Goal: Register for event/course: Sign up to attend an event or enroll in a course

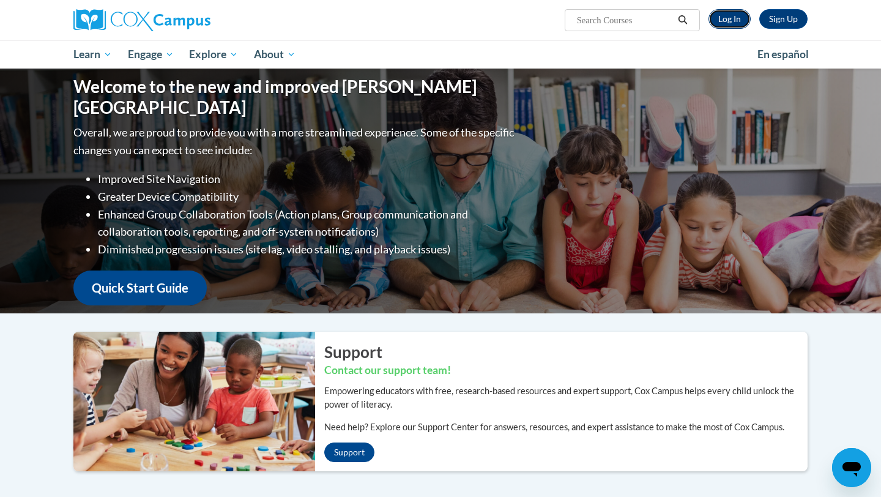
click at [734, 17] on link "Log In" at bounding box center [729, 19] width 42 height 20
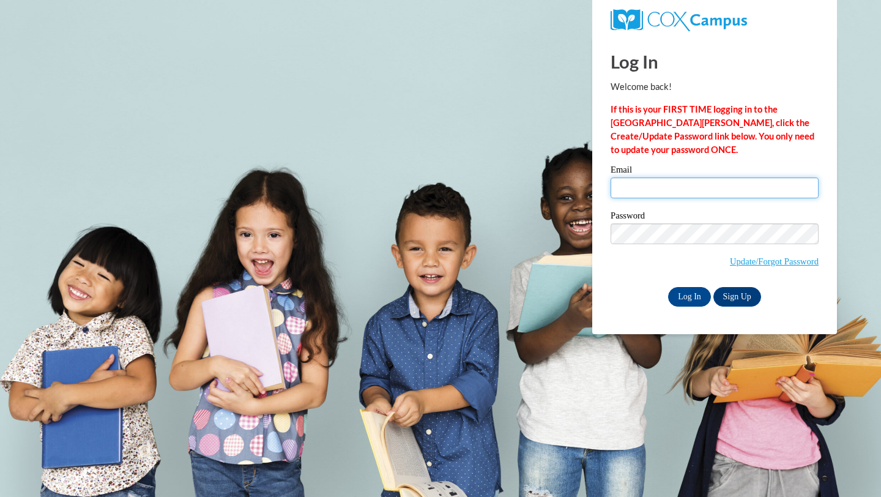
click at [710, 182] on input "Email" at bounding box center [714, 187] width 208 height 21
type input "mdemaa@waupun.k12.wi.us"
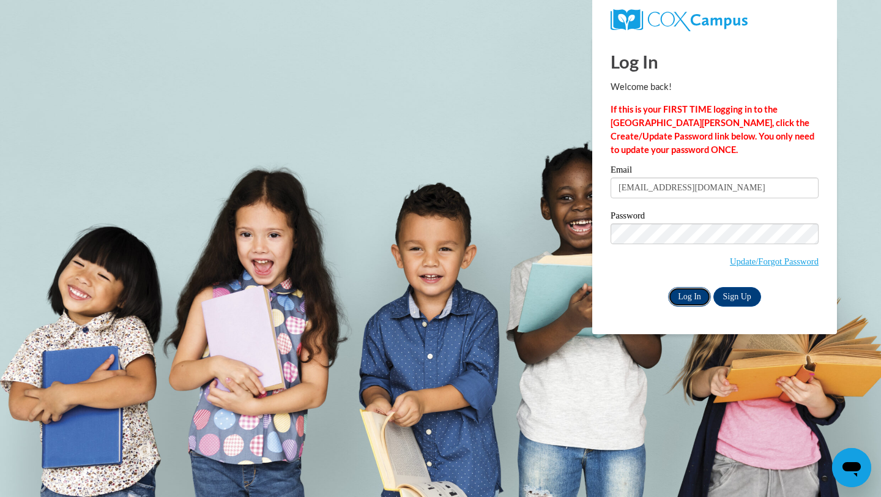
click at [683, 295] on input "Log In" at bounding box center [689, 297] width 43 height 20
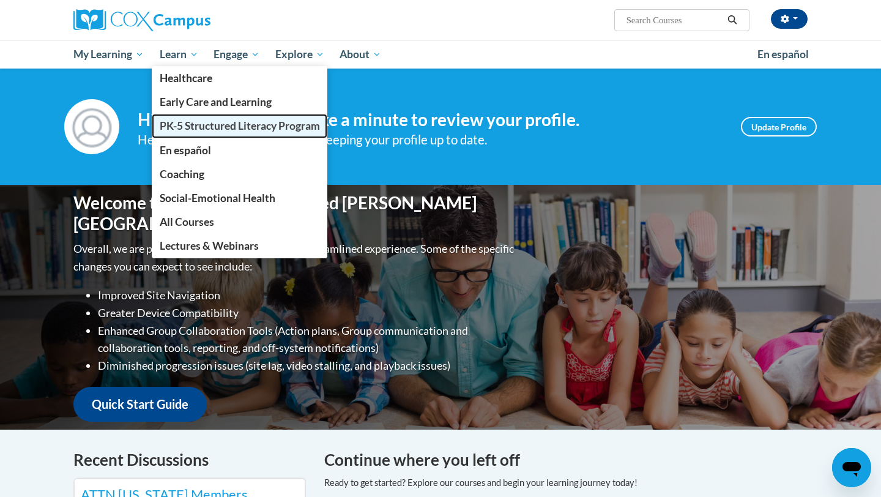
click at [186, 124] on span "PK-5 Structured Literacy Program" at bounding box center [240, 125] width 160 height 13
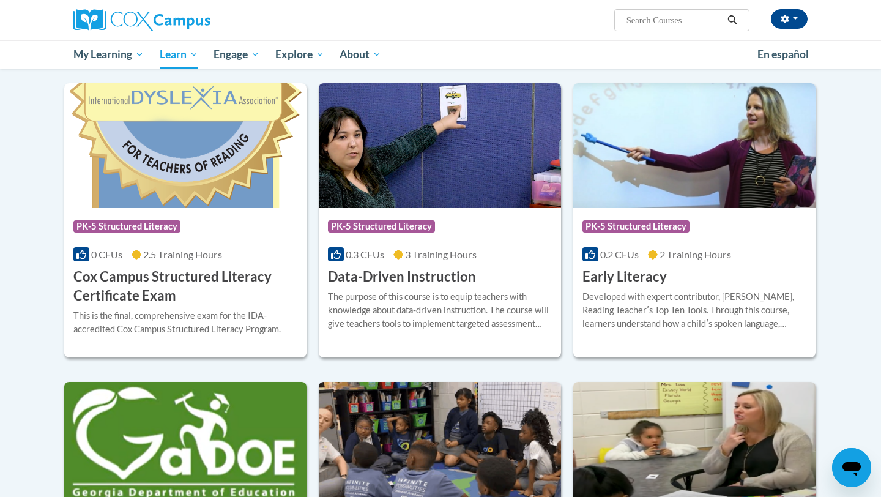
scroll to position [382, 0]
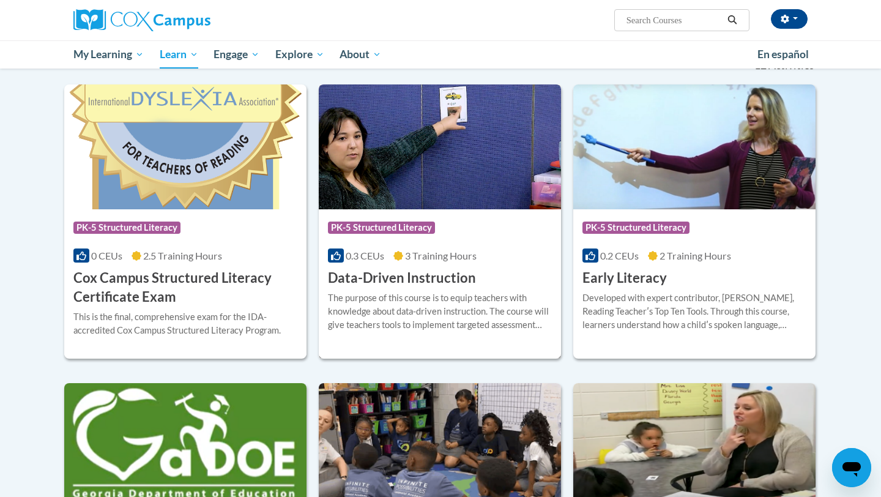
click at [413, 250] on span "3 Training Hours" at bounding box center [441, 256] width 72 height 12
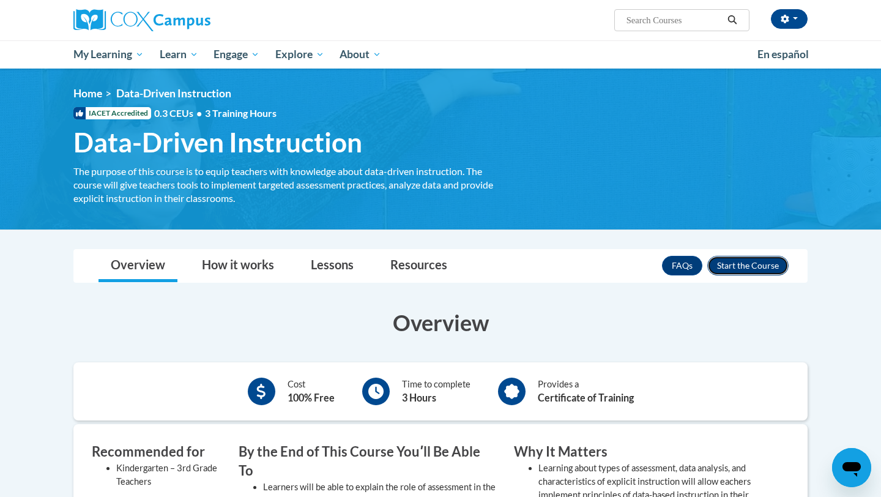
click at [744, 261] on button "Enroll" at bounding box center [747, 266] width 81 height 20
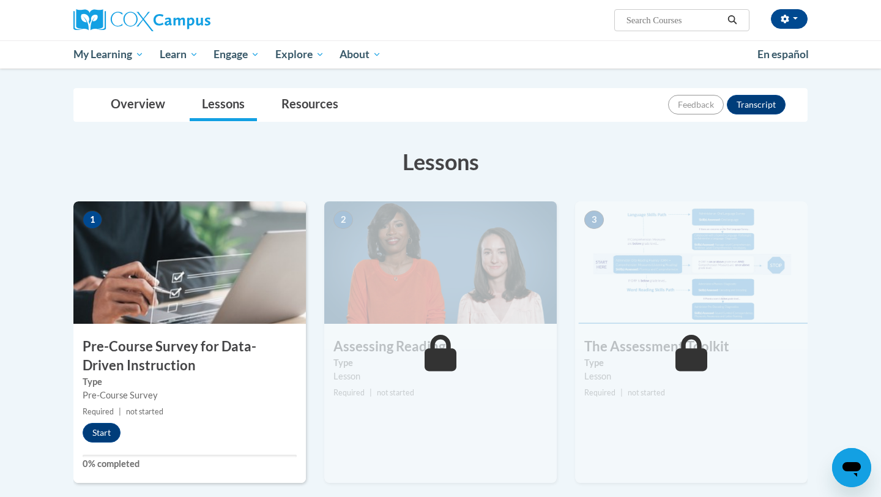
scroll to position [147, 0]
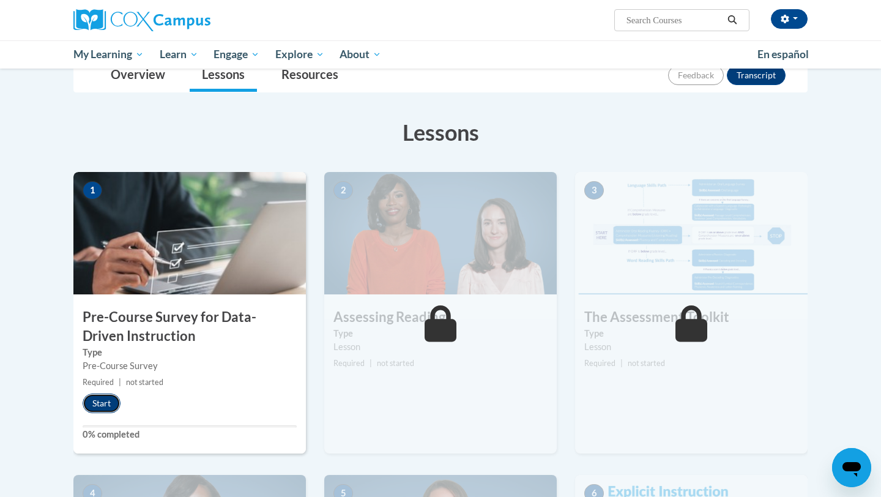
click at [113, 403] on button "Start" at bounding box center [102, 403] width 38 height 20
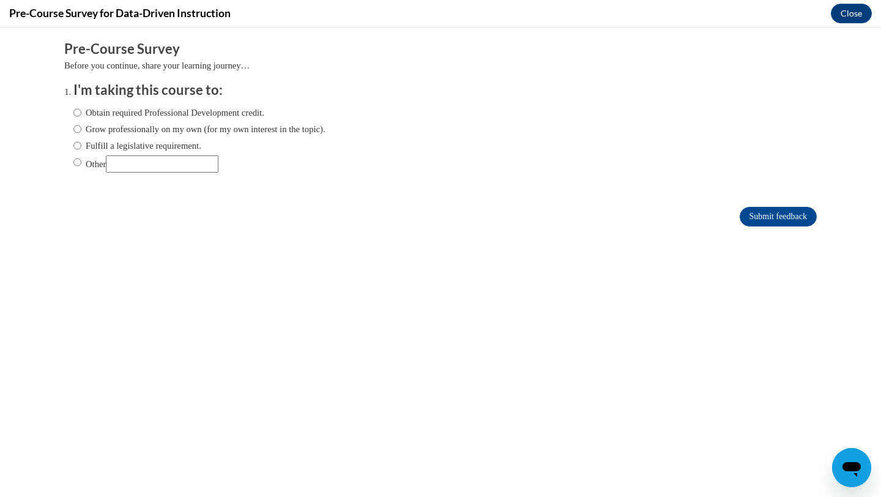
scroll to position [0, 0]
click at [106, 144] on label "Fulfill a legislative requirement." at bounding box center [137, 145] width 128 height 13
click at [81, 144] on input "Fulfill a legislative requirement." at bounding box center [77, 145] width 8 height 13
radio input "true"
click at [796, 214] on input "Submit feedback" at bounding box center [777, 217] width 77 height 20
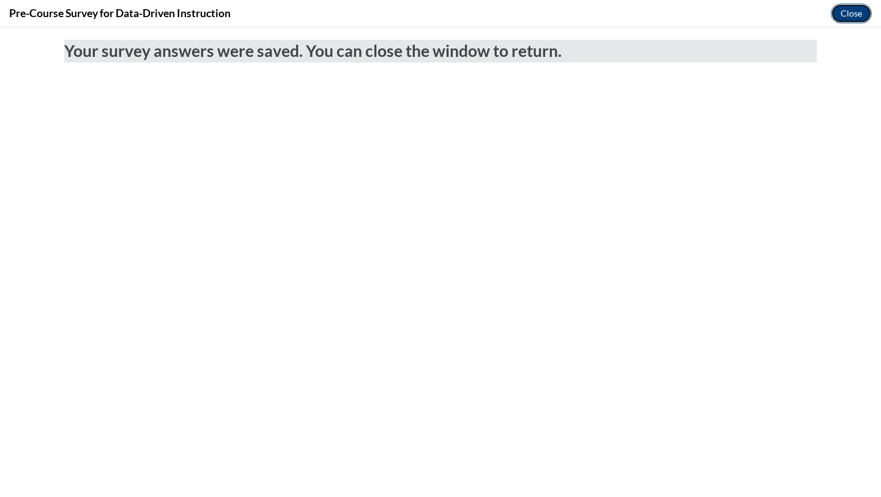
click at [848, 6] on button "Close" at bounding box center [851, 14] width 41 height 20
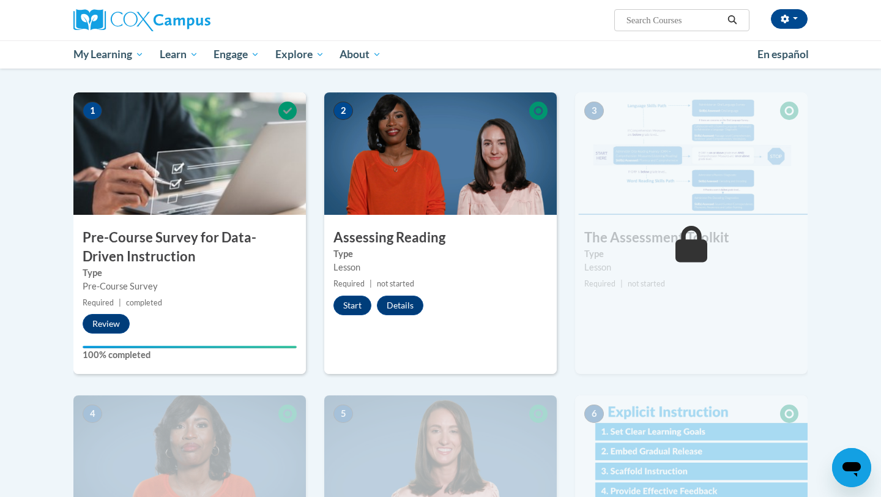
scroll to position [232, 0]
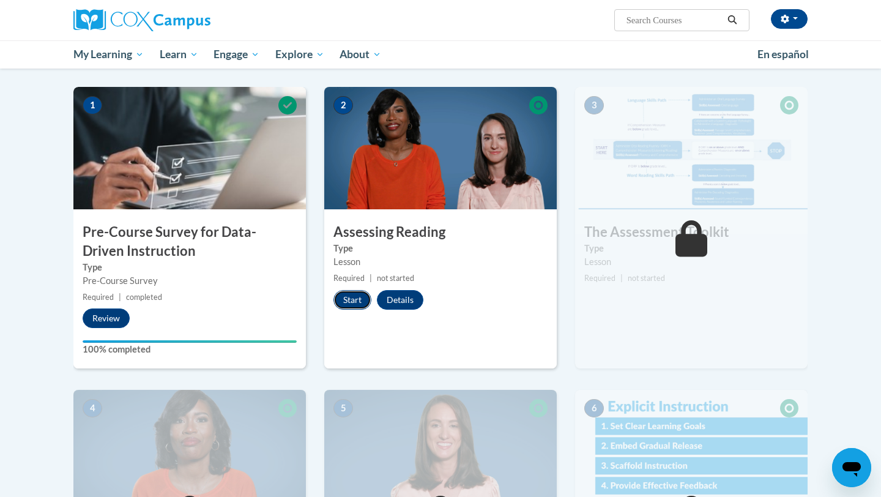
click at [359, 295] on button "Start" at bounding box center [352, 300] width 38 height 20
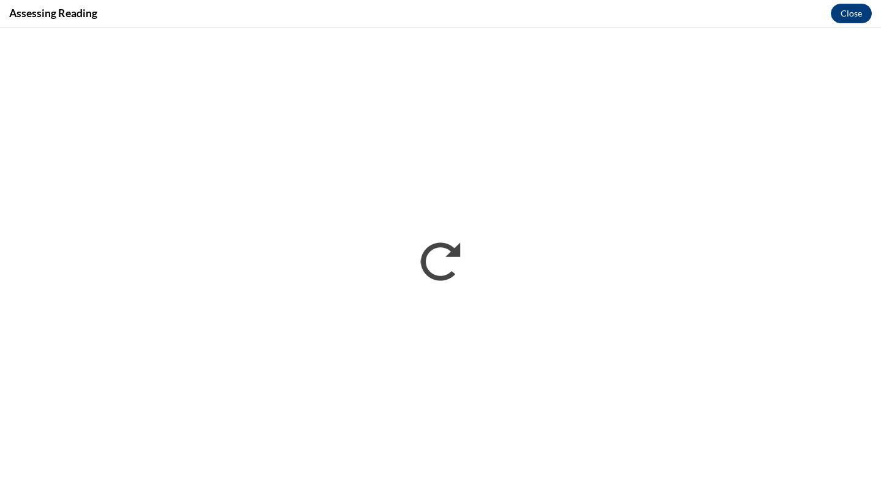
scroll to position [0, 0]
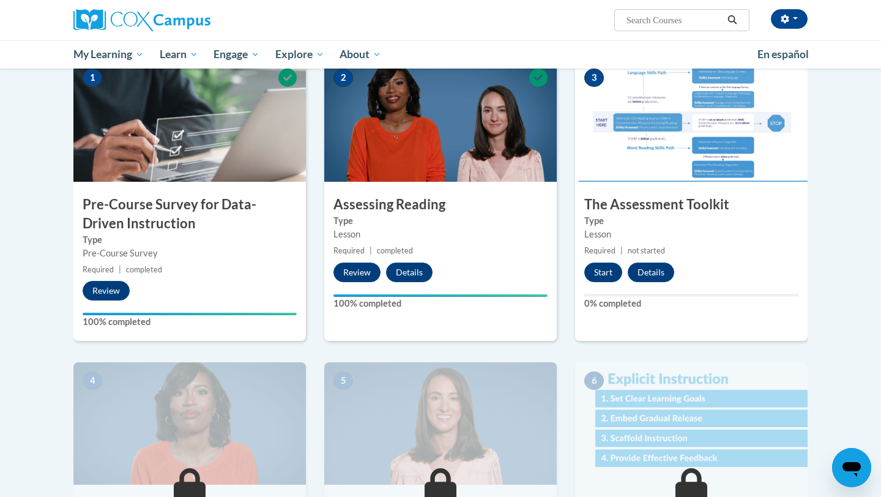
scroll to position [256, 0]
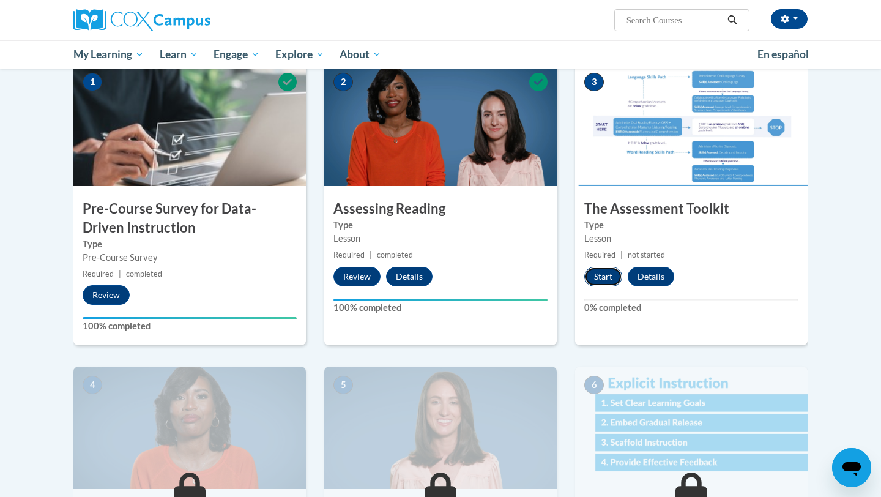
click at [600, 272] on button "Start" at bounding box center [603, 277] width 38 height 20
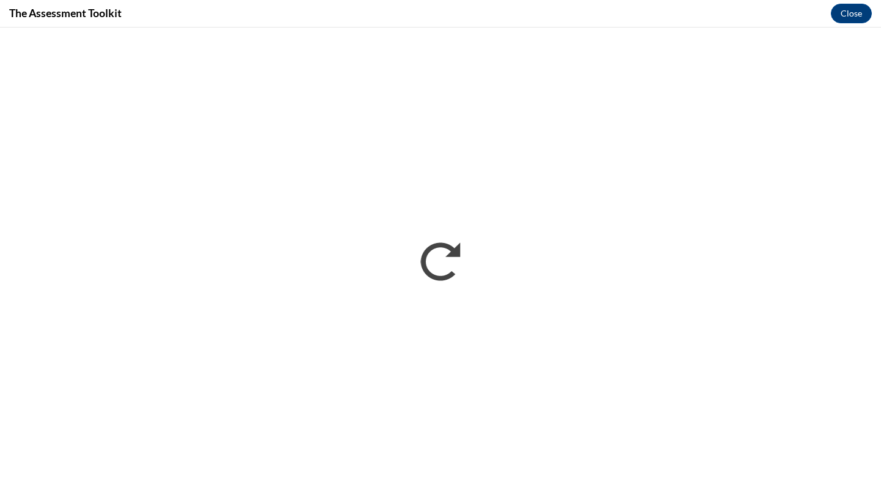
scroll to position [0, 0]
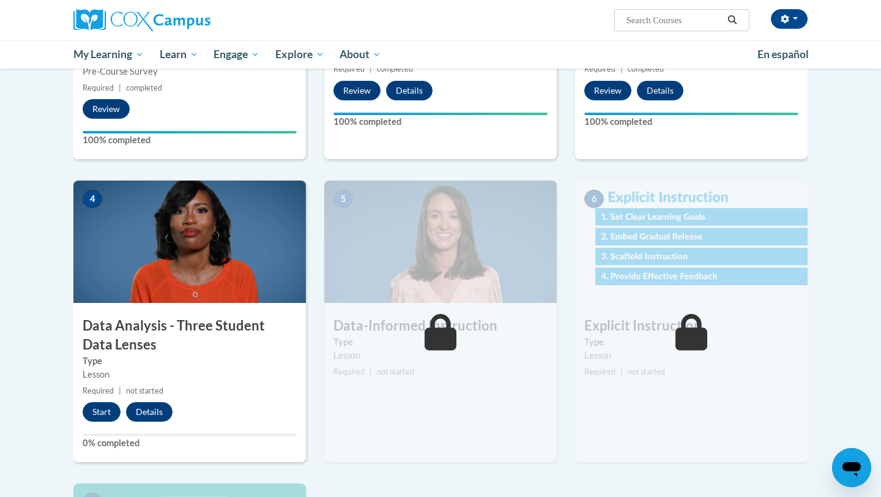
scroll to position [443, 0]
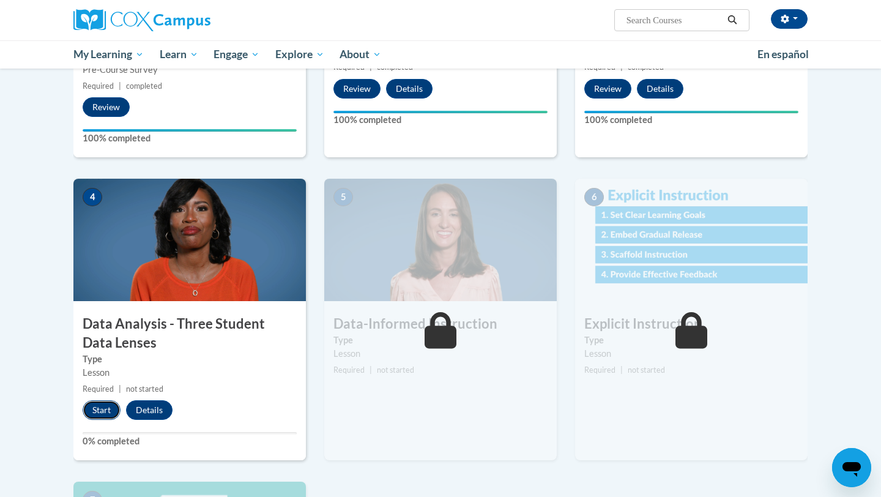
click at [109, 406] on button "Start" at bounding box center [102, 410] width 38 height 20
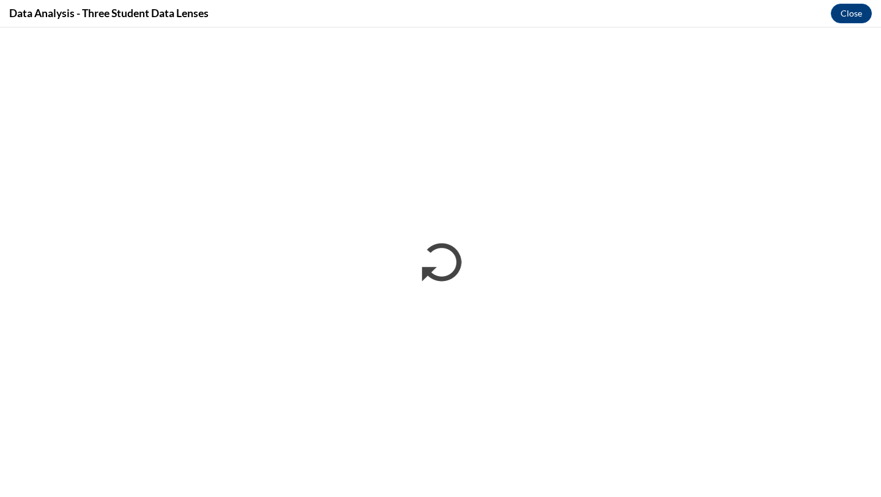
scroll to position [0, 0]
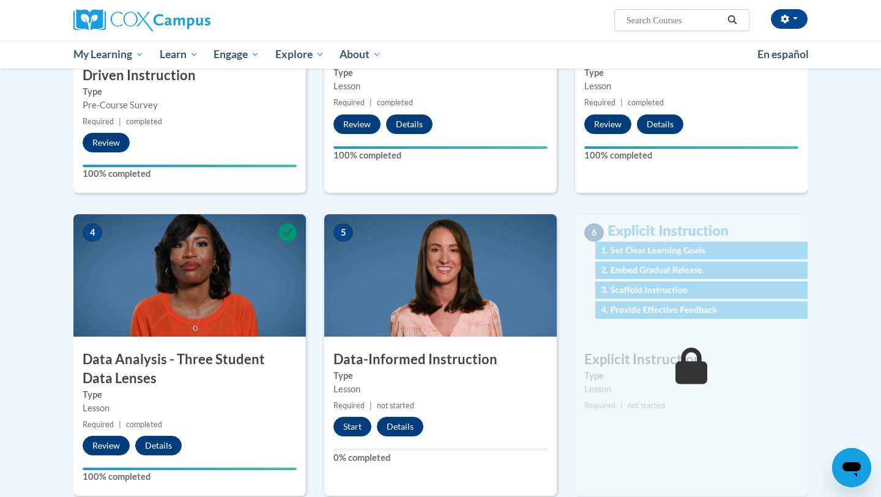
scroll to position [434, 0]
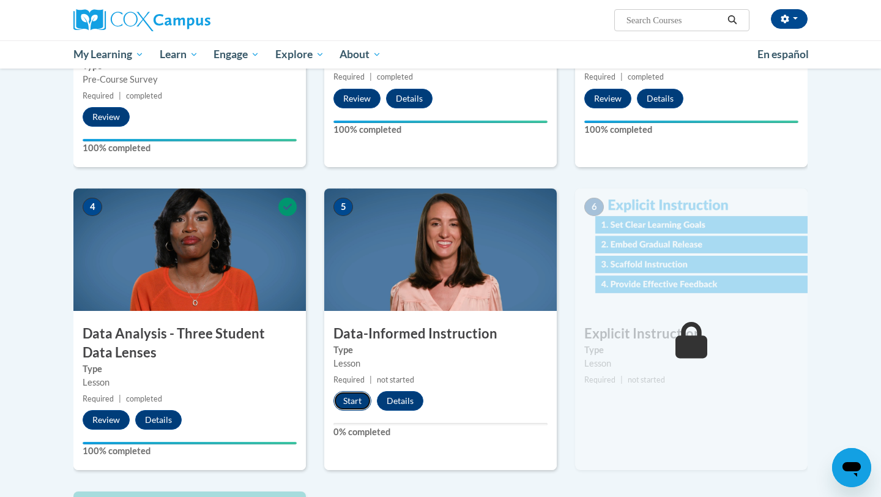
click at [358, 403] on button "Start" at bounding box center [352, 401] width 38 height 20
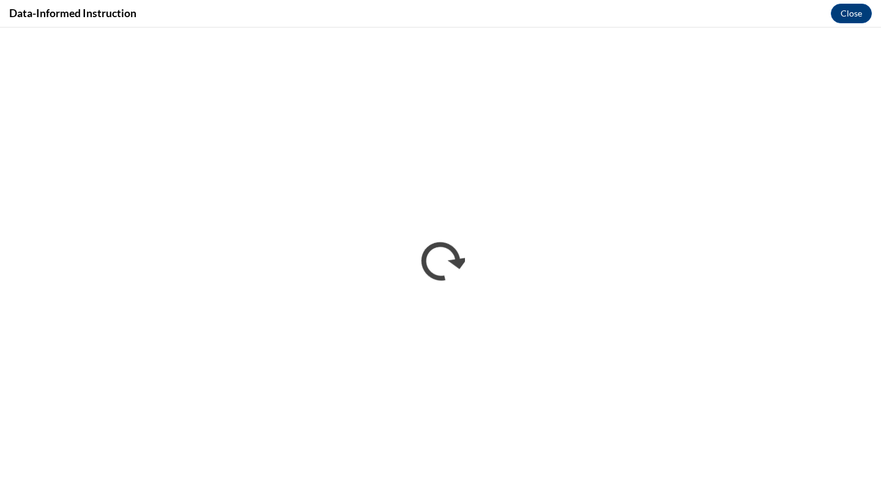
scroll to position [0, 0]
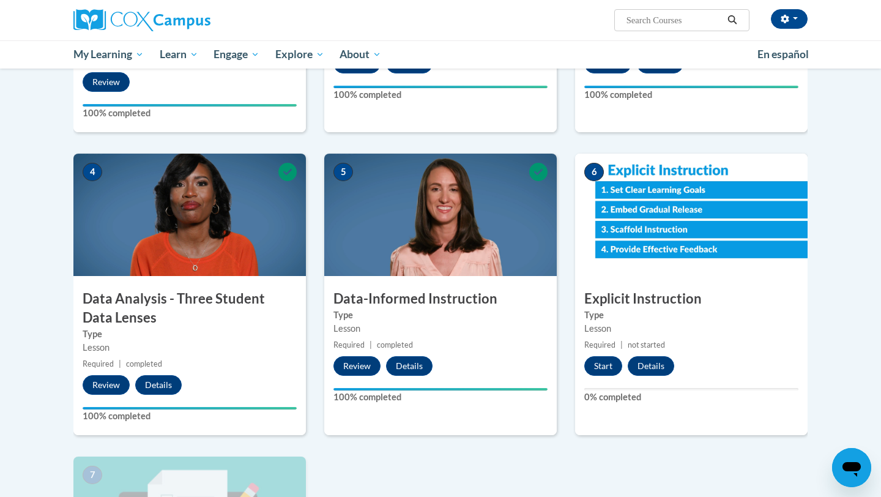
scroll to position [470, 0]
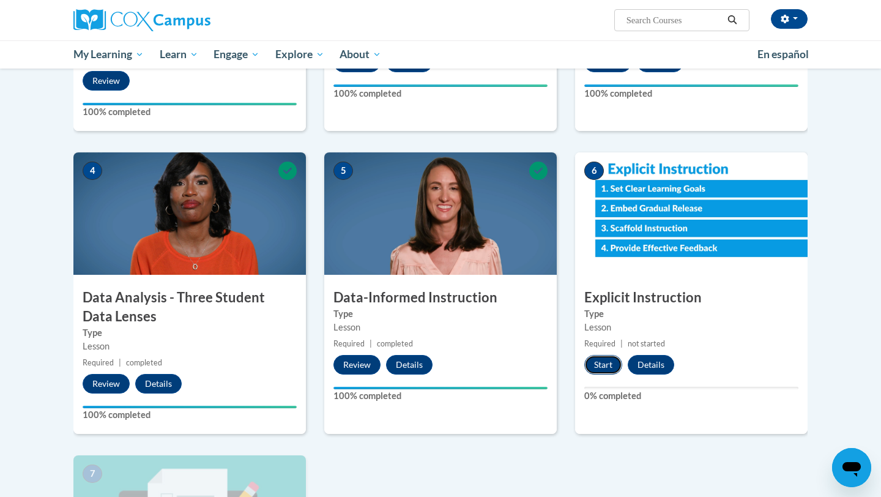
click at [604, 358] on button "Start" at bounding box center [603, 365] width 38 height 20
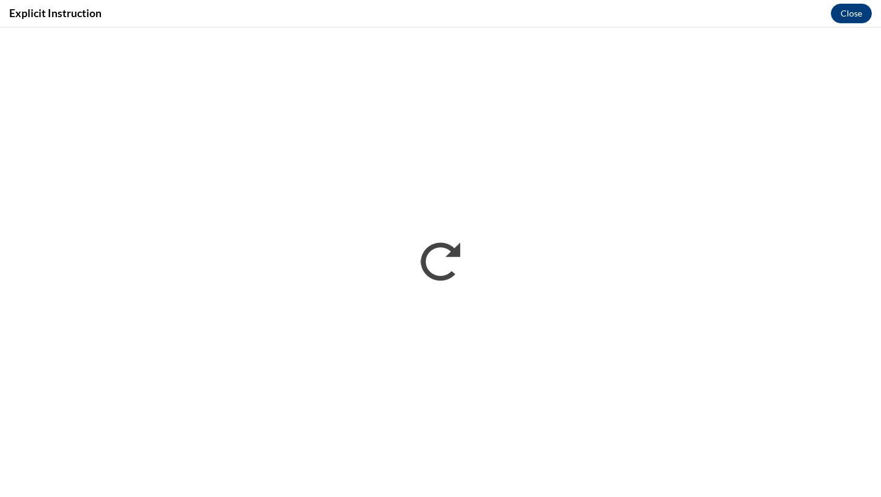
scroll to position [0, 0]
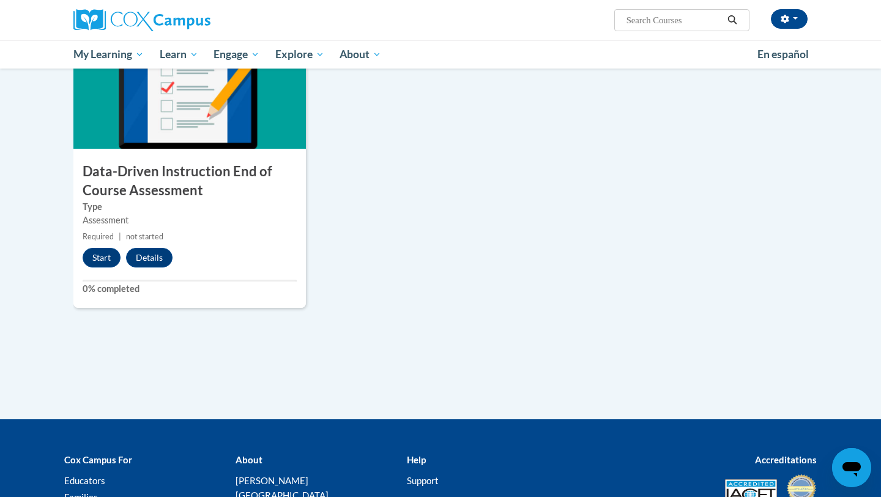
scroll to position [1007, 0]
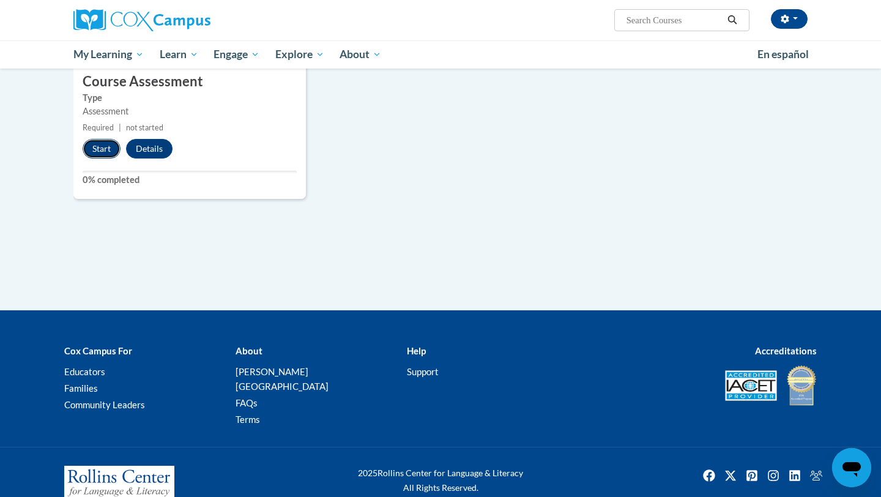
click at [101, 144] on button "Start" at bounding box center [102, 149] width 38 height 20
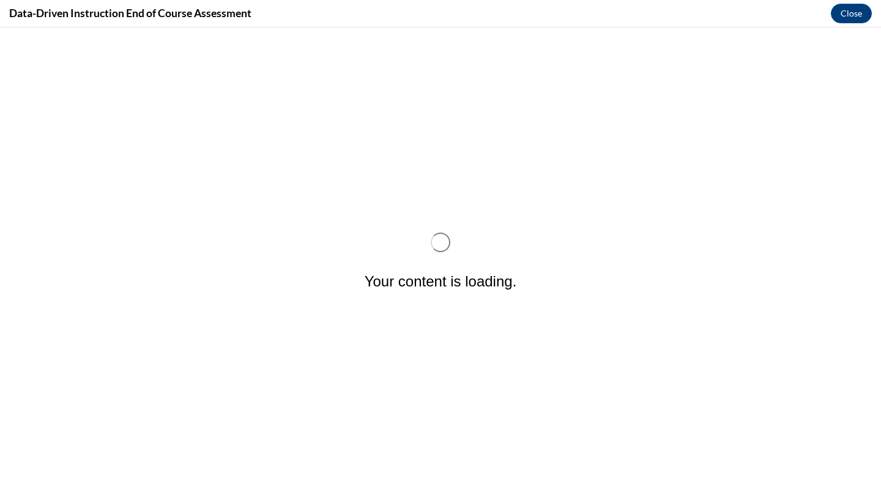
scroll to position [0, 0]
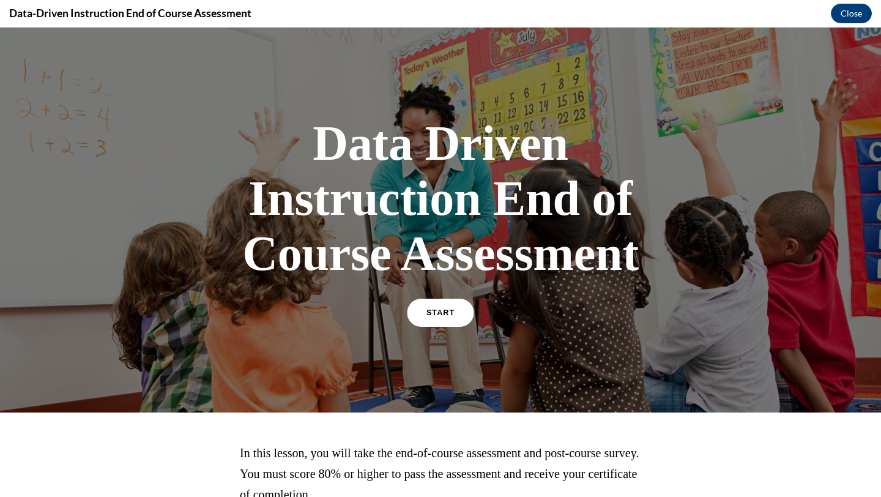
click at [432, 318] on link "START" at bounding box center [440, 312] width 67 height 28
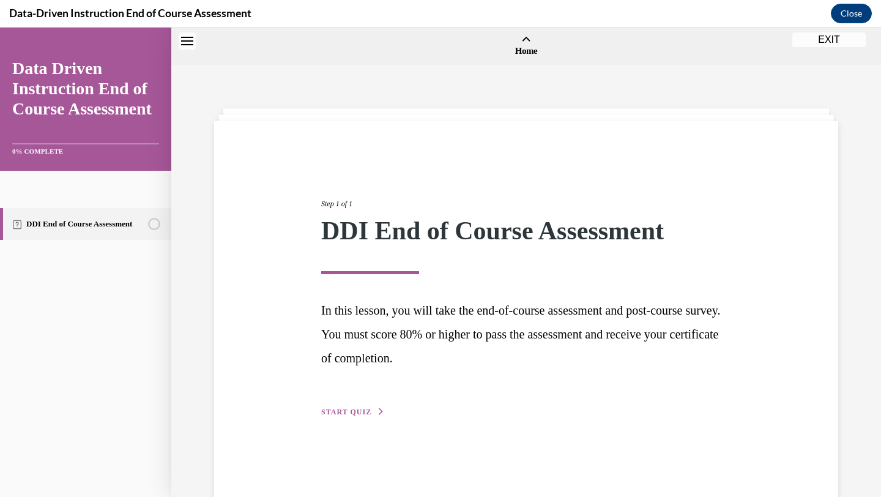
scroll to position [38, 0]
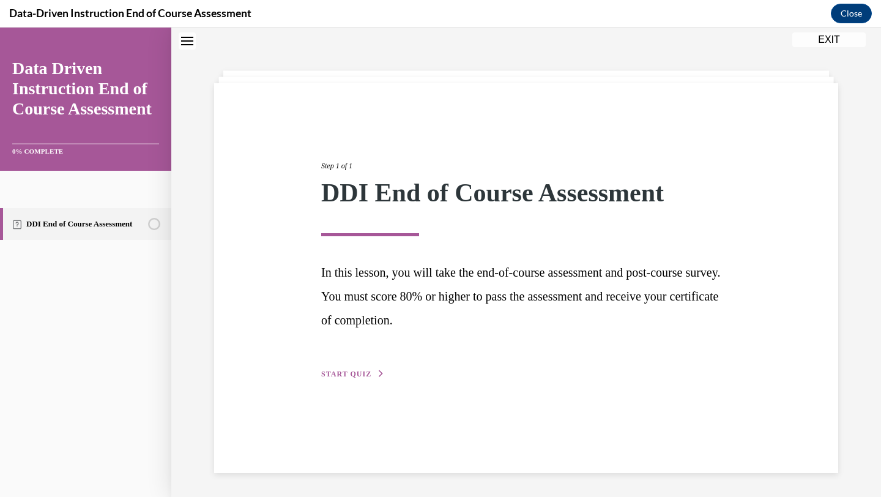
click at [358, 370] on span "START QUIZ" at bounding box center [346, 373] width 50 height 9
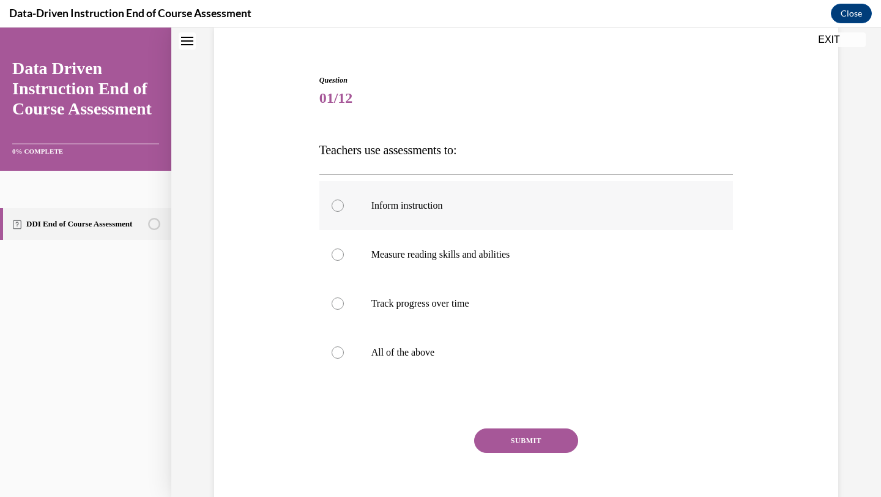
scroll to position [92, 0]
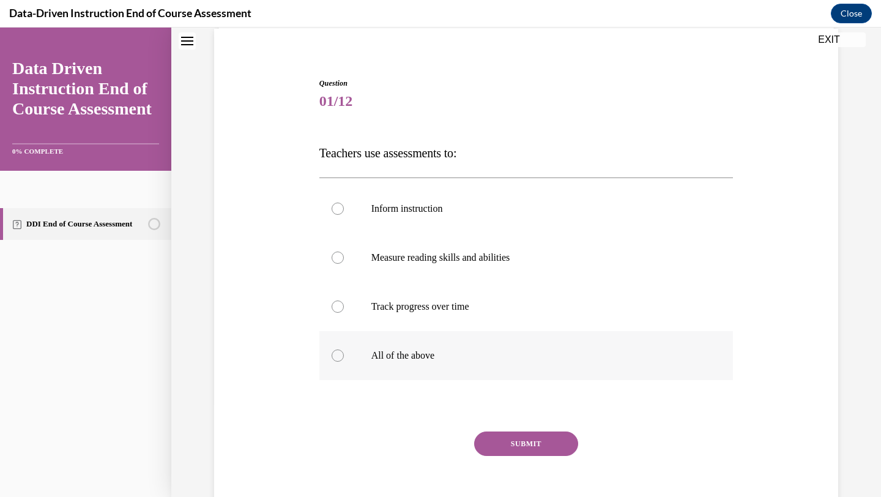
click at [454, 344] on label "All of the above" at bounding box center [526, 355] width 414 height 49
click at [344, 349] on input "All of the above" at bounding box center [337, 355] width 12 height 12
radio input "true"
click at [536, 442] on button "SUBMIT" at bounding box center [526, 443] width 104 height 24
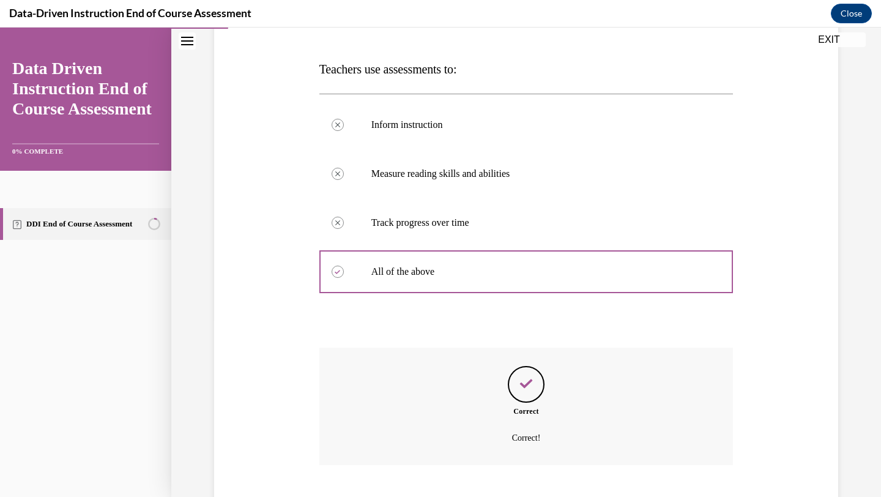
scroll to position [251, 0]
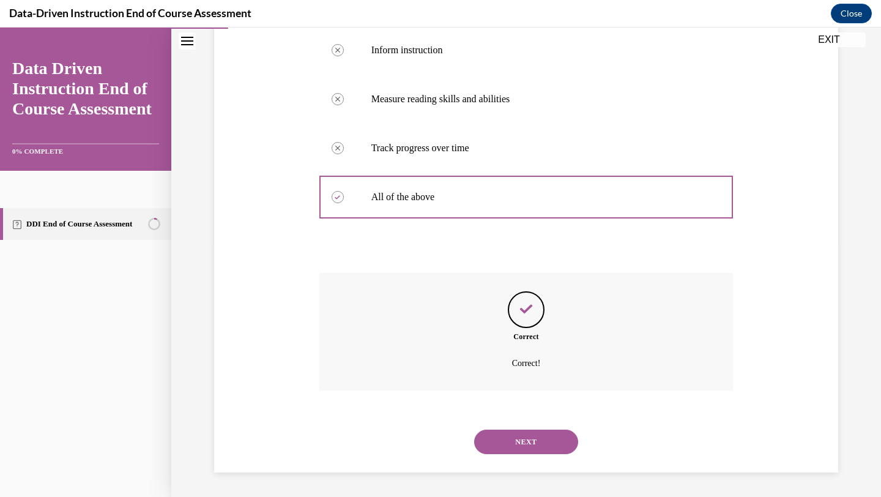
click at [524, 442] on button "NEXT" at bounding box center [526, 441] width 104 height 24
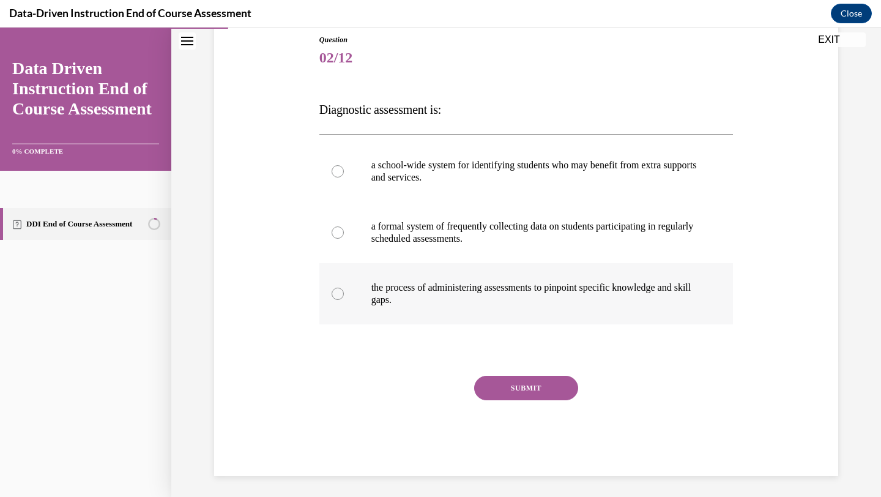
click at [487, 291] on p "the process of administering assessments to pinpoint specific knowledge and ski…" at bounding box center [536, 293] width 331 height 24
click at [344, 291] on input "the process of administering assessments to pinpoint specific knowledge and ski…" at bounding box center [337, 293] width 12 height 12
radio input "true"
click at [486, 383] on button "SUBMIT" at bounding box center [526, 388] width 104 height 24
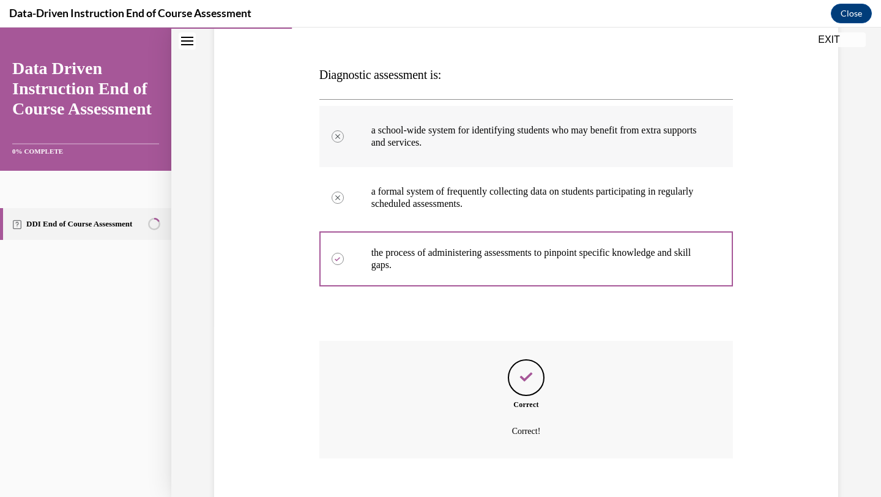
scroll to position [239, 0]
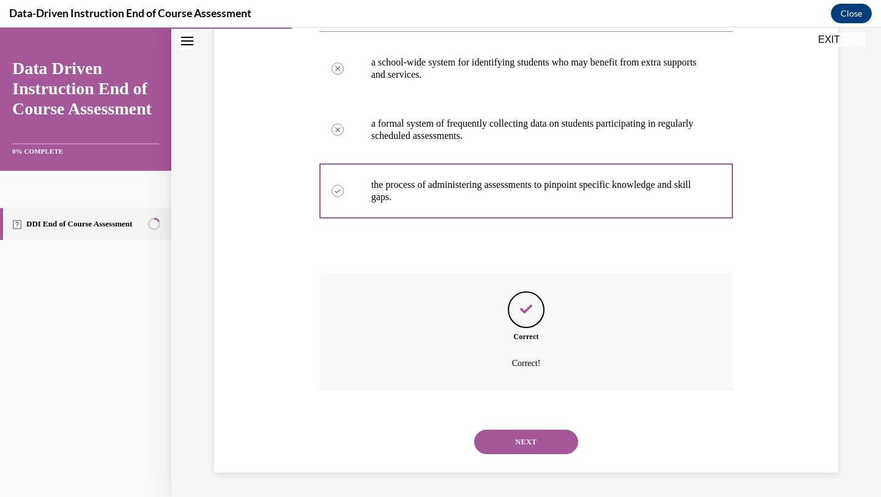
click at [503, 435] on button "NEXT" at bounding box center [526, 441] width 104 height 24
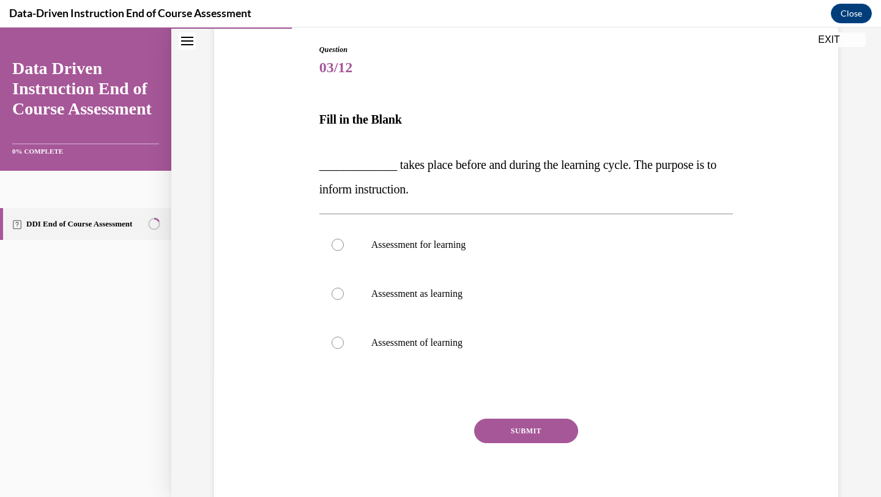
scroll to position [127, 0]
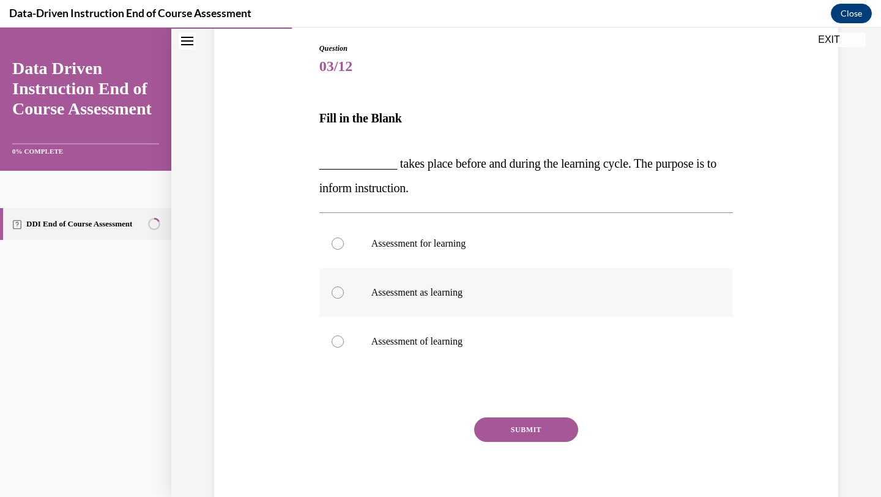
click at [436, 291] on p "Assessment as learning" at bounding box center [536, 292] width 331 height 12
click at [344, 291] on input "Assessment as learning" at bounding box center [337, 292] width 12 height 12
radio input "true"
click at [448, 251] on label "Assessment for learning" at bounding box center [526, 243] width 414 height 49
click at [344, 250] on input "Assessment for learning" at bounding box center [337, 243] width 12 height 12
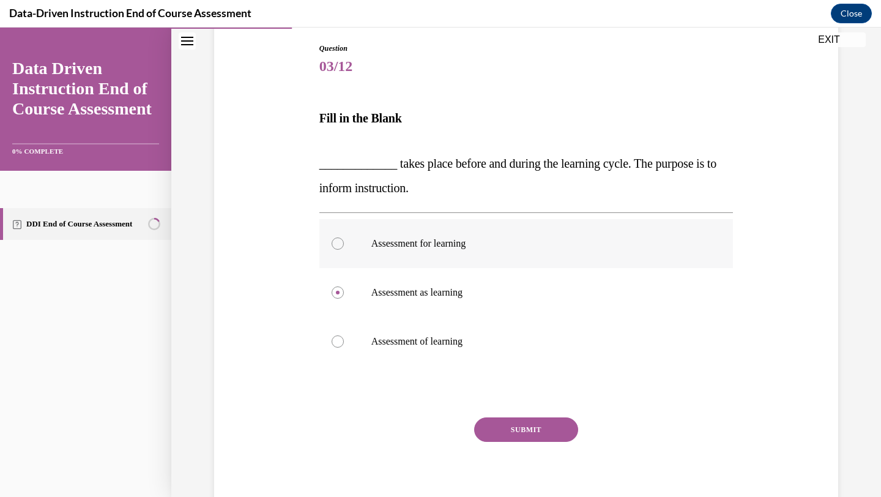
radio input "true"
click at [519, 426] on button "SUBMIT" at bounding box center [526, 429] width 104 height 24
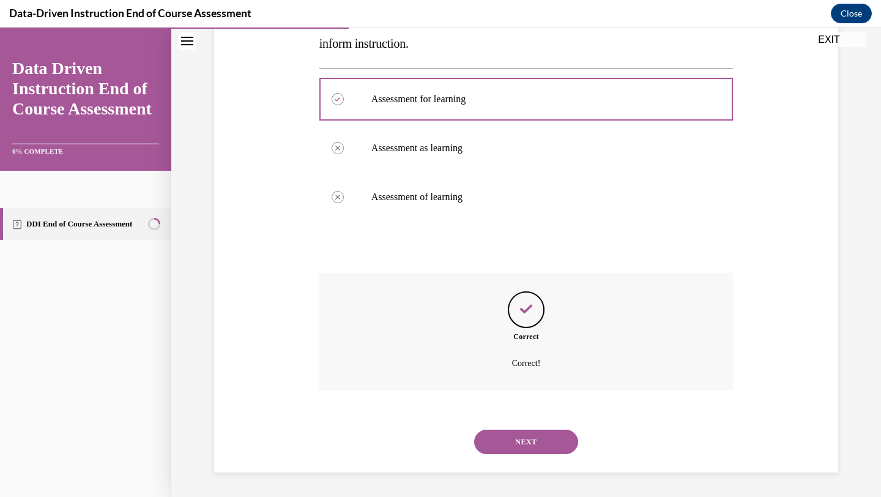
click at [527, 443] on button "NEXT" at bounding box center [526, 441] width 104 height 24
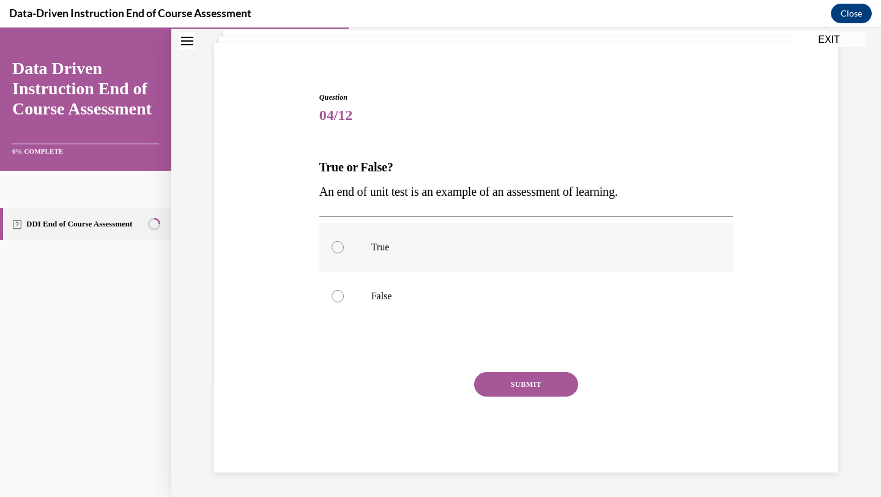
click at [421, 250] on p "True" at bounding box center [536, 247] width 331 height 12
click at [344, 250] on input "True" at bounding box center [337, 247] width 12 height 12
radio input "true"
click at [522, 376] on button "SUBMIT" at bounding box center [526, 384] width 104 height 24
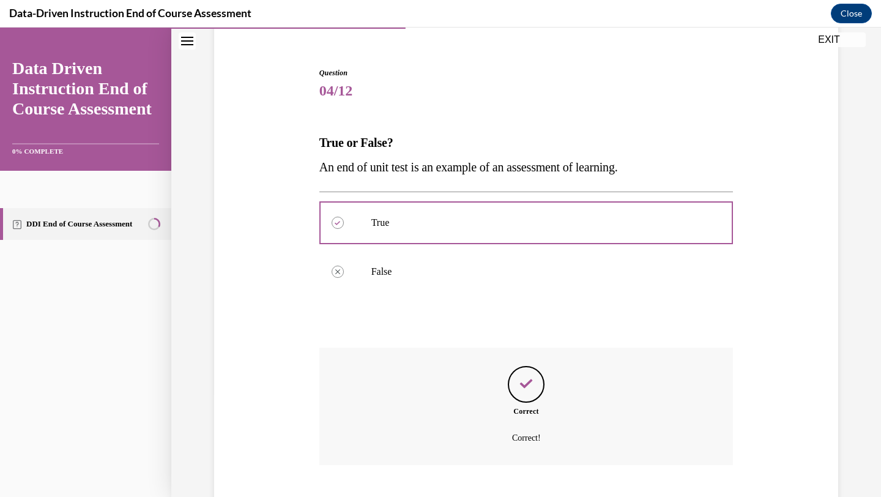
scroll to position [177, 0]
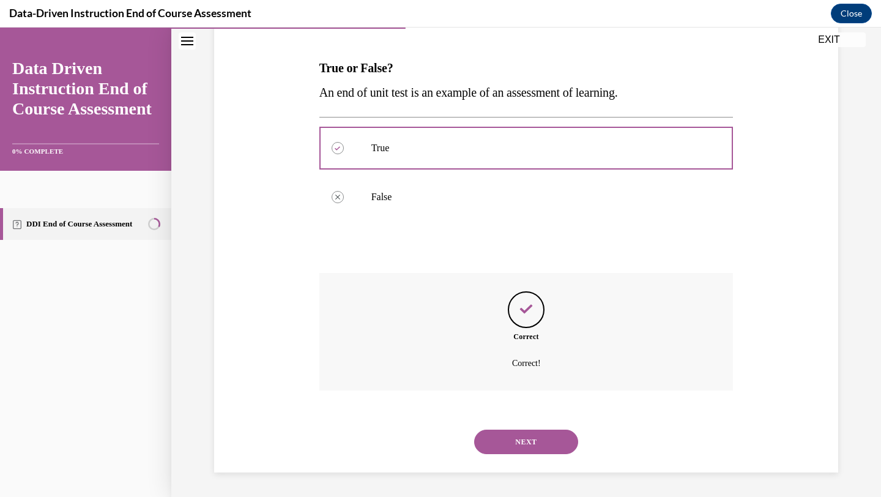
click at [539, 433] on button "NEXT" at bounding box center [526, 441] width 104 height 24
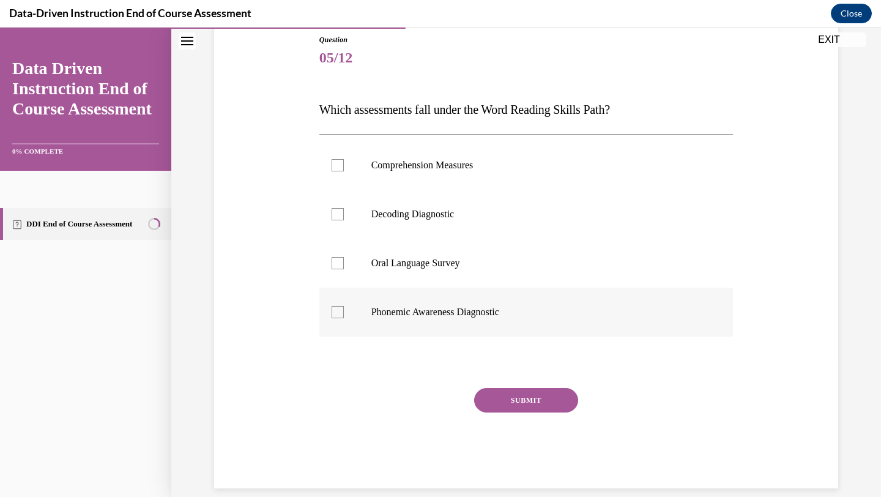
click at [356, 311] on label "Phonemic Awareness Diagnostic" at bounding box center [526, 311] width 414 height 49
click at [344, 311] on input "Phonemic Awareness Diagnostic" at bounding box center [337, 312] width 12 height 12
checkbox input "true"
click at [354, 216] on label "Decoding Diagnostic" at bounding box center [526, 214] width 414 height 49
click at [344, 216] on input "Decoding Diagnostic" at bounding box center [337, 214] width 12 height 12
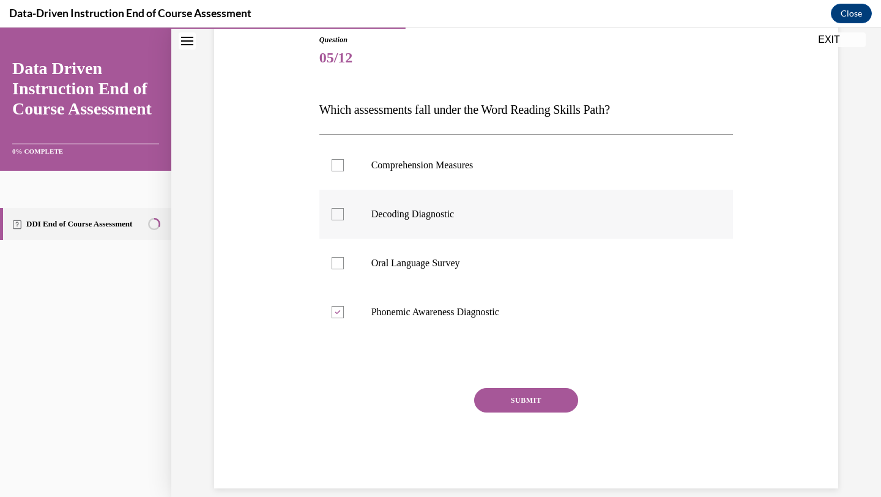
checkbox input "true"
click at [502, 401] on button "SUBMIT" at bounding box center [526, 400] width 104 height 24
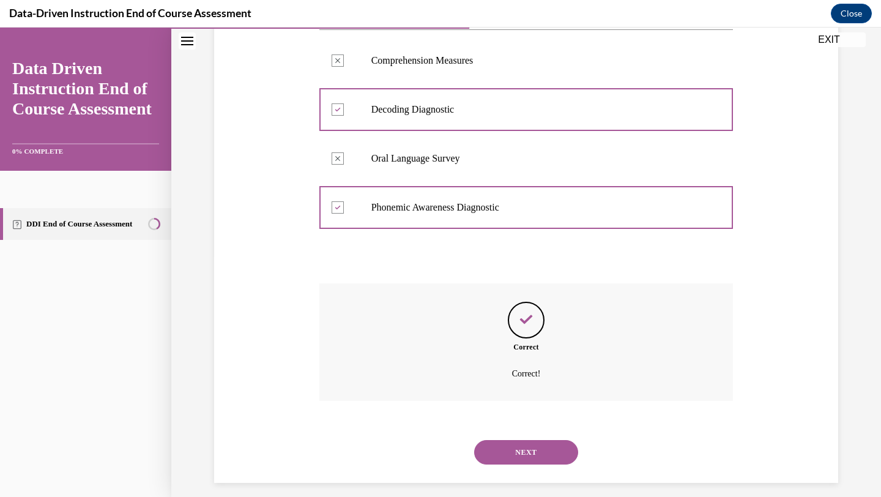
scroll to position [251, 0]
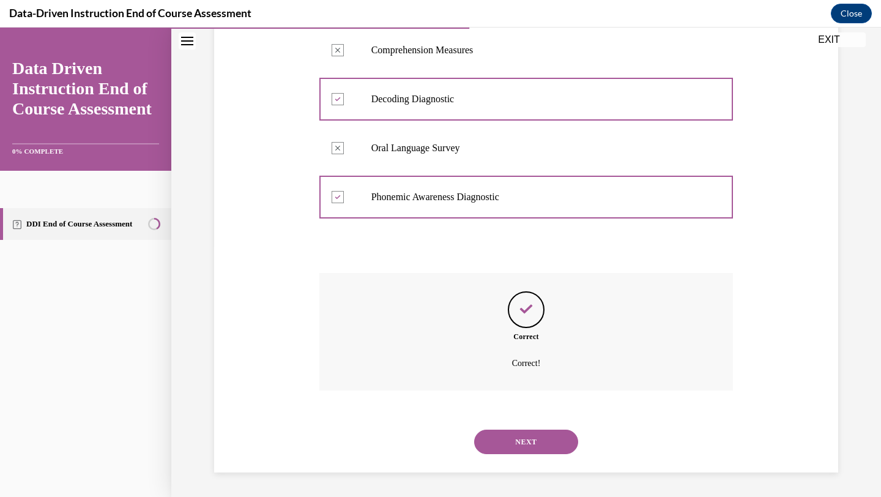
click at [521, 442] on button "NEXT" at bounding box center [526, 441] width 104 height 24
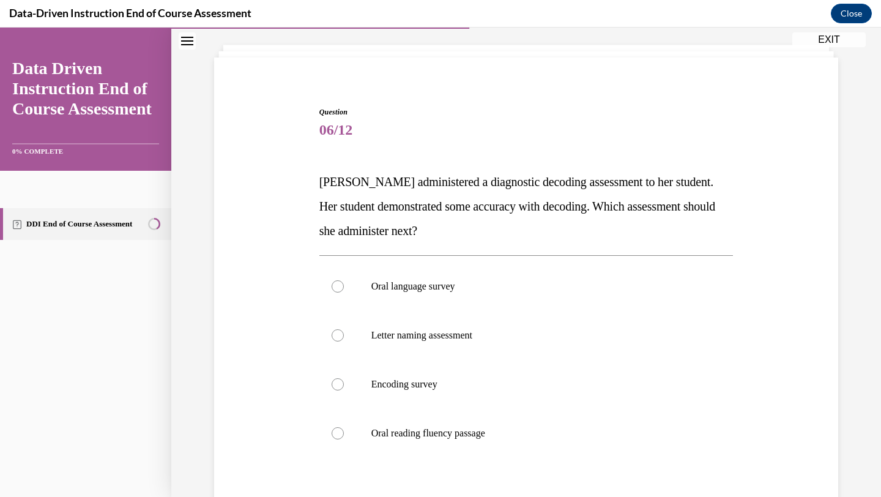
scroll to position [67, 0]
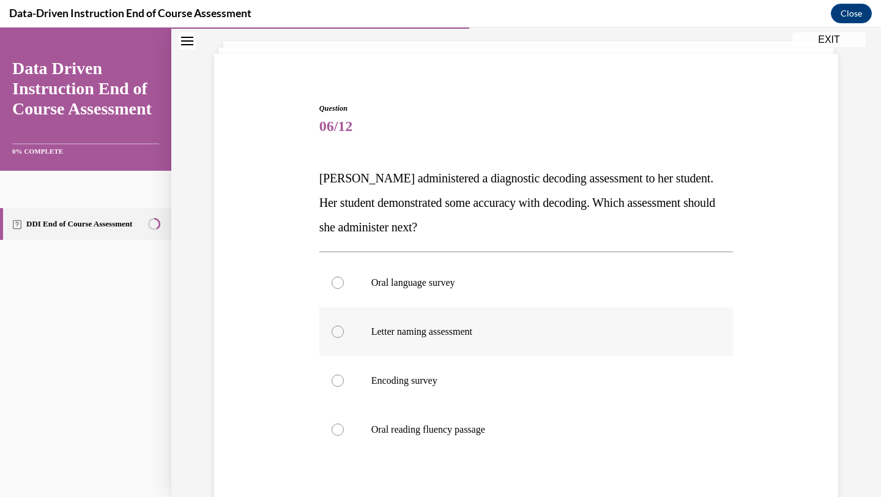
click at [412, 341] on label "Letter naming assessment" at bounding box center [526, 331] width 414 height 49
click at [344, 338] on input "Letter naming assessment" at bounding box center [337, 331] width 12 height 12
radio input "true"
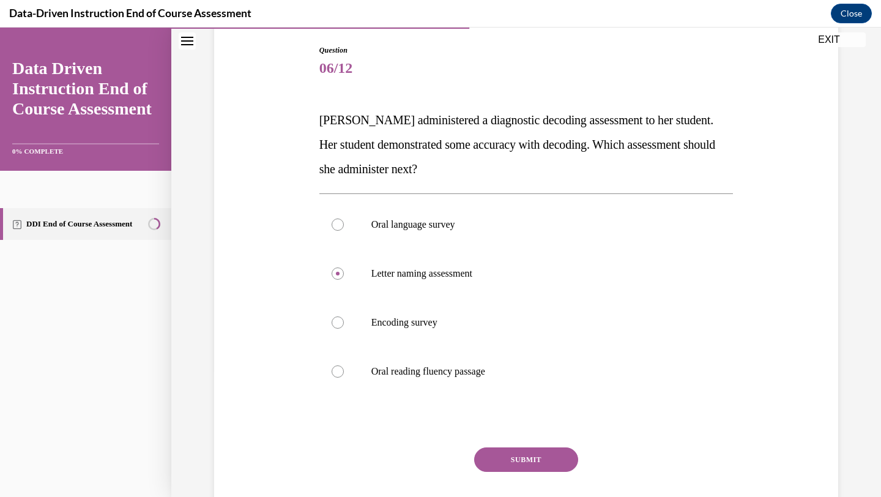
click at [524, 451] on button "SUBMIT" at bounding box center [526, 459] width 104 height 24
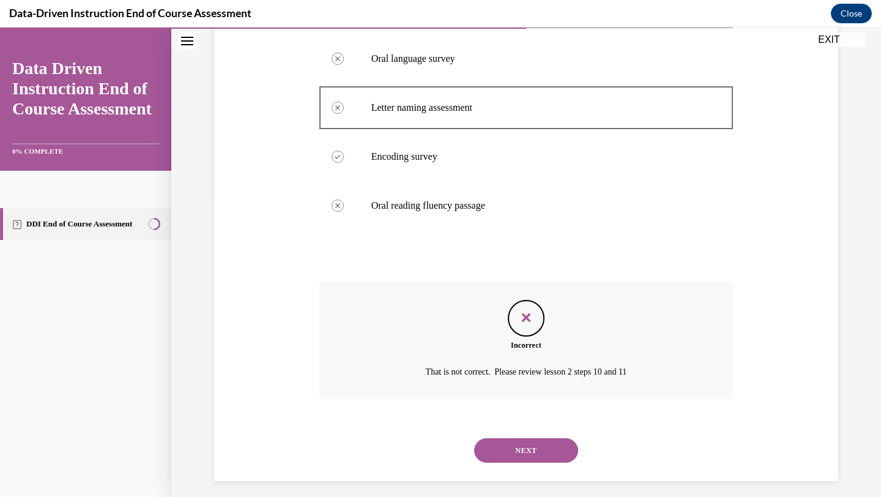
scroll to position [300, 0]
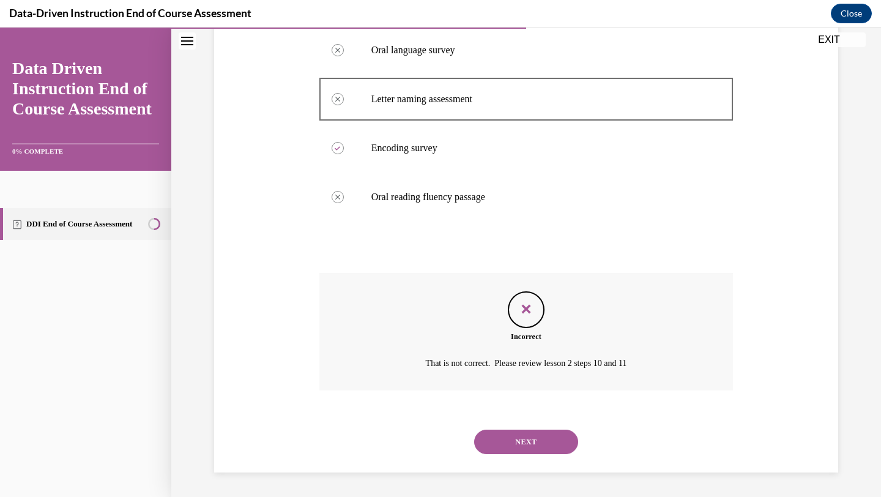
click at [518, 443] on button "NEXT" at bounding box center [526, 441] width 104 height 24
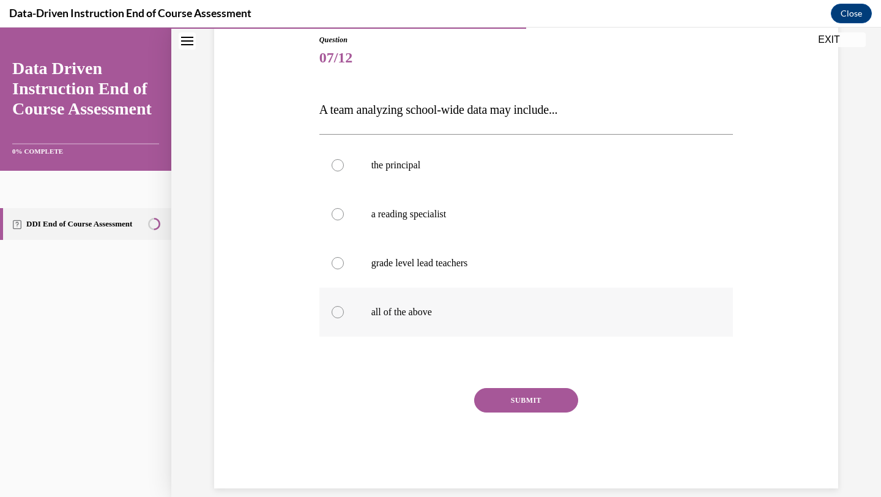
click at [442, 321] on label "all of the above" at bounding box center [526, 311] width 414 height 49
click at [344, 318] on input "all of the above" at bounding box center [337, 312] width 12 height 12
radio input "true"
click at [502, 402] on button "SUBMIT" at bounding box center [526, 400] width 104 height 24
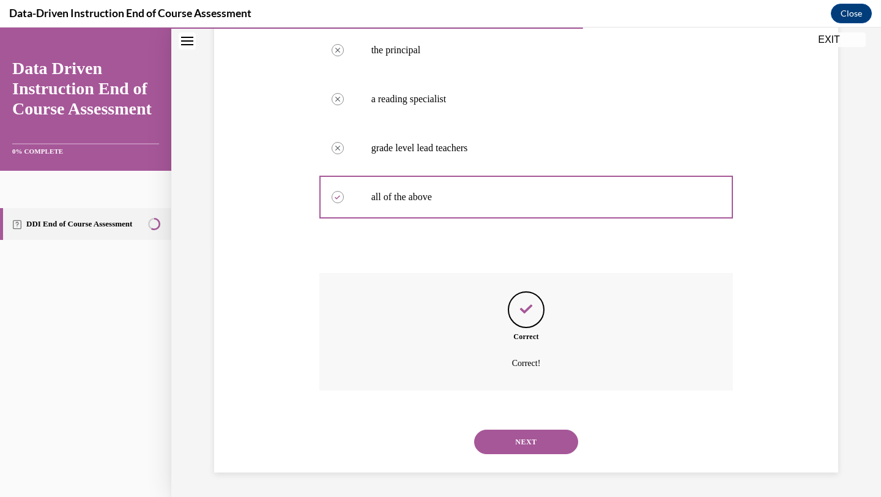
click at [501, 433] on button "NEXT" at bounding box center [526, 441] width 104 height 24
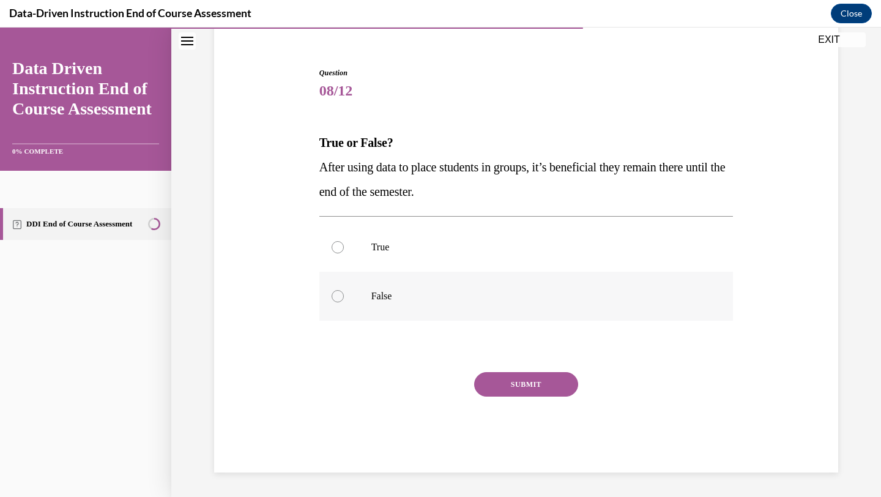
click at [426, 290] on p "False" at bounding box center [536, 296] width 331 height 12
click at [344, 290] on input "False" at bounding box center [337, 296] width 12 height 12
radio input "true"
click at [495, 385] on button "SUBMIT" at bounding box center [526, 384] width 104 height 24
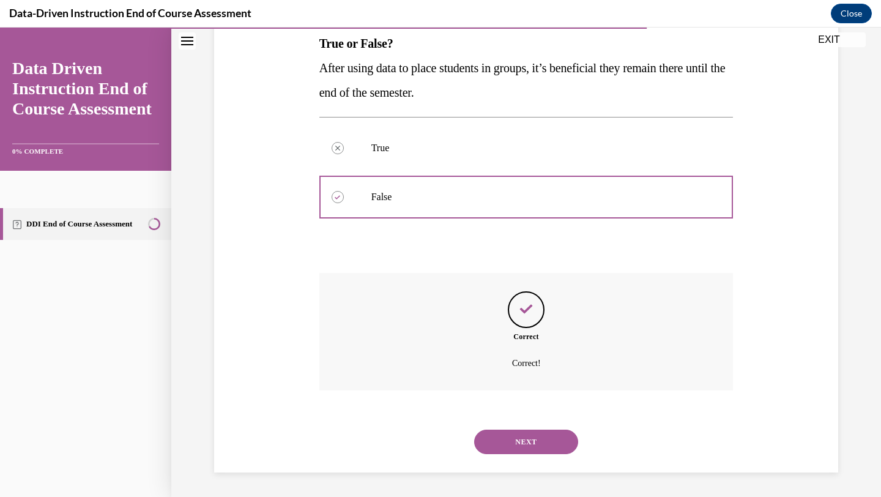
click at [494, 451] on button "NEXT" at bounding box center [526, 441] width 104 height 24
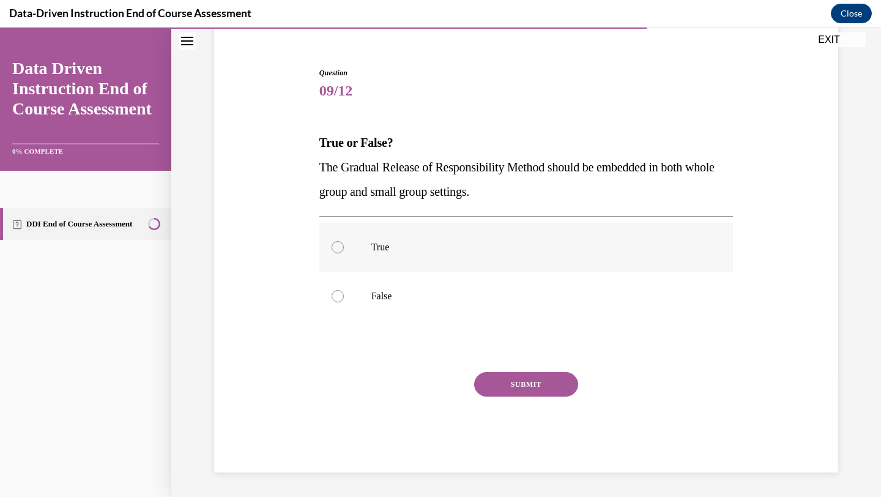
click at [390, 245] on p "True" at bounding box center [536, 247] width 331 height 12
click at [344, 245] on input "True" at bounding box center [337, 247] width 12 height 12
radio input "true"
click at [511, 383] on button "SUBMIT" at bounding box center [526, 384] width 104 height 24
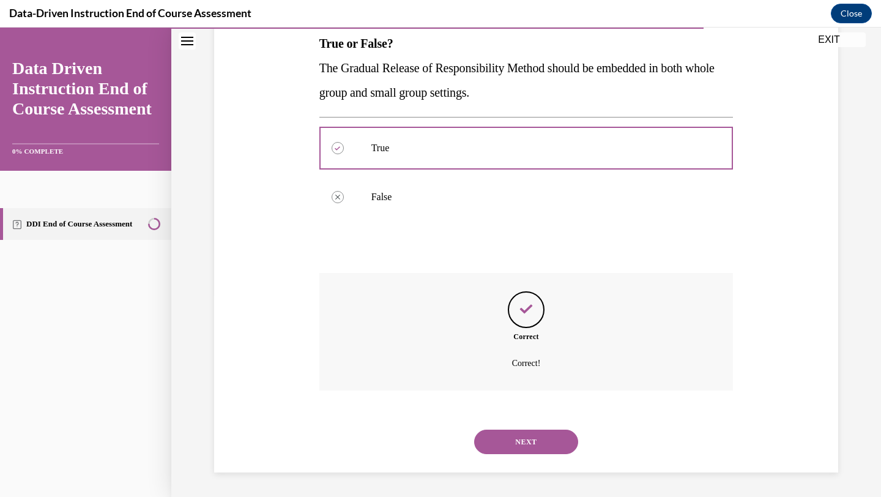
click at [508, 440] on button "NEXT" at bounding box center [526, 441] width 104 height 24
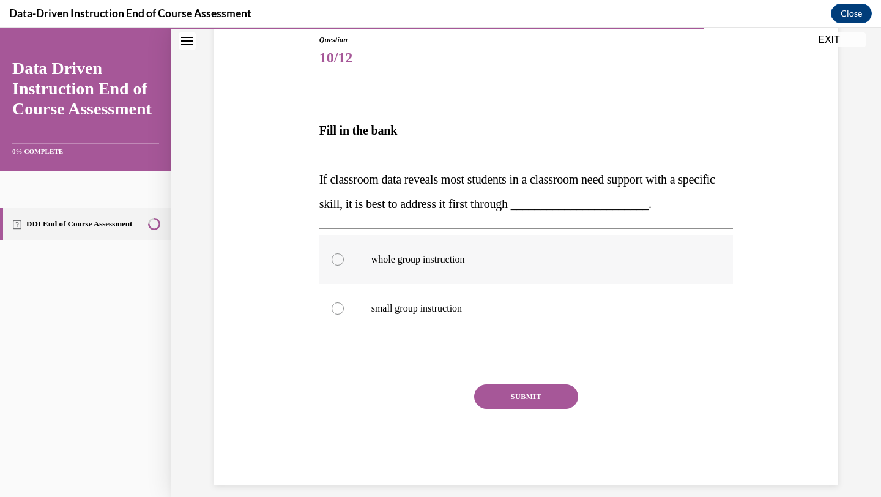
click at [430, 267] on label "whole group instruction" at bounding box center [526, 259] width 414 height 49
click at [344, 265] on input "whole group instruction" at bounding box center [337, 259] width 12 height 12
radio input "true"
click at [490, 386] on button "SUBMIT" at bounding box center [526, 396] width 104 height 24
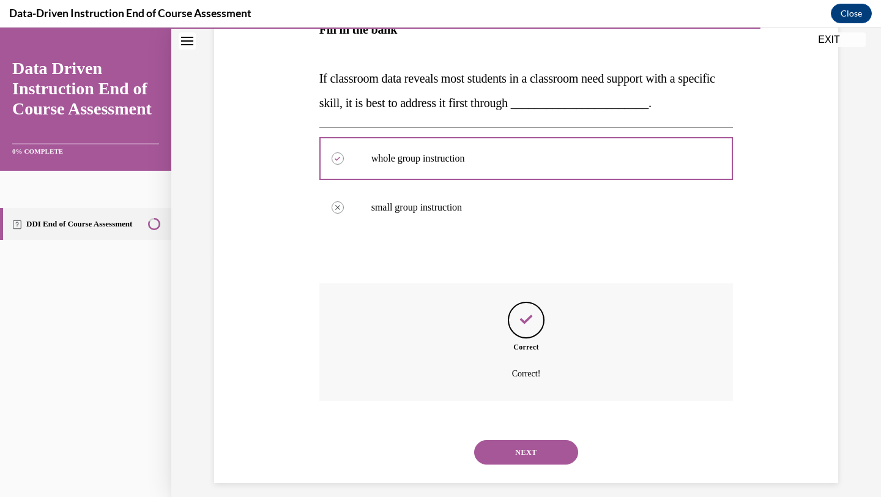
scroll to position [247, 0]
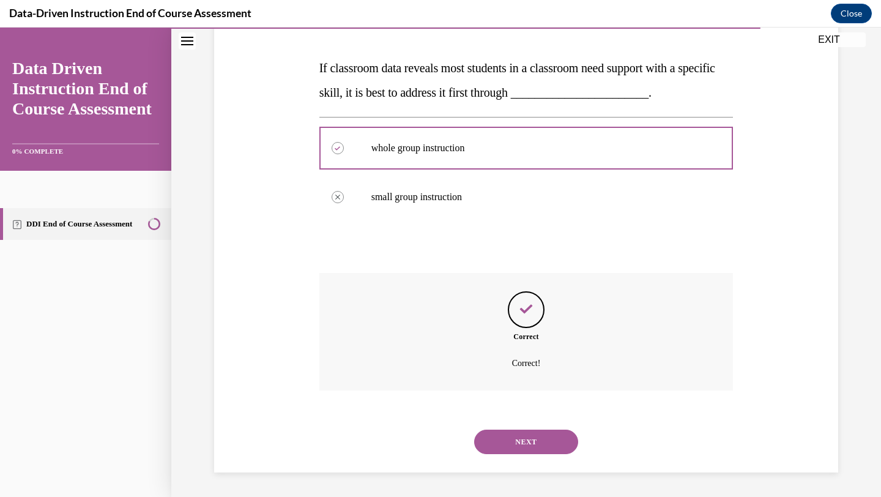
click at [521, 431] on button "NEXT" at bounding box center [526, 441] width 104 height 24
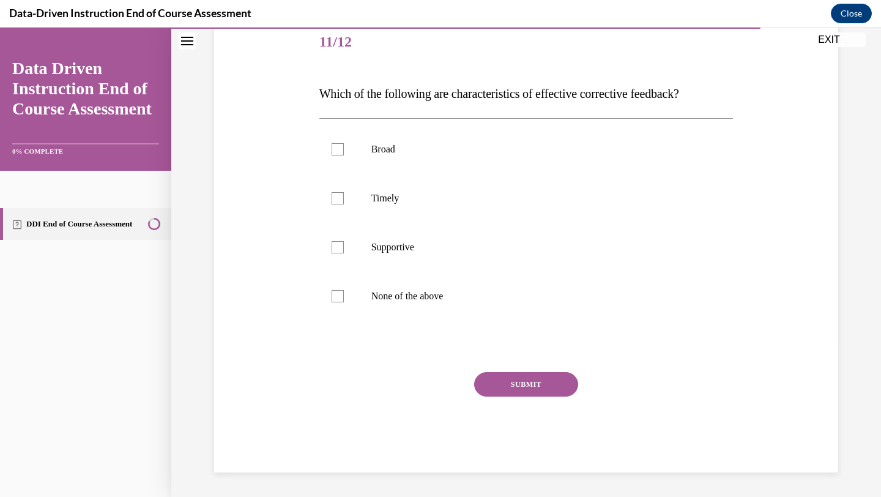
scroll to position [136, 0]
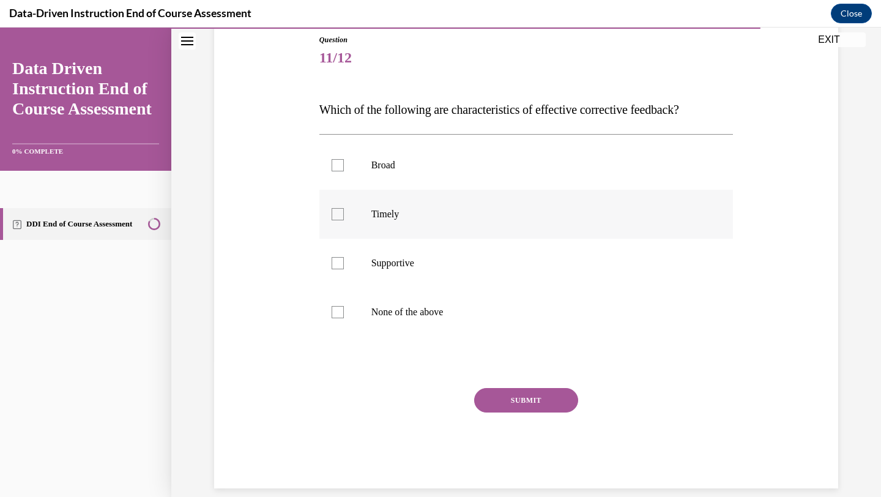
click at [371, 217] on p "Timely" at bounding box center [536, 214] width 331 height 12
click at [344, 217] on input "Timely" at bounding box center [337, 214] width 12 height 12
checkbox input "true"
click at [378, 256] on label "Supportive" at bounding box center [526, 263] width 414 height 49
click at [344, 257] on input "Supportive" at bounding box center [337, 263] width 12 height 12
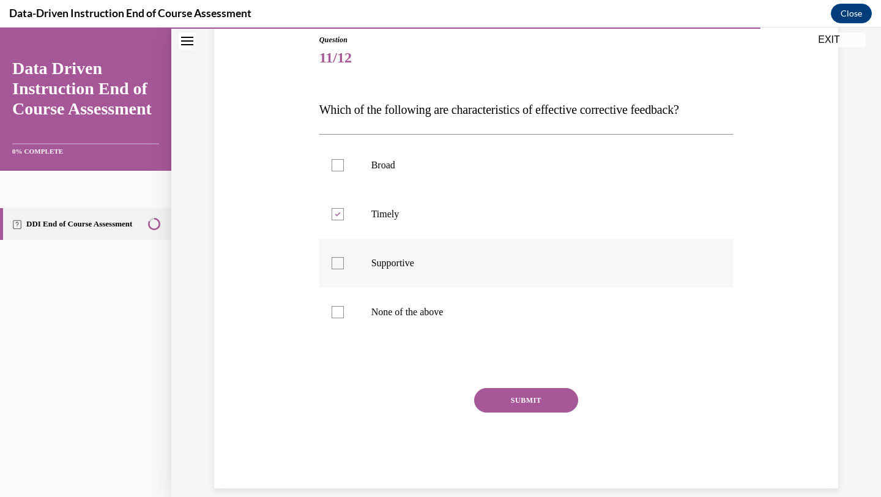
checkbox input "true"
click at [515, 395] on button "SUBMIT" at bounding box center [526, 400] width 104 height 24
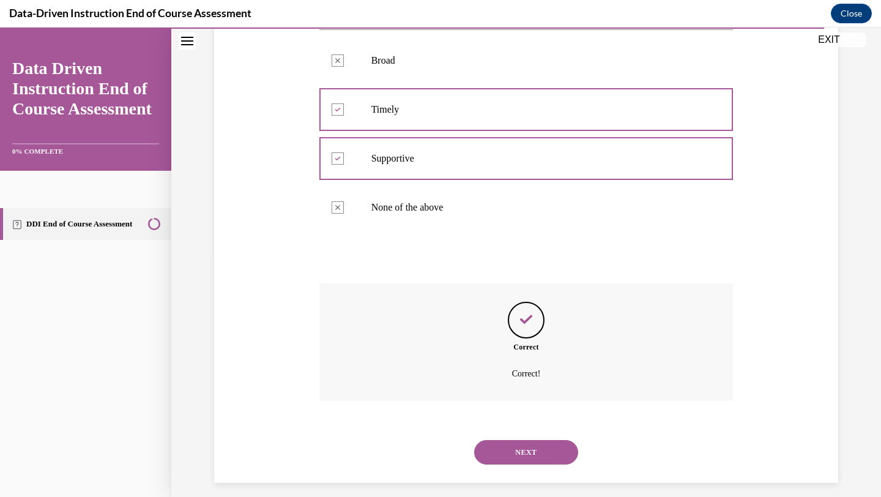
scroll to position [251, 0]
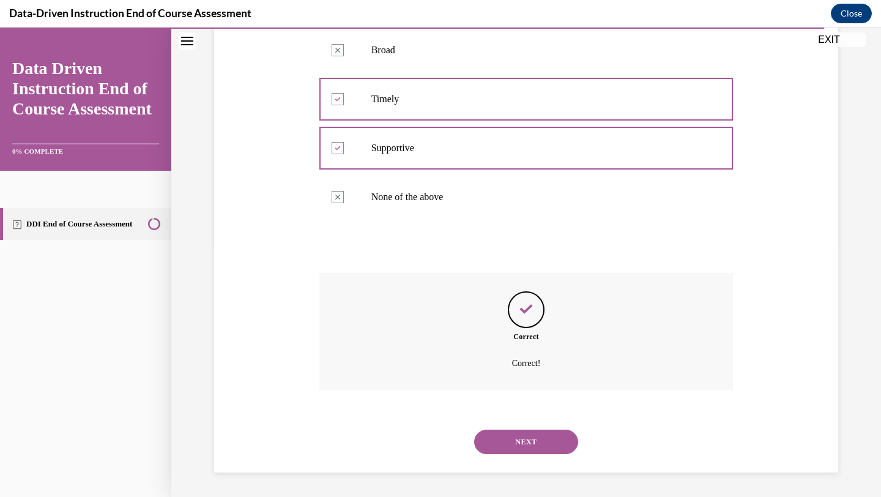
click at [532, 437] on button "NEXT" at bounding box center [526, 441] width 104 height 24
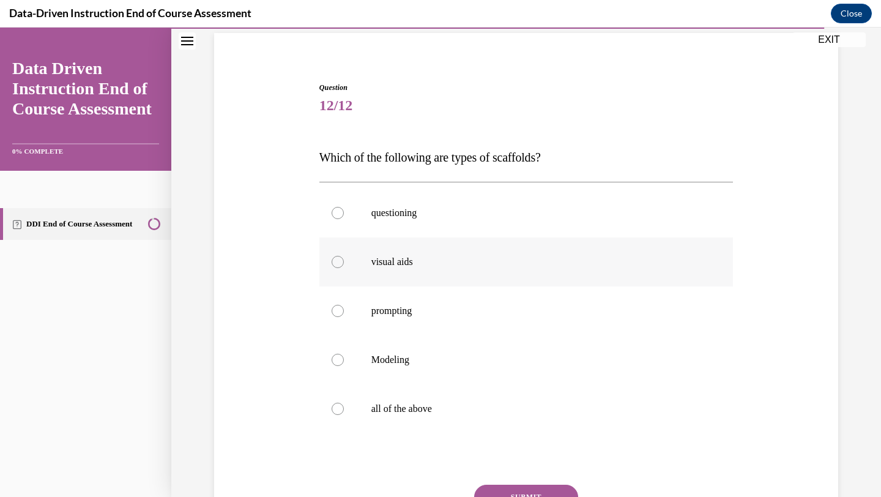
scroll to position [97, 0]
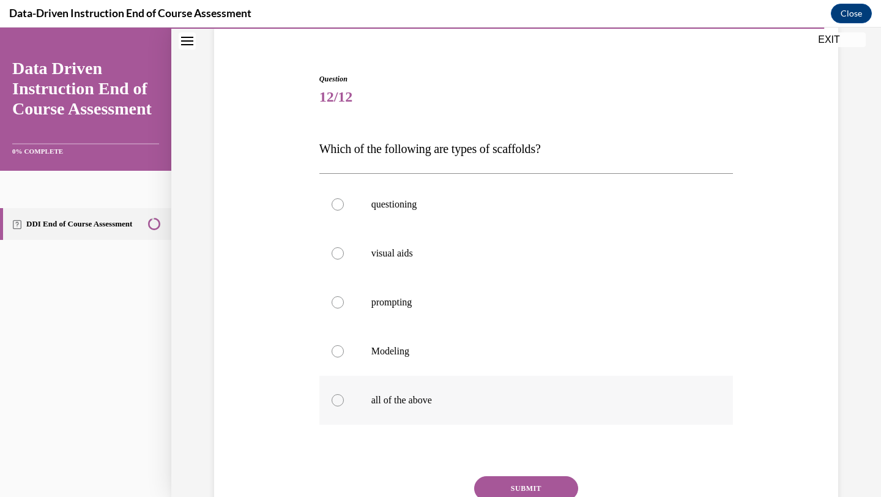
click at [394, 394] on p "all of the above" at bounding box center [536, 400] width 331 height 12
click at [344, 394] on input "all of the above" at bounding box center [337, 400] width 12 height 12
radio input "true"
click at [517, 483] on button "SUBMIT" at bounding box center [526, 488] width 104 height 24
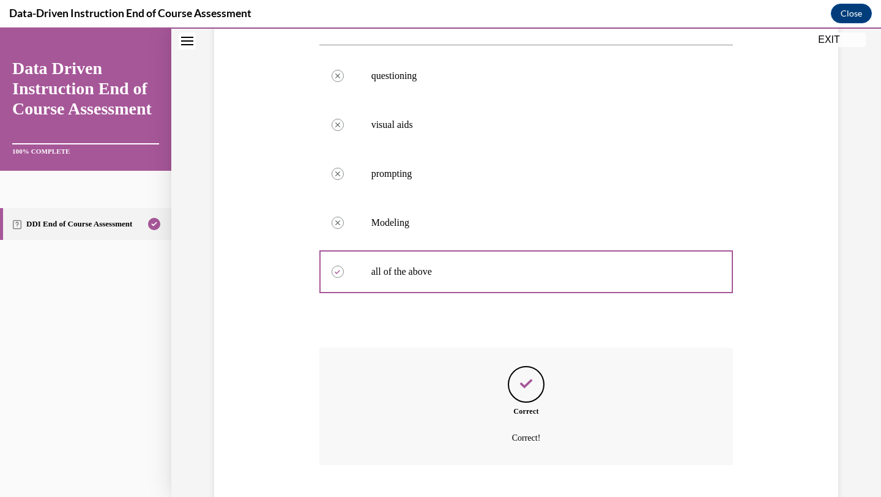
scroll to position [300, 0]
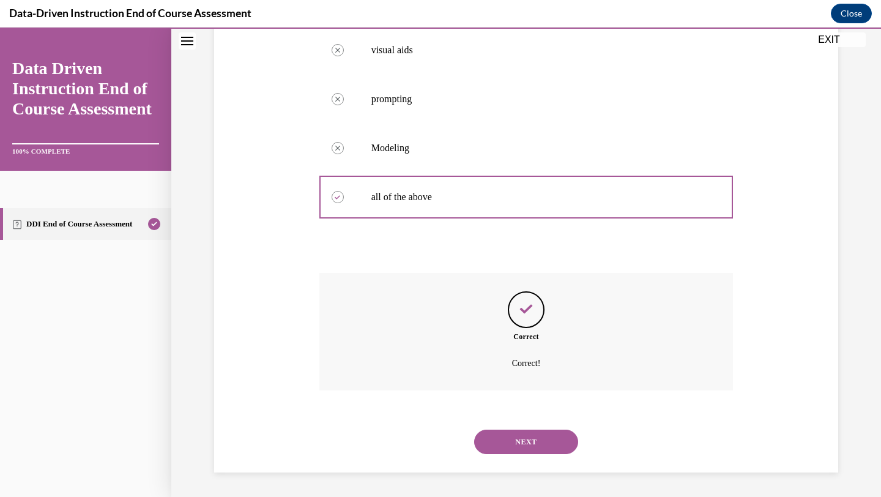
click at [543, 439] on button "NEXT" at bounding box center [526, 441] width 104 height 24
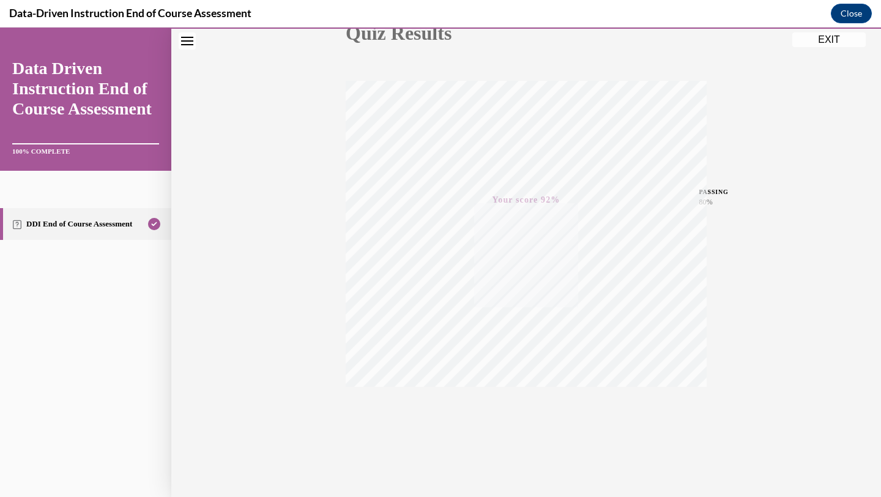
scroll to position [0, 0]
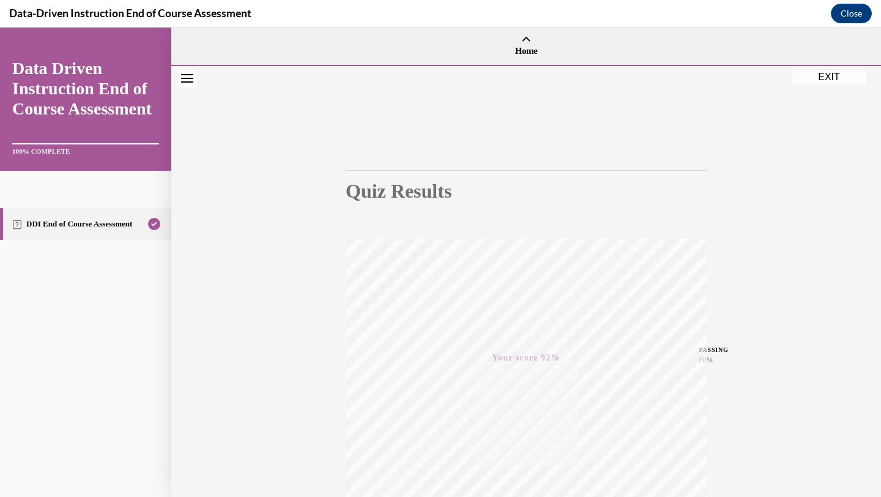
click at [828, 80] on button "EXIT" at bounding box center [828, 77] width 73 height 15
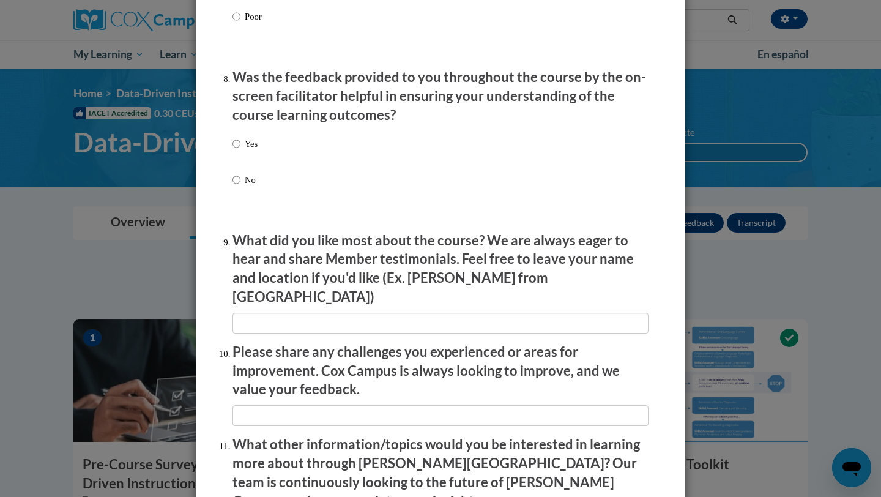
scroll to position [2048, 0]
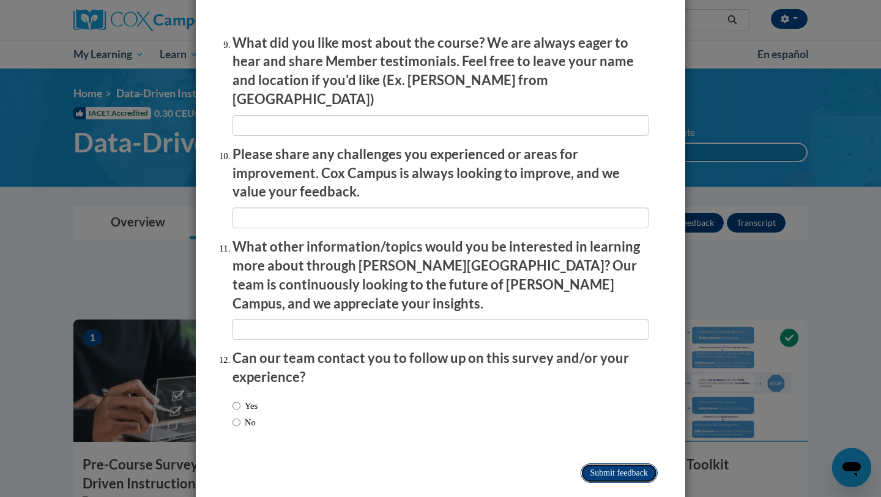
click at [625, 463] on input "Submit feedback" at bounding box center [618, 473] width 77 height 20
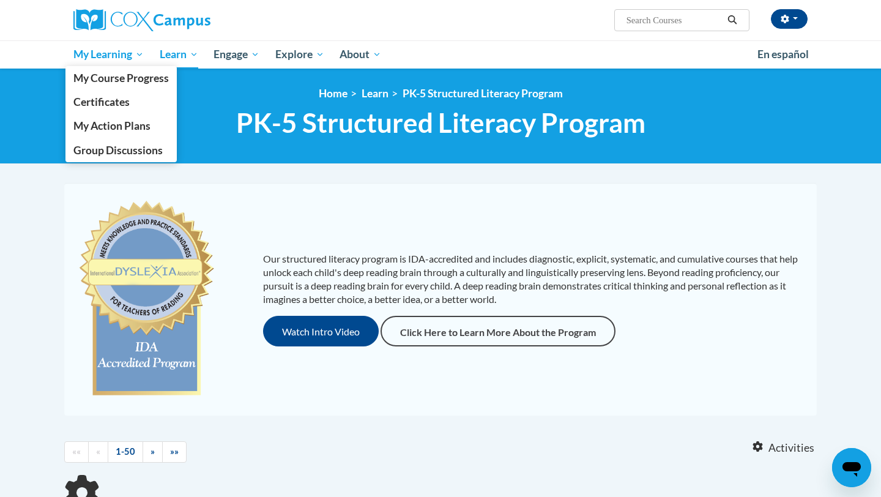
click at [119, 53] on span "My Learning" at bounding box center [108, 54] width 70 height 15
click at [124, 72] on span "My Course Progress" at bounding box center [120, 78] width 95 height 13
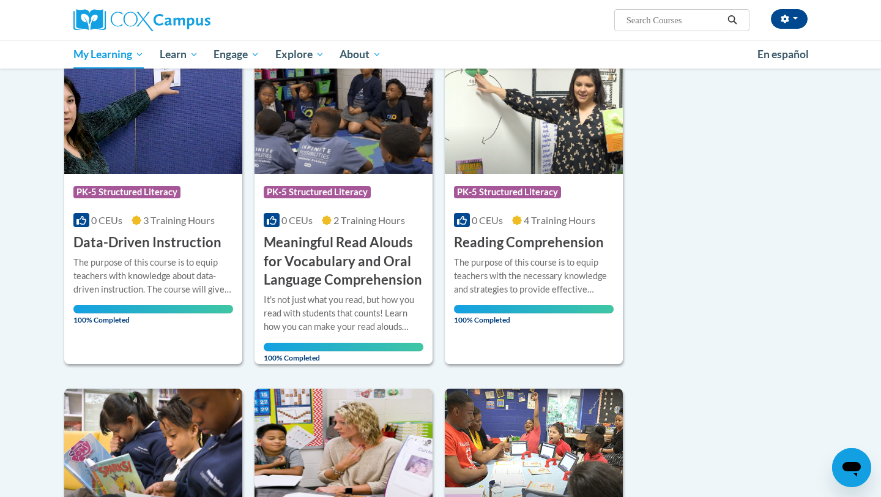
scroll to position [57, 0]
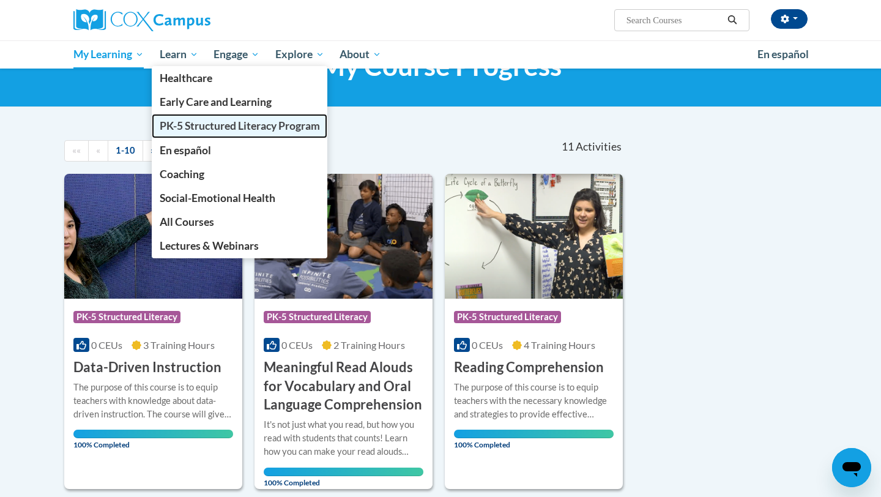
click at [190, 125] on span "PK-5 Structured Literacy Program" at bounding box center [240, 125] width 160 height 13
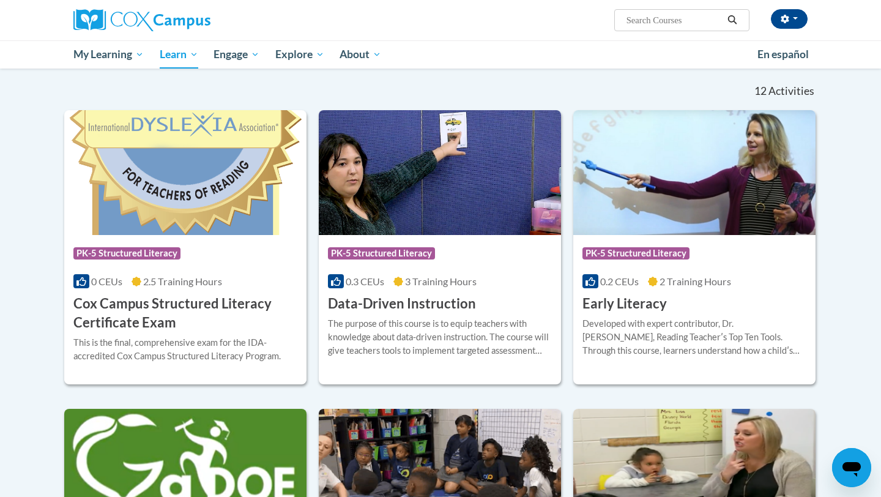
scroll to position [345, 0]
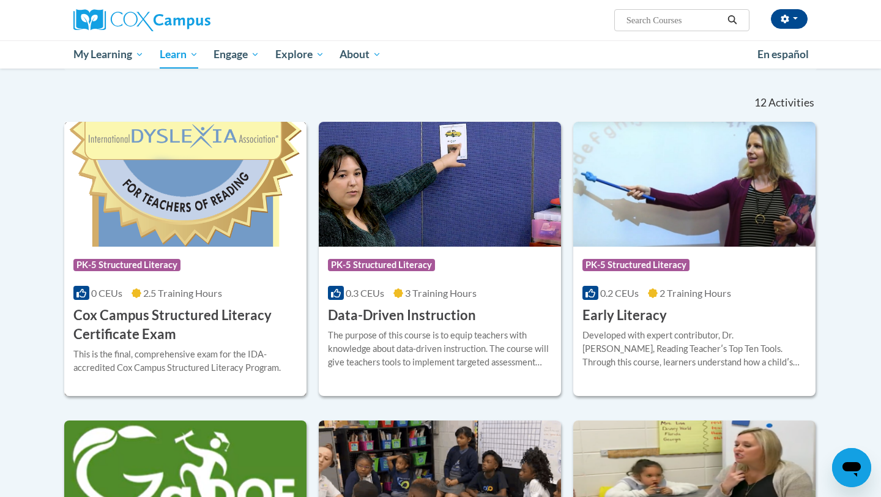
click at [195, 243] on img at bounding box center [185, 184] width 242 height 125
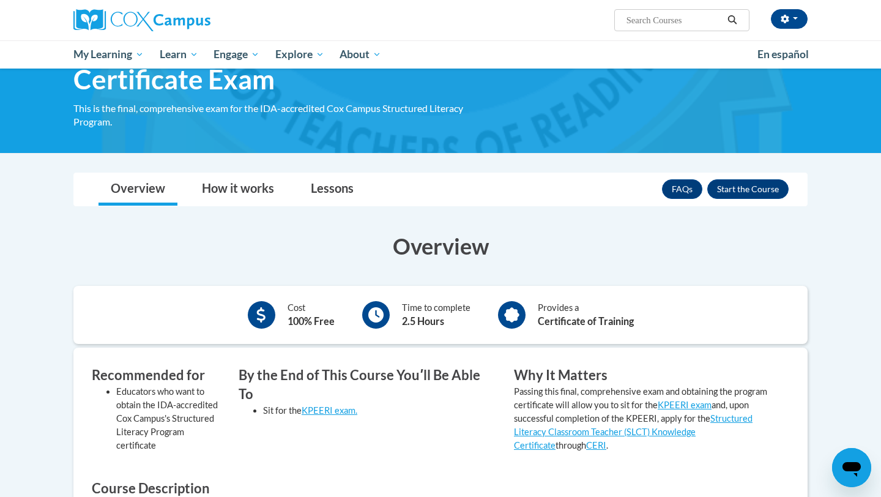
scroll to position [80, 0]
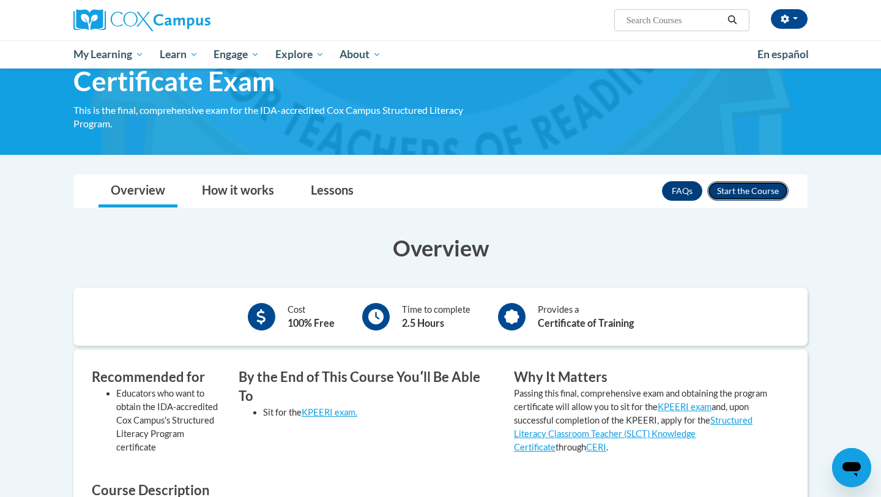
click at [760, 194] on button "Enroll" at bounding box center [747, 191] width 81 height 20
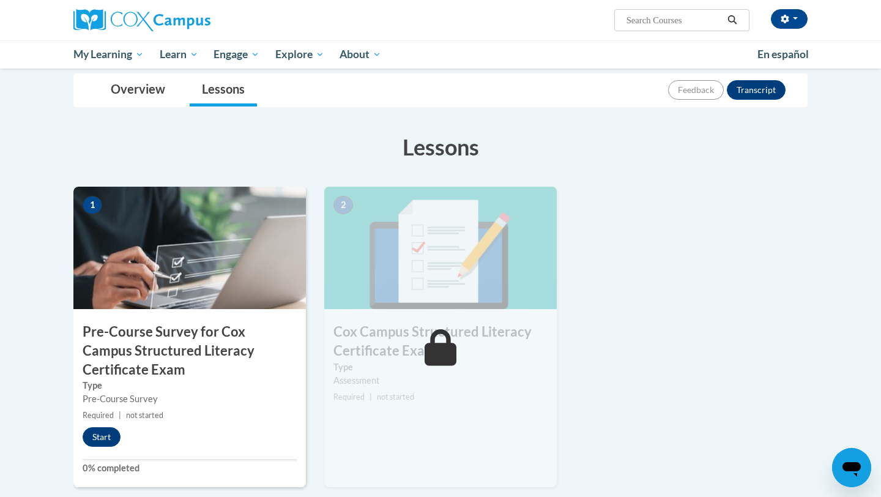
scroll to position [185, 0]
click at [114, 428] on button "Start" at bounding box center [102, 436] width 38 height 20
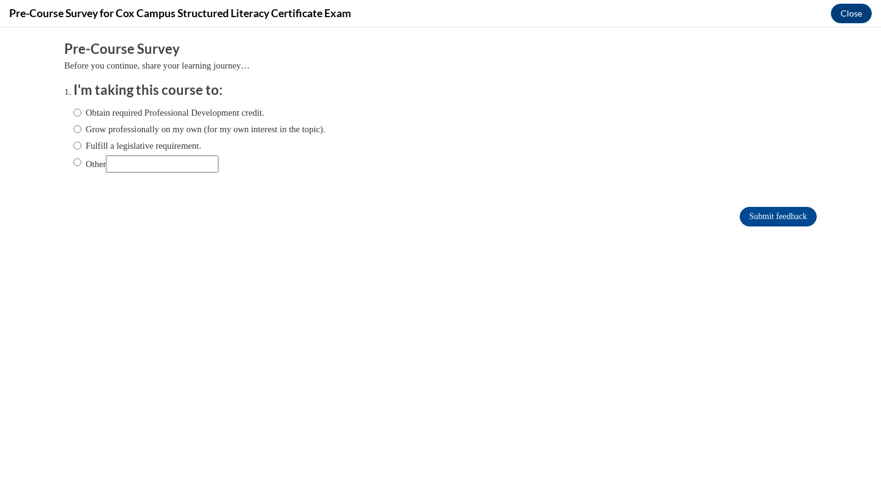
scroll to position [0, 0]
click at [108, 144] on label "Fulfill a legislative requirement." at bounding box center [137, 145] width 128 height 13
click at [81, 144] on input "Fulfill a legislative requirement." at bounding box center [77, 145] width 8 height 13
radio input "true"
click at [747, 223] on input "Submit feedback" at bounding box center [777, 217] width 77 height 20
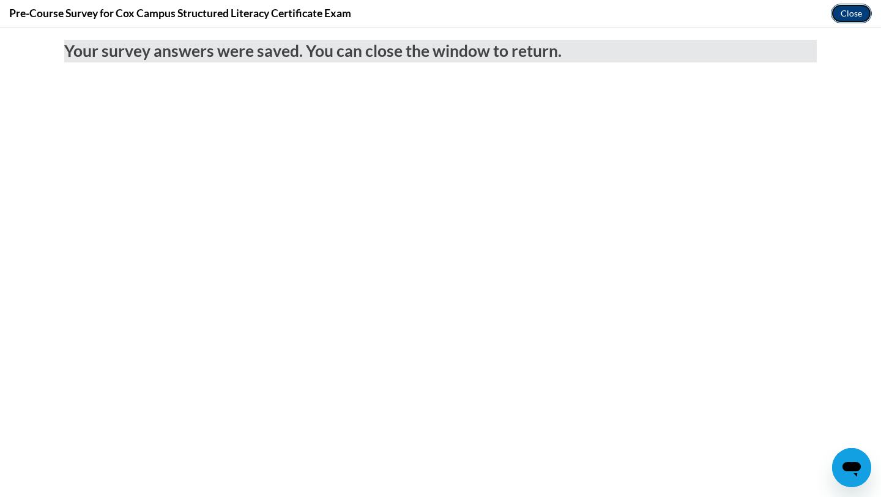
click at [855, 12] on button "Close" at bounding box center [851, 14] width 41 height 20
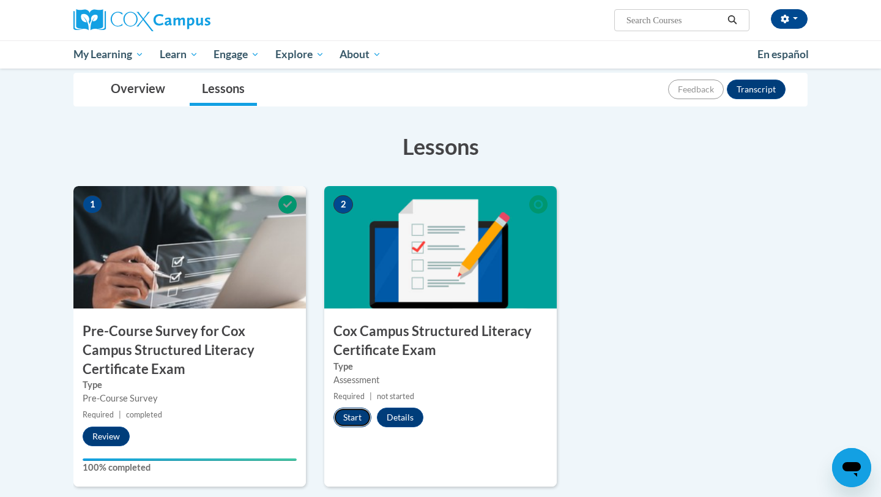
click at [349, 422] on button "Start" at bounding box center [352, 417] width 38 height 20
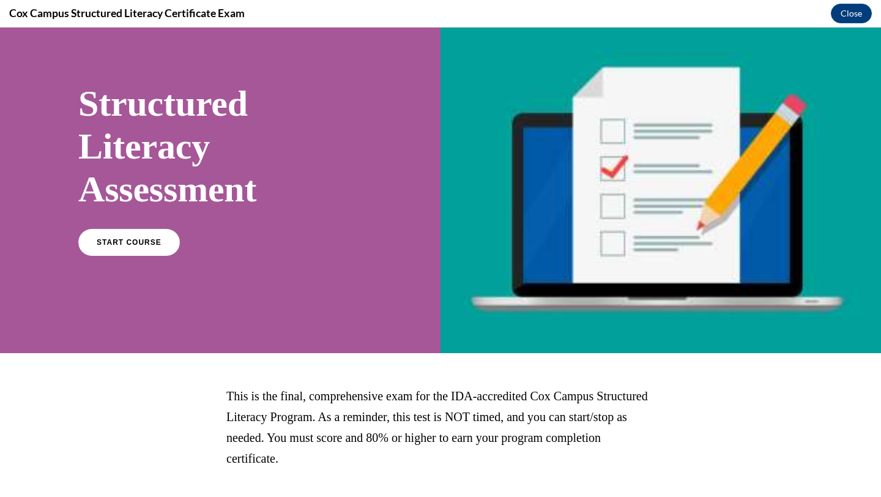
scroll to position [53, 0]
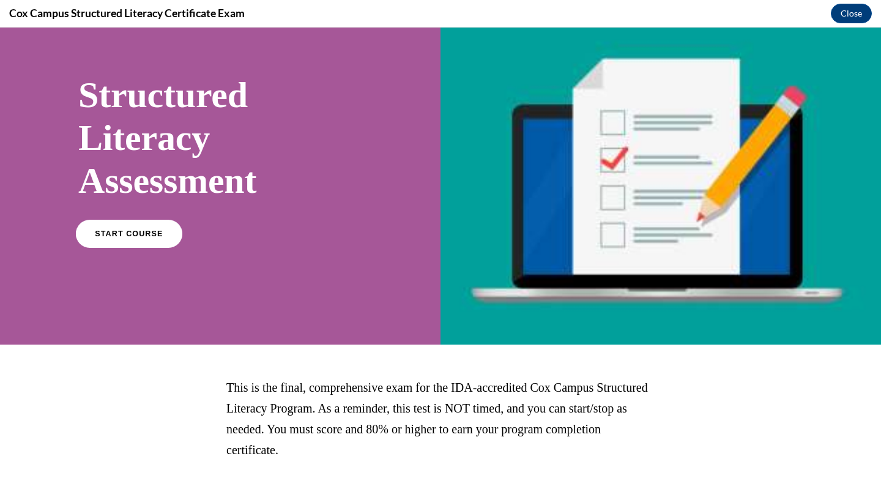
click at [133, 233] on span "START COURSE" at bounding box center [129, 233] width 68 height 9
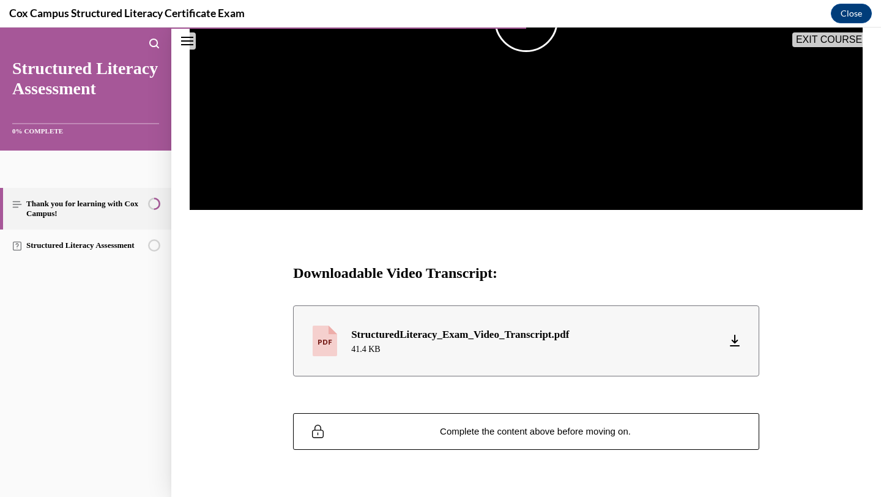
scroll to position [0, 0]
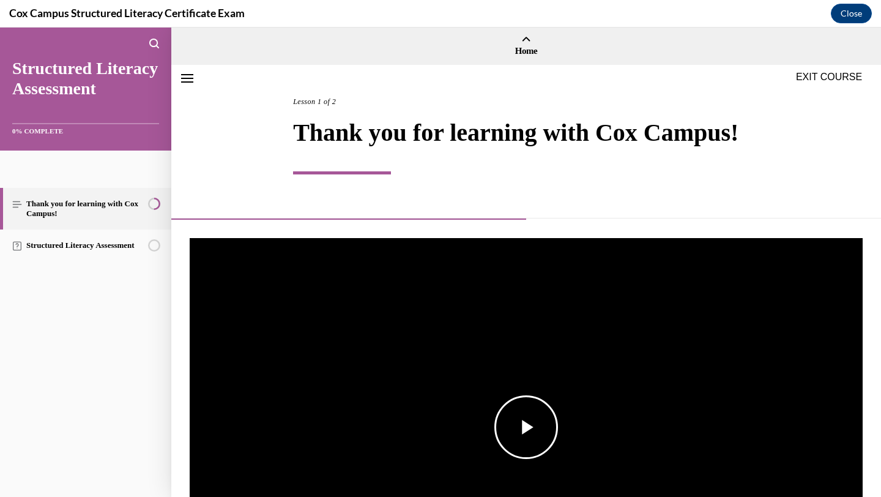
click at [526, 427] on span "Video player" at bounding box center [526, 427] width 0 height 0
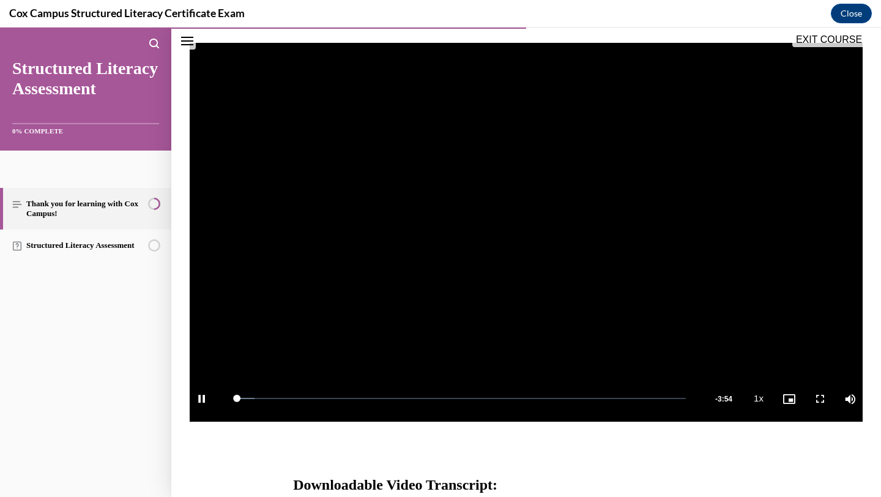
scroll to position [196, 0]
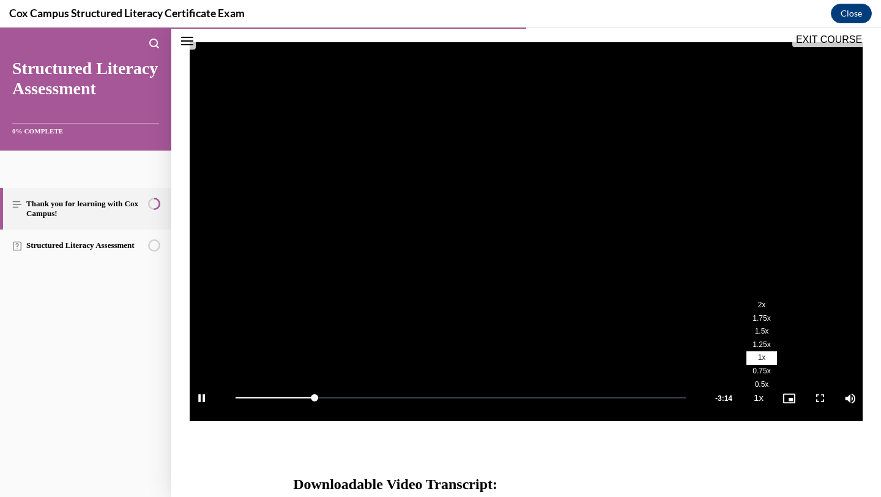
click at [759, 321] on span "1.75x" at bounding box center [761, 318] width 18 height 9
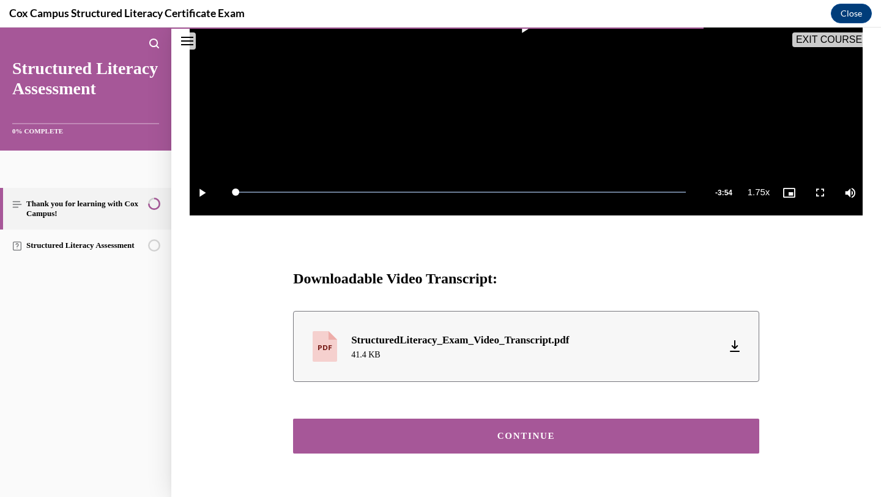
scroll to position [434, 0]
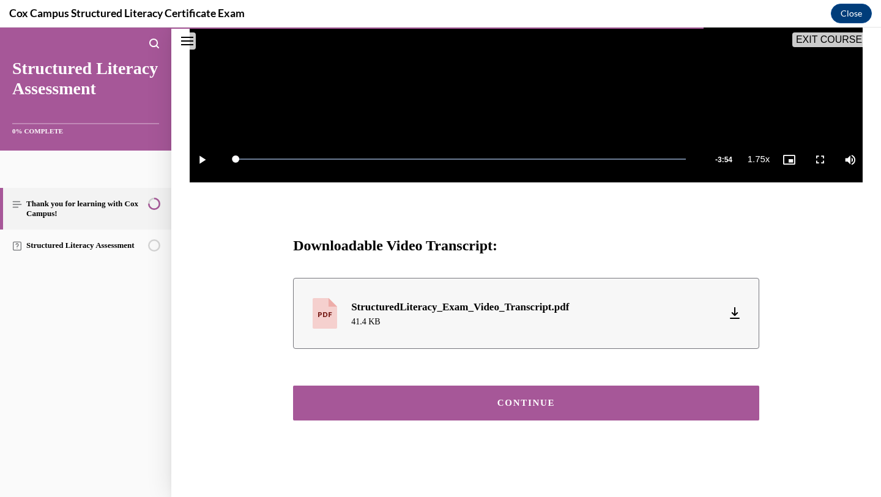
click at [401, 396] on button "CONTINUE" at bounding box center [526, 402] width 466 height 35
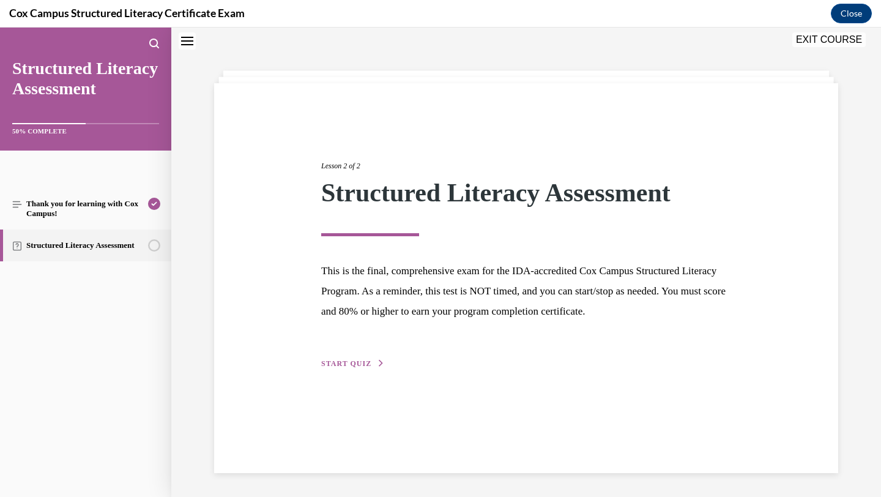
scroll to position [39, 0]
click at [369, 360] on span "START QUIZ" at bounding box center [346, 362] width 50 height 9
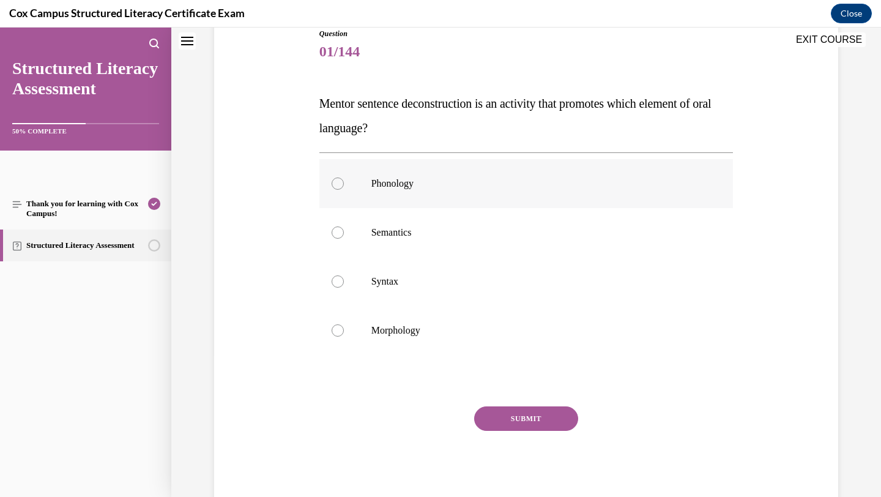
scroll to position [137, 0]
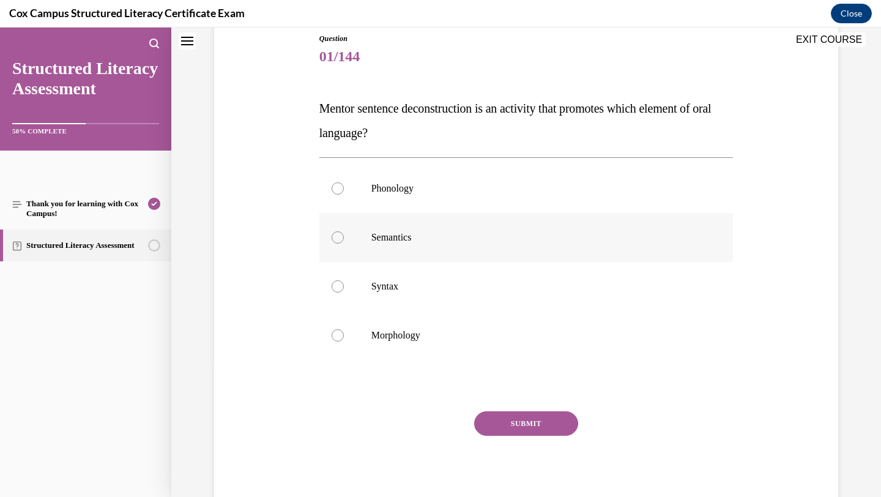
click at [421, 254] on label "Semantics" at bounding box center [526, 237] width 414 height 49
click at [344, 243] on input "Semantics" at bounding box center [337, 237] width 12 height 12
radio input "true"
click at [427, 276] on label "Syntax" at bounding box center [526, 286] width 414 height 49
click at [344, 280] on input "Syntax" at bounding box center [337, 286] width 12 height 12
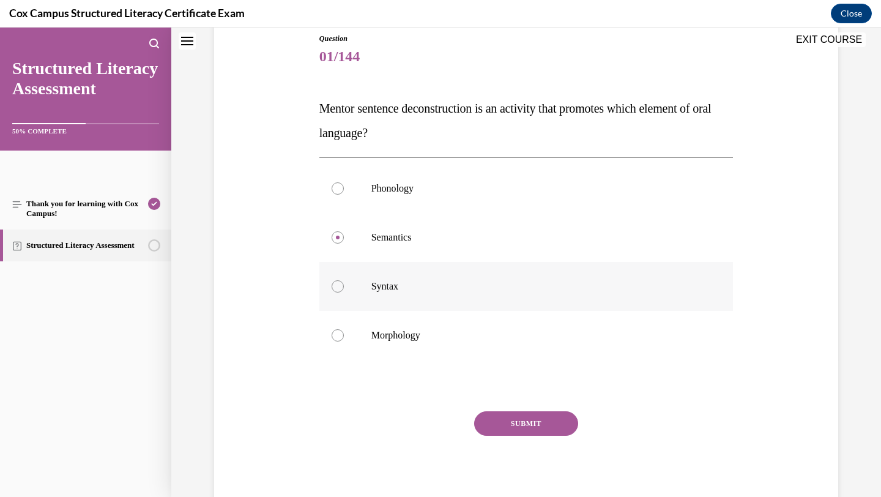
radio input "true"
click at [531, 425] on button "SUBMIT" at bounding box center [526, 423] width 104 height 24
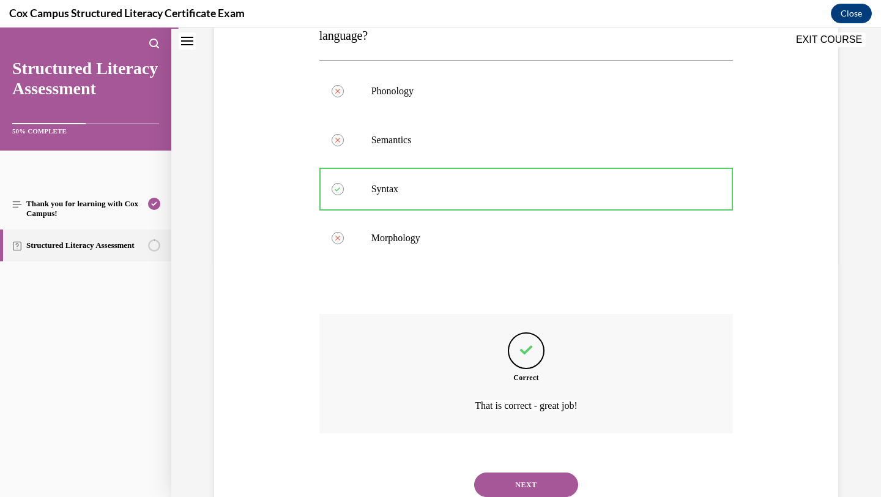
scroll to position [277, 0]
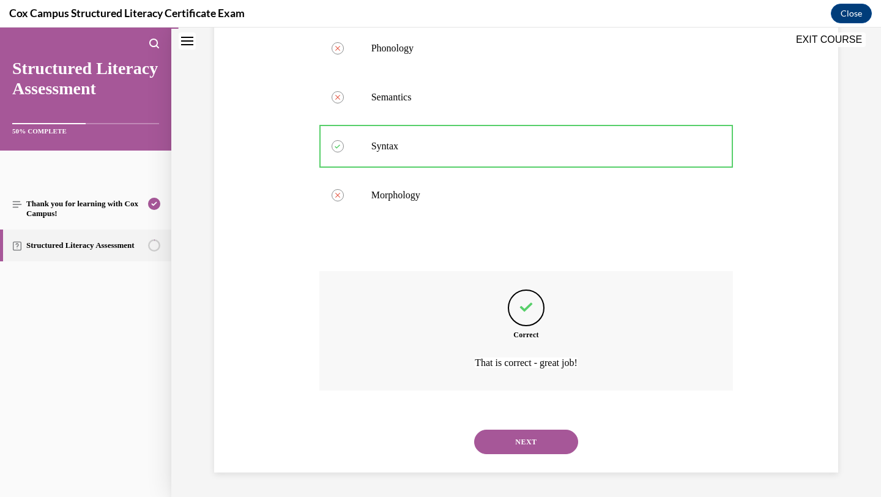
click at [525, 439] on button "NEXT" at bounding box center [526, 441] width 104 height 24
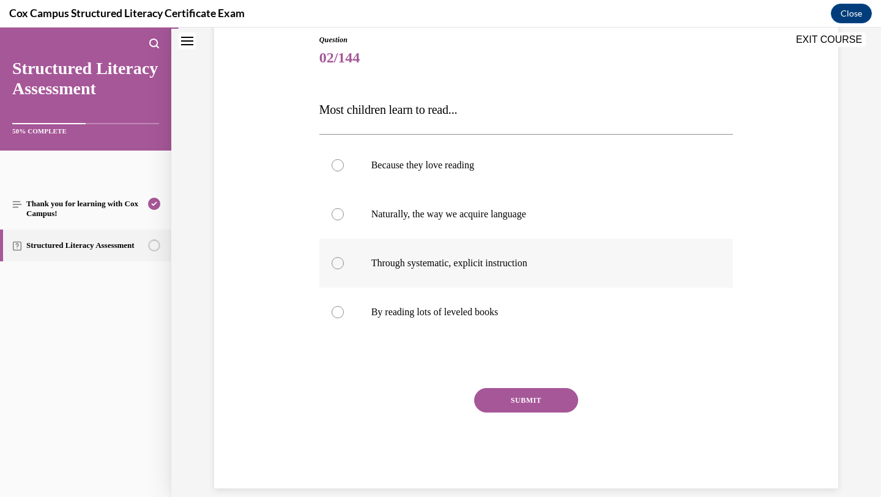
click at [499, 273] on label "Through systematic, explicit instruction" at bounding box center [526, 263] width 414 height 49
click at [344, 269] on input "Through systematic, explicit instruction" at bounding box center [337, 263] width 12 height 12
radio input "true"
click at [512, 395] on button "SUBMIT" at bounding box center [526, 400] width 104 height 24
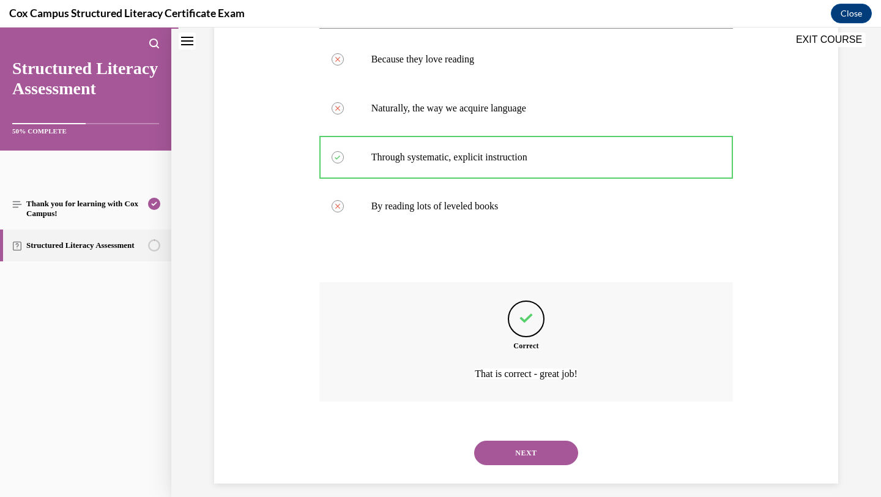
scroll to position [253, 0]
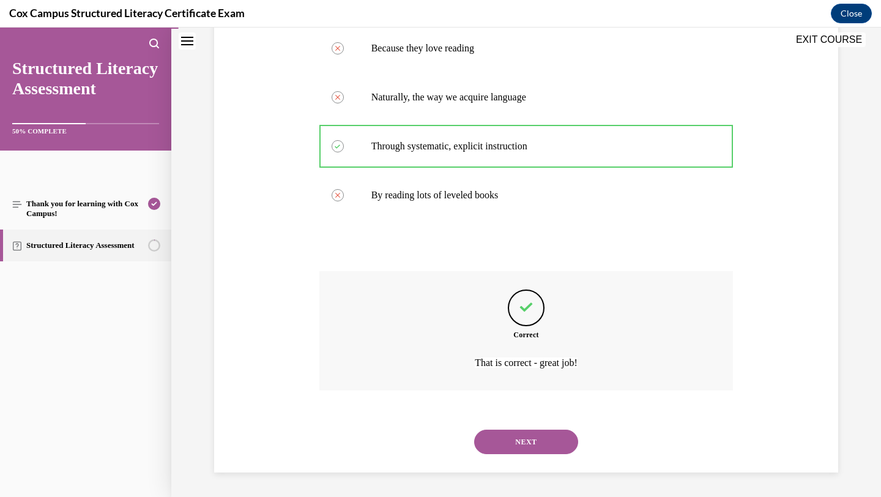
click at [529, 443] on button "NEXT" at bounding box center [526, 441] width 104 height 24
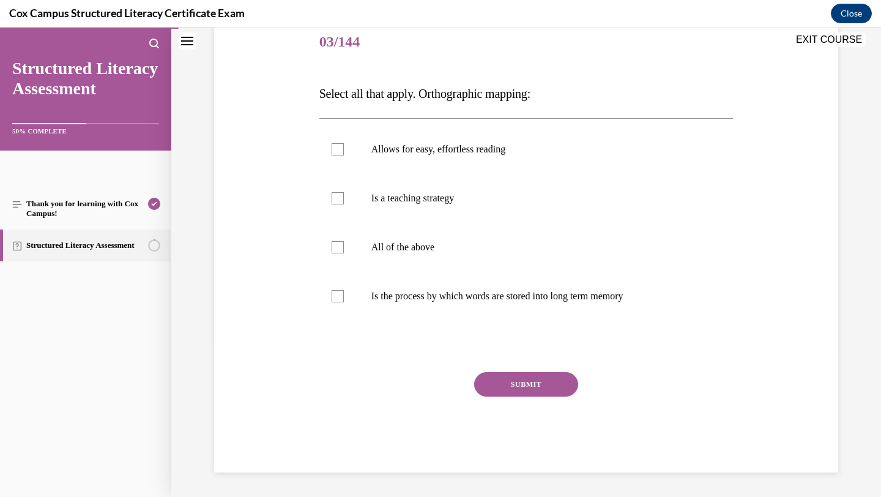
scroll to position [136, 0]
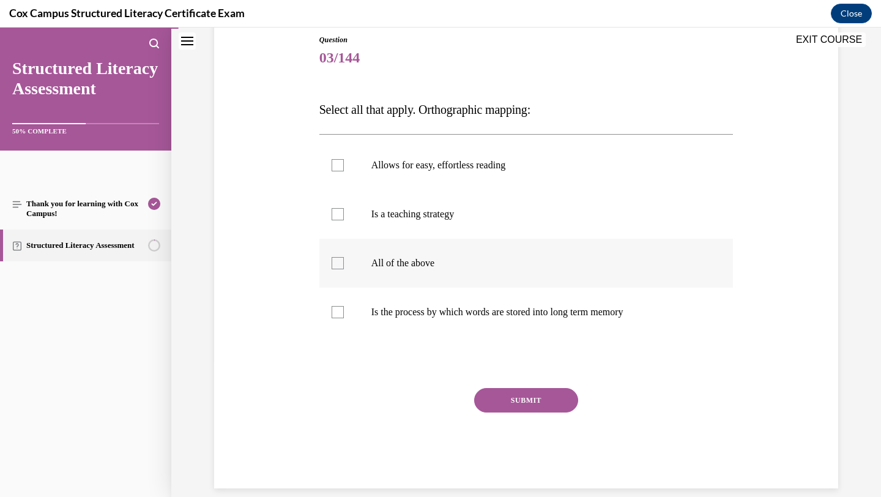
click at [435, 259] on p "All of the above" at bounding box center [536, 263] width 331 height 12
click at [344, 259] on input "All of the above" at bounding box center [337, 263] width 12 height 12
click at [340, 262] on div at bounding box center [337, 263] width 12 height 12
click at [340, 262] on input "All of the above" at bounding box center [337, 263] width 12 height 12
click at [393, 266] on p "All of the above" at bounding box center [536, 263] width 331 height 12
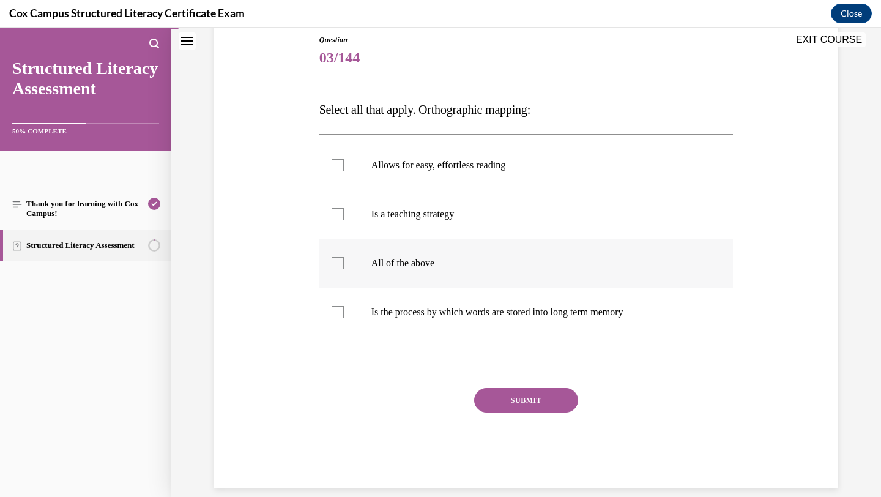
click at [344, 266] on input "All of the above" at bounding box center [337, 263] width 12 height 12
checkbox input "true"
click at [531, 396] on button "SUBMIT" at bounding box center [526, 400] width 104 height 24
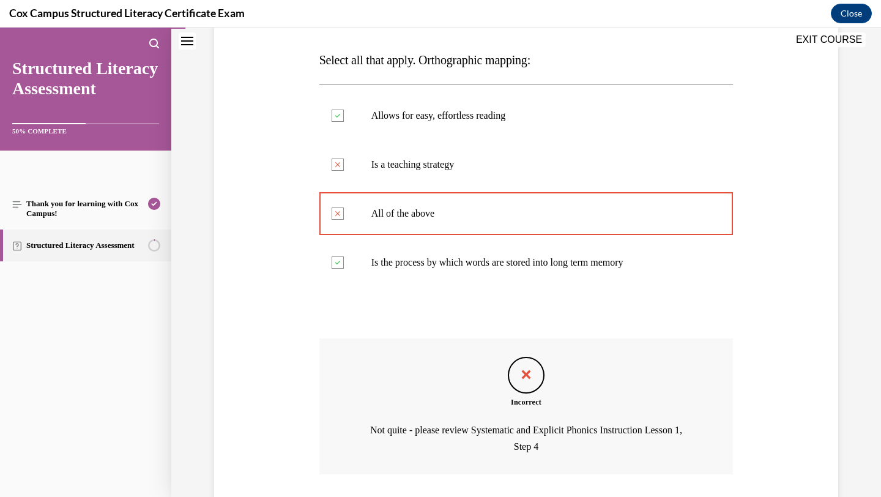
scroll to position [269, 0]
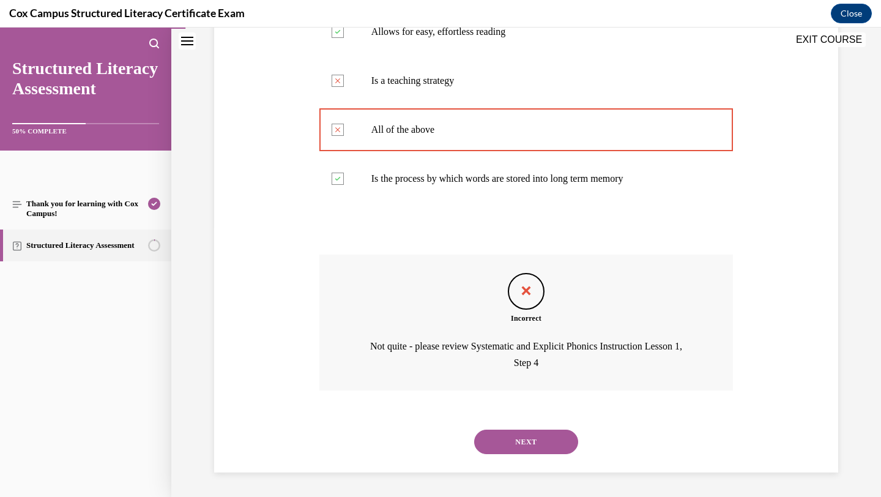
click at [514, 441] on button "NEXT" at bounding box center [526, 441] width 104 height 24
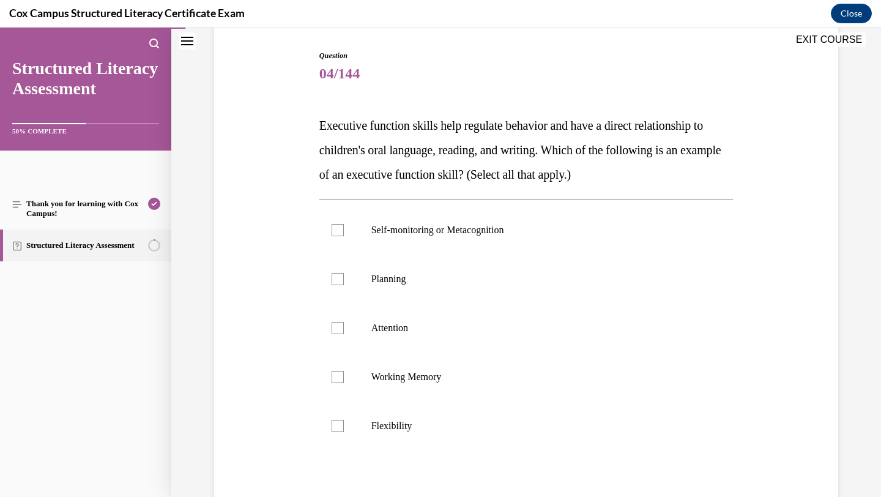
scroll to position [122, 0]
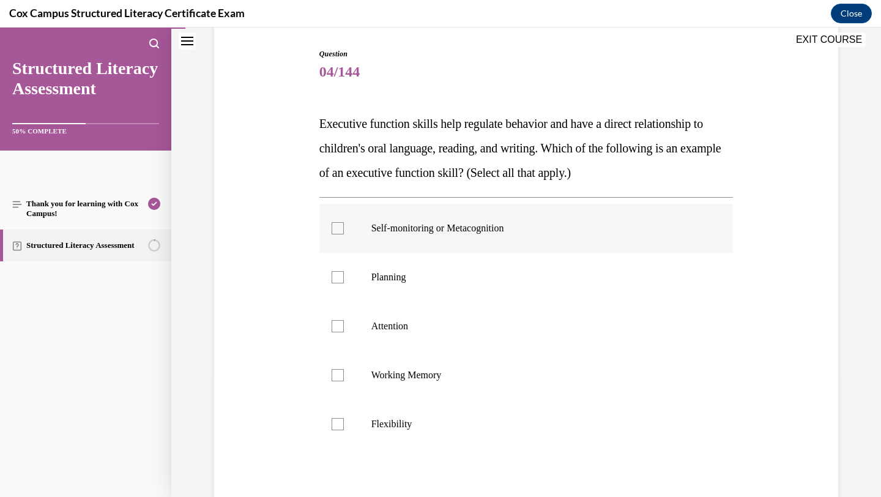
click at [336, 231] on div at bounding box center [337, 228] width 12 height 12
click at [336, 231] on input "Self-monitoring or Metacognition" at bounding box center [337, 228] width 12 height 12
checkbox input "true"
click at [341, 275] on div at bounding box center [337, 277] width 12 height 12
click at [341, 275] on input "Planning" at bounding box center [337, 277] width 12 height 12
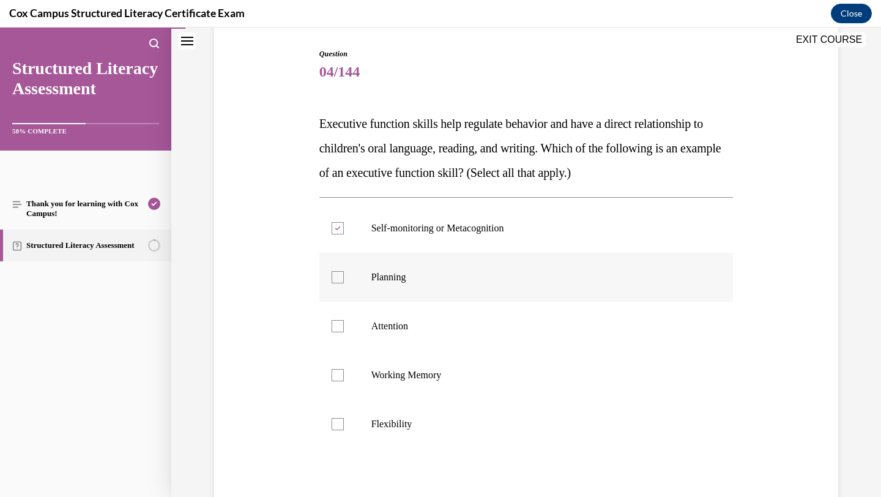
checkbox input "true"
click at [337, 324] on div at bounding box center [337, 326] width 12 height 12
click at [337, 324] on input "Attention" at bounding box center [337, 326] width 12 height 12
checkbox input "true"
click at [341, 376] on div at bounding box center [337, 375] width 12 height 12
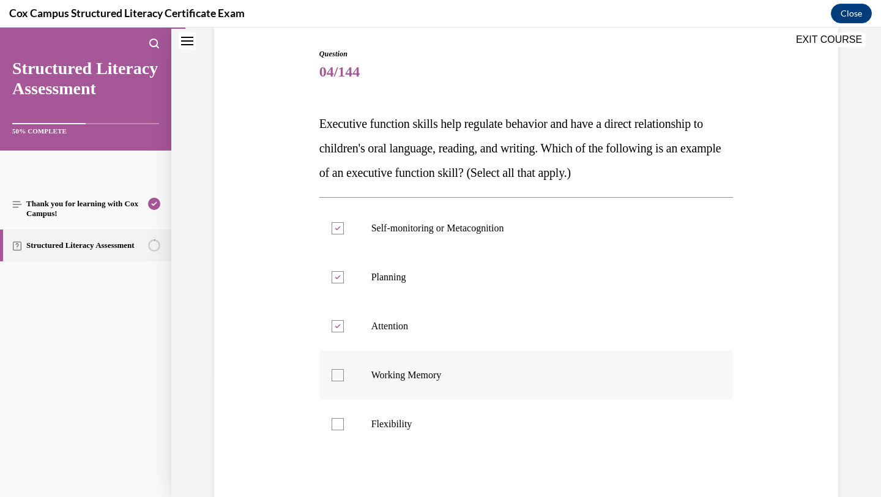
click at [341, 376] on input "Working Memory" at bounding box center [337, 375] width 12 height 12
checkbox input "true"
click at [342, 424] on div at bounding box center [337, 424] width 12 height 12
click at [342, 424] on input "Flexibility" at bounding box center [337, 424] width 12 height 12
checkbox input "true"
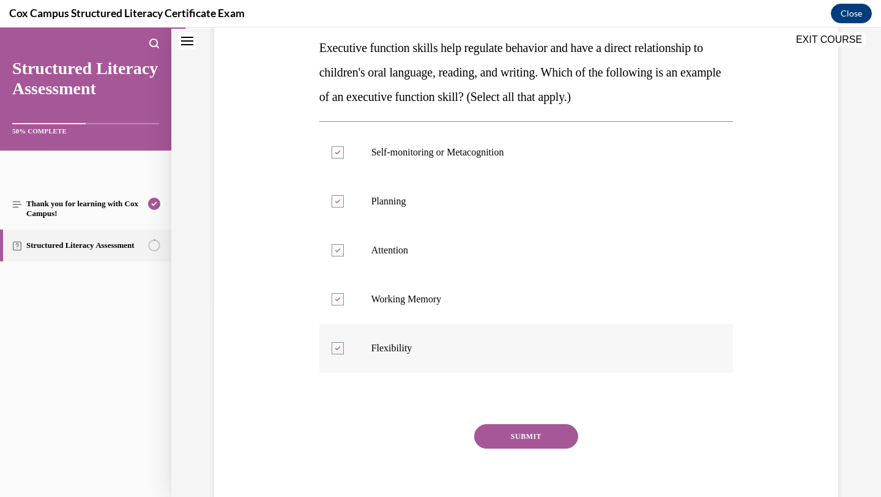
scroll to position [204, 0]
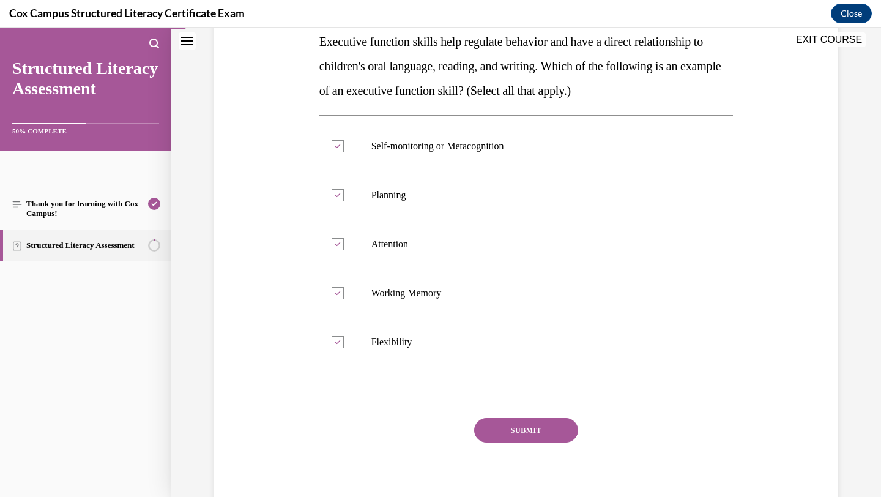
click at [503, 429] on button "SUBMIT" at bounding box center [526, 430] width 104 height 24
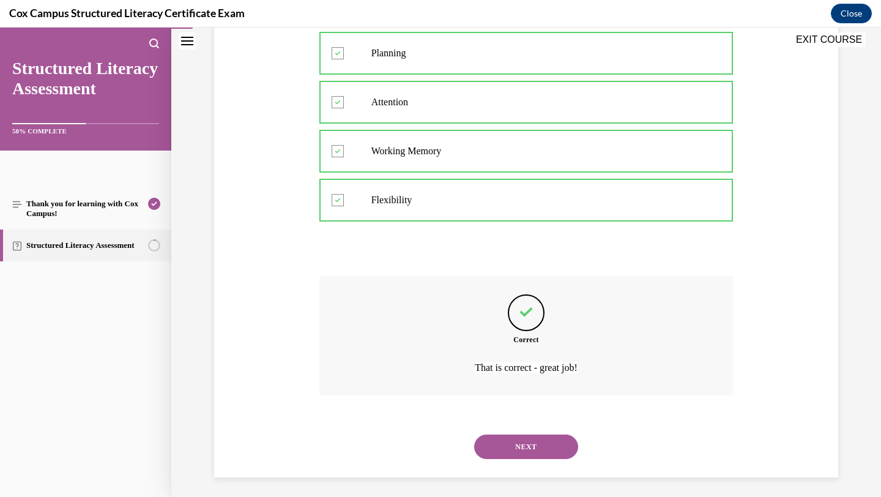
scroll to position [350, 0]
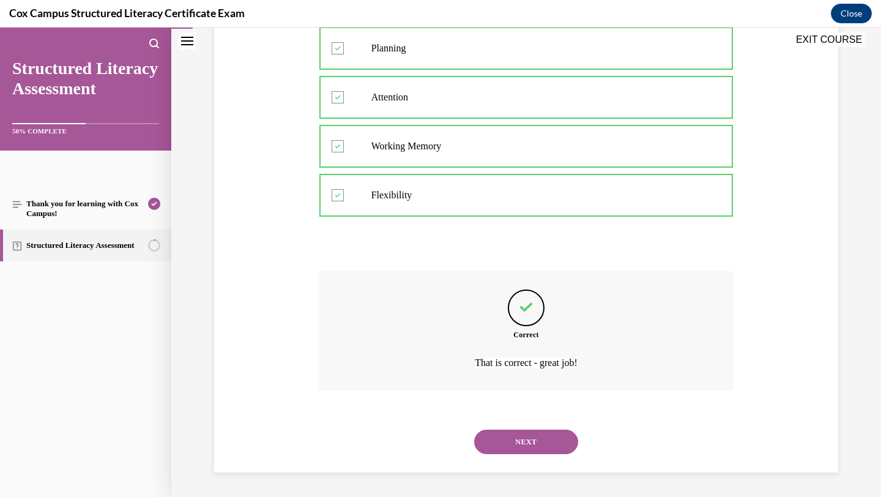
click at [510, 443] on button "NEXT" at bounding box center [526, 441] width 104 height 24
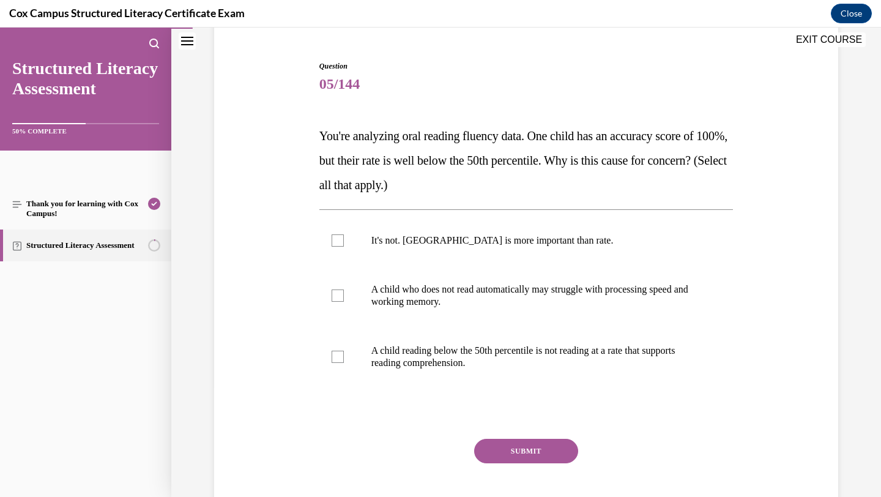
scroll to position [117, 0]
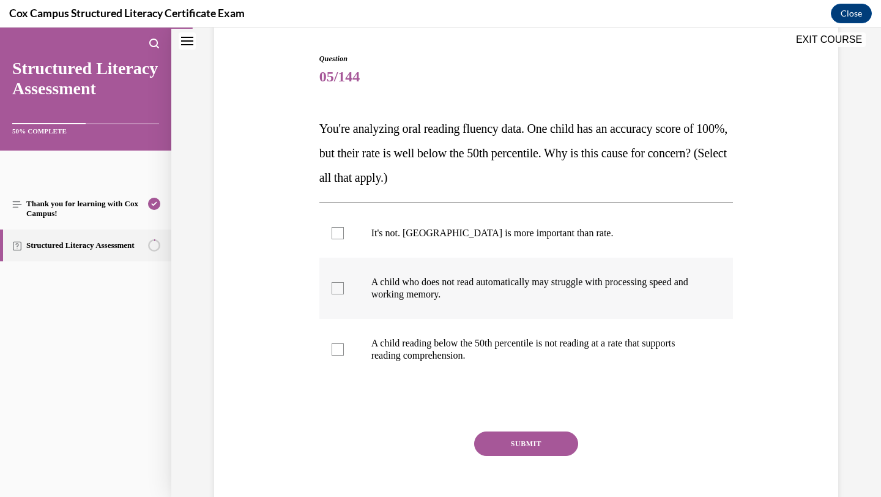
click at [399, 282] on p "A child who does not read automatically may struggle with processing speed and …" at bounding box center [536, 288] width 331 height 24
click at [344, 282] on input "A child who does not read automatically may struggle with processing speed and …" at bounding box center [337, 288] width 12 height 12
checkbox input "true"
click at [381, 357] on span "A child reading below the 50th percentile is not reading at a rate that support…" at bounding box center [523, 349] width 304 height 23
click at [344, 355] on input "A child reading below the 50th percentile is not reading at a rate that support…" at bounding box center [337, 349] width 12 height 12
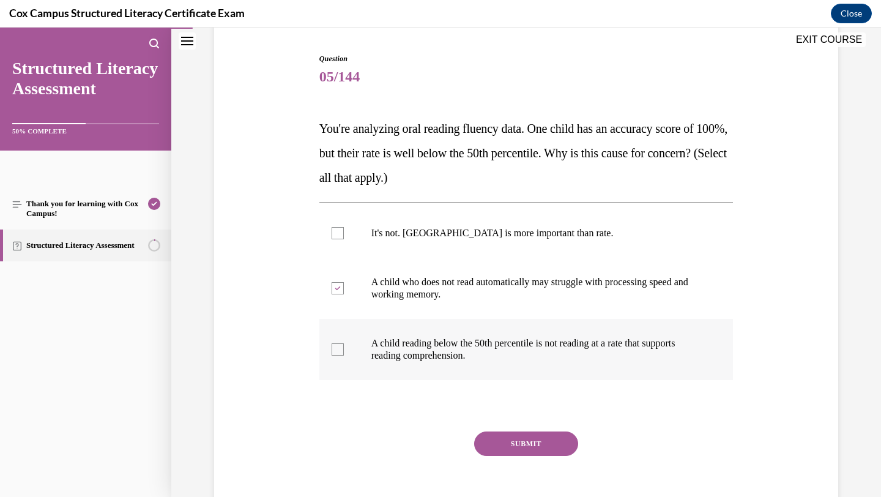
checkbox input "true"
click at [500, 435] on button "SUBMIT" at bounding box center [526, 443] width 104 height 24
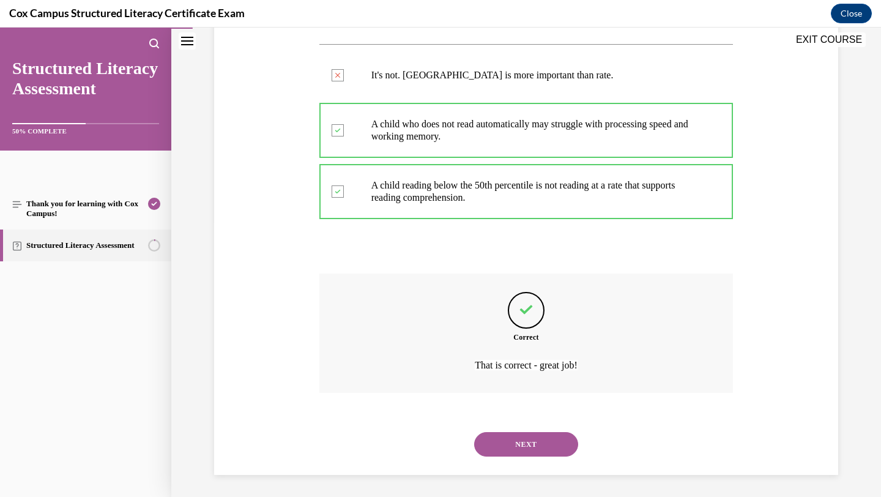
scroll to position [277, 0]
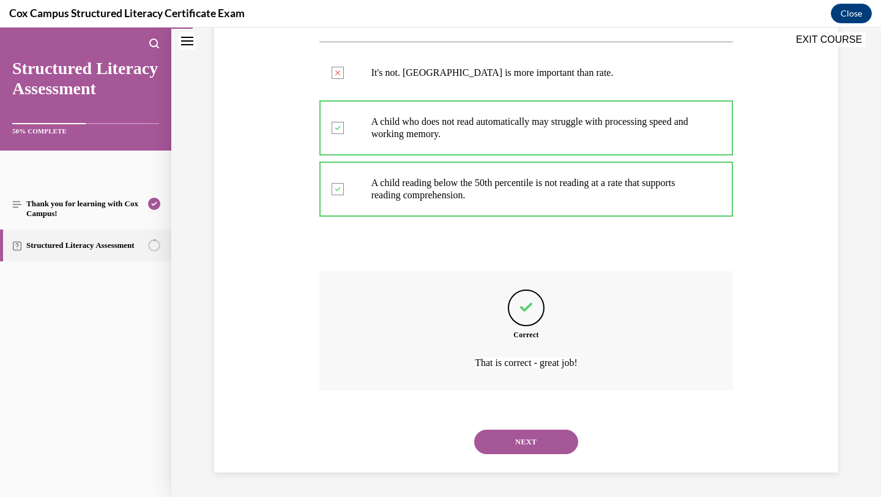
click at [519, 440] on button "NEXT" at bounding box center [526, 441] width 104 height 24
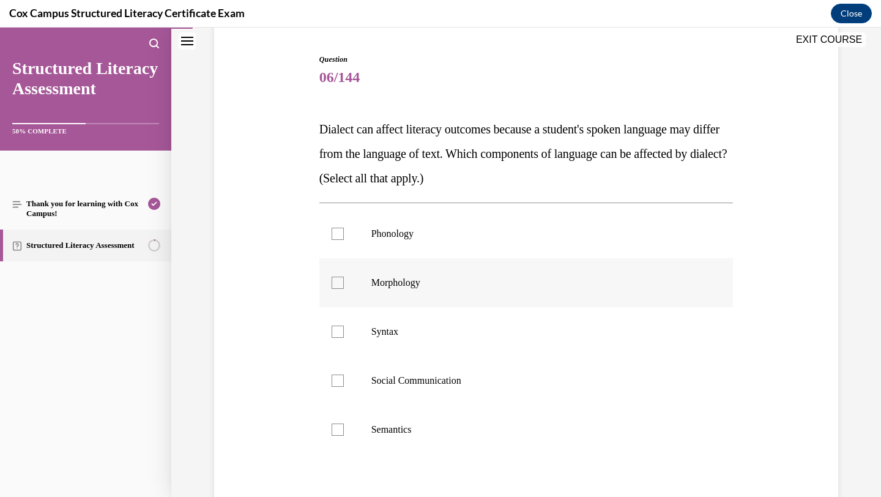
scroll to position [115, 0]
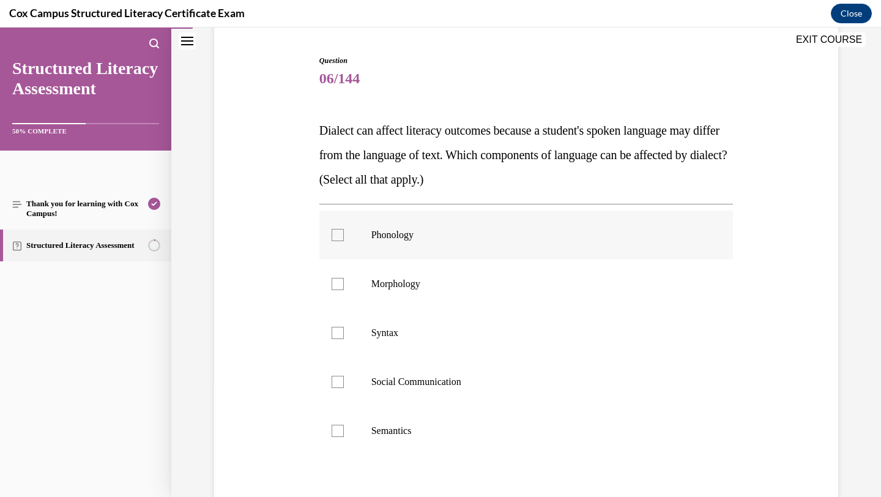
click at [443, 220] on label "Phonology" at bounding box center [526, 234] width 414 height 49
click at [344, 229] on input "Phonology" at bounding box center [337, 235] width 12 height 12
checkbox input "true"
click at [439, 279] on p "Morphology" at bounding box center [536, 284] width 331 height 12
click at [344, 279] on input "Morphology" at bounding box center [337, 284] width 12 height 12
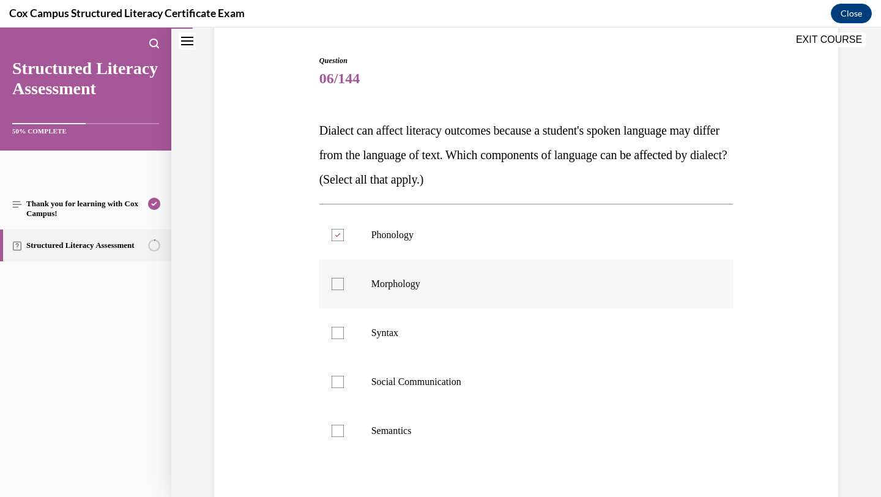
checkbox input "true"
click at [426, 325] on label "Syntax" at bounding box center [526, 332] width 414 height 49
click at [344, 327] on input "Syntax" at bounding box center [337, 333] width 12 height 12
checkbox input "true"
click at [416, 372] on label "Social Communication" at bounding box center [526, 381] width 414 height 49
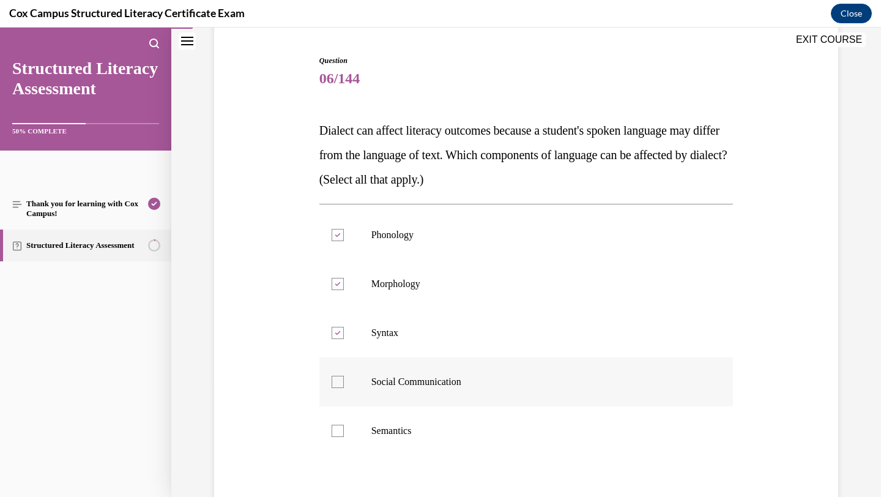
click at [344, 376] on input "Social Communication" at bounding box center [337, 382] width 12 height 12
checkbox input "true"
click at [414, 429] on p "Semantics" at bounding box center [536, 430] width 331 height 12
click at [344, 429] on input "Semantics" at bounding box center [337, 430] width 12 height 12
checkbox input "true"
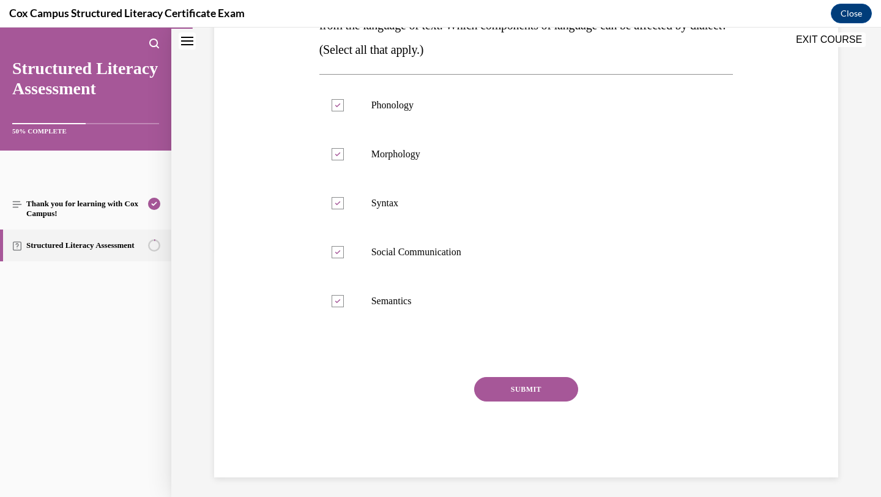
click at [519, 394] on button "SUBMIT" at bounding box center [526, 389] width 104 height 24
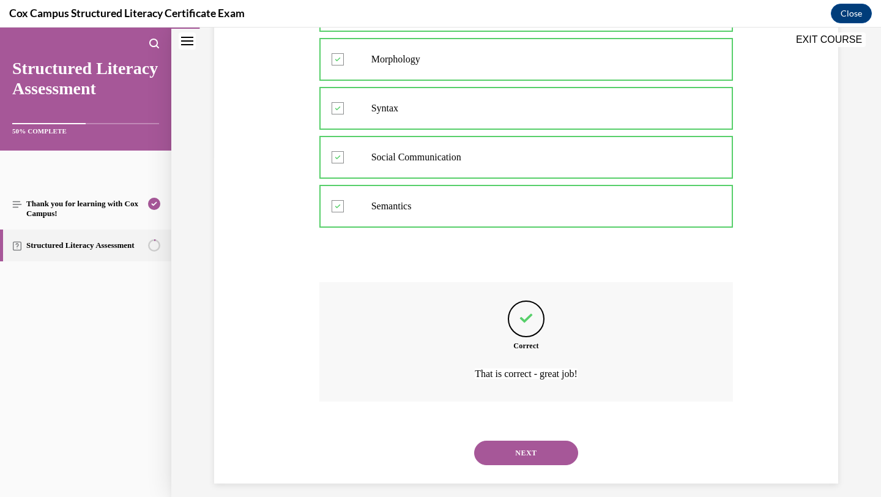
scroll to position [350, 0]
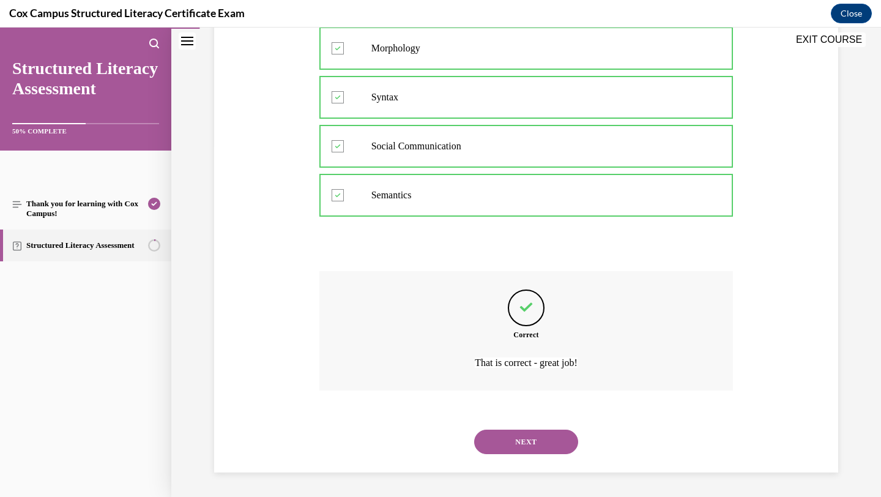
click at [528, 443] on button "NEXT" at bounding box center [526, 441] width 104 height 24
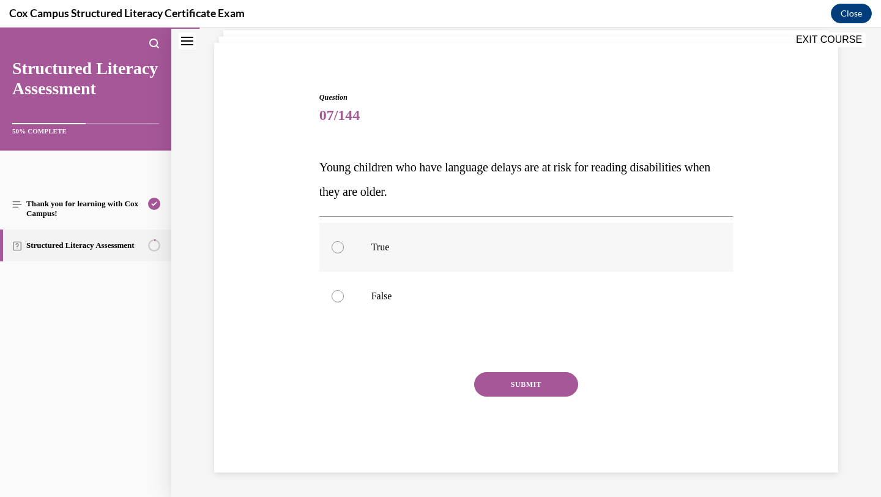
click at [384, 246] on span "True" at bounding box center [380, 247] width 18 height 10
click at [344, 246] on input "True" at bounding box center [337, 247] width 12 height 12
radio input "true"
click at [502, 382] on button "SUBMIT" at bounding box center [526, 384] width 104 height 24
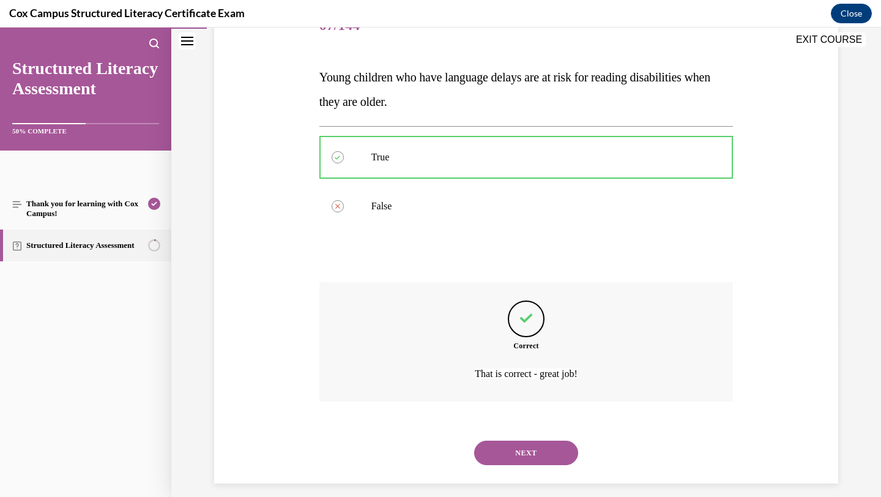
scroll to position [179, 0]
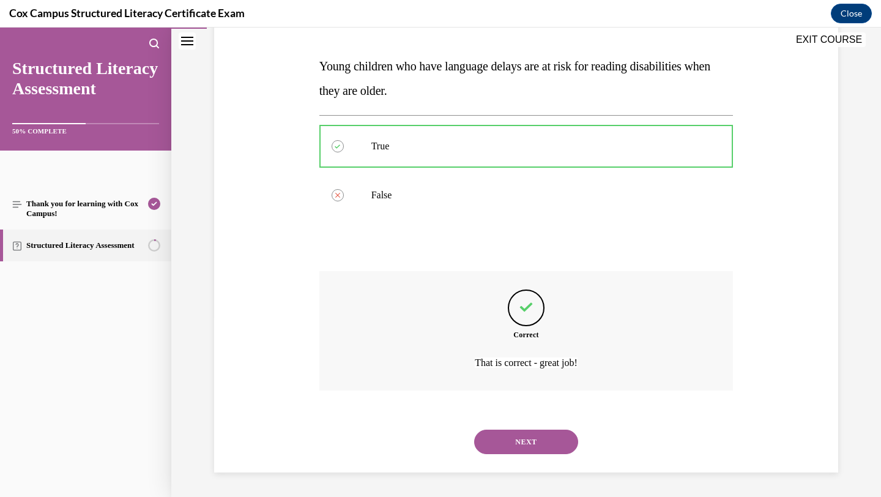
click at [505, 440] on button "NEXT" at bounding box center [526, 441] width 104 height 24
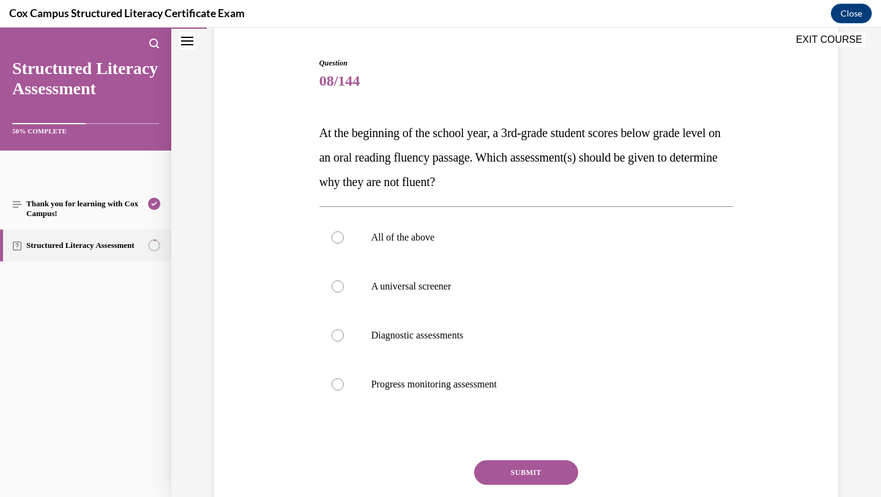
scroll to position [114, 0]
click at [452, 237] on p "All of the above" at bounding box center [536, 236] width 331 height 12
click at [344, 237] on input "All of the above" at bounding box center [337, 236] width 12 height 12
radio input "true"
click at [410, 296] on label "A universal screener" at bounding box center [526, 285] width 414 height 49
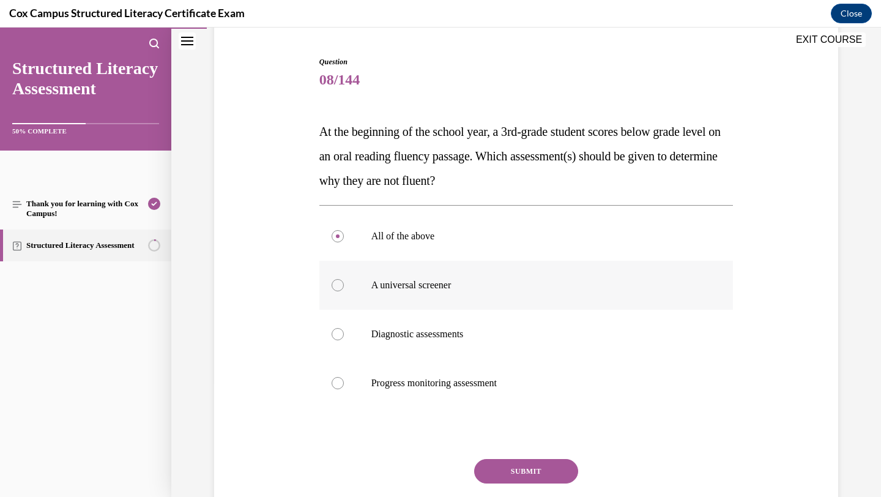
click at [344, 291] on input "A universal screener" at bounding box center [337, 285] width 12 height 12
radio input "true"
click at [412, 328] on span "Diagnostic assessments" at bounding box center [417, 333] width 92 height 10
click at [344, 328] on input "Diagnostic assessments" at bounding box center [337, 334] width 12 height 12
radio input "true"
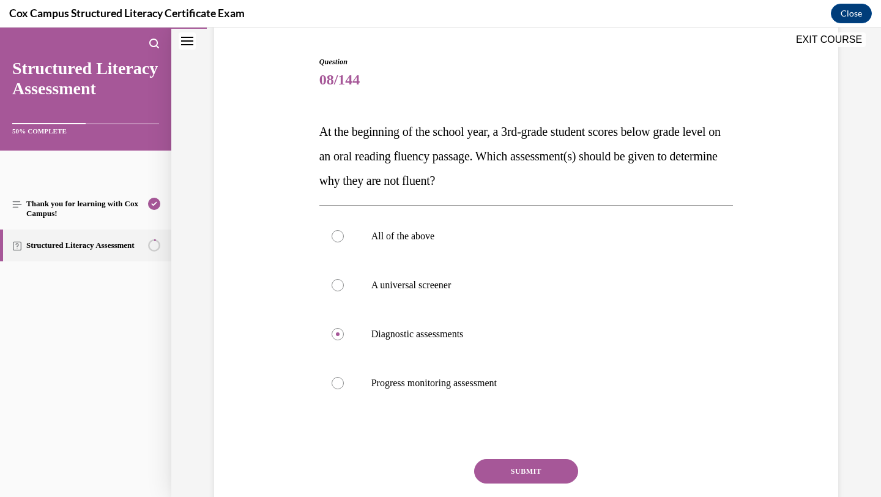
click at [498, 467] on button "SUBMIT" at bounding box center [526, 471] width 104 height 24
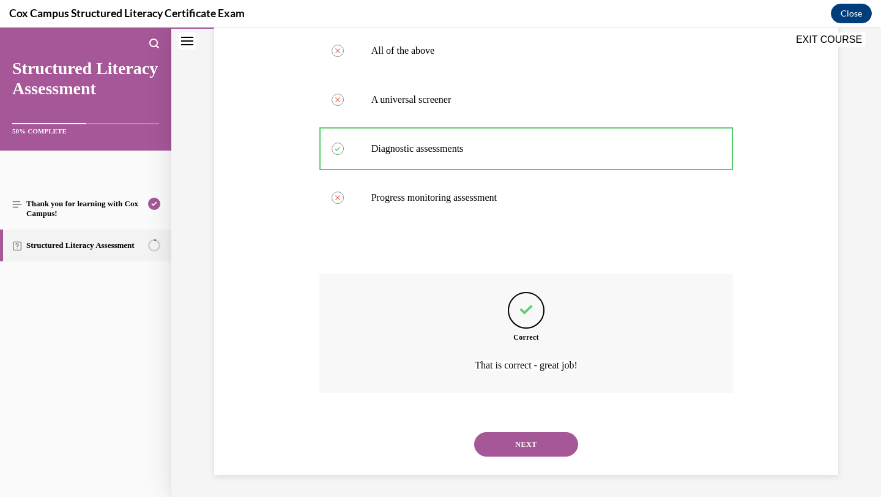
scroll to position [302, 0]
click at [506, 437] on button "NEXT" at bounding box center [526, 441] width 104 height 24
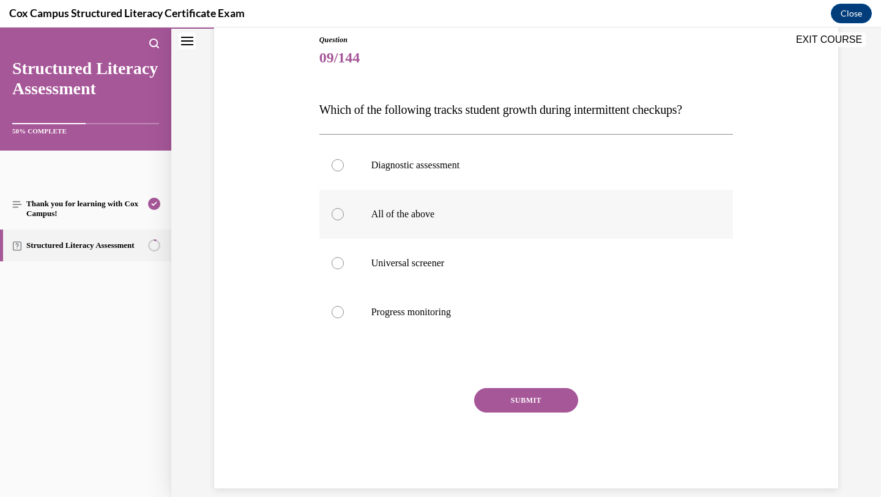
click at [439, 223] on label "All of the above" at bounding box center [526, 214] width 414 height 49
click at [344, 220] on input "All of the above" at bounding box center [337, 214] width 12 height 12
radio input "true"
click at [425, 308] on span "Progress monitoring" at bounding box center [411, 311] width 80 height 10
click at [344, 308] on input "Progress monitoring" at bounding box center [337, 312] width 12 height 12
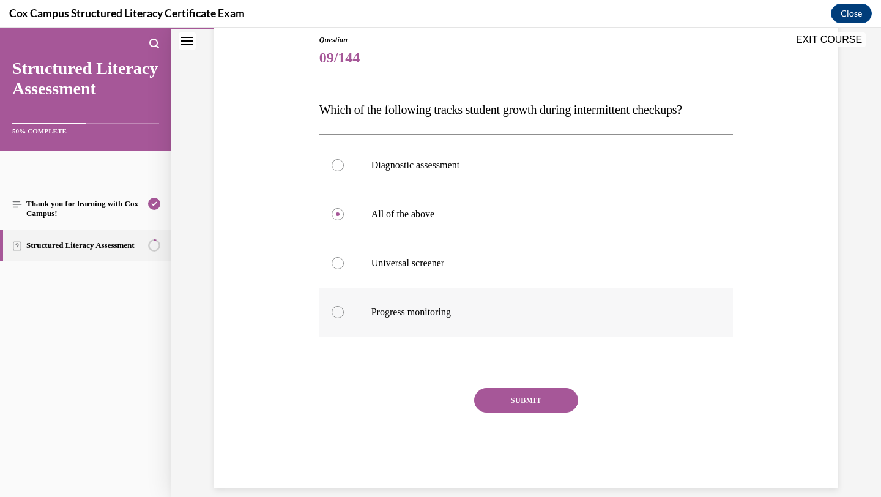
radio input "true"
click at [486, 404] on button "SUBMIT" at bounding box center [526, 400] width 104 height 24
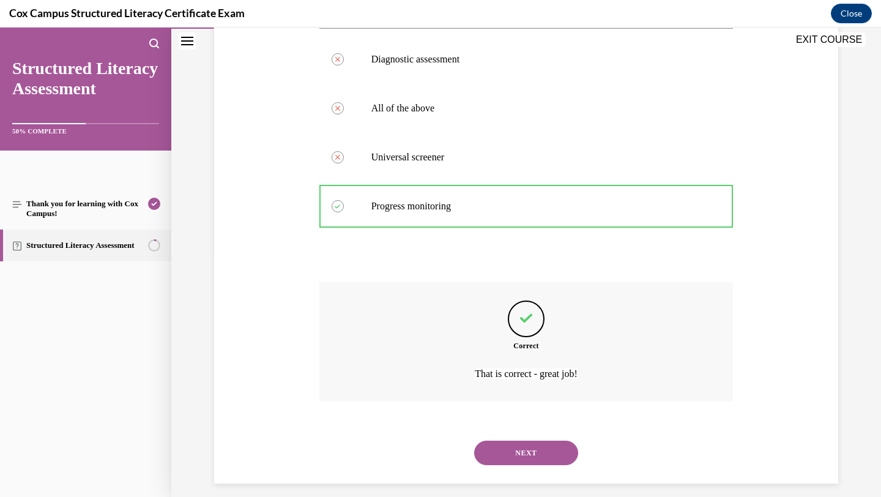
scroll to position [253, 0]
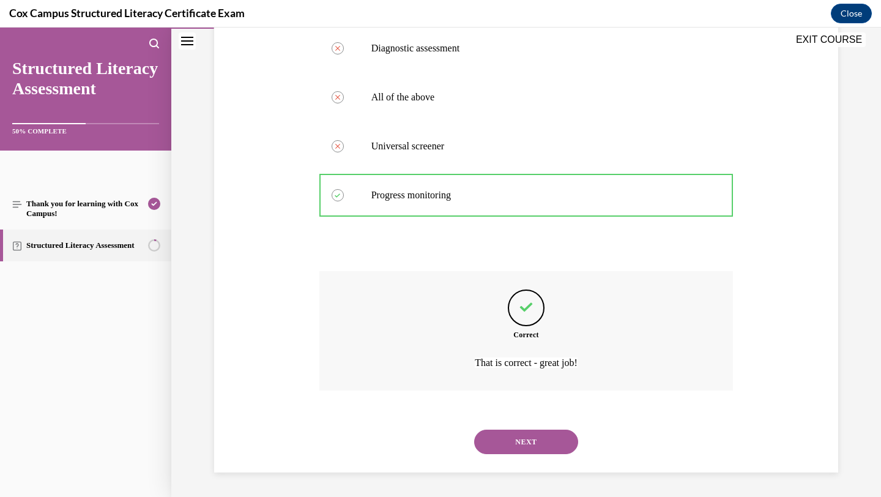
click at [492, 440] on button "NEXT" at bounding box center [526, 441] width 104 height 24
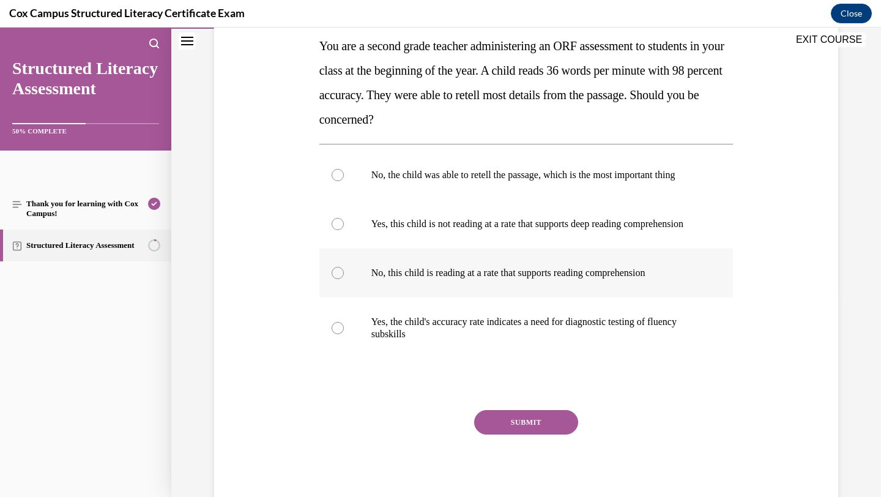
scroll to position [201, 0]
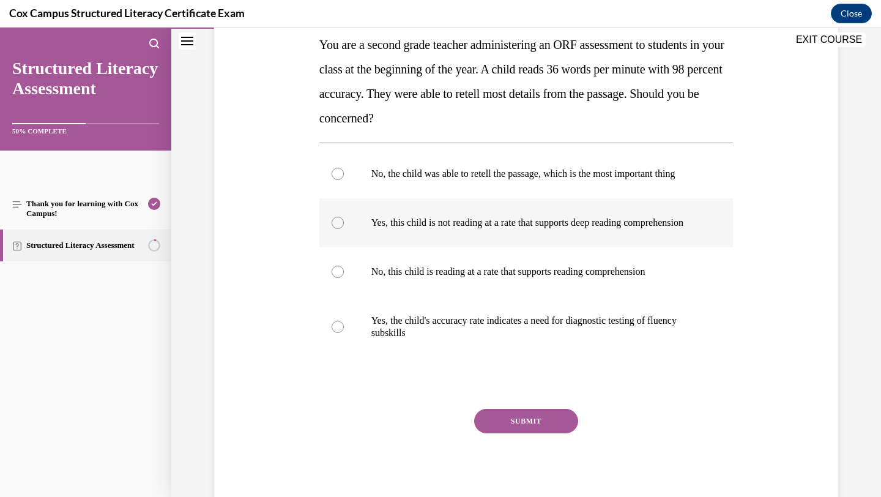
click at [474, 229] on p "Yes, this child is not reading at a rate that supports deep reading comprehensi…" at bounding box center [536, 223] width 331 height 12
click at [344, 229] on input "Yes, this child is not reading at a rate that supports deep reading comprehensi…" at bounding box center [337, 223] width 12 height 12
radio input "true"
click at [520, 433] on button "SUBMIT" at bounding box center [526, 421] width 104 height 24
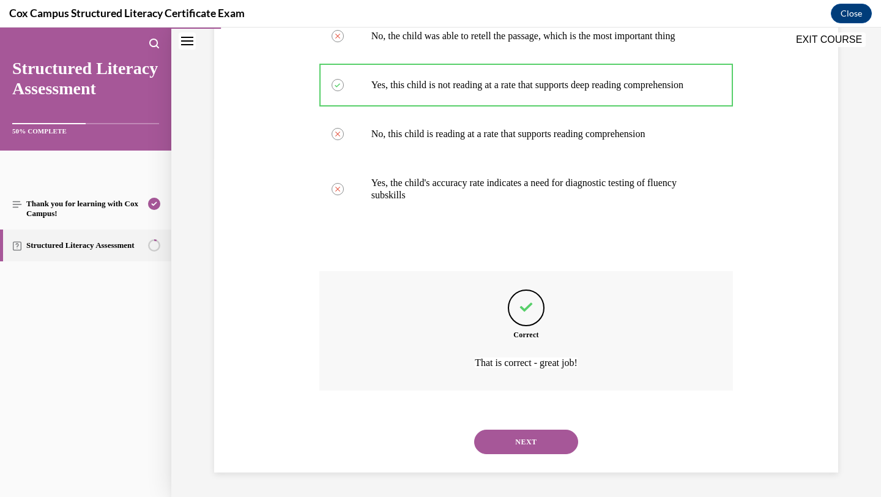
scroll to position [363, 0]
click at [522, 451] on button "NEXT" at bounding box center [526, 441] width 104 height 24
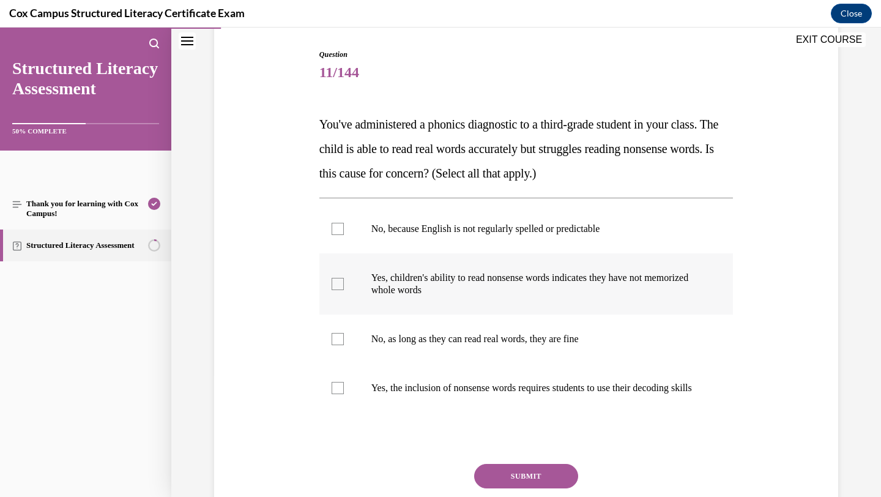
scroll to position [123, 0]
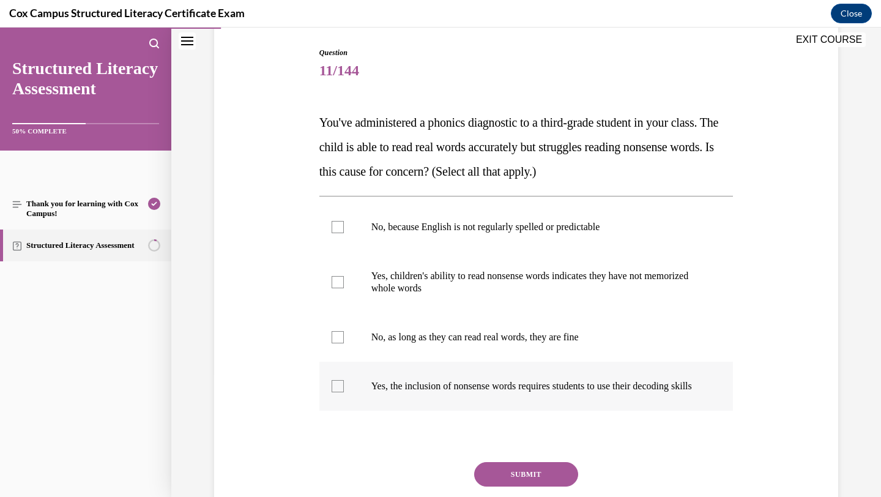
click at [476, 392] on p "Yes, the inclusion of nonsense words requires students to use their decoding sk…" at bounding box center [536, 386] width 331 height 12
click at [344, 392] on input "Yes, the inclusion of nonsense words requires students to use their decoding sk…" at bounding box center [337, 386] width 12 height 12
checkbox input "true"
click at [429, 289] on p "Yes, children's ability to read nonsense words indicates they have not memorize…" at bounding box center [536, 282] width 331 height 24
click at [344, 288] on input "Yes, children's ability to read nonsense words indicates they have not memorize…" at bounding box center [337, 282] width 12 height 12
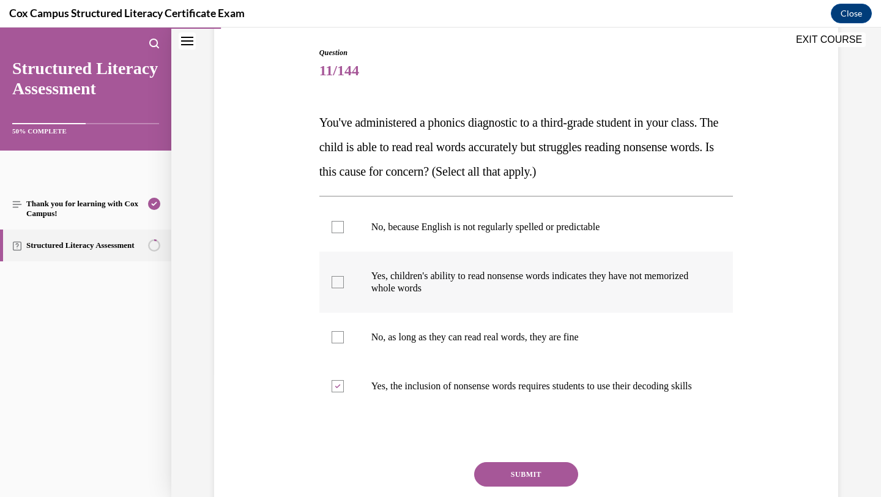
checkbox input "true"
click at [520, 478] on button "SUBMIT" at bounding box center [526, 474] width 104 height 24
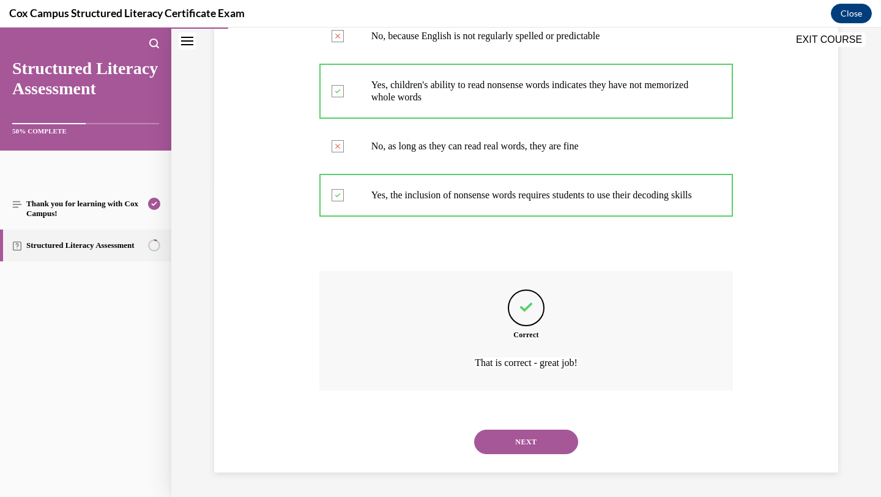
scroll to position [326, 0]
click at [516, 434] on button "NEXT" at bounding box center [526, 441] width 104 height 24
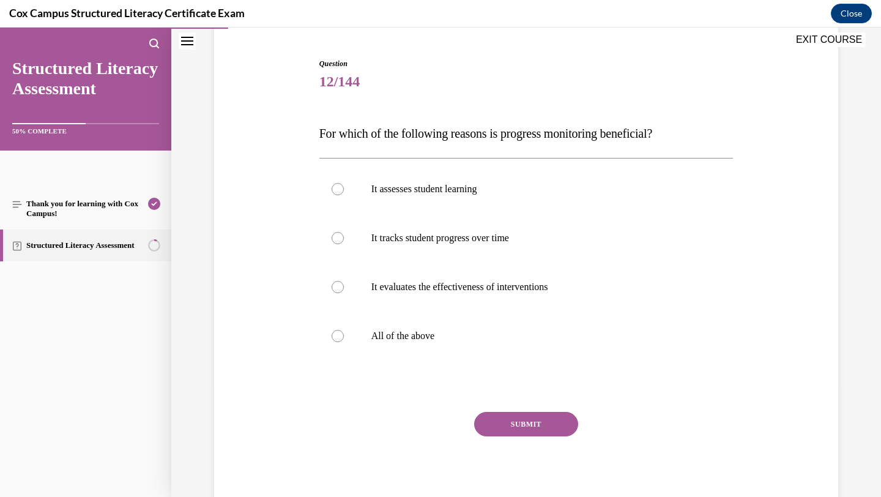
scroll to position [114, 0]
click at [397, 327] on label "All of the above" at bounding box center [526, 333] width 414 height 49
click at [344, 328] on input "All of the above" at bounding box center [337, 334] width 12 height 12
radio input "true"
click at [512, 421] on button "SUBMIT" at bounding box center [526, 422] width 104 height 24
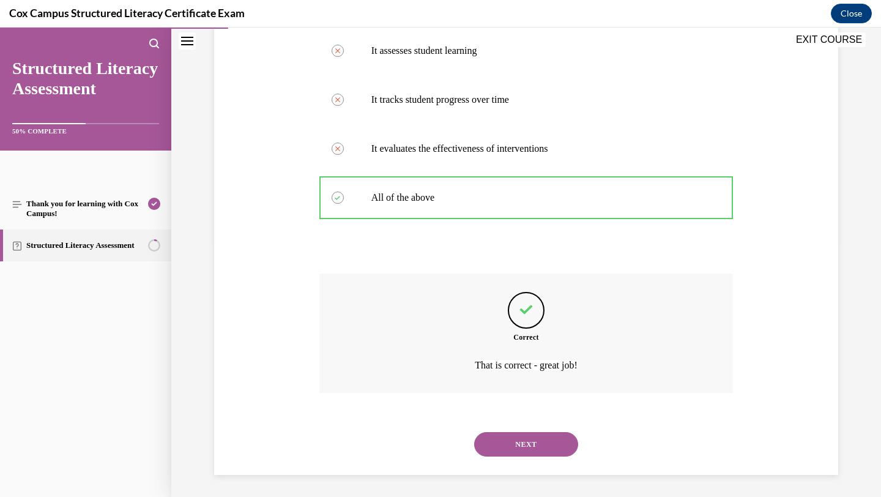
scroll to position [253, 0]
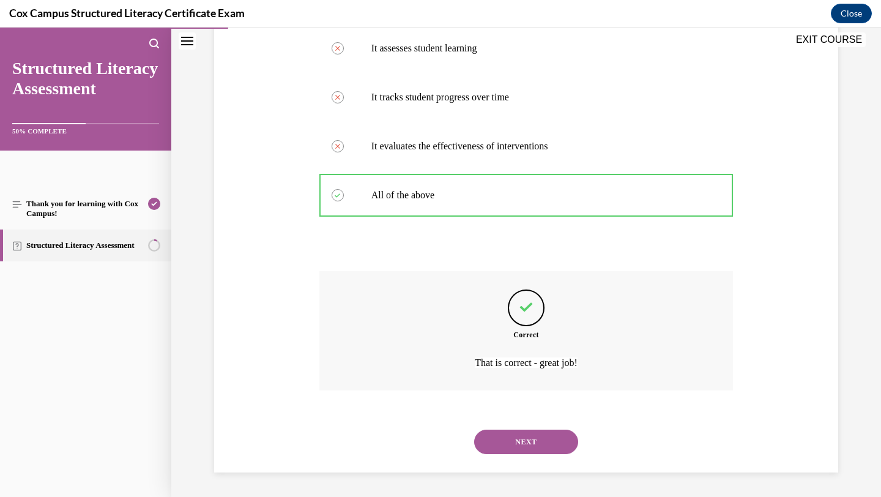
click at [531, 435] on button "NEXT" at bounding box center [526, 441] width 104 height 24
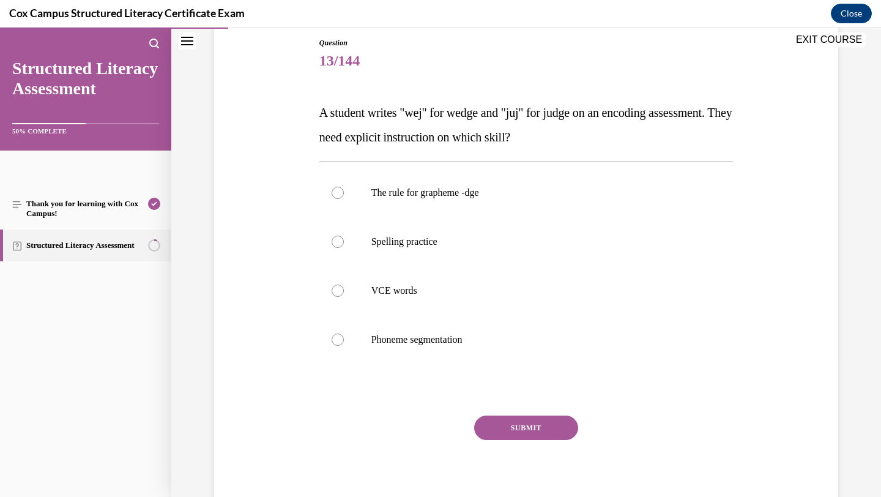
scroll to position [135, 0]
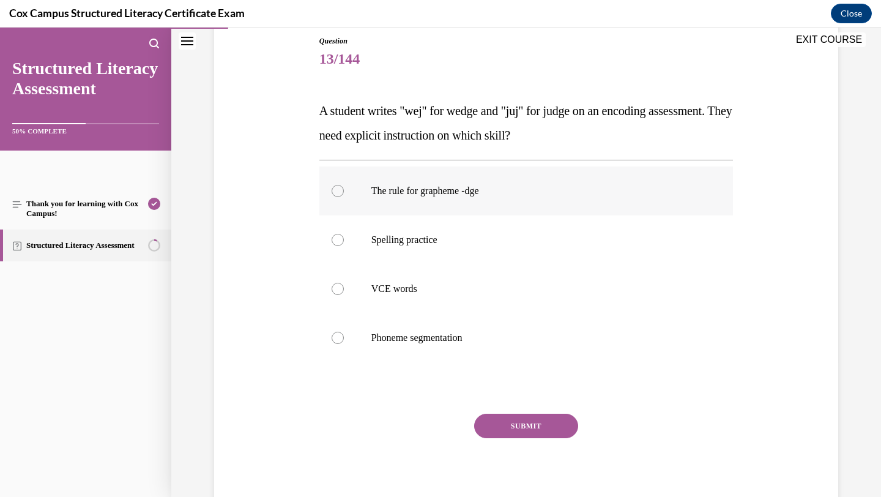
click at [380, 207] on label "The rule for grapheme -dge" at bounding box center [526, 190] width 414 height 49
click at [344, 197] on input "The rule for grapheme -dge" at bounding box center [337, 191] width 12 height 12
radio input "true"
click at [524, 426] on button "SUBMIT" at bounding box center [526, 425] width 104 height 24
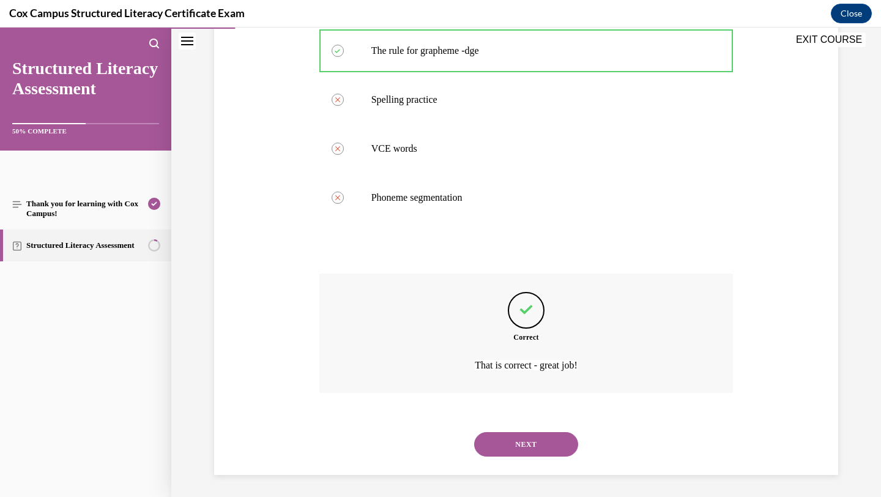
scroll to position [277, 0]
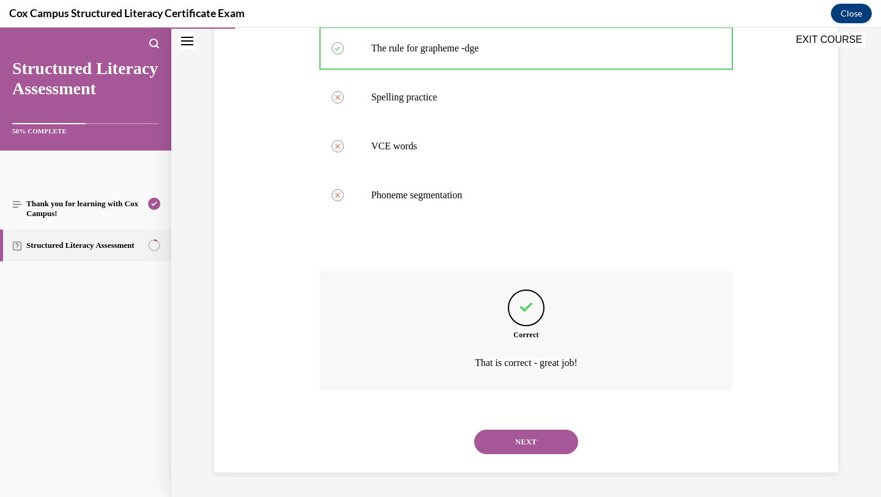
click at [524, 426] on div "NEXT" at bounding box center [526, 441] width 414 height 49
click at [524, 440] on button "NEXT" at bounding box center [526, 441] width 104 height 24
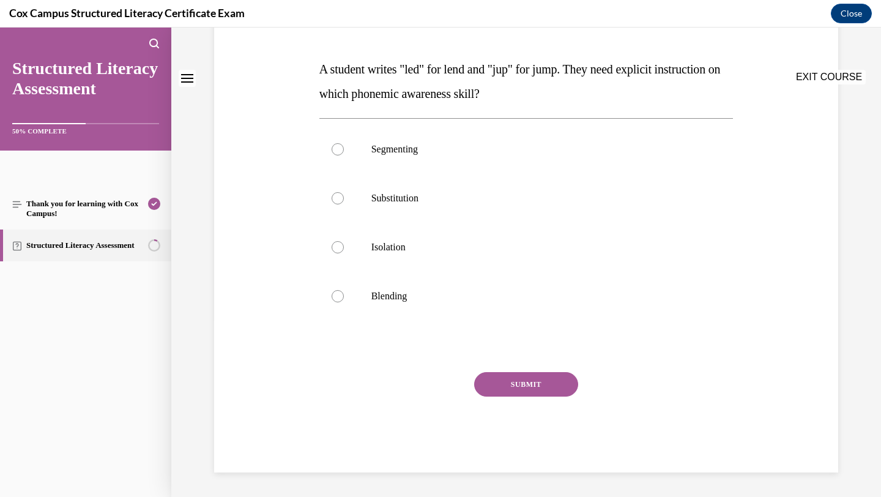
scroll to position [0, 0]
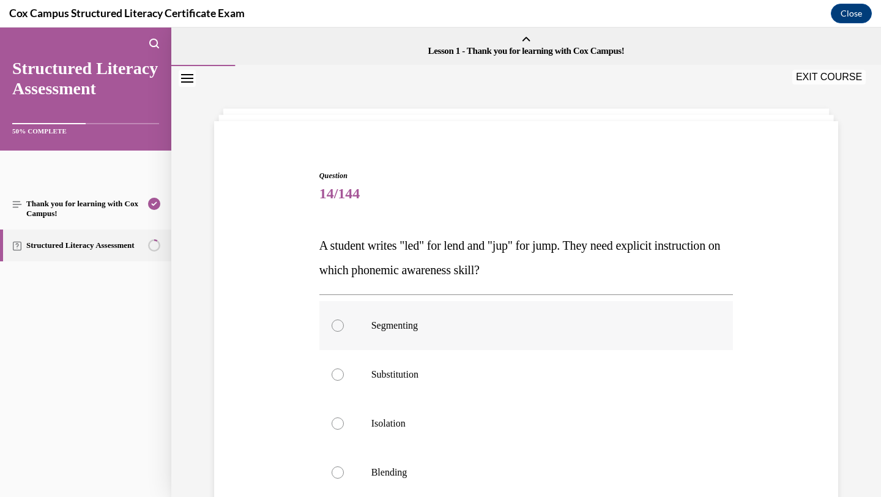
click at [494, 325] on p "Segmenting" at bounding box center [536, 325] width 331 height 12
click at [344, 325] on input "Segmenting" at bounding box center [337, 325] width 12 height 12
radio input "true"
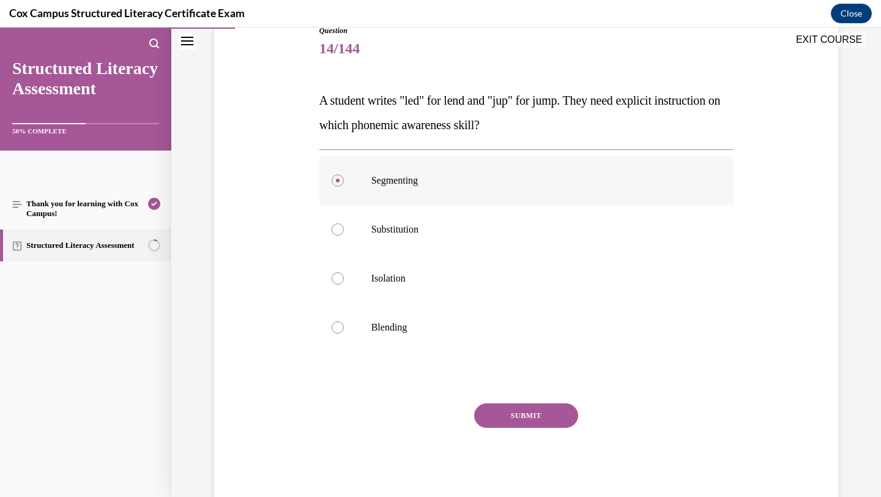
scroll to position [146, 0]
click at [506, 414] on button "SUBMIT" at bounding box center [526, 414] width 104 height 24
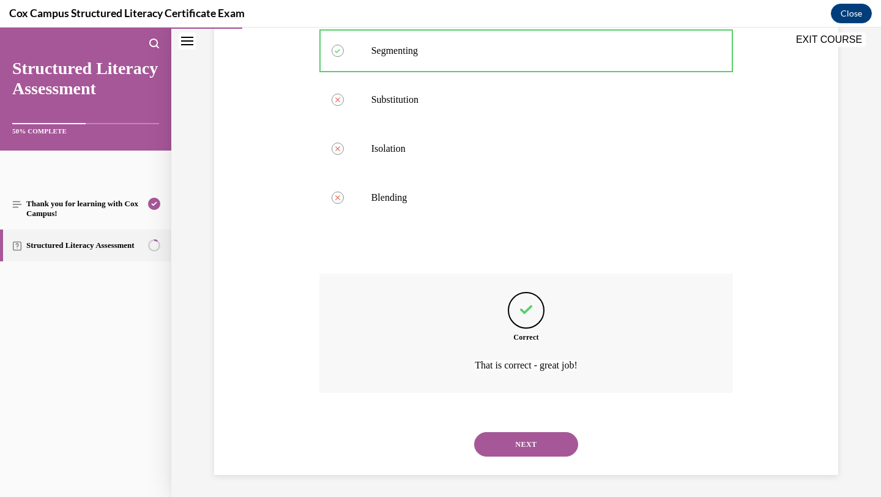
scroll to position [277, 0]
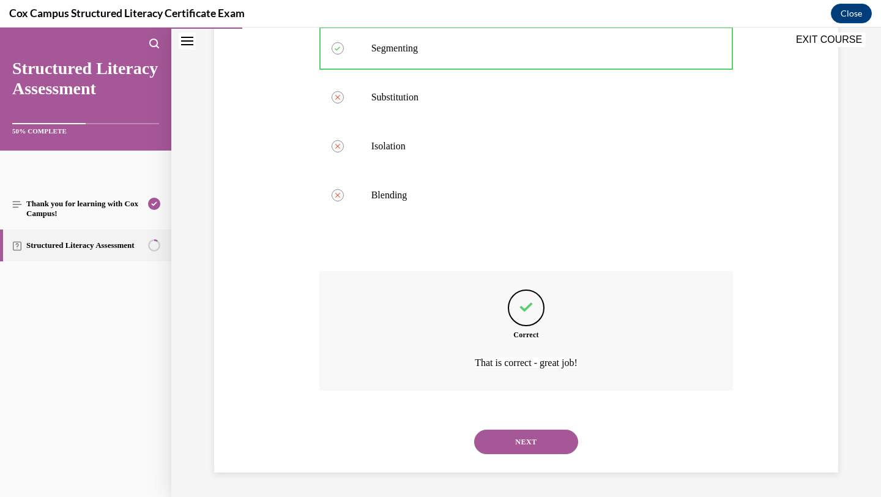
click at [504, 446] on button "NEXT" at bounding box center [526, 441] width 104 height 24
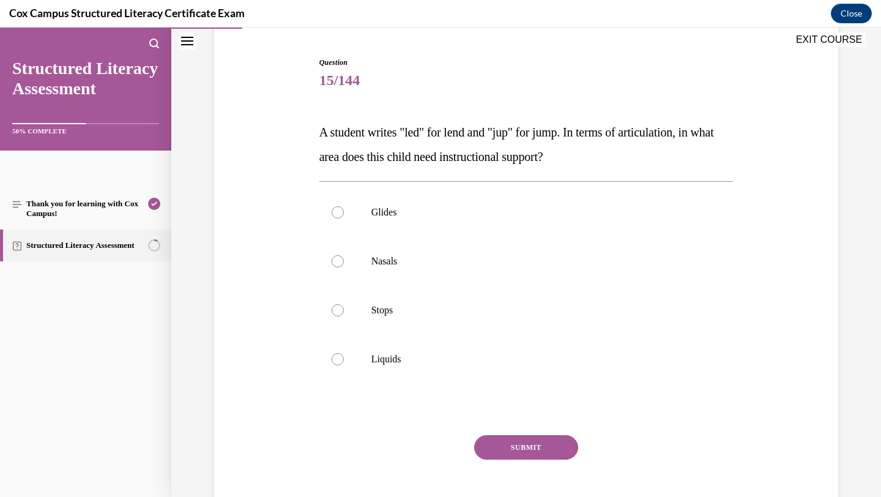
scroll to position [117, 0]
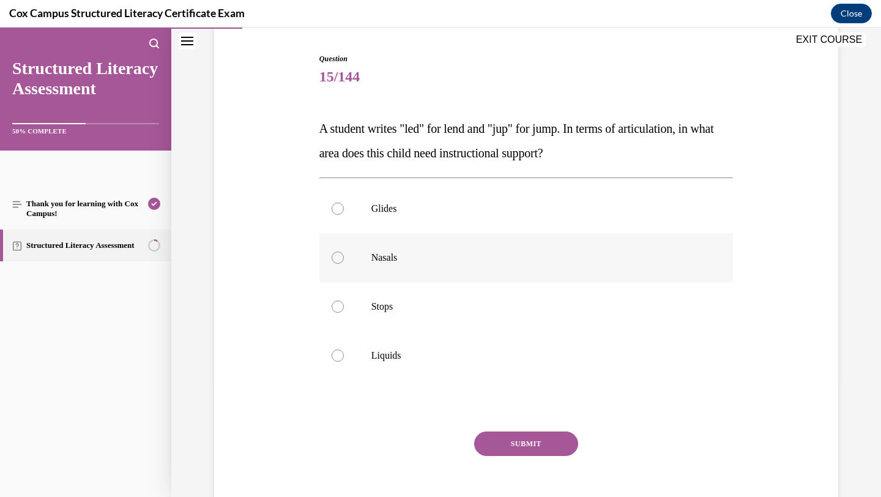
click at [377, 272] on label "Nasals" at bounding box center [526, 257] width 414 height 49
click at [344, 264] on input "Nasals" at bounding box center [337, 257] width 12 height 12
radio input "true"
click at [511, 443] on button "SUBMIT" at bounding box center [526, 443] width 104 height 24
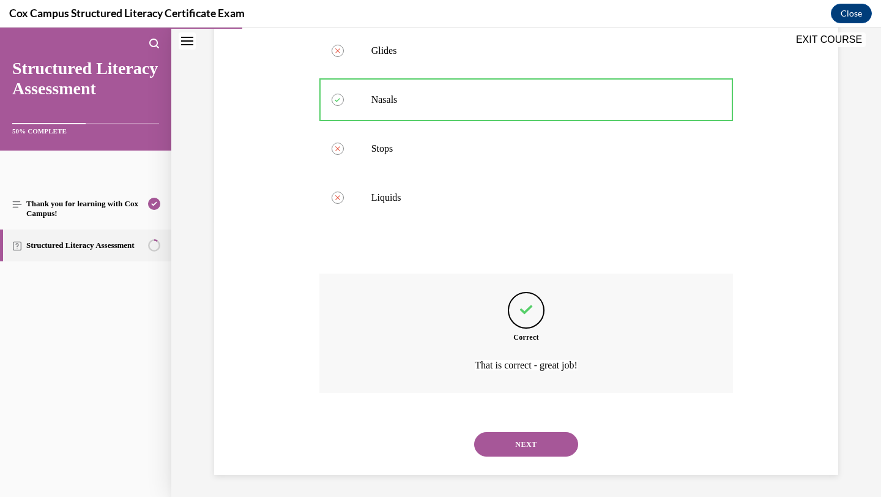
scroll to position [277, 0]
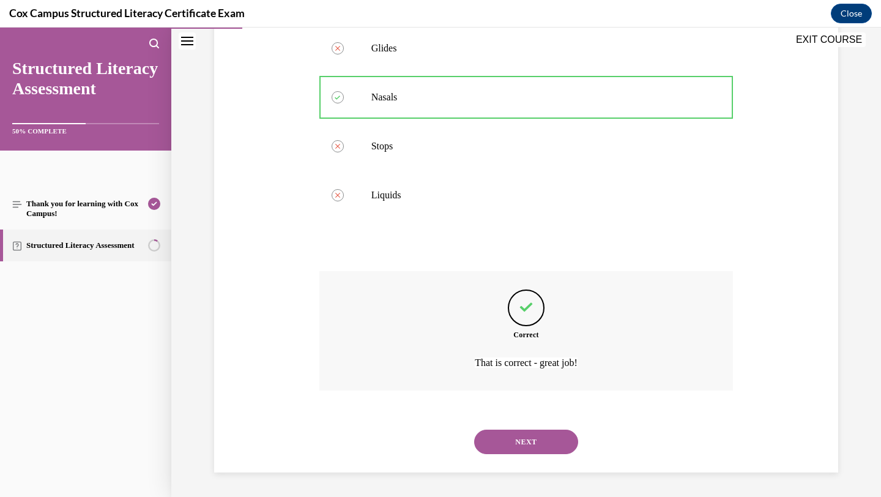
click at [522, 439] on button "NEXT" at bounding box center [526, 441] width 104 height 24
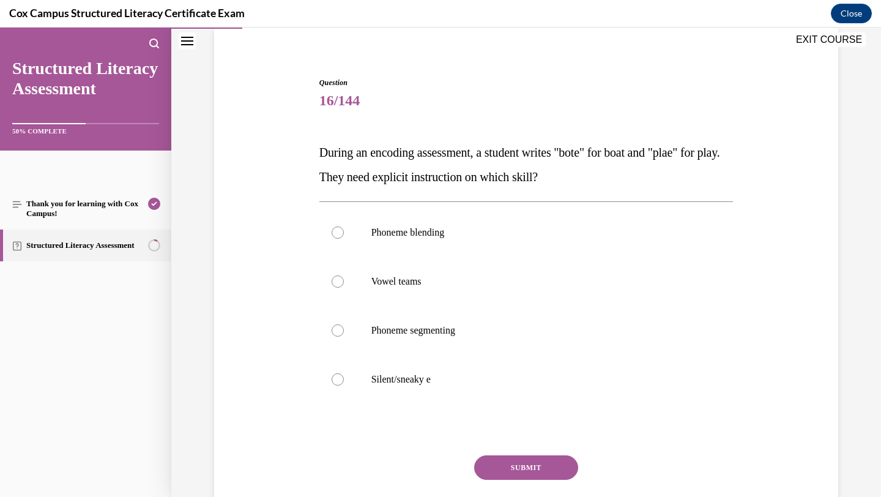
scroll to position [102, 0]
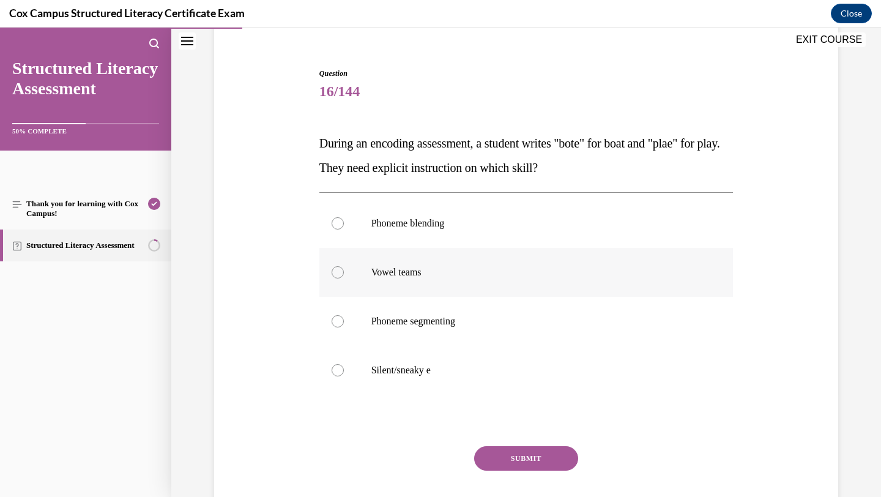
click at [441, 278] on p "Vowel teams" at bounding box center [536, 272] width 331 height 12
click at [344, 278] on input "Vowel teams" at bounding box center [337, 272] width 12 height 12
radio input "true"
click at [524, 462] on button "SUBMIT" at bounding box center [526, 458] width 104 height 24
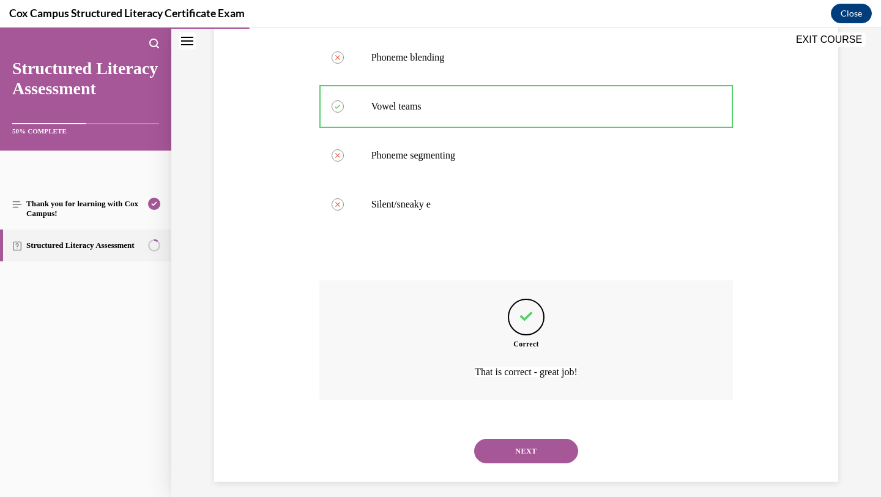
scroll to position [277, 0]
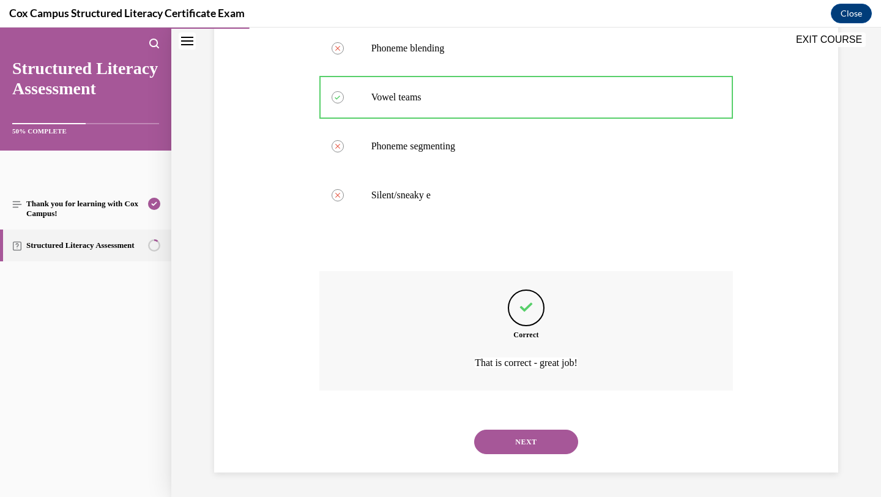
click at [539, 445] on button "NEXT" at bounding box center [526, 441] width 104 height 24
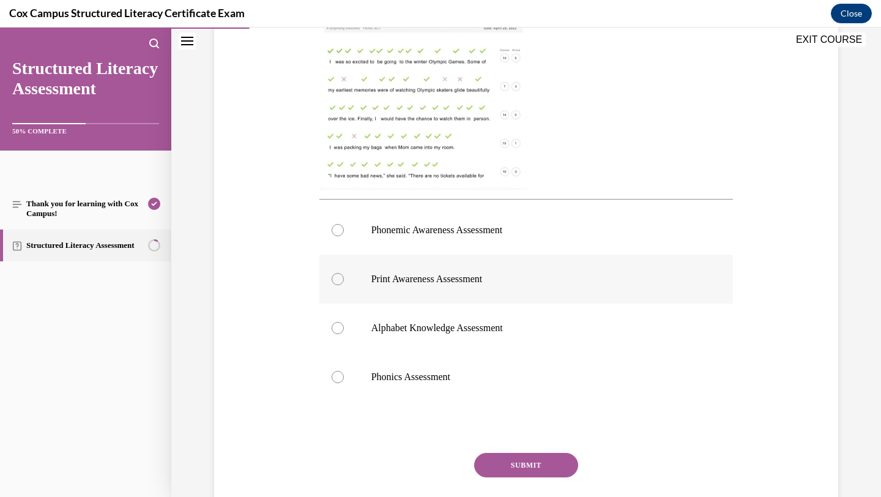
scroll to position [359, 0]
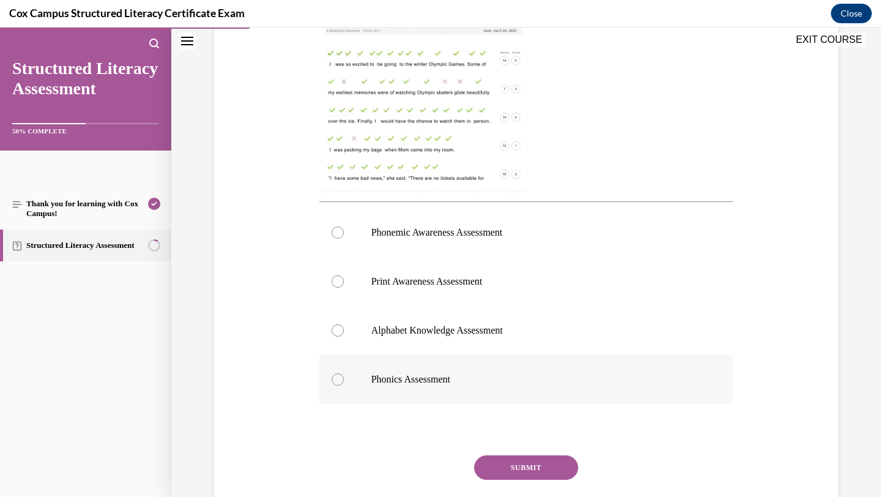
click at [454, 391] on label "Phonics Assessment" at bounding box center [526, 379] width 414 height 49
click at [344, 385] on input "Phonics Assessment" at bounding box center [337, 379] width 12 height 12
radio input "true"
click at [513, 470] on button "SUBMIT" at bounding box center [526, 467] width 104 height 24
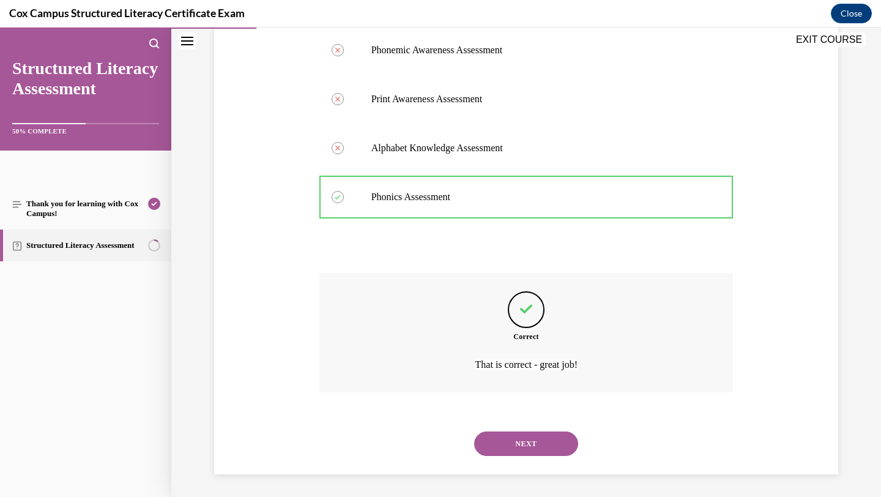
scroll to position [543, 0]
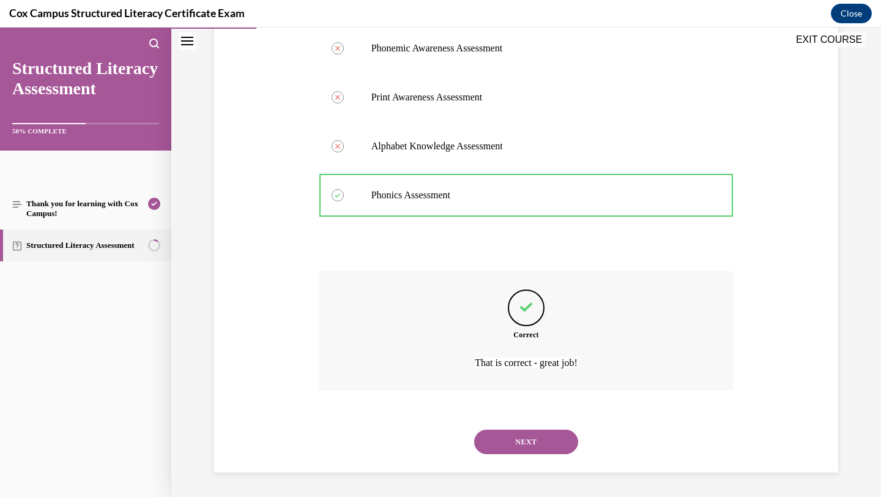
click at [510, 435] on button "NEXT" at bounding box center [526, 441] width 104 height 24
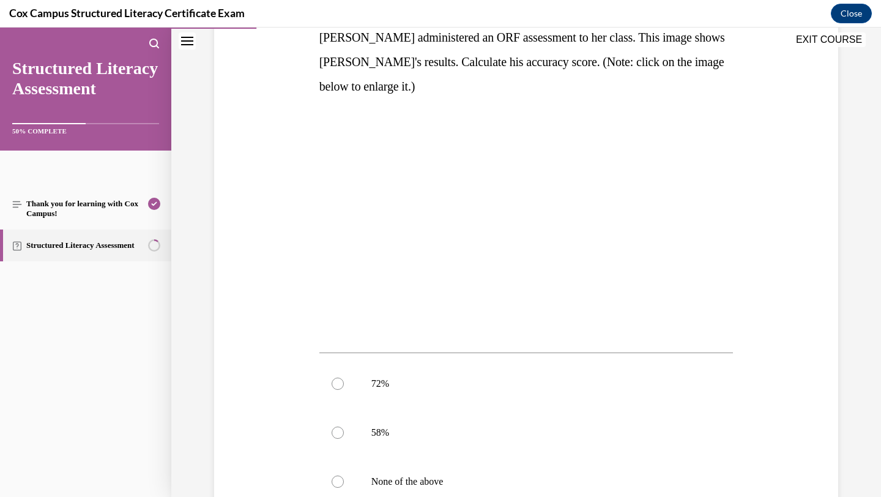
scroll to position [204, 0]
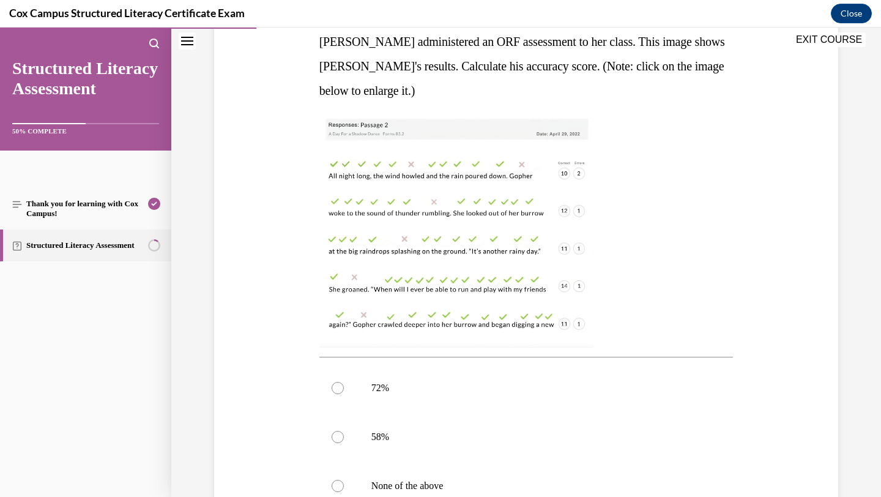
click at [500, 294] on img at bounding box center [456, 231] width 274 height 232
click at [537, 264] on img at bounding box center [456, 231] width 274 height 232
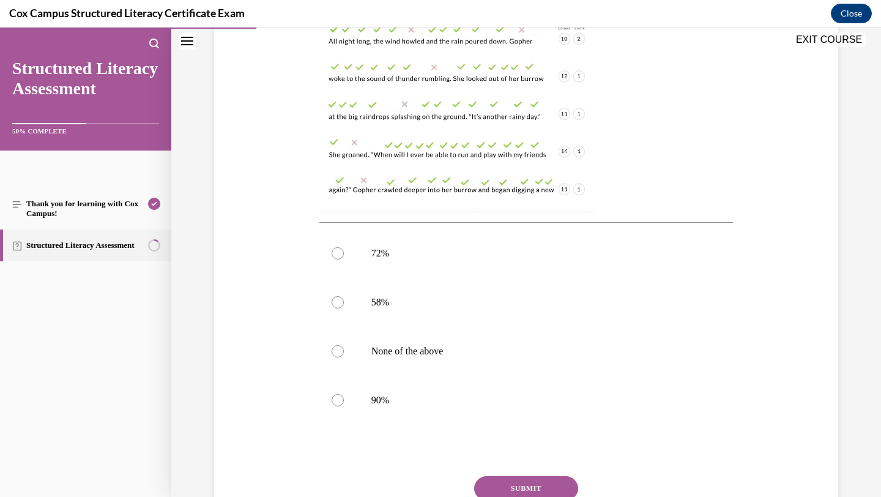
scroll to position [340, 0]
click at [413, 407] on label "90%" at bounding box center [526, 398] width 414 height 49
click at [344, 404] on input "90%" at bounding box center [337, 398] width 12 height 12
radio input "true"
click at [515, 487] on button "SUBMIT" at bounding box center [526, 486] width 104 height 24
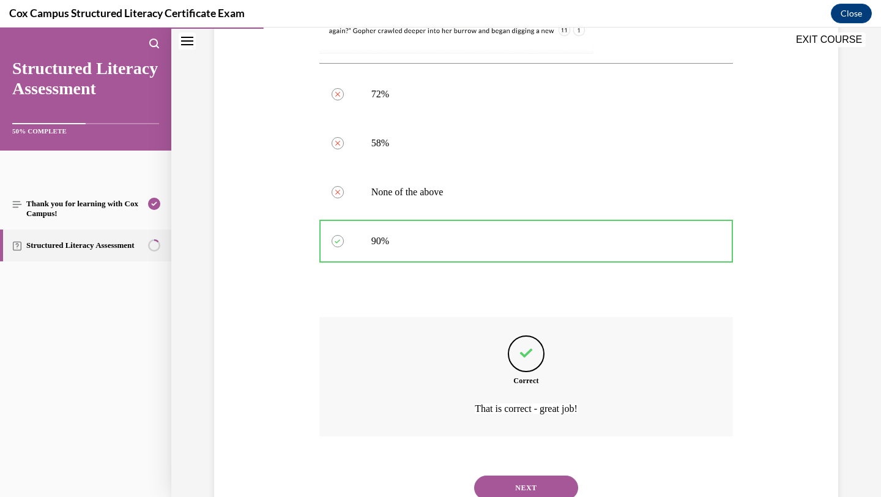
scroll to position [543, 0]
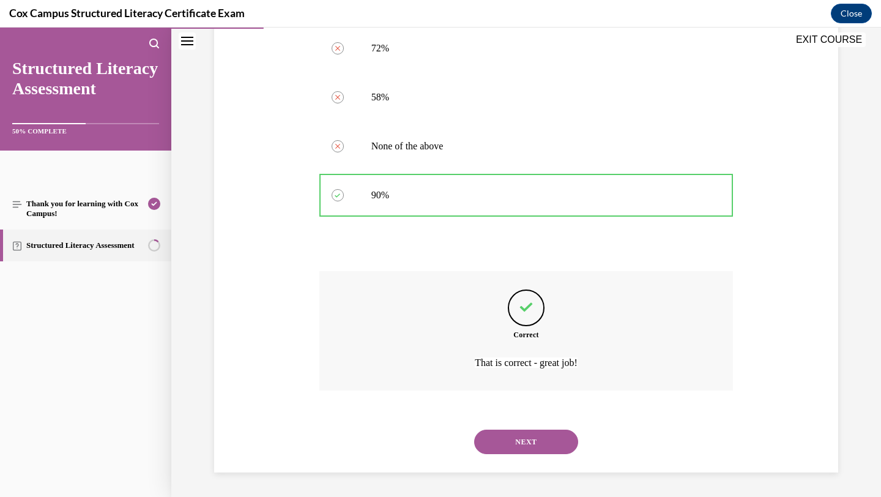
click at [527, 434] on button "NEXT" at bounding box center [526, 441] width 104 height 24
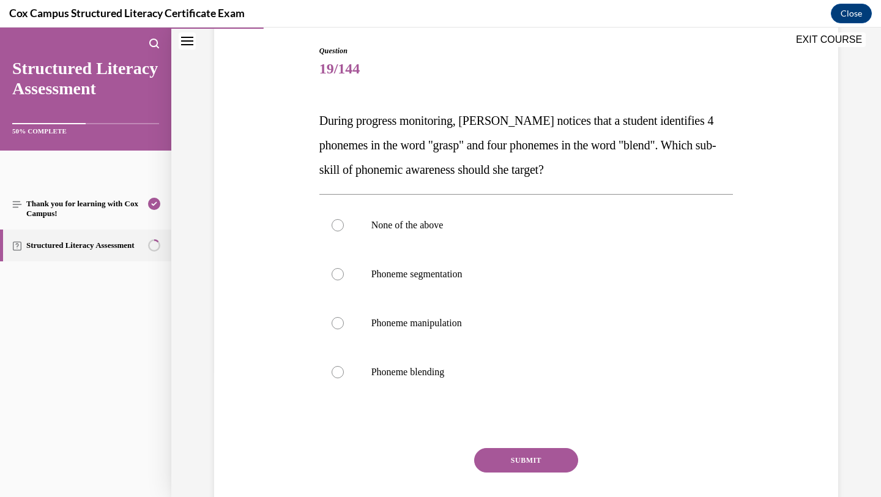
scroll to position [126, 0]
click at [397, 284] on label "Phoneme segmentation" at bounding box center [526, 272] width 414 height 49
click at [344, 279] on input "Phoneme segmentation" at bounding box center [337, 273] width 12 height 12
radio input "true"
click at [503, 455] on button "SUBMIT" at bounding box center [526, 458] width 104 height 24
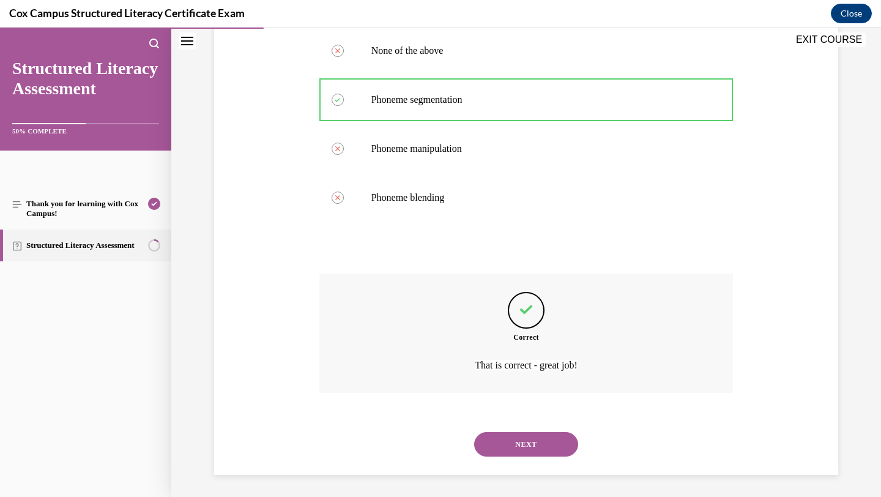
scroll to position [302, 0]
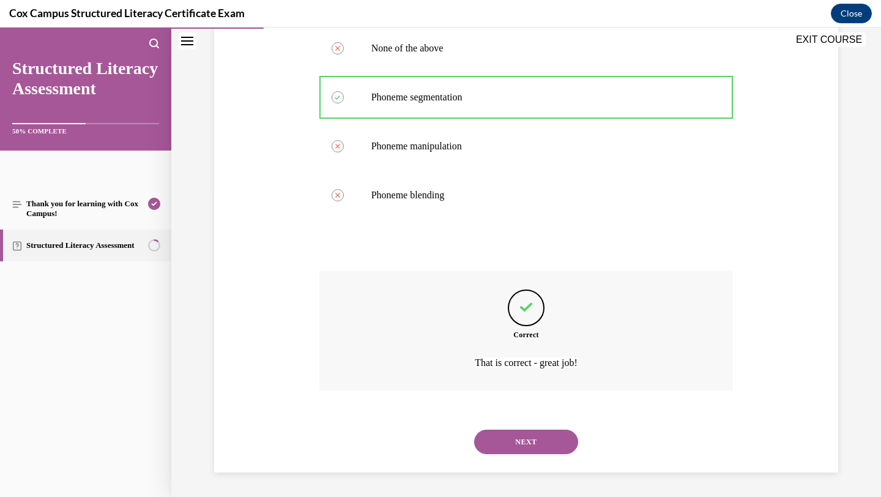
click at [519, 443] on button "NEXT" at bounding box center [526, 441] width 104 height 24
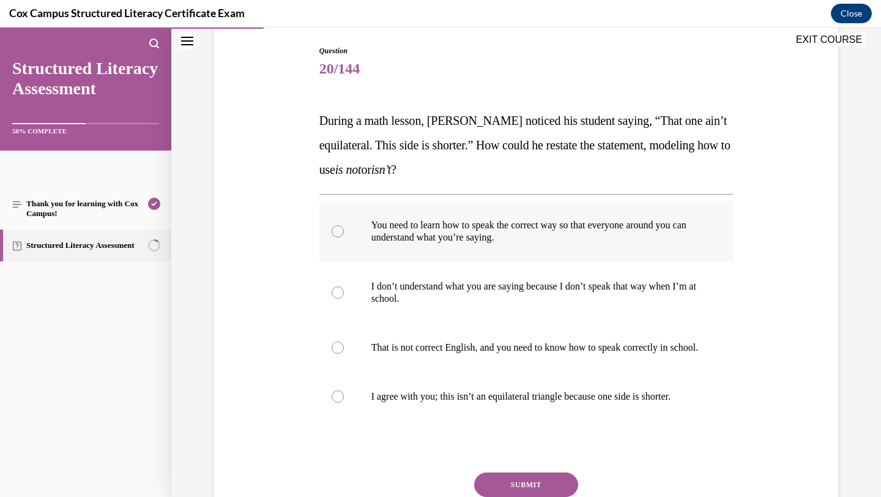
scroll to position [126, 0]
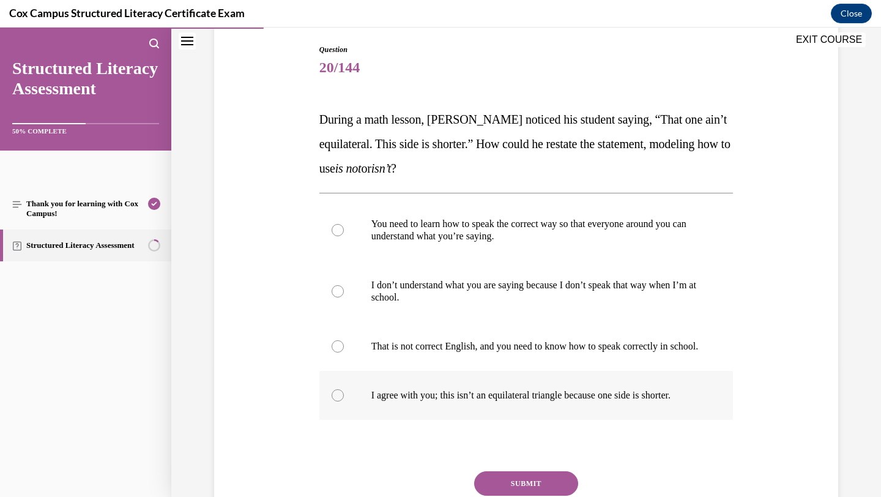
click at [450, 401] on p "I agree with you; this isn’t an equilateral triangle because one side is shorte…" at bounding box center [536, 395] width 331 height 12
click at [344, 401] on input "I agree with you; this isn’t an equilateral triangle because one side is shorte…" at bounding box center [337, 395] width 12 height 12
radio input "true"
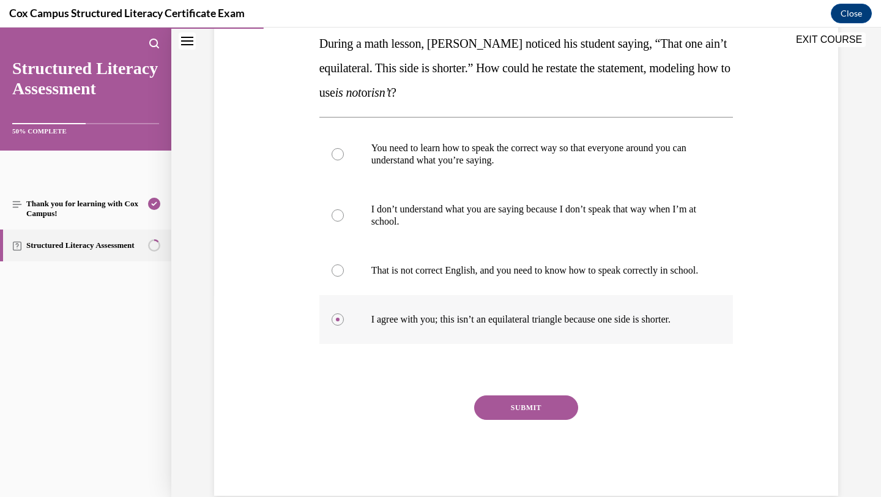
scroll to position [203, 0]
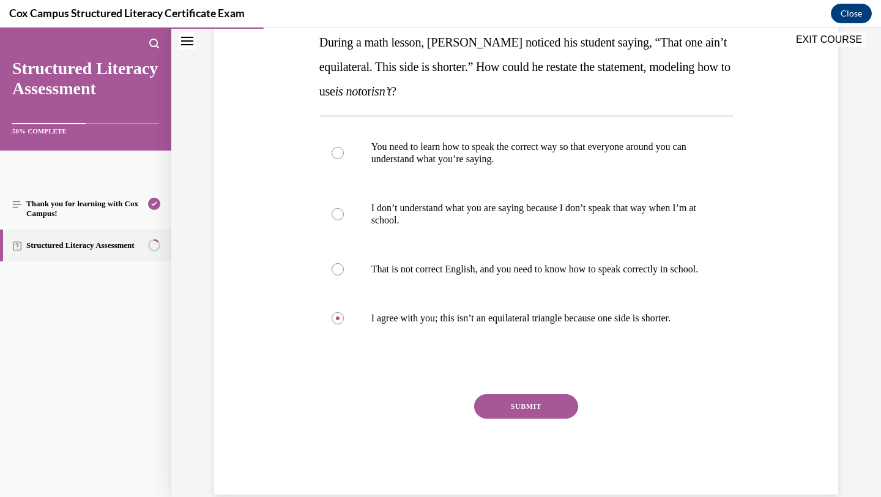
click at [543, 417] on button "SUBMIT" at bounding box center [526, 406] width 104 height 24
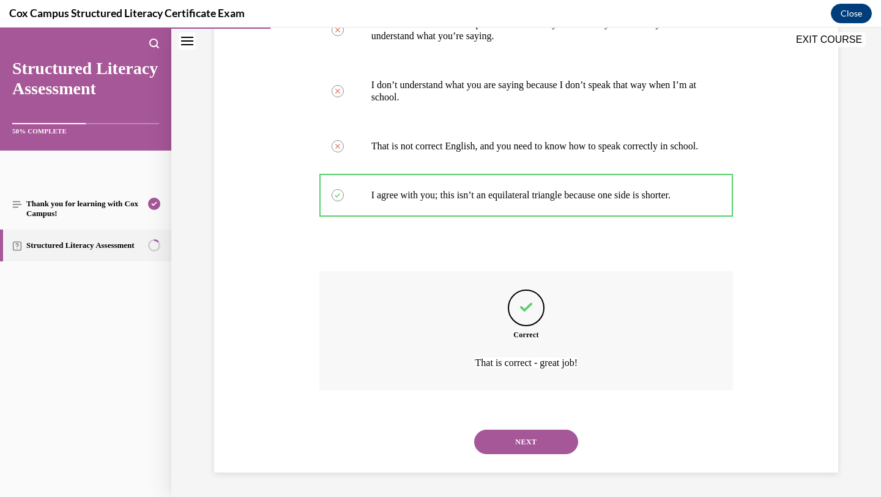
scroll to position [338, 0]
click at [514, 440] on button "NEXT" at bounding box center [526, 441] width 104 height 24
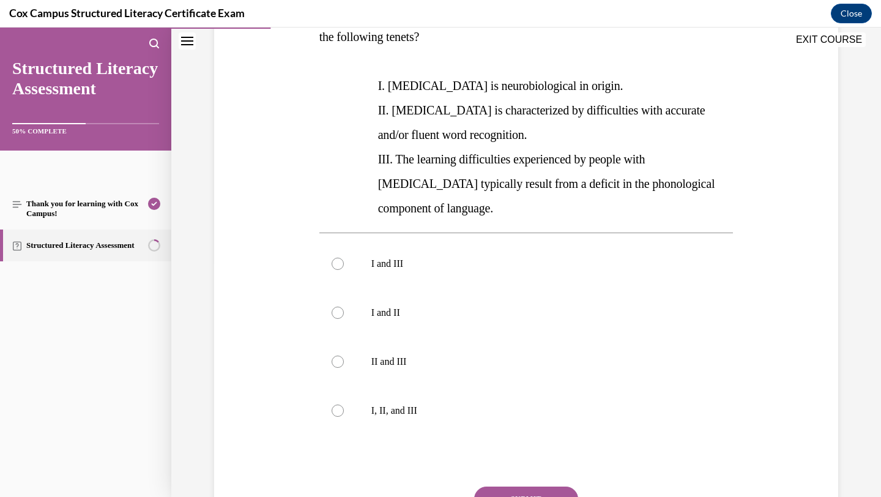
scroll to position [235, 0]
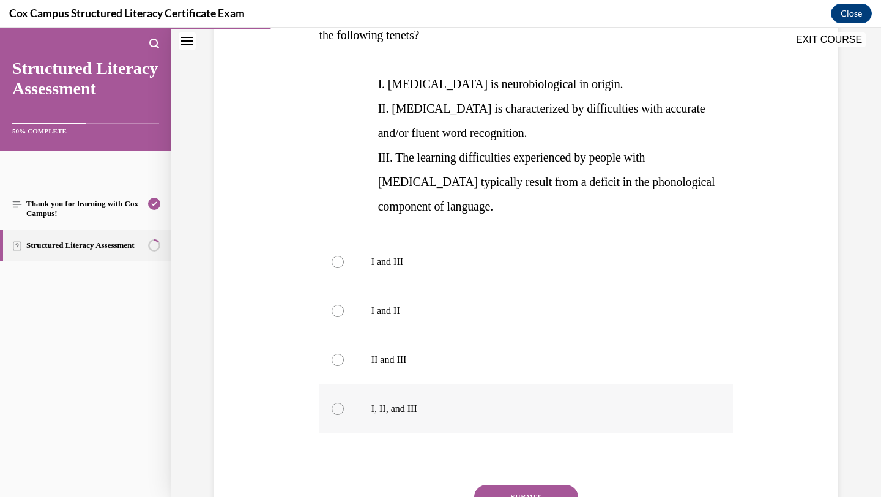
click at [390, 393] on label "I, II, and III" at bounding box center [526, 408] width 414 height 49
click at [344, 402] on input "I, II, and III" at bounding box center [337, 408] width 12 height 12
radio input "true"
click at [506, 484] on button "SUBMIT" at bounding box center [526, 496] width 104 height 24
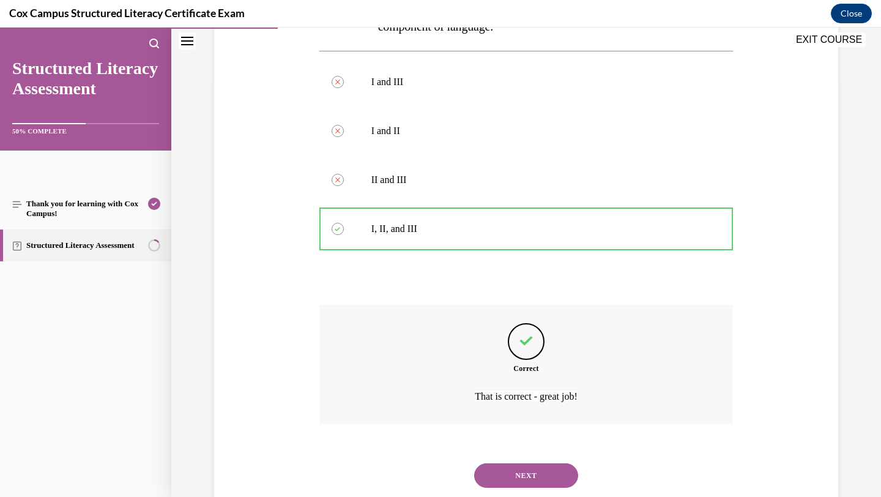
scroll to position [424, 0]
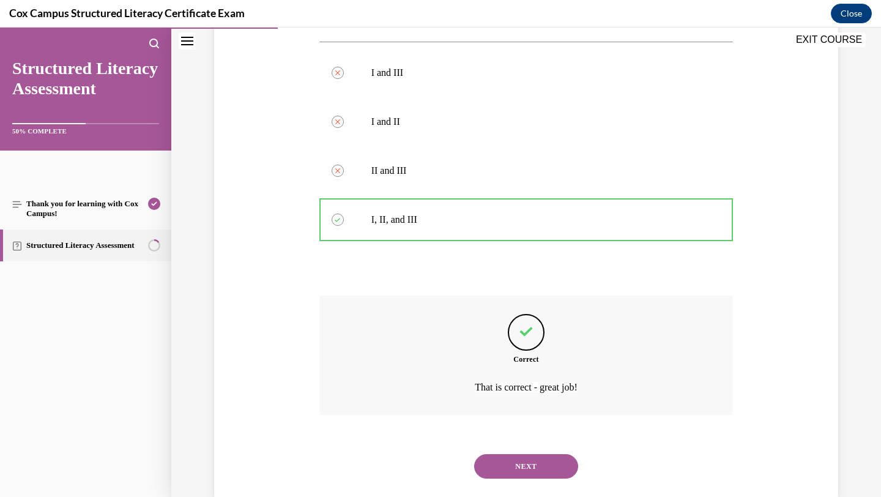
click at [524, 454] on button "NEXT" at bounding box center [526, 466] width 104 height 24
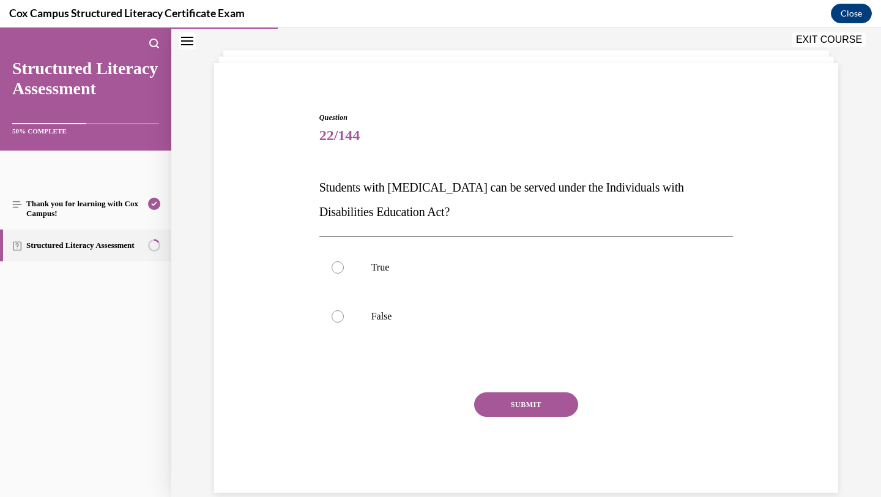
scroll to position [78, 0]
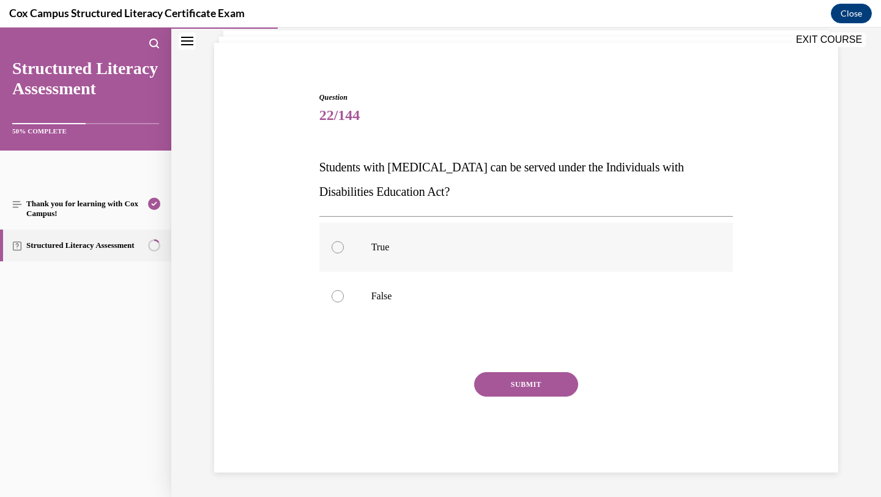
click at [431, 239] on label "True" at bounding box center [526, 247] width 414 height 49
click at [344, 241] on input "True" at bounding box center [337, 247] width 12 height 12
radio input "true"
click at [498, 380] on button "SUBMIT" at bounding box center [526, 384] width 104 height 24
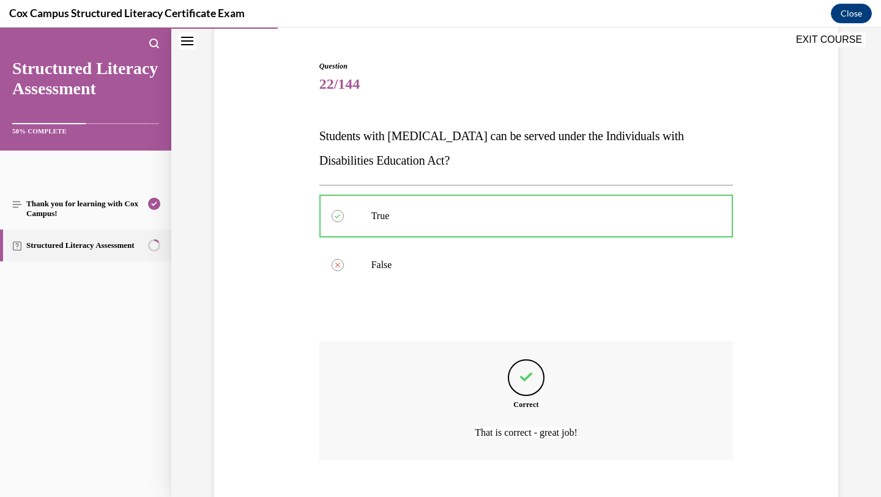
scroll to position [179, 0]
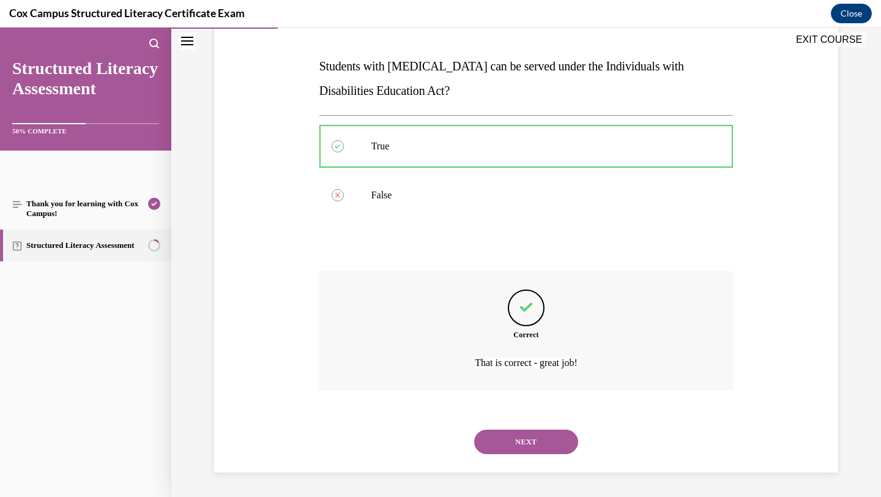
click at [517, 442] on button "NEXT" at bounding box center [526, 441] width 104 height 24
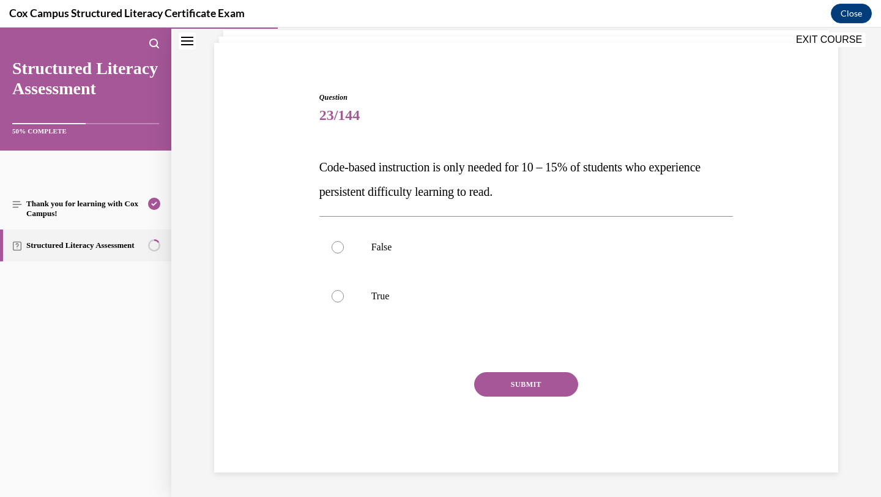
scroll to position [78, 0]
click at [477, 253] on label "False" at bounding box center [526, 247] width 414 height 49
click at [344, 253] on input "False" at bounding box center [337, 247] width 12 height 12
radio input "true"
click at [535, 384] on button "SUBMIT" at bounding box center [526, 384] width 104 height 24
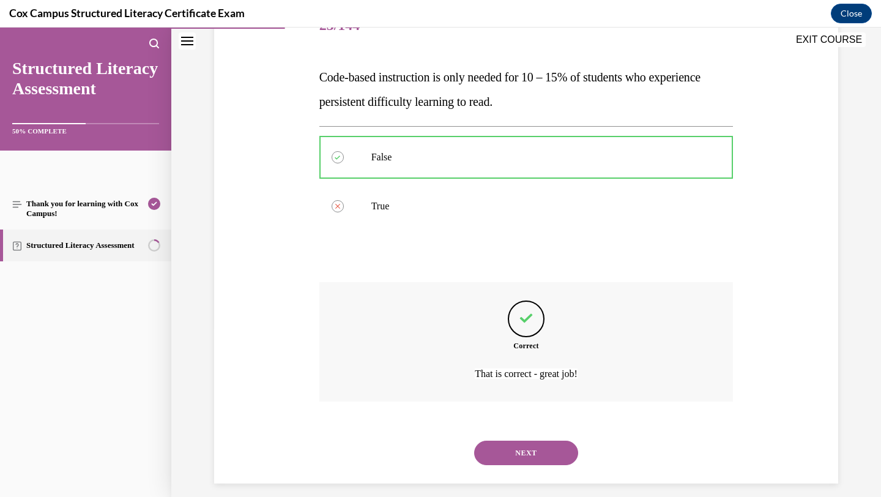
scroll to position [179, 0]
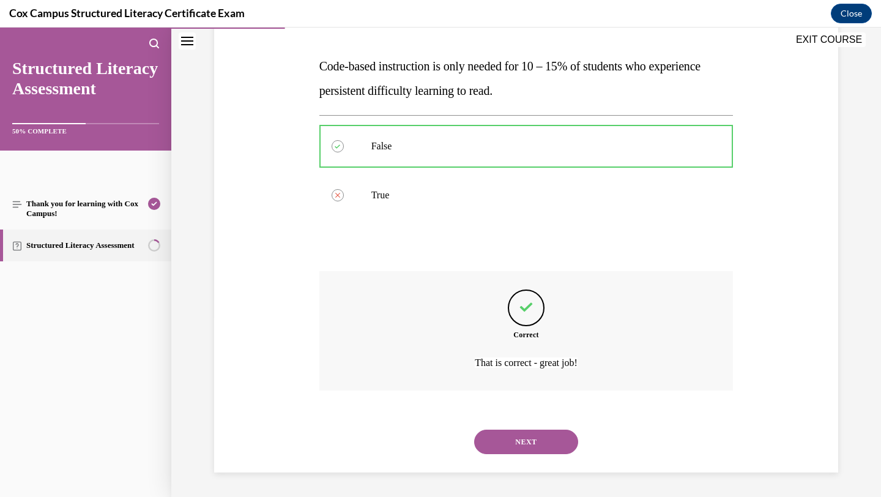
click at [538, 437] on button "NEXT" at bounding box center [526, 441] width 104 height 24
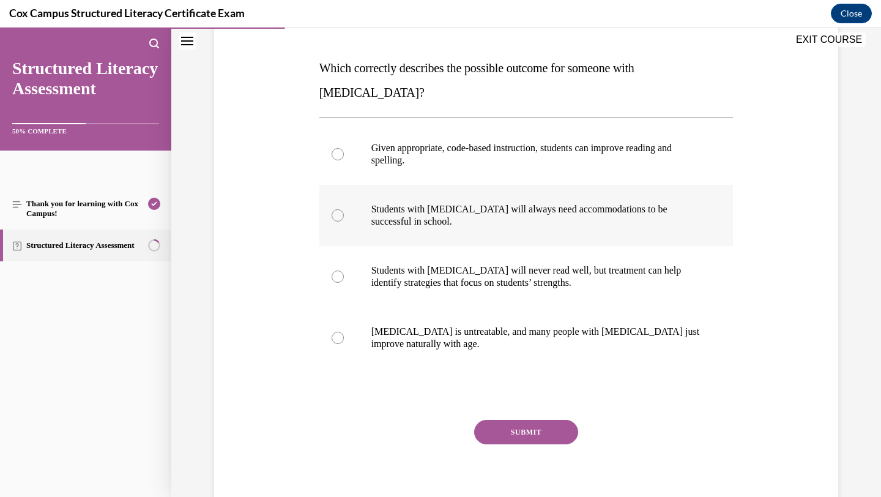
scroll to position [180, 0]
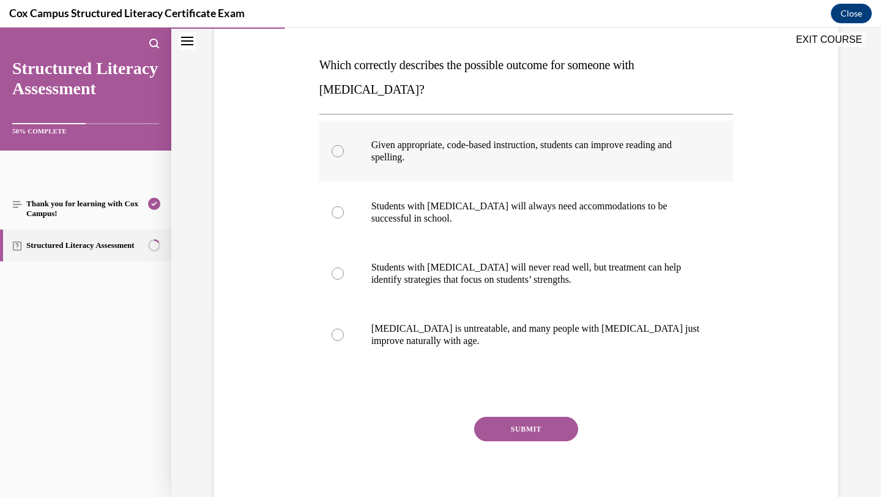
click at [576, 145] on label "Given appropriate, code-based instruction, students can improve reading and spe…" at bounding box center [526, 150] width 414 height 61
click at [344, 145] on input "Given appropriate, code-based instruction, students can improve reading and spe…" at bounding box center [337, 151] width 12 height 12
radio input "true"
click at [521, 417] on button "SUBMIT" at bounding box center [526, 429] width 104 height 24
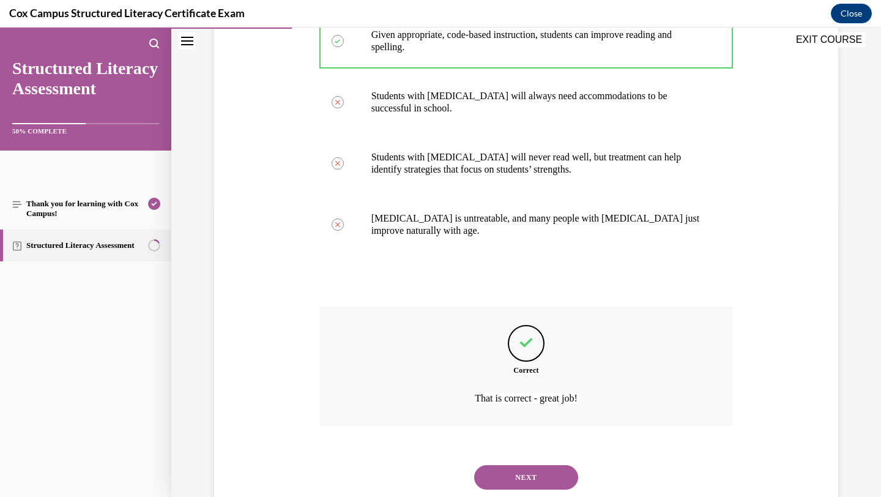
scroll to position [302, 0]
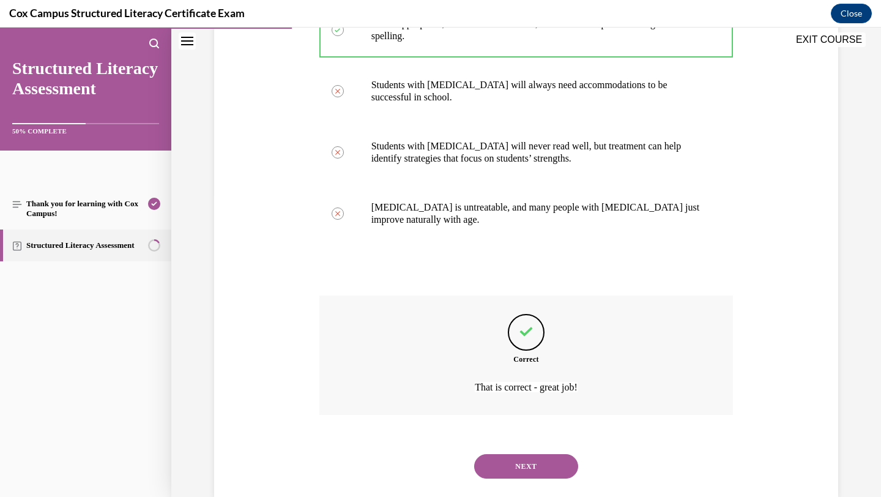
click at [509, 454] on button "NEXT" at bounding box center [526, 466] width 104 height 24
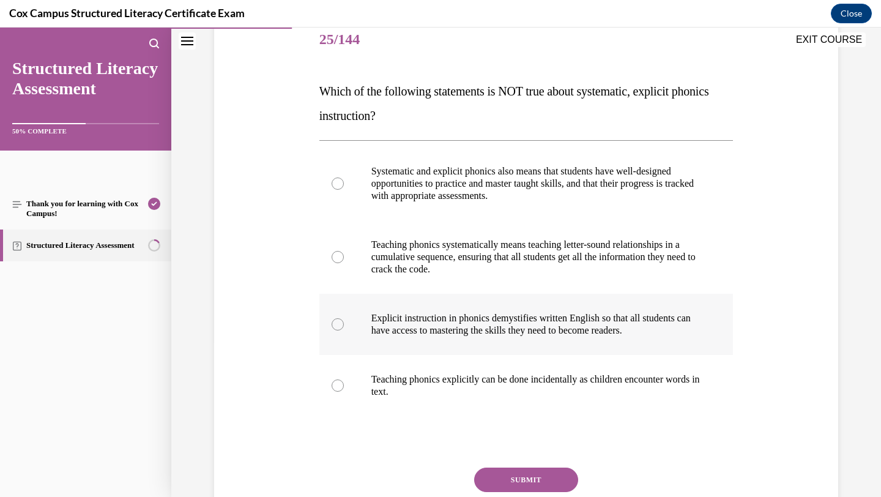
scroll to position [199, 0]
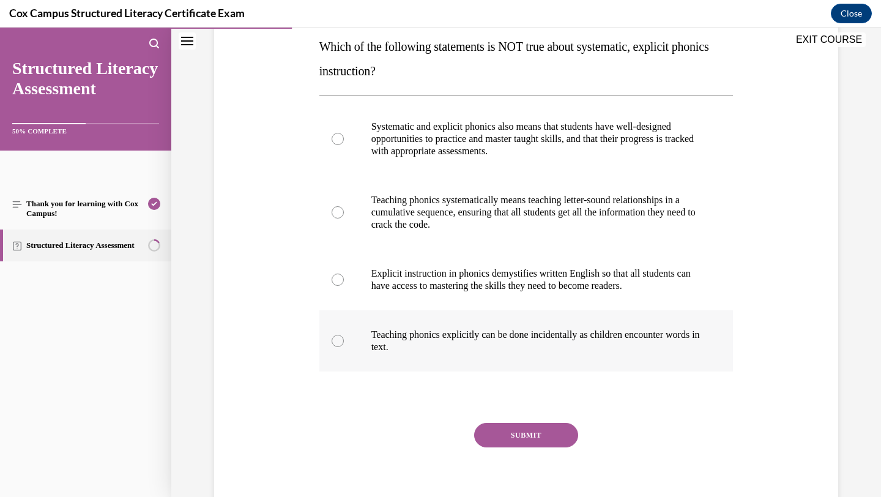
click at [477, 334] on p "Teaching phonics explicitly can be done incidentally as children encounter word…" at bounding box center [536, 340] width 331 height 24
click at [344, 335] on input "Teaching phonics explicitly can be done incidentally as children encounter word…" at bounding box center [337, 341] width 12 height 12
radio input "true"
click at [509, 430] on button "SUBMIT" at bounding box center [526, 435] width 104 height 24
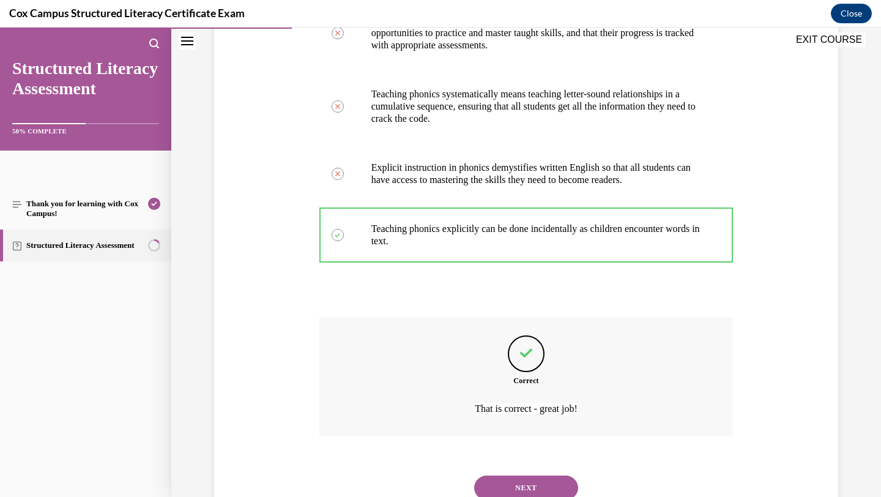
scroll to position [350, 0]
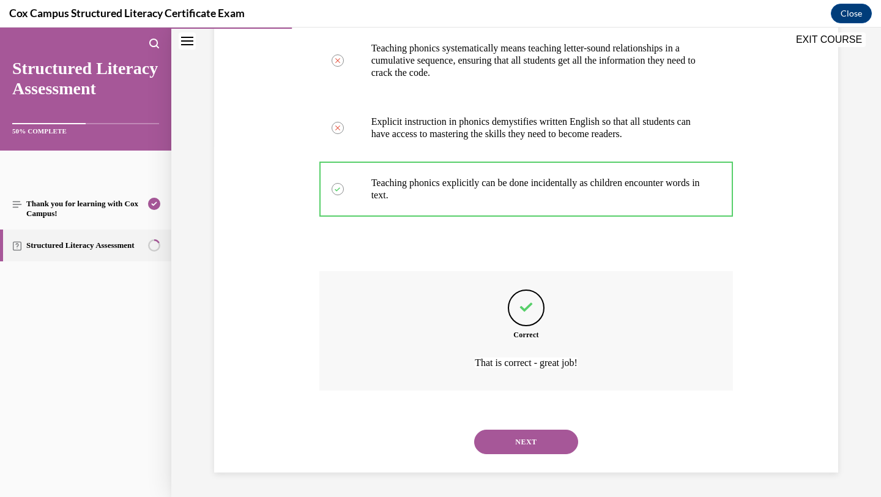
click at [508, 441] on button "NEXT" at bounding box center [526, 441] width 104 height 24
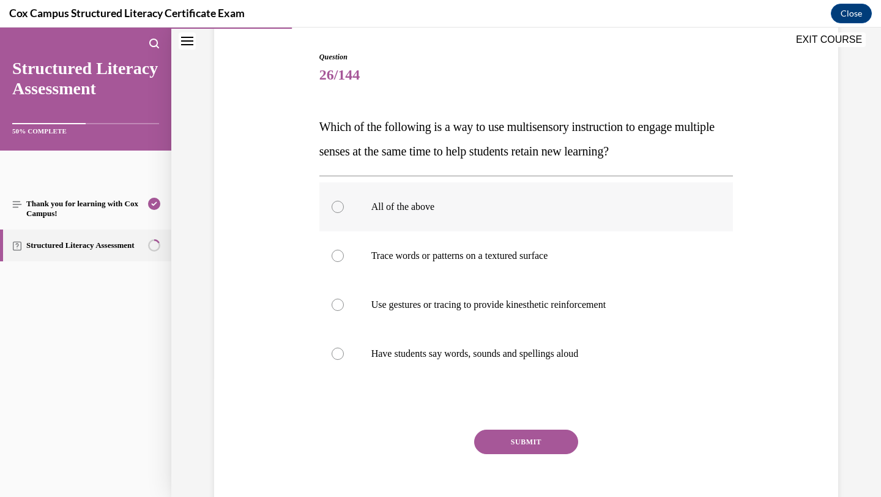
scroll to position [126, 0]
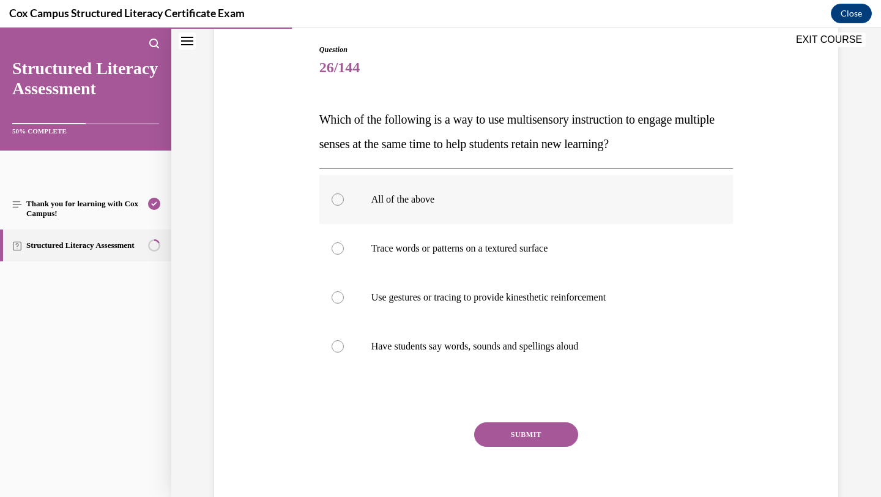
click at [517, 210] on label "All of the above" at bounding box center [526, 199] width 414 height 49
click at [344, 206] on input "All of the above" at bounding box center [337, 199] width 12 height 12
radio input "true"
click at [519, 431] on button "SUBMIT" at bounding box center [526, 434] width 104 height 24
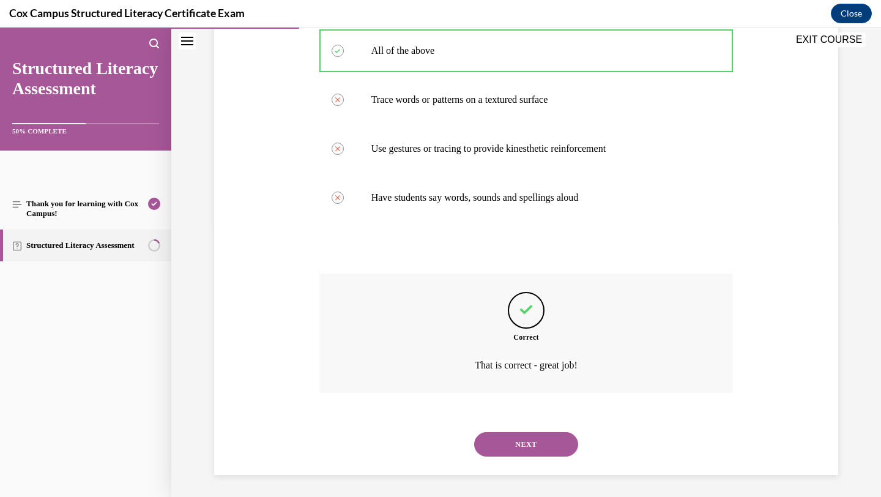
scroll to position [277, 0]
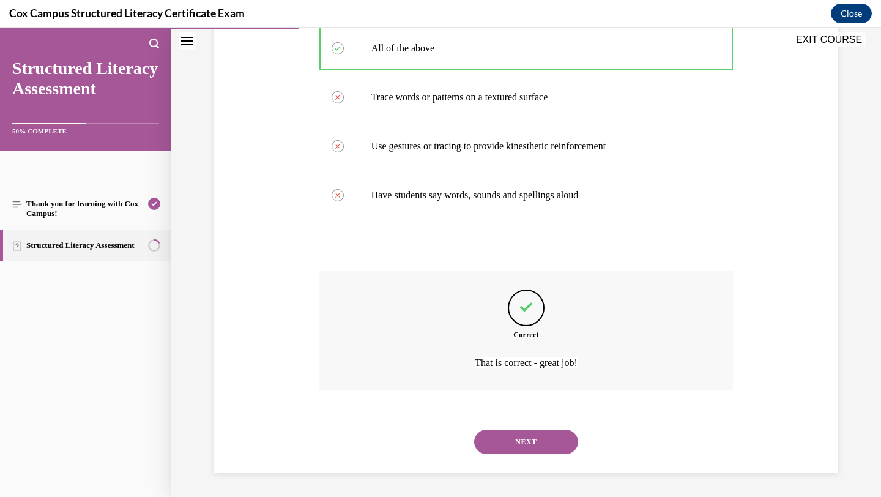
click at [519, 444] on button "NEXT" at bounding box center [526, 441] width 104 height 24
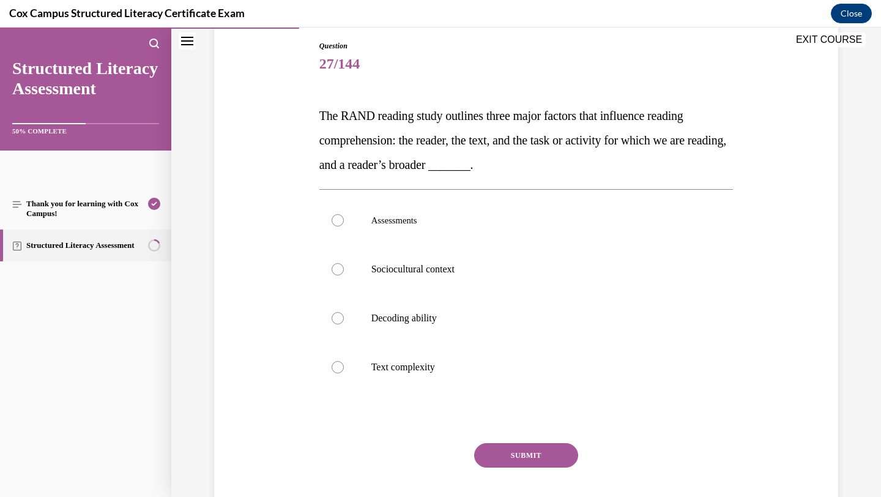
scroll to position [129, 0]
click at [479, 275] on p "Sociocultural context" at bounding box center [536, 270] width 331 height 12
click at [344, 275] on input "Sociocultural context" at bounding box center [337, 270] width 12 height 12
radio input "true"
click at [512, 461] on button "SUBMIT" at bounding box center [526, 455] width 104 height 24
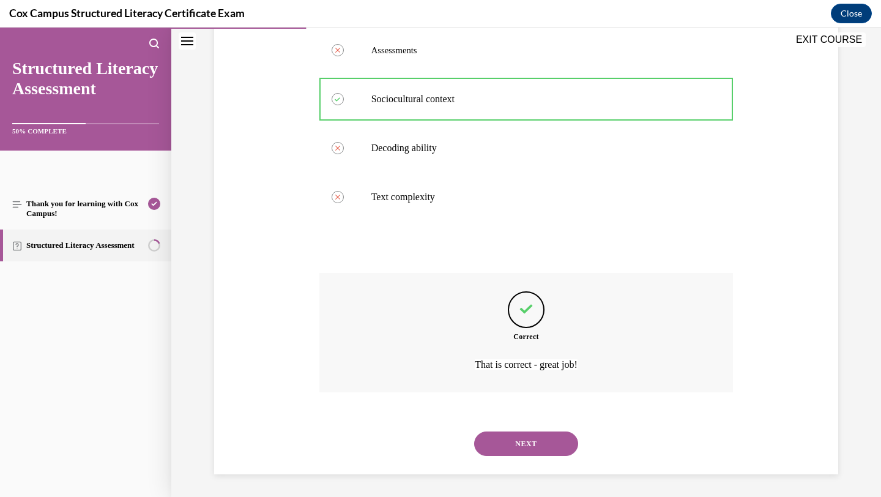
scroll to position [302, 0]
click at [514, 440] on button "NEXT" at bounding box center [526, 441] width 104 height 24
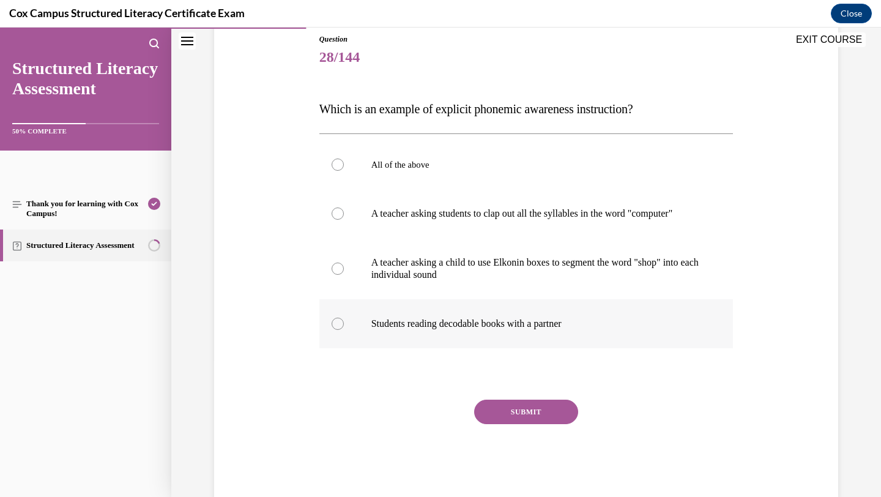
scroll to position [136, 0]
click at [526, 177] on label "All of the above" at bounding box center [526, 165] width 414 height 49
click at [344, 171] on input "All of the above" at bounding box center [337, 165] width 12 height 12
radio input "true"
click at [457, 213] on p "A teacher asking students to clap out all the syllables in the word "computer"" at bounding box center [536, 214] width 331 height 12
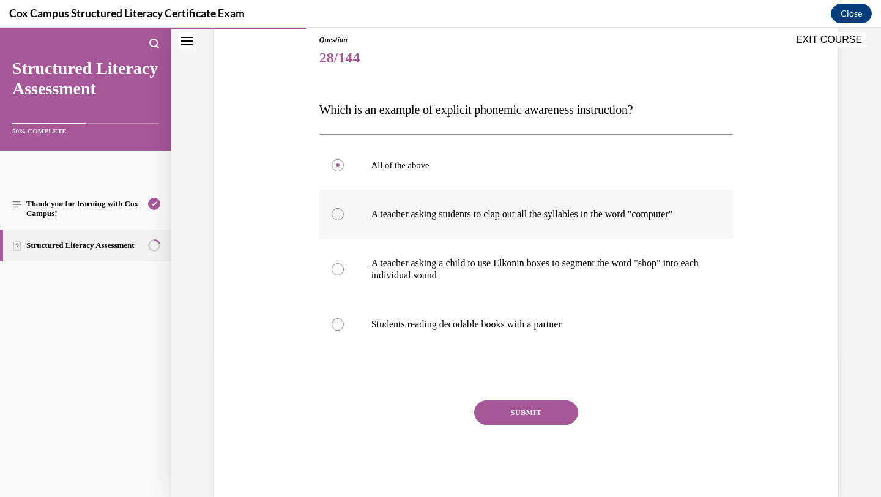
click at [344, 213] on input "A teacher asking students to clap out all the syllables in the word "computer"" at bounding box center [337, 214] width 12 height 12
radio input "true"
click at [503, 424] on button "SUBMIT" at bounding box center [526, 412] width 104 height 24
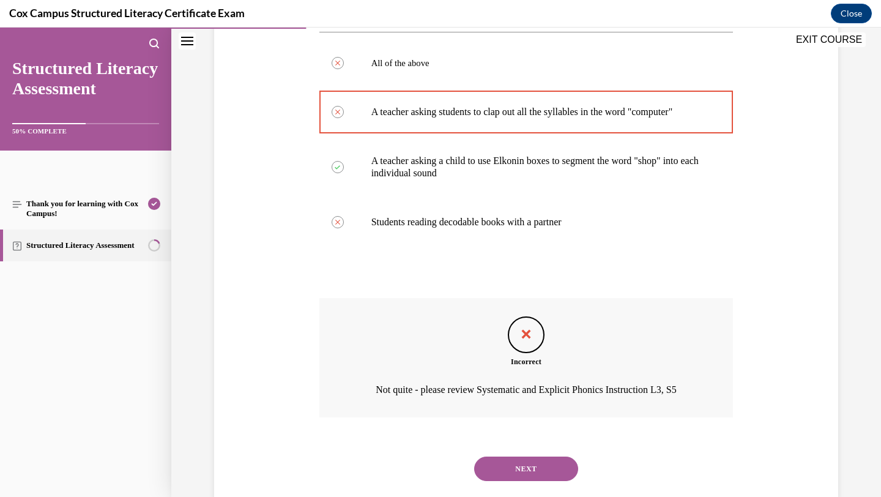
scroll to position [277, 0]
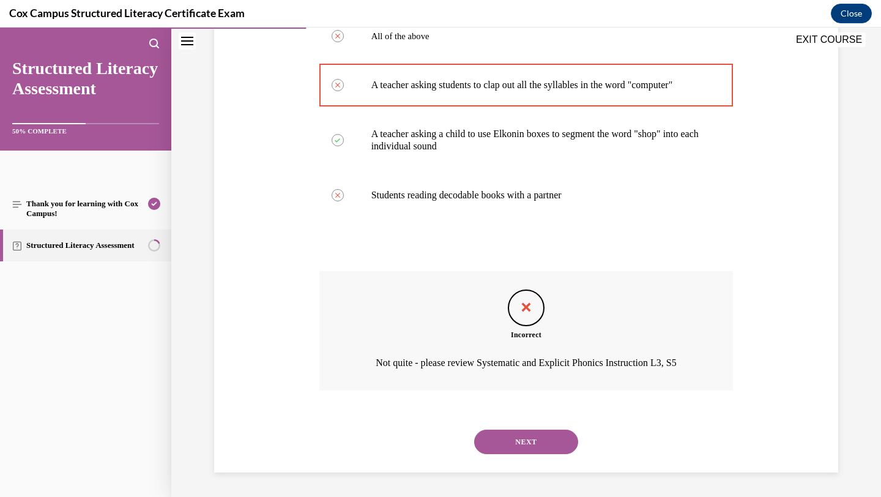
click at [526, 437] on button "NEXT" at bounding box center [526, 441] width 104 height 24
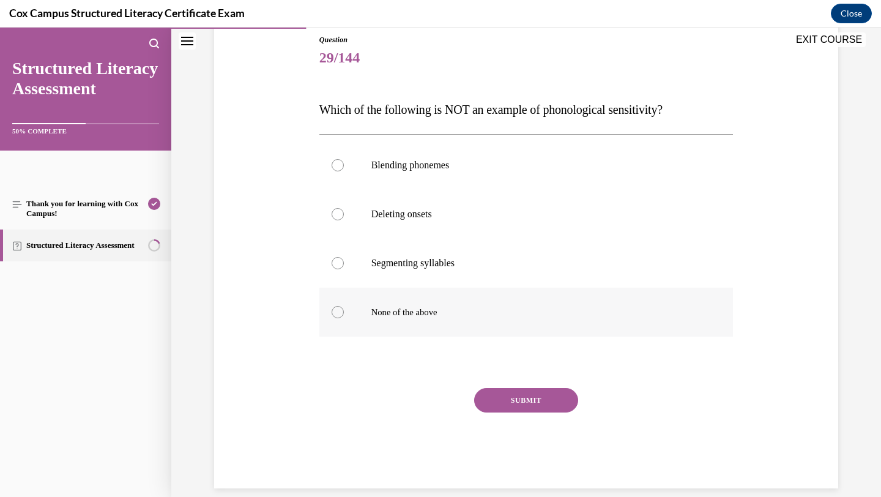
click at [493, 306] on p "None of the above" at bounding box center [536, 312] width 331 height 12
click at [344, 306] on input "None of the above" at bounding box center [337, 312] width 12 height 12
radio input "true"
click at [468, 172] on label "Blending phonemes" at bounding box center [526, 165] width 414 height 49
click at [344, 171] on input "Blending phonemes" at bounding box center [337, 165] width 12 height 12
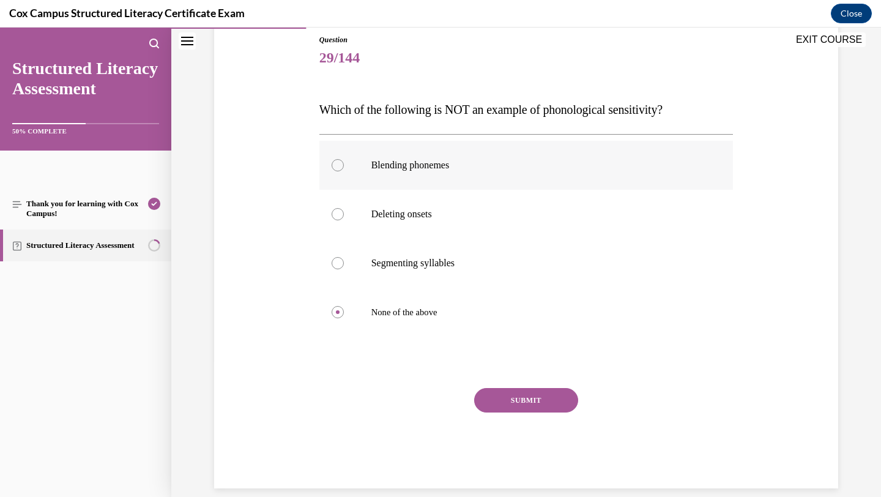
radio input "true"
click at [519, 396] on button "SUBMIT" at bounding box center [526, 400] width 104 height 24
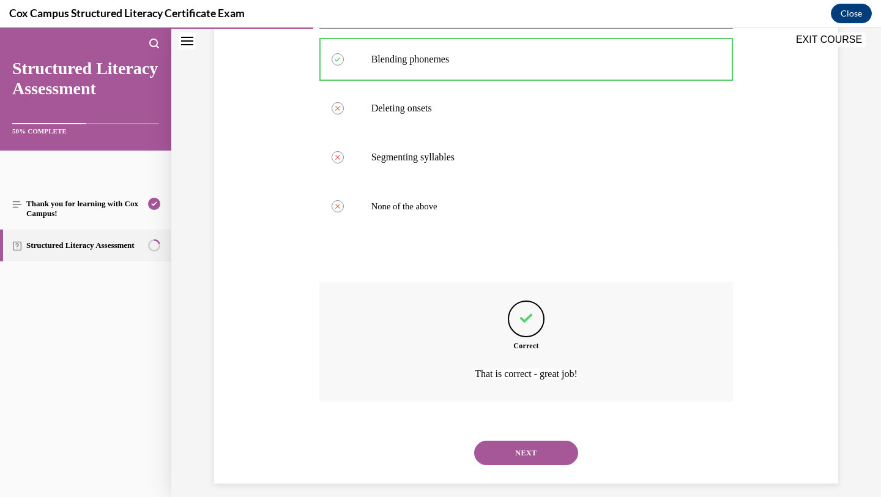
scroll to position [253, 0]
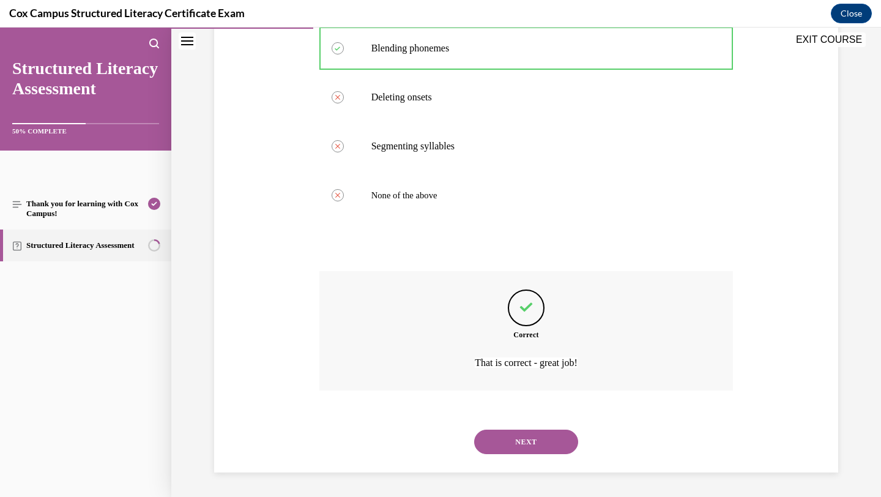
click at [537, 440] on button "NEXT" at bounding box center [526, 441] width 104 height 24
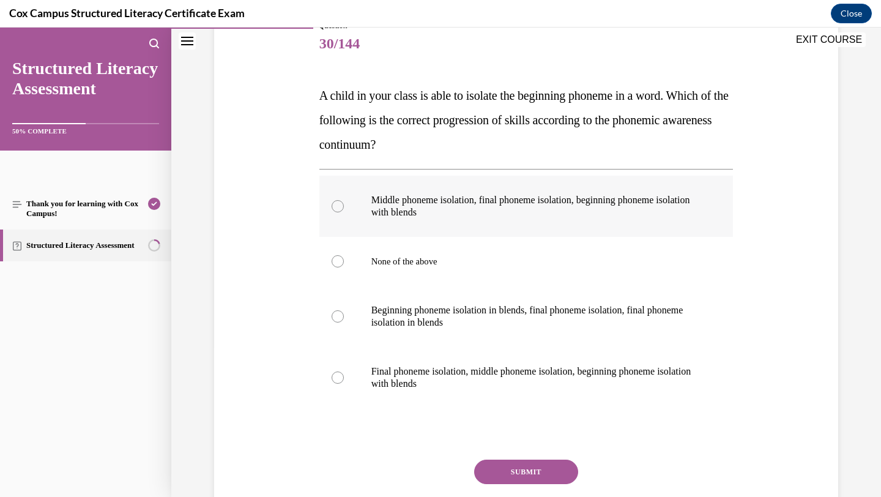
scroll to position [154, 0]
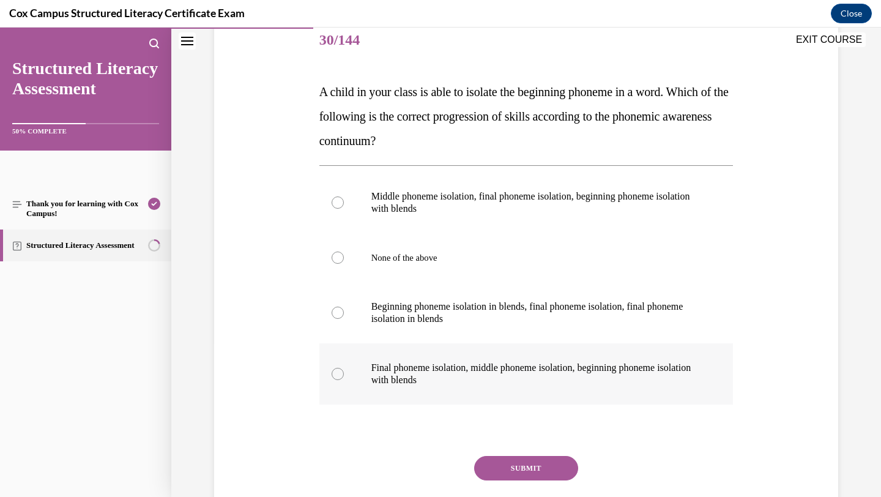
click at [457, 389] on label "Final phoneme isolation, middle phoneme isolation, beginning phoneme isolation …" at bounding box center [526, 373] width 414 height 61
click at [344, 380] on input "Final phoneme isolation, middle phoneme isolation, beginning phoneme isolation …" at bounding box center [337, 374] width 12 height 12
radio input "true"
click at [505, 463] on button "SUBMIT" at bounding box center [526, 468] width 104 height 24
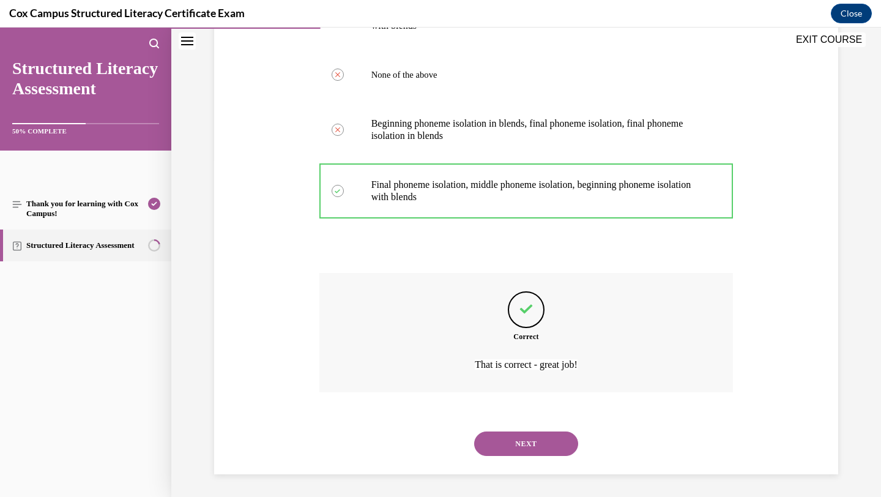
scroll to position [338, 0]
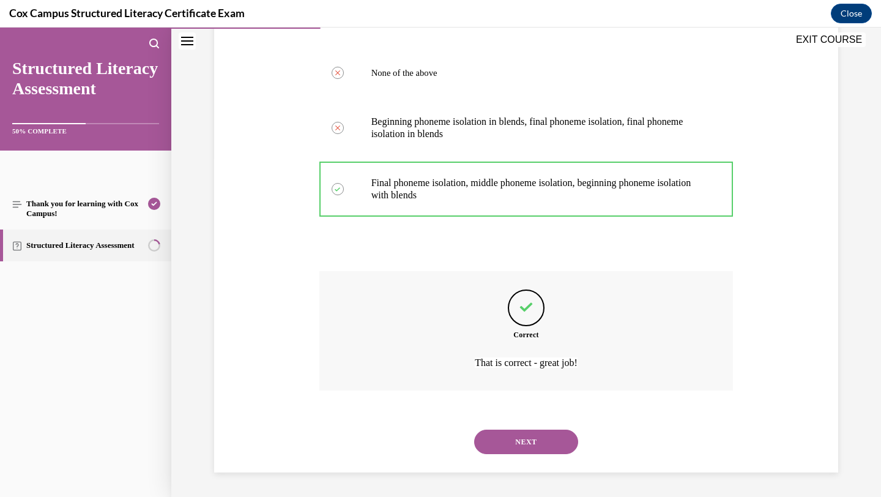
click at [512, 440] on button "NEXT" at bounding box center [526, 441] width 104 height 24
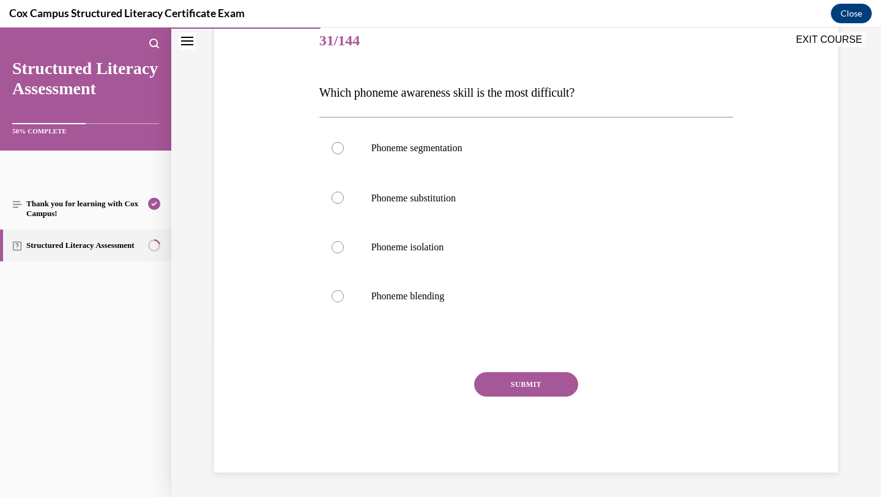
scroll to position [136, 0]
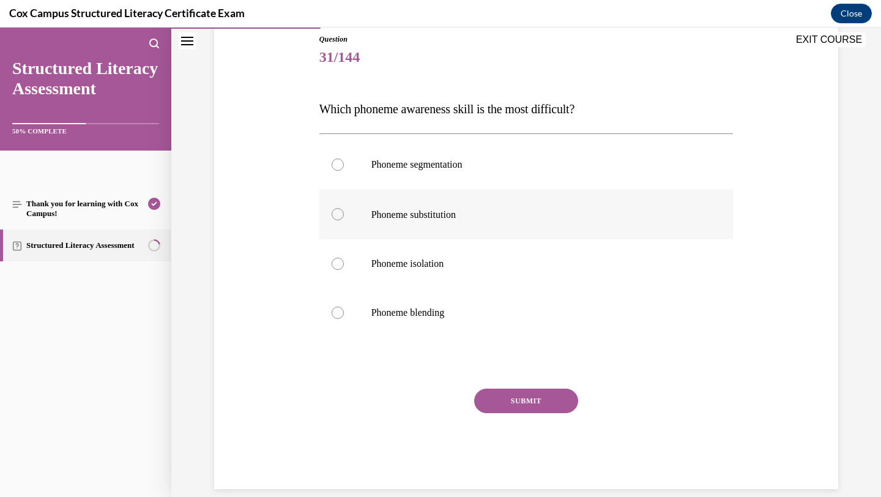
click at [368, 201] on label "Phoneme substitution" at bounding box center [526, 214] width 414 height 50
click at [344, 208] on input "Phoneme substitution" at bounding box center [337, 214] width 12 height 12
radio input "true"
click at [492, 398] on button "SUBMIT" at bounding box center [526, 400] width 104 height 24
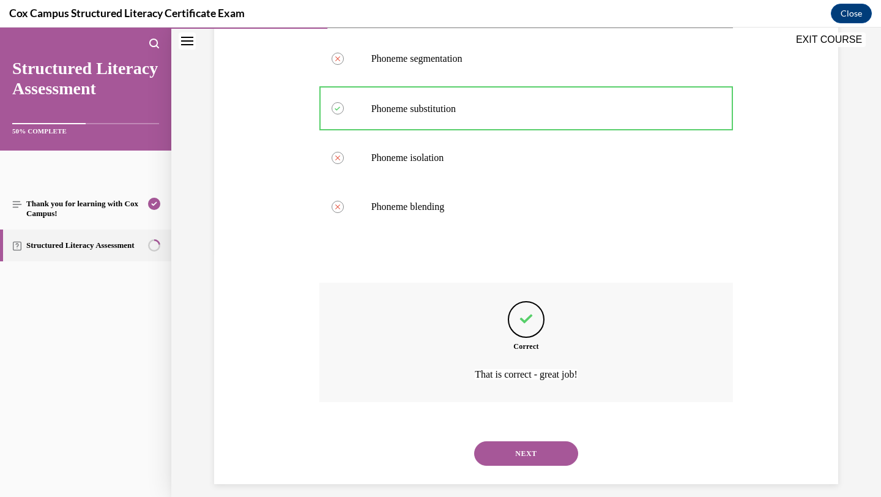
scroll to position [253, 0]
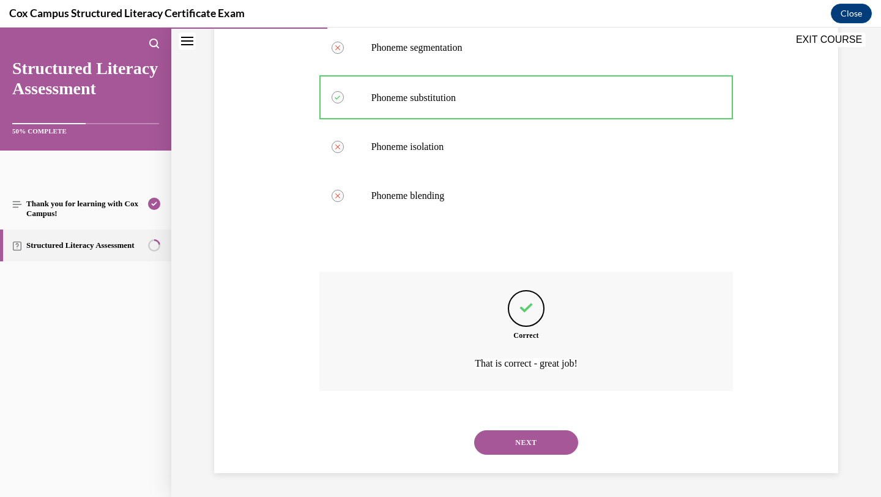
click at [513, 436] on button "NEXT" at bounding box center [526, 442] width 104 height 24
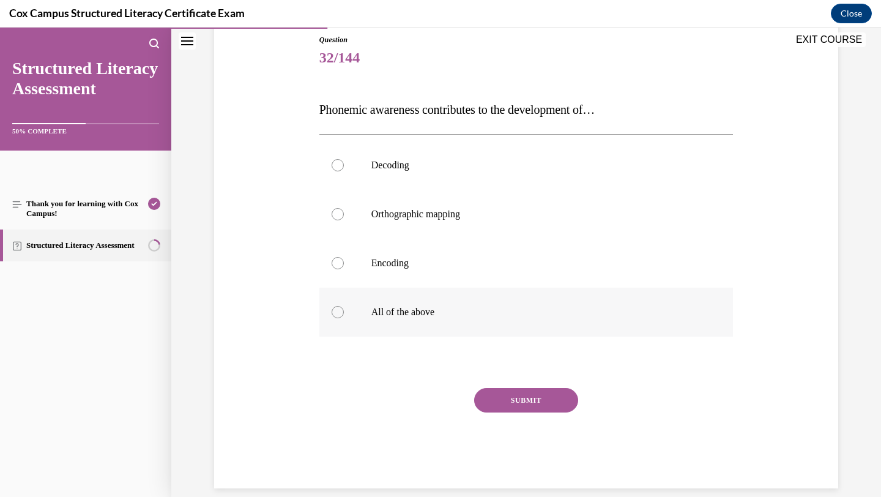
click at [471, 314] on p "All of the above" at bounding box center [536, 312] width 331 height 12
click at [344, 314] on input "All of the above" at bounding box center [337, 312] width 12 height 12
radio input "true"
click at [510, 396] on button "SUBMIT" at bounding box center [526, 400] width 104 height 24
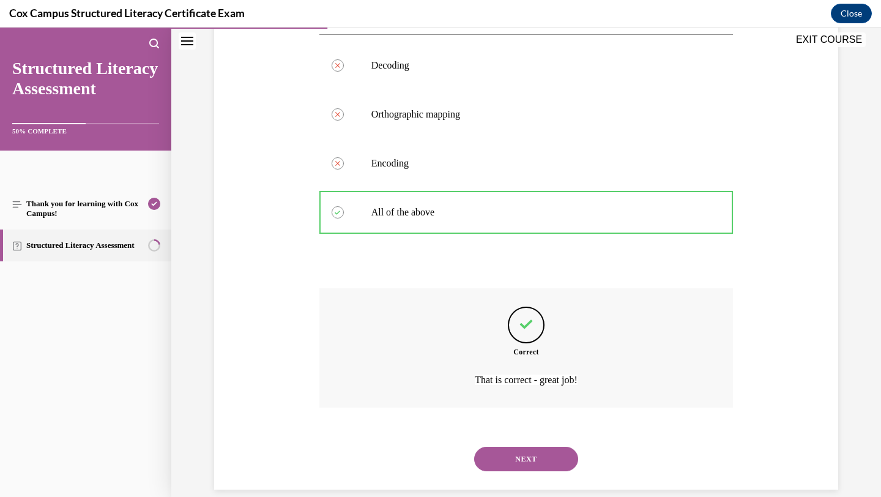
scroll to position [253, 0]
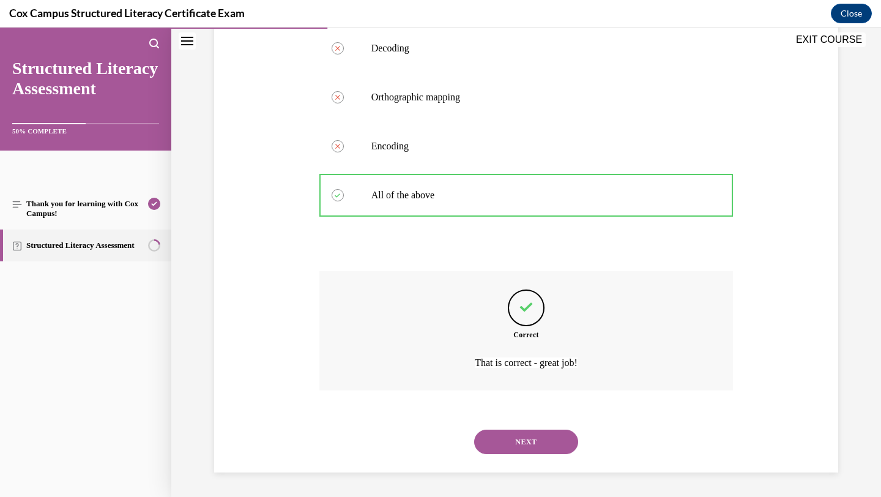
click at [508, 440] on button "NEXT" at bounding box center [526, 441] width 104 height 24
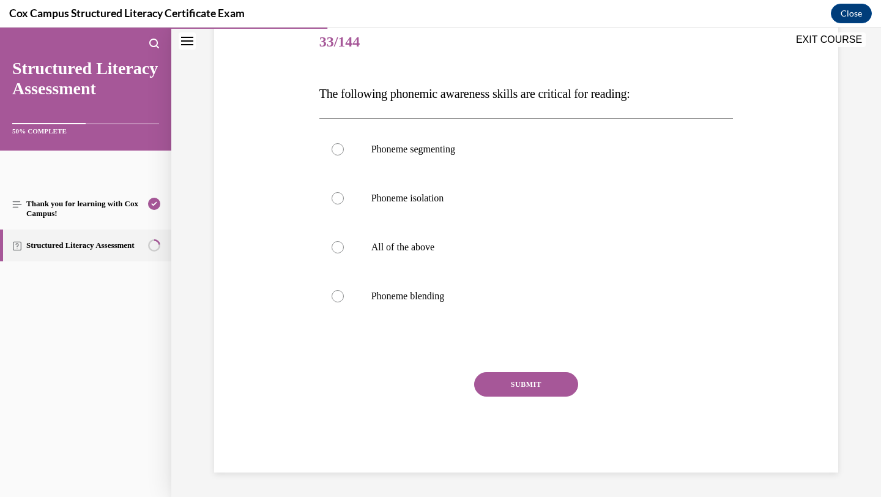
scroll to position [136, 0]
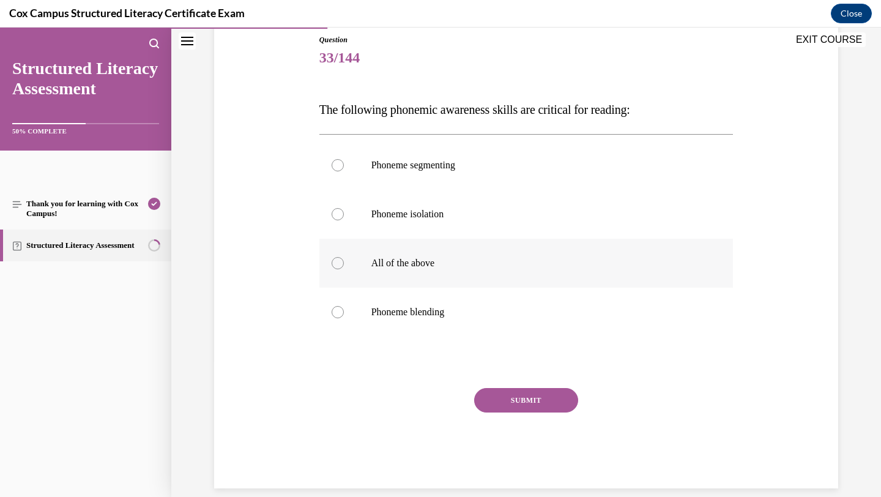
click at [408, 265] on span "All of the above" at bounding box center [403, 262] width 64 height 10
click at [344, 265] on input "All of the above" at bounding box center [337, 263] width 12 height 12
radio input "true"
click at [508, 404] on button "SUBMIT" at bounding box center [526, 400] width 104 height 24
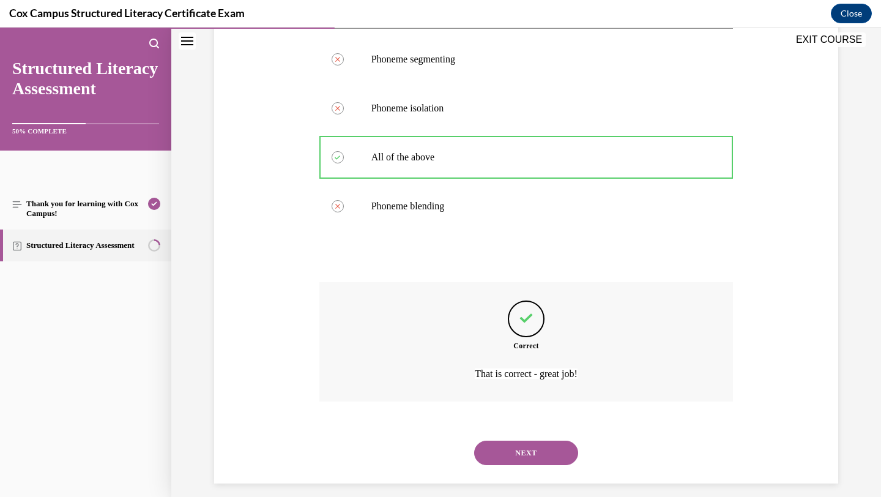
scroll to position [253, 0]
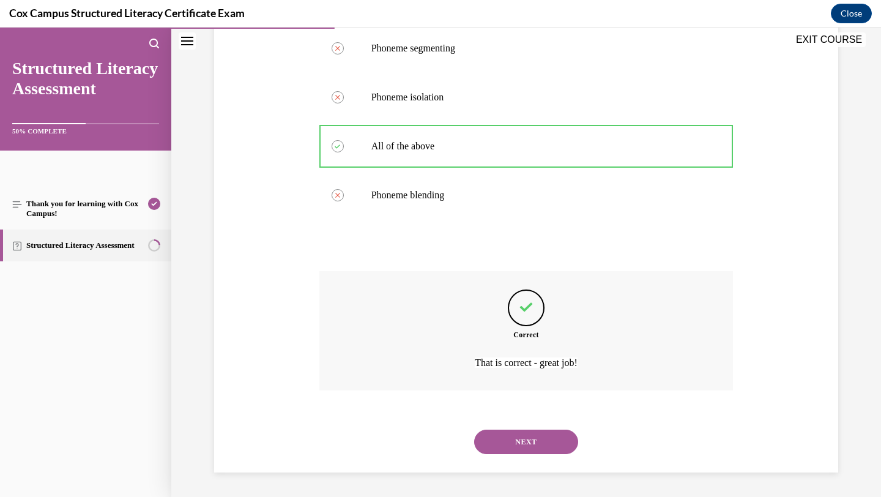
click at [541, 437] on button "NEXT" at bounding box center [526, 441] width 104 height 24
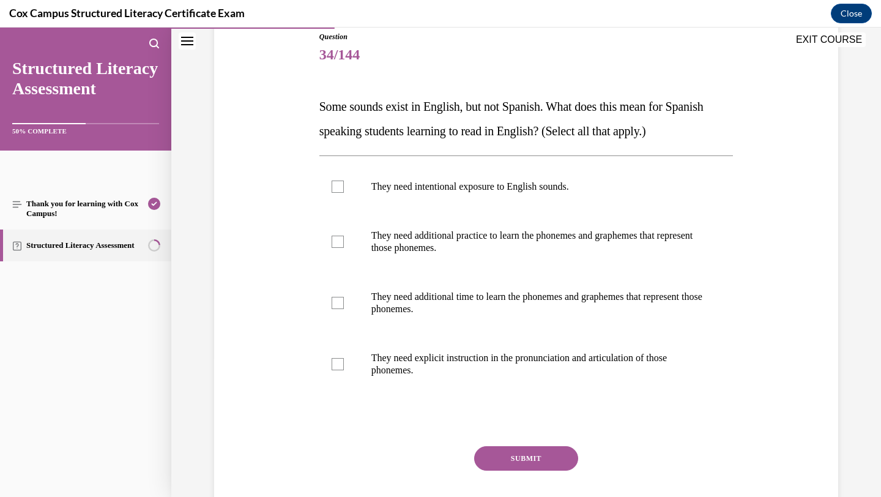
scroll to position [138, 0]
click at [478, 201] on label "They need intentional exposure to English sounds." at bounding box center [526, 187] width 414 height 49
click at [344, 194] on input "They need intentional exposure to English sounds." at bounding box center [337, 188] width 12 height 12
click at [461, 194] on label "They need intentional exposure to English sounds." at bounding box center [526, 187] width 414 height 49
click at [344, 194] on input "They need intentional exposure to English sounds." at bounding box center [337, 188] width 12 height 12
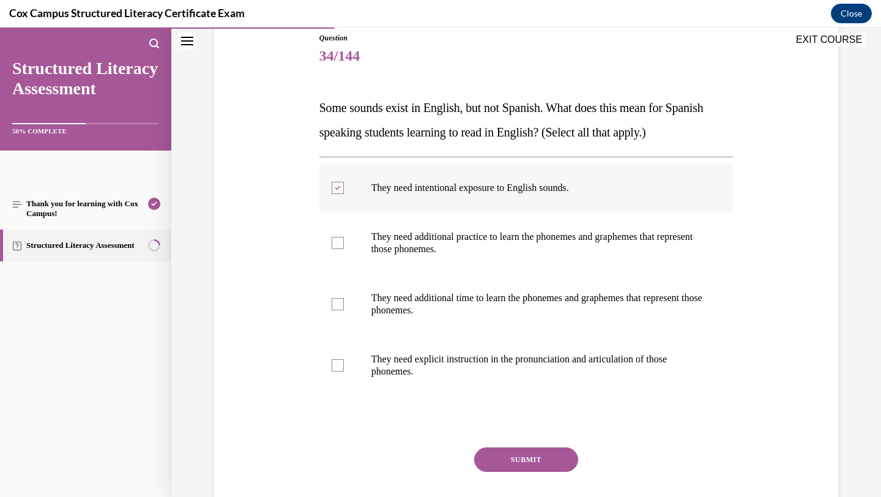
checkbox input "false"
click at [468, 365] on p "They need explicit instruction in the pronunciation and articulation of those p…" at bounding box center [536, 365] width 331 height 24
click at [344, 365] on input "They need explicit instruction in the pronunciation and articulation of those p…" at bounding box center [337, 365] width 12 height 12
checkbox input "true"
click at [441, 263] on label "They need additional practice to learn the phonemes and graphemes that represen…" at bounding box center [526, 242] width 414 height 61
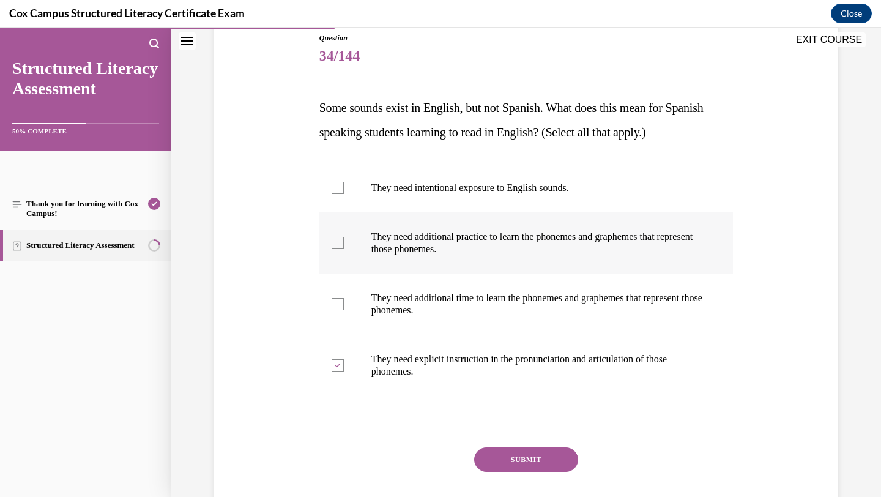
click at [344, 249] on input "They need additional practice to learn the phonemes and graphemes that represen…" at bounding box center [337, 243] width 12 height 12
checkbox input "true"
click at [429, 196] on label "They need intentional exposure to English sounds." at bounding box center [526, 187] width 414 height 49
click at [344, 194] on input "They need intentional exposure to English sounds." at bounding box center [337, 188] width 12 height 12
checkbox input "true"
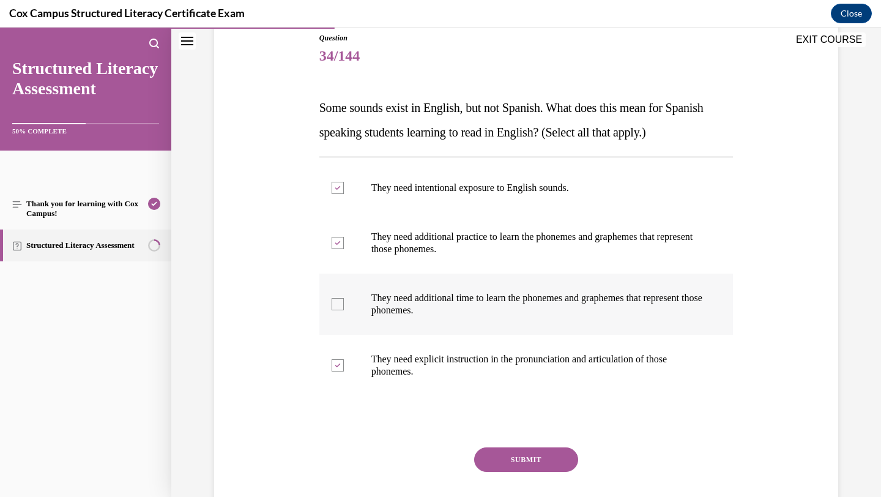
click at [362, 291] on label "They need additional time to learn the phonemes and graphemes that represent th…" at bounding box center [526, 303] width 414 height 61
click at [344, 298] on input "They need additional time to learn the phonemes and graphemes that represent th…" at bounding box center [337, 304] width 12 height 12
checkbox input "true"
click at [504, 457] on button "SUBMIT" at bounding box center [526, 459] width 104 height 24
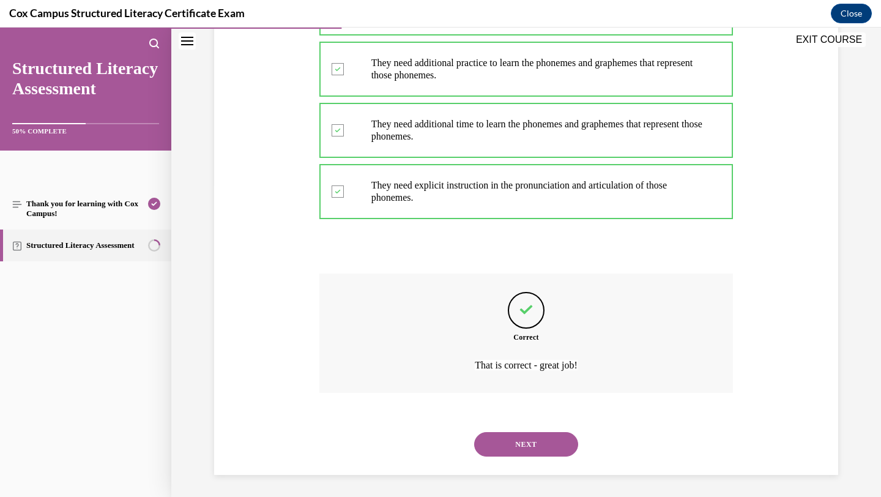
scroll to position [314, 0]
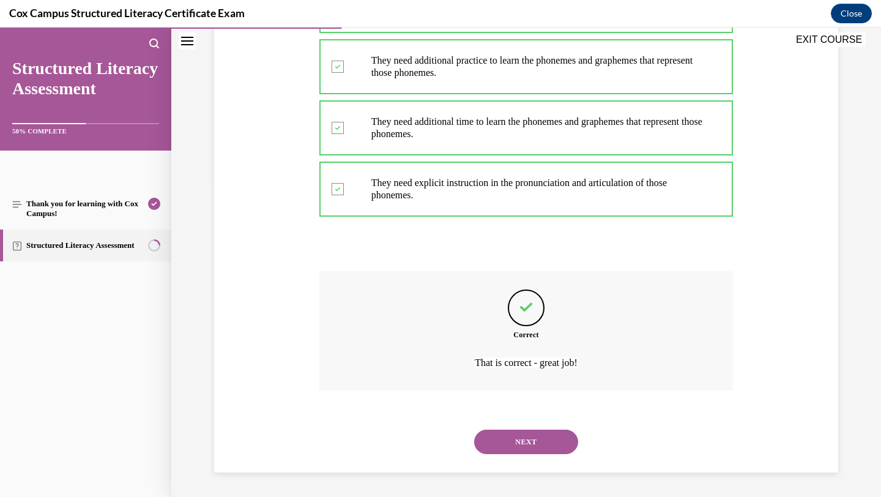
click at [517, 448] on button "NEXT" at bounding box center [526, 441] width 104 height 24
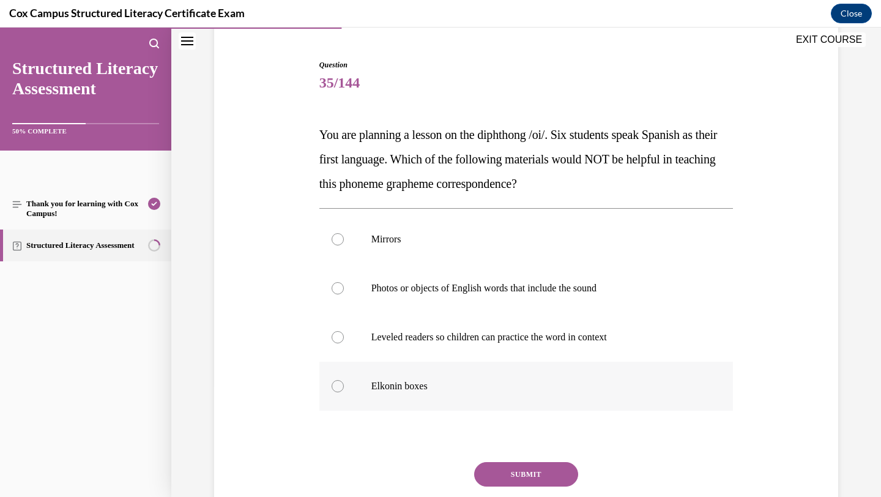
scroll to position [113, 0]
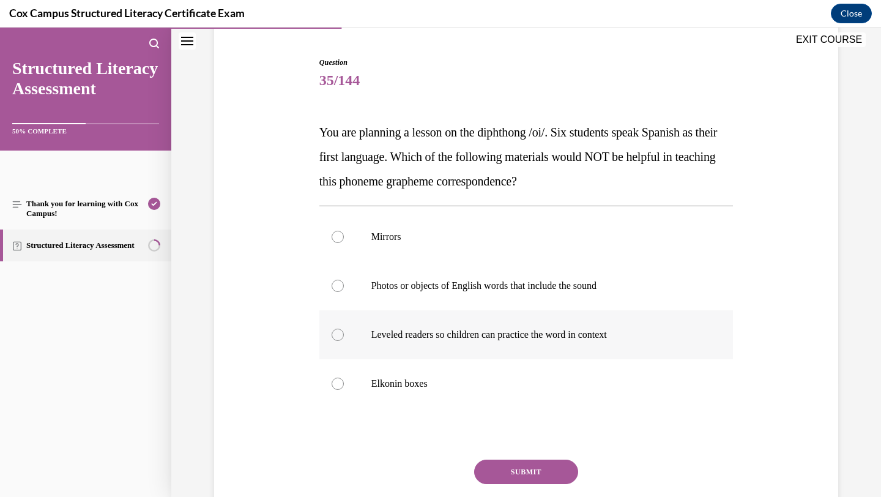
click at [478, 337] on p "Leveled readers so children can practice the word in context" at bounding box center [536, 334] width 331 height 12
click at [344, 337] on input "Leveled readers so children can practice the word in context" at bounding box center [337, 334] width 12 height 12
radio input "true"
click at [519, 471] on button "SUBMIT" at bounding box center [526, 471] width 104 height 24
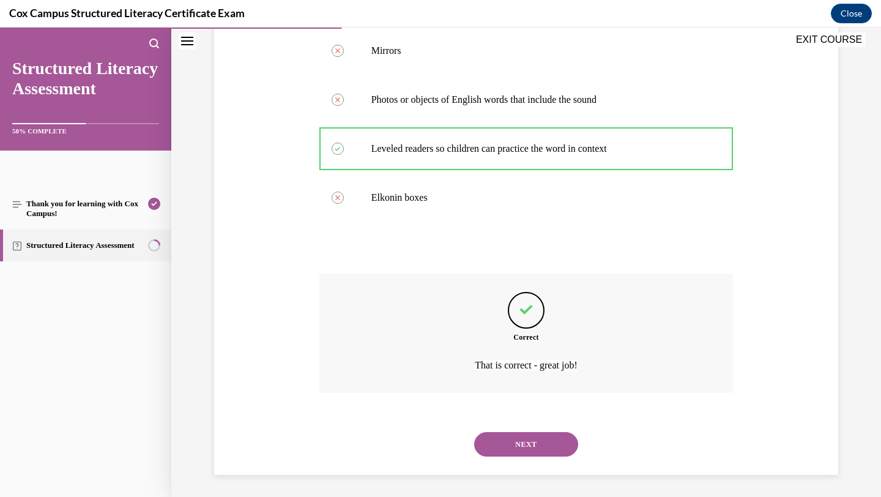
scroll to position [302, 0]
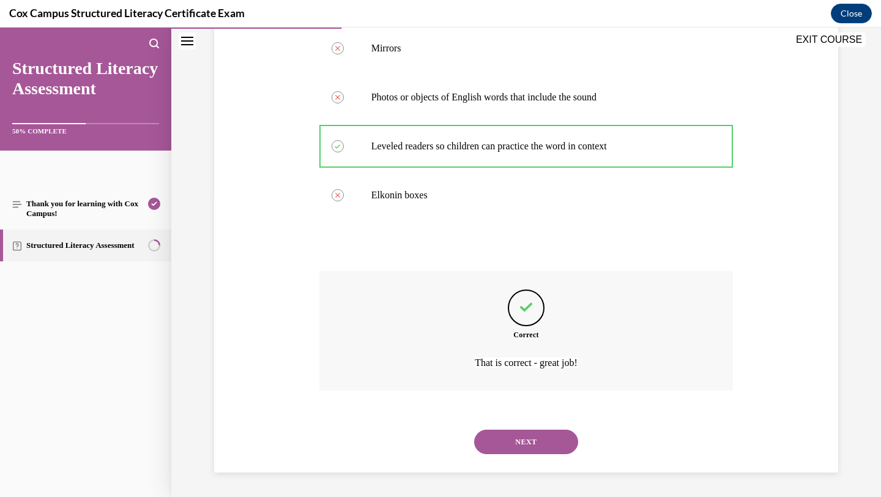
click at [510, 442] on button "NEXT" at bounding box center [526, 441] width 104 height 24
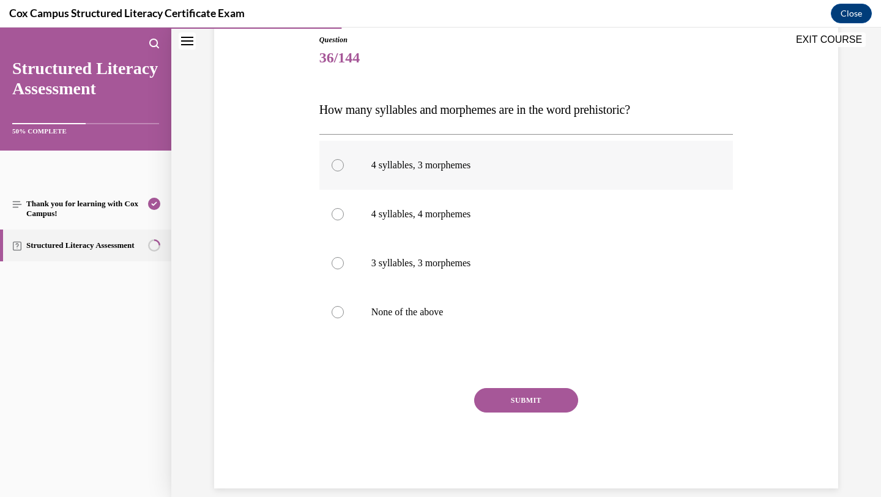
click at [464, 172] on label "4 syllables, 3 morphemes" at bounding box center [526, 165] width 414 height 49
click at [344, 171] on input "4 syllables, 3 morphemes" at bounding box center [337, 165] width 12 height 12
radio input "true"
click at [507, 398] on button "SUBMIT" at bounding box center [526, 400] width 104 height 24
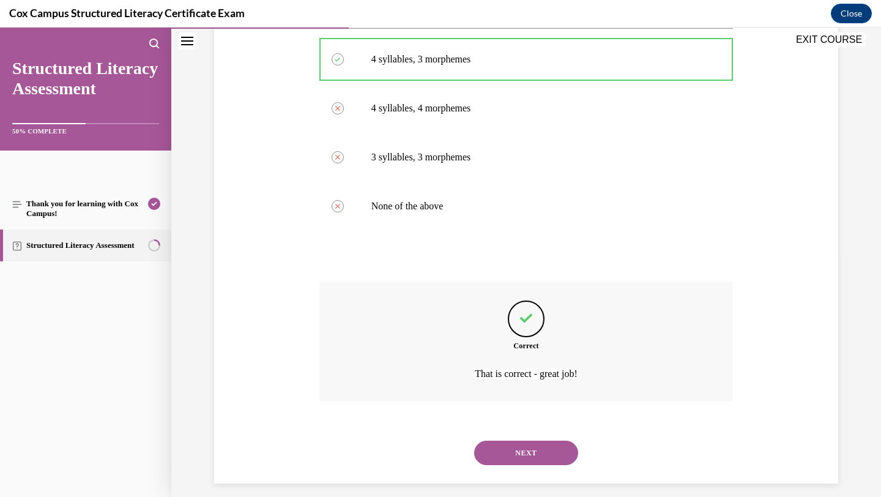
scroll to position [253, 0]
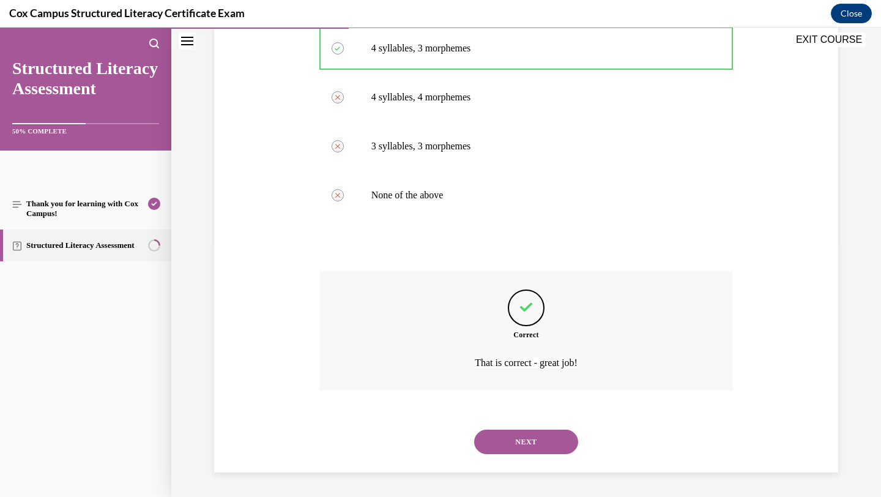
click at [516, 442] on button "NEXT" at bounding box center [526, 441] width 104 height 24
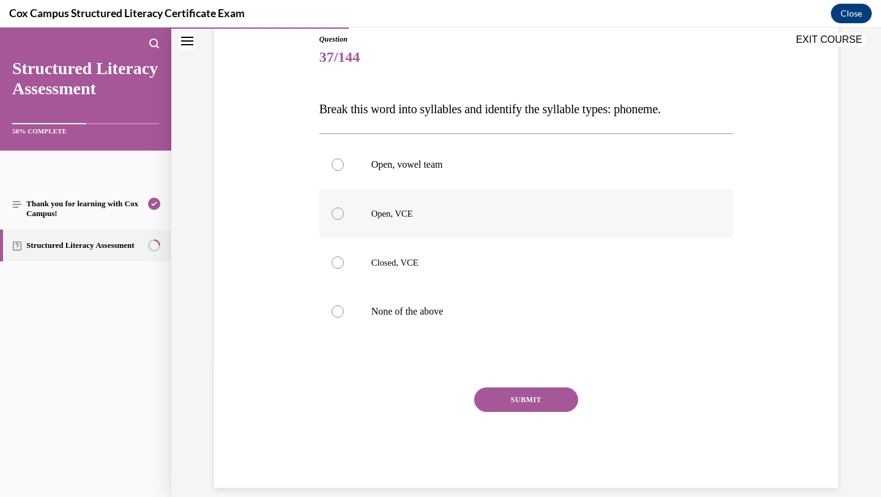
click at [450, 211] on p "Open, VCE" at bounding box center [536, 213] width 331 height 12
click at [344, 211] on input "Open, VCE" at bounding box center [337, 213] width 12 height 12
radio input "true"
click at [517, 407] on button "SUBMIT" at bounding box center [526, 399] width 104 height 24
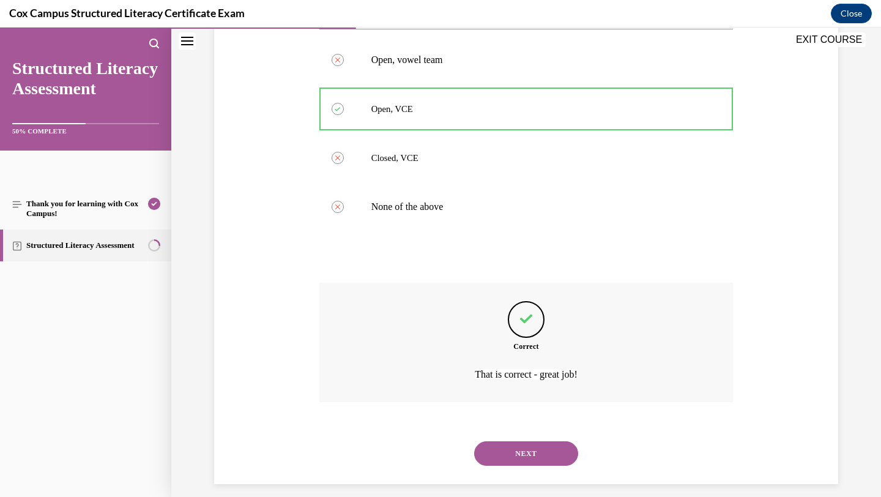
scroll to position [253, 0]
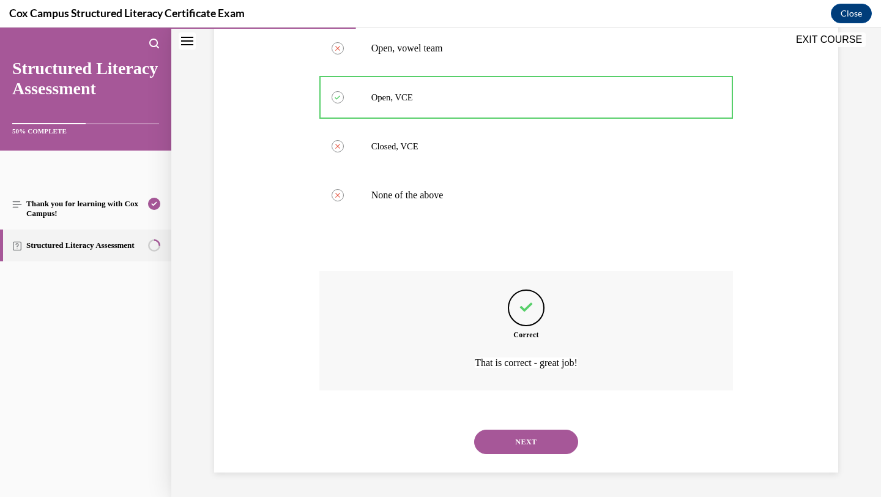
click at [544, 439] on button "NEXT" at bounding box center [526, 441] width 104 height 24
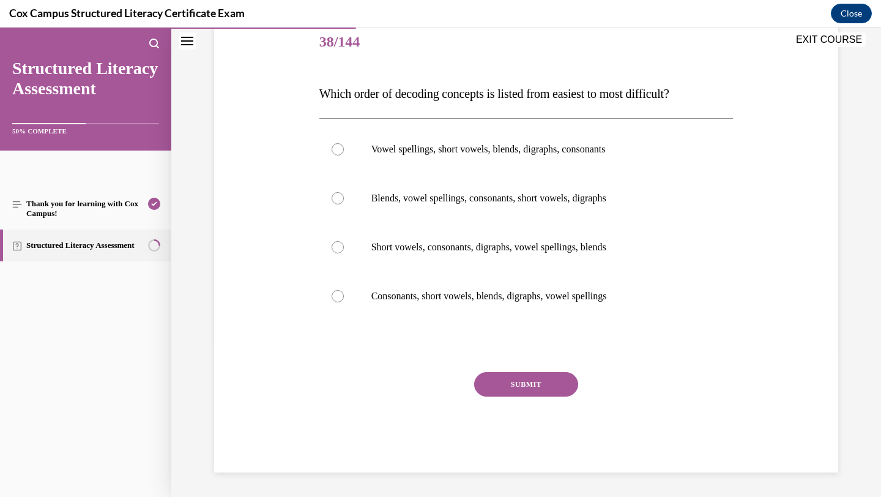
scroll to position [136, 0]
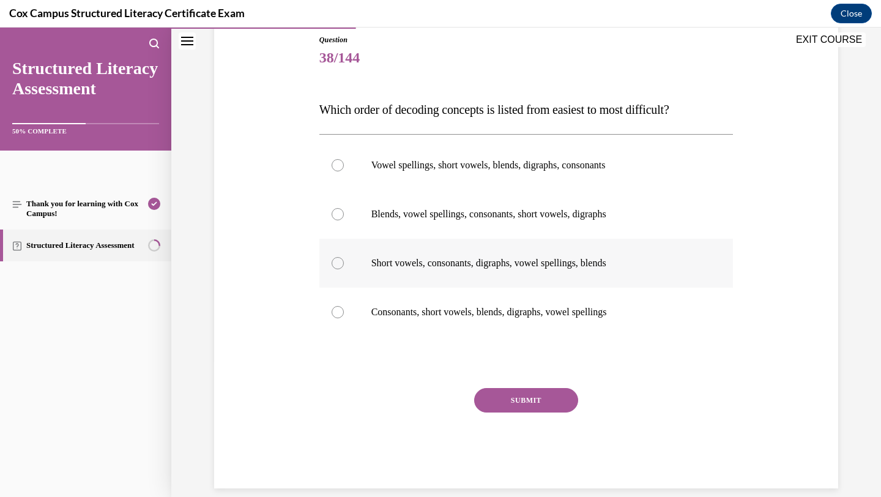
click at [462, 267] on p "Short vowels, consonants, digraphs, vowel spellings, blends" at bounding box center [536, 263] width 331 height 12
click at [344, 267] on input "Short vowels, consonants, digraphs, vowel spellings, blends" at bounding box center [337, 263] width 12 height 12
radio input "true"
click at [462, 306] on p "Consonants, short vowels, blends, digraphs, vowel spellings" at bounding box center [536, 312] width 331 height 12
click at [344, 306] on input "Consonants, short vowels, blends, digraphs, vowel spellings" at bounding box center [337, 312] width 12 height 12
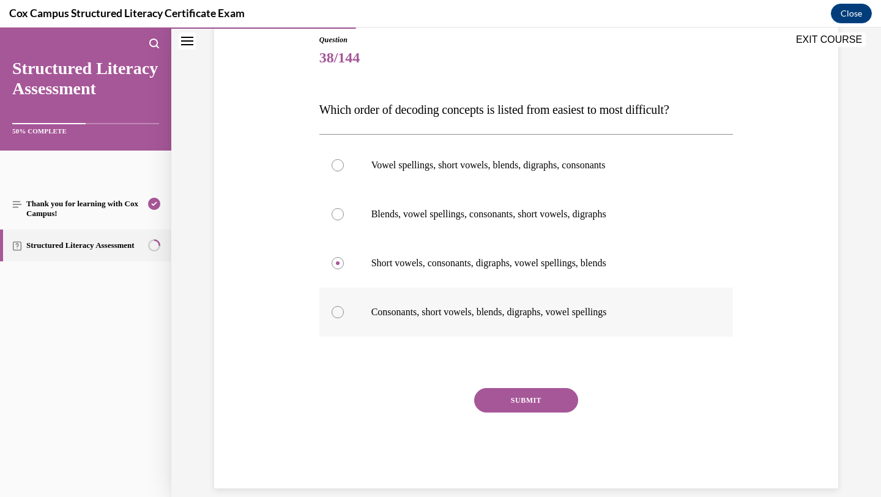
radio input "true"
click at [525, 395] on button "SUBMIT" at bounding box center [526, 400] width 104 height 24
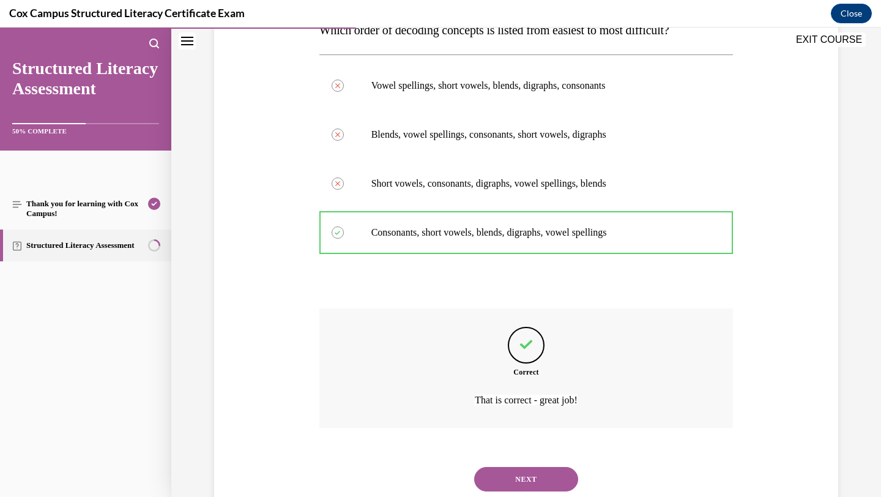
scroll to position [253, 0]
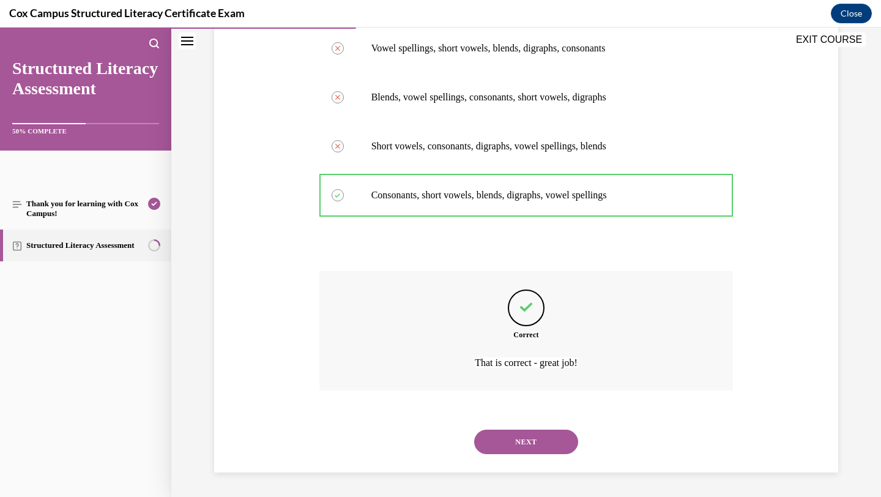
click at [544, 440] on button "NEXT" at bounding box center [526, 441] width 104 height 24
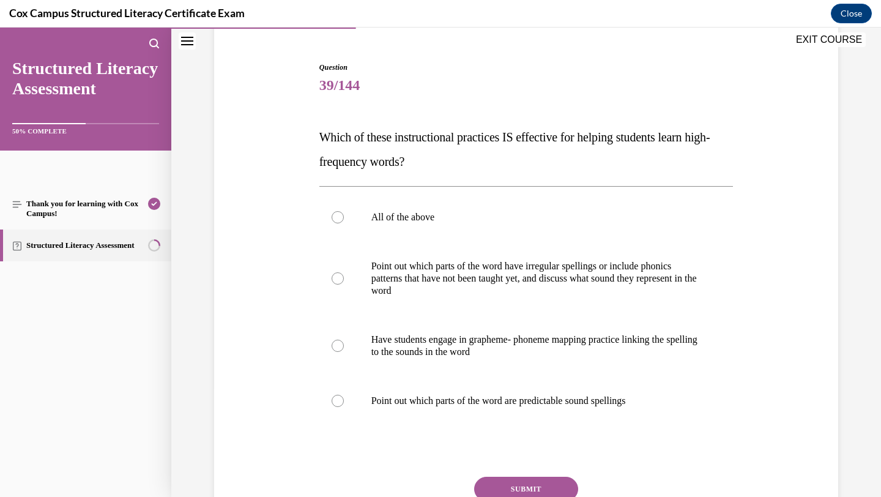
scroll to position [108, 0]
click at [429, 221] on p "All of the above" at bounding box center [536, 218] width 331 height 12
click at [344, 221] on input "All of the above" at bounding box center [337, 218] width 12 height 12
radio input "true"
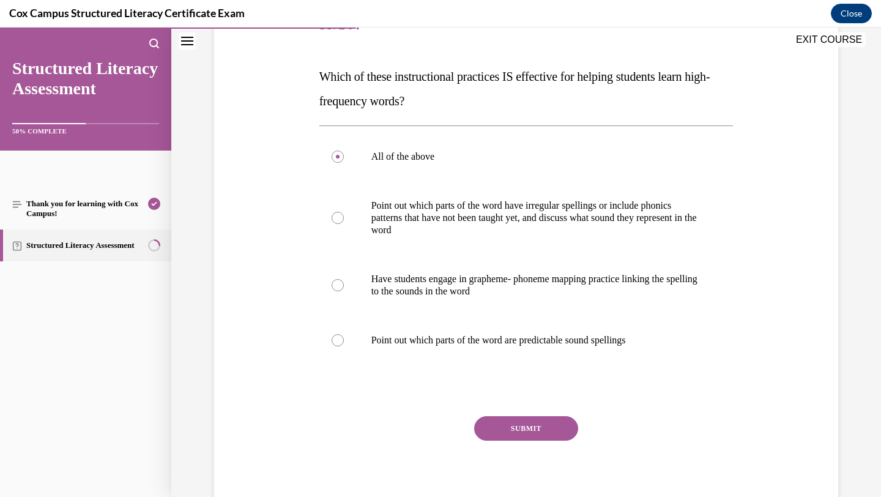
click at [515, 432] on button "SUBMIT" at bounding box center [526, 428] width 104 height 24
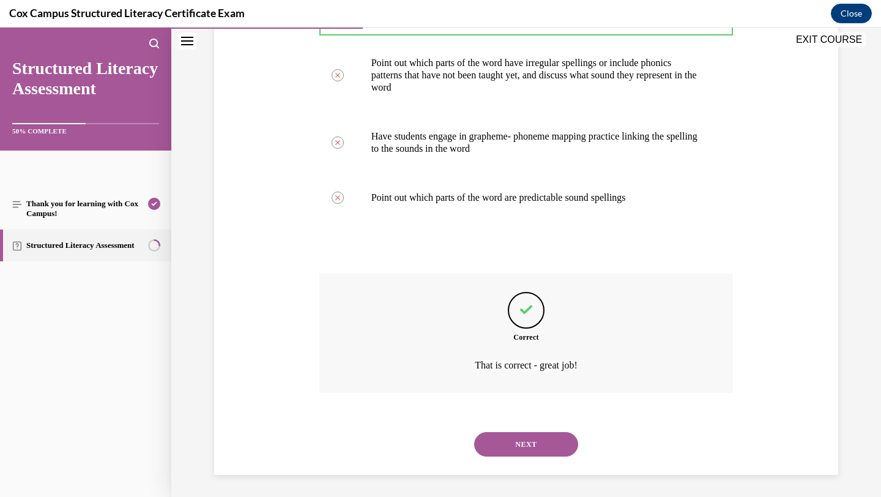
scroll to position [314, 0]
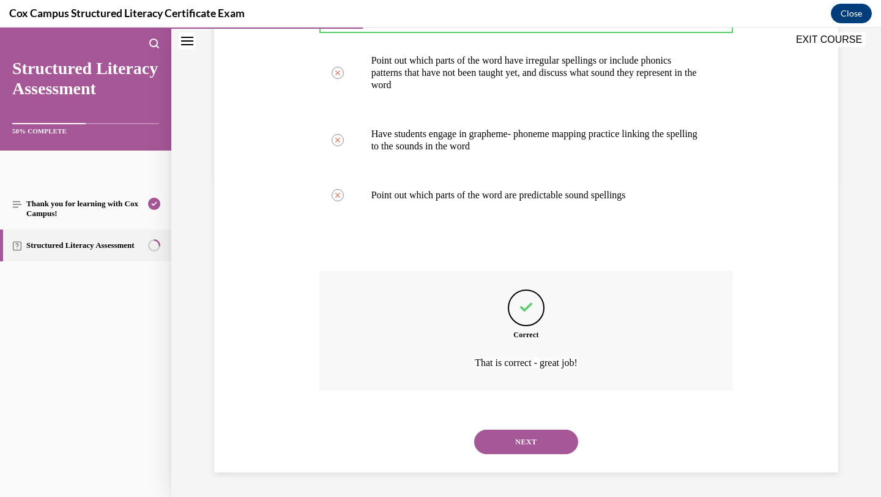
click at [514, 435] on button "NEXT" at bounding box center [526, 441] width 104 height 24
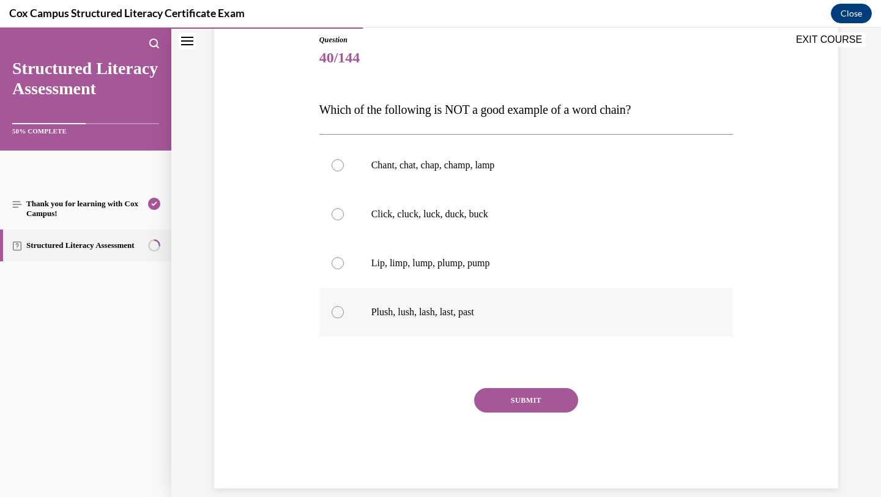
click at [464, 318] on label "Plush, lush, lash, last, past" at bounding box center [526, 311] width 414 height 49
click at [344, 318] on input "Plush, lush, lash, last, past" at bounding box center [337, 312] width 12 height 12
radio input "true"
click at [502, 398] on button "SUBMIT" at bounding box center [526, 400] width 104 height 24
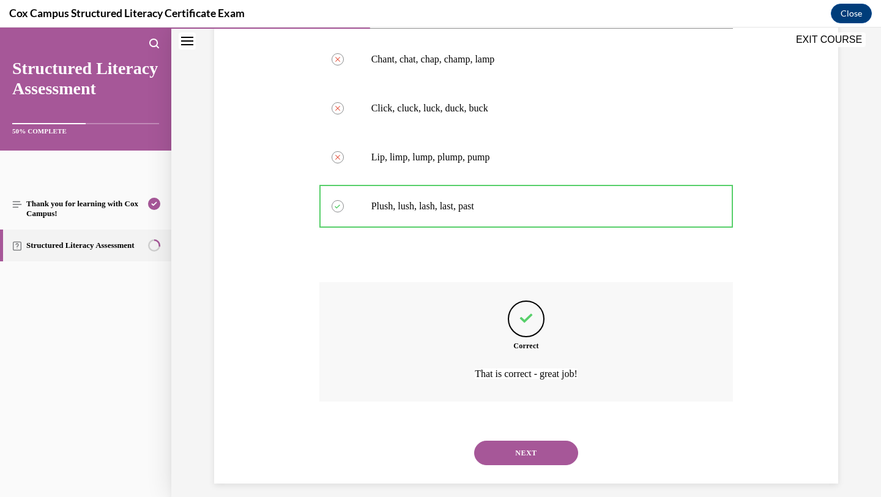
scroll to position [253, 0]
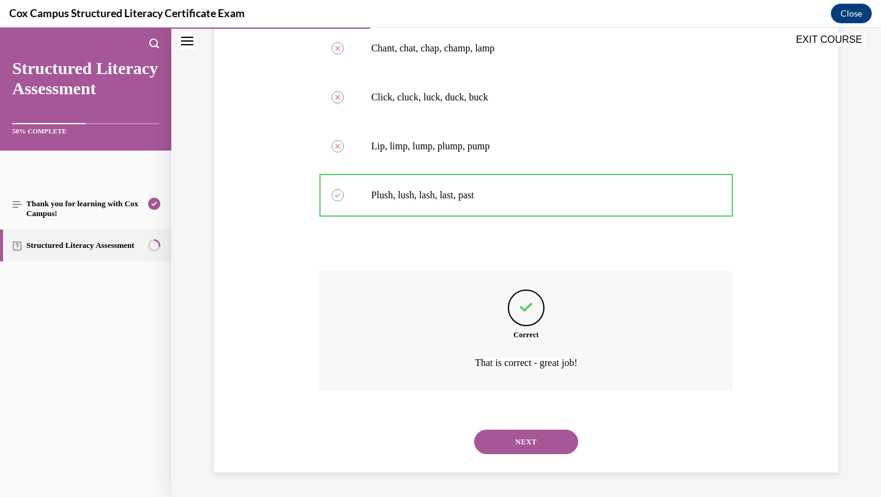
click at [508, 448] on button "NEXT" at bounding box center [526, 441] width 104 height 24
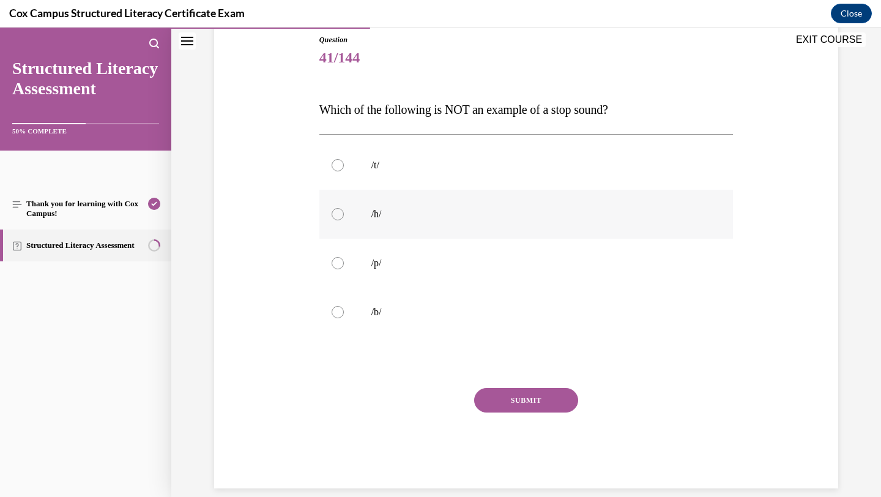
click at [390, 224] on label "/h/" at bounding box center [526, 214] width 414 height 49
click at [344, 220] on input "/h/" at bounding box center [337, 214] width 12 height 12
radio input "true"
click at [502, 405] on button "SUBMIT" at bounding box center [526, 400] width 104 height 24
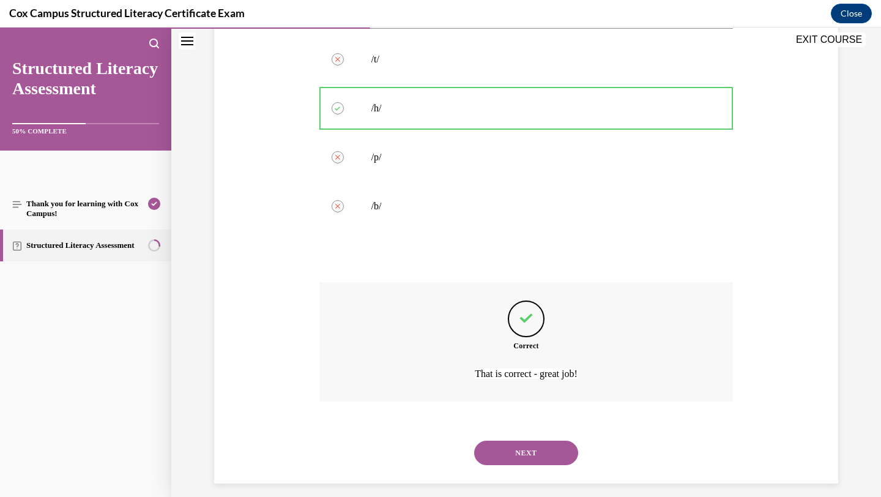
scroll to position [253, 0]
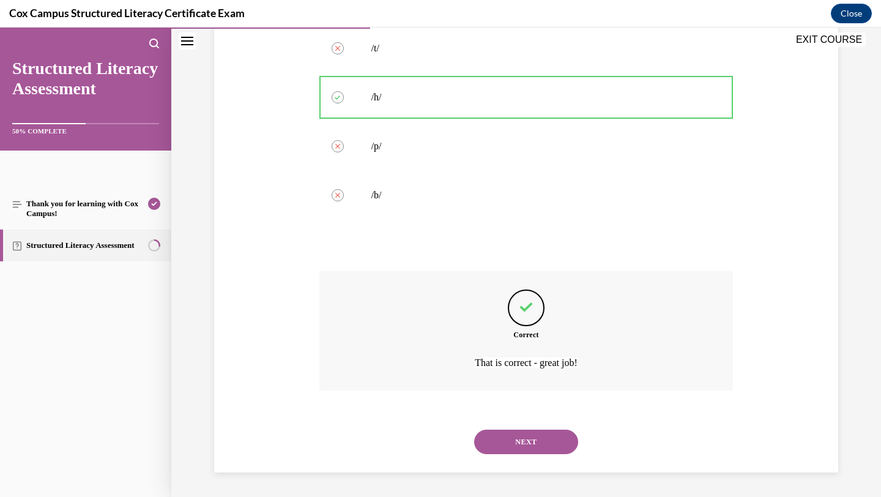
click at [509, 450] on button "NEXT" at bounding box center [526, 441] width 104 height 24
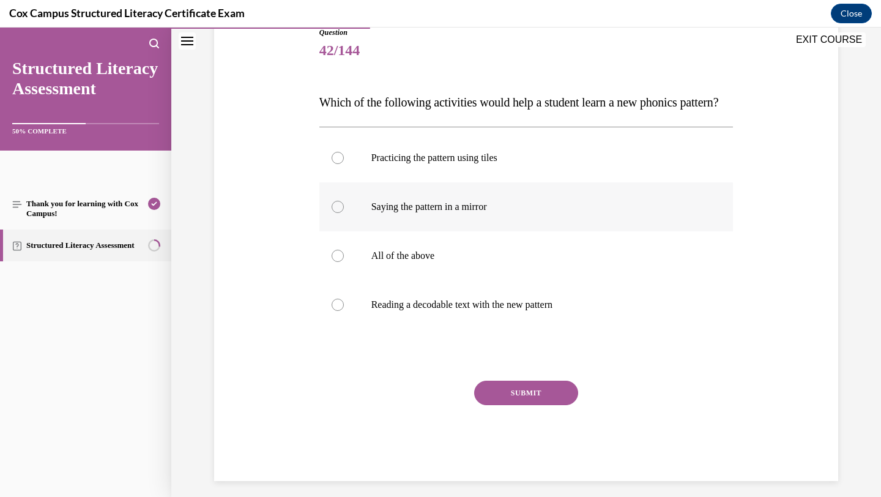
scroll to position [144, 0]
click at [448, 279] on label "All of the above" at bounding box center [526, 254] width 414 height 49
click at [344, 261] on input "All of the above" at bounding box center [337, 254] width 12 height 12
radio input "true"
click at [522, 404] on button "SUBMIT" at bounding box center [526, 391] width 104 height 24
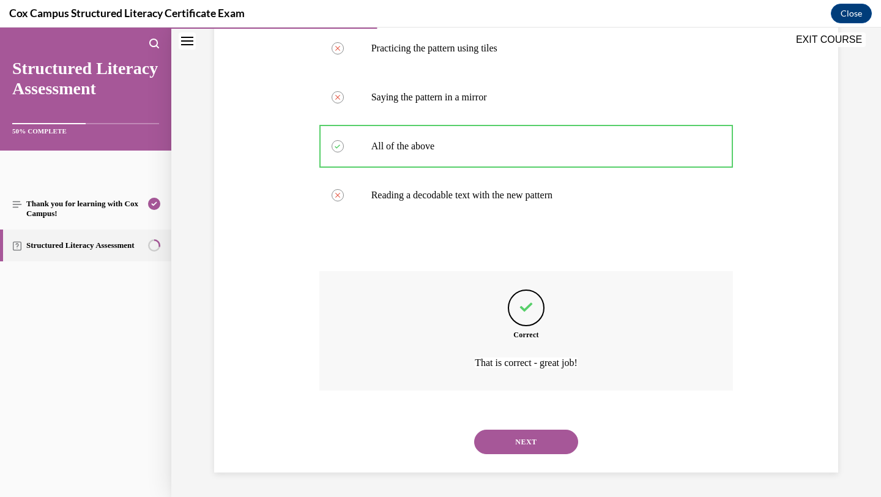
click at [510, 446] on button "NEXT" at bounding box center [526, 441] width 104 height 24
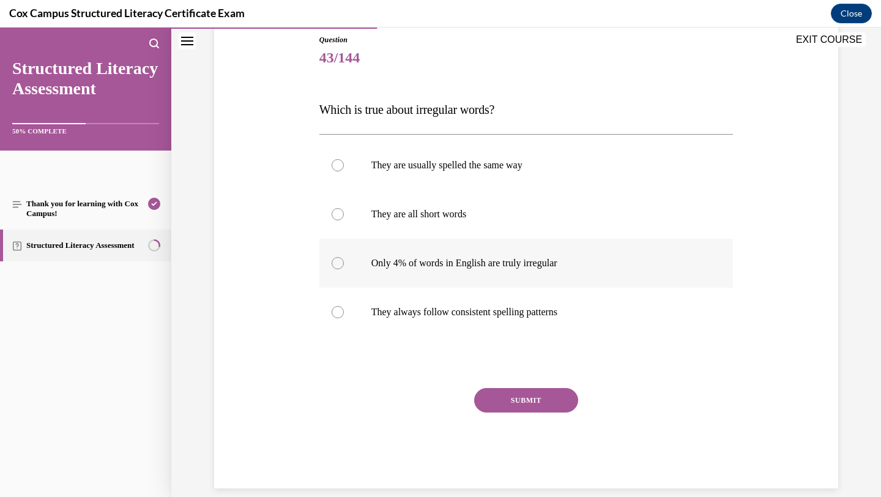
click at [463, 270] on label "Only 4% of words in English are truly irregular" at bounding box center [526, 263] width 414 height 49
click at [344, 269] on input "Only 4% of words in English are truly irregular" at bounding box center [337, 263] width 12 height 12
radio input "true"
click at [497, 393] on button "SUBMIT" at bounding box center [526, 400] width 104 height 24
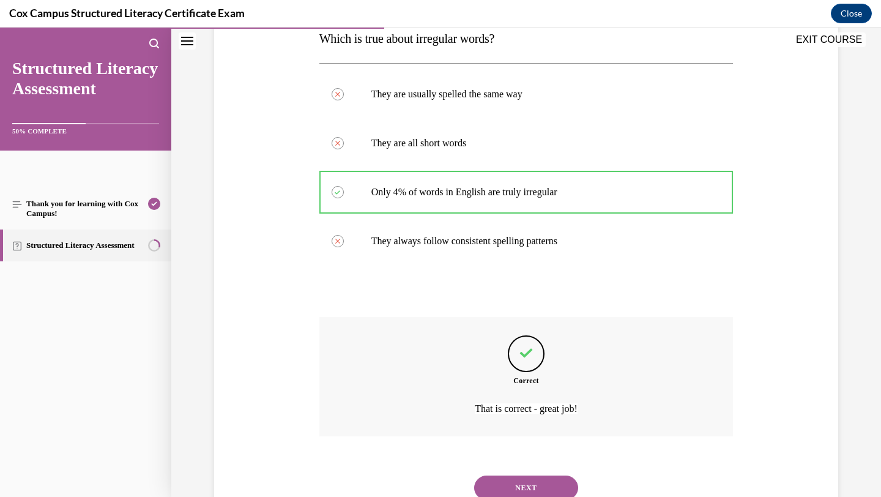
scroll to position [253, 0]
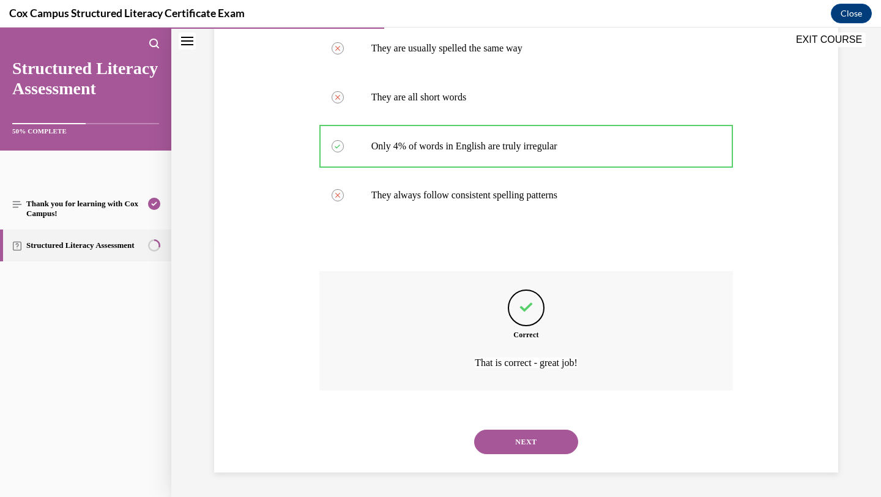
click at [522, 442] on button "NEXT" at bounding box center [526, 441] width 104 height 24
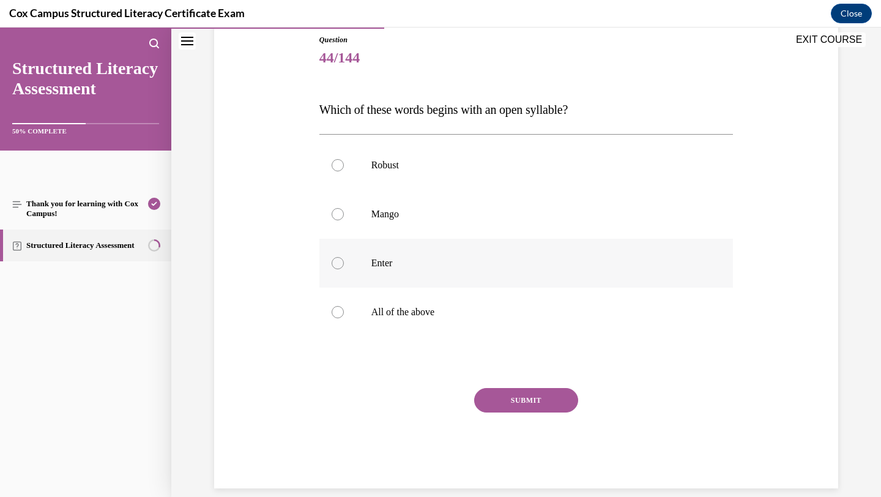
click at [428, 262] on p "Enter" at bounding box center [536, 263] width 331 height 12
click at [344, 262] on input "Enter" at bounding box center [337, 263] width 12 height 12
radio input "true"
click at [411, 174] on label "Robust" at bounding box center [526, 165] width 414 height 49
click at [344, 171] on input "Robust" at bounding box center [337, 165] width 12 height 12
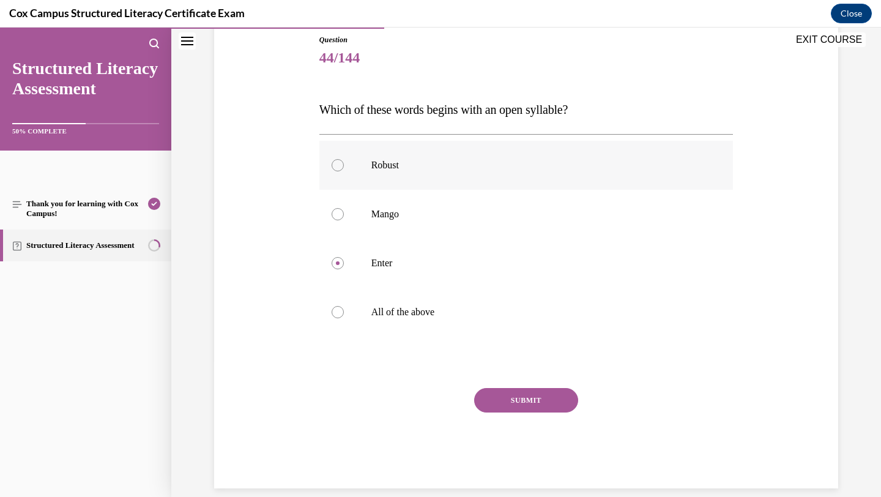
radio input "true"
click at [503, 399] on button "SUBMIT" at bounding box center [526, 400] width 104 height 24
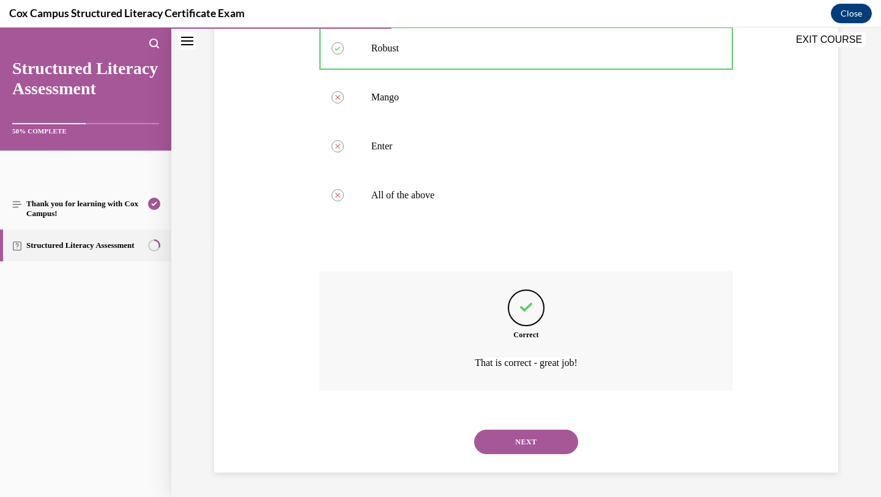
click at [513, 445] on button "NEXT" at bounding box center [526, 441] width 104 height 24
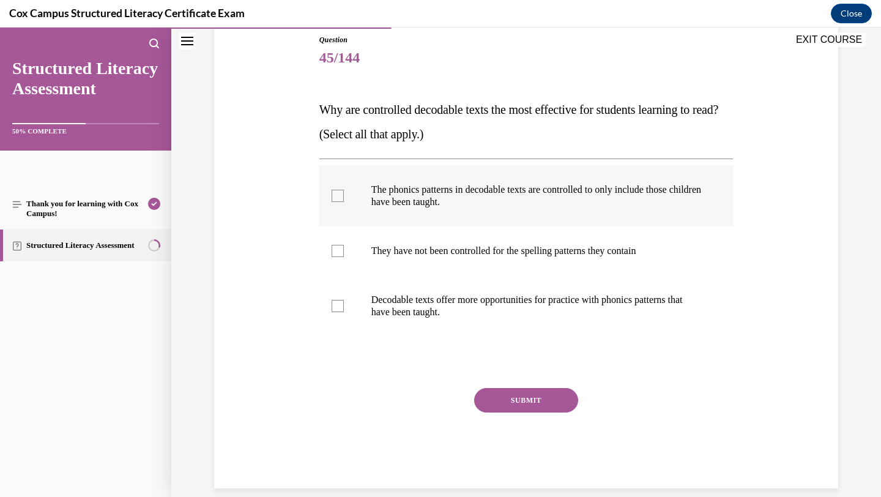
click at [336, 200] on div at bounding box center [337, 196] width 12 height 12
click at [336, 200] on input "The phonics patterns in decodable texts are controlled to only include those ch…" at bounding box center [337, 196] width 12 height 12
checkbox input "true"
click at [335, 306] on div at bounding box center [337, 306] width 12 height 12
click at [335, 306] on input "Decodable texts offer more opportunities for practice with phonics patterns tha…" at bounding box center [337, 306] width 12 height 12
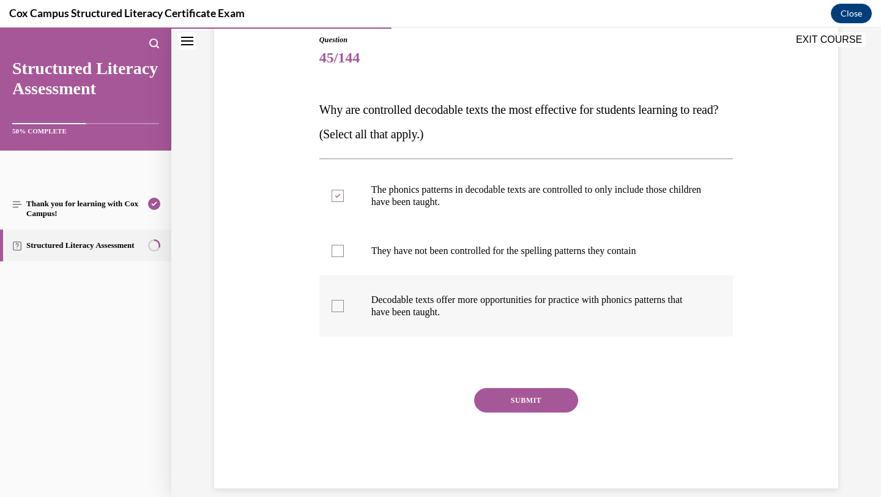
checkbox input "true"
click at [538, 398] on button "SUBMIT" at bounding box center [526, 400] width 104 height 24
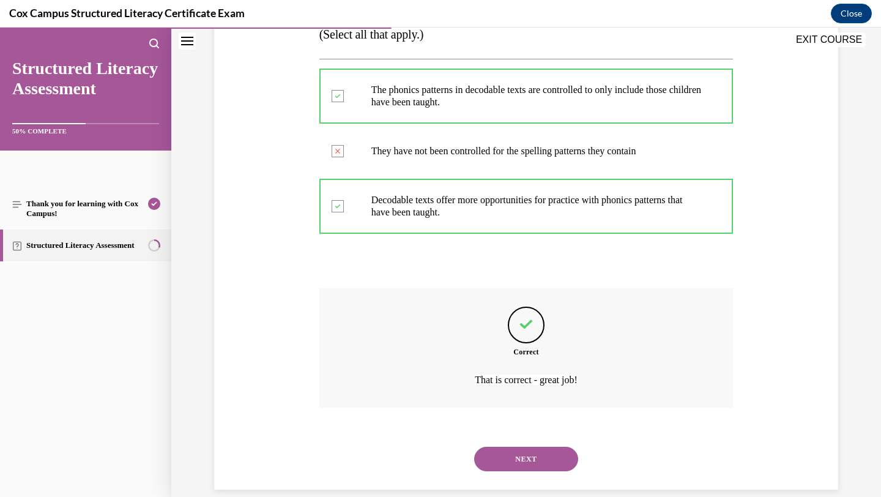
scroll to position [253, 0]
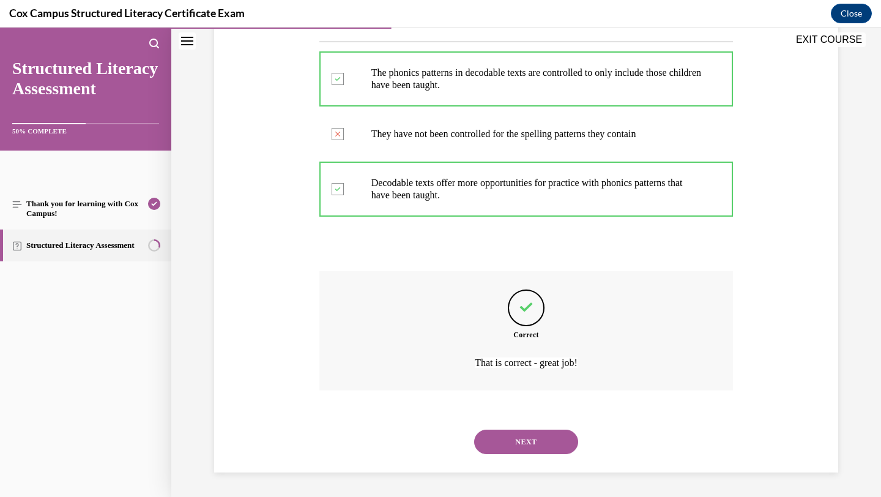
click at [550, 444] on button "NEXT" at bounding box center [526, 441] width 104 height 24
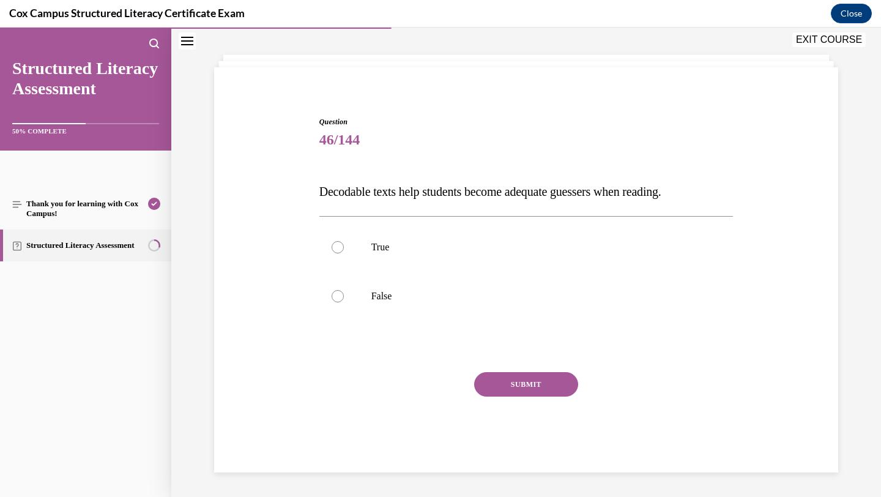
scroll to position [54, 0]
click at [505, 312] on label "False" at bounding box center [526, 296] width 414 height 49
click at [344, 302] on input "False" at bounding box center [337, 296] width 12 height 12
radio input "true"
click at [520, 388] on button "SUBMIT" at bounding box center [526, 384] width 104 height 24
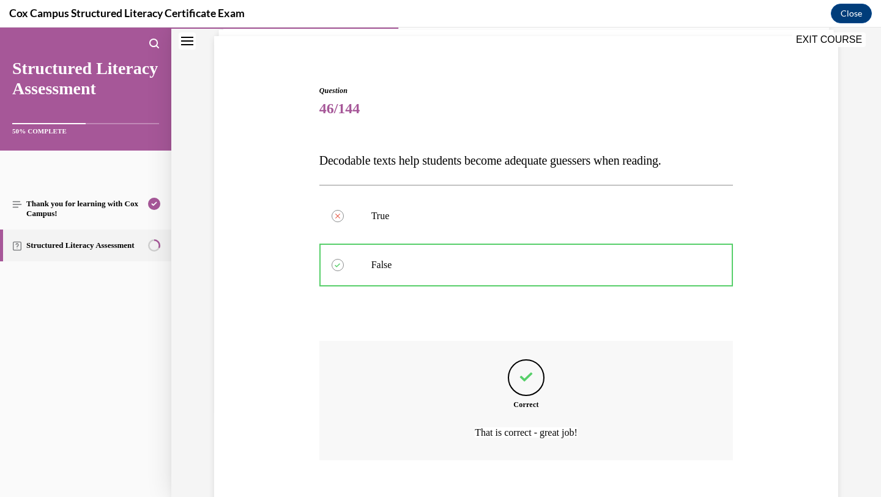
scroll to position [155, 0]
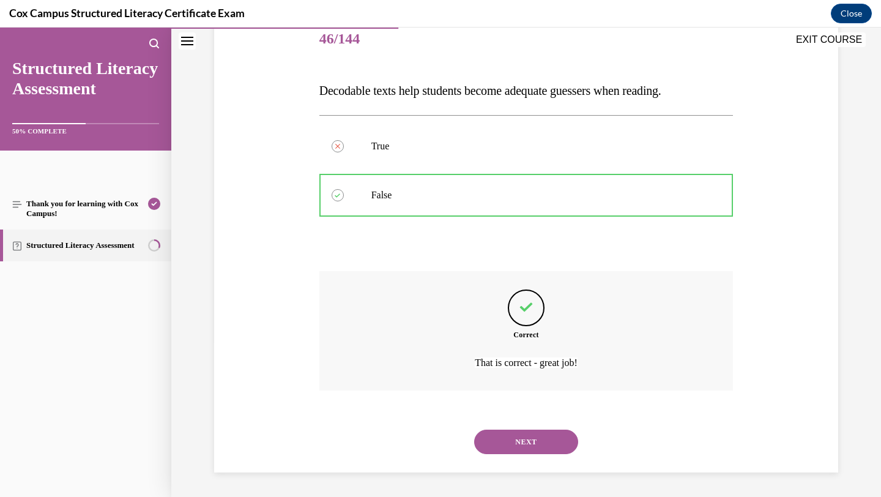
click at [519, 439] on button "NEXT" at bounding box center [526, 441] width 104 height 24
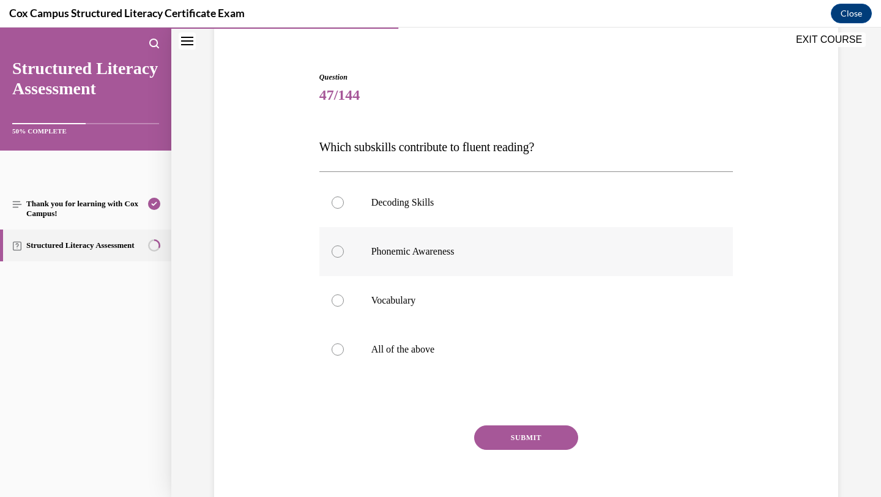
scroll to position [97, 0]
click at [470, 353] on p "All of the above" at bounding box center [536, 350] width 331 height 12
click at [344, 353] on input "All of the above" at bounding box center [337, 350] width 12 height 12
radio input "true"
click at [505, 434] on button "SUBMIT" at bounding box center [526, 438] width 104 height 24
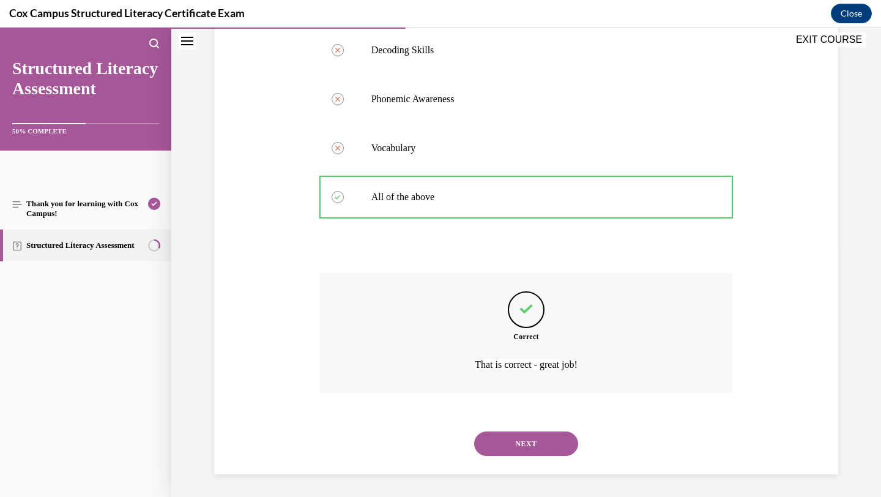
scroll to position [253, 0]
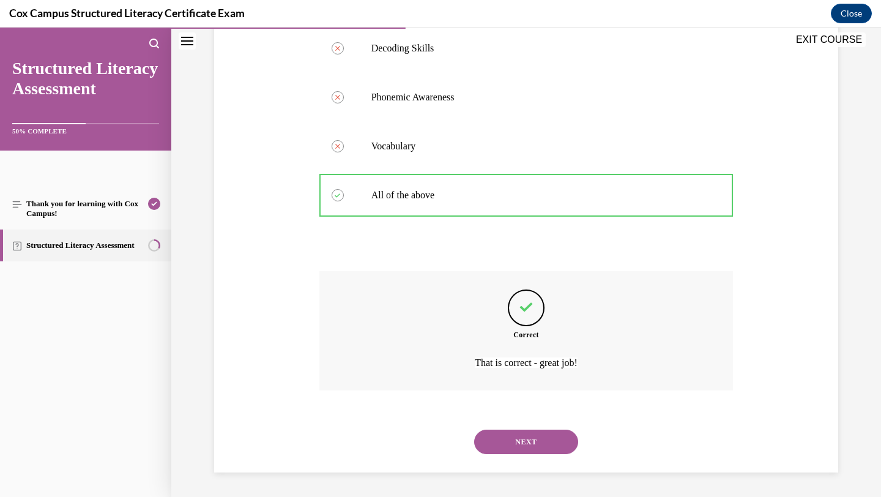
click at [554, 440] on button "NEXT" at bounding box center [526, 441] width 104 height 24
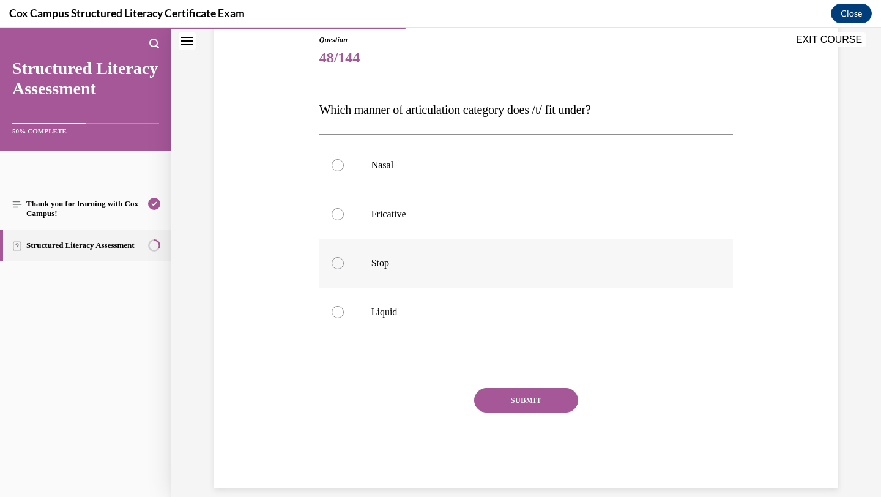
click at [459, 262] on p "Stop" at bounding box center [536, 263] width 331 height 12
click at [344, 262] on input "Stop" at bounding box center [337, 263] width 12 height 12
radio input "true"
click at [506, 400] on button "SUBMIT" at bounding box center [526, 400] width 104 height 24
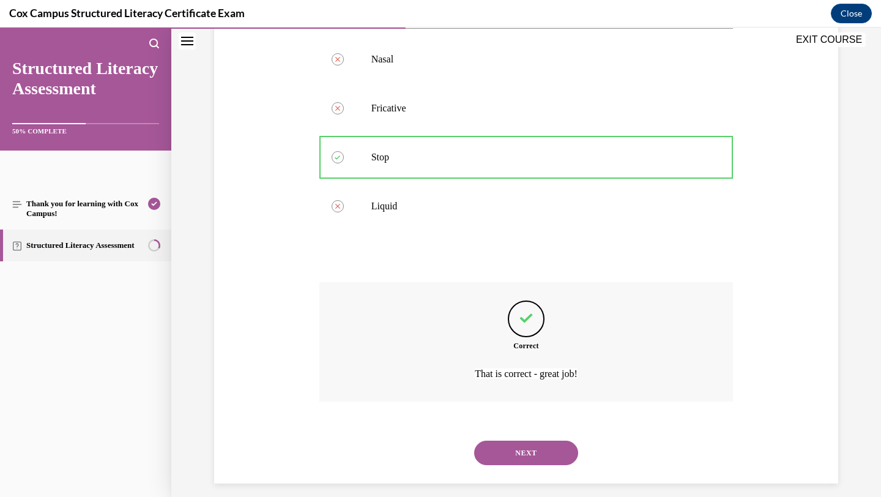
scroll to position [253, 0]
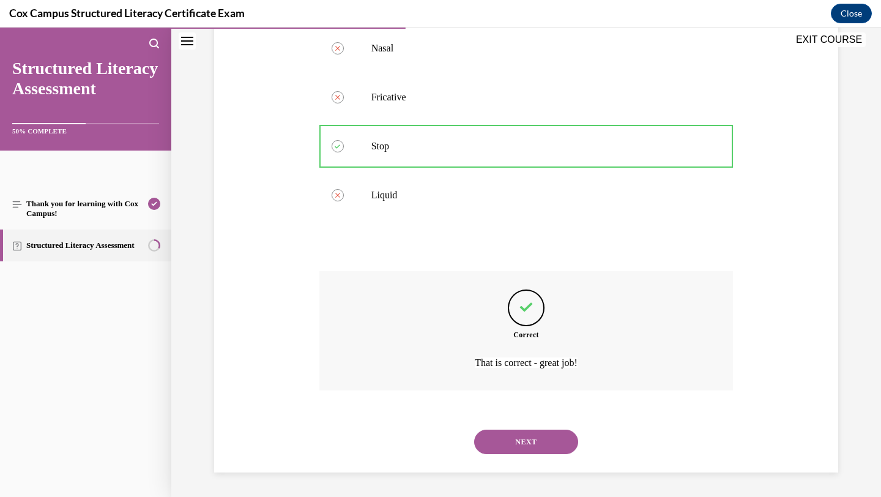
click at [539, 440] on button "NEXT" at bounding box center [526, 441] width 104 height 24
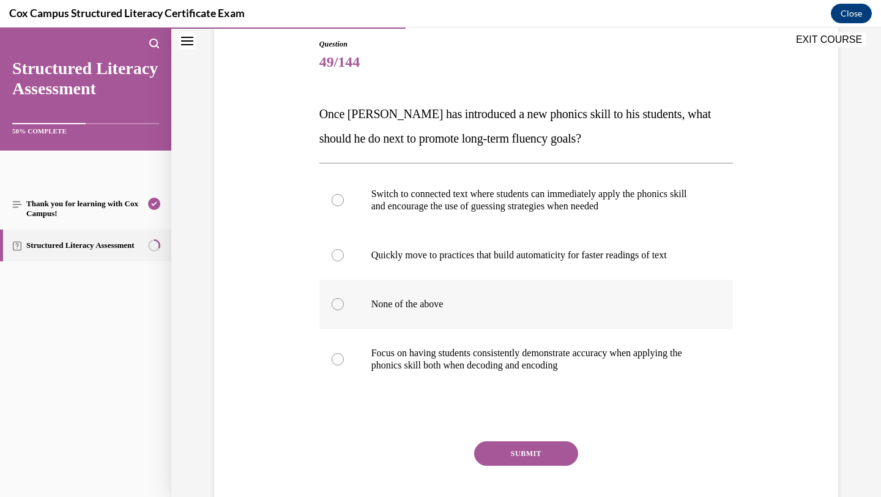
scroll to position [136, 0]
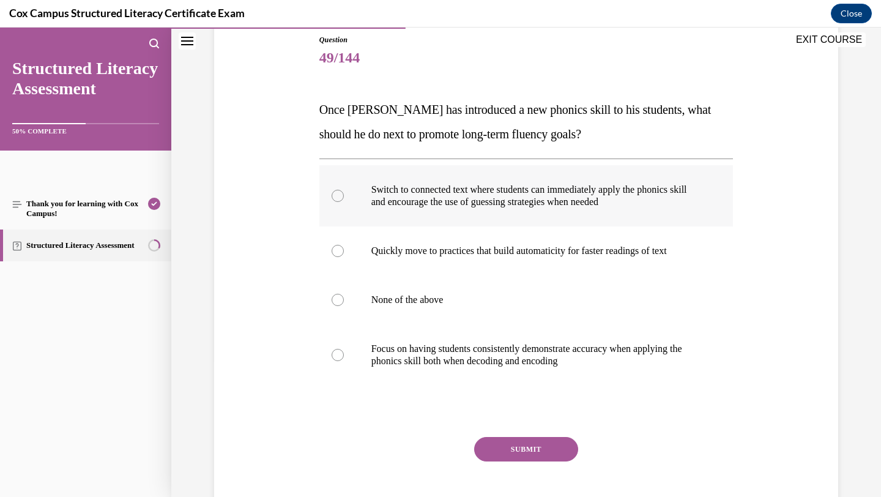
click at [480, 214] on label "Switch to connected text where students can immediately apply the phonics skill…" at bounding box center [526, 195] width 414 height 61
click at [344, 202] on input "Switch to connected text where students can immediately apply the phonics skill…" at bounding box center [337, 196] width 12 height 12
radio input "true"
click at [583, 355] on p "Focus on having students consistently demonstrate accuracy when applying the ph…" at bounding box center [536, 355] width 331 height 24
click at [344, 355] on input "Focus on having students consistently demonstrate accuracy when applying the ph…" at bounding box center [337, 355] width 12 height 12
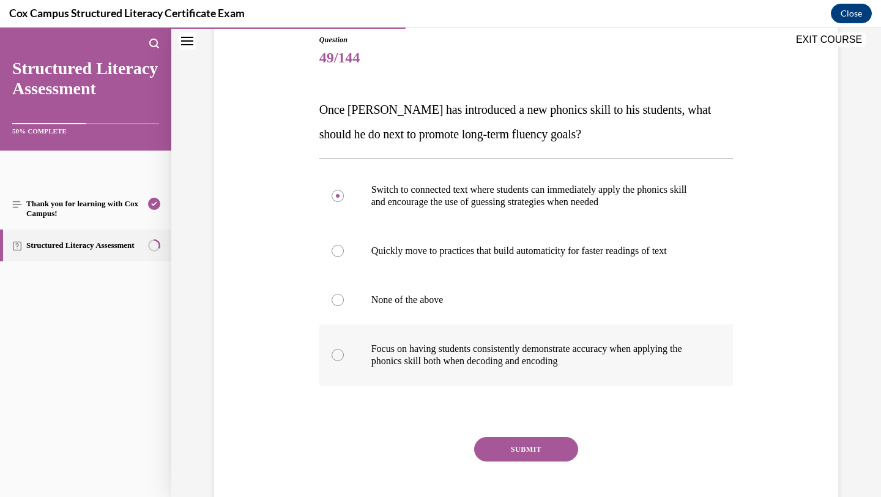
radio input "true"
click at [535, 452] on button "SUBMIT" at bounding box center [526, 449] width 104 height 24
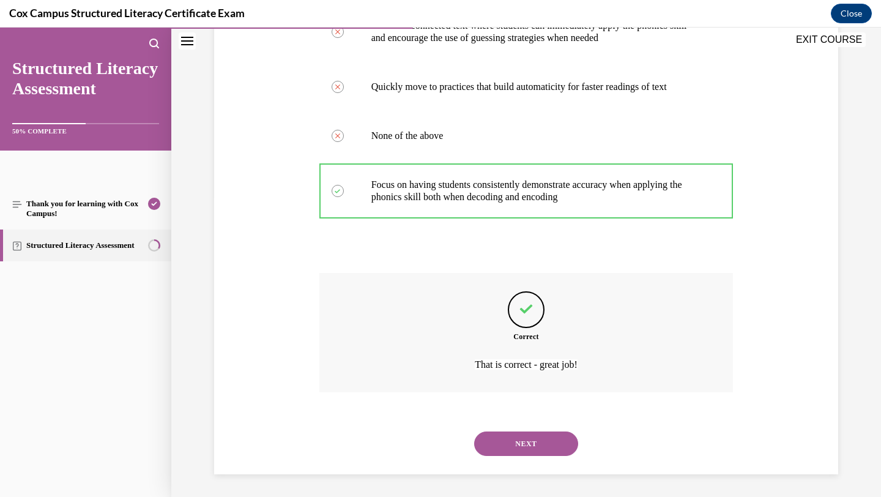
scroll to position [302, 0]
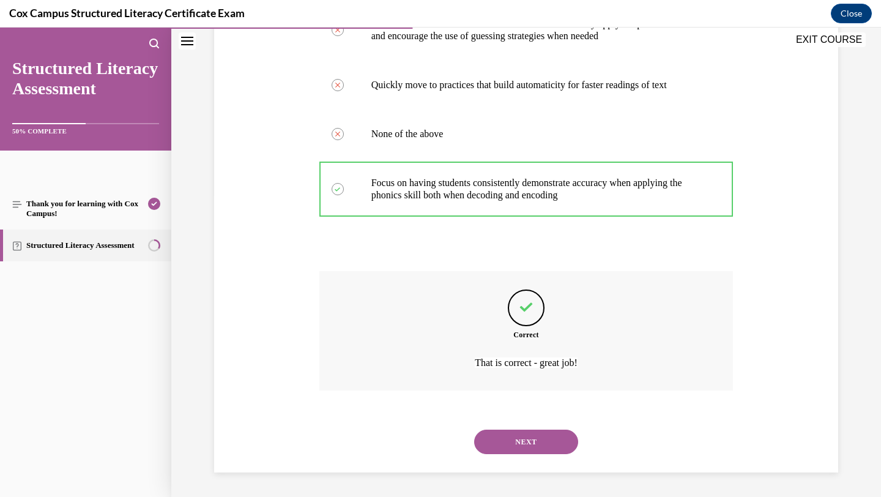
click at [541, 435] on button "NEXT" at bounding box center [526, 441] width 104 height 24
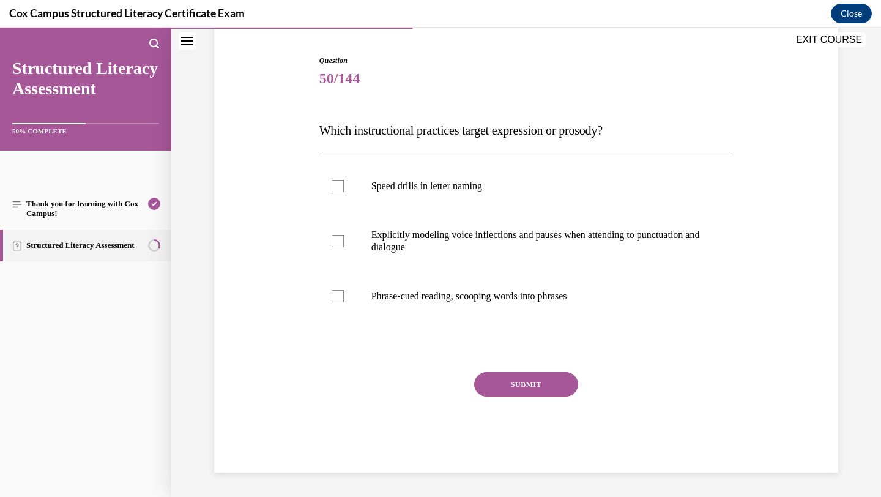
scroll to position [115, 0]
click at [497, 251] on p "Explicitly modeling voice inflections and pauses when attending to punctuation …" at bounding box center [536, 241] width 331 height 24
click at [344, 247] on input "Explicitly modeling voice inflections and pauses when attending to punctuation …" at bounding box center [337, 241] width 12 height 12
checkbox input "true"
click at [504, 301] on p "Phrase-cued reading, scooping words into phrases" at bounding box center [536, 296] width 331 height 12
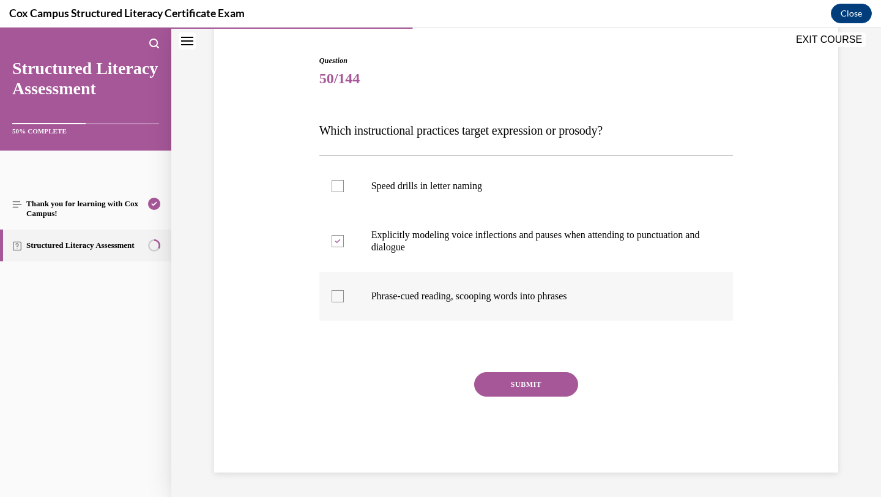
click at [344, 301] on input "Phrase-cued reading, scooping words into phrases" at bounding box center [337, 296] width 12 height 12
checkbox input "true"
click at [527, 382] on button "SUBMIT" at bounding box center [526, 384] width 104 height 24
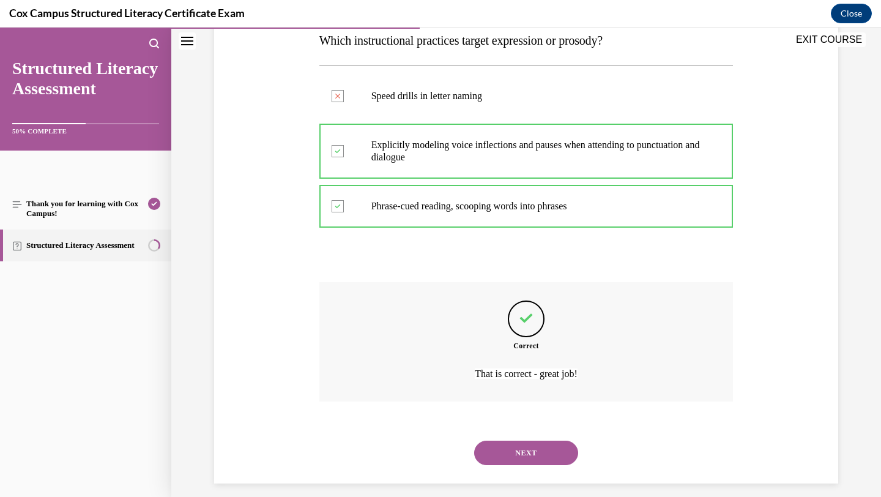
scroll to position [216, 0]
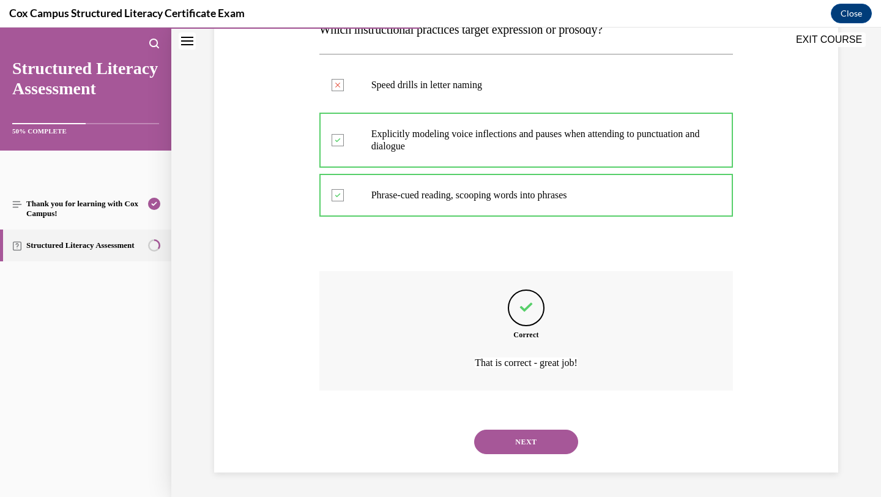
click at [529, 435] on button "NEXT" at bounding box center [526, 441] width 104 height 24
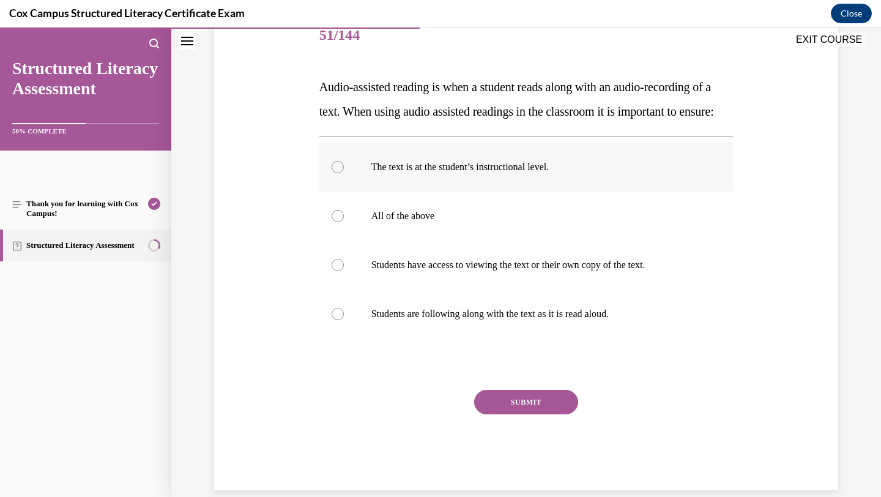
scroll to position [154, 0]
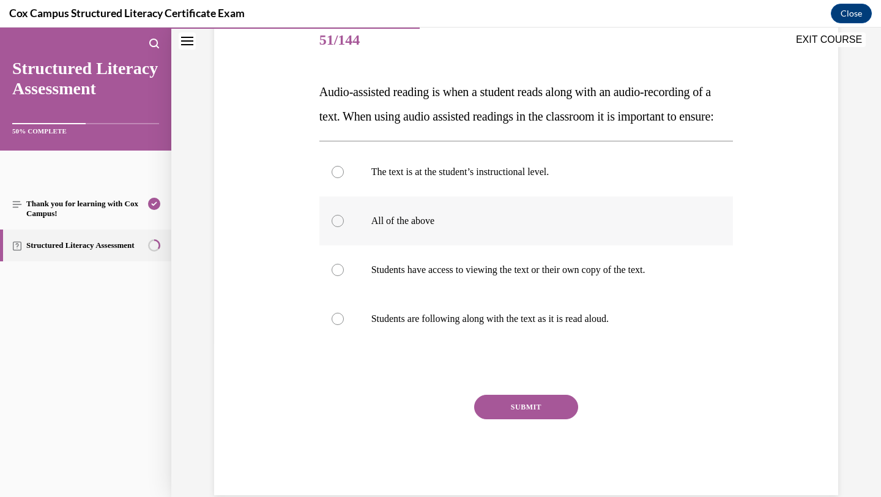
click at [468, 245] on label "All of the above" at bounding box center [526, 220] width 414 height 49
click at [344, 227] on input "All of the above" at bounding box center [337, 221] width 12 height 12
radio input "true"
click at [546, 419] on button "SUBMIT" at bounding box center [526, 406] width 104 height 24
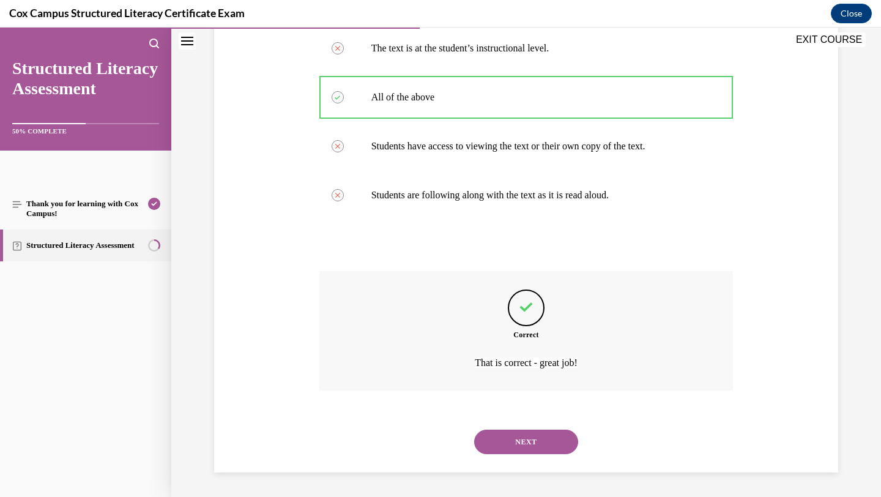
scroll to position [302, 0]
click at [544, 437] on button "NEXT" at bounding box center [526, 441] width 104 height 24
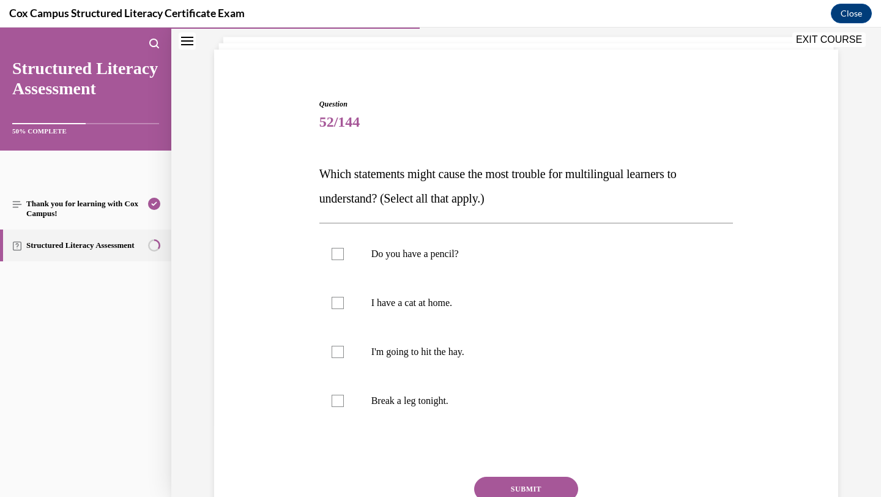
scroll to position [73, 0]
click at [433, 404] on p "Break a leg tonight." at bounding box center [536, 399] width 331 height 12
click at [344, 404] on input "Break a leg tonight." at bounding box center [337, 399] width 12 height 12
checkbox input "true"
click at [434, 347] on p "I'm going to hit the hay." at bounding box center [536, 350] width 331 height 12
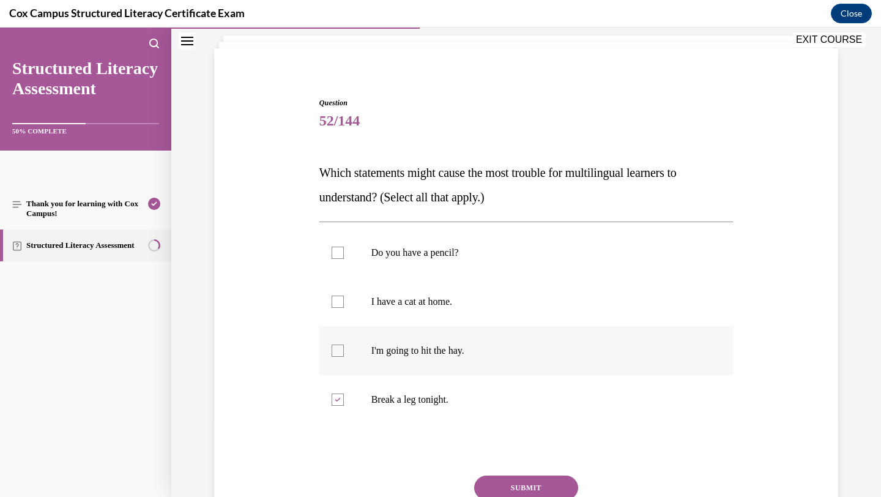
click at [344, 347] on input "I'm going to hit the hay." at bounding box center [337, 350] width 12 height 12
checkbox input "true"
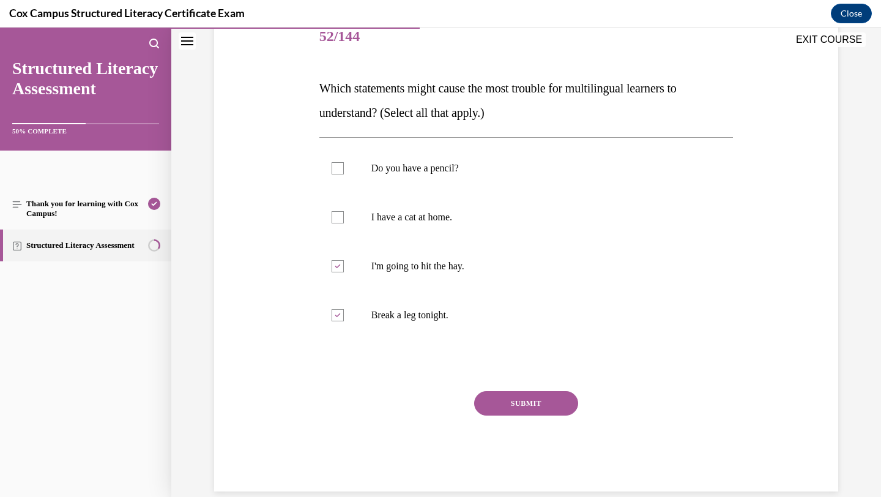
scroll to position [176, 0]
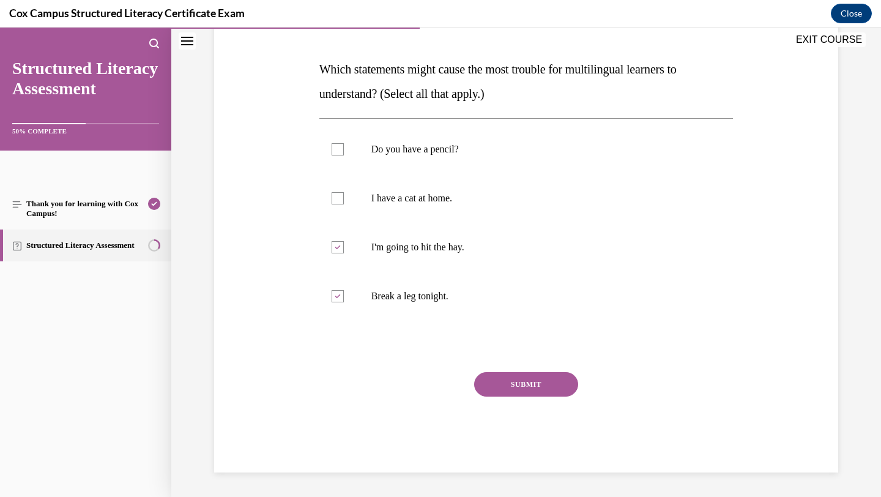
click at [497, 380] on button "SUBMIT" at bounding box center [526, 384] width 104 height 24
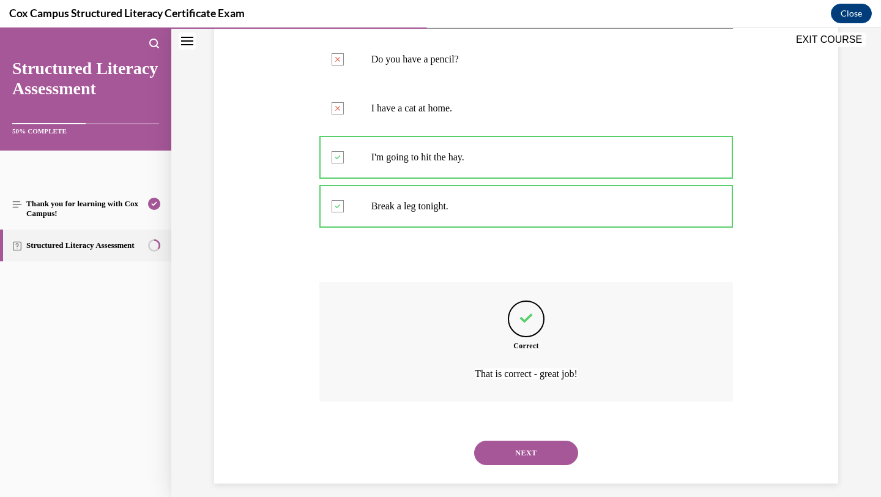
scroll to position [277, 0]
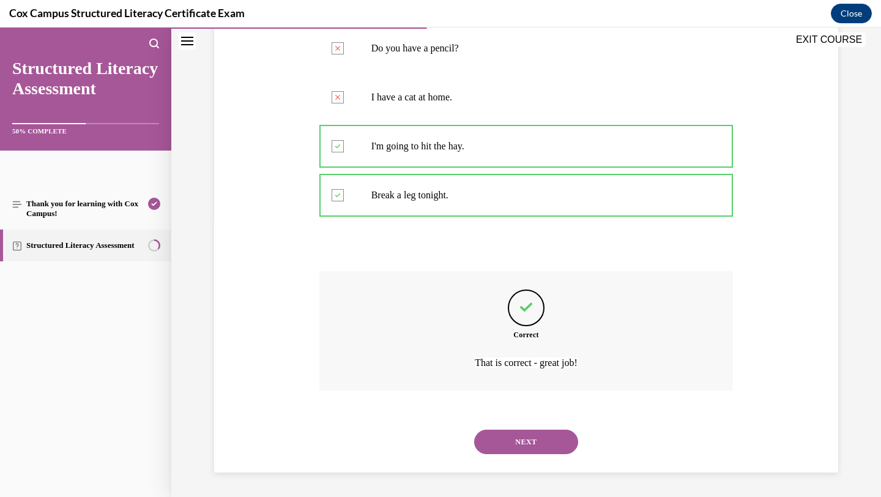
click at [498, 444] on button "NEXT" at bounding box center [526, 441] width 104 height 24
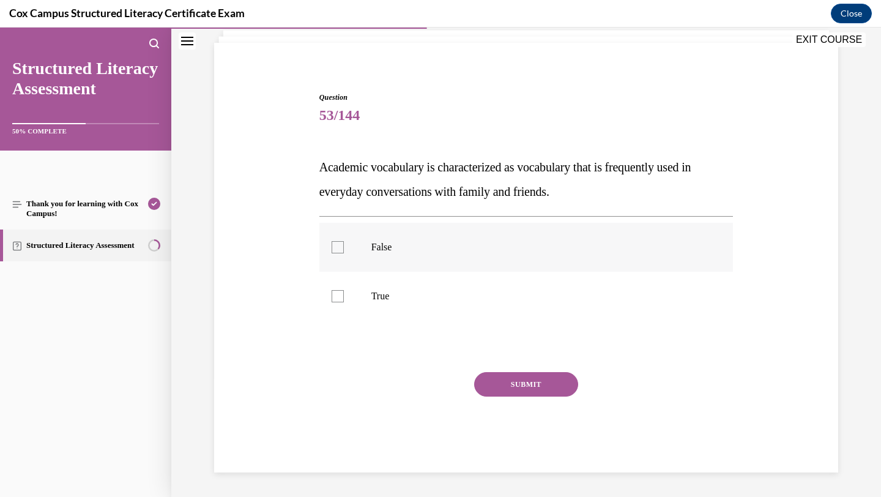
click at [337, 248] on div at bounding box center [337, 247] width 12 height 12
click at [337, 248] on input "False" at bounding box center [337, 247] width 12 height 12
checkbox input "true"
click at [339, 292] on div at bounding box center [337, 296] width 12 height 12
click at [339, 292] on input "True" at bounding box center [337, 296] width 12 height 12
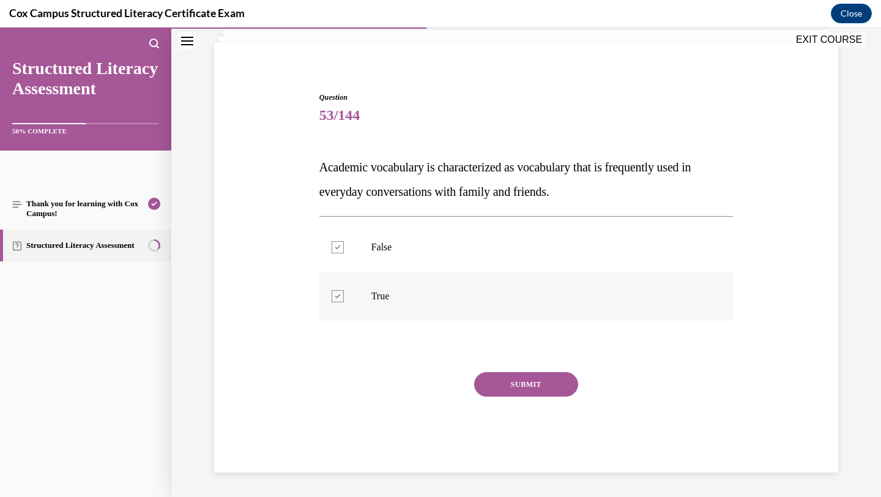
click at [340, 295] on div at bounding box center [337, 296] width 12 height 12
click at [340, 295] on input "True" at bounding box center [337, 296] width 12 height 12
checkbox input "false"
click at [335, 254] on label "False" at bounding box center [526, 247] width 414 height 49
click at [335, 253] on input "False" at bounding box center [337, 247] width 12 height 12
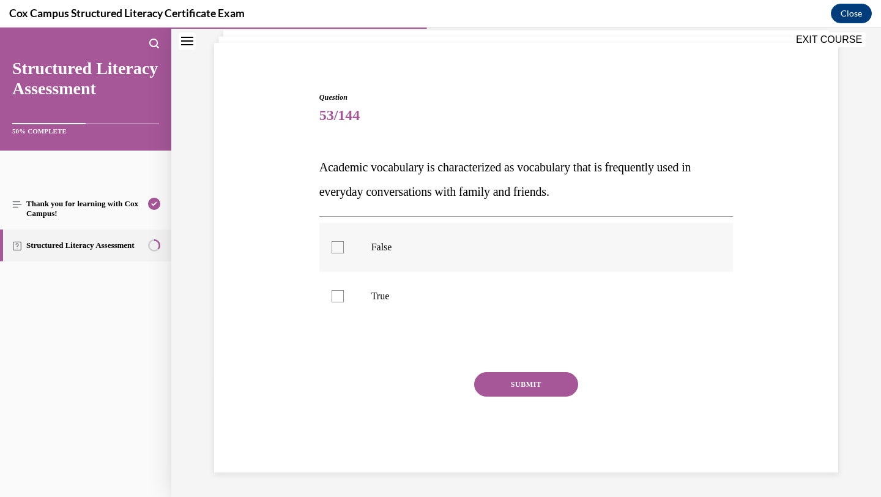
click at [338, 252] on div at bounding box center [337, 247] width 12 height 12
click at [338, 252] on input "False" at bounding box center [337, 247] width 12 height 12
checkbox input "true"
click at [525, 385] on button "SUBMIT" at bounding box center [526, 384] width 104 height 24
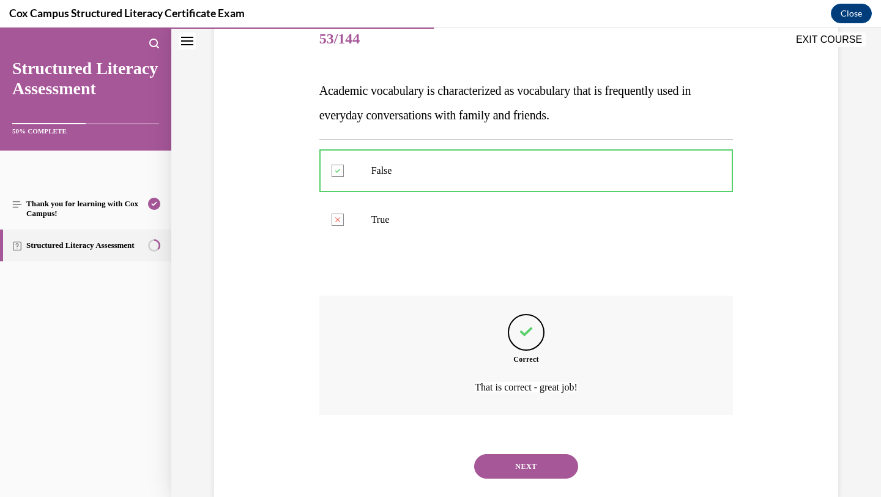
scroll to position [179, 0]
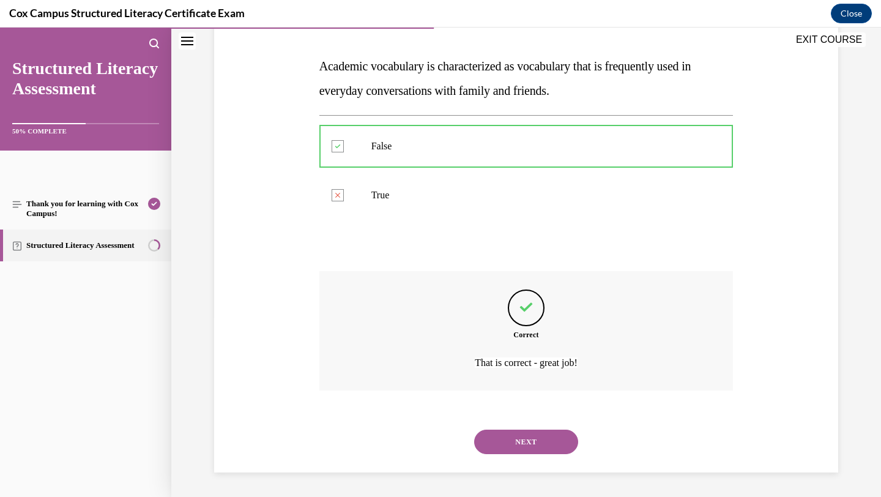
click at [516, 437] on button "NEXT" at bounding box center [526, 441] width 104 height 24
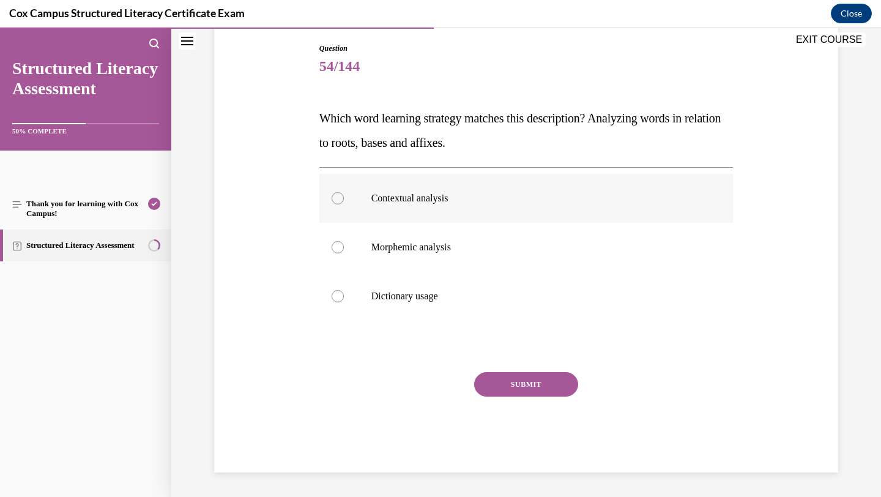
click at [337, 200] on div at bounding box center [337, 198] width 12 height 12
click at [337, 200] on input "Contextual analysis" at bounding box center [337, 198] width 12 height 12
radio input "true"
click at [424, 250] on p "Morphemic analysis" at bounding box center [536, 247] width 331 height 12
click at [344, 250] on input "Morphemic analysis" at bounding box center [337, 247] width 12 height 12
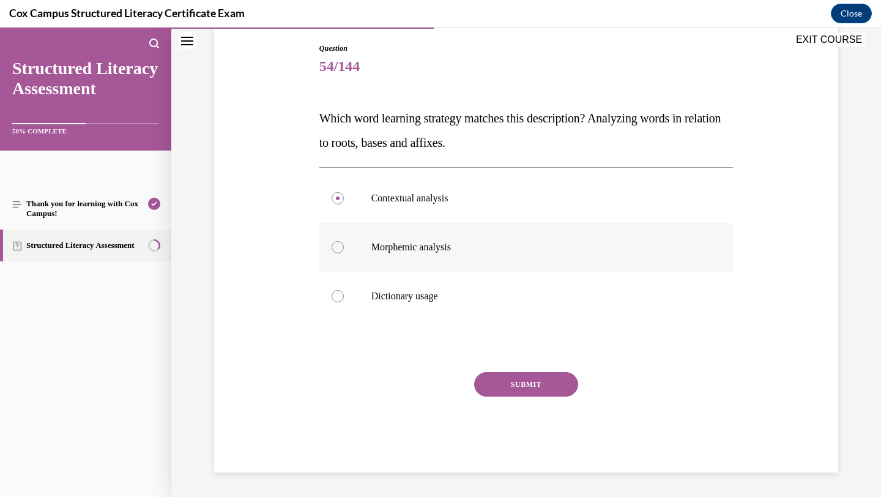
radio input "true"
click at [506, 381] on button "SUBMIT" at bounding box center [526, 384] width 104 height 24
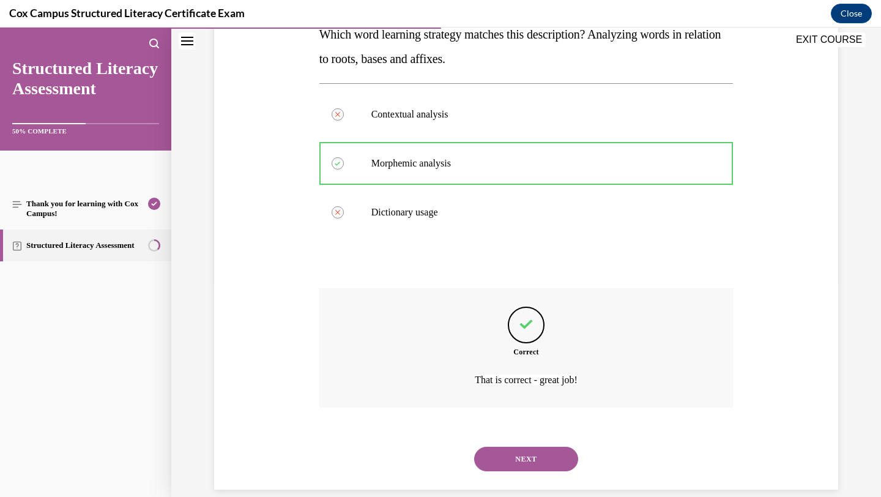
scroll to position [228, 0]
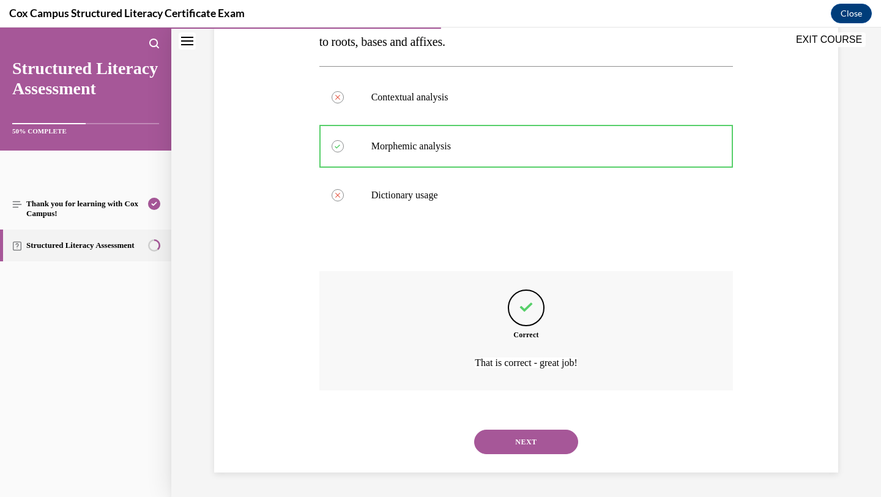
click at [521, 451] on button "NEXT" at bounding box center [526, 441] width 104 height 24
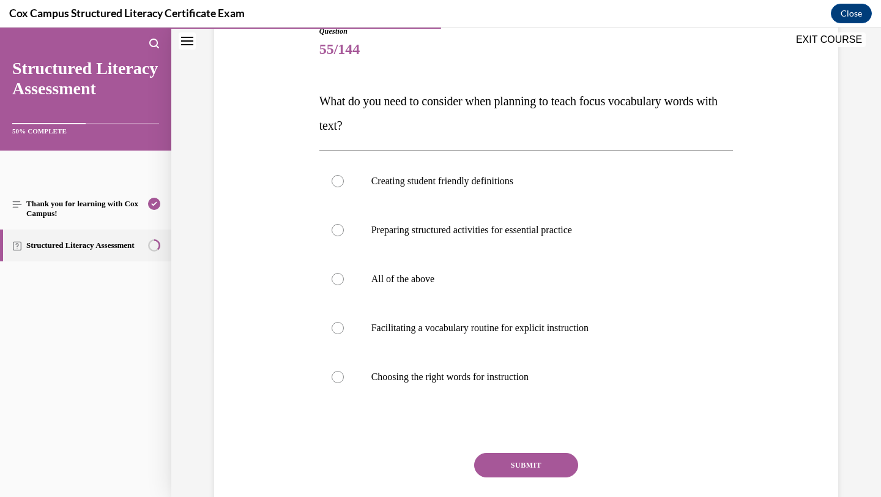
scroll to position [147, 0]
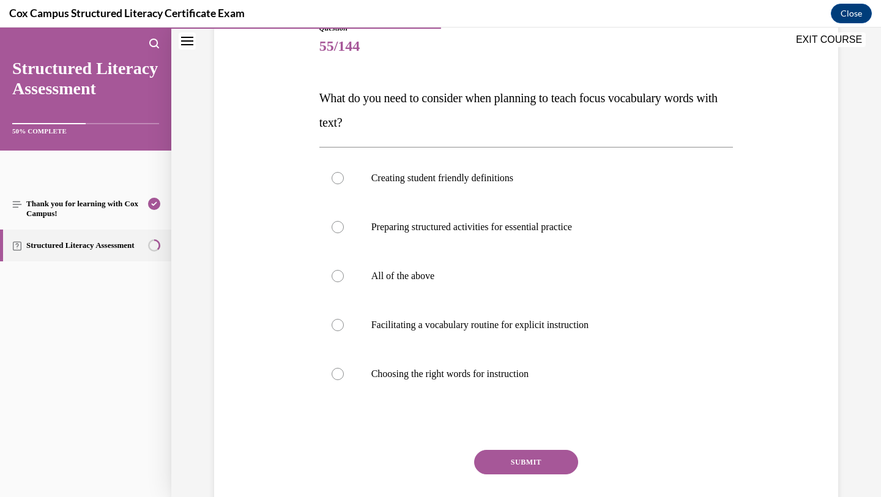
click at [450, 270] on p "All of the above" at bounding box center [536, 276] width 331 height 12
click at [344, 270] on input "All of the above" at bounding box center [337, 276] width 12 height 12
radio input "true"
click at [491, 453] on button "SUBMIT" at bounding box center [526, 462] width 104 height 24
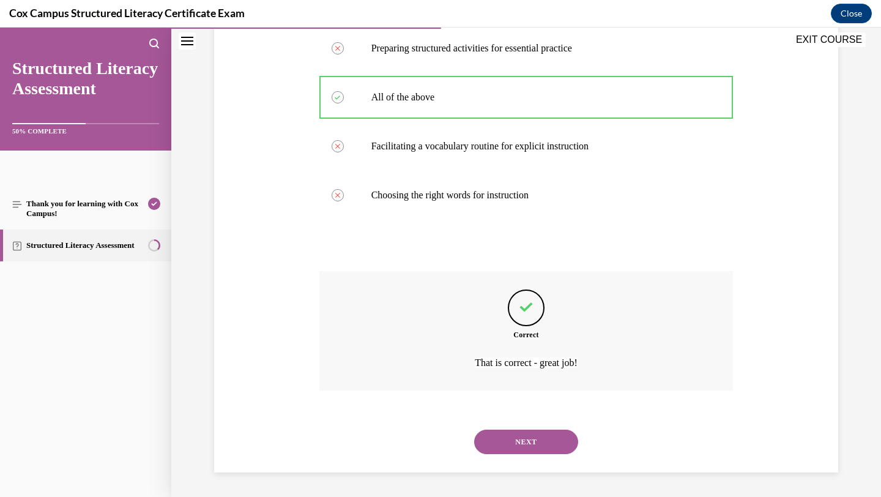
click at [514, 439] on button "NEXT" at bounding box center [526, 441] width 104 height 24
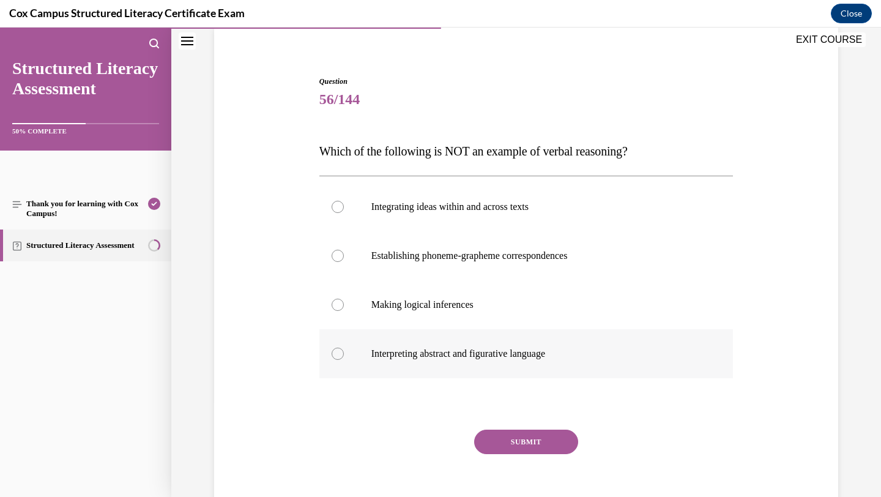
scroll to position [100, 0]
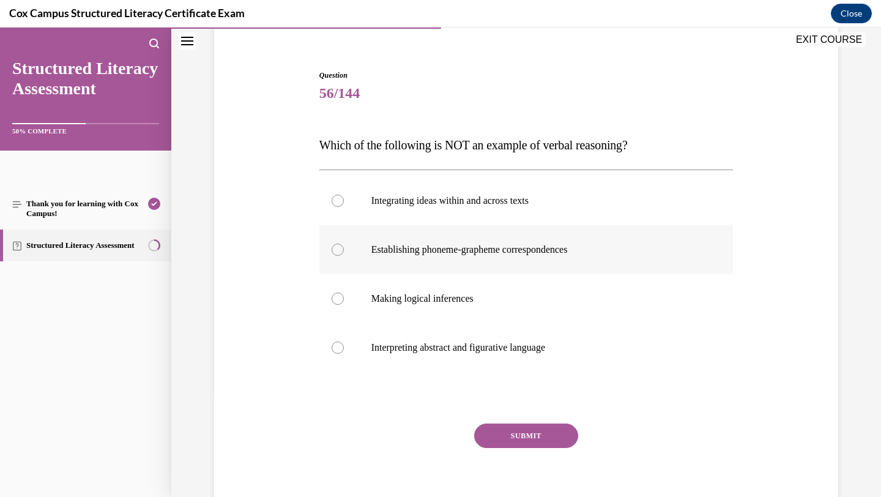
click at [418, 256] on label "Establishing phoneme-grapheme correspondences" at bounding box center [526, 249] width 414 height 49
click at [344, 256] on input "Establishing phoneme-grapheme correspondences" at bounding box center [337, 249] width 12 height 12
radio input "true"
click at [486, 432] on button "SUBMIT" at bounding box center [526, 435] width 104 height 24
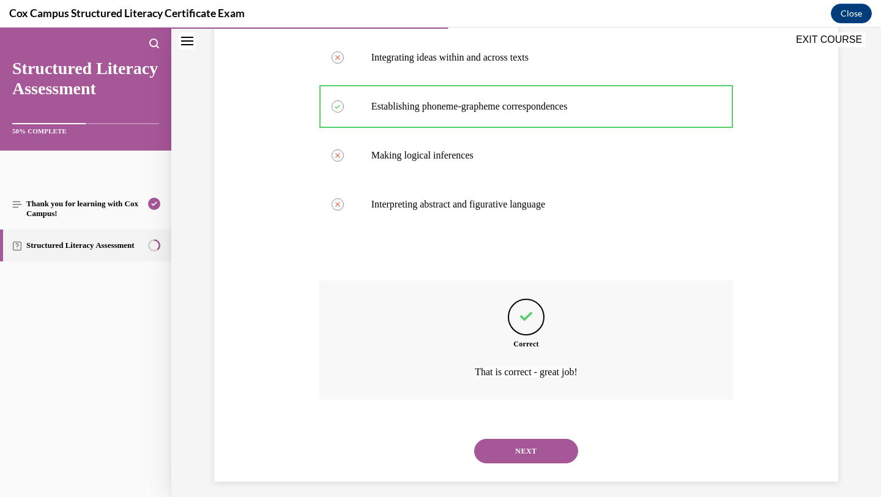
scroll to position [253, 0]
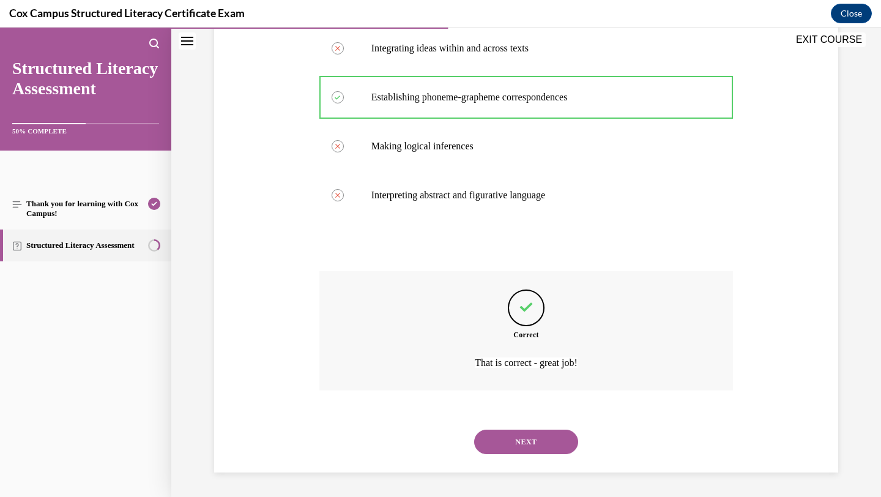
click at [495, 441] on button "NEXT" at bounding box center [526, 441] width 104 height 24
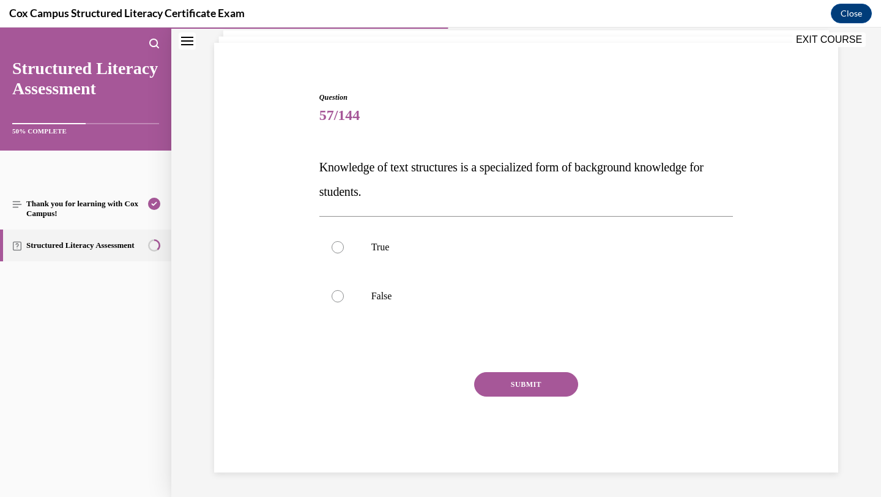
scroll to position [78, 0]
click at [379, 285] on label "False" at bounding box center [526, 296] width 414 height 49
click at [344, 290] on input "False" at bounding box center [337, 296] width 12 height 12
radio input "true"
click at [421, 242] on p "True" at bounding box center [536, 247] width 331 height 12
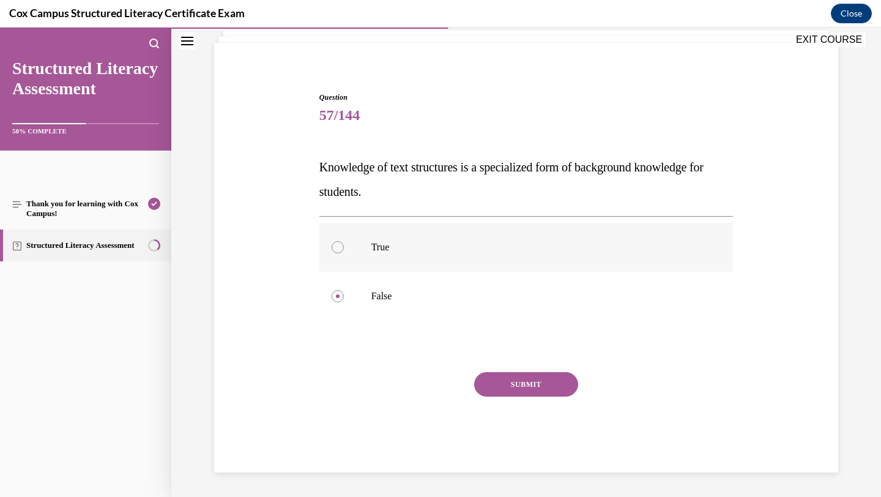
click at [344, 242] on input "True" at bounding box center [337, 247] width 12 height 12
radio input "true"
click at [503, 383] on button "SUBMIT" at bounding box center [526, 384] width 104 height 24
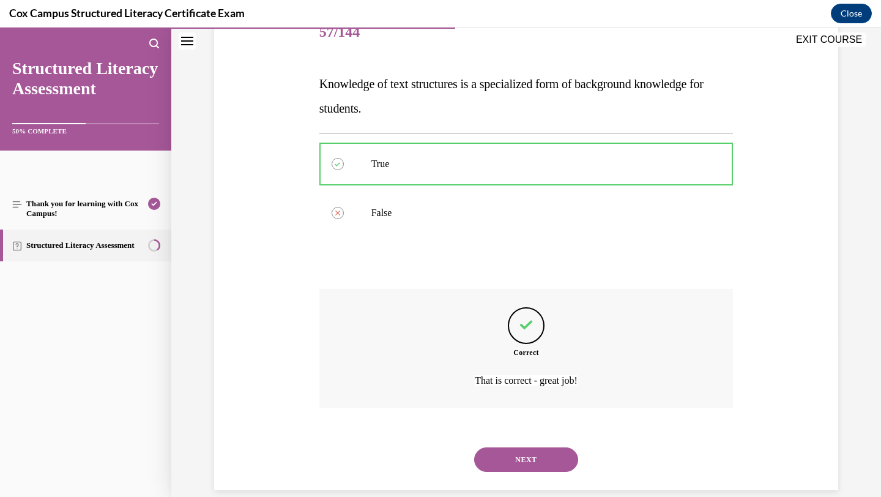
scroll to position [179, 0]
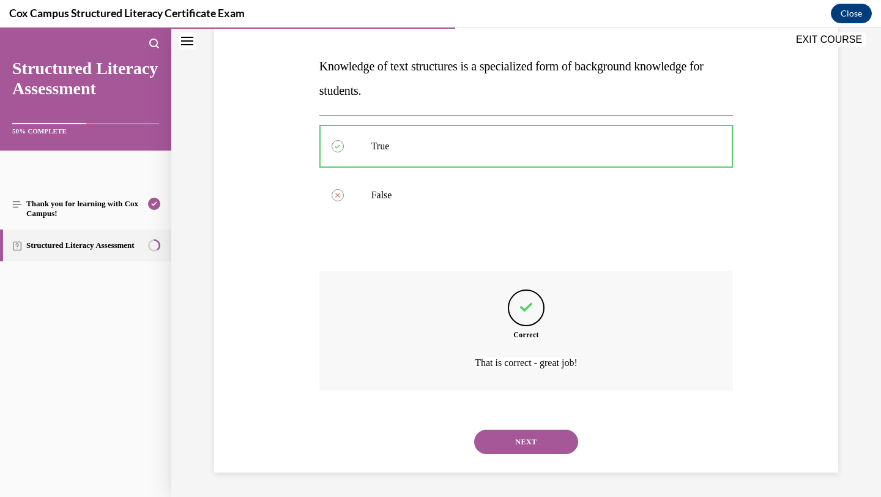
click at [512, 444] on button "NEXT" at bounding box center [526, 441] width 104 height 24
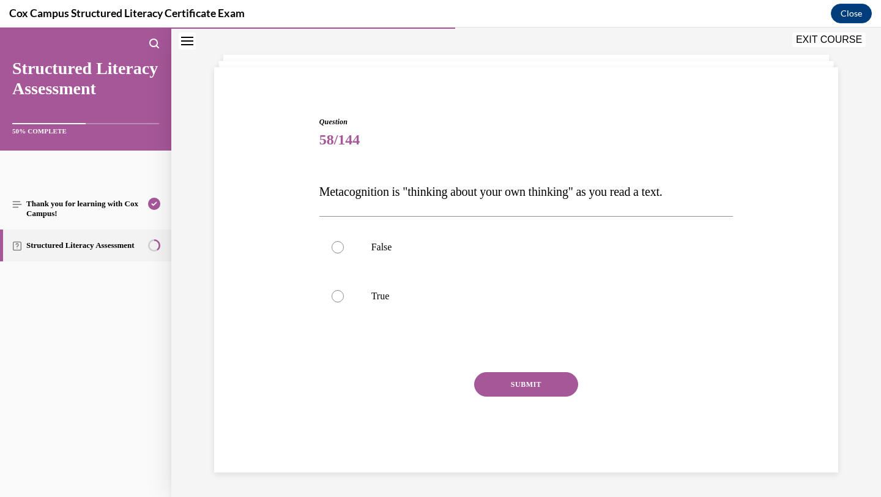
scroll to position [54, 0]
click at [398, 245] on p "False" at bounding box center [536, 247] width 331 height 12
click at [344, 245] on input "False" at bounding box center [337, 247] width 12 height 12
radio input "true"
click at [404, 286] on label "True" at bounding box center [526, 296] width 414 height 49
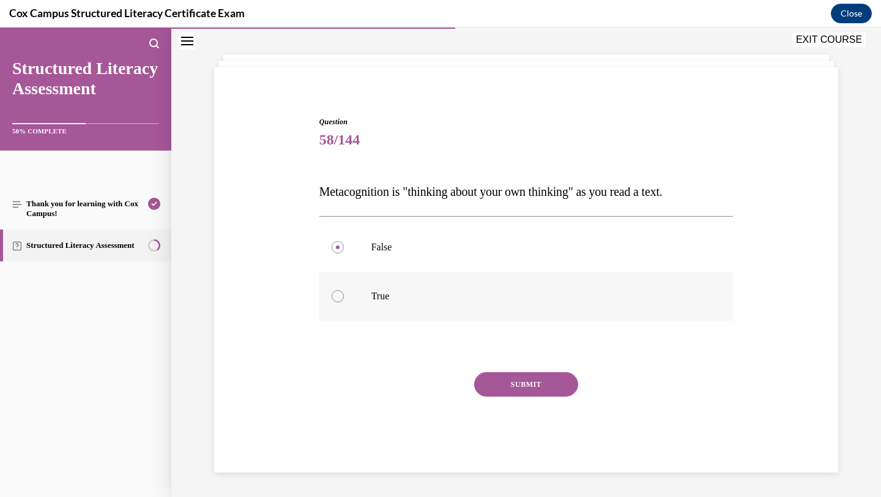
click at [344, 290] on input "True" at bounding box center [337, 296] width 12 height 12
radio input "true"
click at [511, 378] on button "SUBMIT" at bounding box center [526, 384] width 104 height 24
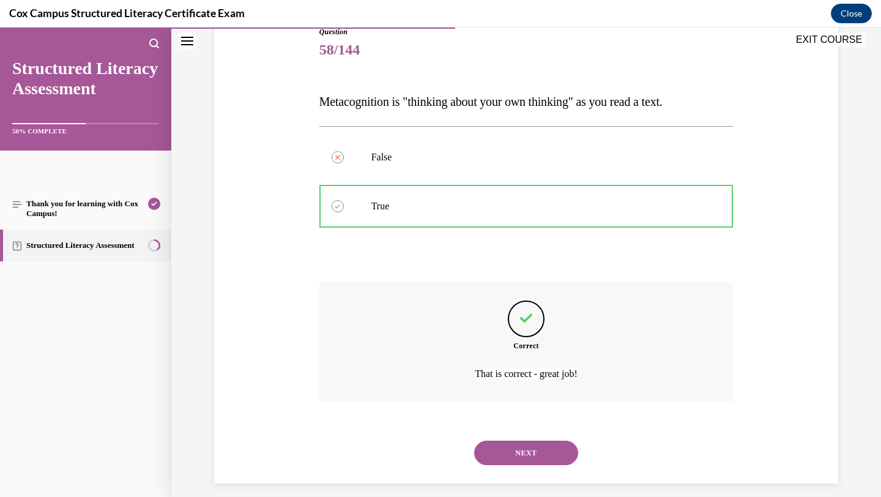
scroll to position [155, 0]
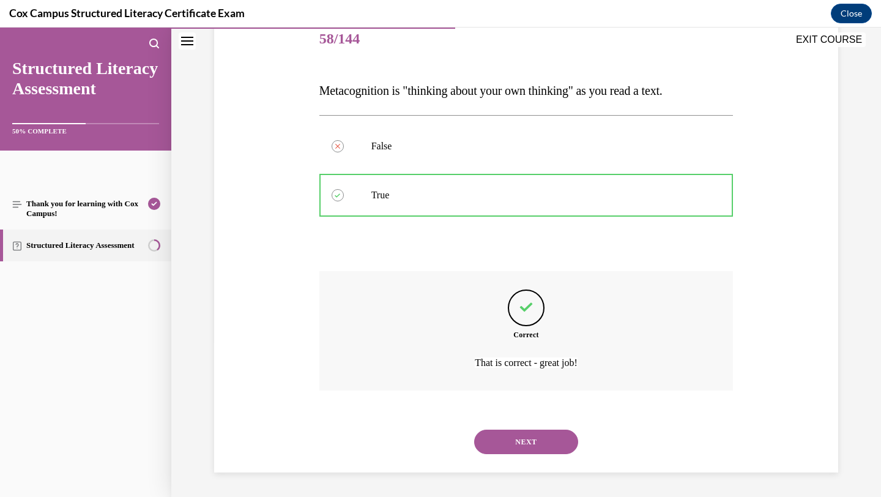
click at [511, 441] on button "NEXT" at bounding box center [526, 441] width 104 height 24
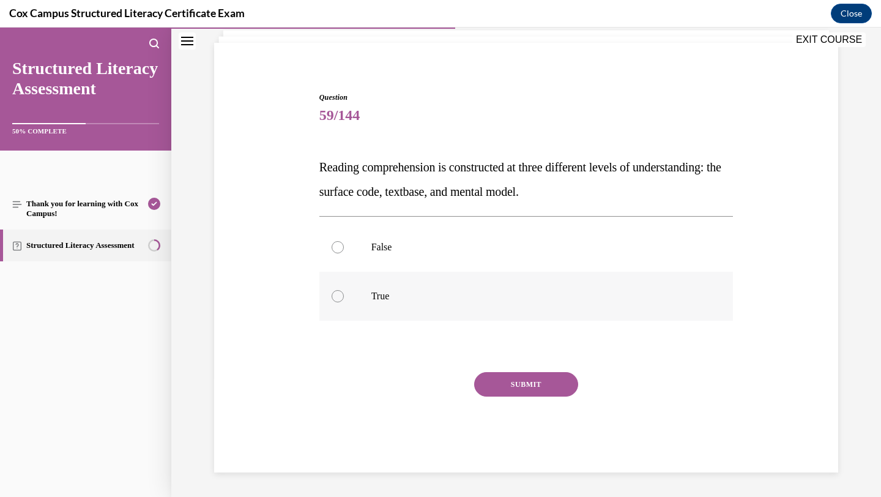
click at [446, 289] on label "True" at bounding box center [526, 296] width 414 height 49
click at [344, 290] on input "True" at bounding box center [337, 296] width 12 height 12
radio input "true"
click at [494, 379] on button "SUBMIT" at bounding box center [526, 384] width 104 height 24
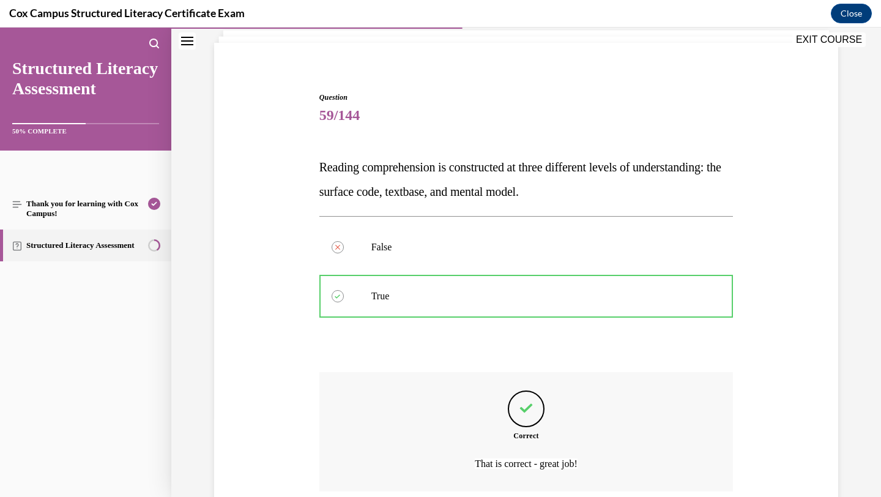
click at [494, 379] on div "Question 59/144 Reading comprehension is constructed at three different levels …" at bounding box center [526, 332] width 414 height 481
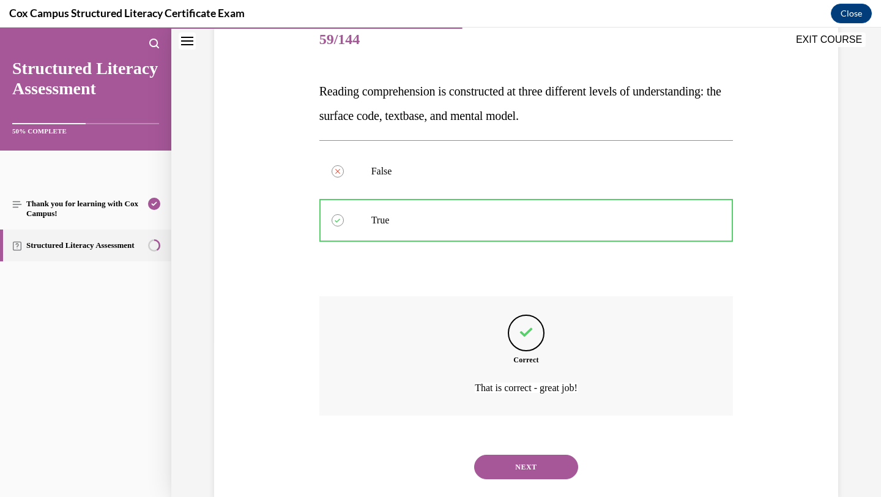
scroll to position [179, 0]
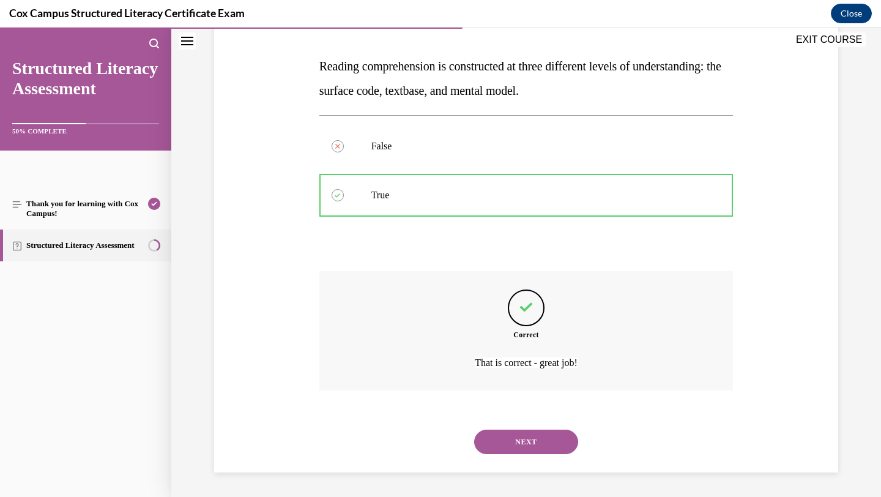
click at [557, 443] on button "NEXT" at bounding box center [526, 441] width 104 height 24
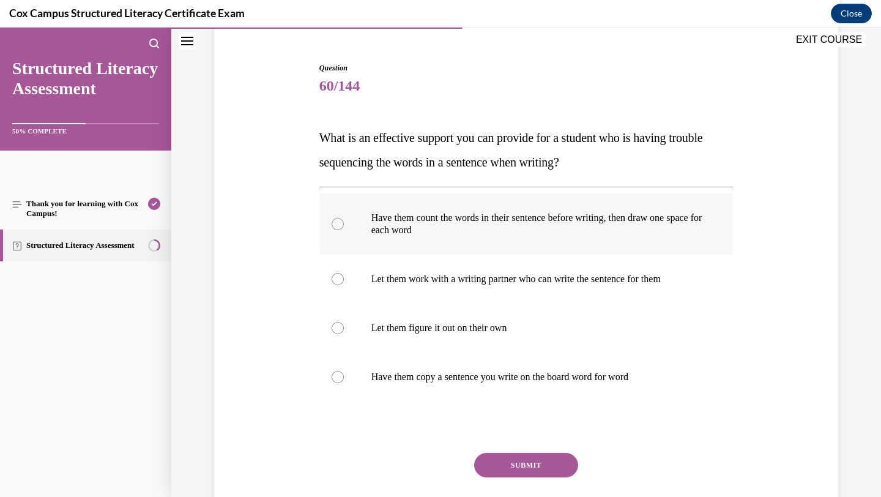
scroll to position [111, 0]
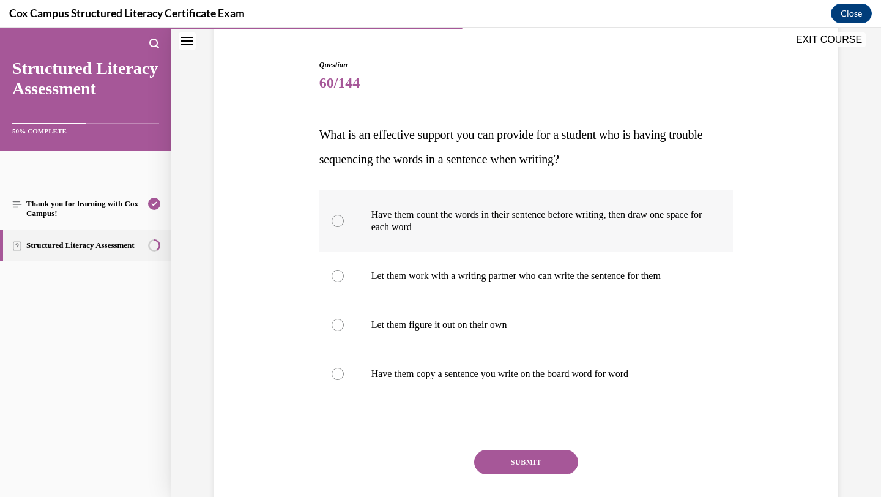
click at [478, 235] on label "Have them count the words in their sentence before writing, then draw one space…" at bounding box center [526, 220] width 414 height 61
click at [344, 227] on input "Have them count the words in their sentence before writing, then draw one space…" at bounding box center [337, 221] width 12 height 12
radio input "true"
click at [546, 459] on button "SUBMIT" at bounding box center [526, 462] width 104 height 24
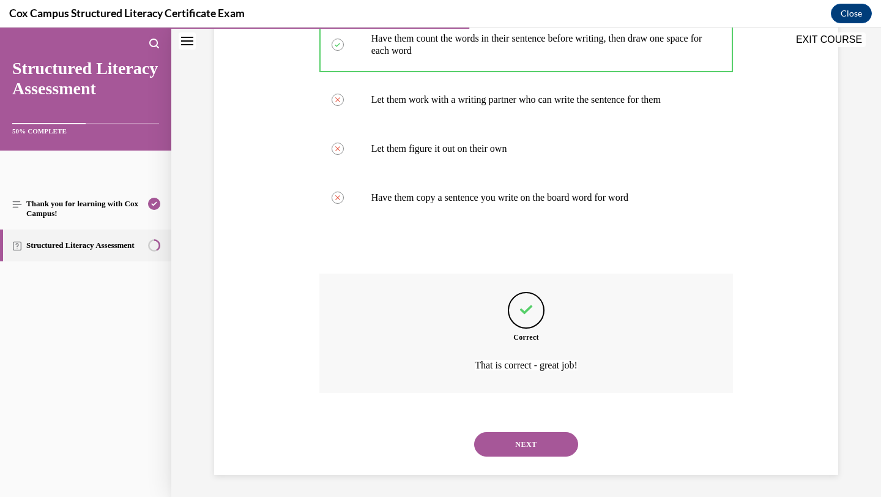
scroll to position [289, 0]
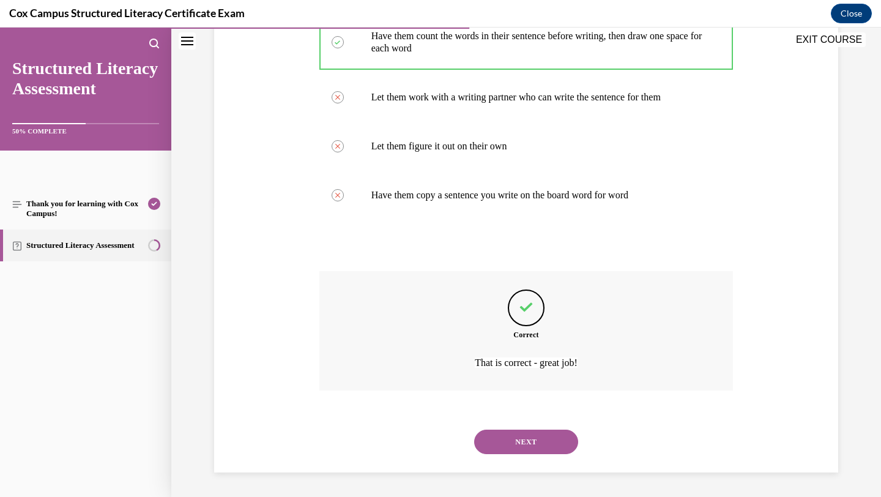
click at [529, 439] on button "NEXT" at bounding box center [526, 441] width 104 height 24
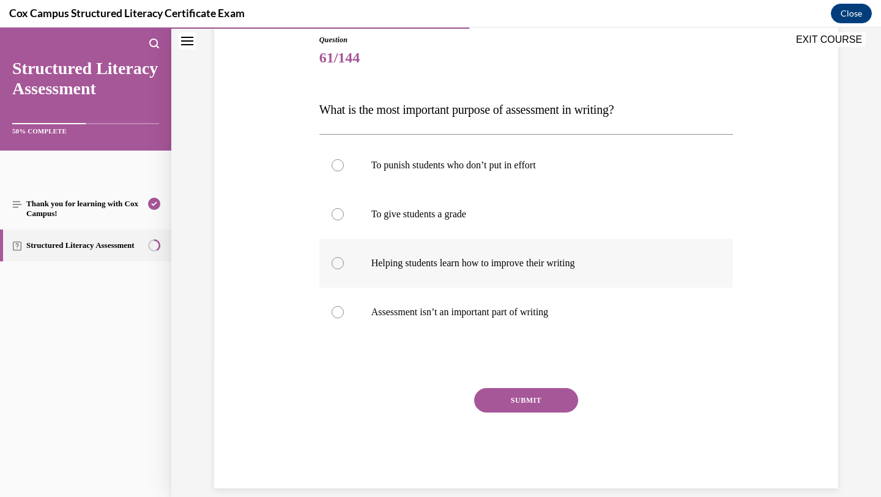
click at [427, 253] on label "Helping students learn how to improve their writing" at bounding box center [526, 263] width 414 height 49
click at [344, 257] on input "Helping students learn how to improve their writing" at bounding box center [337, 263] width 12 height 12
radio input "true"
click at [517, 401] on button "SUBMIT" at bounding box center [526, 400] width 104 height 24
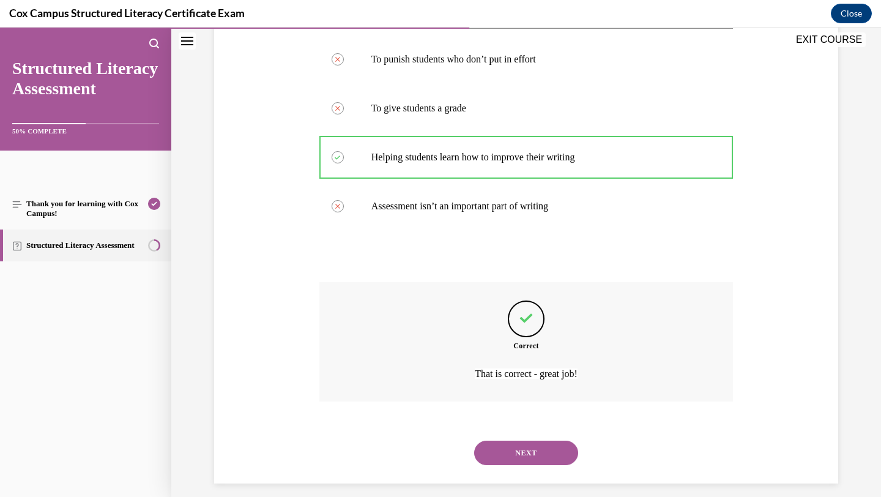
scroll to position [253, 0]
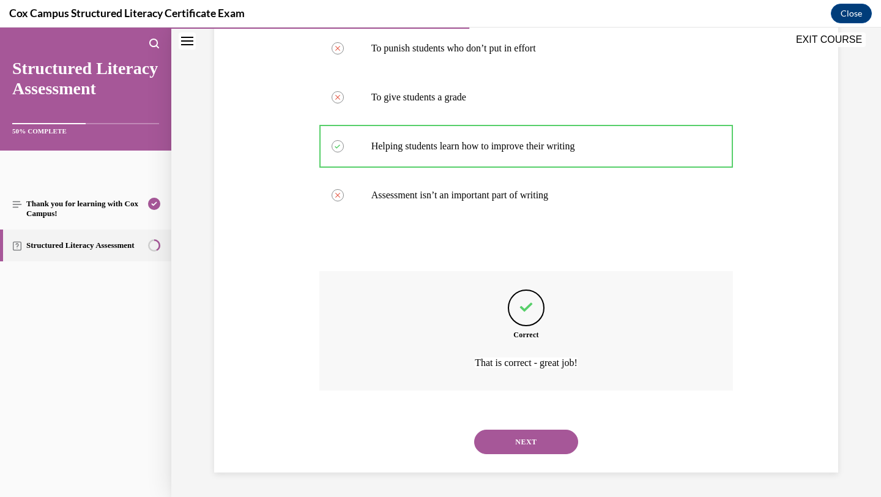
click at [519, 442] on button "NEXT" at bounding box center [526, 441] width 104 height 24
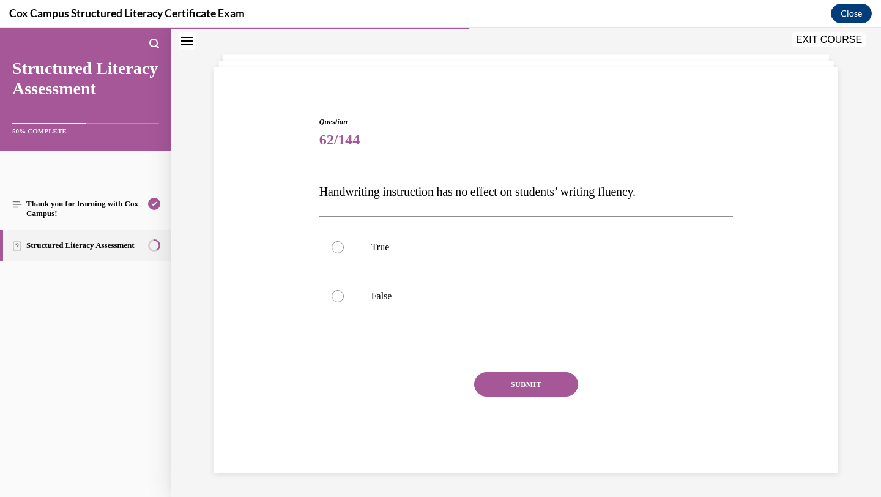
scroll to position [54, 0]
click at [459, 305] on label "False" at bounding box center [526, 296] width 414 height 49
click at [344, 302] on input "False" at bounding box center [337, 296] width 12 height 12
radio input "true"
click at [498, 382] on button "SUBMIT" at bounding box center [526, 384] width 104 height 24
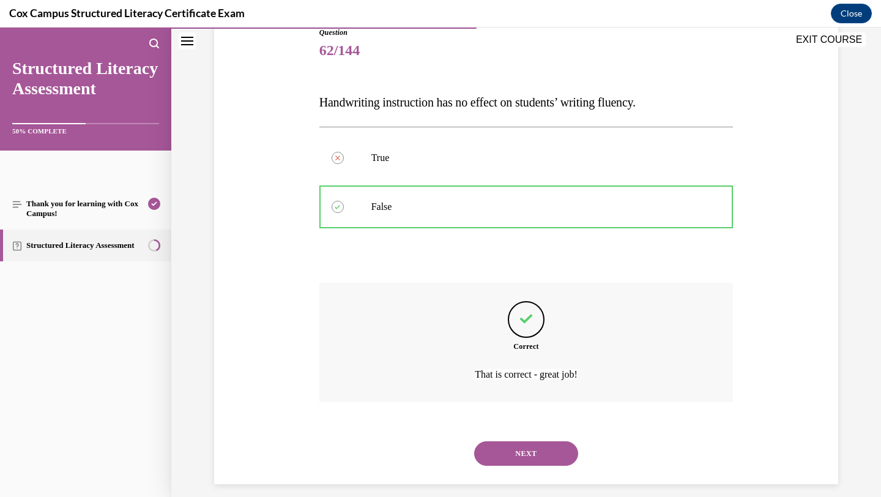
scroll to position [155, 0]
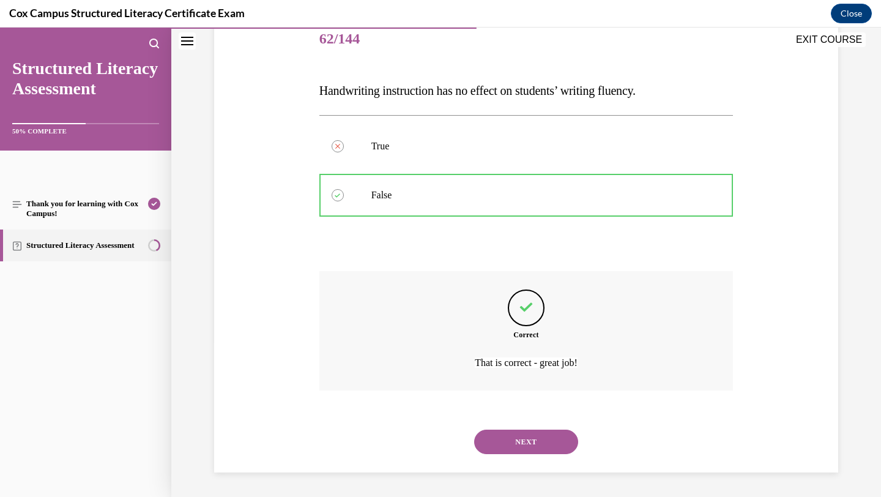
click at [500, 435] on button "NEXT" at bounding box center [526, 441] width 104 height 24
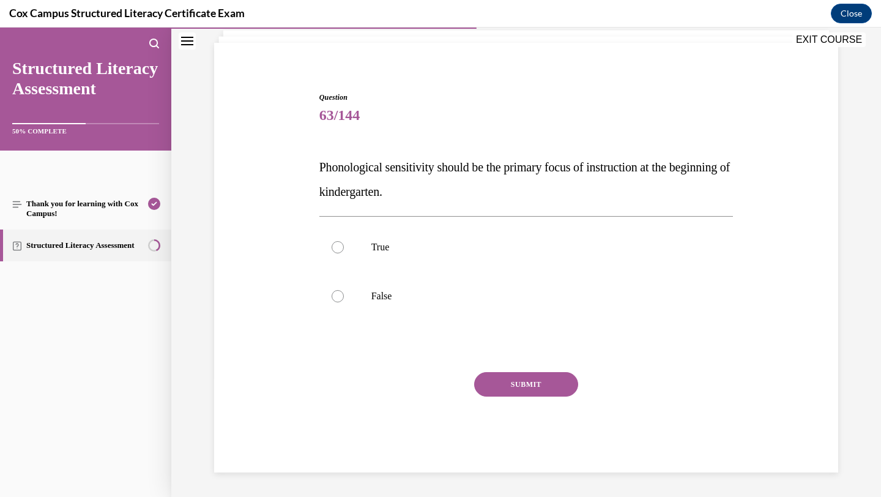
scroll to position [78, 0]
click at [458, 251] on p "True" at bounding box center [536, 247] width 331 height 12
click at [344, 251] on input "True" at bounding box center [337, 247] width 12 height 12
radio input "true"
click at [490, 295] on p "False" at bounding box center [536, 296] width 331 height 12
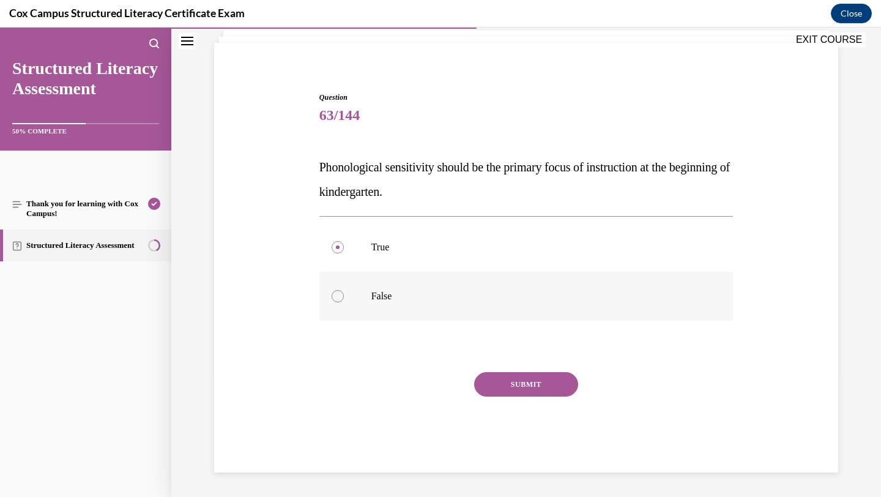
click at [344, 295] on input "False" at bounding box center [337, 296] width 12 height 12
radio input "true"
click at [520, 382] on button "SUBMIT" at bounding box center [526, 384] width 104 height 24
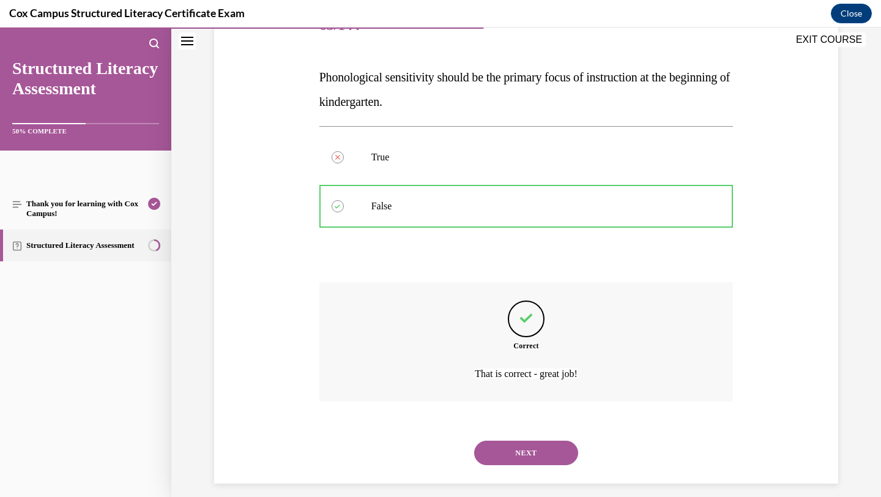
scroll to position [179, 0]
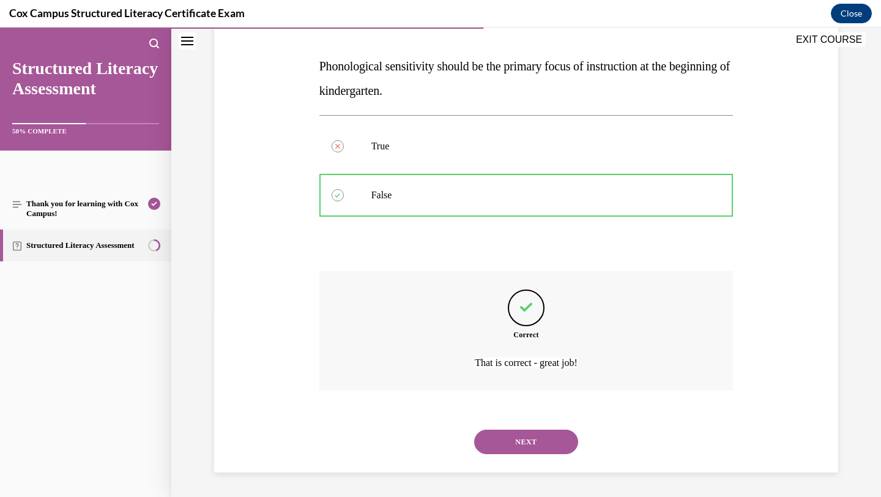
click at [525, 435] on button "NEXT" at bounding box center [526, 441] width 104 height 24
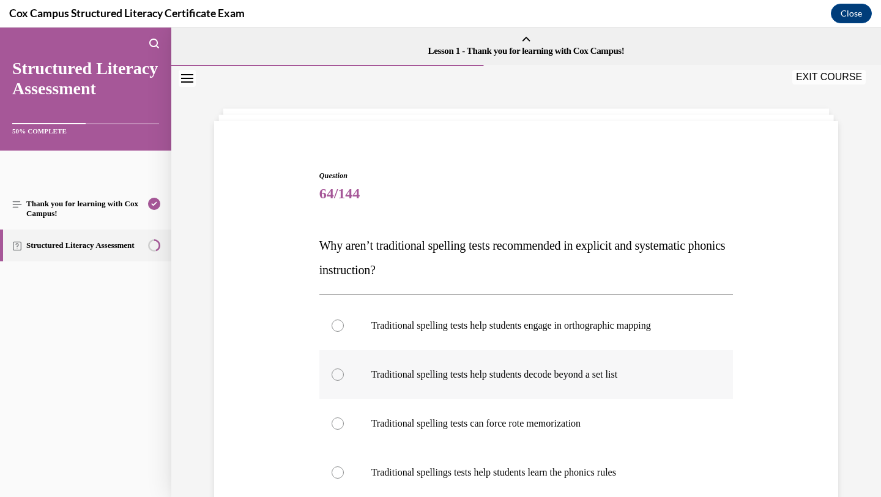
scroll to position [19, 0]
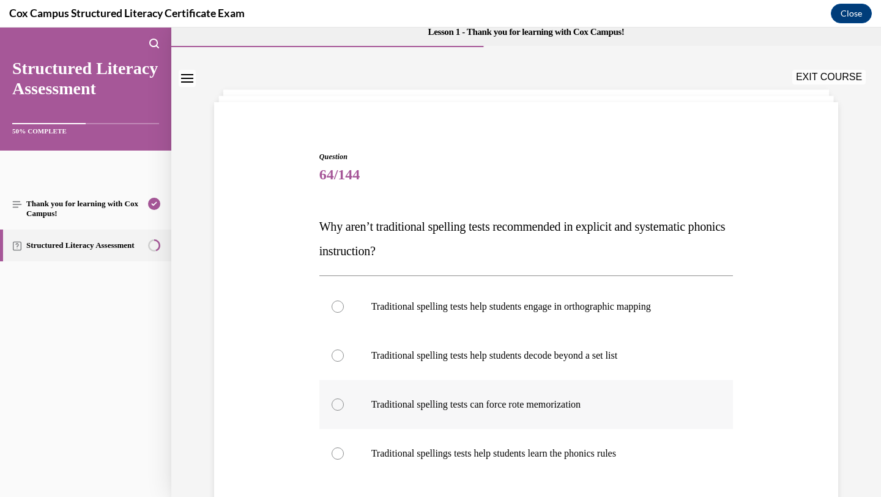
click at [503, 412] on label "Traditional spelling tests can force rote memorization" at bounding box center [526, 404] width 414 height 49
click at [344, 410] on input "Traditional spelling tests can force rote memorization" at bounding box center [337, 404] width 12 height 12
radio input "true"
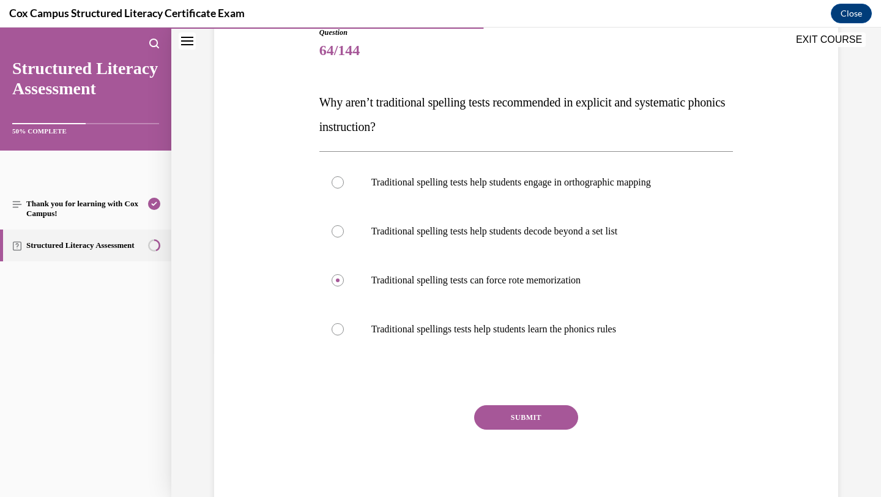
scroll to position [176, 0]
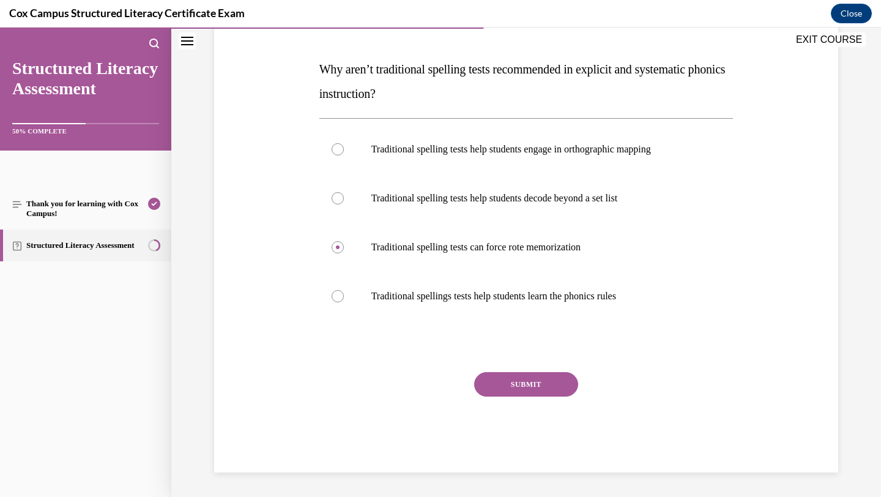
click at [515, 388] on button "SUBMIT" at bounding box center [526, 384] width 104 height 24
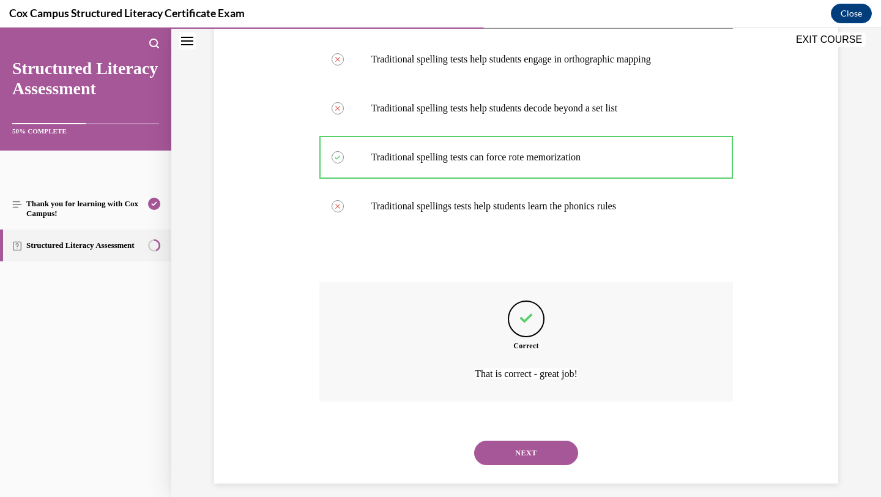
scroll to position [277, 0]
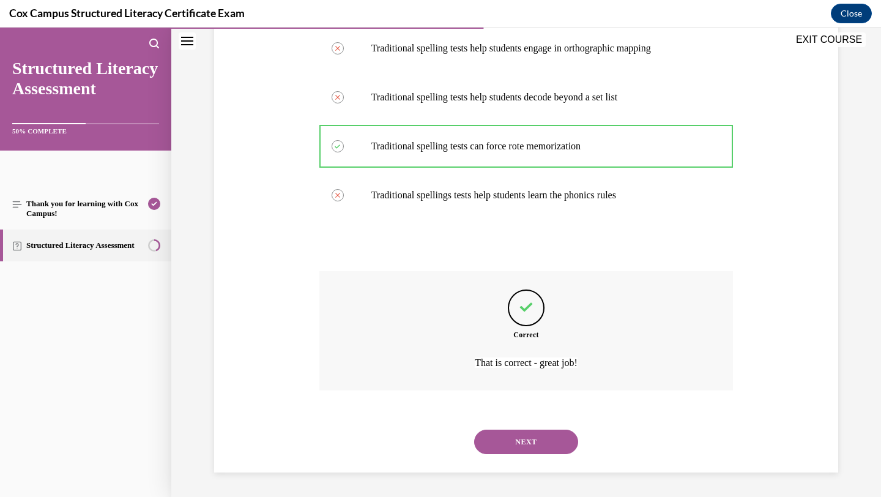
click at [513, 440] on button "NEXT" at bounding box center [526, 441] width 104 height 24
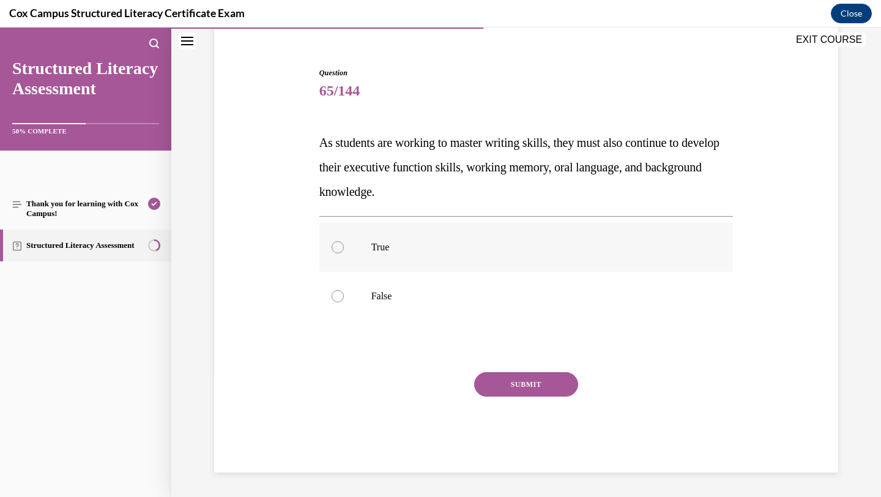
click at [440, 241] on p "True" at bounding box center [536, 247] width 331 height 12
click at [344, 241] on input "True" at bounding box center [337, 247] width 12 height 12
radio input "true"
click at [495, 386] on button "SUBMIT" at bounding box center [526, 384] width 104 height 24
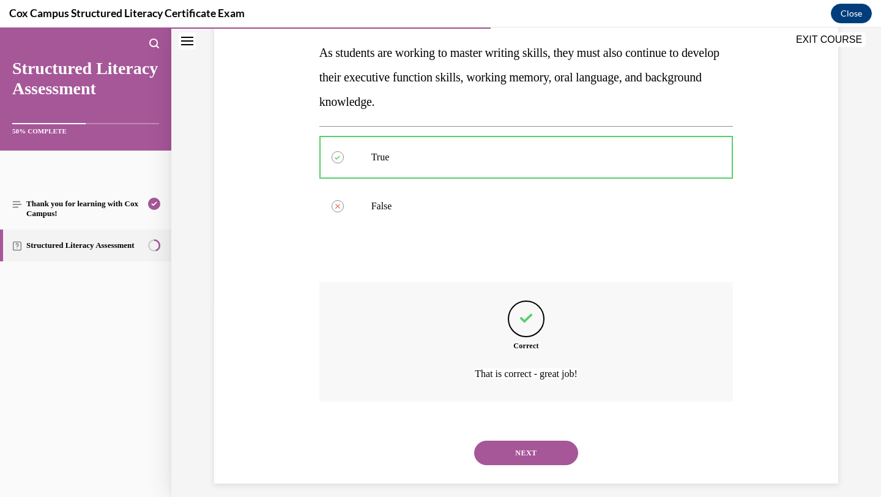
scroll to position [204, 0]
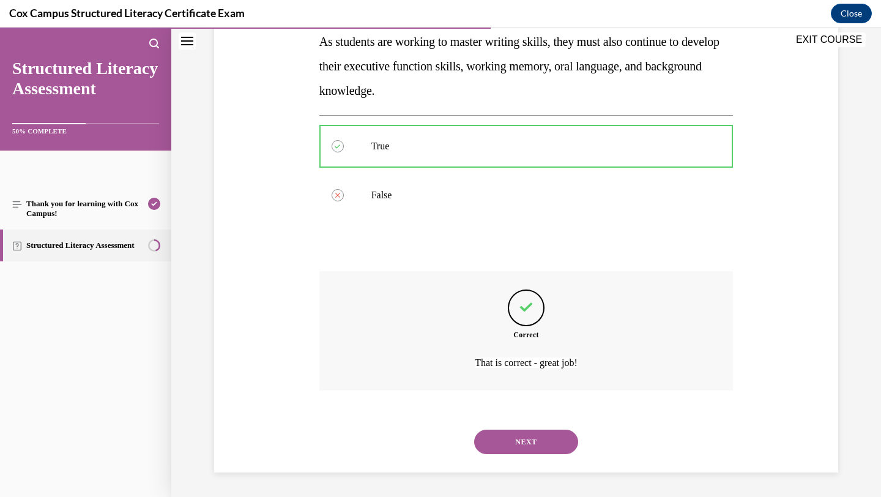
click at [498, 434] on button "NEXT" at bounding box center [526, 441] width 104 height 24
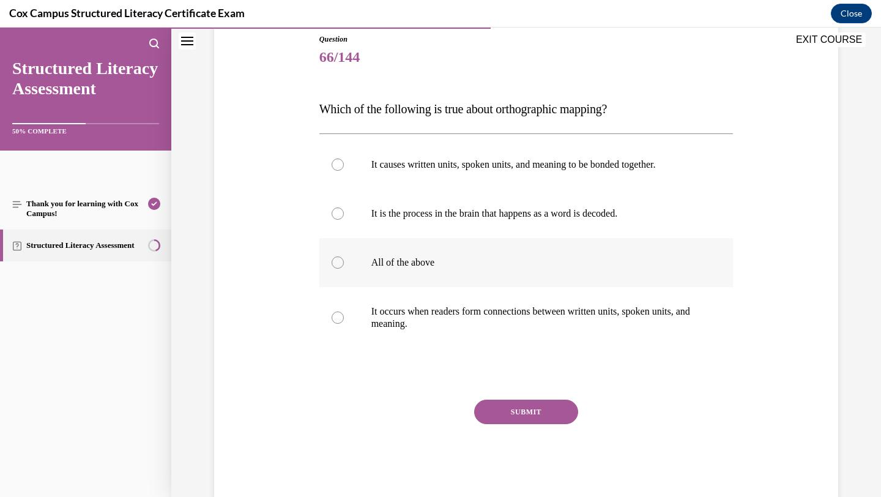
click at [460, 261] on p "All of the above" at bounding box center [536, 262] width 331 height 12
click at [344, 261] on input "All of the above" at bounding box center [337, 262] width 12 height 12
radio input "true"
click at [494, 412] on button "SUBMIT" at bounding box center [526, 411] width 104 height 24
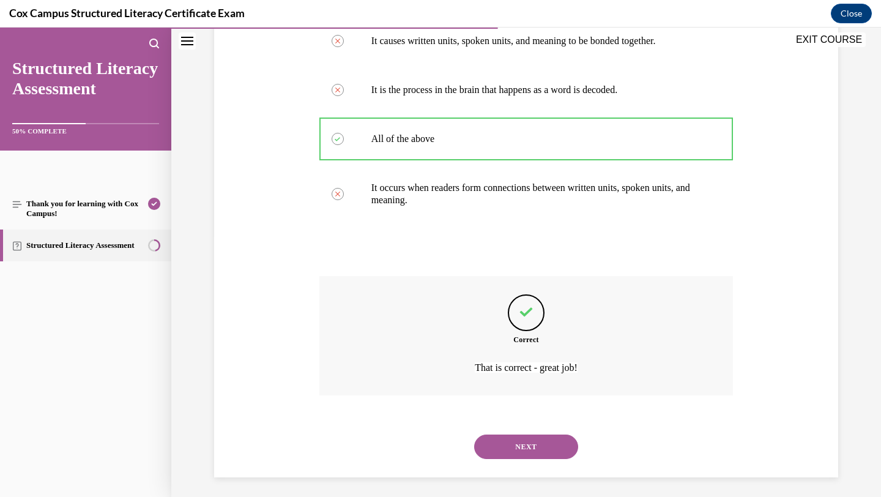
scroll to position [265, 0]
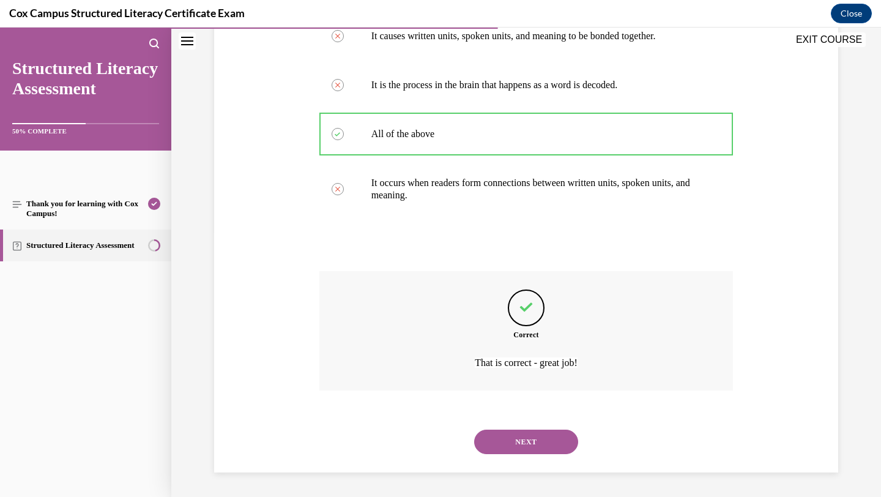
click at [493, 435] on button "NEXT" at bounding box center [526, 441] width 104 height 24
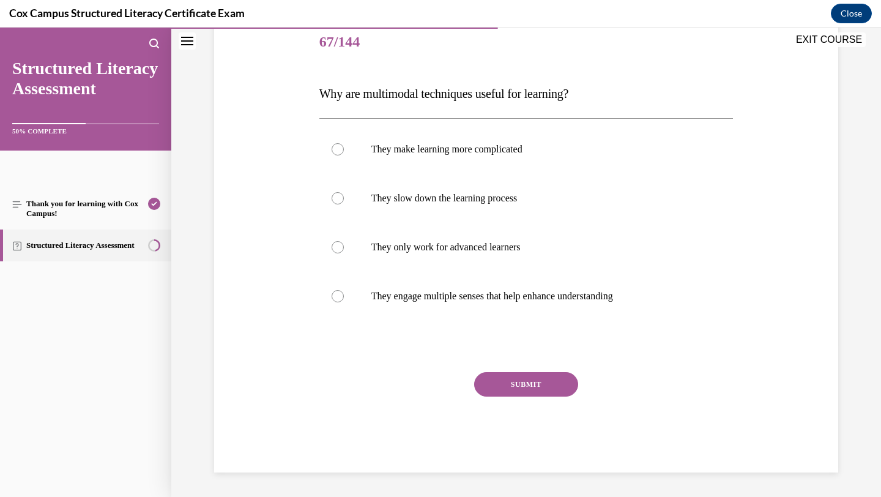
scroll to position [136, 0]
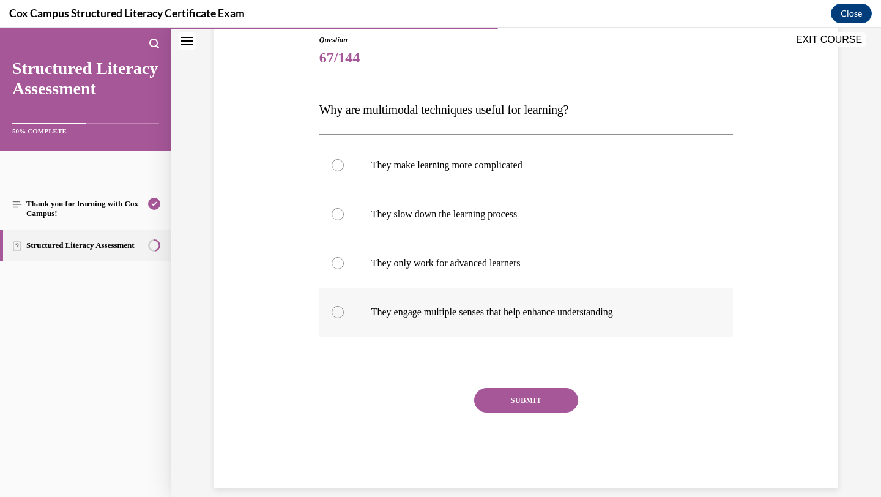
click at [423, 317] on p "They engage multiple senses that help enhance understanding" at bounding box center [536, 312] width 331 height 12
click at [344, 317] on input "They engage multiple senses that help enhance understanding" at bounding box center [337, 312] width 12 height 12
radio input "true"
click at [497, 398] on button "SUBMIT" at bounding box center [526, 400] width 104 height 24
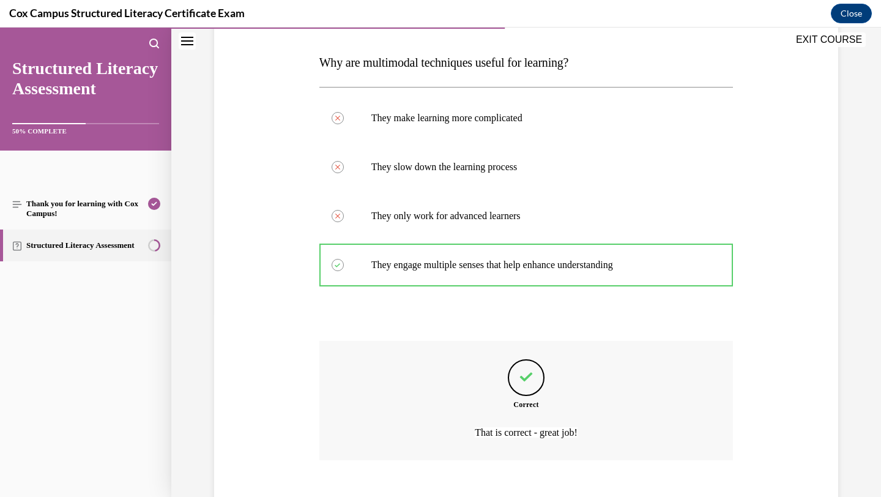
scroll to position [253, 0]
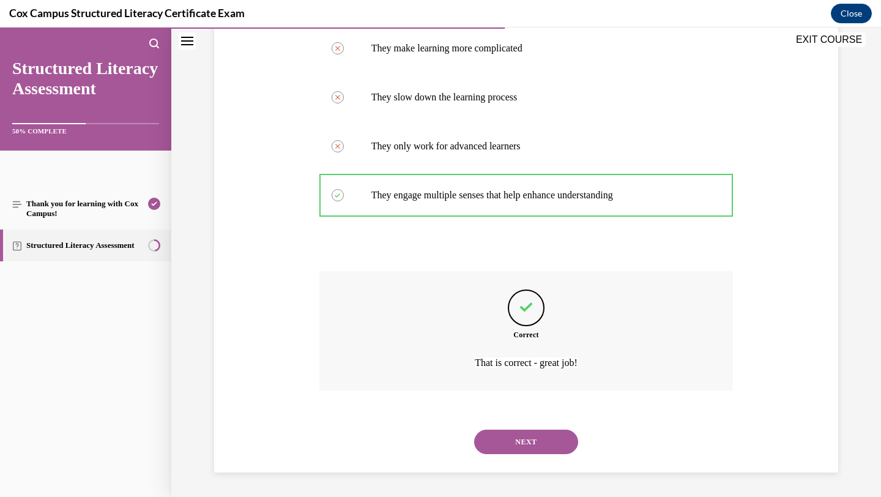
click at [489, 439] on button "NEXT" at bounding box center [526, 441] width 104 height 24
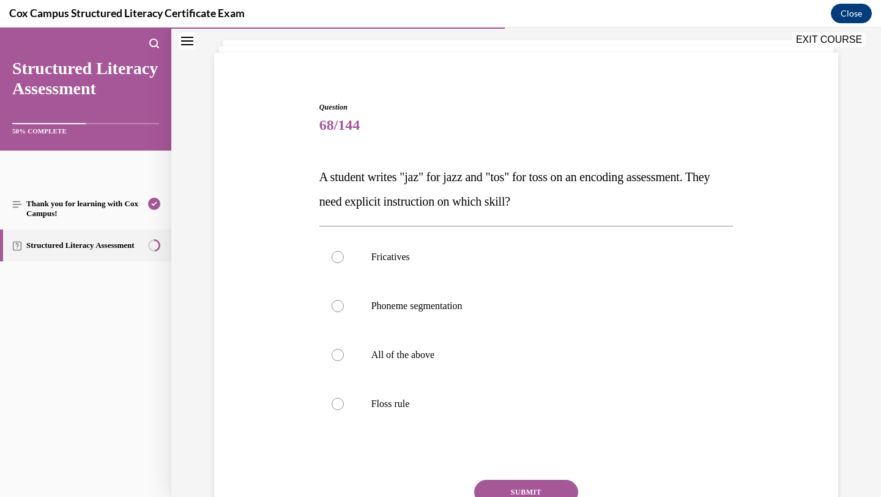
scroll to position [69, 0]
click at [417, 391] on label "Floss rule" at bounding box center [526, 403] width 414 height 49
click at [344, 397] on input "Floss rule" at bounding box center [337, 403] width 12 height 12
radio input "true"
click at [481, 485] on button "SUBMIT" at bounding box center [526, 491] width 104 height 24
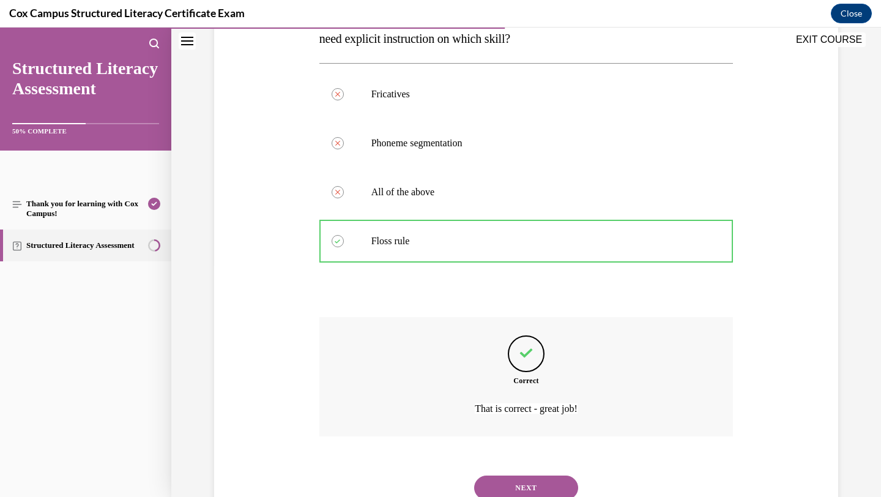
scroll to position [277, 0]
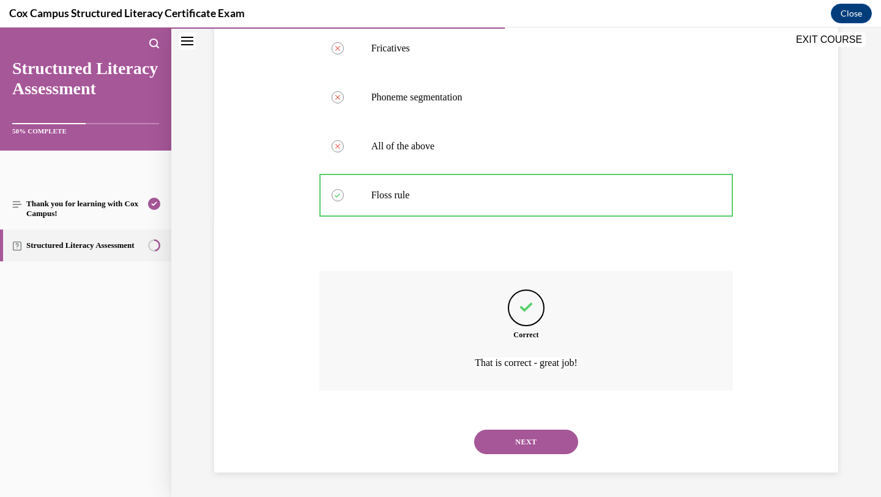
click at [508, 443] on button "NEXT" at bounding box center [526, 441] width 104 height 24
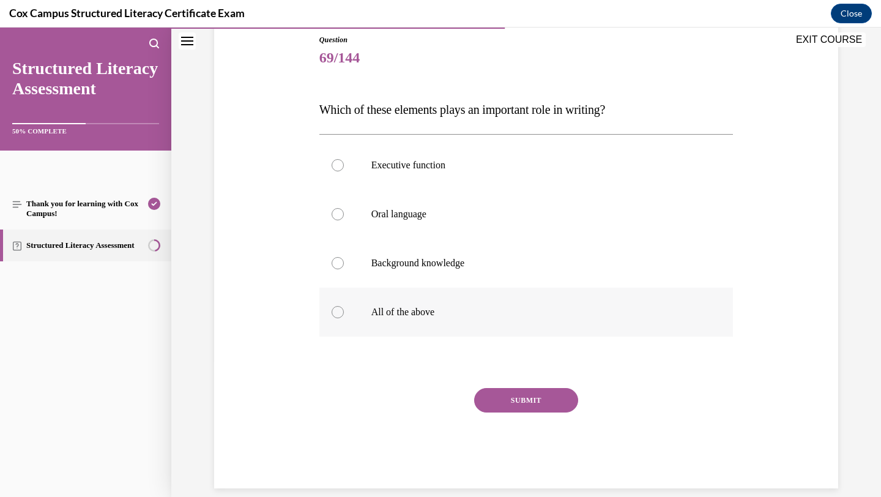
click at [392, 323] on label "All of the above" at bounding box center [526, 311] width 414 height 49
click at [344, 318] on input "All of the above" at bounding box center [337, 312] width 12 height 12
radio input "true"
click at [505, 396] on button "SUBMIT" at bounding box center [526, 400] width 104 height 24
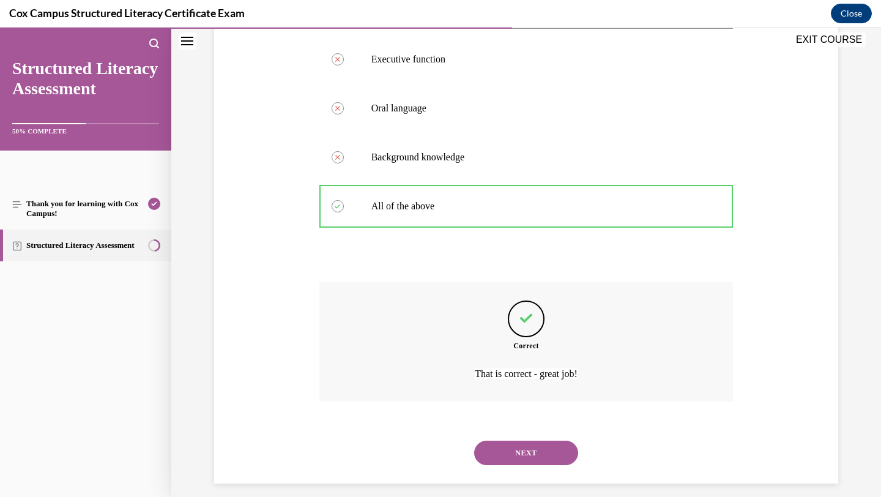
scroll to position [253, 0]
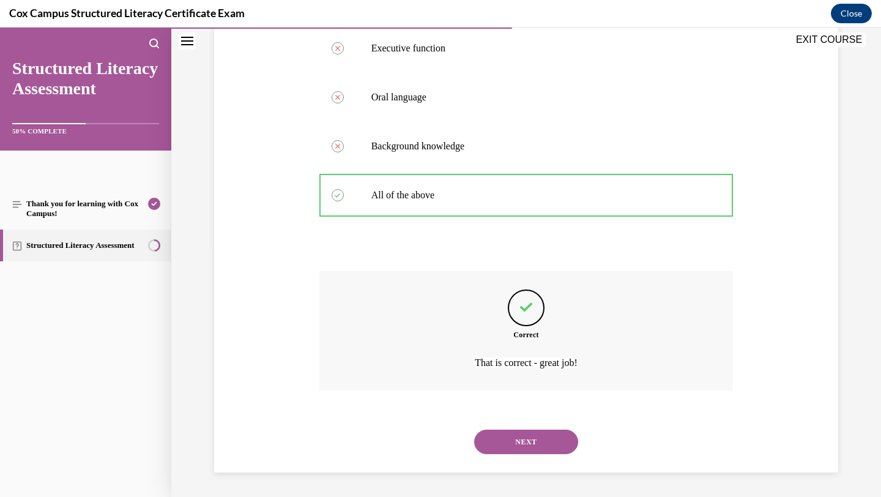
click at [498, 437] on button "NEXT" at bounding box center [526, 441] width 104 height 24
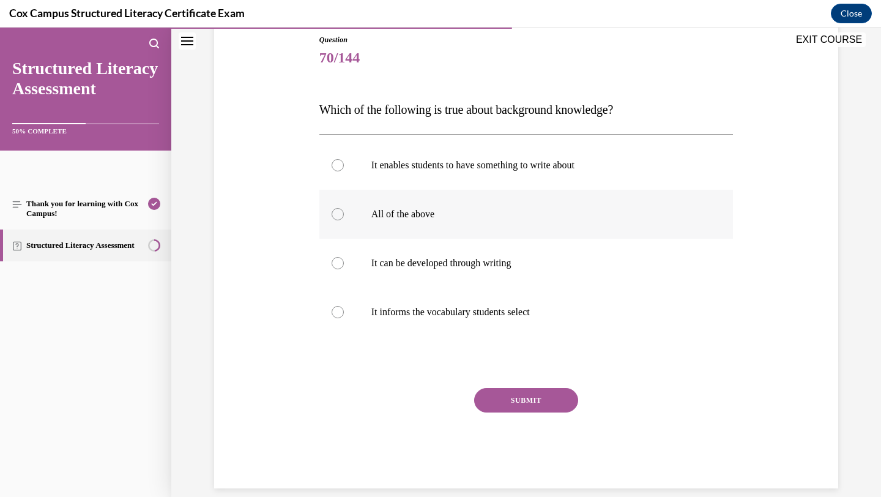
click at [426, 223] on label "All of the above" at bounding box center [526, 214] width 414 height 49
click at [344, 220] on input "All of the above" at bounding box center [337, 214] width 12 height 12
radio input "true"
click at [499, 394] on button "SUBMIT" at bounding box center [526, 400] width 104 height 24
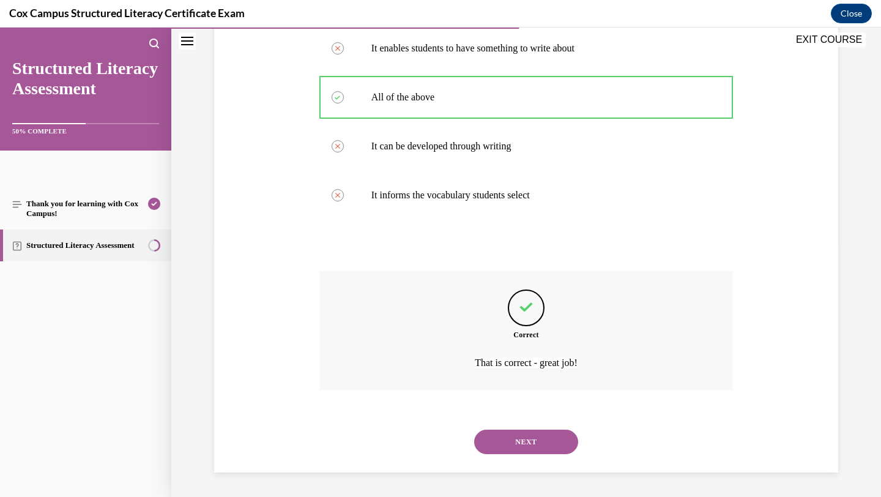
click at [501, 448] on button "NEXT" at bounding box center [526, 441] width 104 height 24
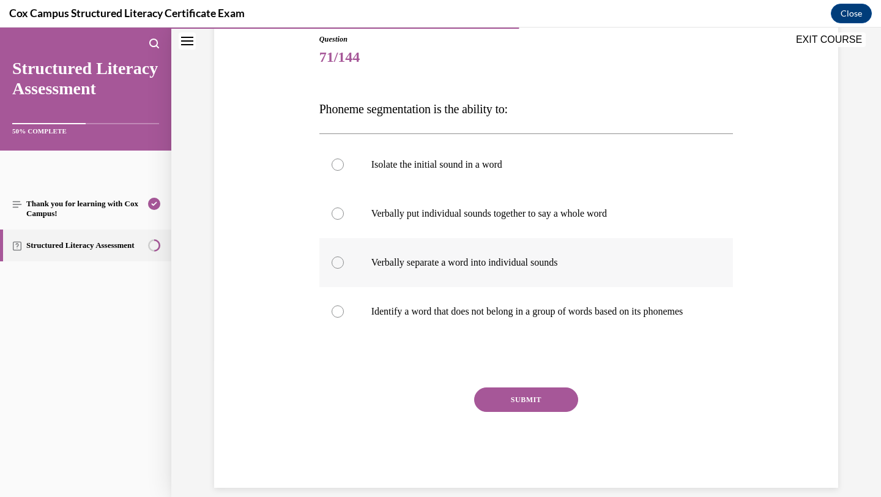
click at [481, 270] on label "Verbally separate a word into individual sounds" at bounding box center [526, 262] width 414 height 49
click at [344, 268] on input "Verbally separate a word into individual sounds" at bounding box center [337, 262] width 12 height 12
radio input "true"
click at [516, 407] on button "SUBMIT" at bounding box center [526, 399] width 104 height 24
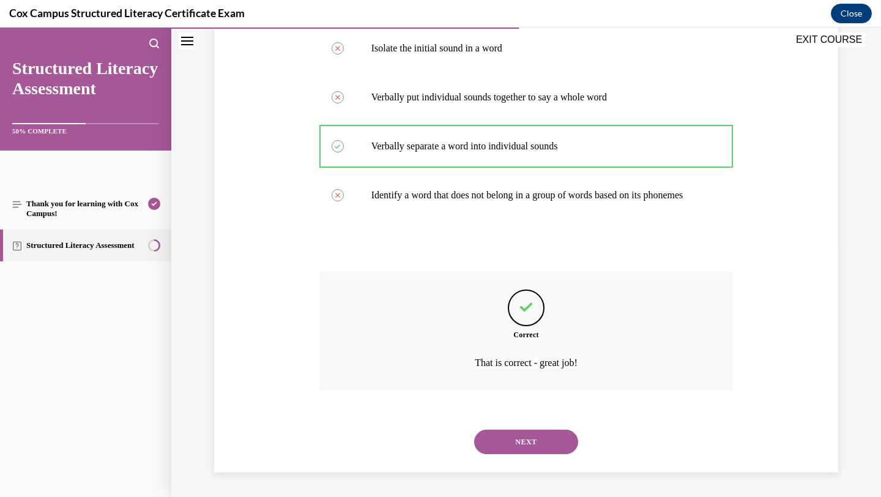
scroll to position [265, 0]
click at [517, 437] on button "NEXT" at bounding box center [526, 441] width 104 height 24
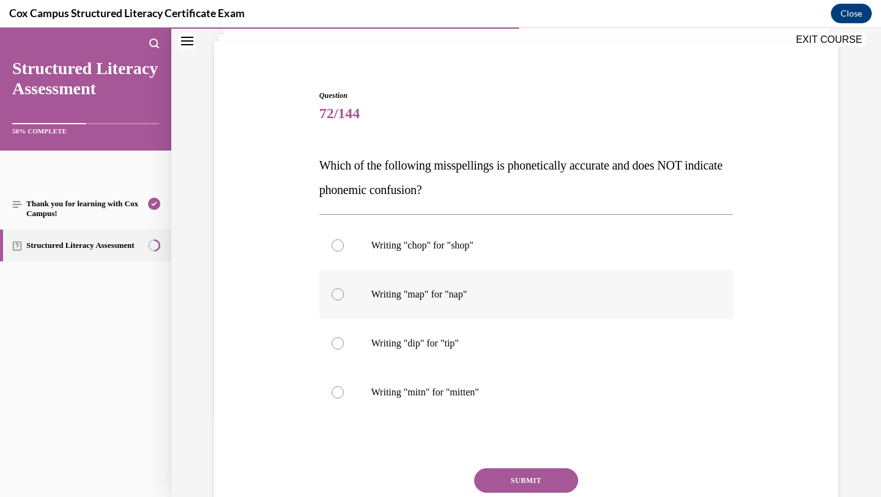
scroll to position [84, 0]
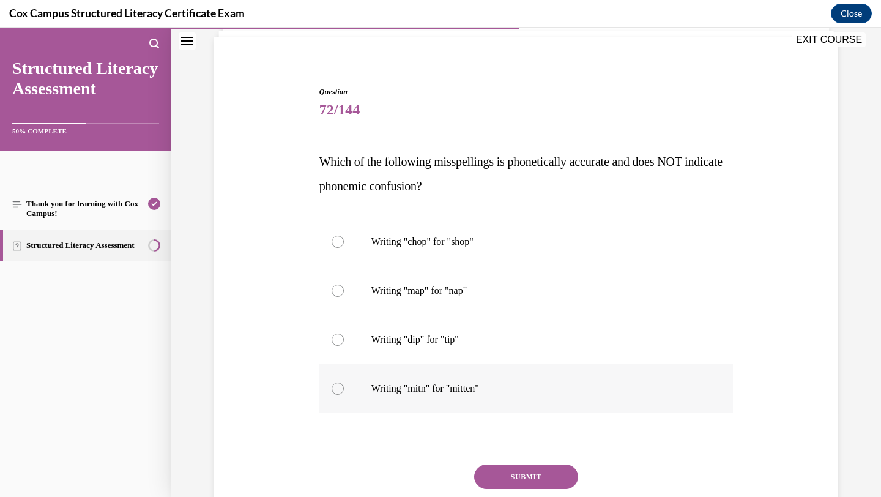
click at [509, 387] on p "Writing "mitn" for "mitten"" at bounding box center [536, 388] width 331 height 12
click at [344, 387] on input "Writing "mitn" for "mitten"" at bounding box center [337, 388] width 12 height 12
radio input "true"
click at [525, 473] on button "SUBMIT" at bounding box center [526, 476] width 104 height 24
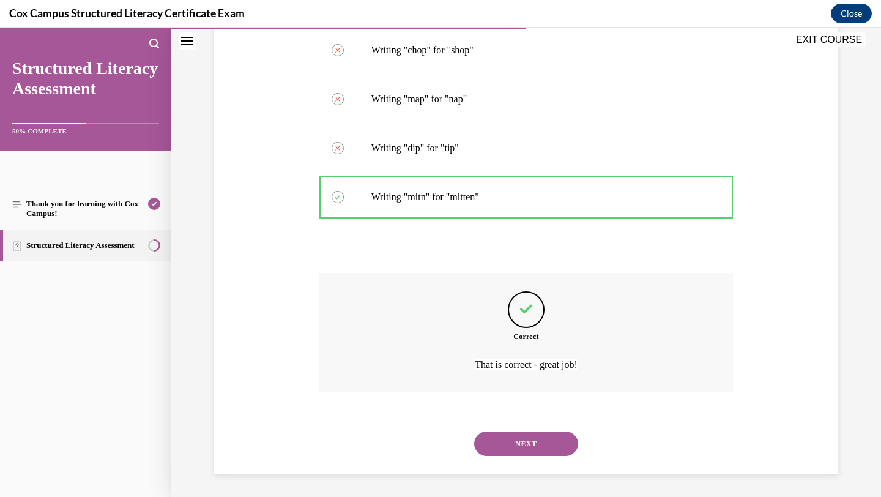
scroll to position [277, 0]
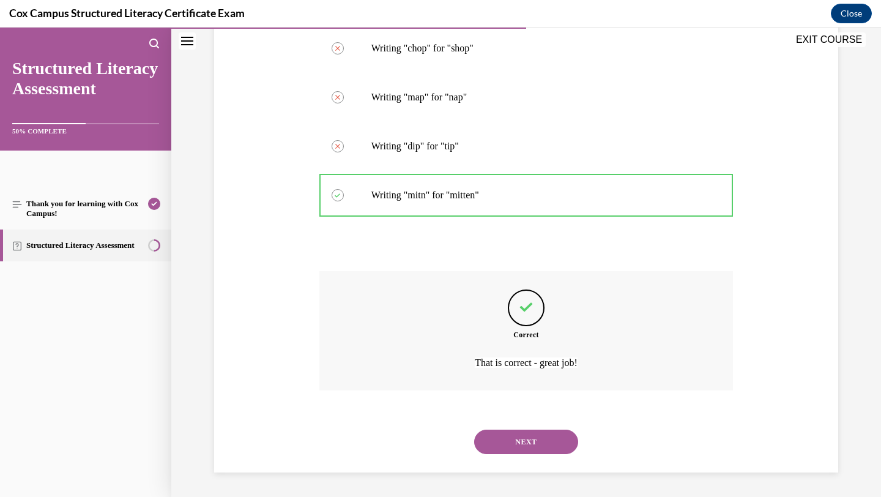
click at [531, 445] on button "NEXT" at bounding box center [526, 441] width 104 height 24
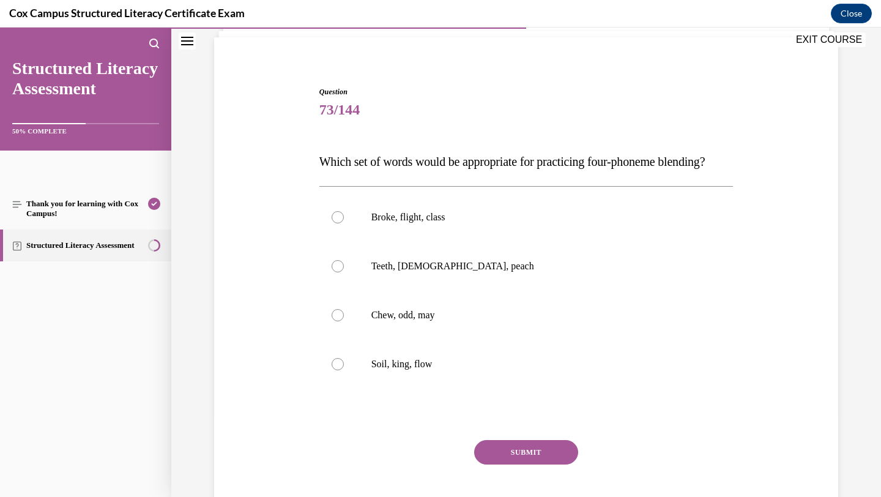
scroll to position [84, 0]
click at [430, 223] on p "Broke, flight, class" at bounding box center [536, 216] width 331 height 12
click at [344, 223] on input "Broke, flight, class" at bounding box center [337, 216] width 12 height 12
radio input "true"
click at [500, 464] on button "SUBMIT" at bounding box center [526, 451] width 104 height 24
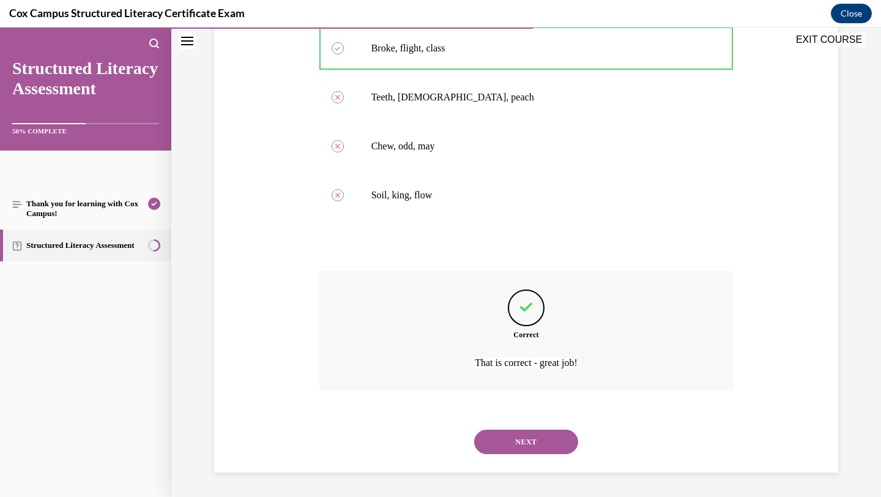
scroll to position [277, 0]
click at [509, 434] on button "NEXT" at bounding box center [526, 441] width 104 height 24
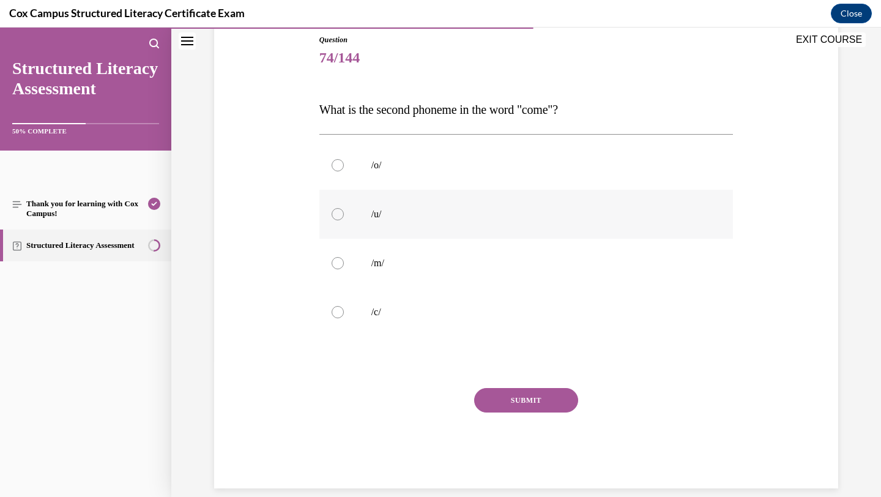
click at [478, 212] on p "/u/" at bounding box center [536, 214] width 331 height 12
click at [344, 212] on input "/u/" at bounding box center [337, 214] width 12 height 12
radio input "true"
click at [514, 391] on button "SUBMIT" at bounding box center [526, 400] width 104 height 24
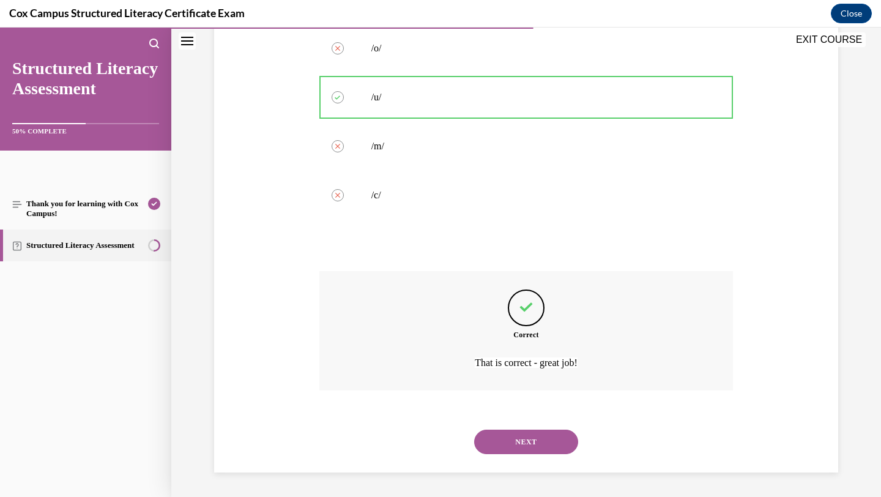
click at [521, 440] on button "NEXT" at bounding box center [526, 441] width 104 height 24
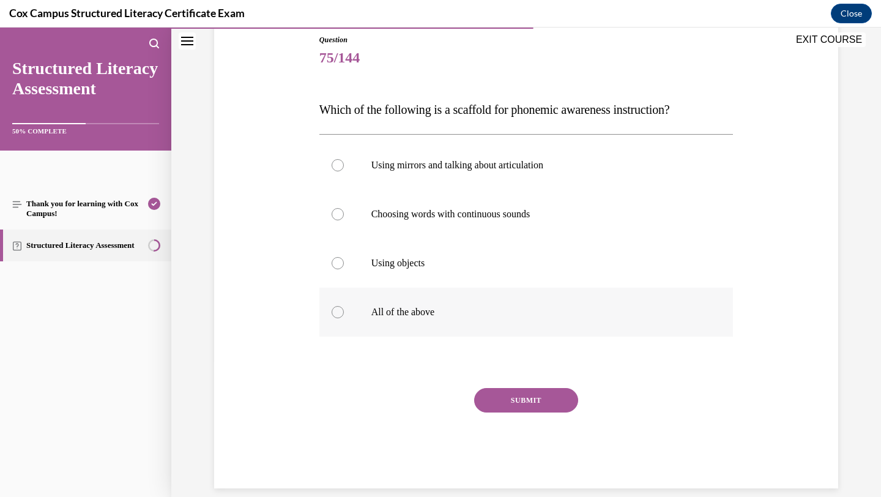
click at [436, 320] on label "All of the above" at bounding box center [526, 311] width 414 height 49
click at [344, 318] on input "All of the above" at bounding box center [337, 312] width 12 height 12
radio input "true"
click at [492, 396] on button "SUBMIT" at bounding box center [526, 400] width 104 height 24
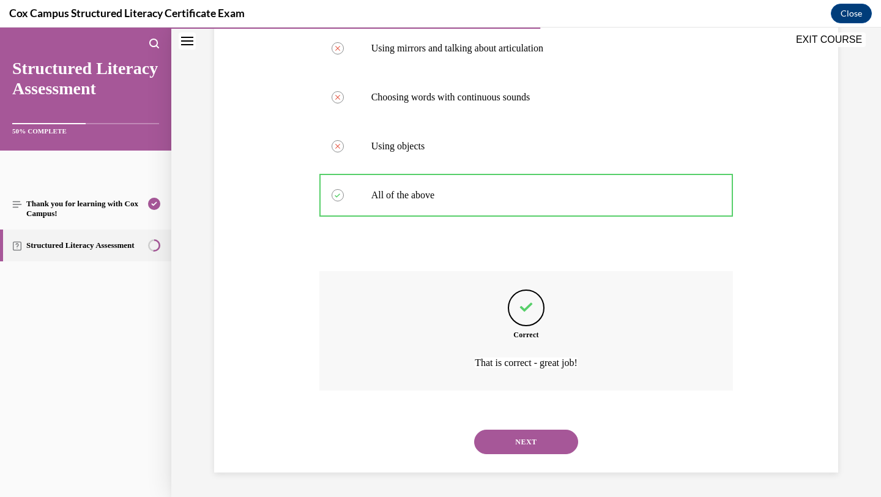
click at [512, 443] on button "NEXT" at bounding box center [526, 441] width 104 height 24
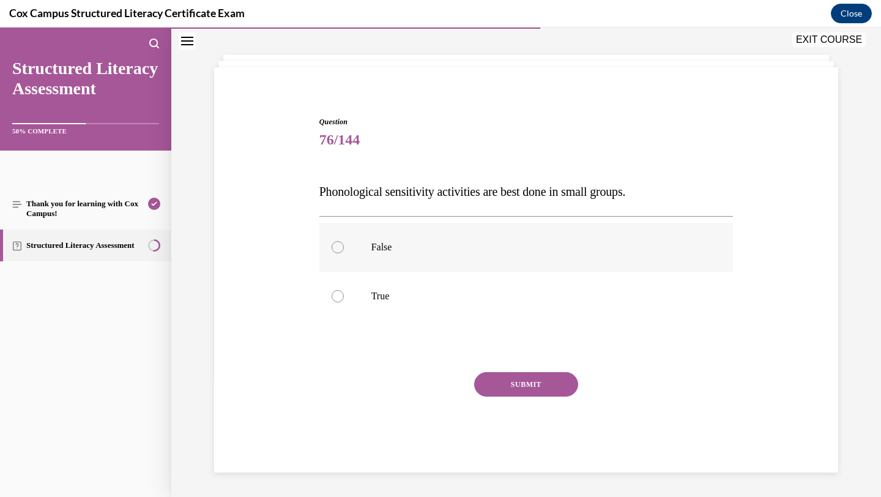
click at [409, 256] on label "False" at bounding box center [526, 247] width 414 height 49
click at [344, 253] on input "False" at bounding box center [337, 247] width 12 height 12
radio input "true"
click at [486, 382] on button "SUBMIT" at bounding box center [526, 384] width 104 height 24
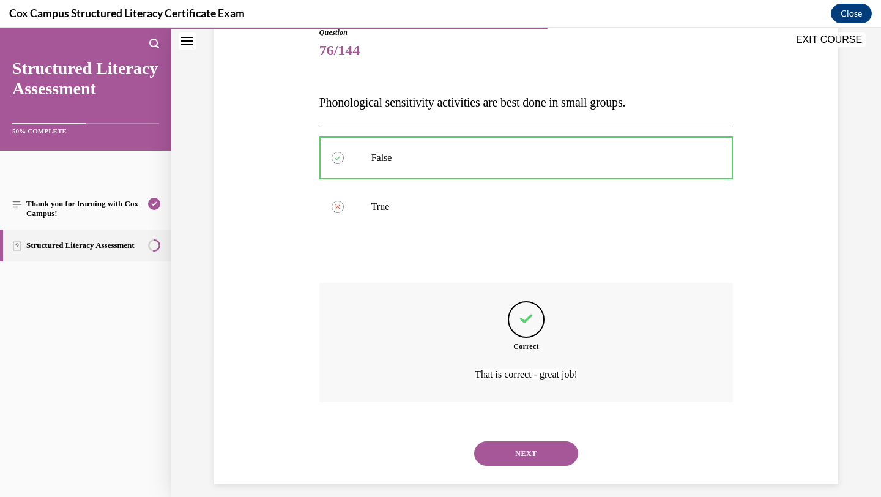
scroll to position [155, 0]
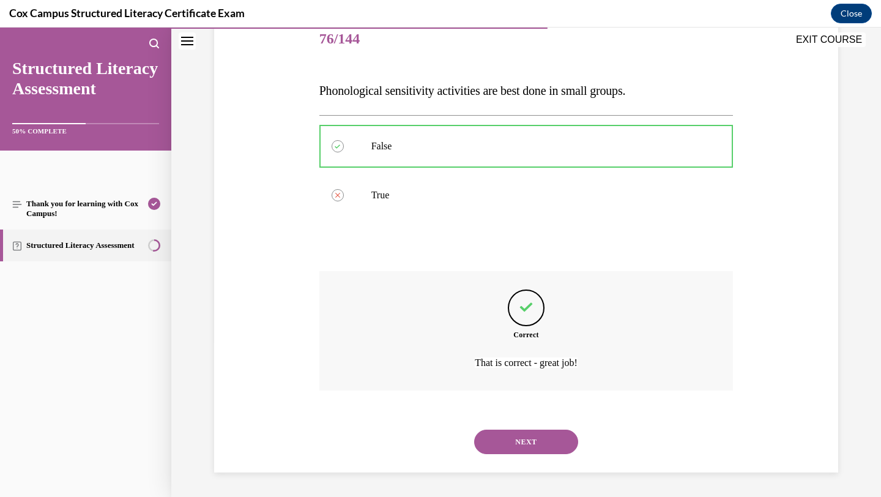
click at [500, 435] on button "NEXT" at bounding box center [526, 441] width 104 height 24
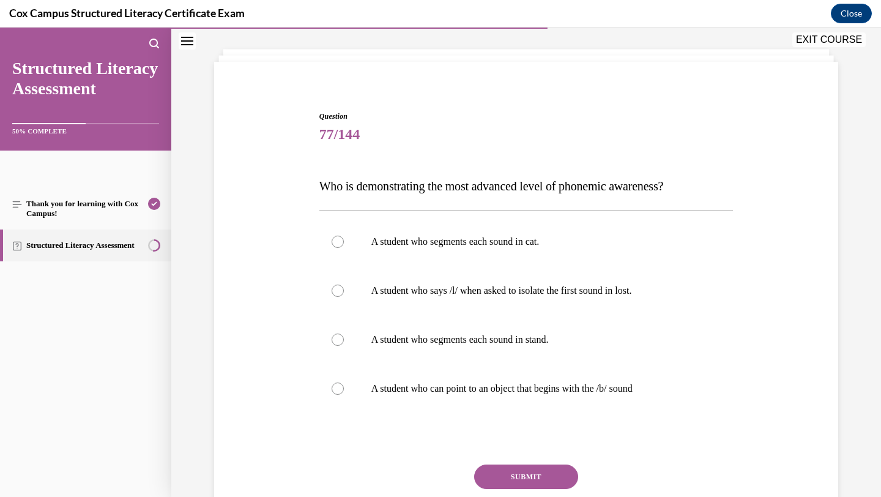
scroll to position [61, 0]
click at [531, 333] on p "A student who segments each sound in stand." at bounding box center [536, 338] width 331 height 12
click at [344, 333] on input "A student who segments each sound in stand." at bounding box center [337, 338] width 12 height 12
radio input "true"
click at [530, 481] on button "SUBMIT" at bounding box center [526, 475] width 104 height 24
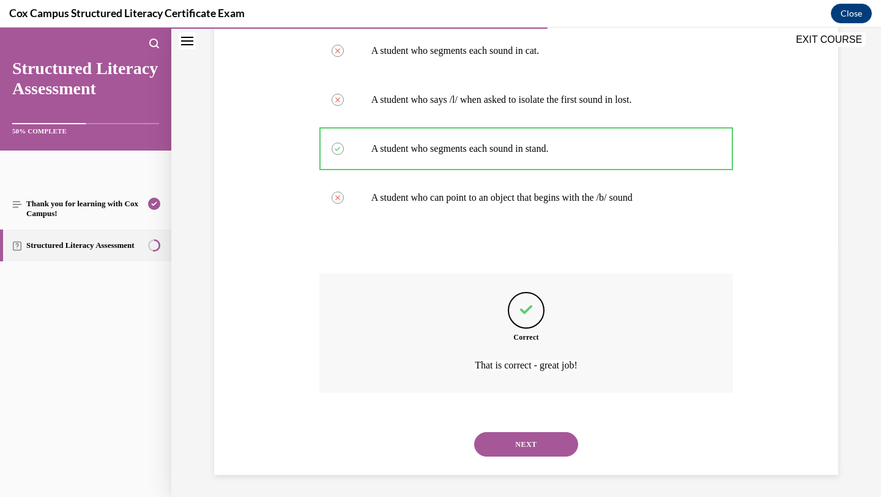
scroll to position [253, 0]
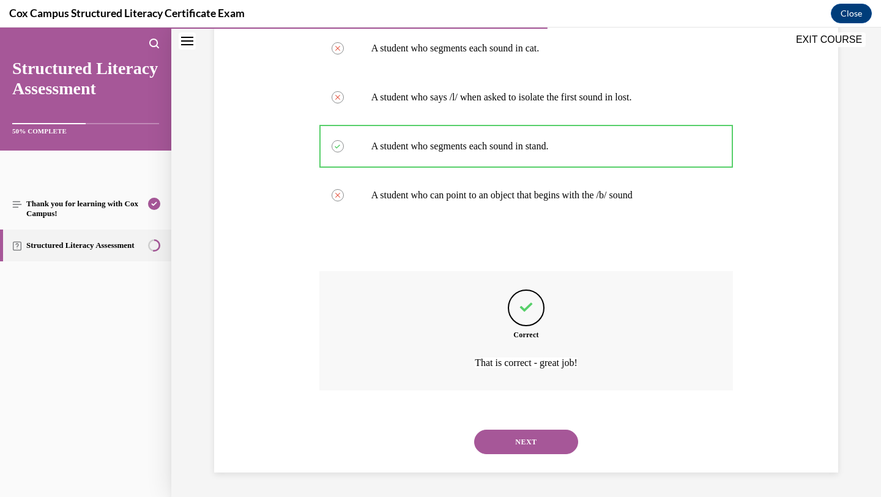
click at [509, 435] on button "NEXT" at bounding box center [526, 441] width 104 height 24
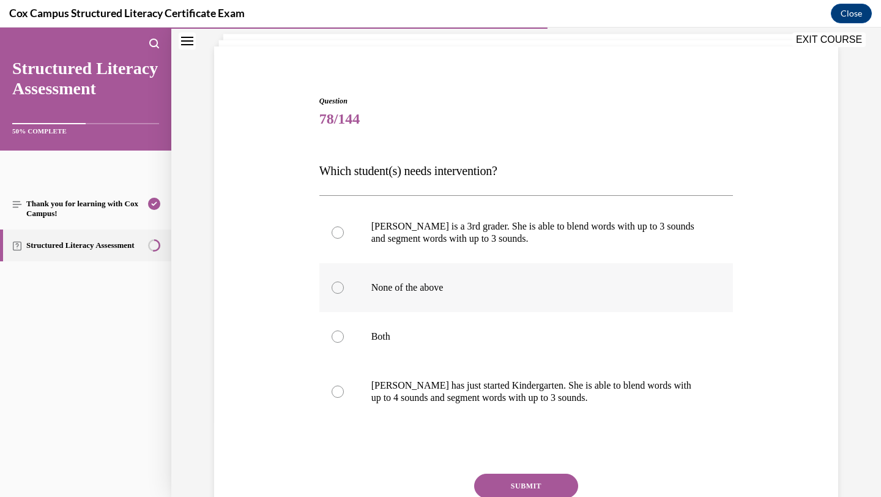
scroll to position [76, 0]
click at [519, 348] on label "Both" at bounding box center [526, 335] width 414 height 49
click at [344, 341] on input "Both" at bounding box center [337, 335] width 12 height 12
radio input "true"
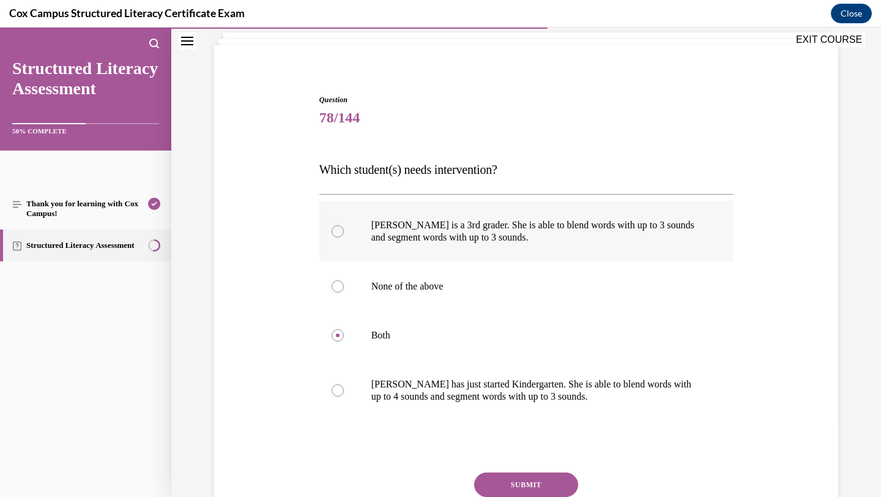
click at [491, 244] on label "Ella is a 3rd grader. She is able to blend words with up to 3 sounds and segmen…" at bounding box center [526, 231] width 414 height 61
click at [344, 237] on input "Ella is a 3rd grader. She is able to blend words with up to 3 sounds and segmen…" at bounding box center [337, 231] width 12 height 12
radio input "true"
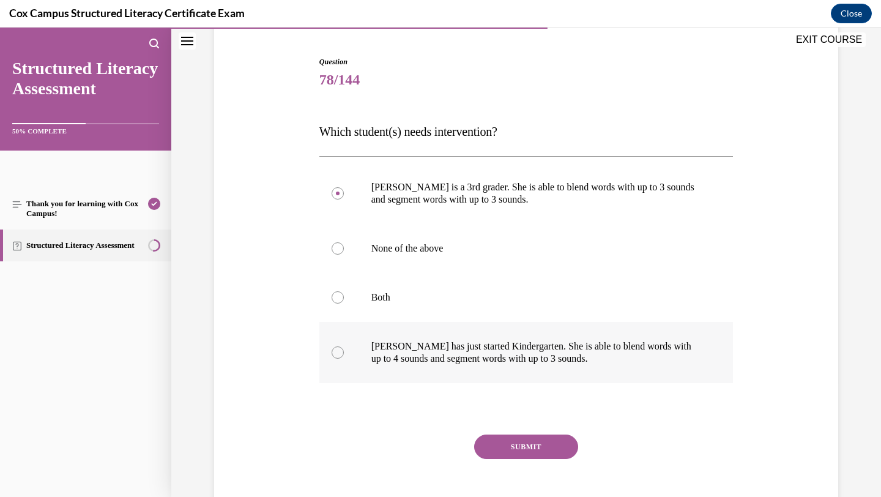
scroll to position [117, 0]
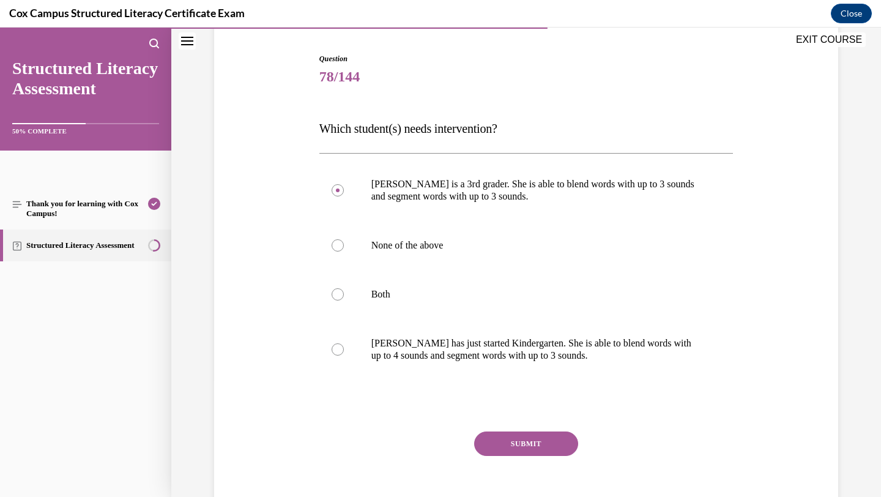
click at [520, 440] on button "SUBMIT" at bounding box center [526, 443] width 104 height 24
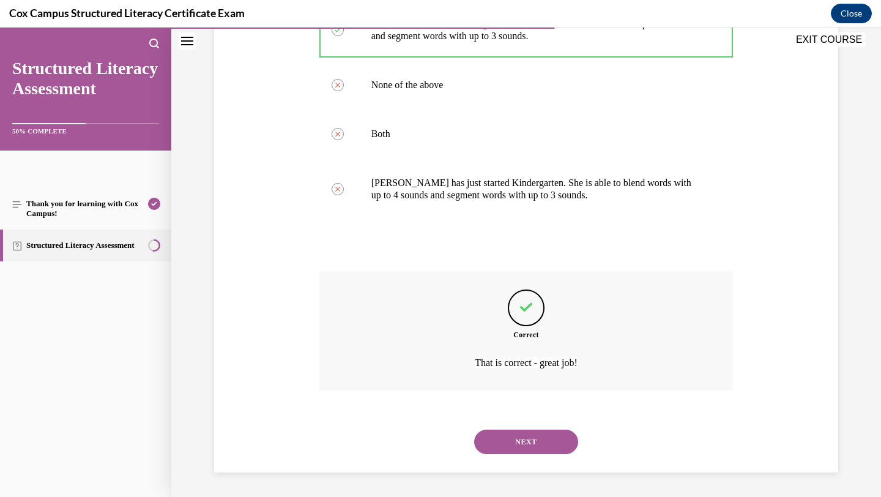
click at [520, 440] on button "NEXT" at bounding box center [526, 441] width 104 height 24
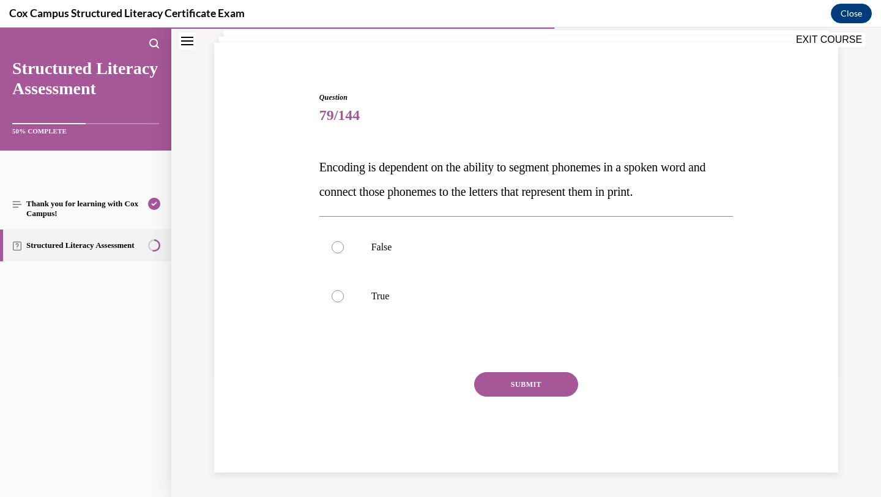
scroll to position [78, 0]
click at [441, 295] on p "True" at bounding box center [536, 296] width 331 height 12
click at [344, 295] on input "True" at bounding box center [337, 296] width 12 height 12
radio input "true"
click at [508, 382] on button "SUBMIT" at bounding box center [526, 384] width 104 height 24
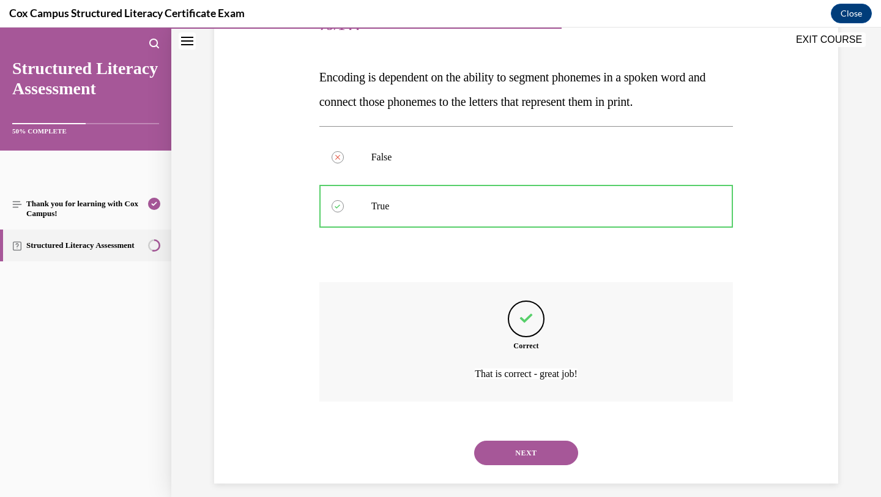
scroll to position [179, 0]
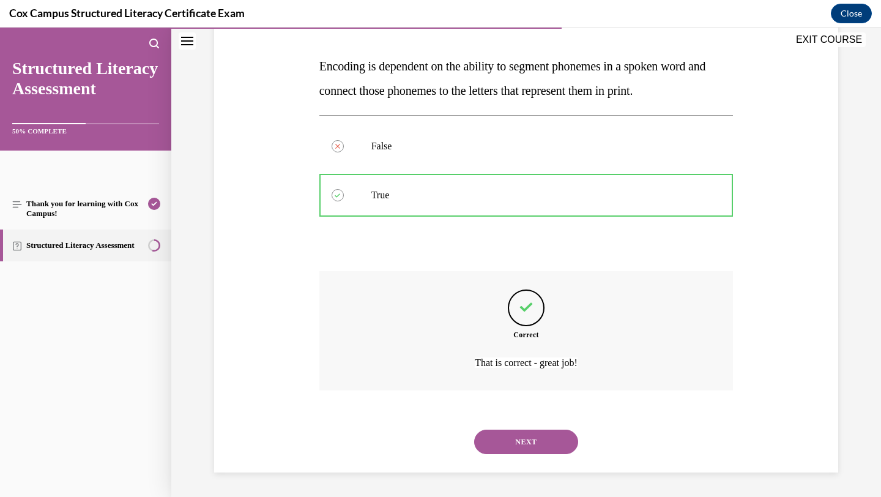
click at [512, 445] on button "NEXT" at bounding box center [526, 441] width 104 height 24
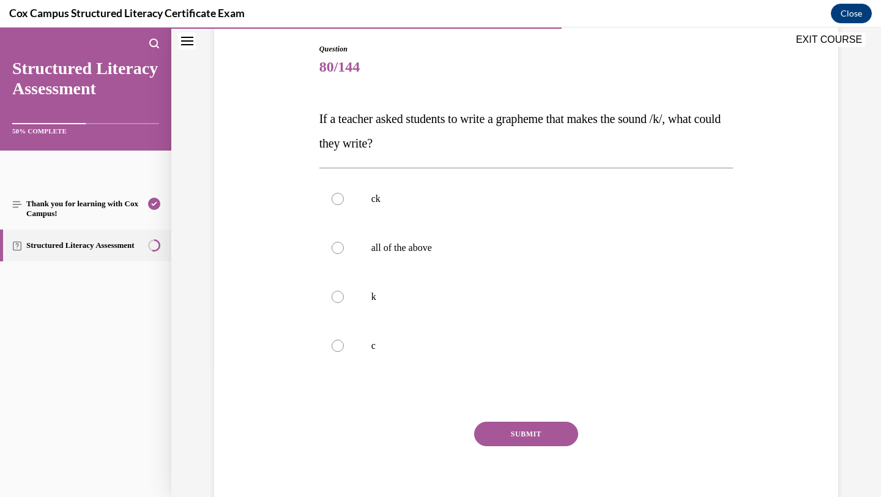
scroll to position [130, 0]
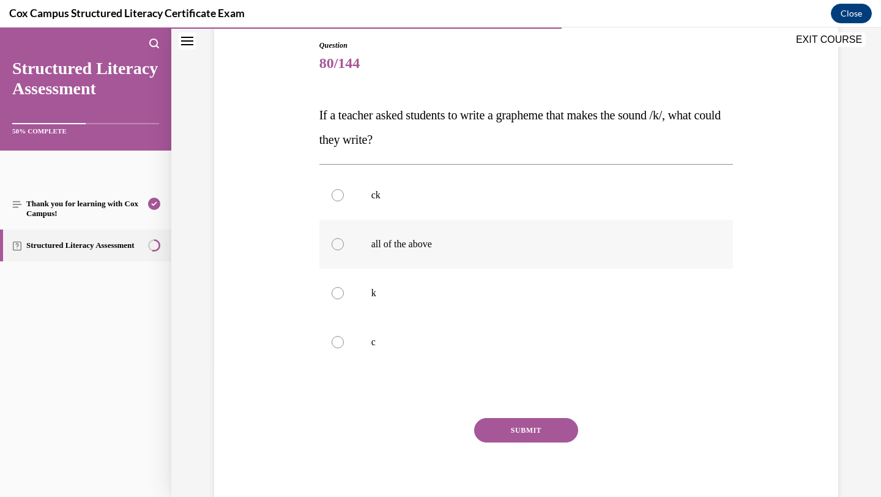
click at [405, 252] on label "all of the above" at bounding box center [526, 244] width 414 height 49
click at [344, 250] on input "all of the above" at bounding box center [337, 244] width 12 height 12
radio input "true"
click at [490, 426] on button "SUBMIT" at bounding box center [526, 430] width 104 height 24
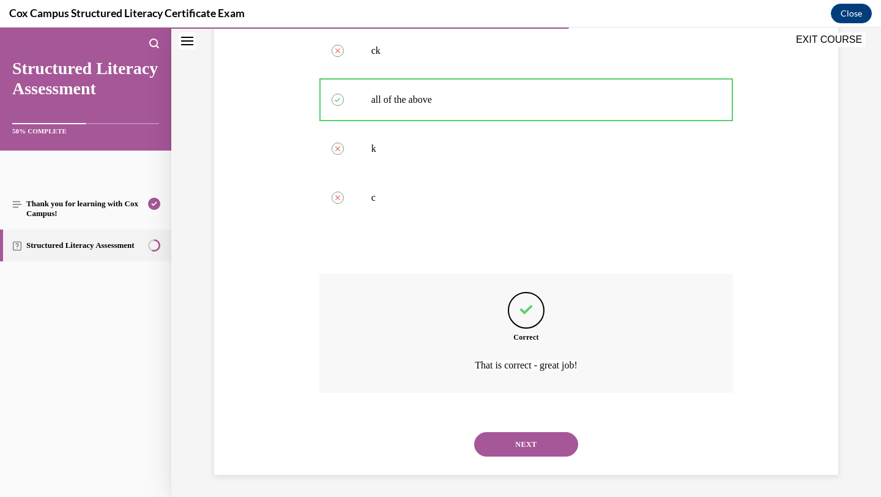
scroll to position [277, 0]
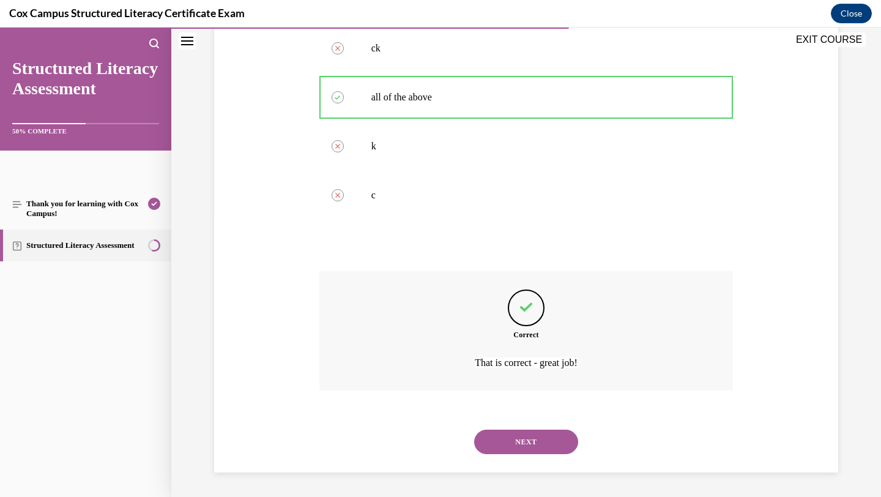
click at [492, 433] on button "NEXT" at bounding box center [526, 441] width 104 height 24
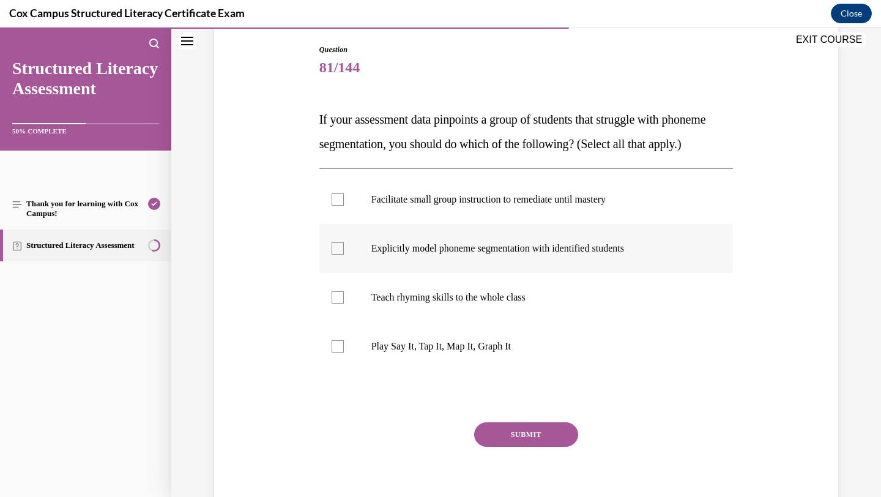
scroll to position [127, 0]
click at [516, 205] on p "Facilitate small group instruction to remediate until mastery" at bounding box center [536, 199] width 331 height 12
click at [344, 205] on input "Facilitate small group instruction to remediate until mastery" at bounding box center [337, 199] width 12 height 12
checkbox input "true"
click at [511, 254] on p "Explicitly model phoneme segmentation with identified students" at bounding box center [536, 248] width 331 height 12
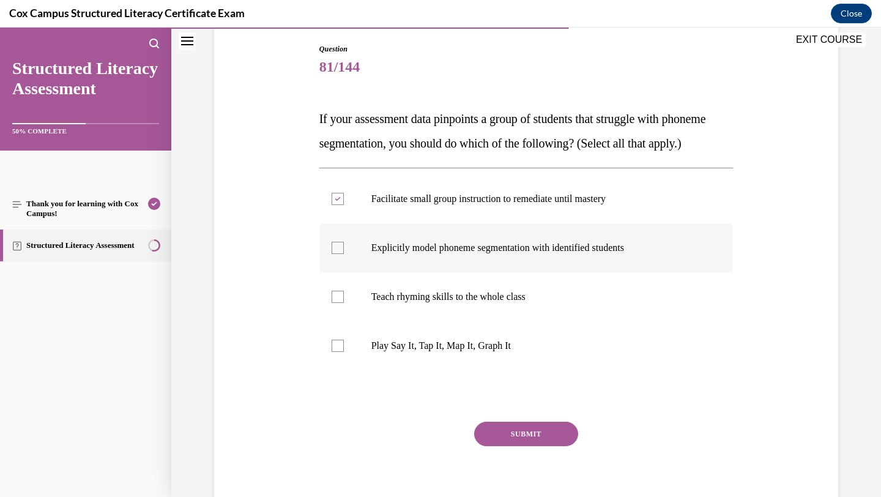
click at [344, 254] on input "Explicitly model phoneme segmentation with identified students" at bounding box center [337, 248] width 12 height 12
checkbox input "true"
click at [496, 352] on p "Play Say It, Tap It, Map It, Graph It" at bounding box center [536, 345] width 331 height 12
click at [344, 352] on input "Play Say It, Tap It, Map It, Graph It" at bounding box center [337, 345] width 12 height 12
checkbox input "true"
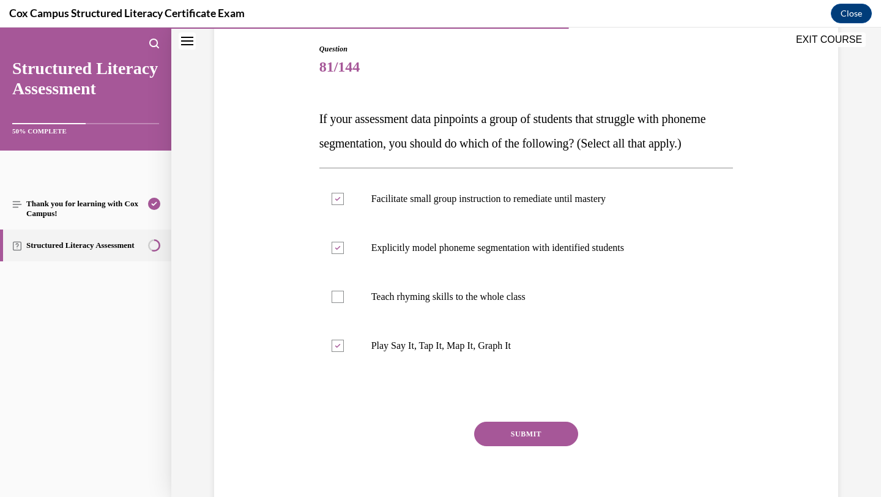
click at [523, 446] on button "SUBMIT" at bounding box center [526, 433] width 104 height 24
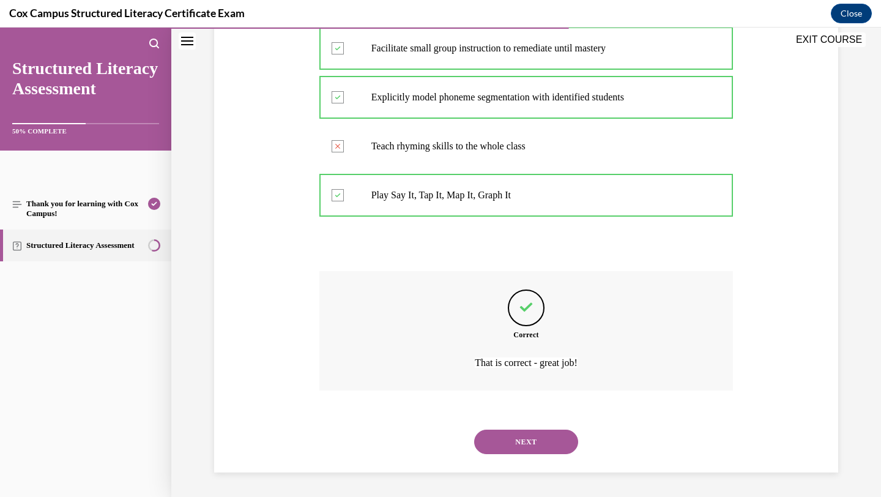
scroll to position [302, 0]
click at [522, 441] on button "NEXT" at bounding box center [526, 441] width 104 height 24
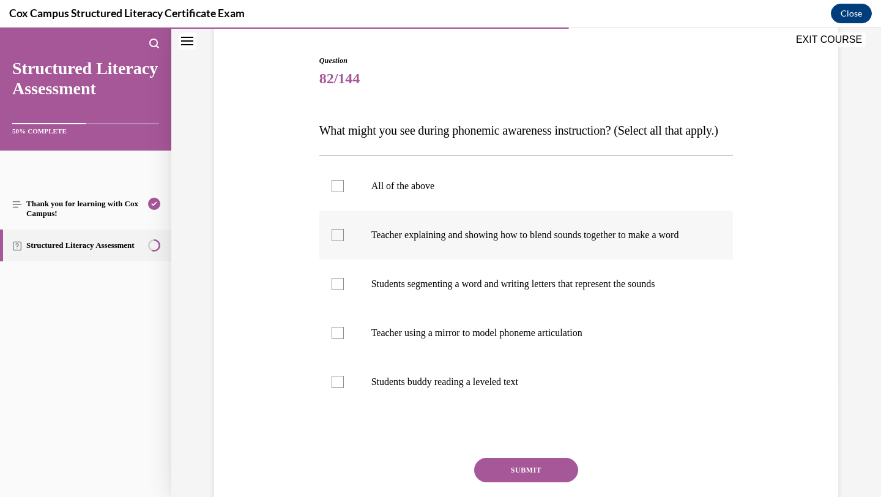
scroll to position [117, 0]
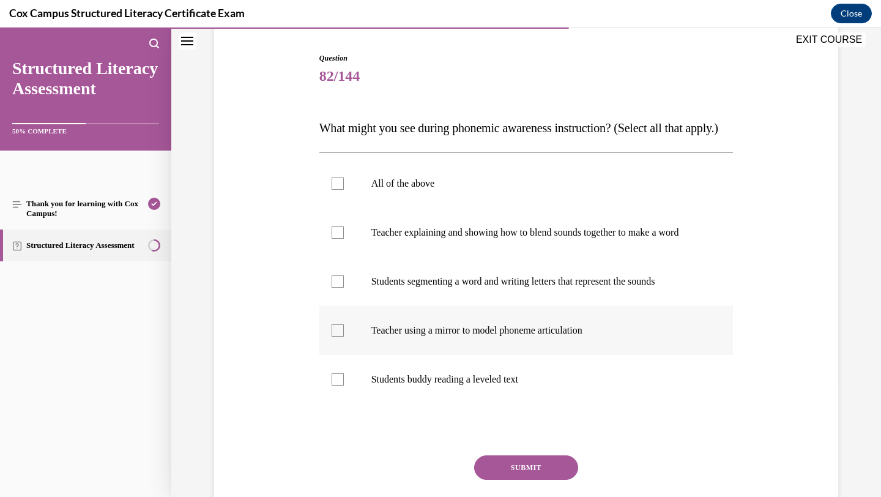
click at [494, 336] on p "Teacher using a mirror to model phoneme articulation" at bounding box center [536, 330] width 331 height 12
click at [344, 336] on input "Teacher using a mirror to model phoneme articulation" at bounding box center [337, 330] width 12 height 12
checkbox input "true"
click at [500, 239] on p "Teacher explaining and showing how to blend sounds together to make a word" at bounding box center [536, 232] width 331 height 12
click at [344, 239] on input "Teacher explaining and showing how to blend sounds together to make a word" at bounding box center [337, 232] width 12 height 12
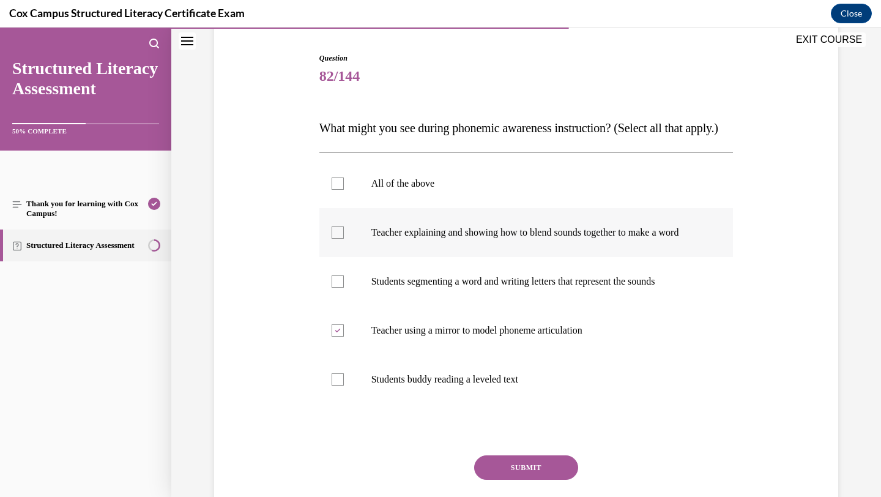
checkbox input "true"
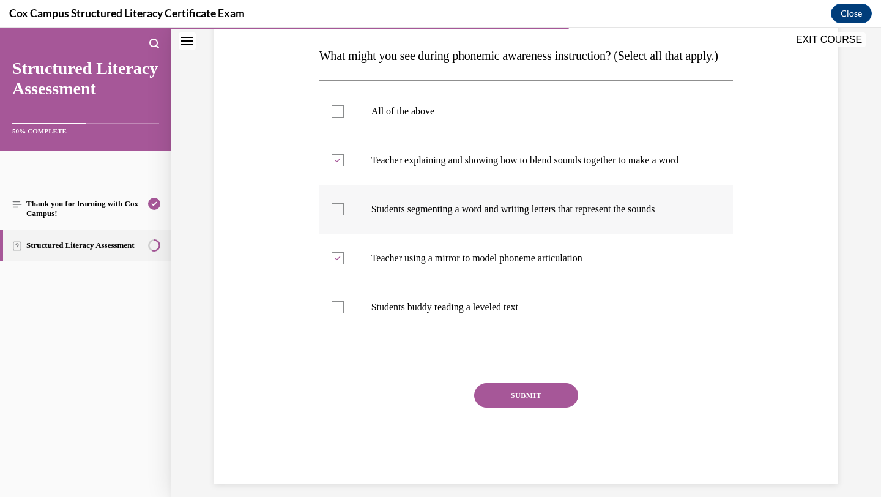
scroll to position [187, 0]
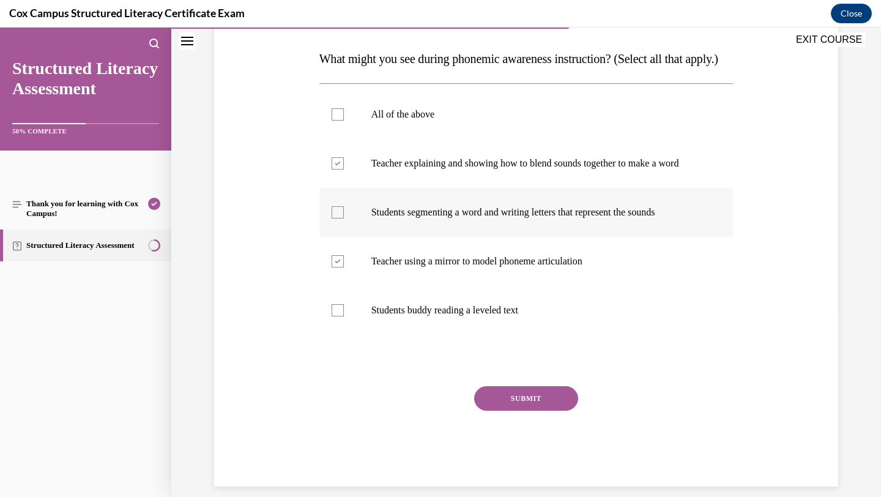
click at [491, 218] on p "Students segmenting a word and writing letters that represent the sounds" at bounding box center [536, 212] width 331 height 12
click at [344, 218] on input "Students segmenting a word and writing letters that represent the sounds" at bounding box center [337, 212] width 12 height 12
checkbox input "true"
click at [506, 410] on button "SUBMIT" at bounding box center [526, 398] width 104 height 24
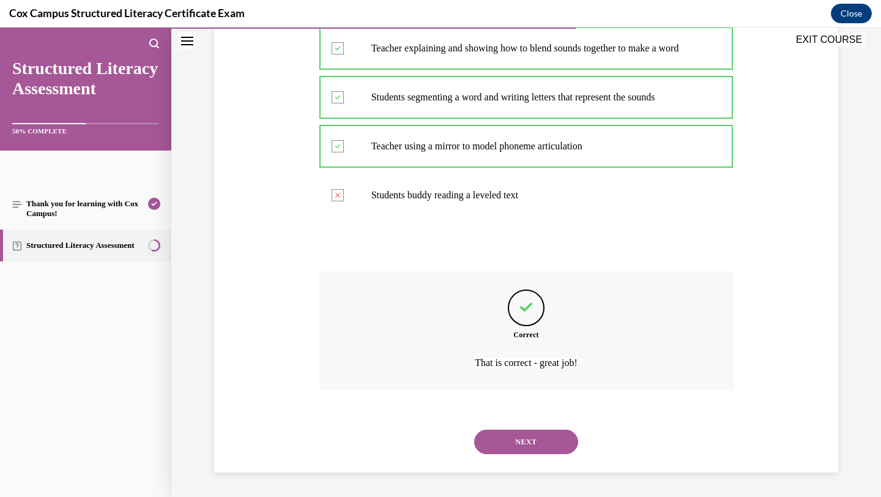
scroll to position [338, 0]
click at [525, 442] on button "NEXT" at bounding box center [526, 441] width 104 height 24
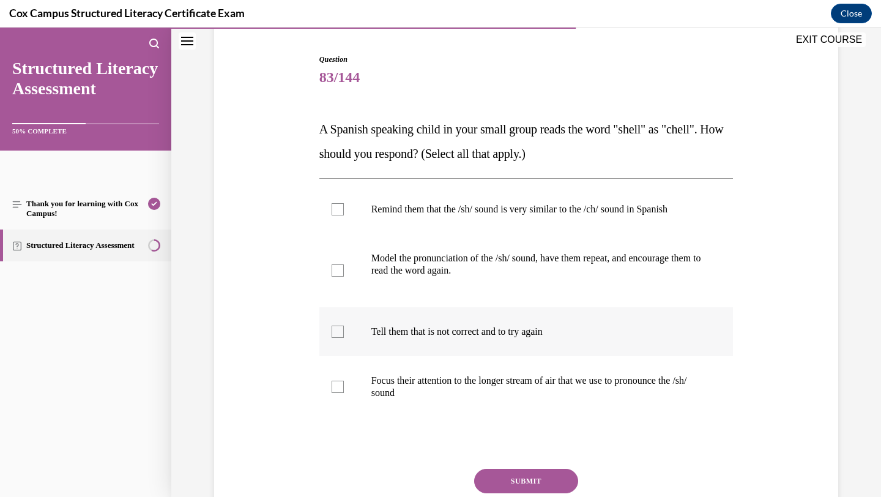
scroll to position [119, 0]
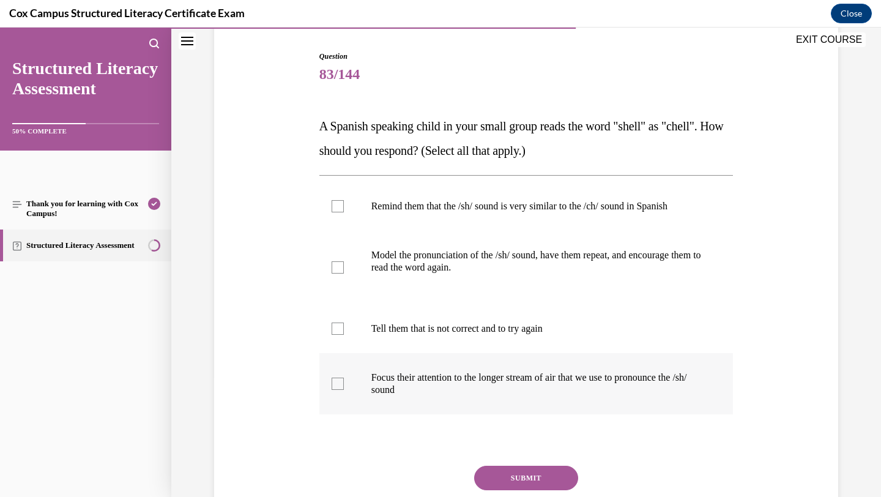
click at [459, 388] on p "Focus their attention to the longer stream of air that we use to pronounce the …" at bounding box center [536, 383] width 331 height 24
click at [344, 388] on input "Focus their attention to the longer stream of air that we use to pronounce the …" at bounding box center [337, 383] width 12 height 12
checkbox input "true"
click at [459, 273] on p at bounding box center [566, 279] width 273 height 12
click at [344, 273] on input "Model the pronunciation of the /sh/ sound, have them repeat, and encourage them…" at bounding box center [337, 267] width 12 height 12
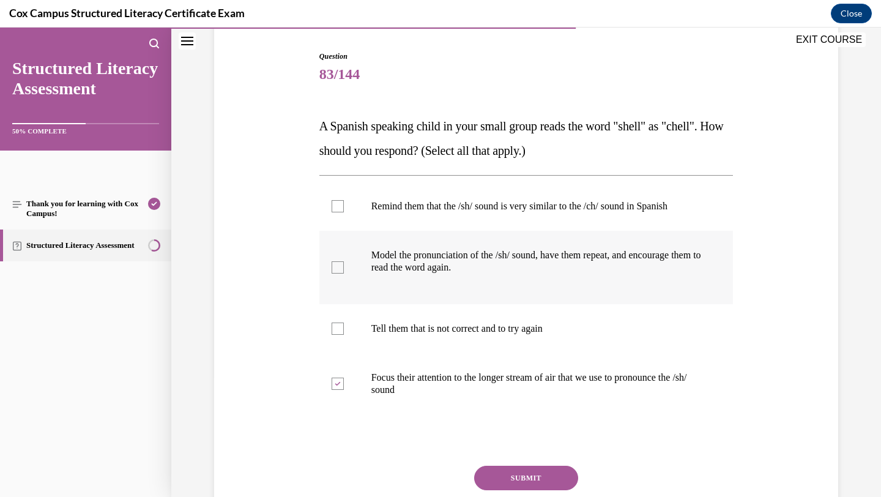
checkbox input "true"
click at [462, 227] on label "Remind them that the /sh/ sound is very similar to the /ch/ sound in Spanish" at bounding box center [526, 206] width 414 height 49
click at [344, 212] on input "Remind them that the /sh/ sound is very similar to the /ch/ sound in Spanish" at bounding box center [337, 206] width 12 height 12
checkbox input "true"
click at [514, 478] on button "SUBMIT" at bounding box center [526, 477] width 104 height 24
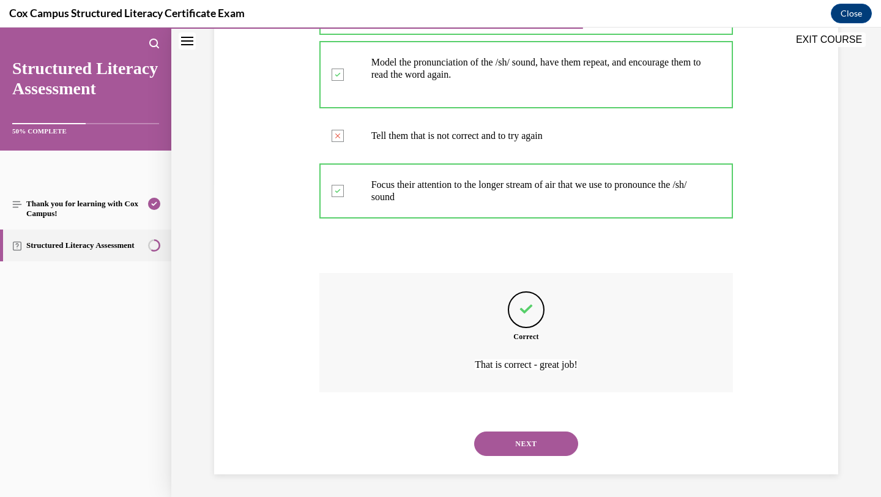
scroll to position [314, 0]
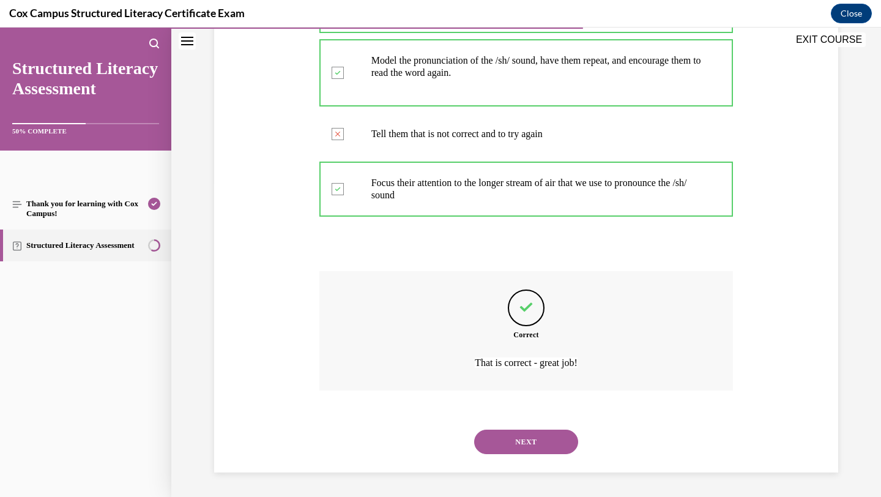
click at [511, 446] on button "NEXT" at bounding box center [526, 441] width 104 height 24
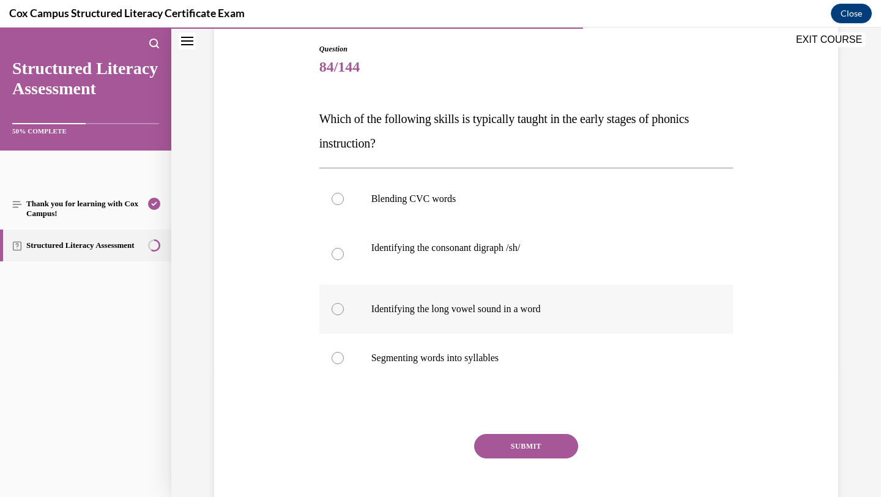
scroll to position [125, 0]
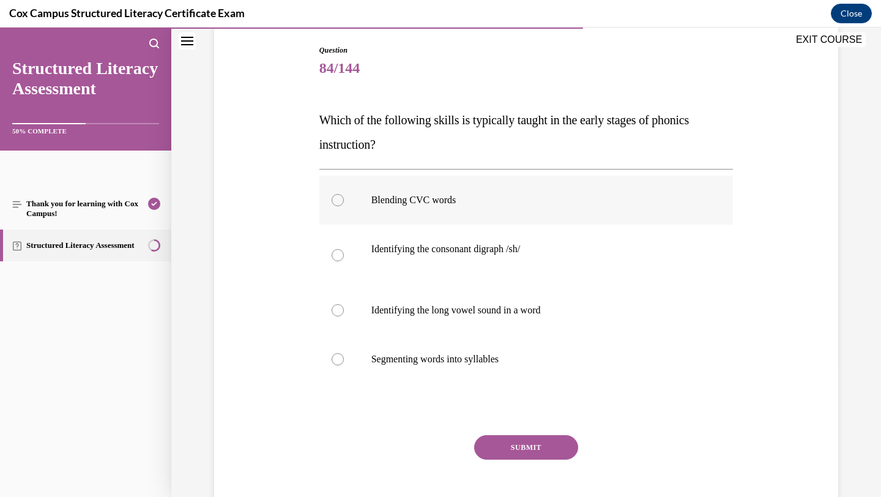
click at [482, 192] on label "Blending CVC words" at bounding box center [526, 200] width 414 height 49
click at [344, 194] on input "Blending CVC words" at bounding box center [337, 200] width 12 height 12
radio input "true"
click at [498, 440] on button "SUBMIT" at bounding box center [526, 447] width 104 height 24
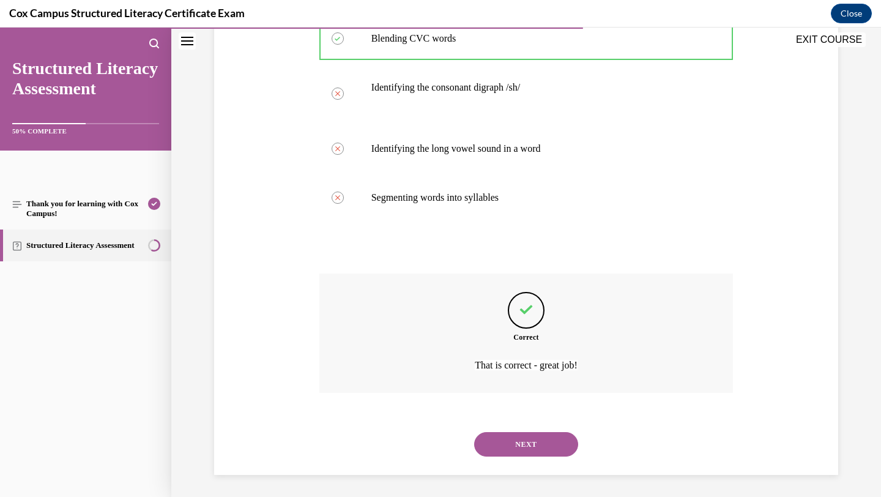
scroll to position [289, 0]
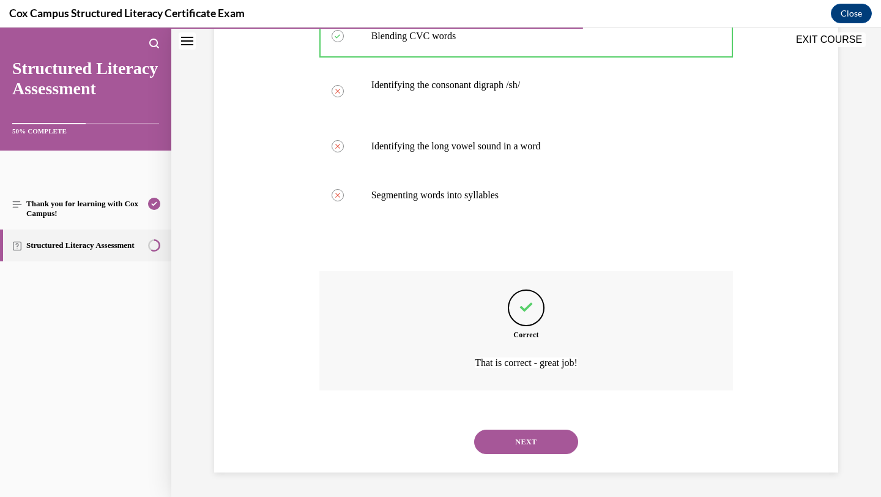
click at [497, 448] on button "NEXT" at bounding box center [526, 441] width 104 height 24
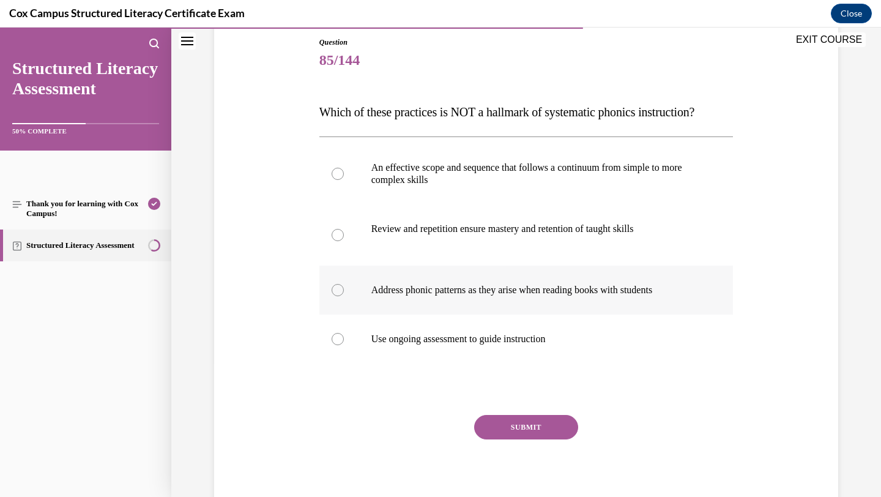
scroll to position [135, 0]
click at [505, 295] on p "Address phonic patterns as they arise when reading books with students" at bounding box center [536, 289] width 331 height 12
click at [344, 295] on input "Address phonic patterns as they arise when reading books with students" at bounding box center [337, 289] width 12 height 12
radio input "true"
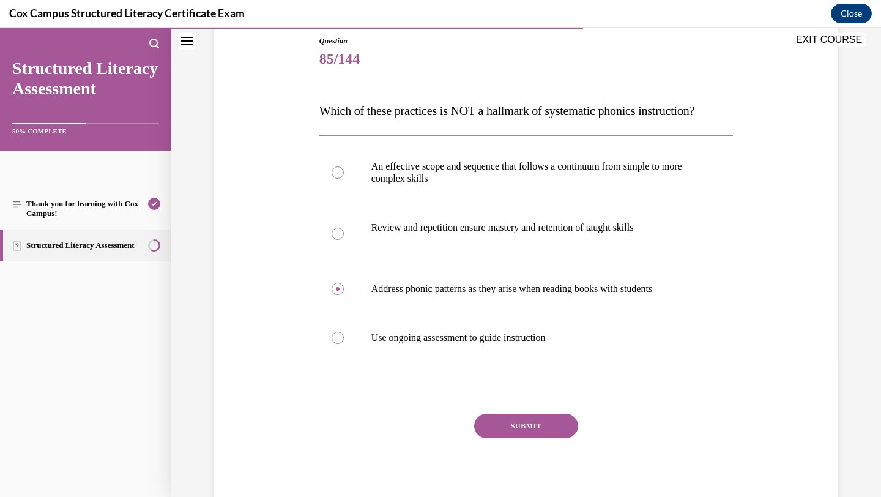
click at [526, 438] on button "SUBMIT" at bounding box center [526, 425] width 104 height 24
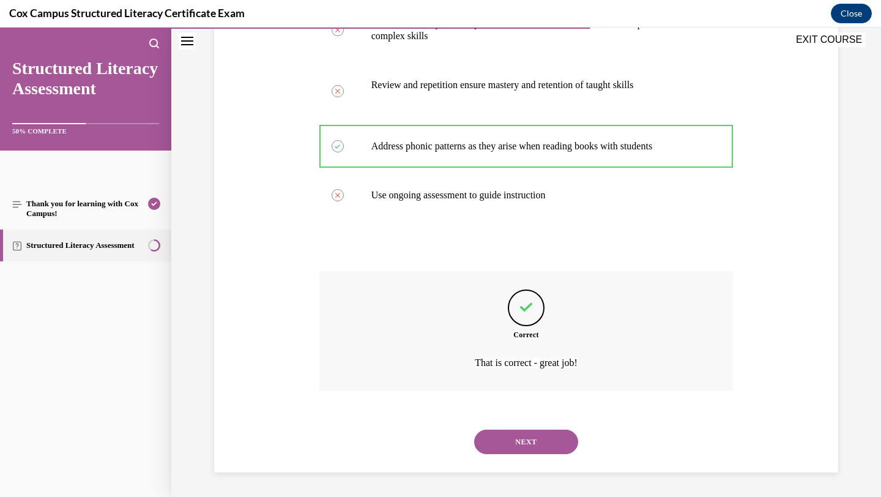
click at [526, 451] on button "NEXT" at bounding box center [526, 441] width 104 height 24
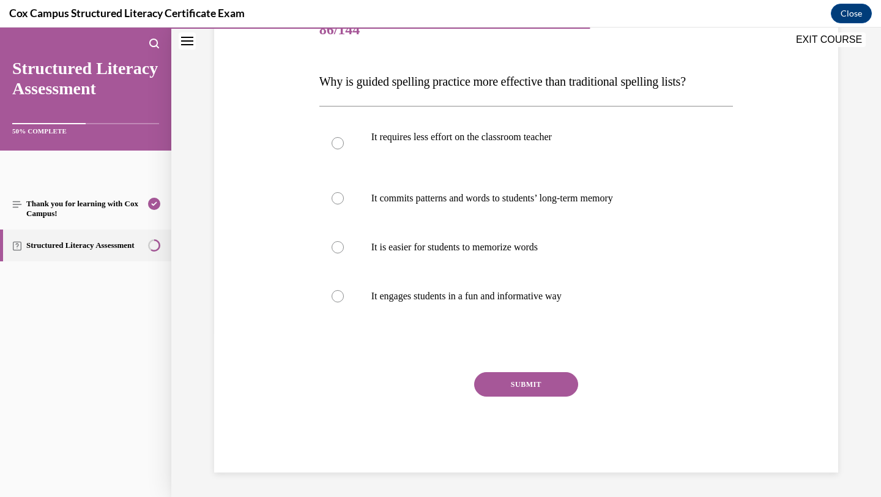
scroll to position [136, 0]
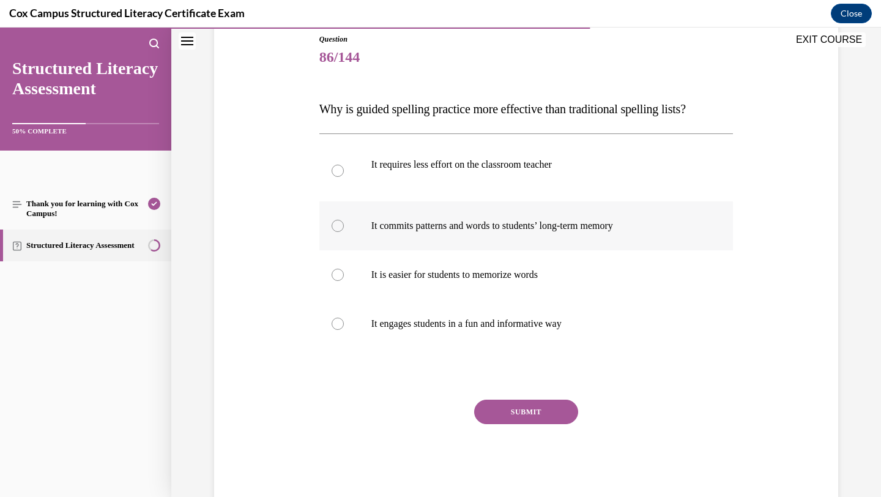
click at [599, 214] on label "It commits patterns and words to students’ long-term memory" at bounding box center [526, 225] width 414 height 49
click at [344, 220] on input "It commits patterns and words to students’ long-term memory" at bounding box center [337, 226] width 12 height 12
radio input "true"
click at [536, 415] on button "SUBMIT" at bounding box center [526, 411] width 104 height 24
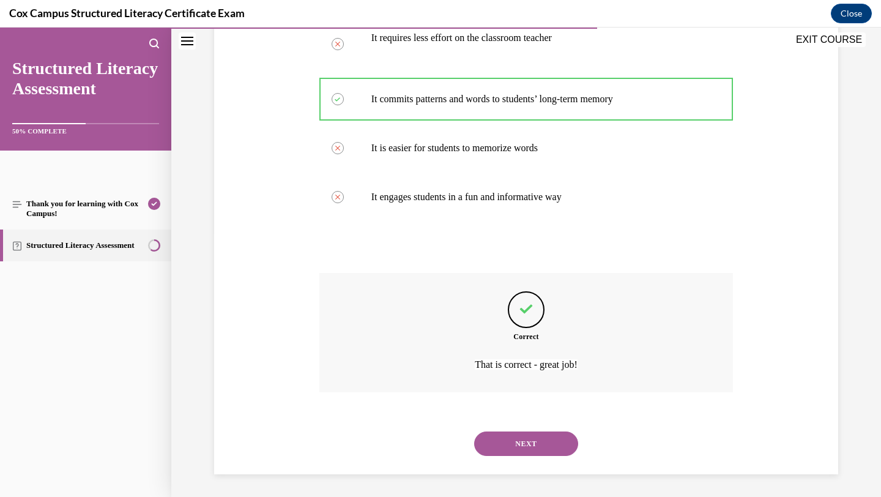
scroll to position [265, 0]
click at [522, 437] on button "NEXT" at bounding box center [526, 441] width 104 height 24
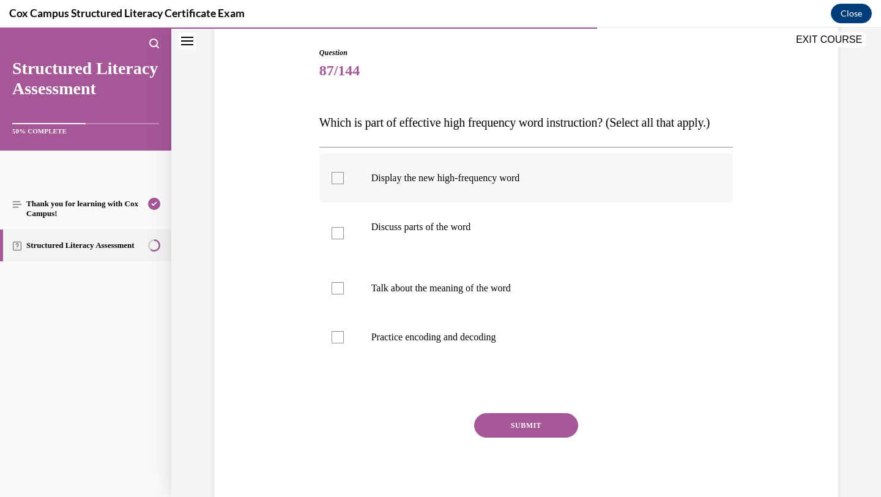
scroll to position [124, 0]
click at [500, 201] on label "Display the new high-frequency word" at bounding box center [526, 176] width 414 height 49
click at [344, 183] on input "Display the new high-frequency word" at bounding box center [337, 177] width 12 height 12
checkbox input "true"
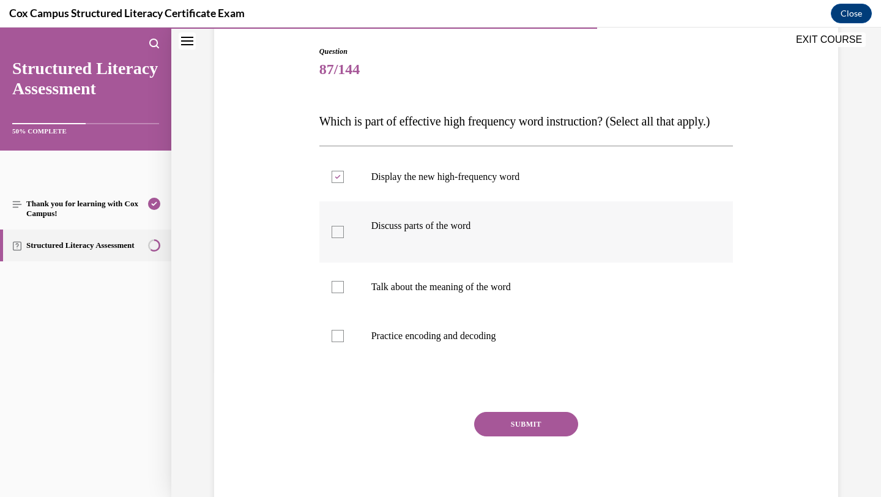
click at [486, 232] on p "Discuss parts of the word" at bounding box center [536, 226] width 331 height 12
click at [344, 238] on input "Discuss parts of the word" at bounding box center [337, 232] width 12 height 12
checkbox input "true"
click at [480, 293] on p "Talk about the meaning of the word" at bounding box center [536, 287] width 331 height 12
click at [344, 293] on input "Talk about the meaning of the word" at bounding box center [337, 287] width 12 height 12
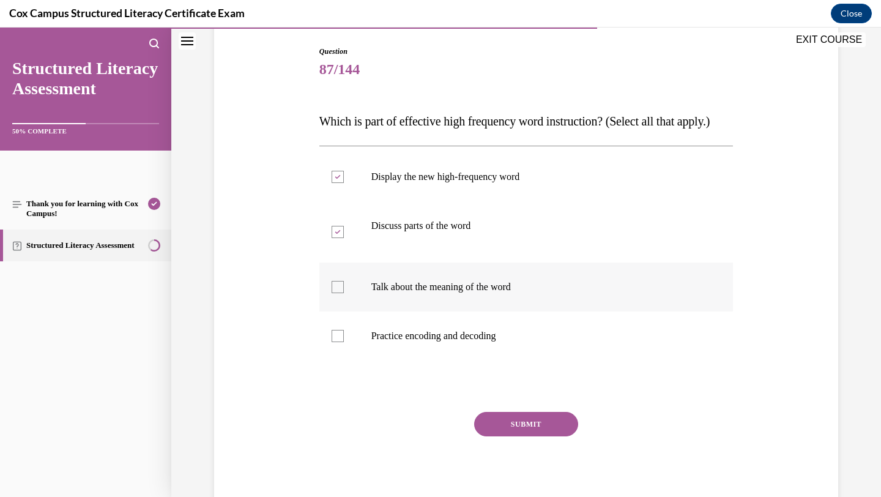
checkbox input "true"
click at [473, 352] on label "Practice encoding and decoding" at bounding box center [526, 335] width 414 height 49
click at [344, 342] on input "Practice encoding and decoding" at bounding box center [337, 336] width 12 height 12
checkbox input "true"
click at [516, 436] on button "SUBMIT" at bounding box center [526, 424] width 104 height 24
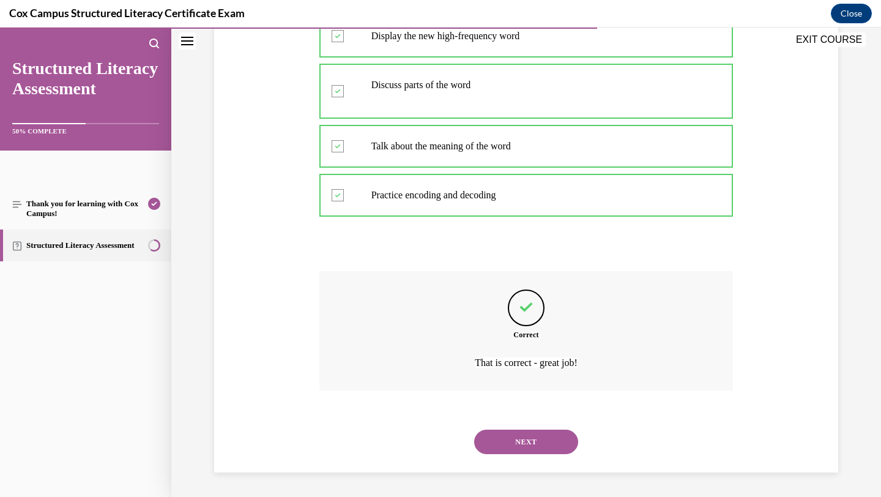
click at [517, 454] on button "NEXT" at bounding box center [526, 441] width 104 height 24
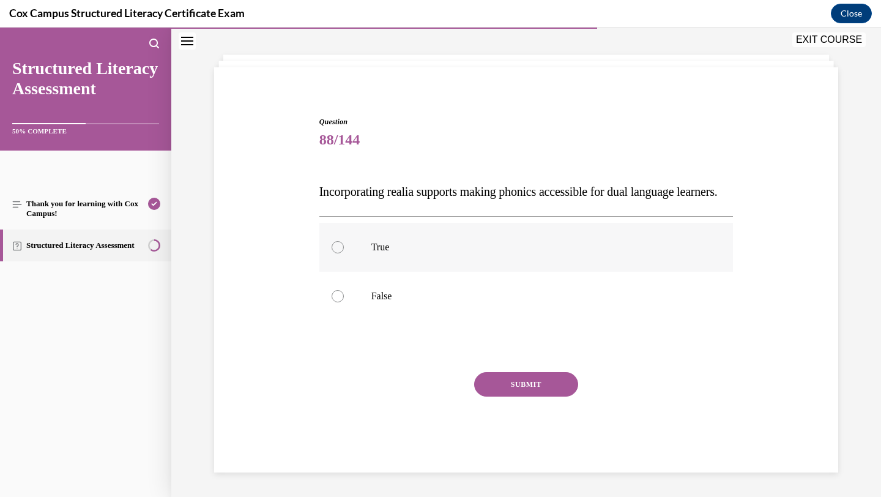
click at [429, 256] on label "True" at bounding box center [526, 247] width 414 height 49
click at [344, 253] on input "True" at bounding box center [337, 247] width 12 height 12
radio input "true"
click at [480, 382] on button "SUBMIT" at bounding box center [526, 384] width 104 height 24
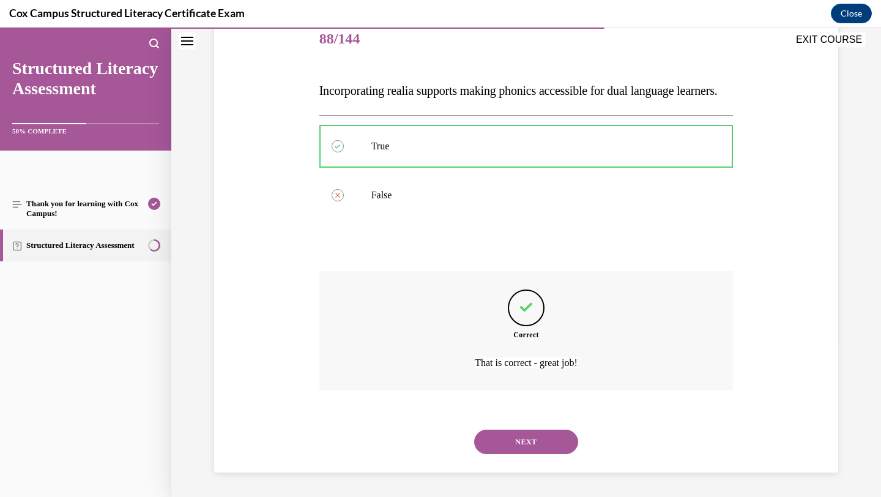
scroll to position [179, 0]
click at [517, 438] on button "NEXT" at bounding box center [526, 441] width 104 height 24
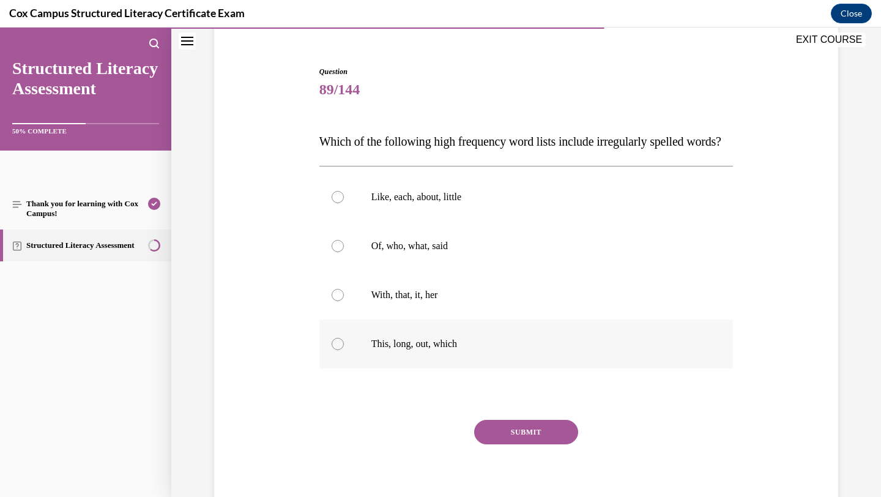
scroll to position [108, 0]
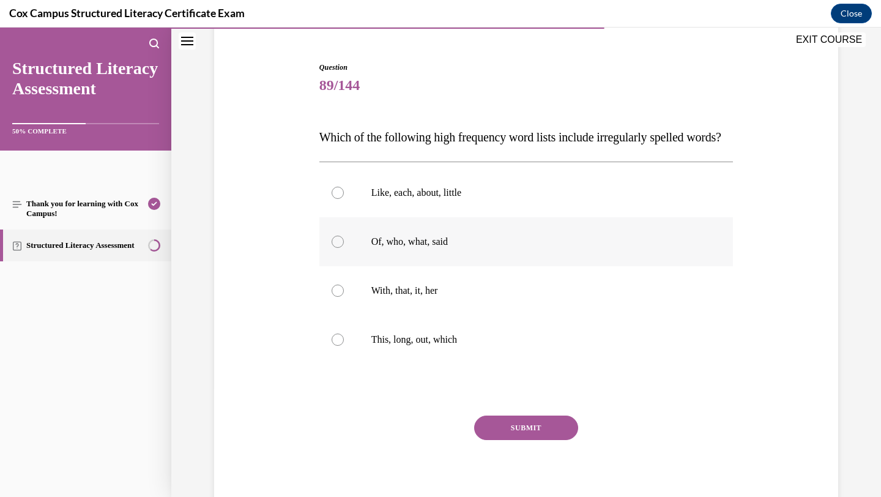
click at [501, 266] on label "Of, who, what, said" at bounding box center [526, 241] width 414 height 49
click at [344, 248] on input "Of, who, what, said" at bounding box center [337, 241] width 12 height 12
radio input "true"
click at [511, 440] on button "SUBMIT" at bounding box center [526, 427] width 104 height 24
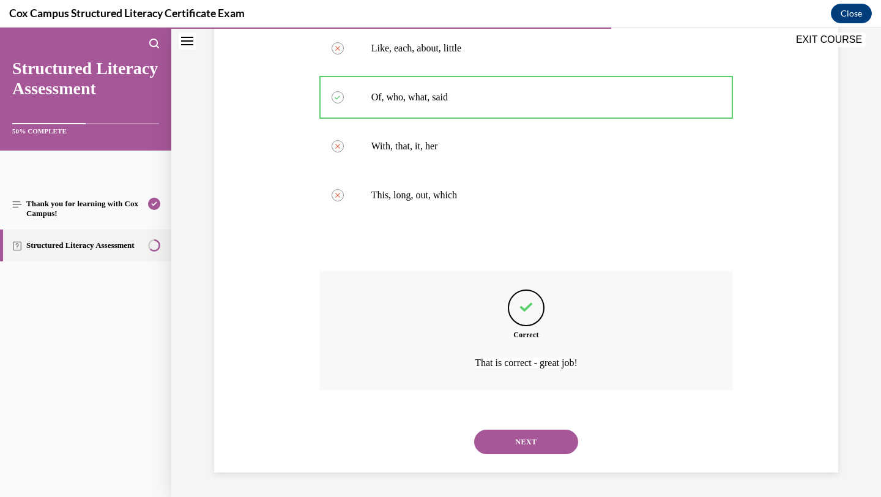
scroll to position [277, 0]
click at [539, 440] on button "NEXT" at bounding box center [526, 441] width 104 height 24
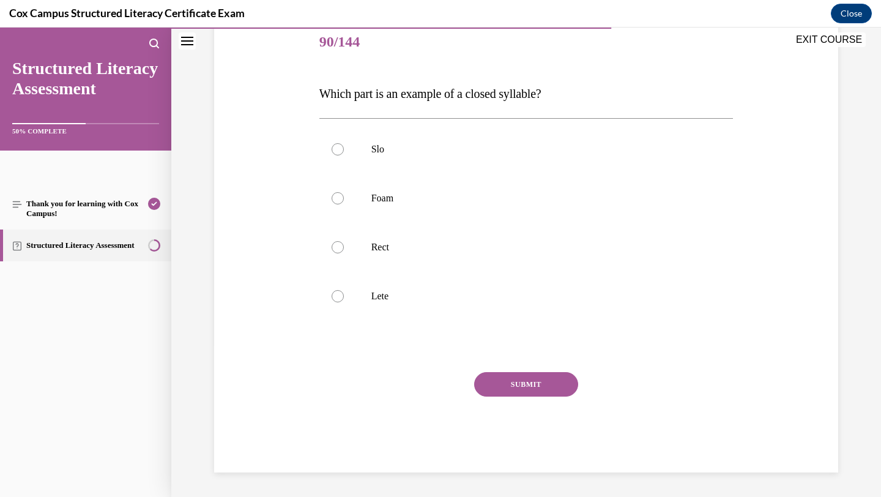
scroll to position [136, 0]
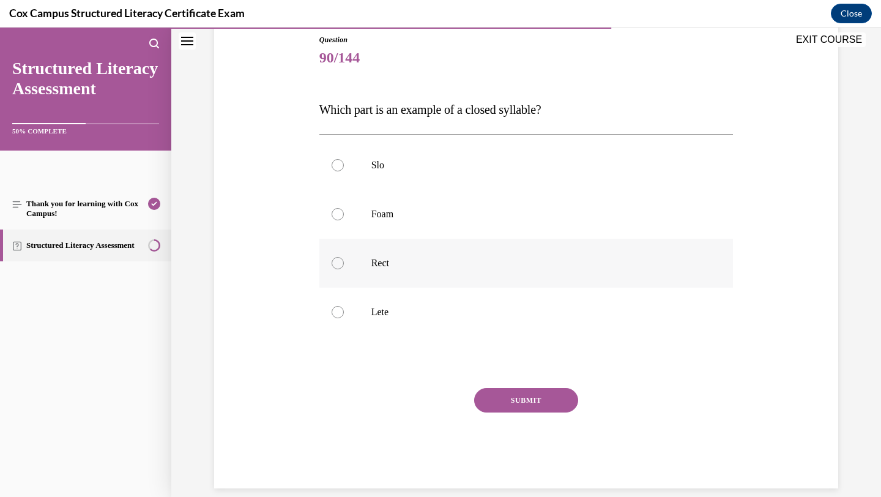
click at [391, 265] on p "Rect" at bounding box center [536, 263] width 331 height 12
click at [344, 265] on input "Rect" at bounding box center [337, 263] width 12 height 12
radio input "true"
click at [531, 399] on button "SUBMIT" at bounding box center [526, 400] width 104 height 24
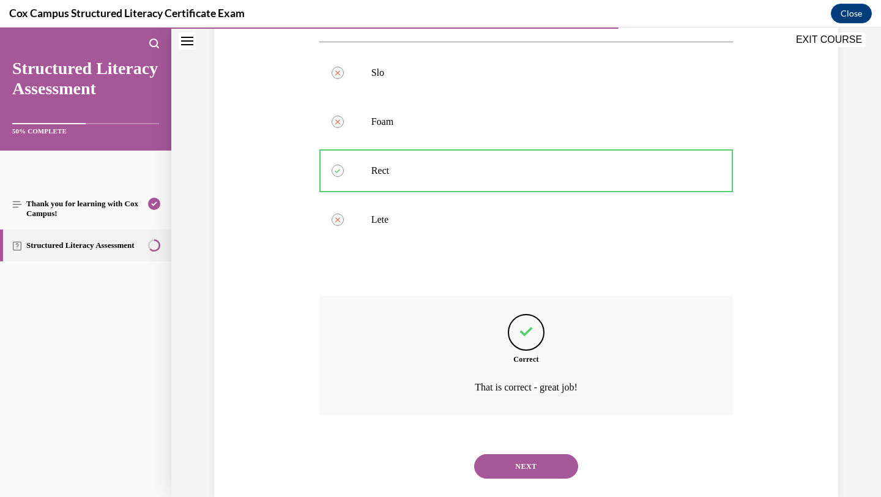
scroll to position [253, 0]
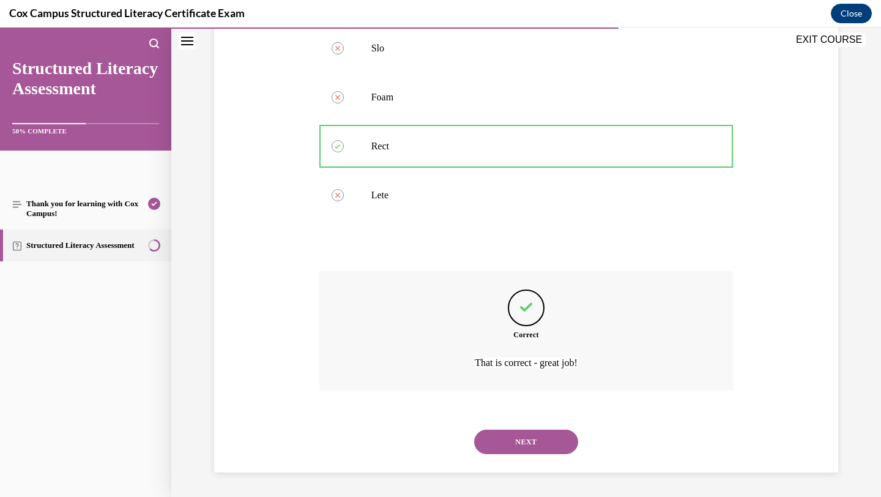
click at [497, 443] on button "NEXT" at bounding box center [526, 441] width 104 height 24
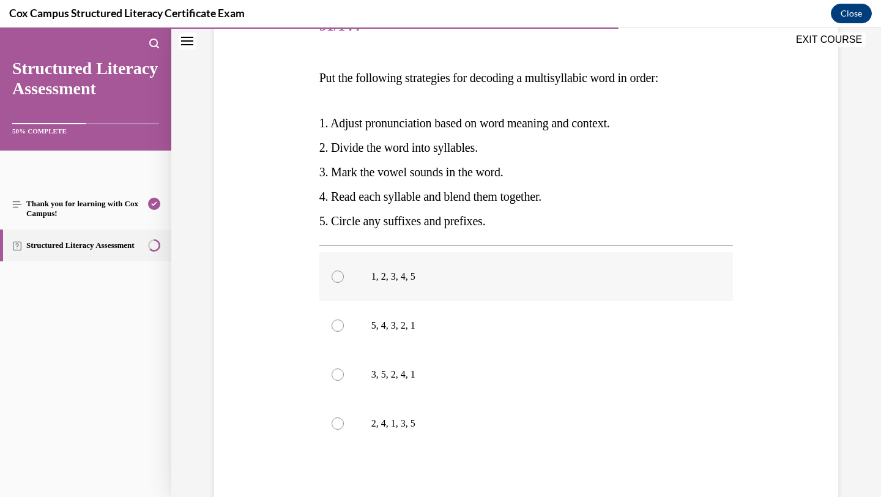
scroll to position [167, 0]
click at [470, 379] on p "3, 5, 2, 4, 1" at bounding box center [536, 375] width 331 height 12
click at [344, 379] on input "3, 5, 2, 4, 1" at bounding box center [337, 375] width 12 height 12
radio input "true"
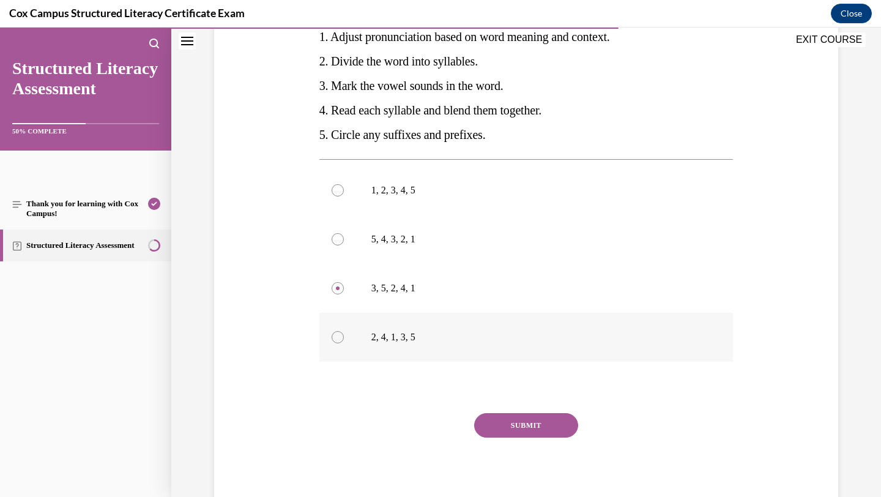
scroll to position [295, 0]
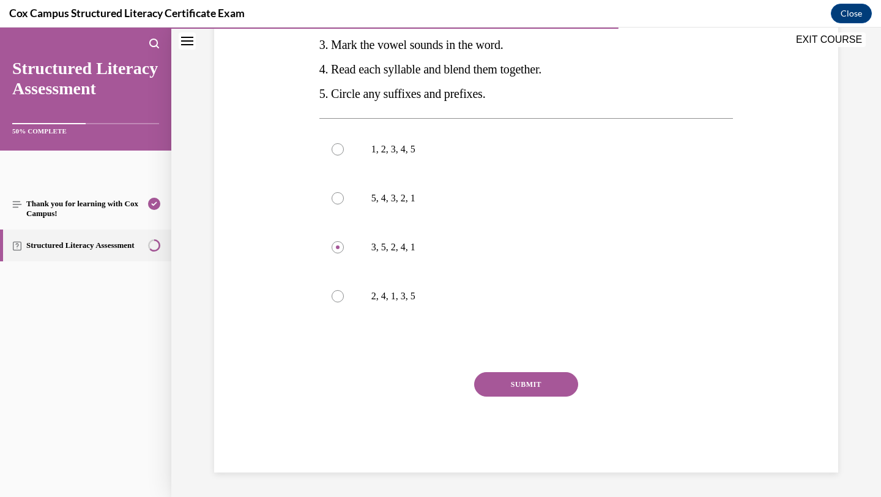
click at [500, 382] on button "SUBMIT" at bounding box center [526, 384] width 104 height 24
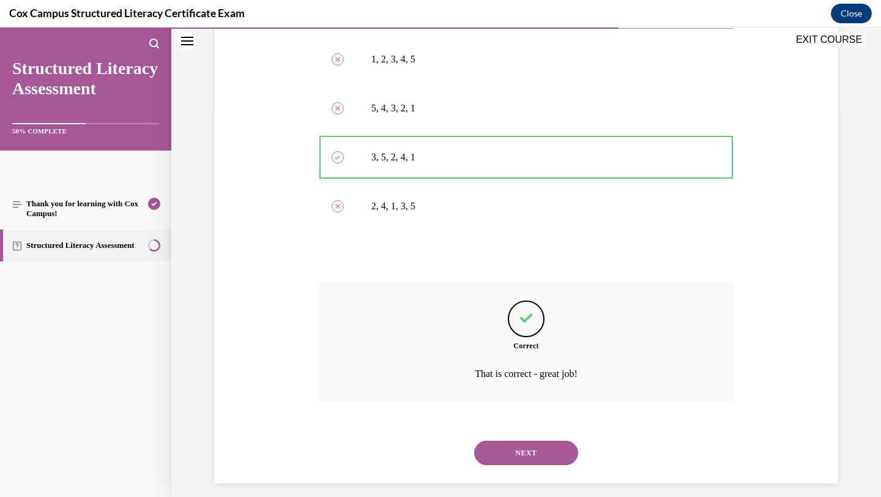
scroll to position [396, 0]
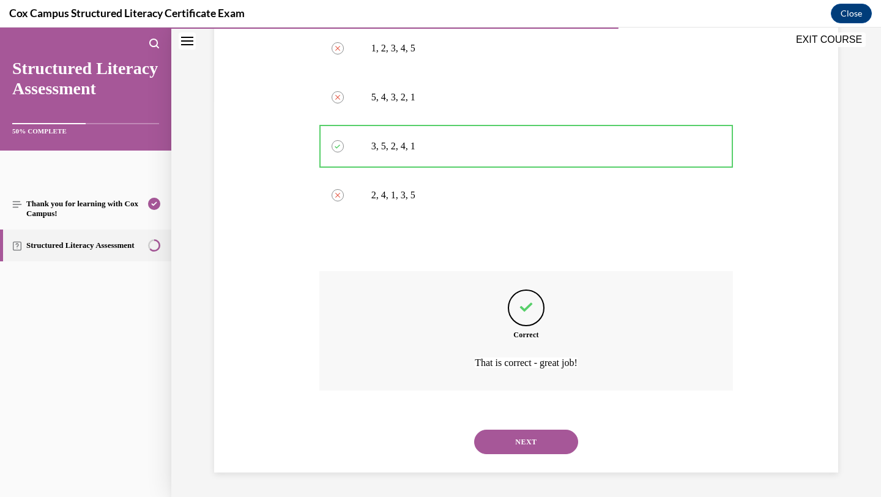
click at [500, 435] on button "NEXT" at bounding box center [526, 441] width 104 height 24
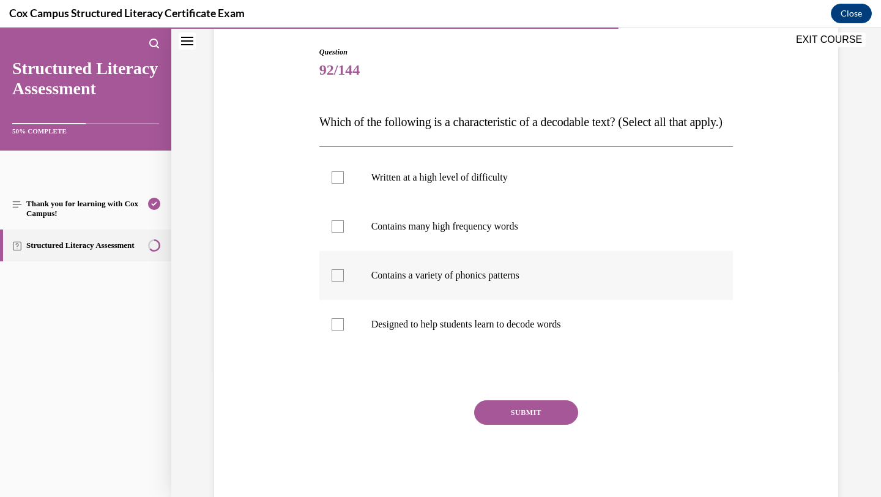
scroll to position [122, 0]
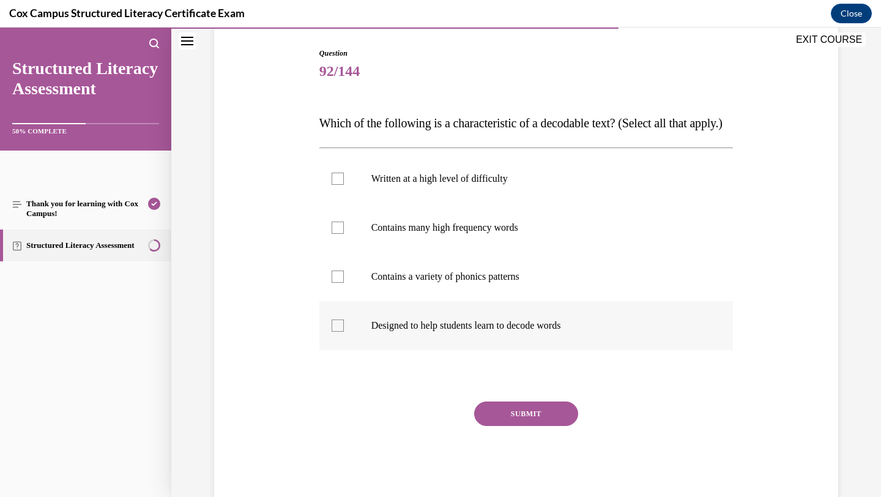
click at [464, 331] on p "Designed to help students learn to decode words" at bounding box center [536, 325] width 331 height 12
click at [344, 331] on input "Designed to help students learn to decode words" at bounding box center [337, 325] width 12 height 12
checkbox input "true"
click at [452, 283] on p "Contains a variety of phonics patterns" at bounding box center [536, 276] width 331 height 12
click at [344, 283] on input "Contains a variety of phonics patterns" at bounding box center [337, 276] width 12 height 12
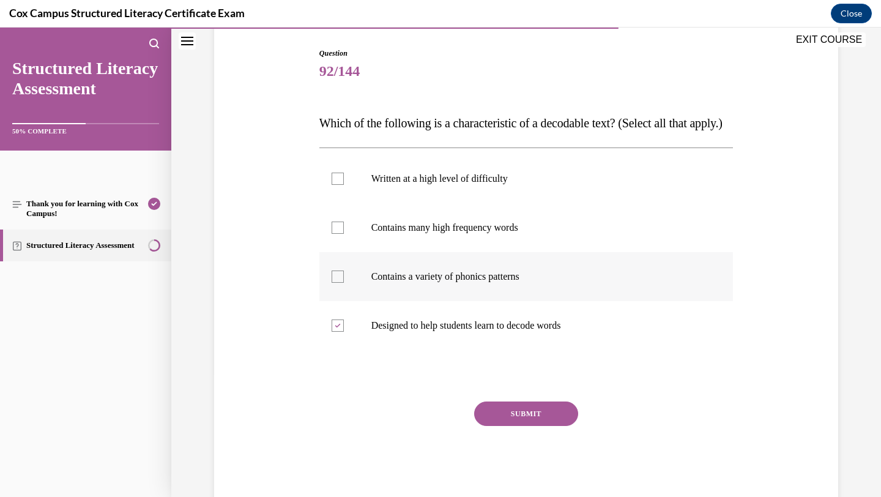
checkbox input "true"
click at [448, 252] on label "Contains many high frequency words" at bounding box center [526, 227] width 414 height 49
click at [344, 234] on input "Contains many high frequency words" at bounding box center [337, 227] width 12 height 12
checkbox input "true"
click at [503, 426] on button "SUBMIT" at bounding box center [526, 413] width 104 height 24
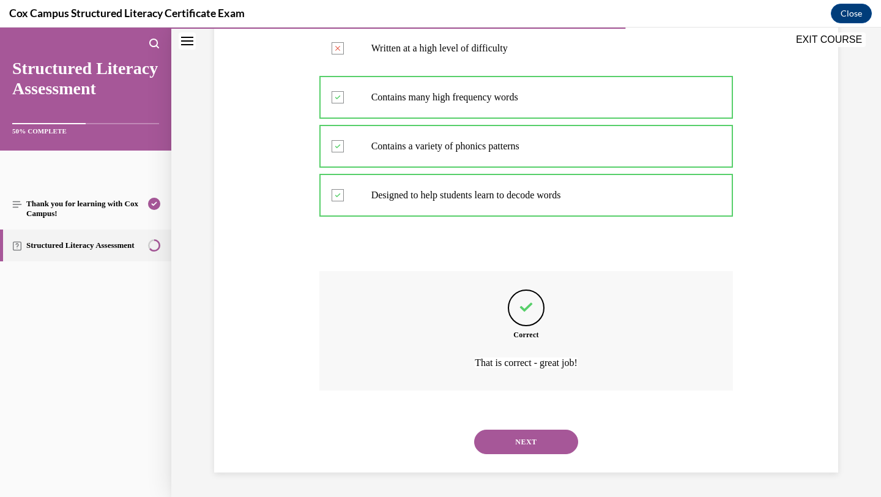
scroll to position [277, 0]
click at [514, 443] on button "NEXT" at bounding box center [526, 441] width 104 height 24
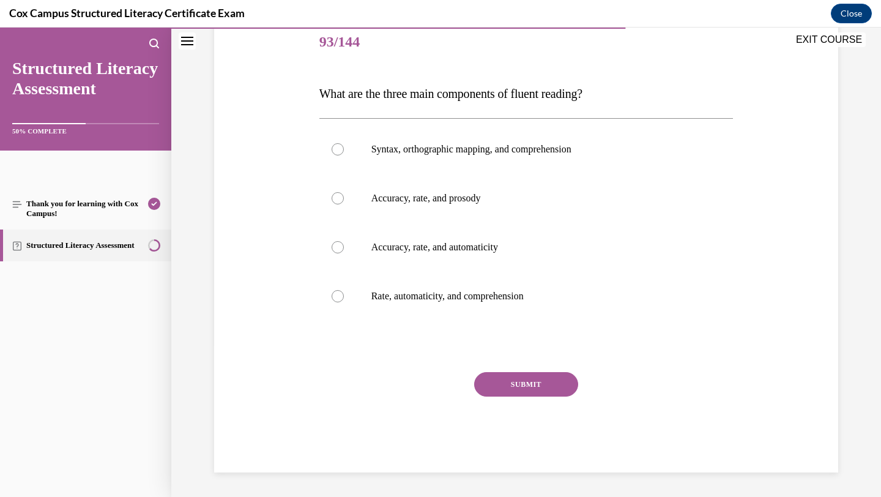
scroll to position [136, 0]
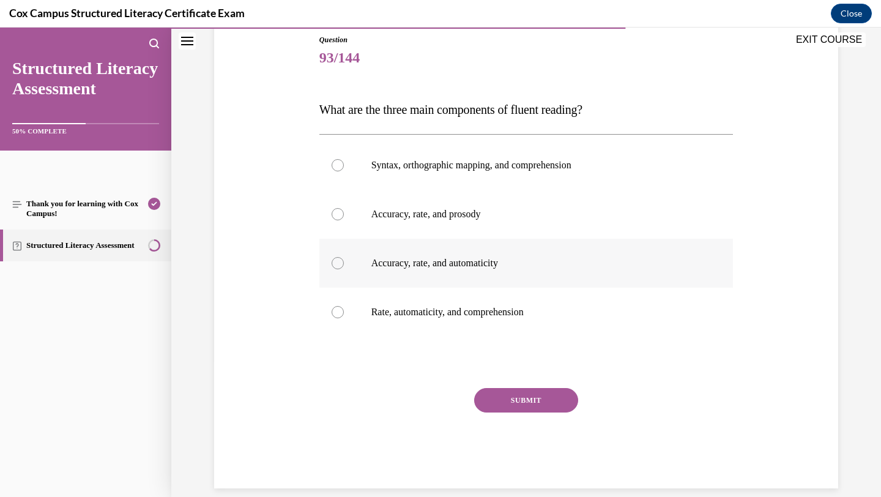
click at [490, 261] on p "Accuracy, rate, and automaticity" at bounding box center [536, 263] width 331 height 12
click at [344, 261] on input "Accuracy, rate, and automaticity" at bounding box center [337, 263] width 12 height 12
radio input "true"
click at [465, 214] on p "Accuracy, rate, and prosody" at bounding box center [536, 214] width 331 height 12
click at [344, 214] on input "Accuracy, rate, and prosody" at bounding box center [337, 214] width 12 height 12
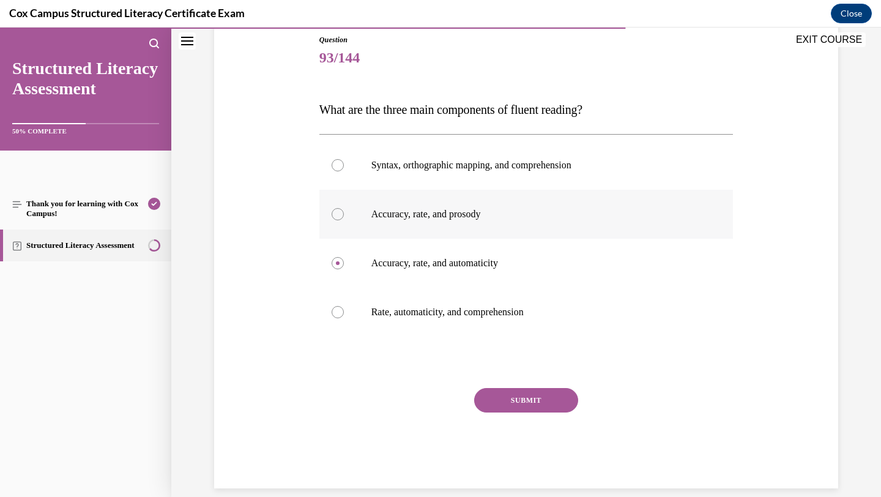
radio input "true"
click at [509, 398] on button "SUBMIT" at bounding box center [526, 400] width 104 height 24
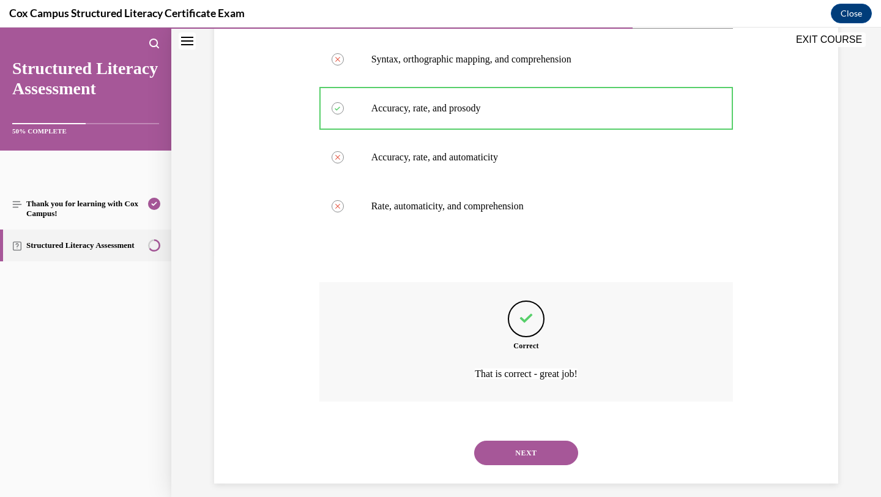
scroll to position [253, 0]
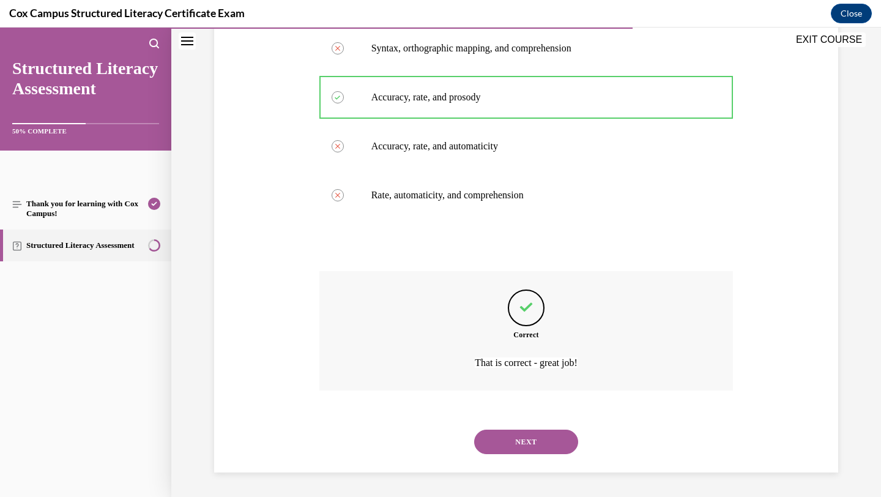
click at [534, 440] on button "NEXT" at bounding box center [526, 441] width 104 height 24
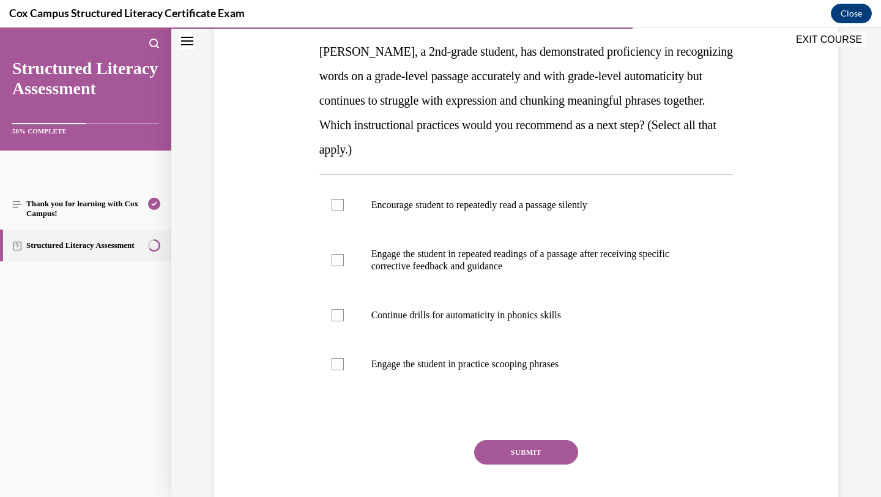
scroll to position [196, 0]
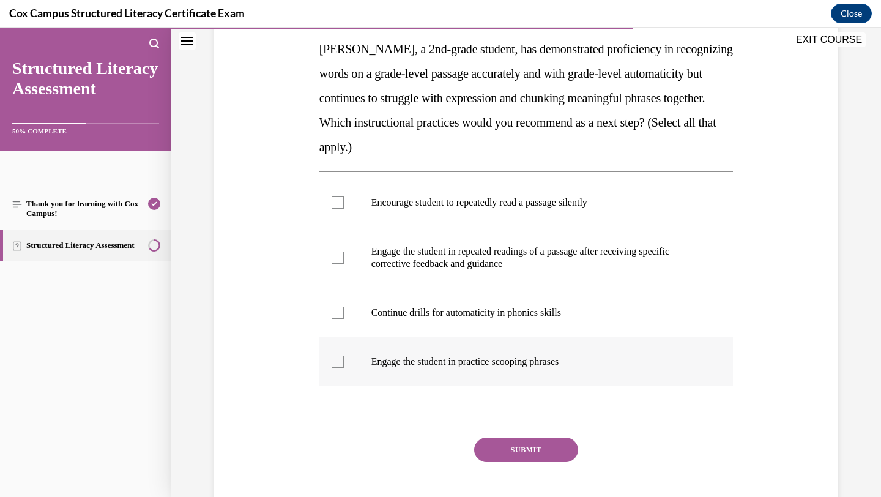
click at [428, 364] on p "Engage the student in practice scooping phrases" at bounding box center [536, 361] width 331 height 12
click at [344, 364] on input "Engage the student in practice scooping phrases" at bounding box center [337, 361] width 12 height 12
checkbox input "true"
click at [438, 267] on p "Engage the student in repeated readings of a passage after receiving specific c…" at bounding box center [536, 257] width 331 height 24
click at [344, 264] on input "Engage the student in repeated readings of a passage after receiving specific c…" at bounding box center [337, 257] width 12 height 12
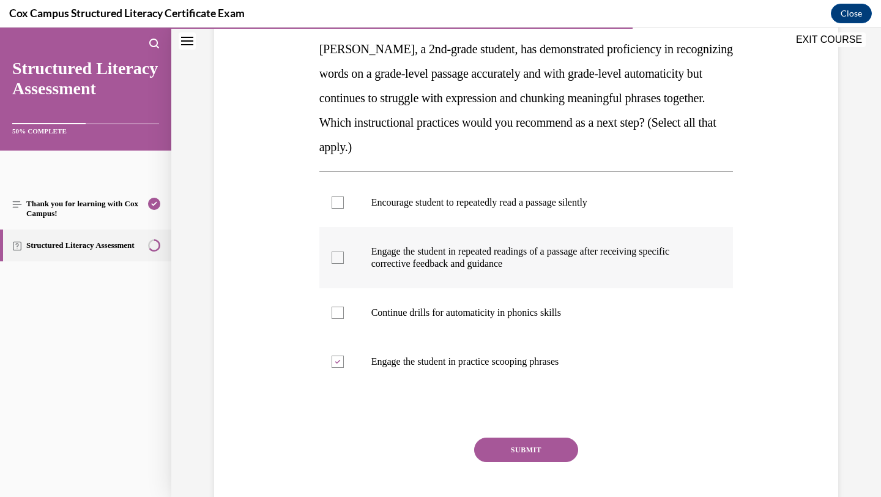
checkbox input "true"
click at [509, 456] on button "SUBMIT" at bounding box center [526, 449] width 104 height 24
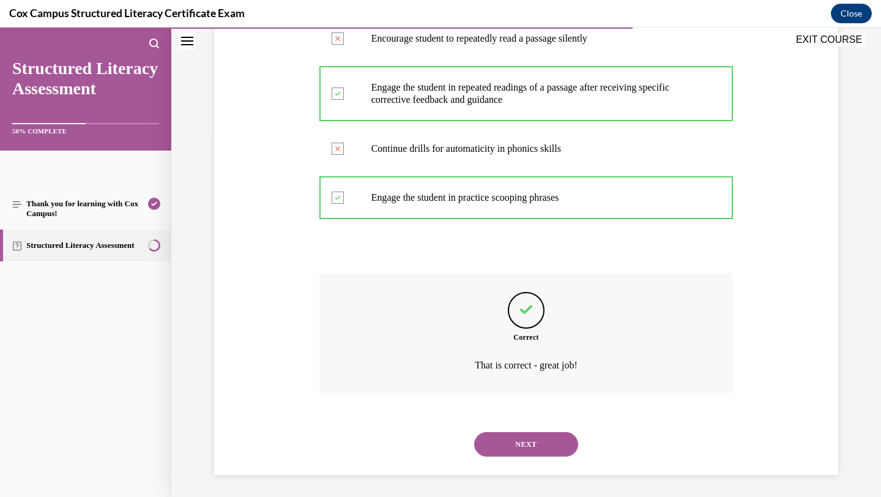
scroll to position [363, 0]
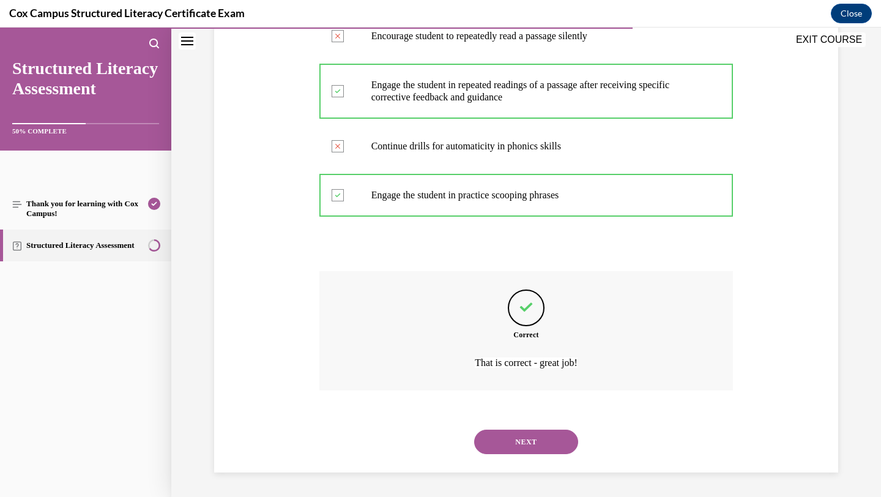
click at [537, 442] on button "NEXT" at bounding box center [526, 441] width 104 height 24
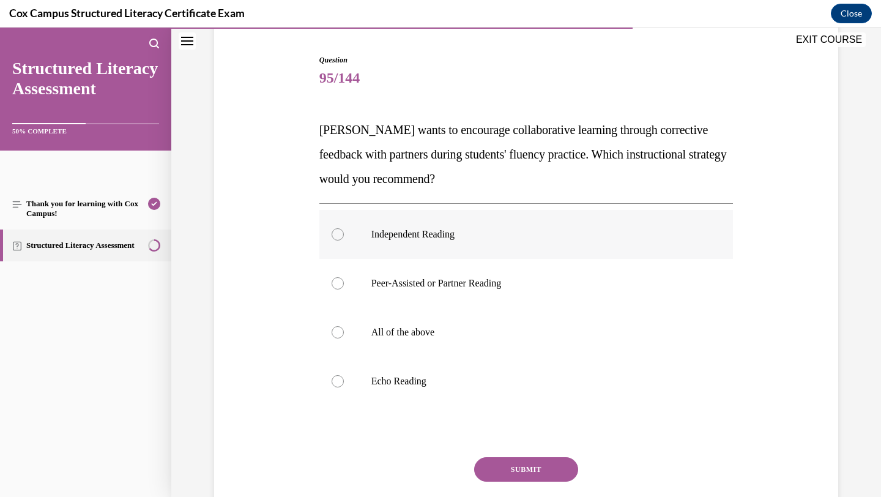
scroll to position [113, 0]
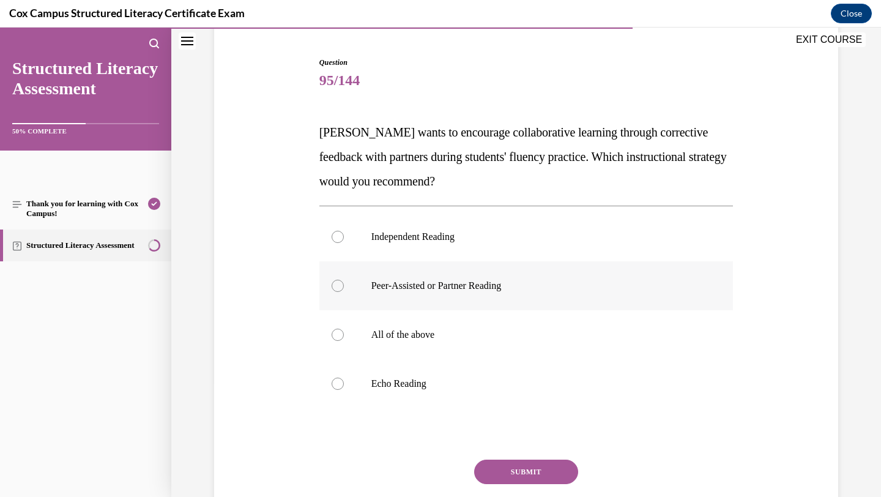
click at [617, 301] on label "Peer-Assisted or Partner Reading" at bounding box center [526, 285] width 414 height 49
click at [344, 292] on input "Peer-Assisted or Partner Reading" at bounding box center [337, 286] width 12 height 12
radio input "true"
click at [534, 483] on button "SUBMIT" at bounding box center [526, 471] width 104 height 24
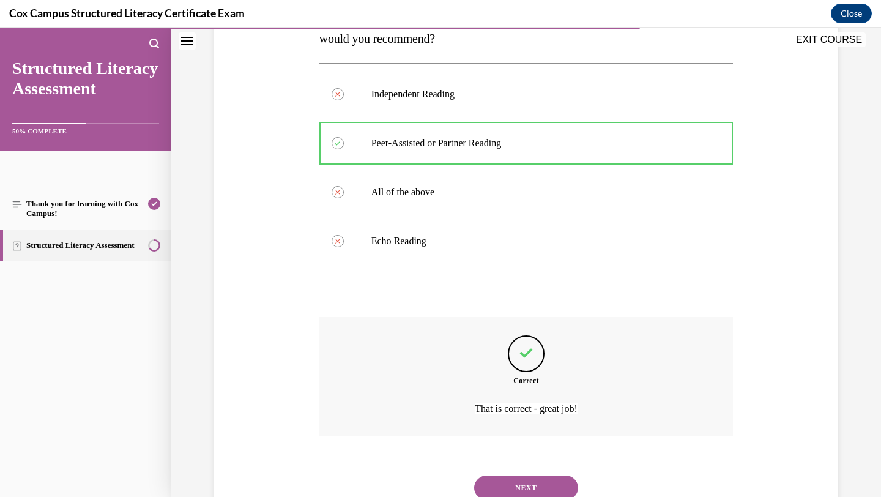
scroll to position [302, 0]
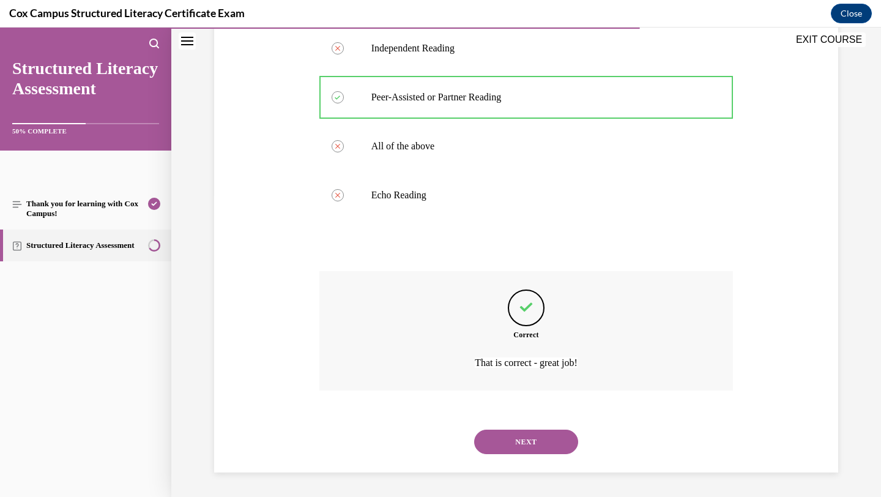
click at [525, 440] on button "NEXT" at bounding box center [526, 441] width 104 height 24
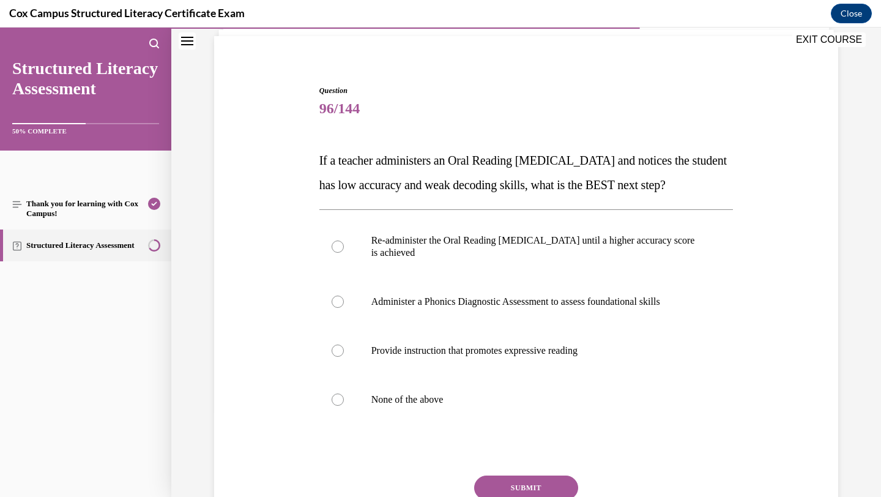
scroll to position [87, 0]
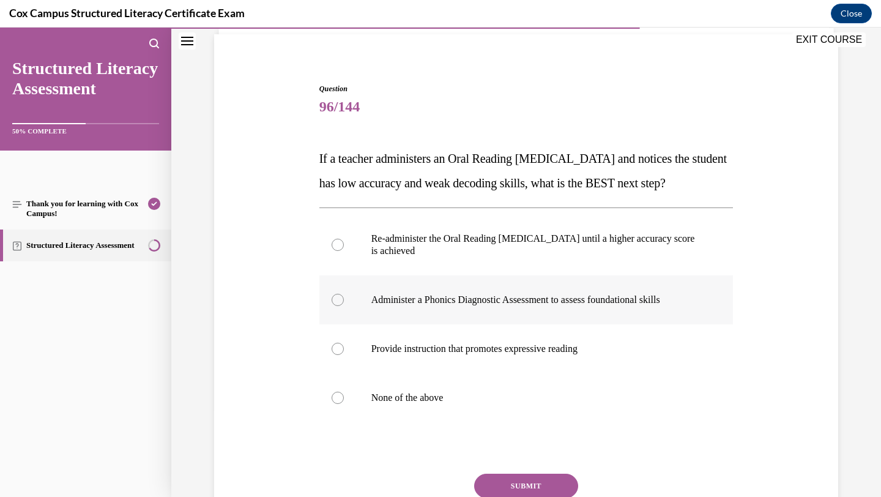
click at [526, 324] on label "Administer a Phonics Diagnostic Assessment to assess foundational skills" at bounding box center [526, 299] width 414 height 49
click at [344, 306] on input "Administer a Phonics Diagnostic Assessment to assess foundational skills" at bounding box center [337, 300] width 12 height 12
radio input "true"
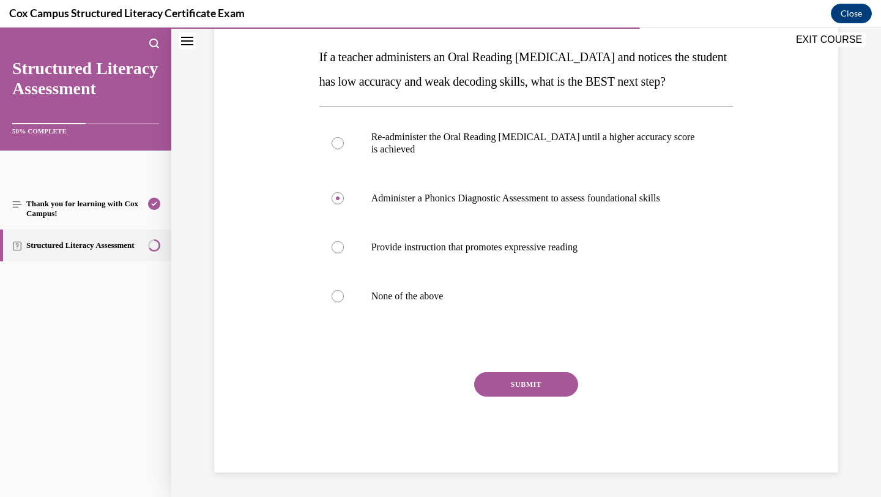
click at [531, 396] on button "SUBMIT" at bounding box center [526, 384] width 104 height 24
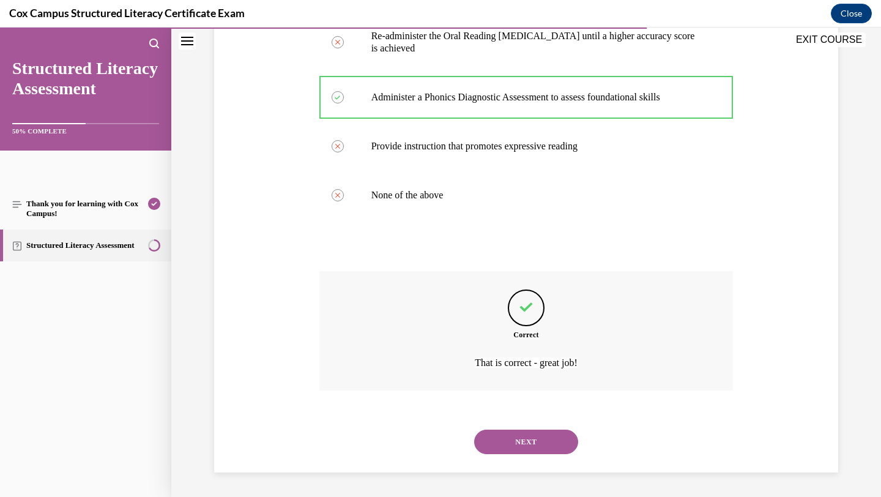
scroll to position [314, 0]
click at [535, 433] on button "NEXT" at bounding box center [526, 441] width 104 height 24
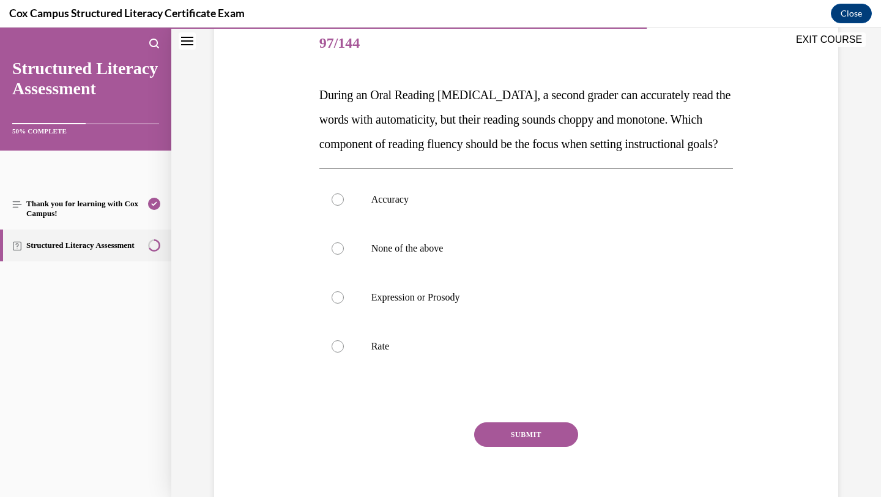
scroll to position [153, 0]
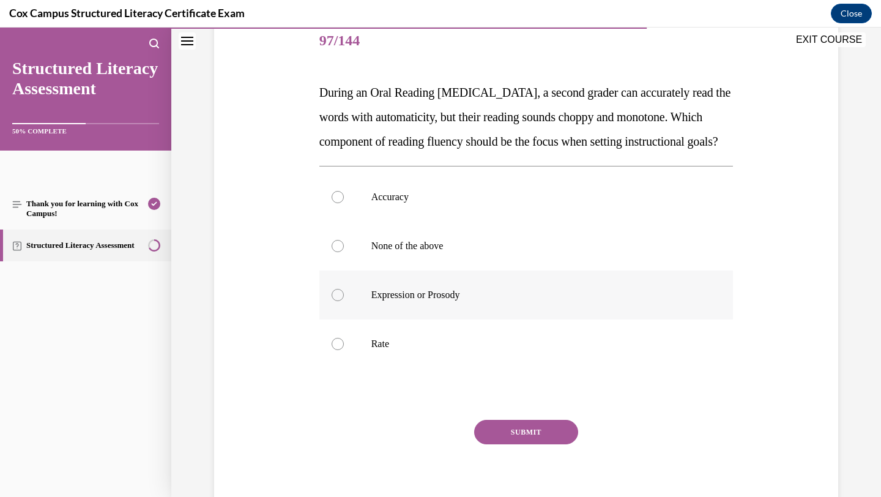
click at [471, 319] on label "Expression or Prosody" at bounding box center [526, 294] width 414 height 49
click at [344, 301] on input "Expression or Prosody" at bounding box center [337, 295] width 12 height 12
radio input "true"
click at [531, 444] on button "SUBMIT" at bounding box center [526, 432] width 104 height 24
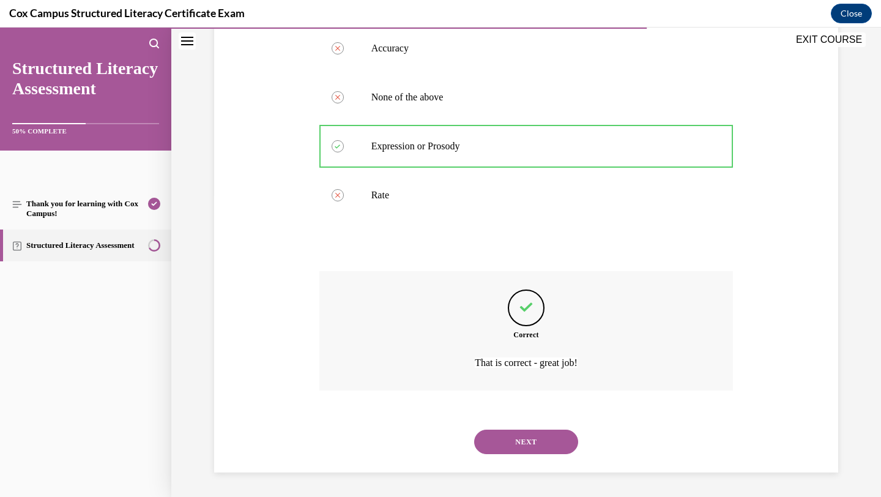
scroll to position [326, 0]
click at [534, 440] on button "NEXT" at bounding box center [526, 441] width 104 height 24
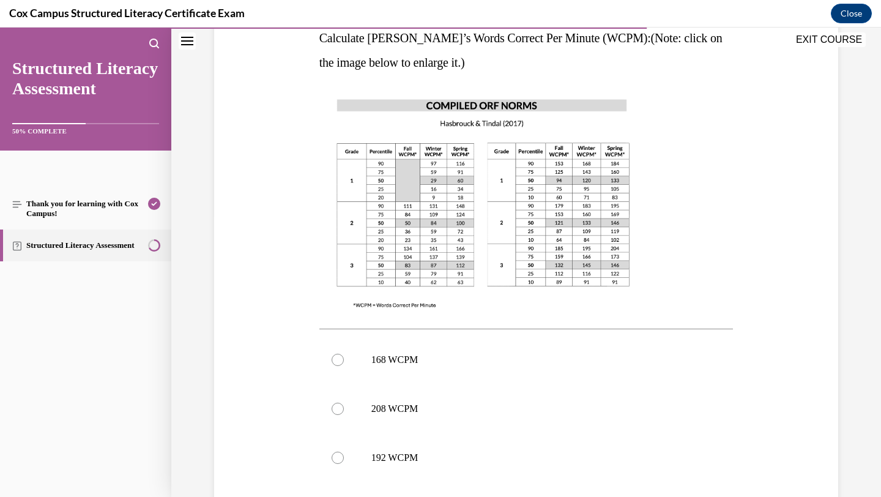
scroll to position [281, 0]
click at [542, 361] on p "168 WCPM" at bounding box center [536, 359] width 331 height 12
click at [344, 361] on input "168 WCPM" at bounding box center [337, 359] width 12 height 12
radio input "true"
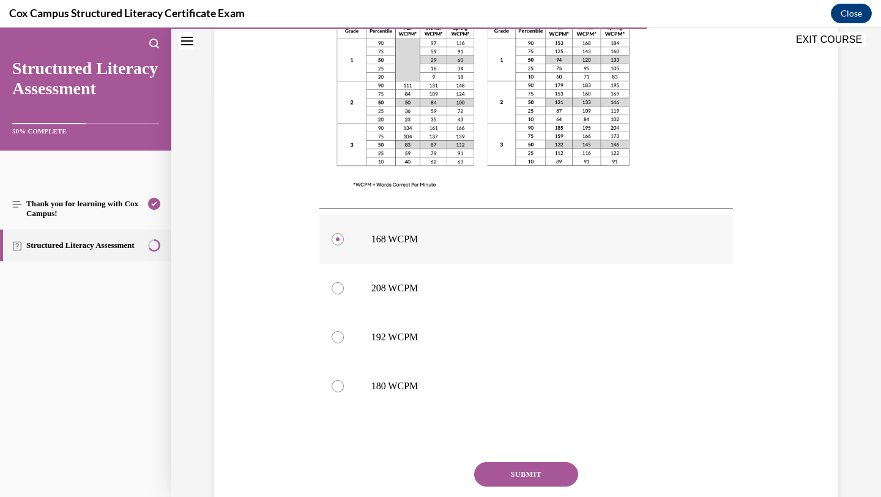
scroll to position [404, 0]
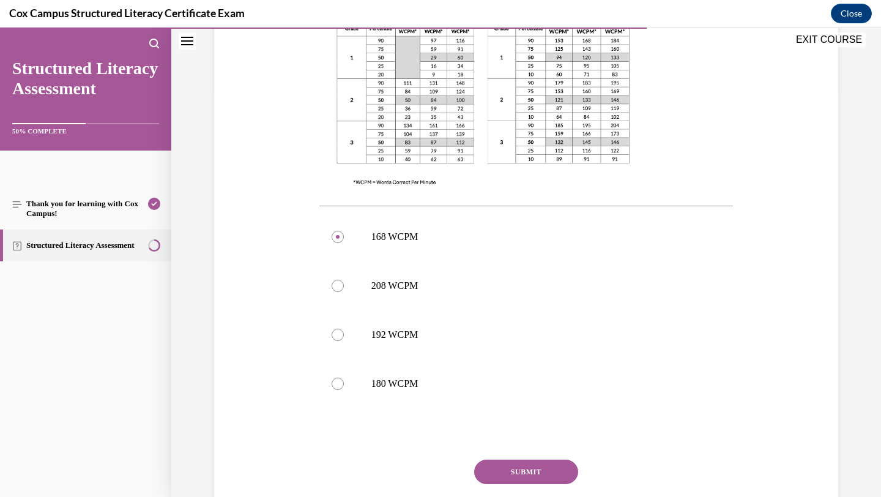
click at [532, 467] on button "SUBMIT" at bounding box center [526, 471] width 104 height 24
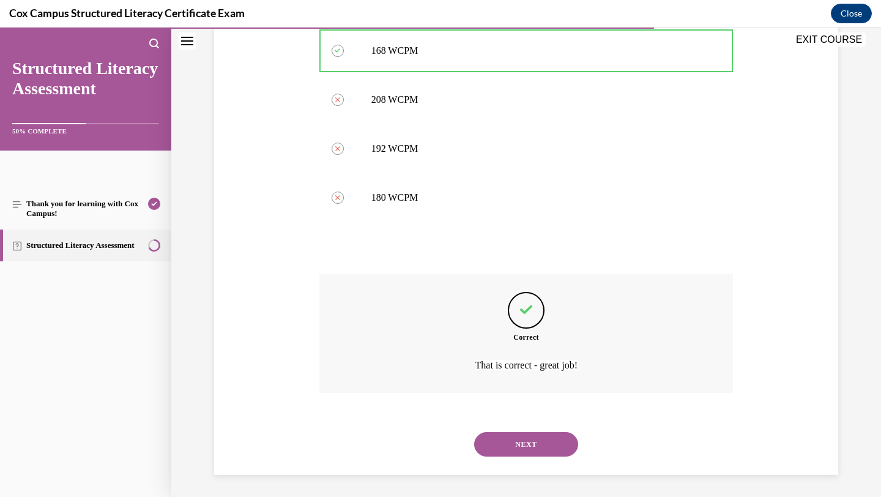
scroll to position [592, 0]
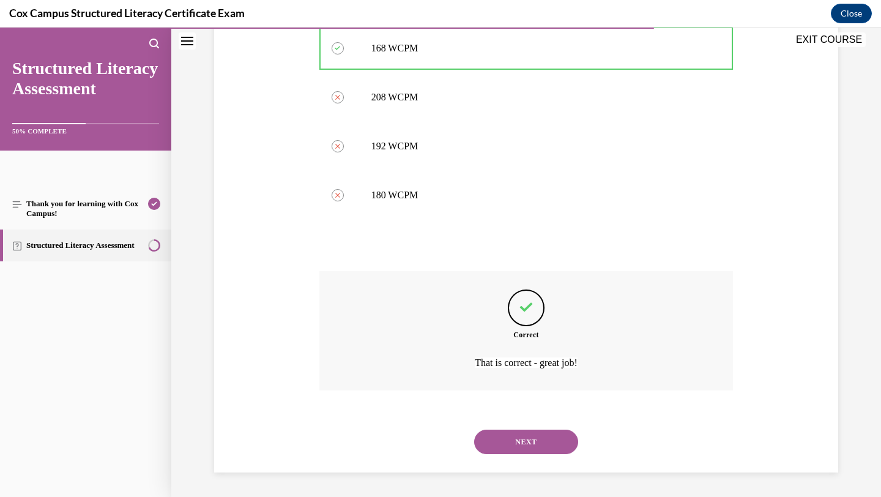
click at [541, 443] on button "NEXT" at bounding box center [526, 441] width 104 height 24
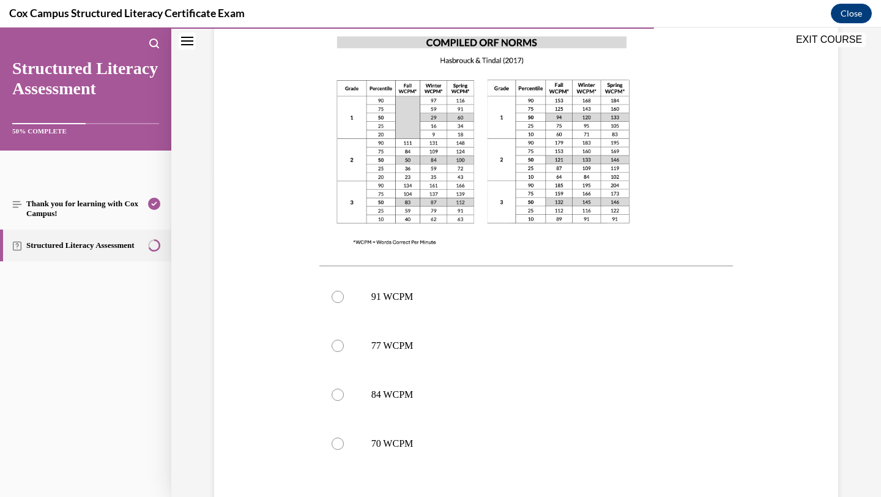
scroll to position [335, 0]
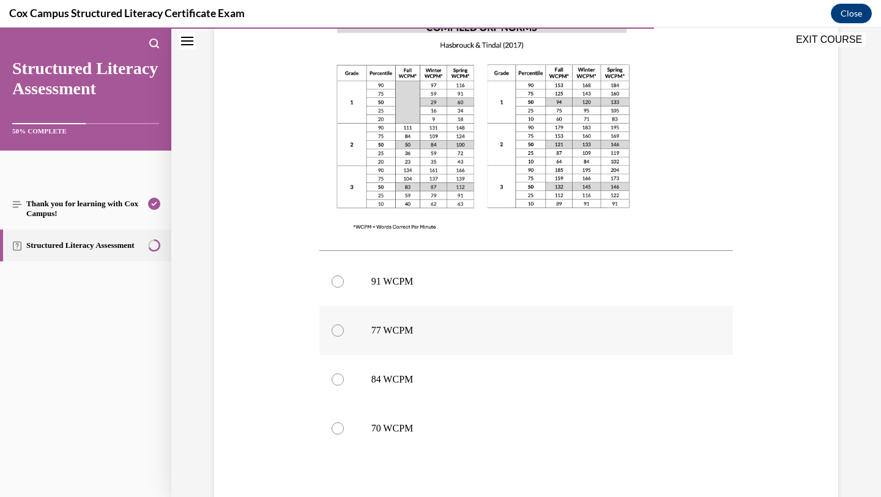
click at [515, 335] on p "77 WCPM" at bounding box center [536, 330] width 331 height 12
click at [344, 335] on input "77 WCPM" at bounding box center [337, 330] width 12 height 12
radio input "true"
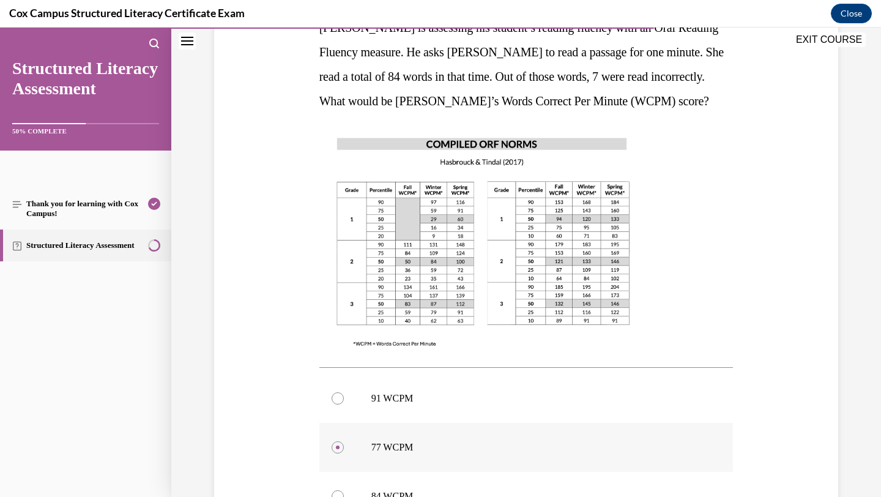
scroll to position [213, 0]
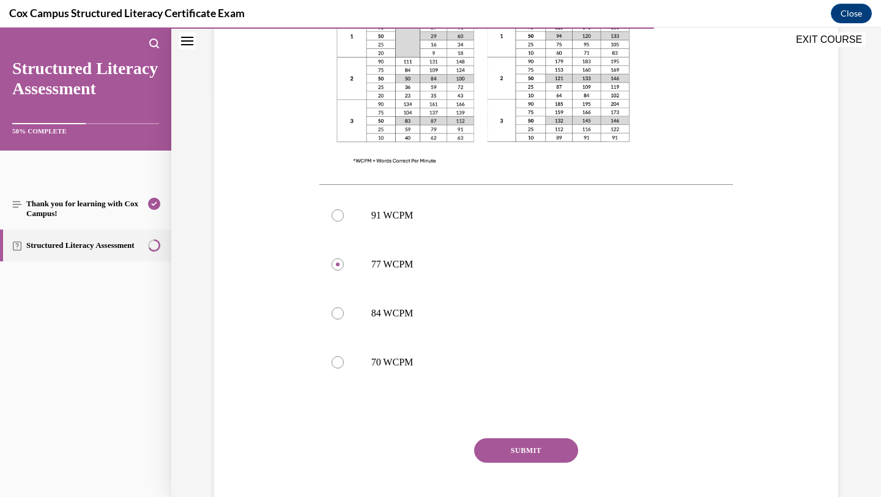
click at [511, 456] on button "SUBMIT" at bounding box center [526, 450] width 104 height 24
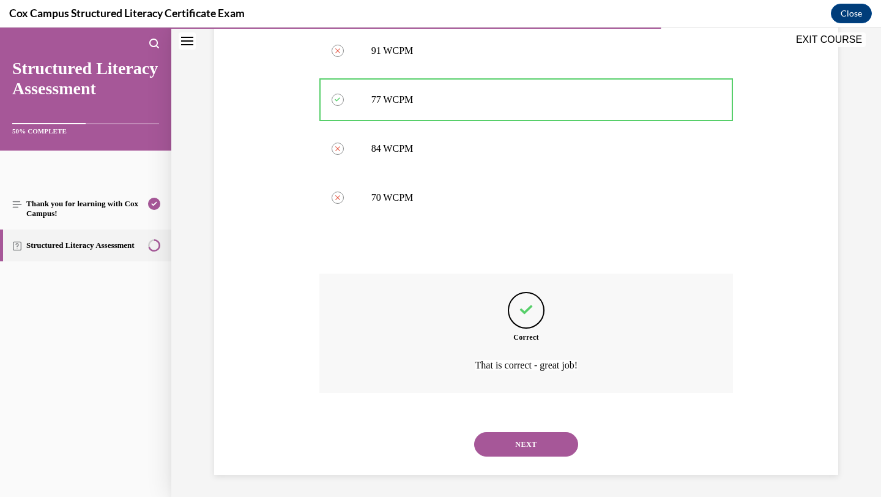
scroll to position [568, 0]
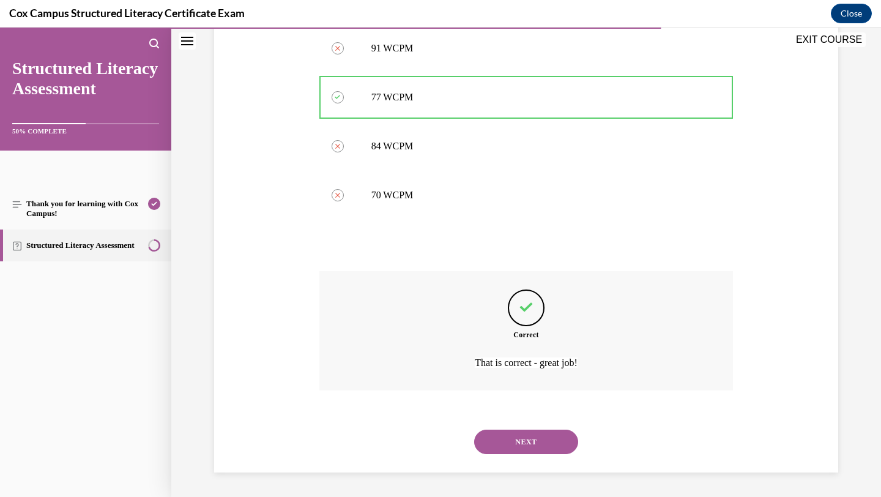
click at [539, 444] on button "NEXT" at bounding box center [526, 441] width 104 height 24
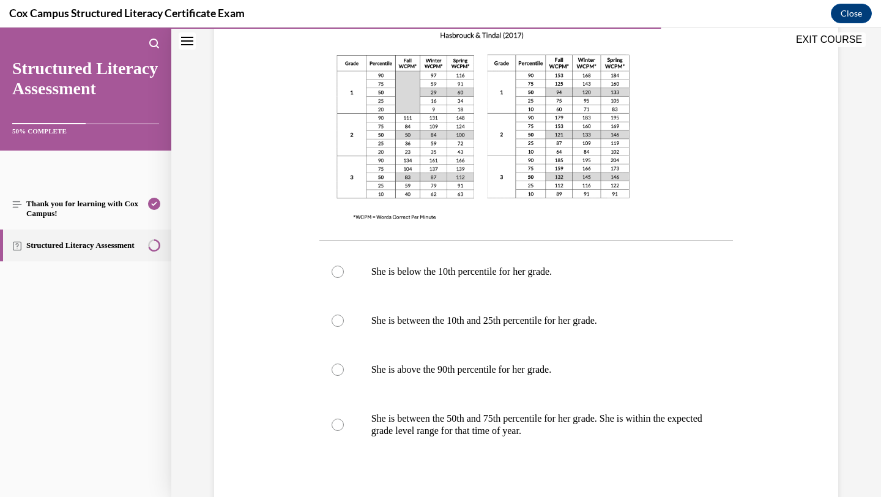
scroll to position [394, 0]
click at [459, 435] on label "She is between the 50th and 75th percentile for her grade. She is within the ex…" at bounding box center [526, 423] width 414 height 61
click at [344, 429] on input "She is between the 50th and 75th percentile for her grade. She is within the ex…" at bounding box center [337, 423] width 12 height 12
radio input "true"
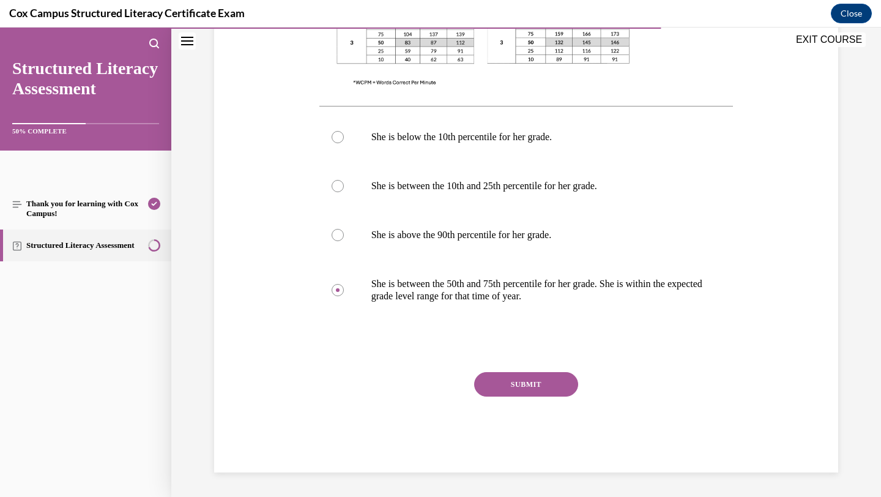
click at [496, 385] on button "SUBMIT" at bounding box center [526, 384] width 104 height 24
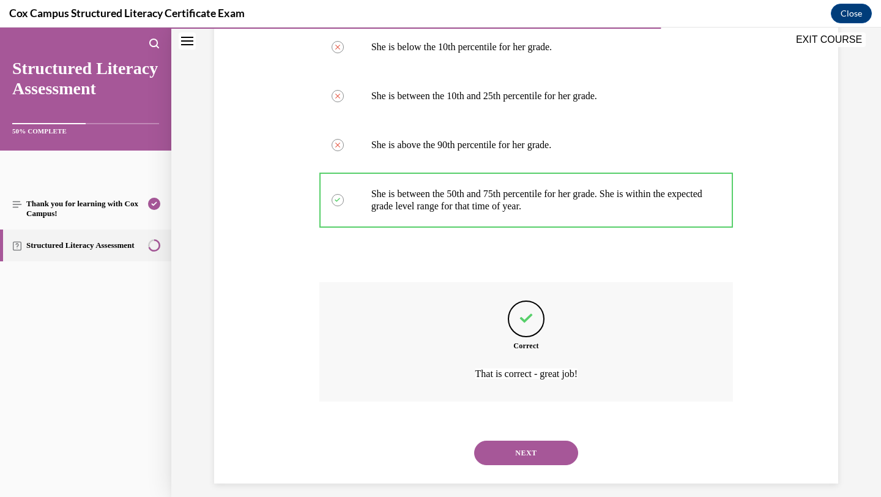
scroll to position [629, 0]
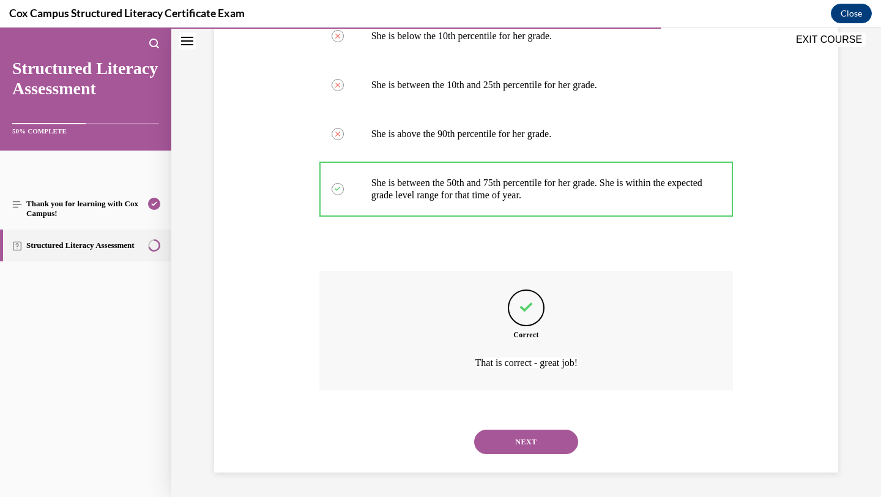
click at [509, 433] on button "NEXT" at bounding box center [526, 441] width 104 height 24
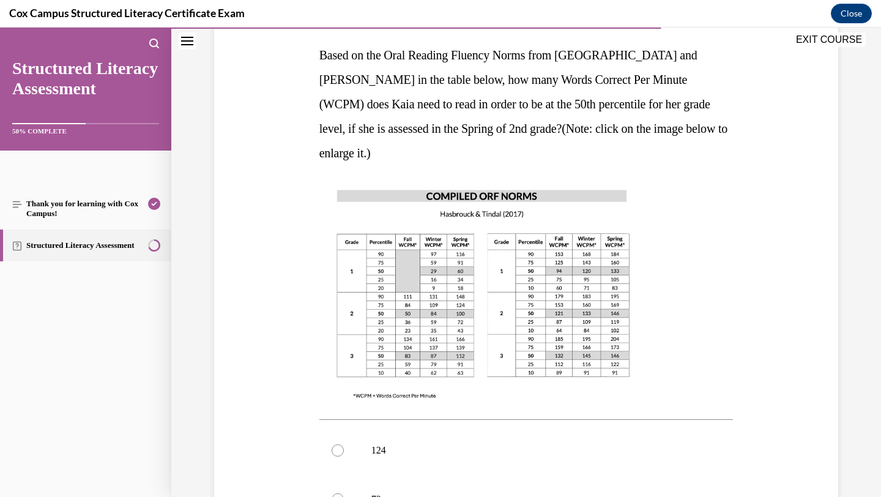
scroll to position [315, 0]
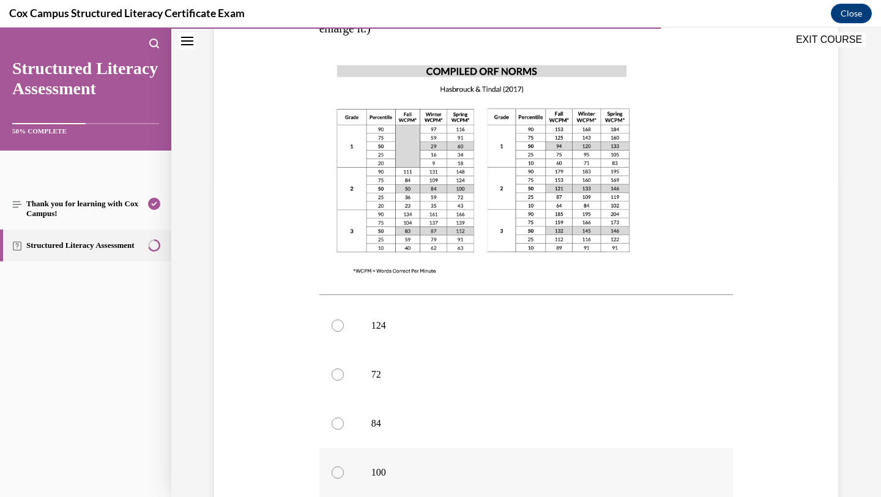
click at [401, 448] on label "100" at bounding box center [526, 472] width 414 height 49
click at [344, 466] on input "100" at bounding box center [337, 472] width 12 height 12
radio input "true"
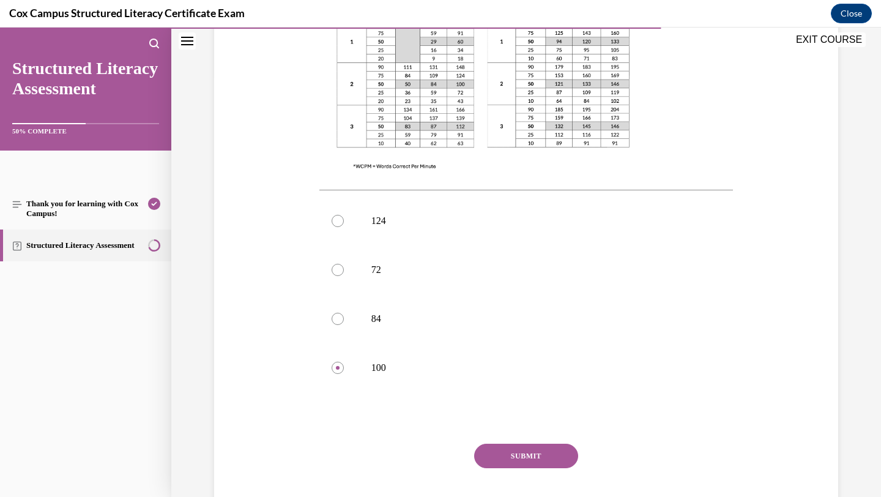
click at [491, 443] on button "SUBMIT" at bounding box center [526, 455] width 104 height 24
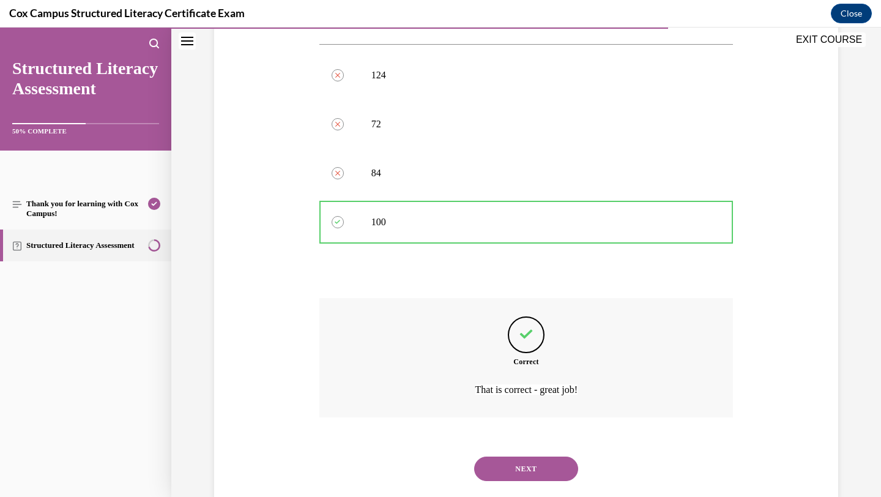
scroll to position [568, 0]
click at [537, 454] on button "NEXT" at bounding box center [526, 466] width 104 height 24
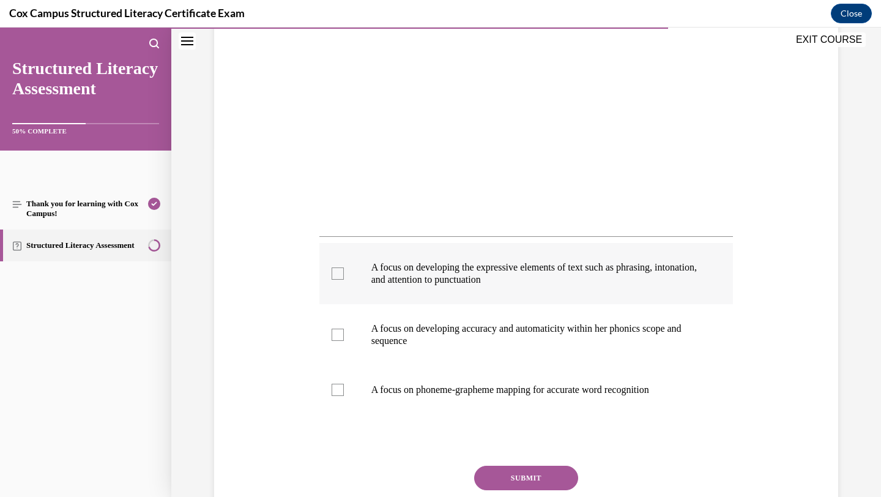
scroll to position [351, 0]
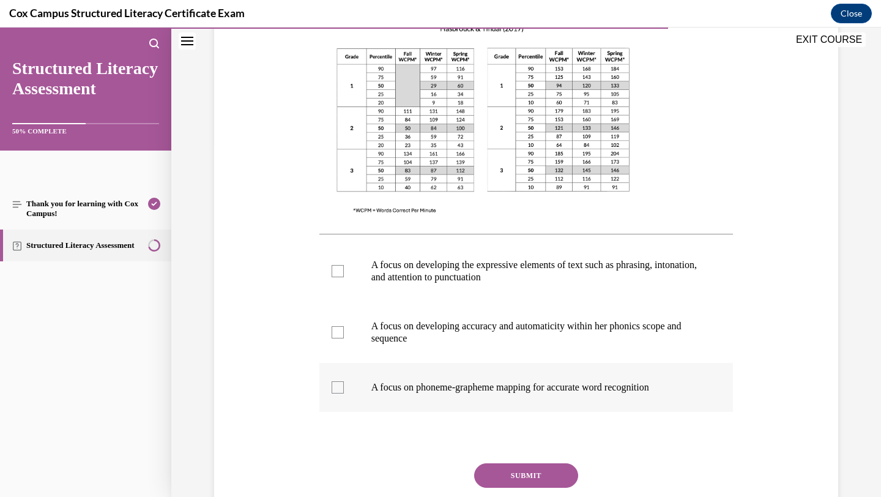
click at [471, 385] on p "A focus on phoneme-grapheme mapping for accurate word recognition" at bounding box center [536, 387] width 331 height 12
click at [344, 385] on input "A focus on phoneme-grapheme mapping for accurate word recognition" at bounding box center [337, 387] width 12 height 12
checkbox input "true"
click at [481, 330] on p "A focus on developing accuracy and automaticity within her phonics scope and se…" at bounding box center [536, 332] width 331 height 24
click at [344, 330] on input "A focus on developing accuracy and automaticity within her phonics scope and se…" at bounding box center [337, 332] width 12 height 12
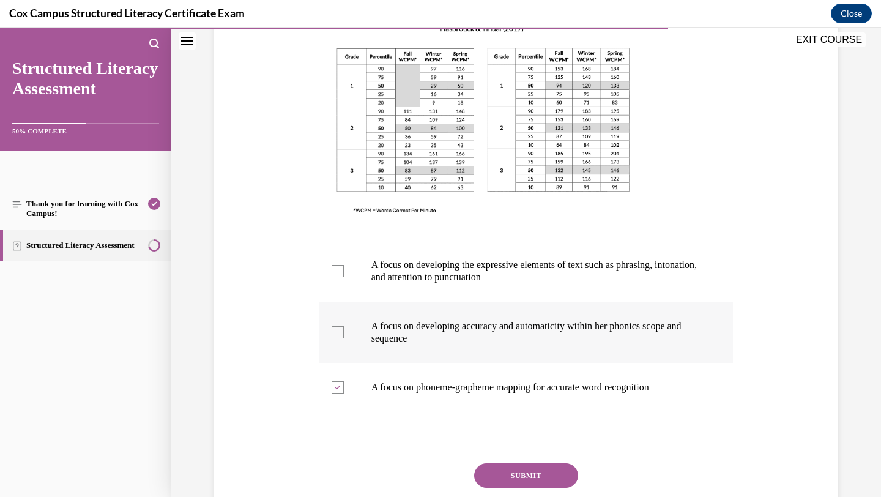
checkbox input "true"
click at [519, 470] on button "SUBMIT" at bounding box center [526, 475] width 104 height 24
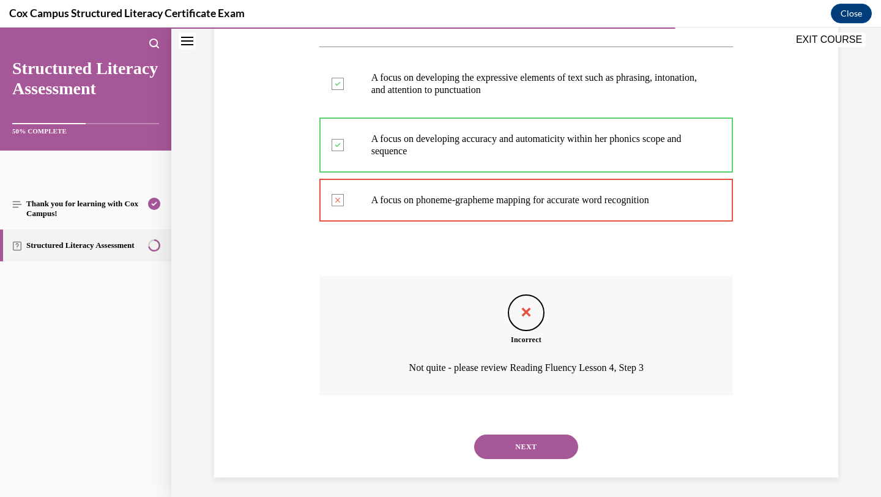
scroll to position [543, 0]
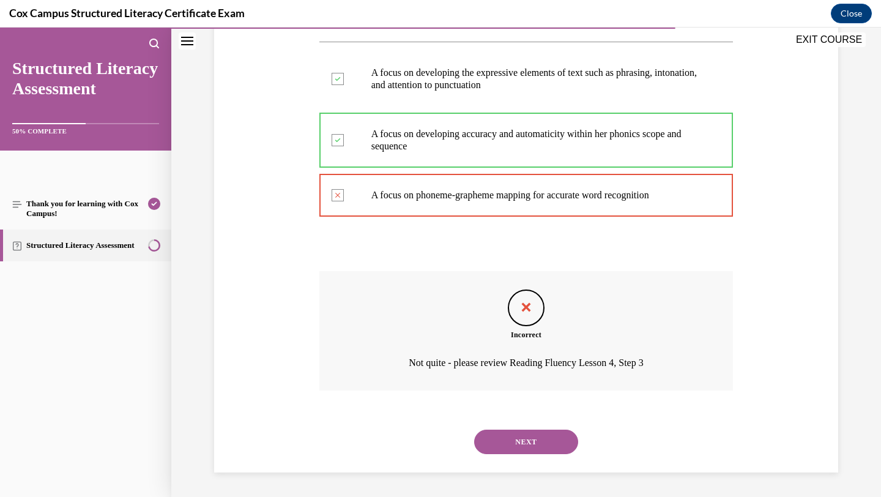
click at [556, 440] on button "NEXT" at bounding box center [526, 441] width 104 height 24
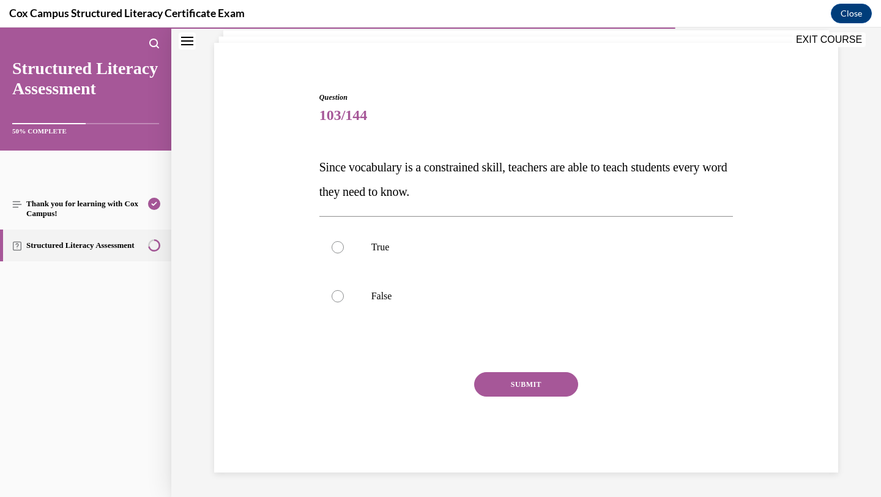
scroll to position [78, 0]
click at [442, 297] on p "False" at bounding box center [536, 296] width 331 height 12
click at [344, 297] on input "False" at bounding box center [337, 296] width 12 height 12
radio input "true"
click at [505, 388] on button "SUBMIT" at bounding box center [526, 384] width 104 height 24
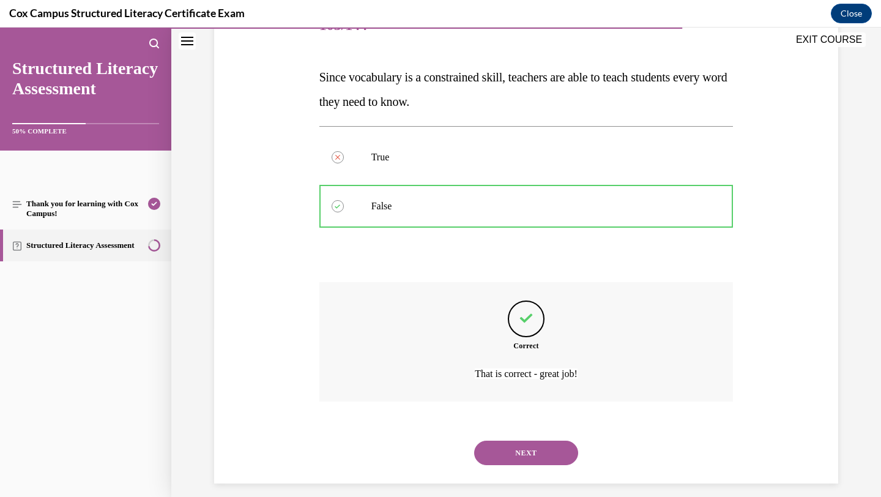
scroll to position [179, 0]
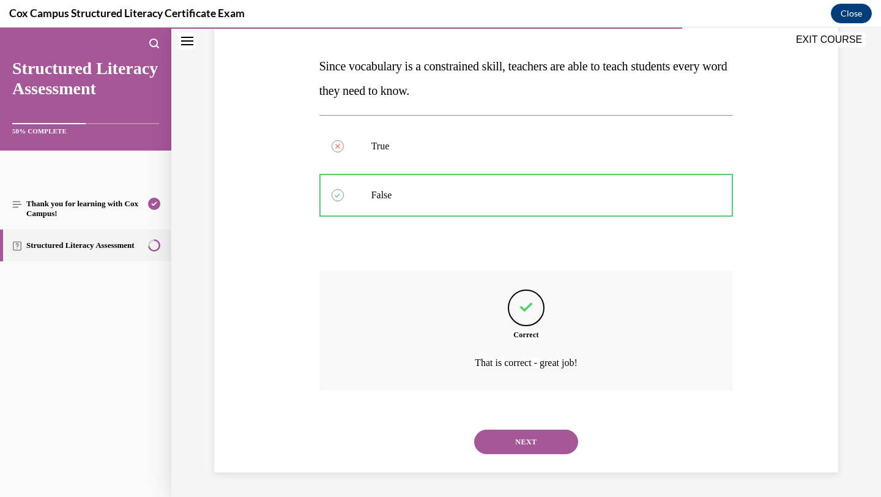
click at [524, 442] on button "NEXT" at bounding box center [526, 441] width 104 height 24
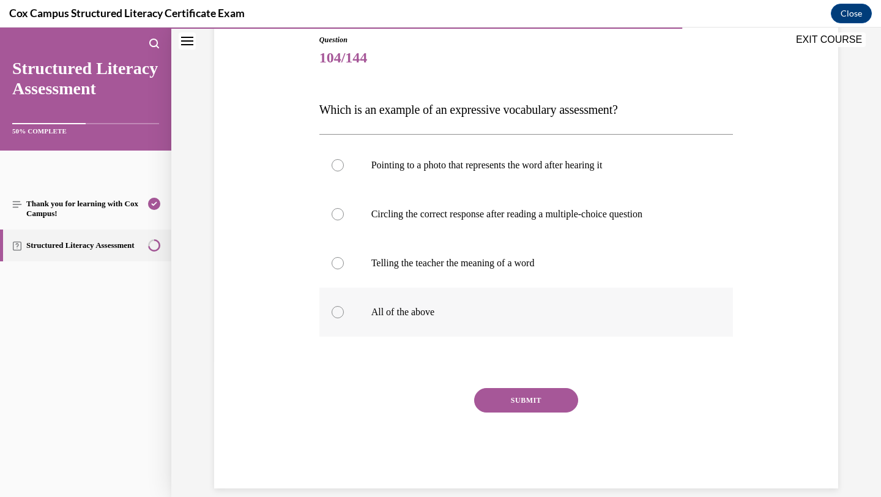
click at [435, 316] on p "All of the above" at bounding box center [536, 312] width 331 height 12
click at [344, 316] on input "All of the above" at bounding box center [337, 312] width 12 height 12
radio input "true"
click at [440, 265] on p "Telling the teacher the meaning of a word" at bounding box center [536, 263] width 331 height 12
click at [344, 265] on input "Telling the teacher the meaning of a word" at bounding box center [337, 263] width 12 height 12
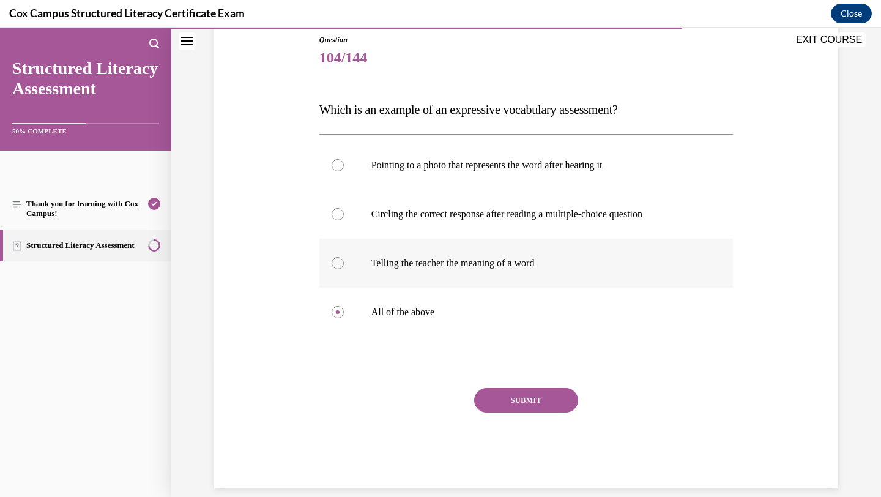
radio input "true"
click at [505, 399] on button "SUBMIT" at bounding box center [526, 400] width 104 height 24
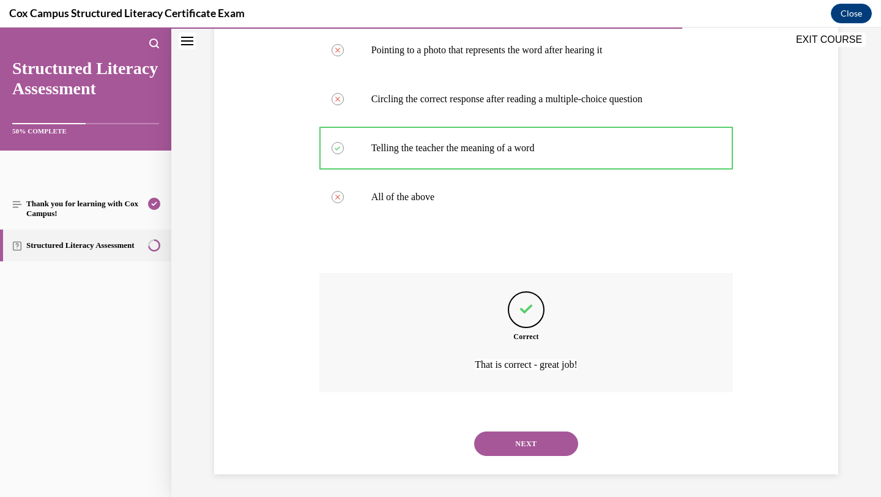
scroll to position [251, 0]
click at [535, 442] on button "NEXT" at bounding box center [526, 443] width 104 height 24
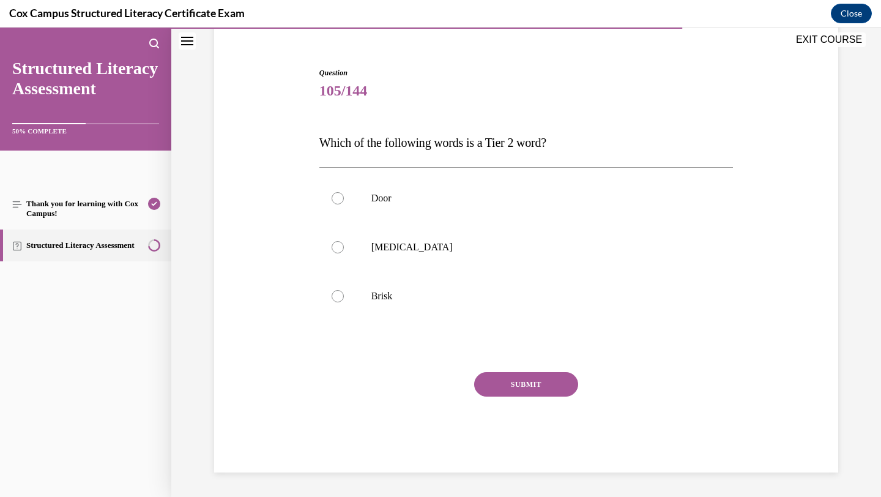
scroll to position [103, 0]
click at [402, 247] on p "Anaphylaxis" at bounding box center [536, 247] width 331 height 12
click at [344, 247] on input "Anaphylaxis" at bounding box center [337, 247] width 12 height 12
radio input "true"
click at [456, 295] on p "Brisk" at bounding box center [536, 296] width 331 height 12
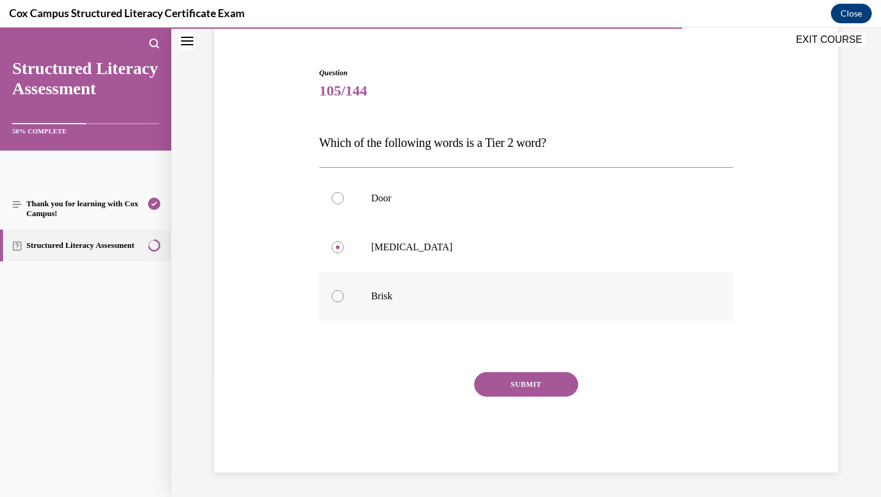
click at [344, 295] on input "Brisk" at bounding box center [337, 296] width 12 height 12
radio input "true"
click at [498, 380] on button "SUBMIT" at bounding box center [526, 384] width 104 height 24
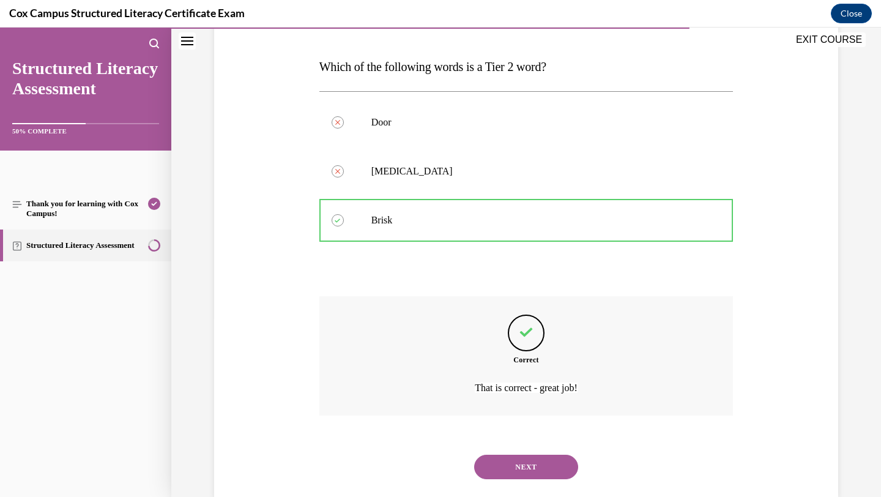
scroll to position [204, 0]
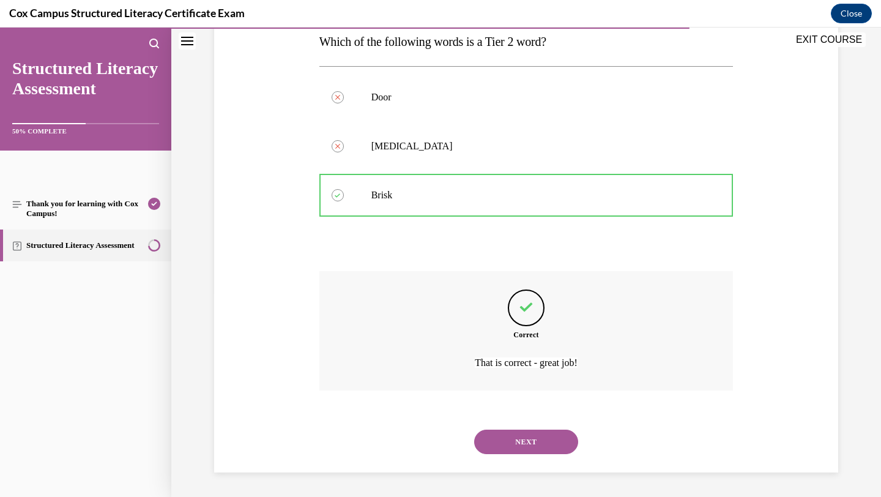
click at [507, 432] on button "NEXT" at bounding box center [526, 441] width 104 height 24
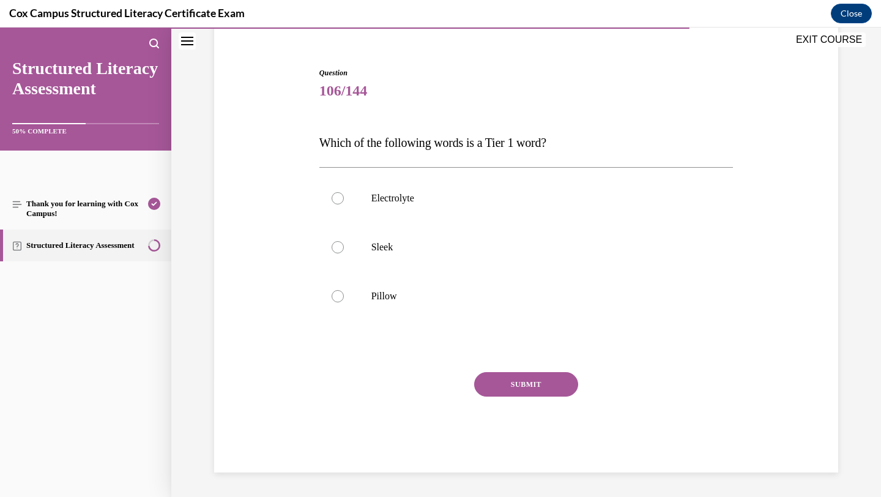
scroll to position [103, 0]
click at [417, 292] on p "Pillow" at bounding box center [536, 296] width 331 height 12
click at [344, 292] on input "Pillow" at bounding box center [337, 296] width 12 height 12
radio input "true"
click at [498, 374] on button "SUBMIT" at bounding box center [526, 384] width 104 height 24
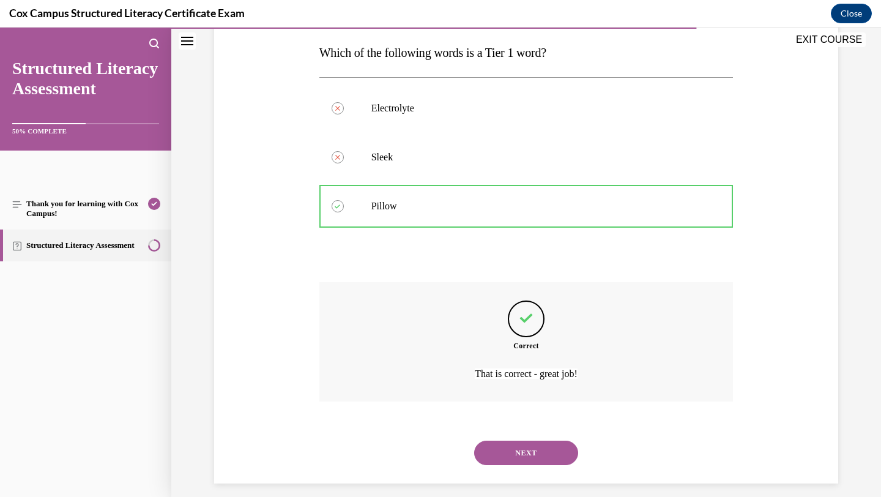
scroll to position [204, 0]
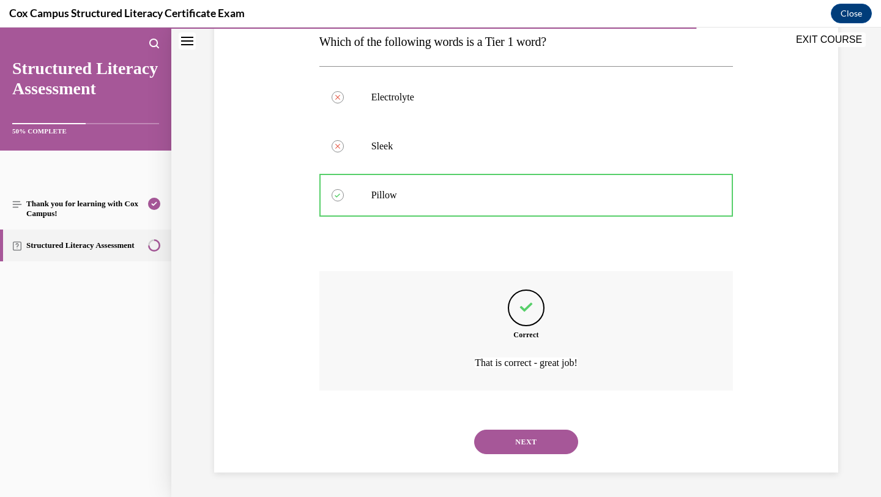
click at [519, 443] on button "NEXT" at bounding box center [526, 441] width 104 height 24
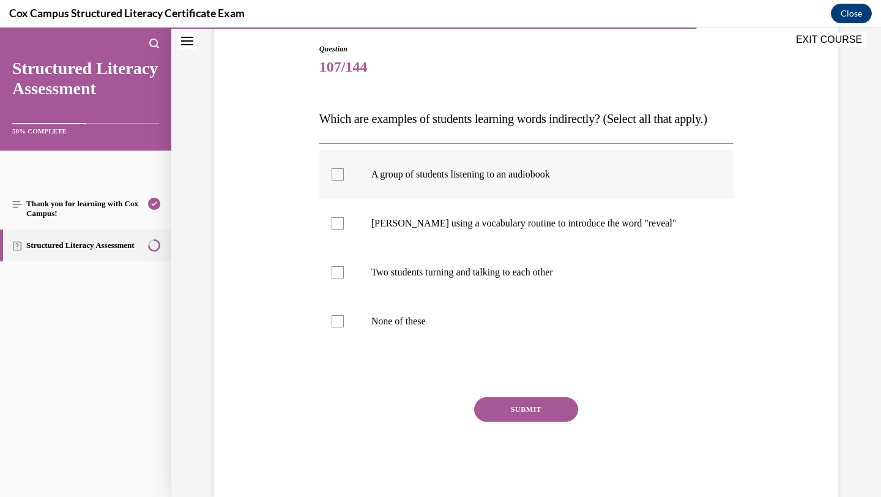
scroll to position [133, 0]
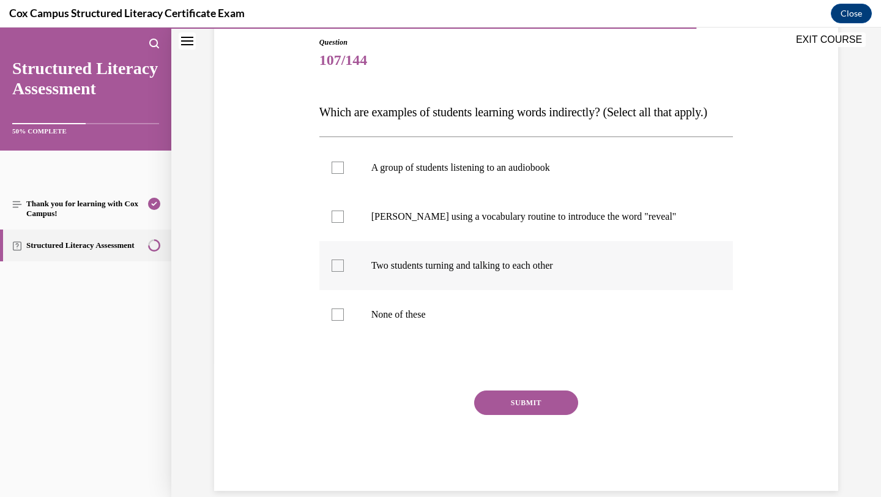
click at [486, 272] on p "Two students turning and talking to each other" at bounding box center [536, 265] width 331 height 12
click at [344, 272] on input "Two students turning and talking to each other" at bounding box center [337, 265] width 12 height 12
checkbox input "true"
click at [459, 192] on label "A group of students listening to an audiobook" at bounding box center [526, 167] width 414 height 49
click at [344, 174] on input "A group of students listening to an audiobook" at bounding box center [337, 167] width 12 height 12
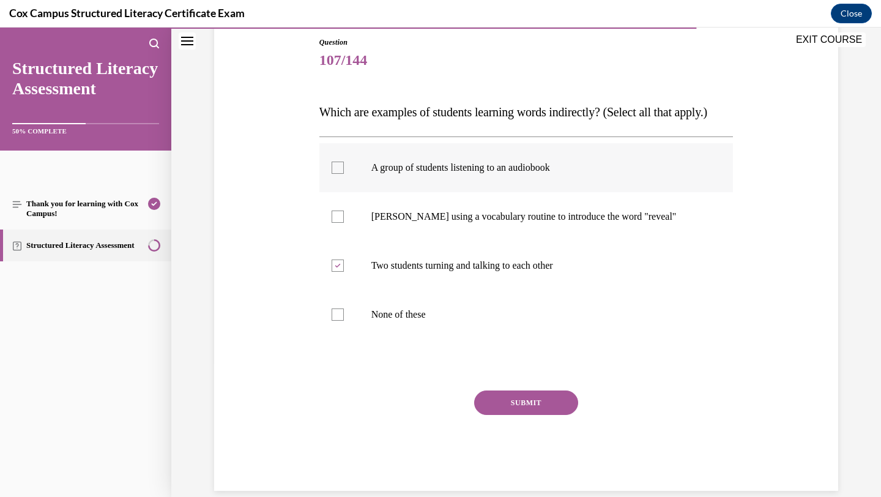
checkbox input "true"
click at [521, 415] on button "SUBMIT" at bounding box center [526, 402] width 104 height 24
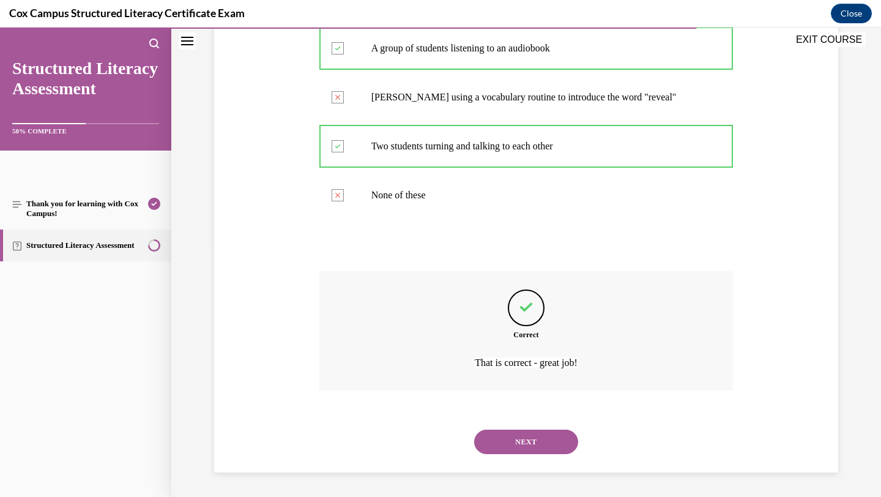
scroll to position [277, 0]
click at [525, 442] on button "NEXT" at bounding box center [526, 441] width 104 height 24
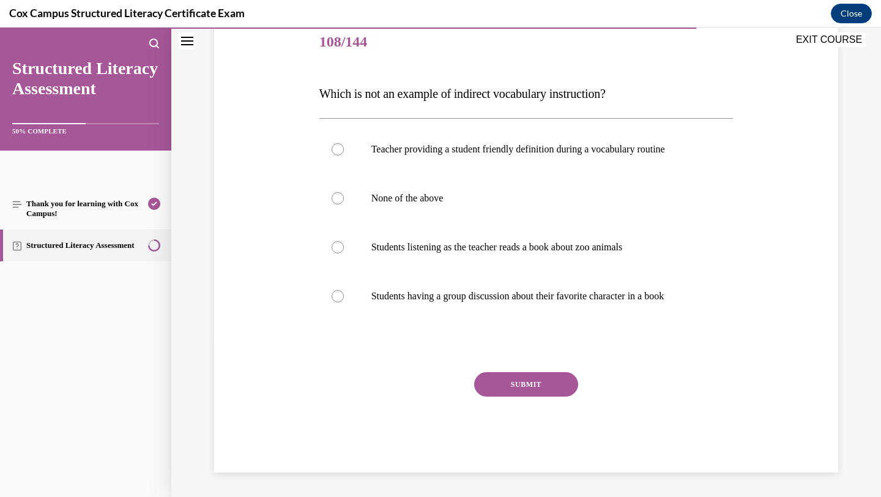
scroll to position [136, 0]
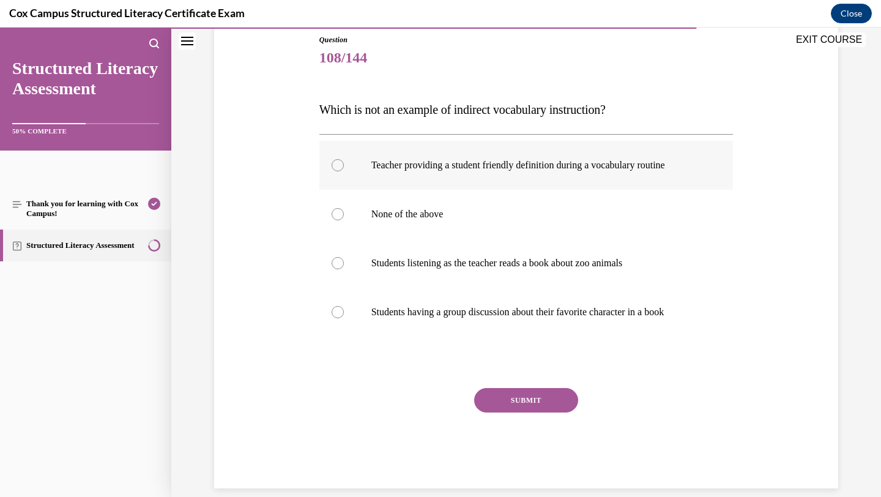
click at [551, 173] on label "Teacher providing a student friendly definition during a vocabulary routine" at bounding box center [526, 165] width 414 height 49
click at [344, 171] on input "Teacher providing a student friendly definition during a vocabulary routine" at bounding box center [337, 165] width 12 height 12
radio input "true"
click at [533, 404] on button "SUBMIT" at bounding box center [526, 400] width 104 height 24
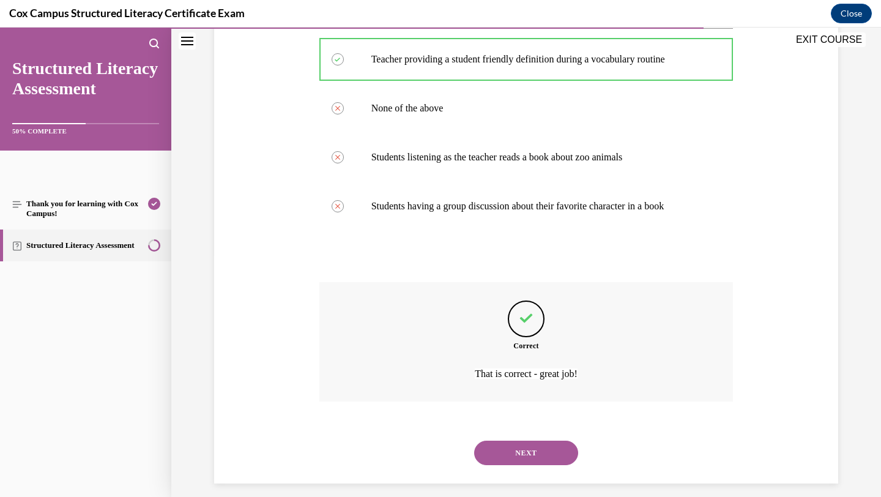
scroll to position [253, 0]
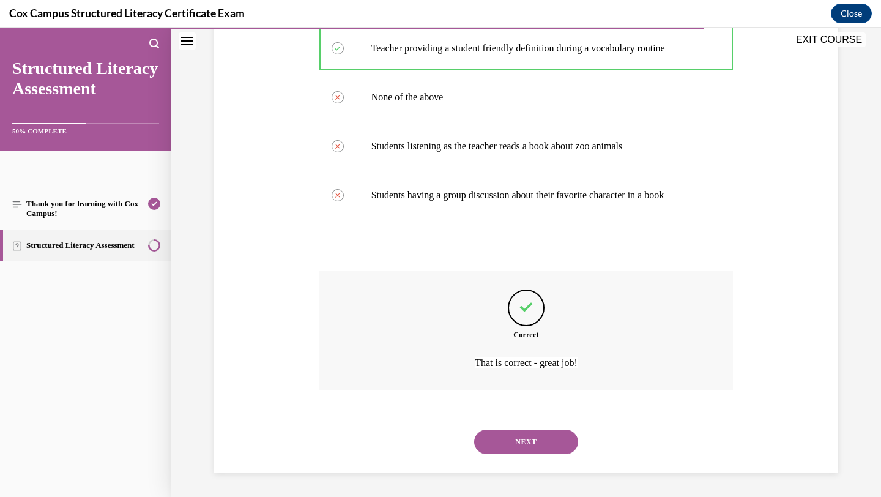
click at [535, 439] on button "NEXT" at bounding box center [526, 441] width 104 height 24
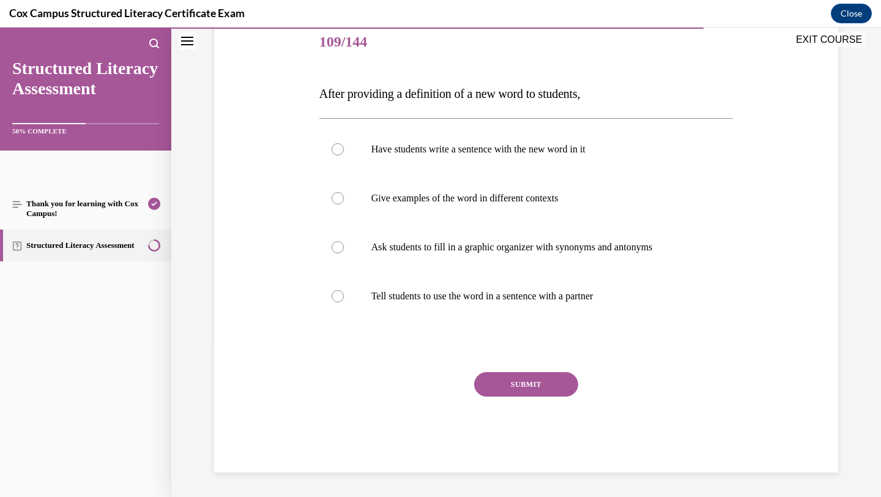
scroll to position [136, 0]
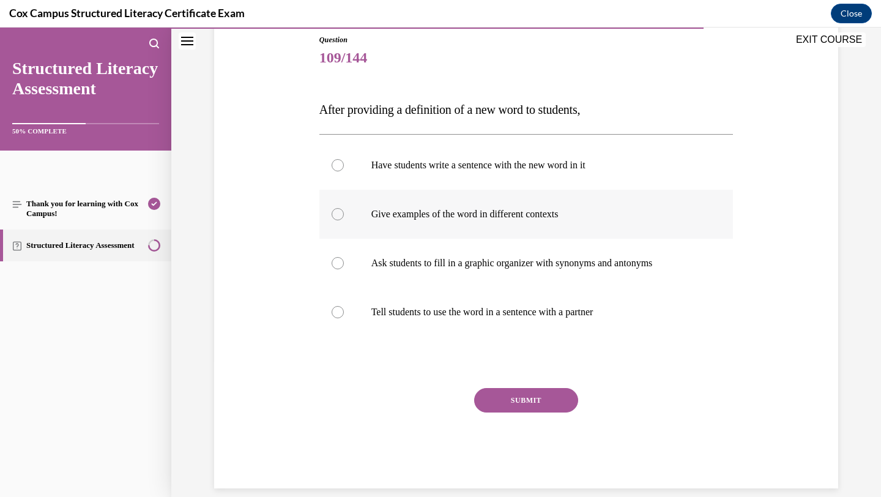
click at [491, 215] on p "Give examples of the word in different contexts" at bounding box center [536, 214] width 331 height 12
click at [344, 215] on input "Give examples of the word in different contexts" at bounding box center [337, 214] width 12 height 12
radio input "true"
click at [532, 395] on button "SUBMIT" at bounding box center [526, 400] width 104 height 24
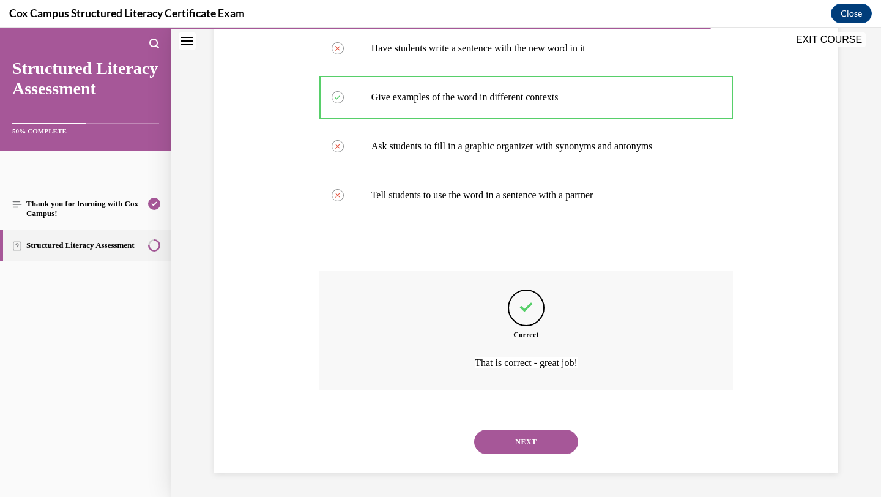
click at [531, 444] on button "NEXT" at bounding box center [526, 441] width 104 height 24
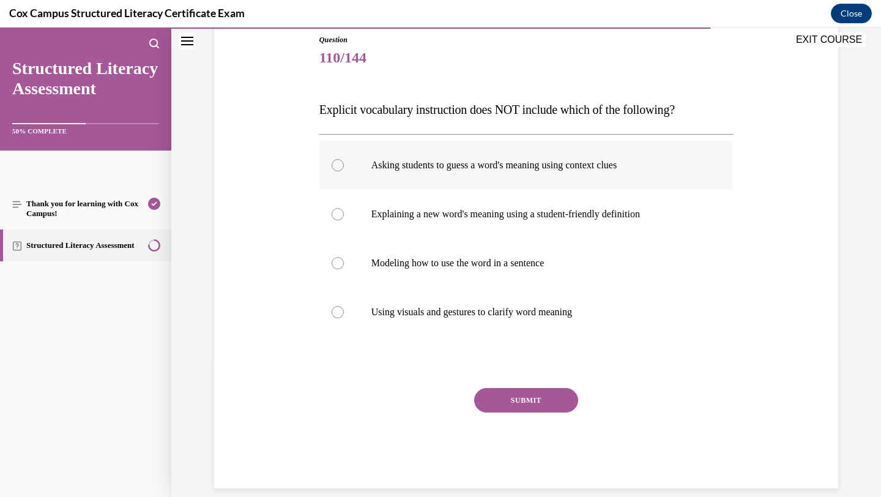
click at [601, 168] on p "Asking students to guess a word's meaning using context clues" at bounding box center [536, 165] width 331 height 12
click at [344, 168] on input "Asking students to guess a word's meaning using context clues" at bounding box center [337, 165] width 12 height 12
radio input "true"
click at [532, 398] on button "SUBMIT" at bounding box center [526, 400] width 104 height 24
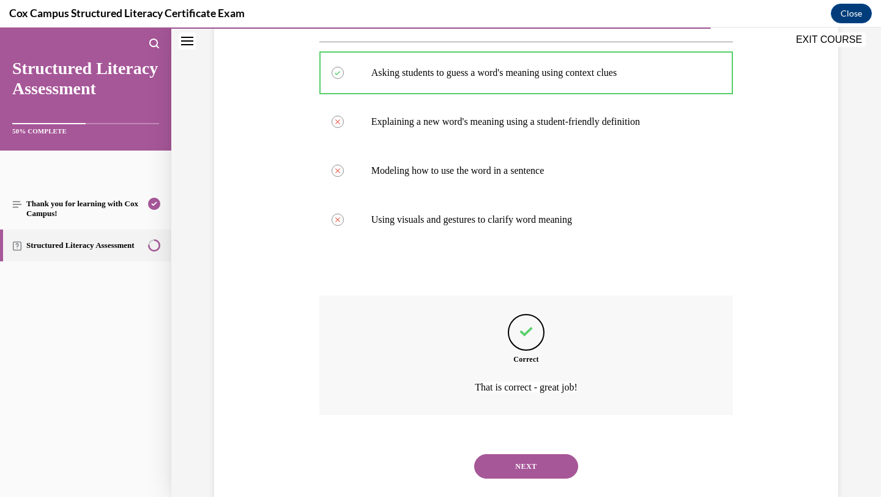
scroll to position [253, 0]
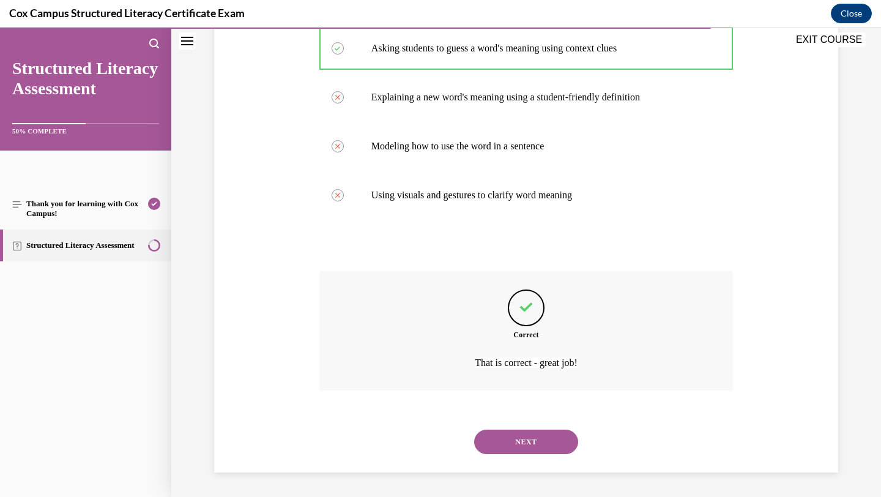
click at [531, 441] on button "NEXT" at bounding box center [526, 441] width 104 height 24
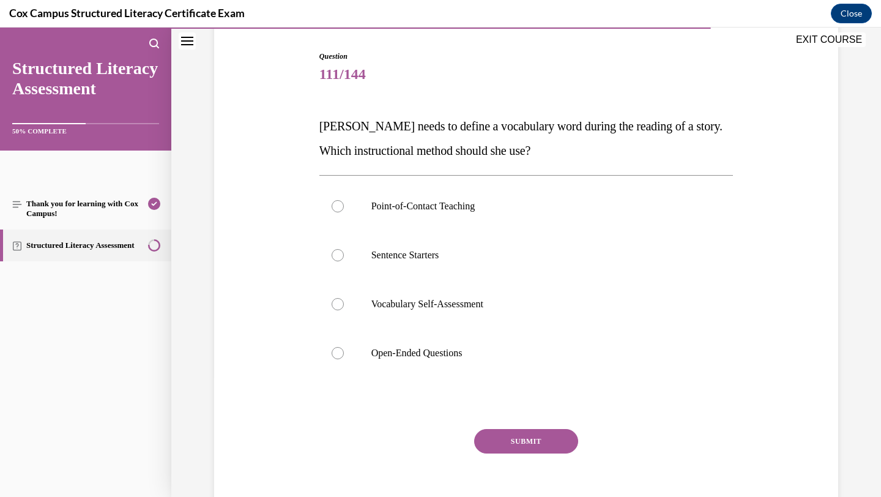
scroll to position [119, 0]
click at [453, 218] on label "Point-of-Contact Teaching" at bounding box center [526, 206] width 414 height 49
click at [344, 213] on input "Point-of-Contact Teaching" at bounding box center [337, 207] width 12 height 12
radio input "true"
click at [503, 440] on button "SUBMIT" at bounding box center [526, 441] width 104 height 24
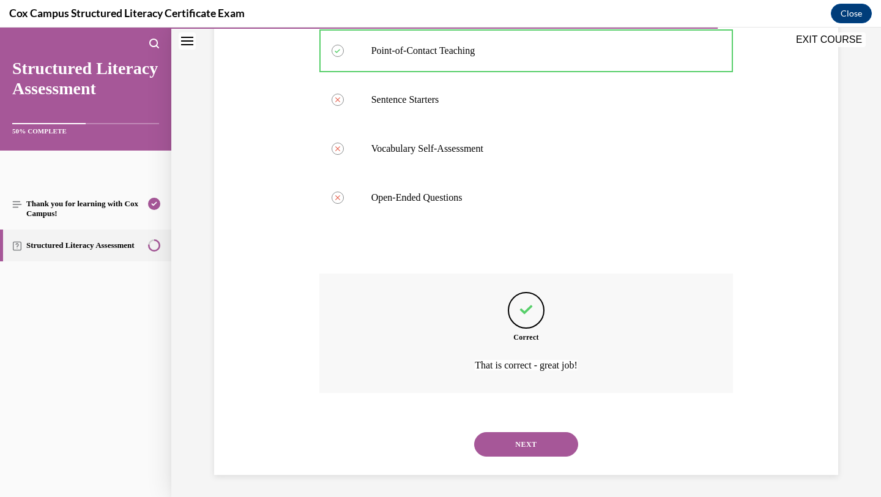
scroll to position [277, 0]
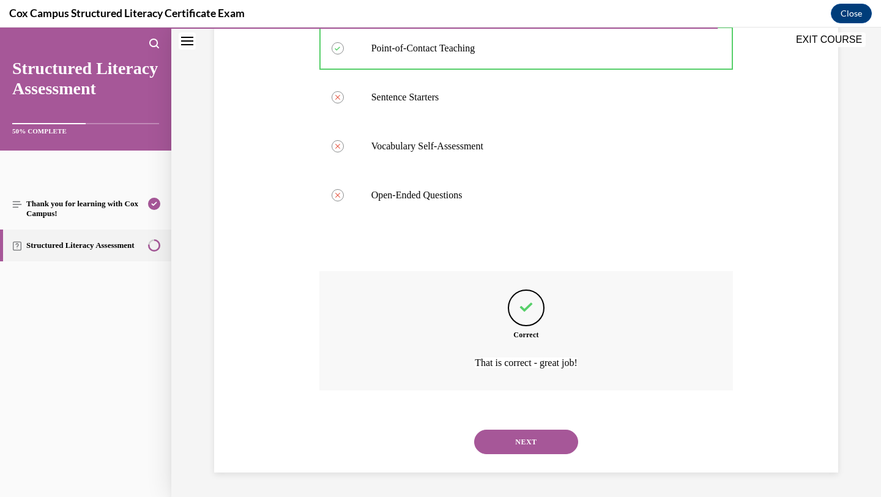
click at [503, 440] on button "NEXT" at bounding box center [526, 441] width 104 height 24
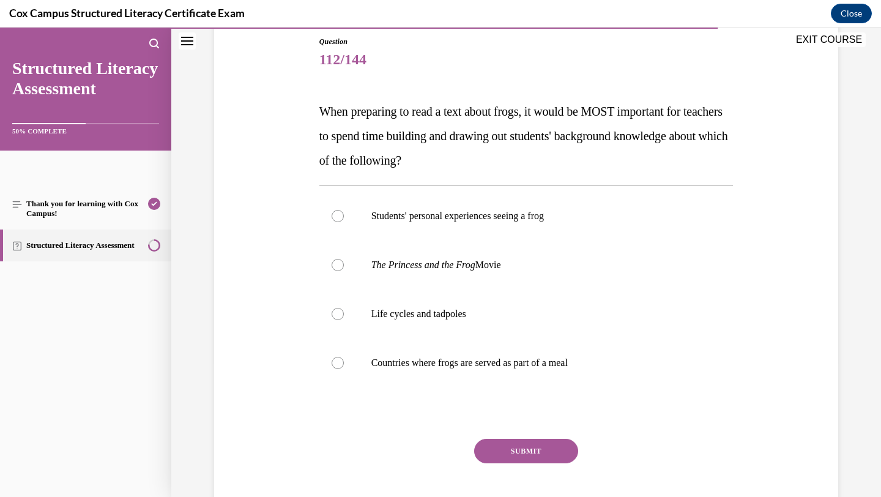
scroll to position [135, 0]
click at [450, 307] on p "Life cycles and tadpoles" at bounding box center [536, 312] width 331 height 12
click at [344, 307] on input "Life cycles and tadpoles" at bounding box center [337, 312] width 12 height 12
radio input "true"
click at [515, 446] on button "SUBMIT" at bounding box center [526, 449] width 104 height 24
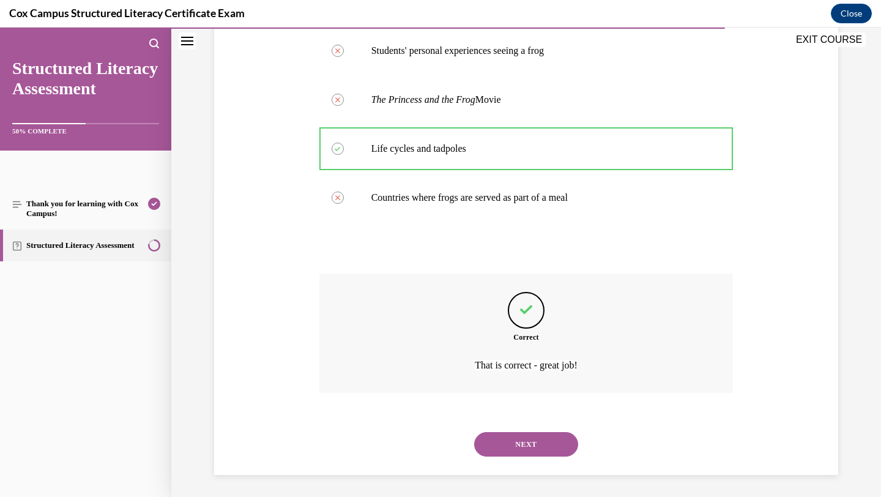
scroll to position [302, 0]
click at [519, 434] on button "NEXT" at bounding box center [526, 441] width 104 height 24
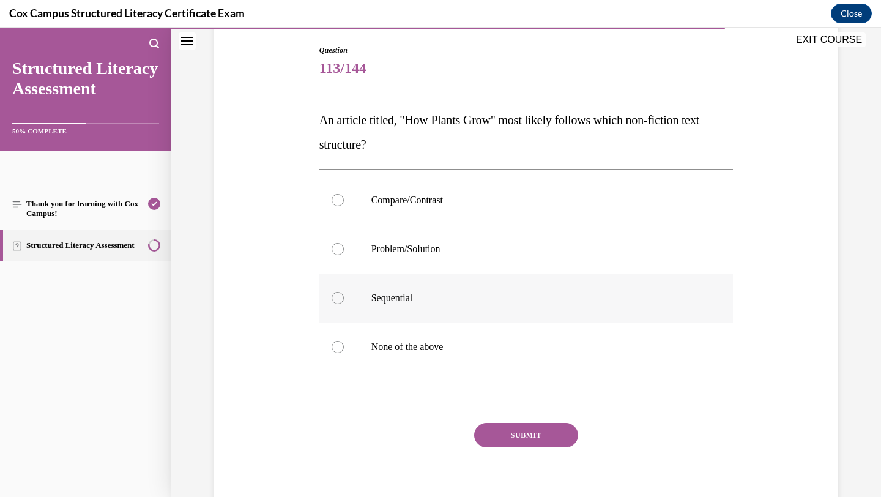
scroll to position [125, 0]
click at [428, 300] on p "Sequential" at bounding box center [536, 298] width 331 height 12
click at [344, 300] on input "Sequential" at bounding box center [337, 298] width 12 height 12
radio input "true"
click at [529, 438] on button "SUBMIT" at bounding box center [526, 435] width 104 height 24
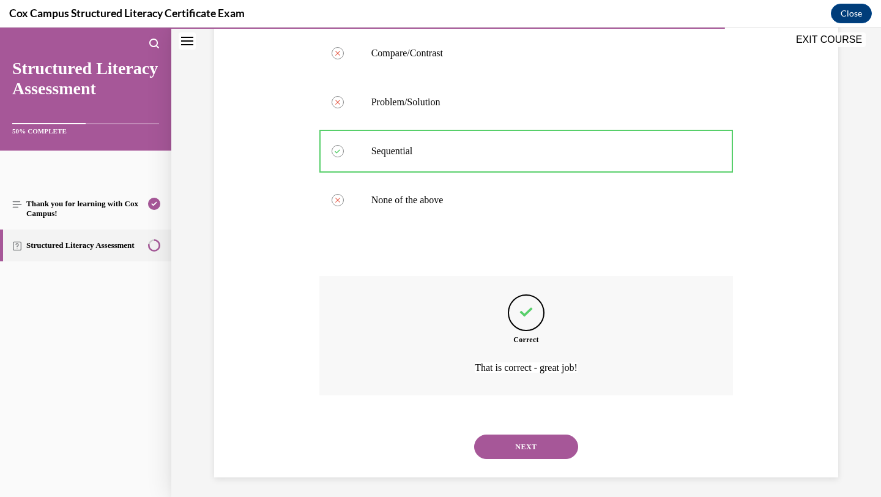
scroll to position [277, 0]
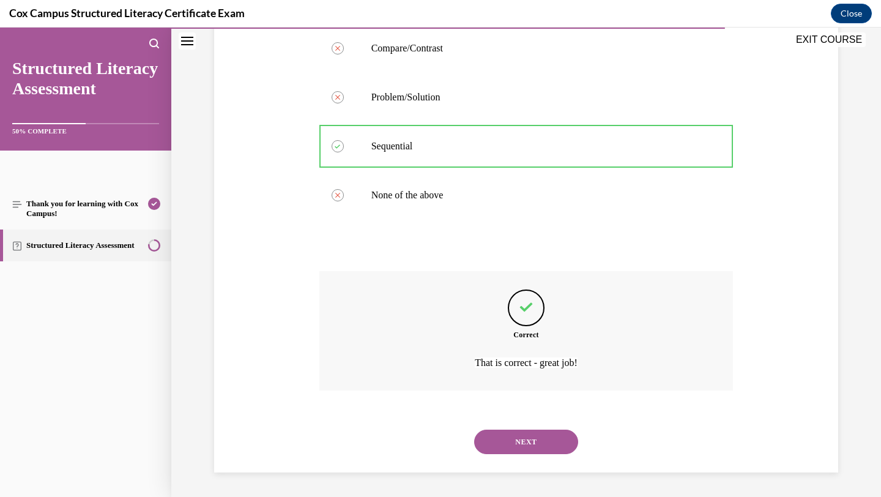
click at [529, 438] on button "NEXT" at bounding box center [526, 441] width 104 height 24
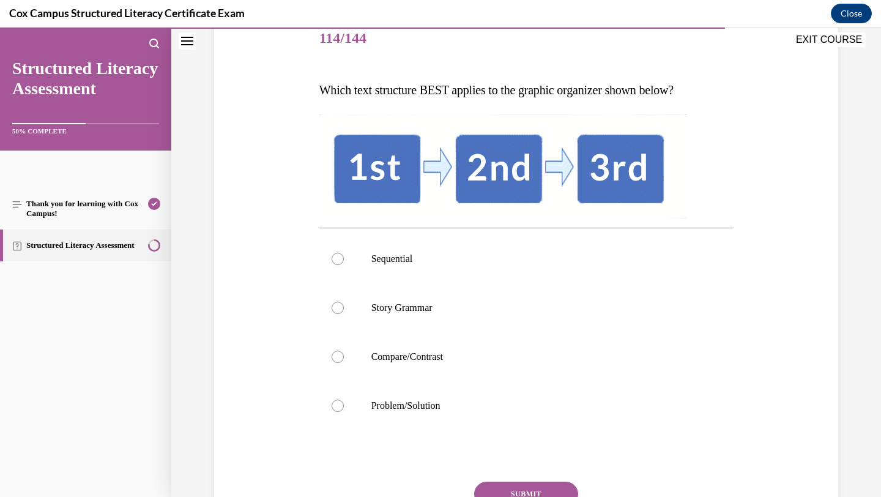
scroll to position [154, 0]
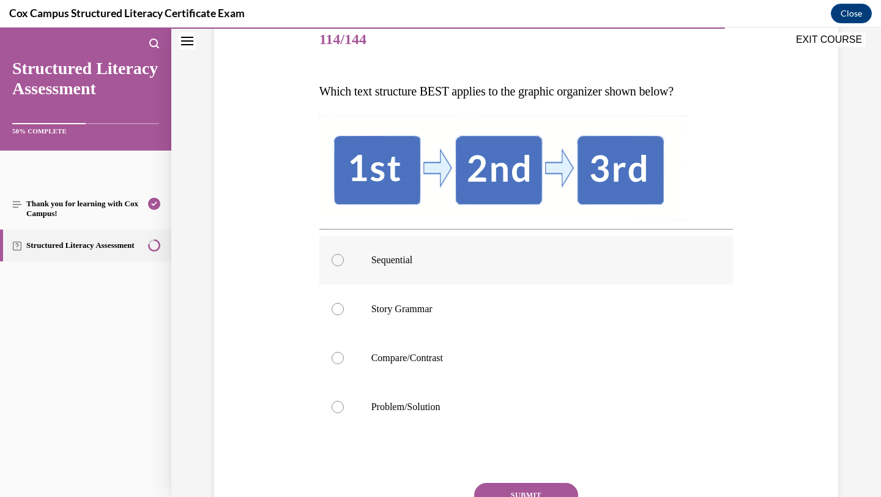
click at [470, 256] on p "Sequential" at bounding box center [536, 260] width 331 height 12
click at [344, 256] on input "Sequential" at bounding box center [337, 260] width 12 height 12
radio input "true"
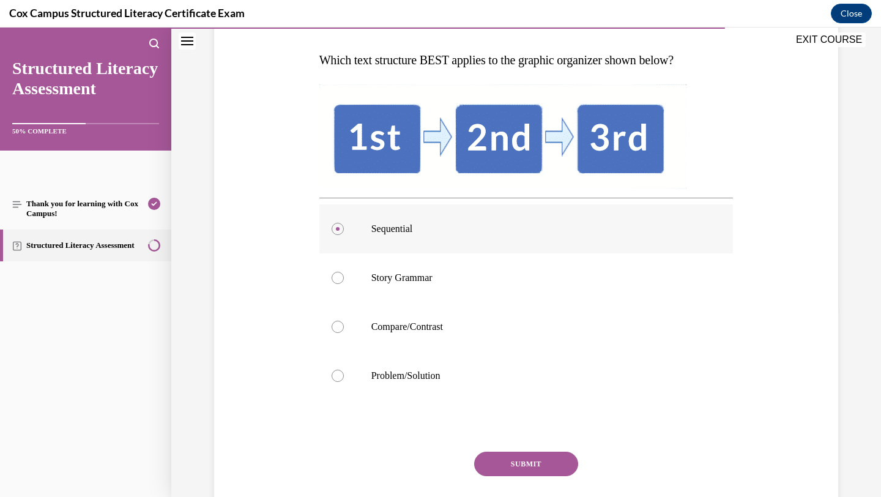
scroll to position [188, 0]
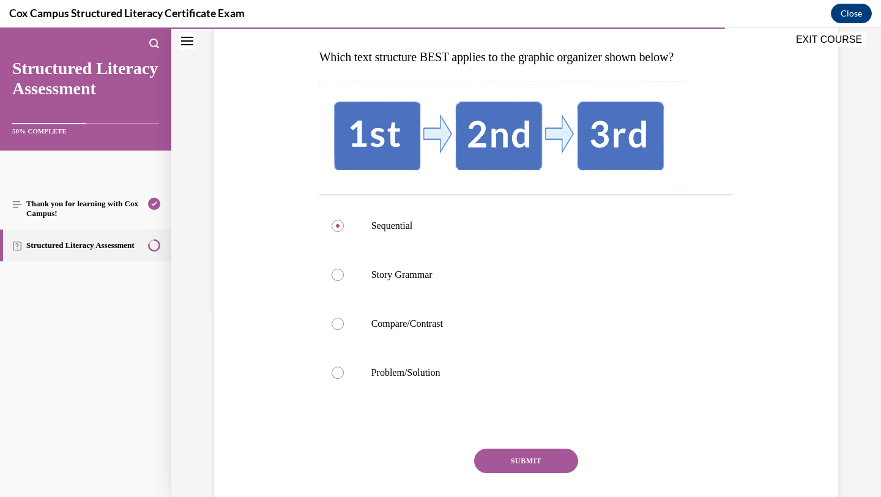
click at [500, 453] on button "SUBMIT" at bounding box center [526, 460] width 104 height 24
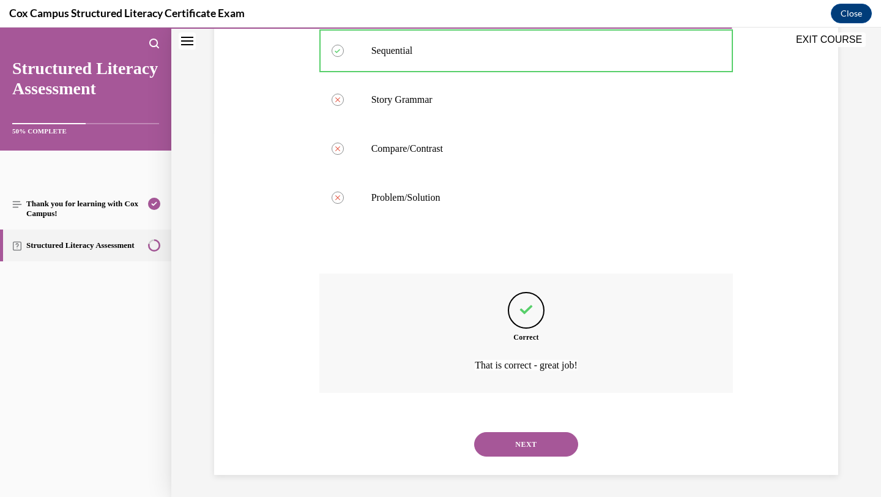
scroll to position [366, 0]
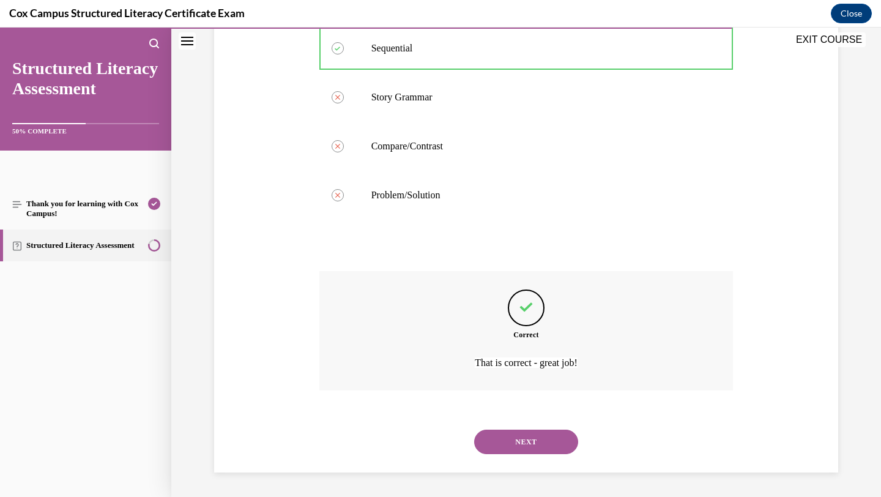
click at [502, 449] on button "NEXT" at bounding box center [526, 441] width 104 height 24
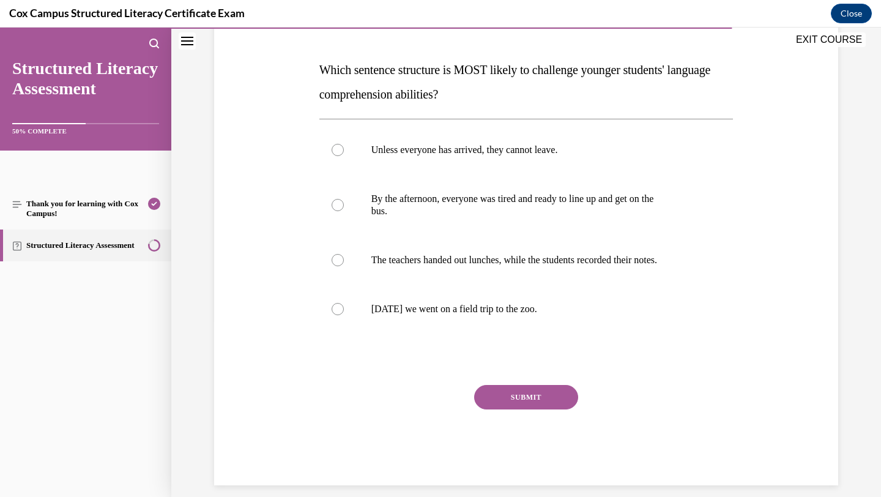
scroll to position [175, 0]
click at [505, 167] on label "Unless everyone has arrived, they cannot leave." at bounding box center [526, 150] width 414 height 49
click at [344, 157] on input "Unless everyone has arrived, they cannot leave." at bounding box center [337, 150] width 12 height 12
radio input "true"
click at [528, 400] on button "SUBMIT" at bounding box center [526, 397] width 104 height 24
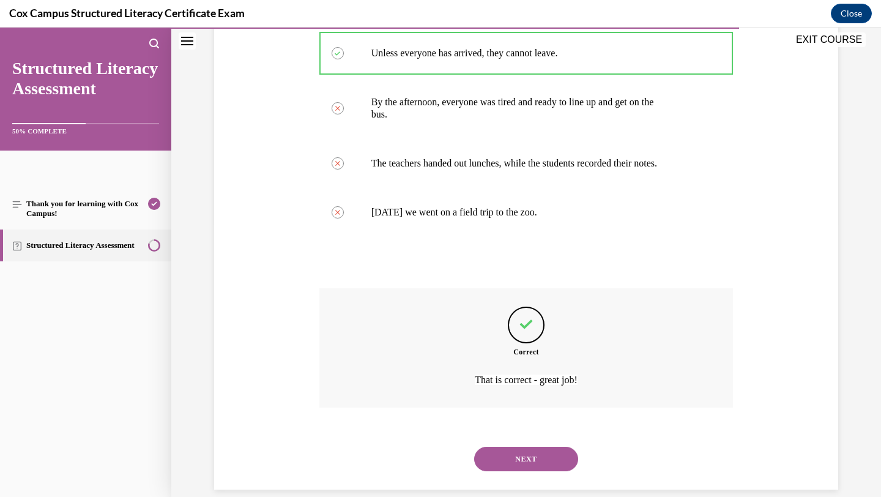
scroll to position [289, 0]
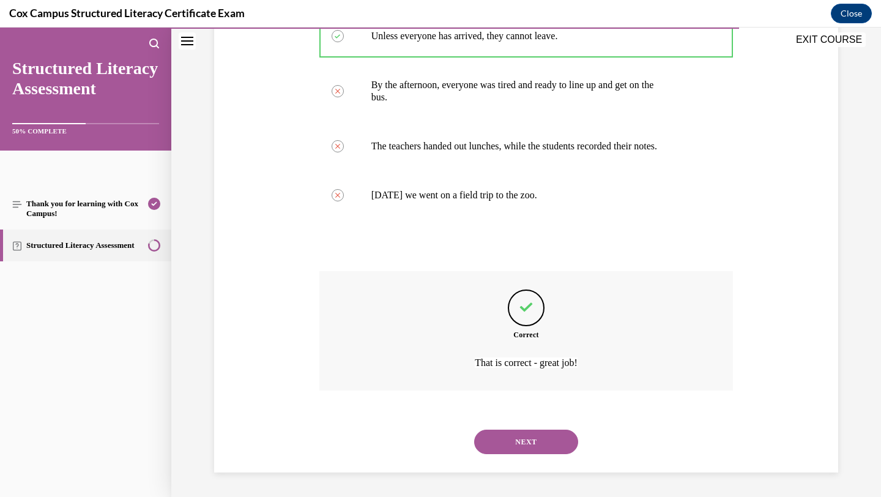
click at [537, 429] on button "NEXT" at bounding box center [526, 441] width 104 height 24
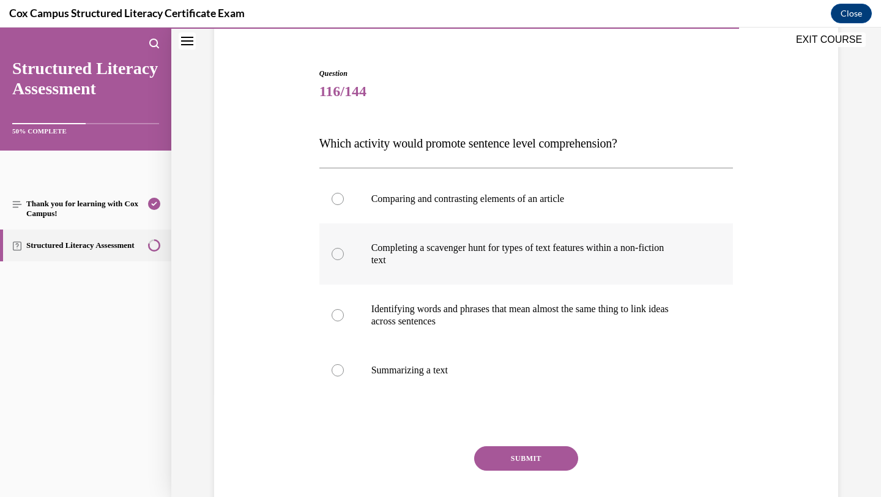
scroll to position [103, 0]
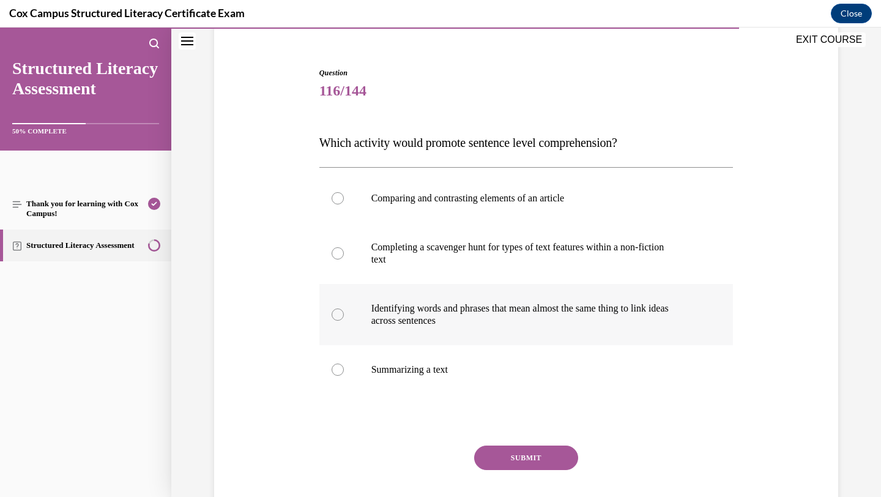
click at [498, 324] on p "across sentences" at bounding box center [536, 320] width 331 height 12
click at [344, 320] on input "Identifying words and phrases that mean almost the same thing to link ideas acr…" at bounding box center [337, 314] width 12 height 12
radio input "true"
click at [520, 454] on button "SUBMIT" at bounding box center [526, 457] width 104 height 24
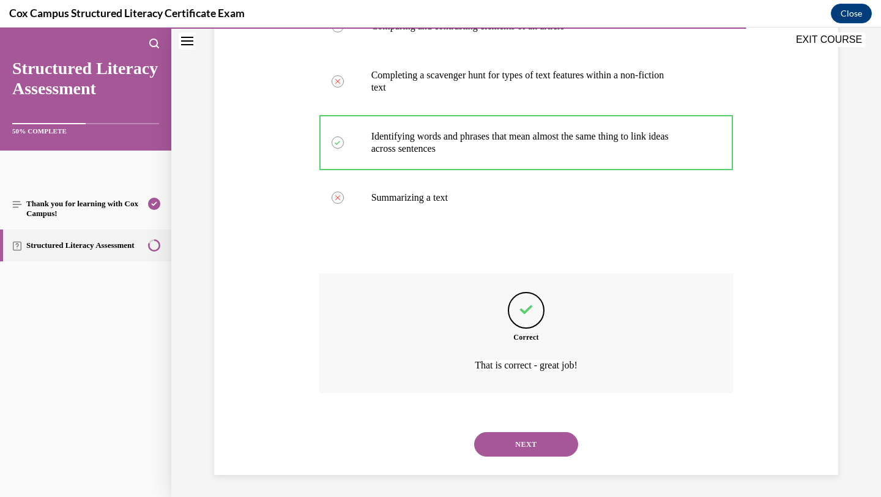
scroll to position [277, 0]
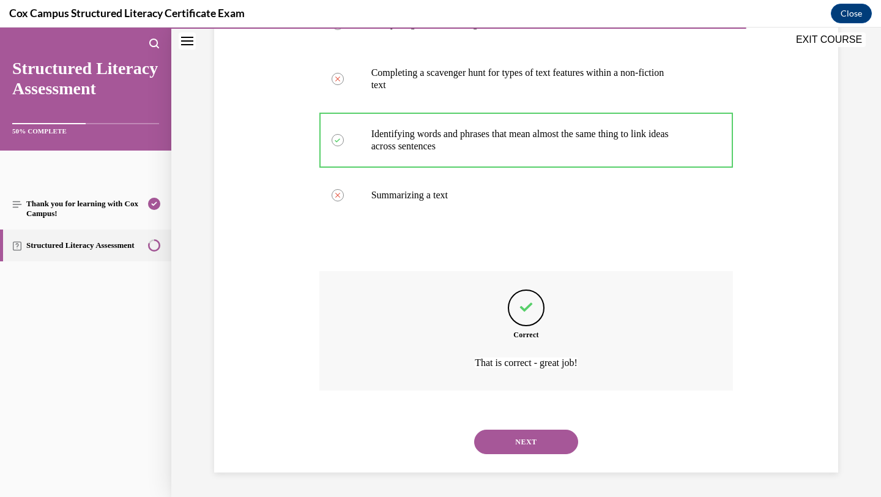
click at [520, 454] on button "NEXT" at bounding box center [526, 441] width 104 height 24
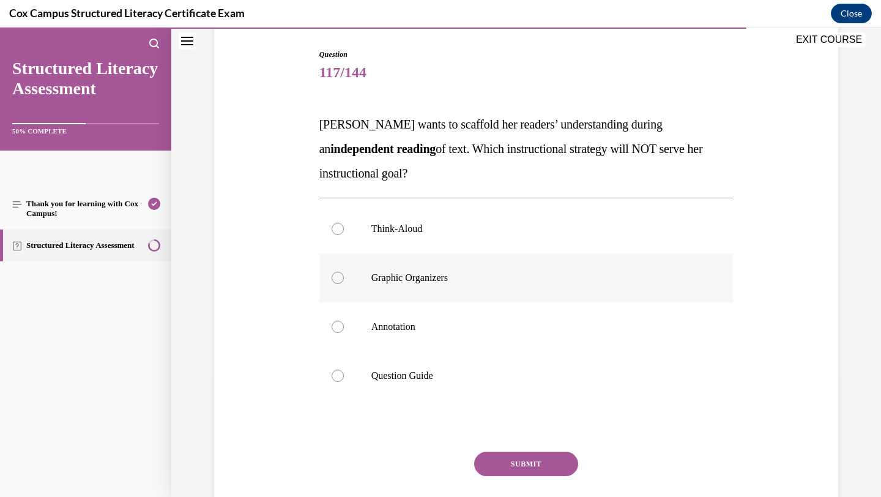
scroll to position [122, 0]
click at [420, 243] on label "Think-Aloud" at bounding box center [526, 228] width 414 height 49
click at [344, 234] on input "Think-Aloud" at bounding box center [337, 228] width 12 height 12
radio input "true"
click at [525, 469] on button "SUBMIT" at bounding box center [526, 463] width 104 height 24
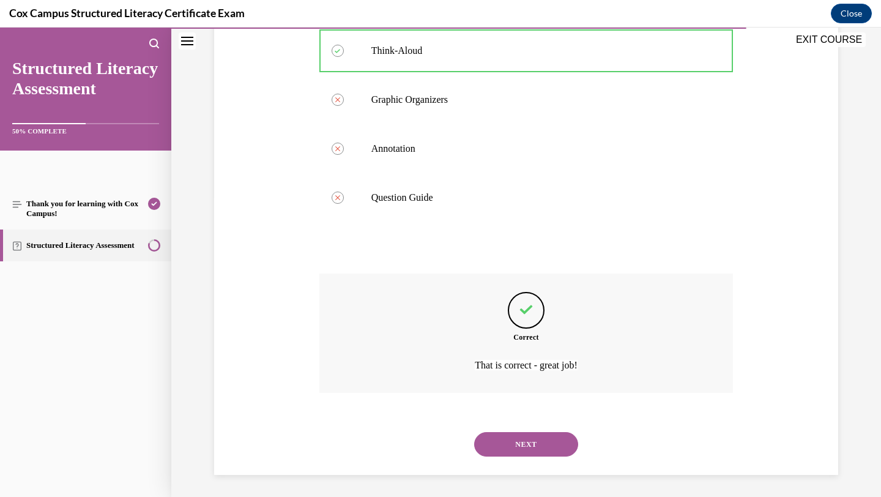
scroll to position [302, 0]
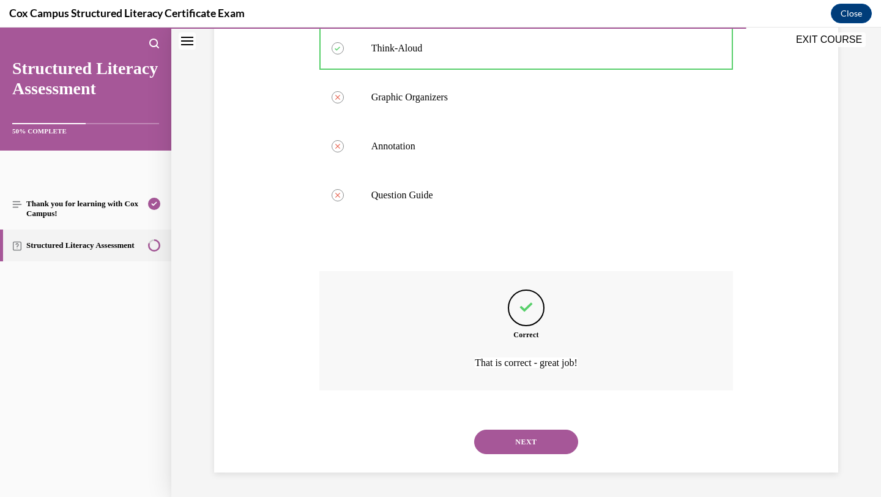
click at [524, 453] on button "NEXT" at bounding box center [526, 441] width 104 height 24
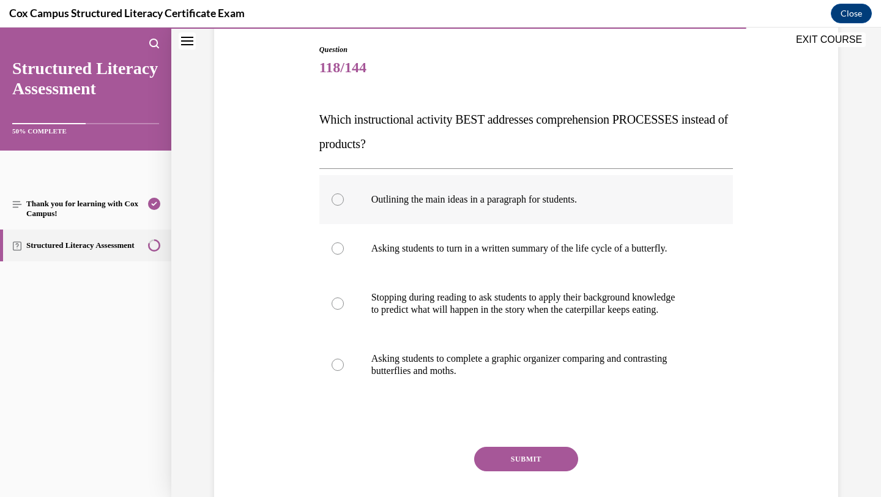
scroll to position [128, 0]
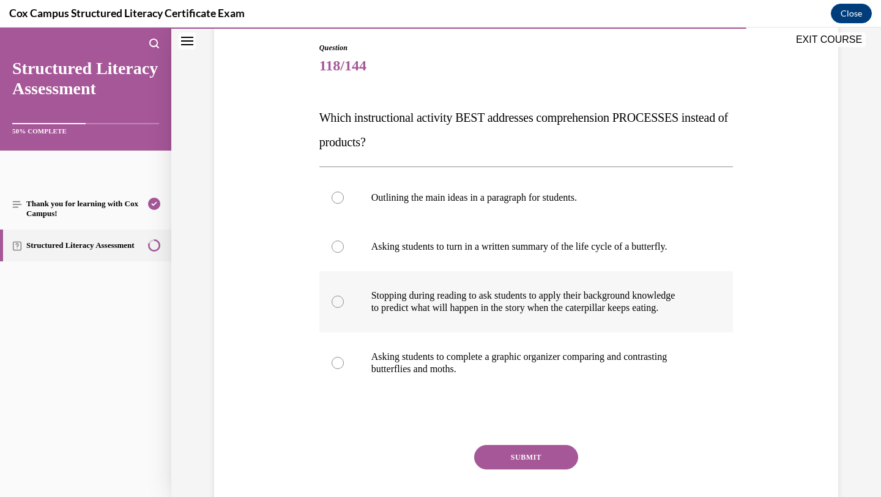
click at [505, 313] on p "to predict what will happen in the story when the caterpillar keeps eating." at bounding box center [536, 308] width 331 height 12
click at [344, 308] on input "Stopping during reading to ask students to apply their background knowledge to …" at bounding box center [337, 301] width 12 height 12
radio input "true"
click at [517, 446] on button "SUBMIT" at bounding box center [526, 457] width 104 height 24
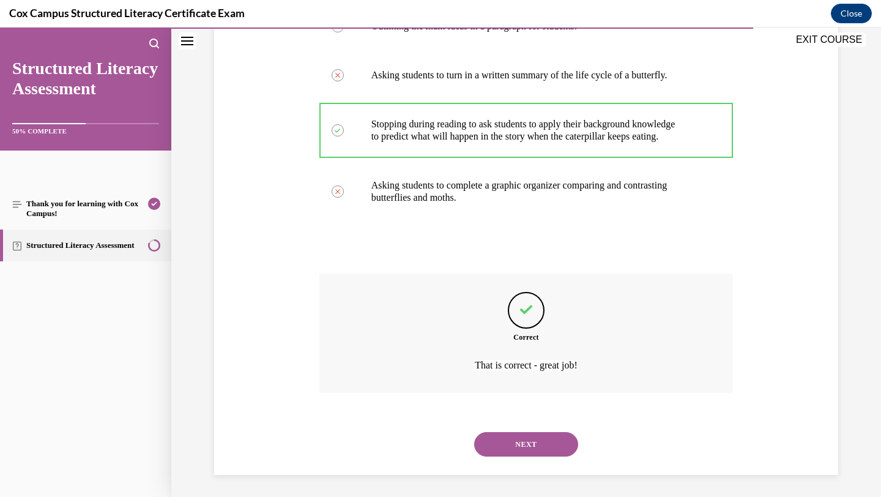
scroll to position [302, 0]
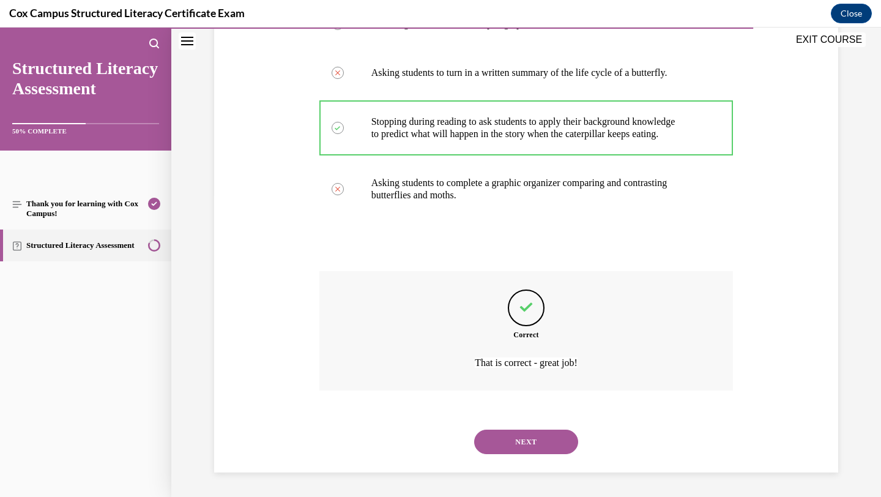
click at [515, 451] on button "NEXT" at bounding box center [526, 441] width 104 height 24
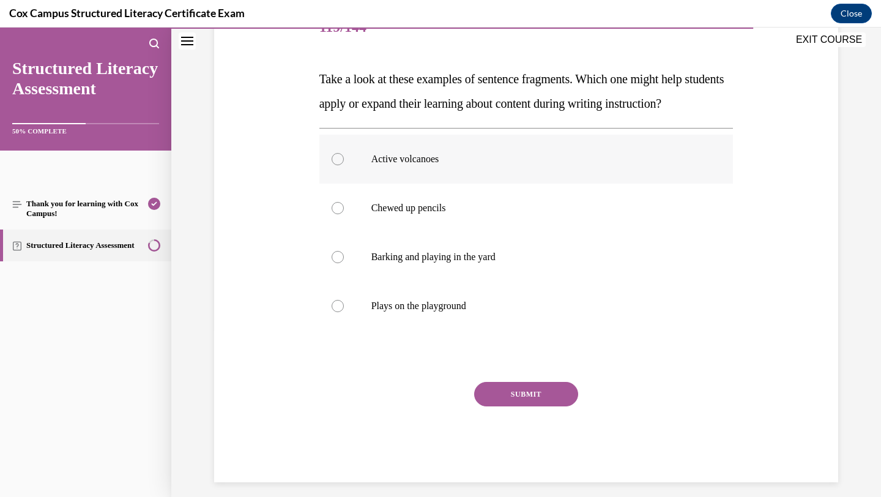
scroll to position [169, 0]
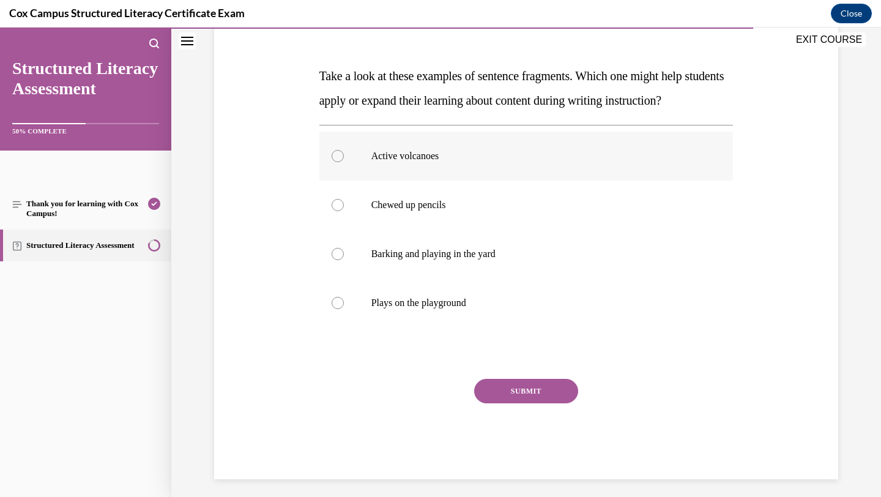
click at [499, 180] on label "Active volcanoes" at bounding box center [526, 155] width 414 height 49
click at [344, 162] on input "Active volcanoes" at bounding box center [337, 156] width 12 height 12
radio input "true"
click at [517, 403] on button "SUBMIT" at bounding box center [526, 391] width 104 height 24
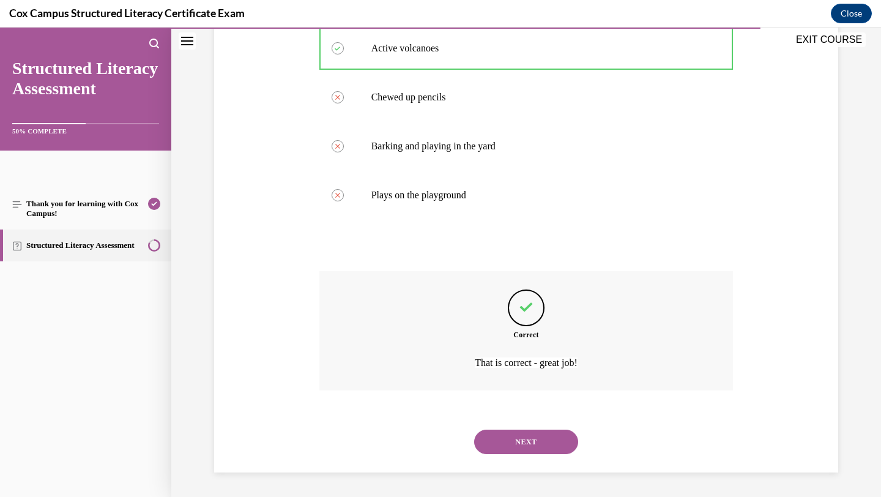
scroll to position [295, 0]
click at [527, 446] on button "NEXT" at bounding box center [526, 441] width 104 height 24
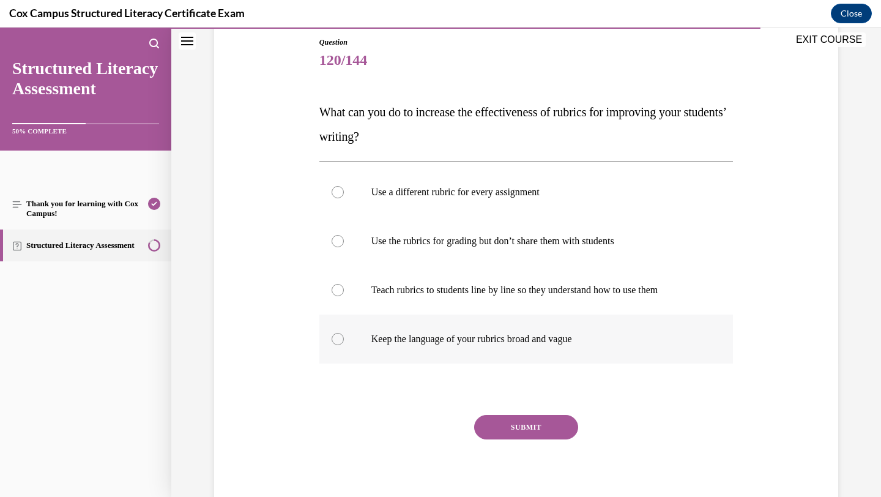
scroll to position [135, 0]
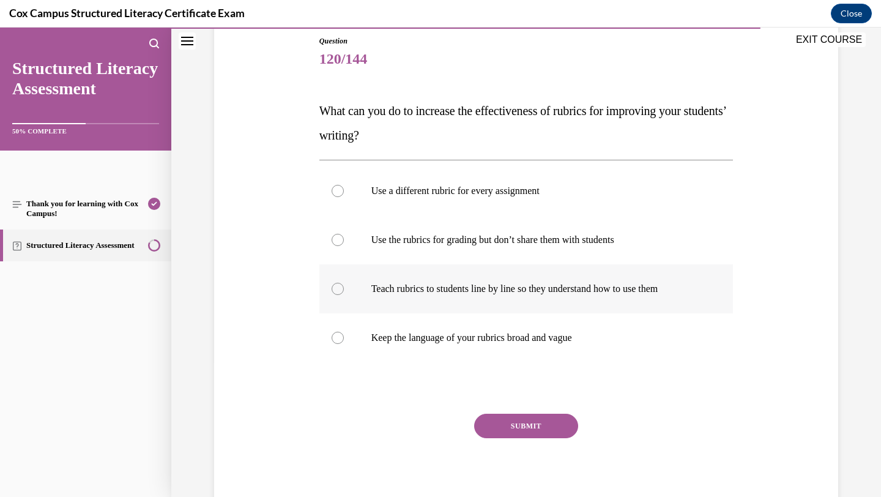
click at [488, 292] on p "Teach rubrics to students line by line so they understand how to use them" at bounding box center [536, 289] width 331 height 12
click at [344, 292] on input "Teach rubrics to students line by line so they understand how to use them" at bounding box center [337, 289] width 12 height 12
radio input "true"
click at [516, 420] on button "SUBMIT" at bounding box center [526, 425] width 104 height 24
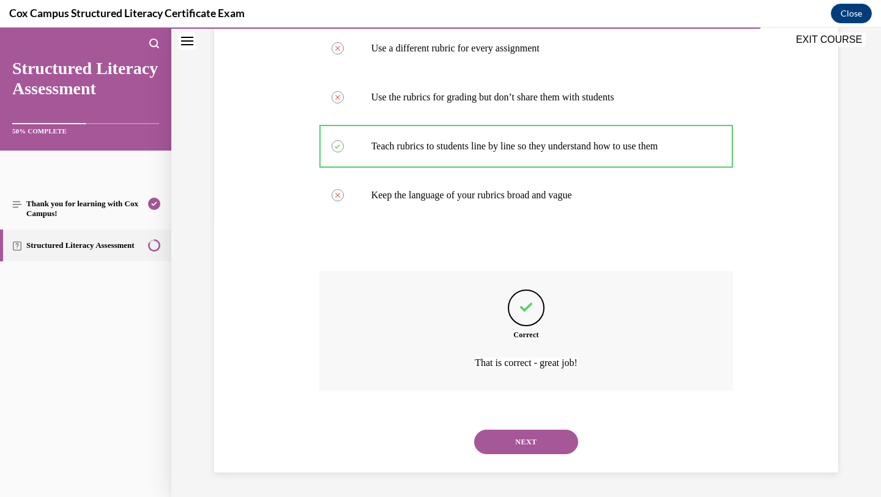
click at [516, 439] on button "NEXT" at bounding box center [526, 441] width 104 height 24
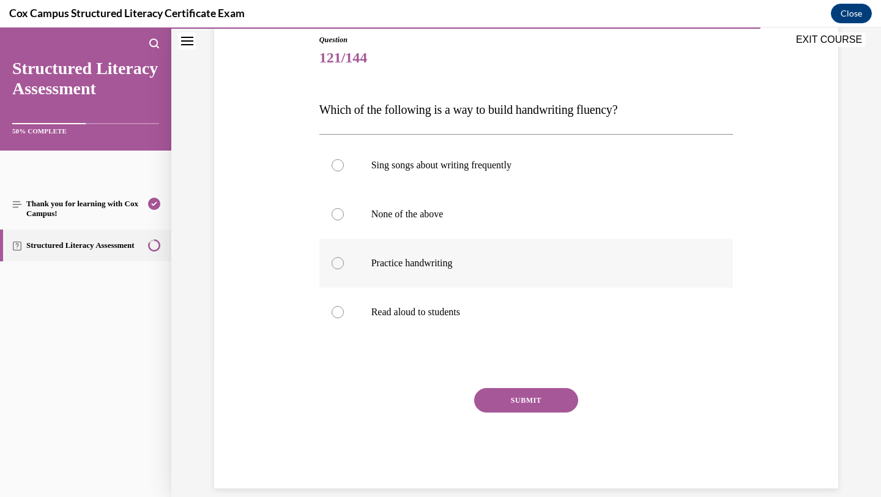
click at [397, 258] on p "Practice handwriting" at bounding box center [536, 263] width 331 height 12
click at [344, 258] on input "Practice handwriting" at bounding box center [337, 263] width 12 height 12
radio input "true"
click at [454, 313] on p "Read aloud to students" at bounding box center [536, 312] width 331 height 12
click at [344, 313] on input "Read aloud to students" at bounding box center [337, 312] width 12 height 12
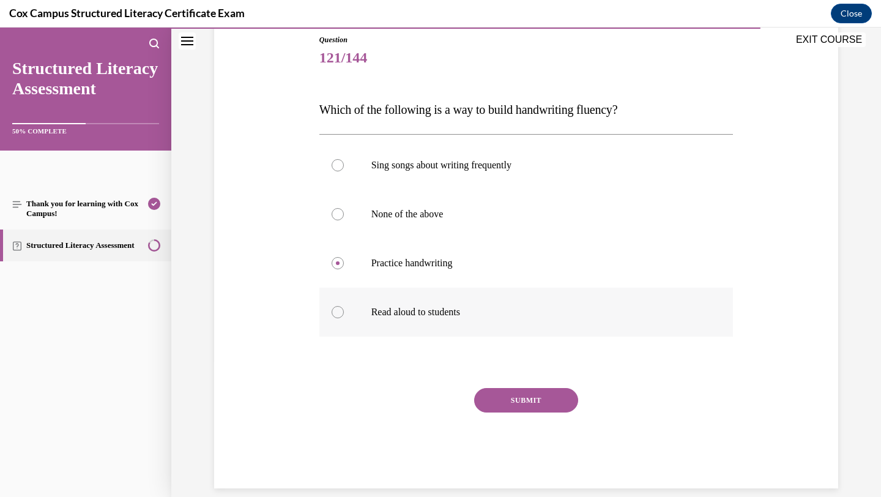
radio input "true"
click at [431, 220] on label "None of the above" at bounding box center [526, 214] width 414 height 49
click at [344, 220] on input "None of the above" at bounding box center [337, 214] width 12 height 12
radio input "true"
click at [520, 398] on button "SUBMIT" at bounding box center [526, 400] width 104 height 24
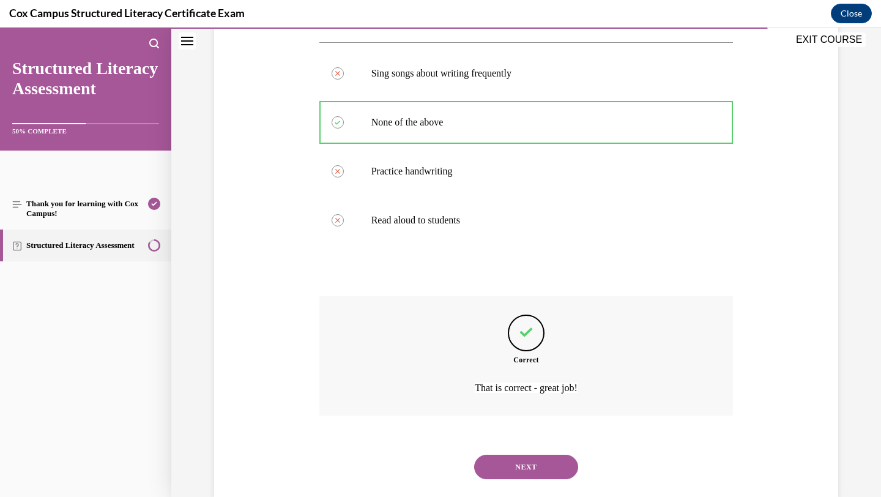
scroll to position [253, 0]
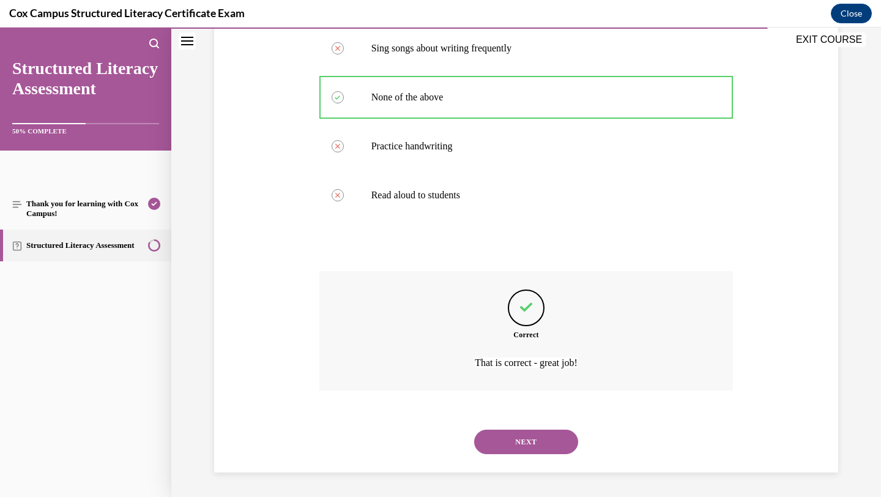
click at [522, 431] on button "NEXT" at bounding box center [526, 441] width 104 height 24
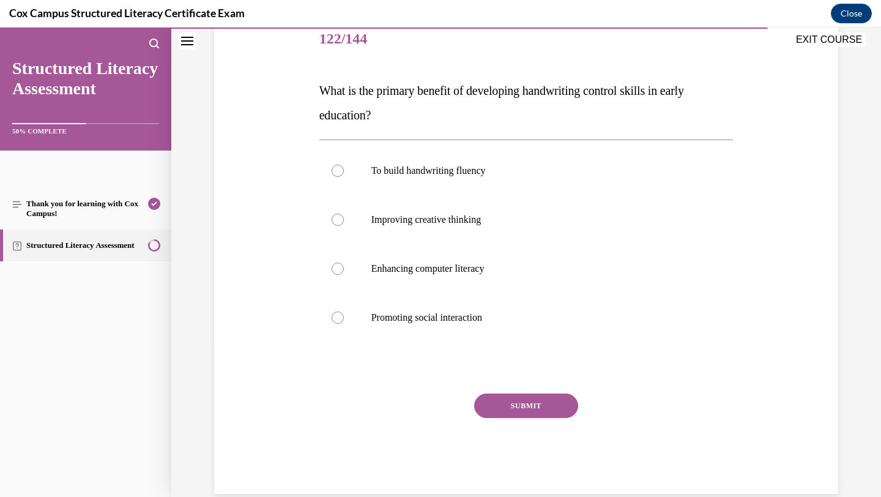
scroll to position [160, 0]
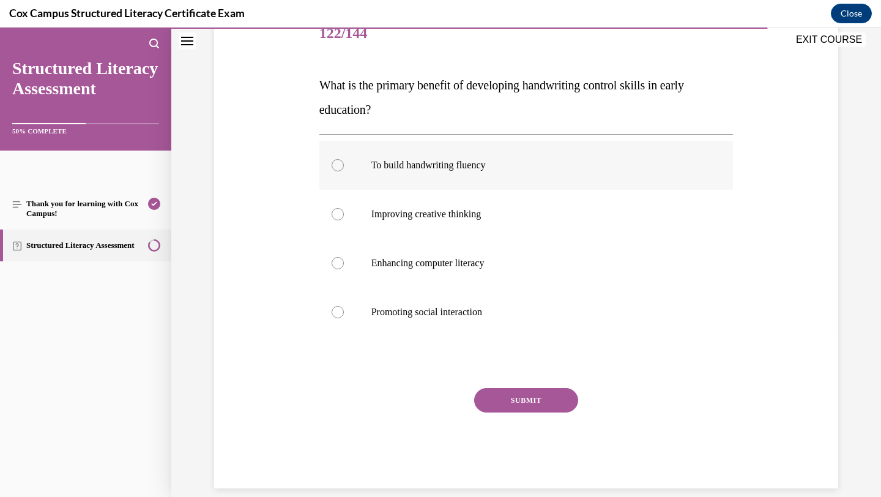
click at [426, 169] on p "To build handwriting fluency" at bounding box center [536, 165] width 331 height 12
click at [344, 169] on input "To build handwriting fluency" at bounding box center [337, 165] width 12 height 12
radio input "true"
click at [515, 402] on button "SUBMIT" at bounding box center [526, 400] width 104 height 24
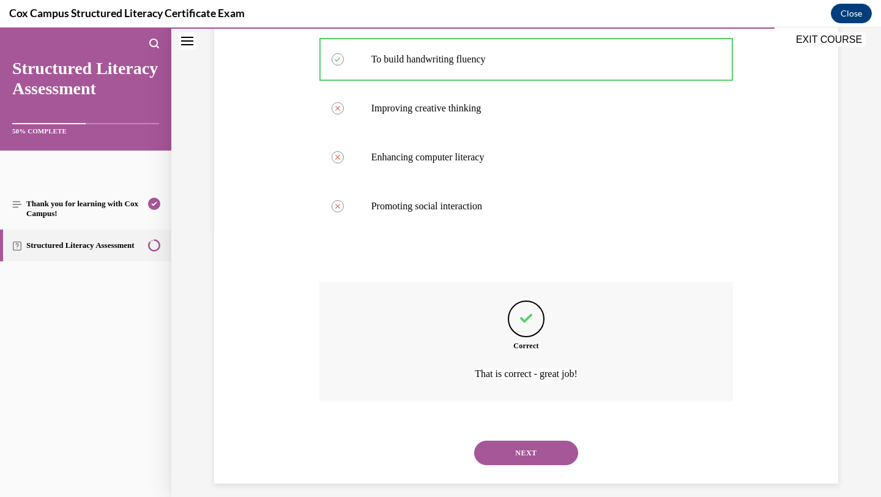
scroll to position [277, 0]
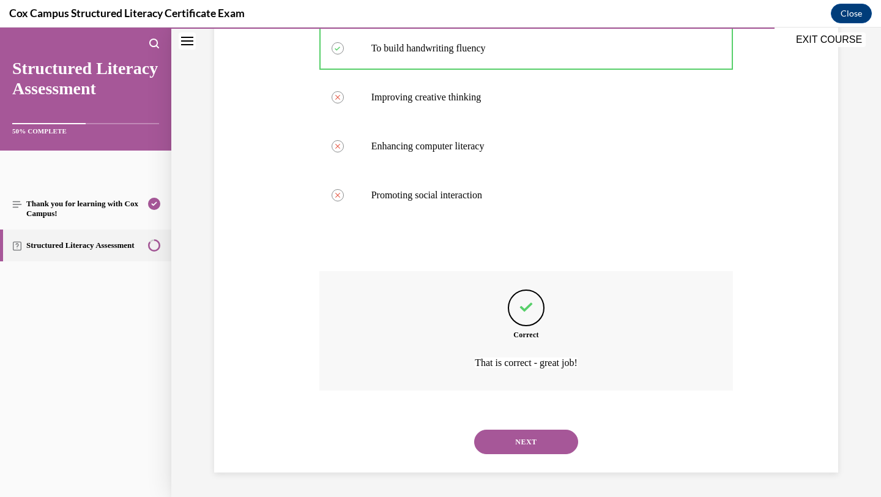
click at [527, 437] on button "NEXT" at bounding box center [526, 441] width 104 height 24
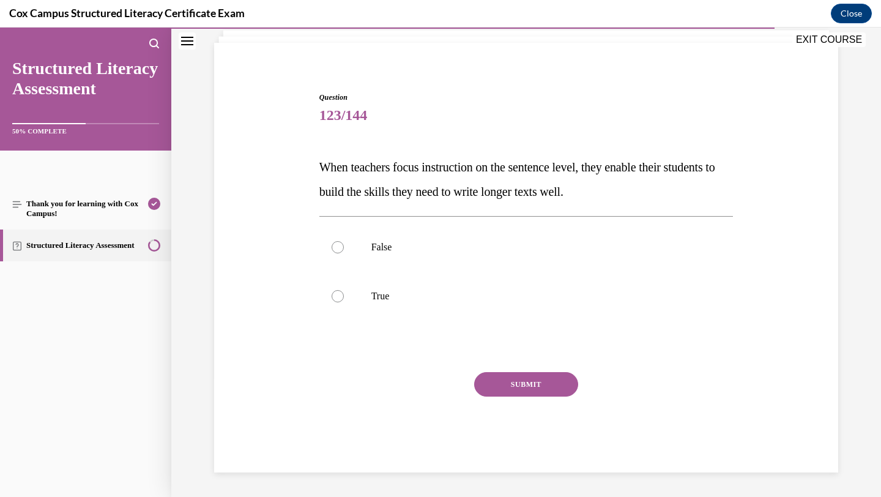
scroll to position [78, 0]
click at [490, 242] on p "False" at bounding box center [536, 247] width 331 height 12
click at [344, 242] on input "False" at bounding box center [337, 247] width 12 height 12
radio input "true"
click at [511, 309] on label "True" at bounding box center [526, 296] width 414 height 49
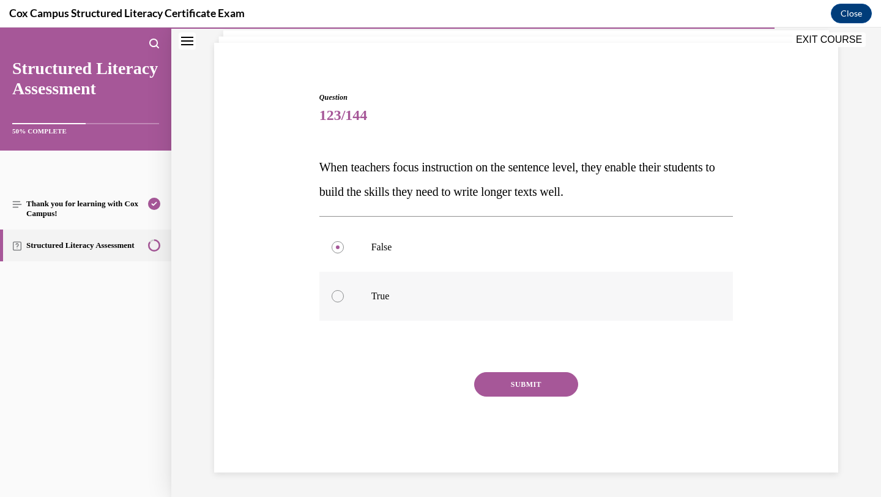
click at [344, 302] on input "True" at bounding box center [337, 296] width 12 height 12
radio input "true"
click at [549, 378] on button "SUBMIT" at bounding box center [526, 384] width 104 height 24
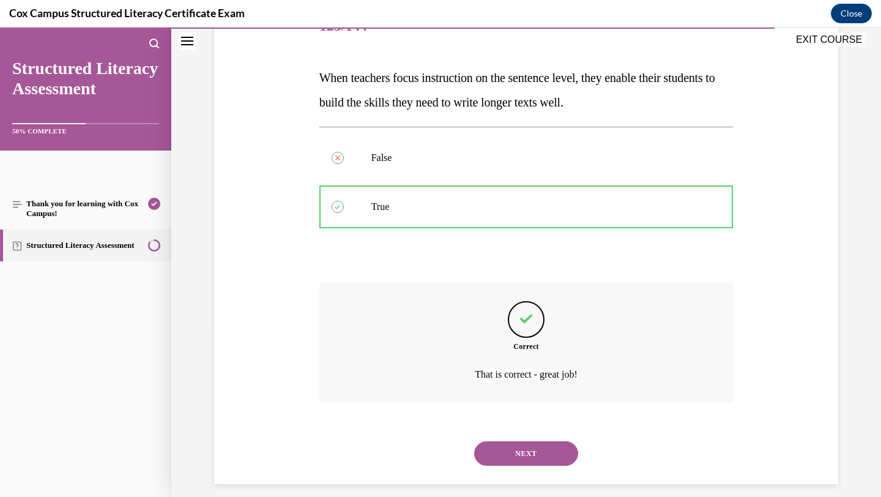
scroll to position [179, 0]
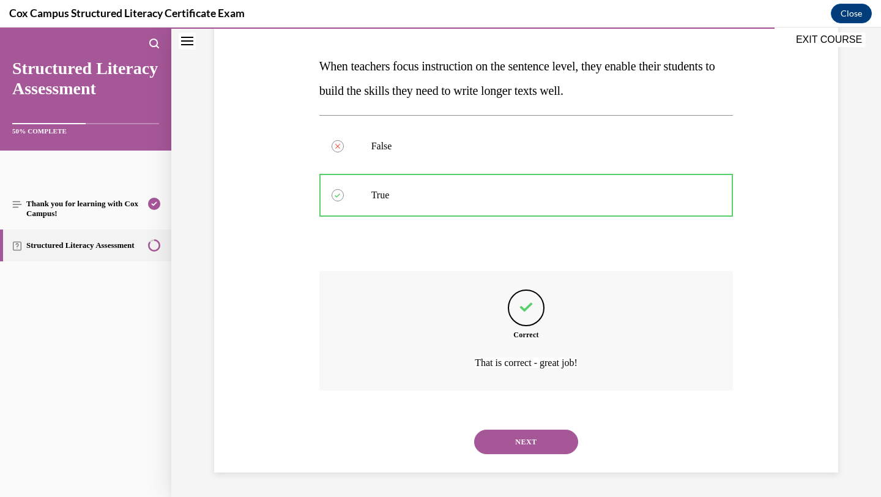
click at [554, 450] on button "NEXT" at bounding box center [526, 441] width 104 height 24
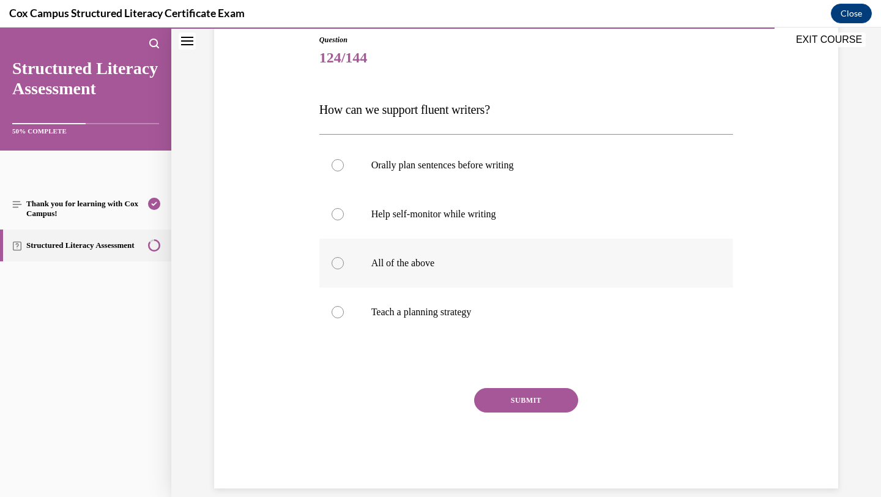
click at [462, 267] on p "All of the above" at bounding box center [536, 263] width 331 height 12
click at [344, 267] on input "All of the above" at bounding box center [337, 263] width 12 height 12
radio input "true"
click at [518, 399] on button "SUBMIT" at bounding box center [526, 400] width 104 height 24
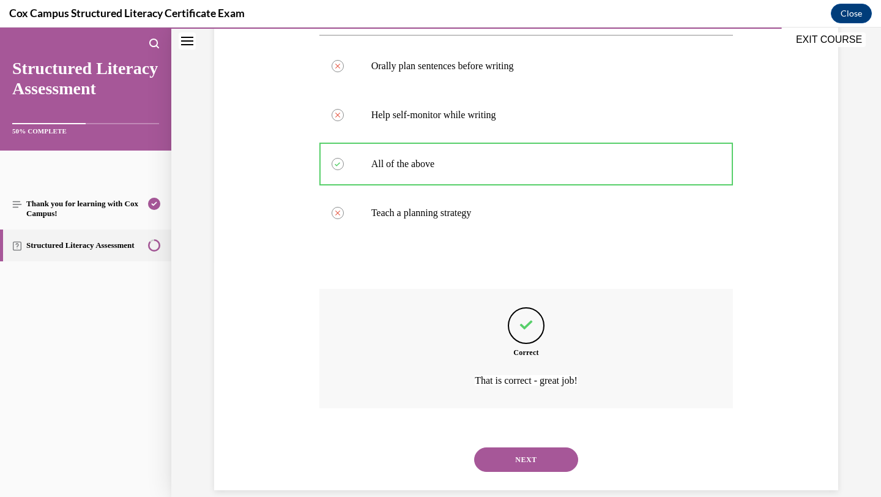
scroll to position [253, 0]
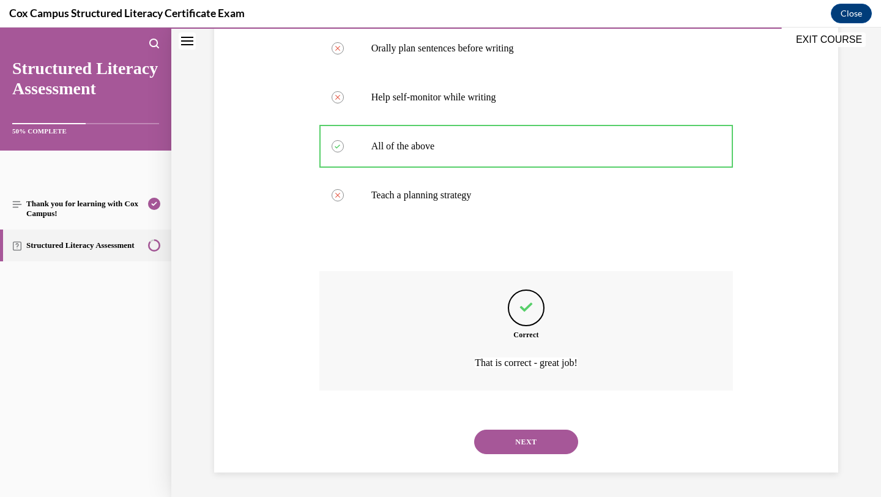
click at [554, 445] on button "NEXT" at bounding box center [526, 441] width 104 height 24
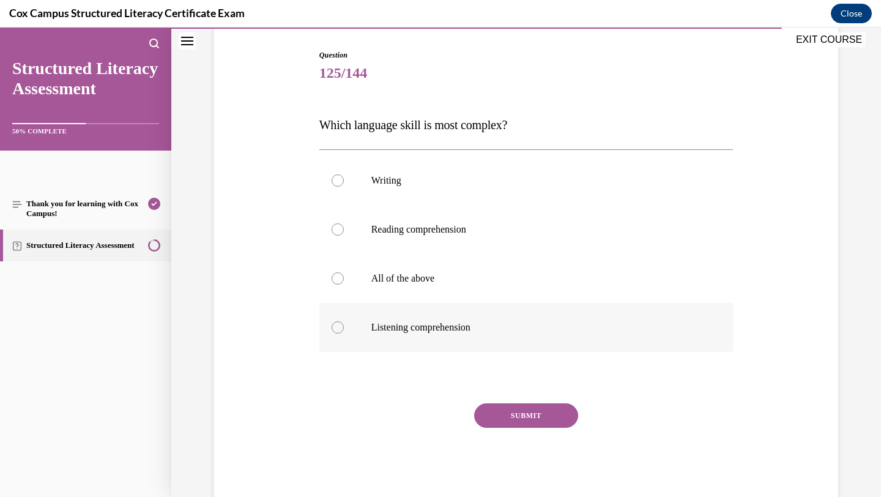
scroll to position [122, 0]
click at [480, 194] on label "Writing" at bounding box center [526, 179] width 414 height 49
click at [344, 185] on input "Writing" at bounding box center [337, 179] width 12 height 12
radio input "true"
click at [513, 418] on button "SUBMIT" at bounding box center [526, 414] width 104 height 24
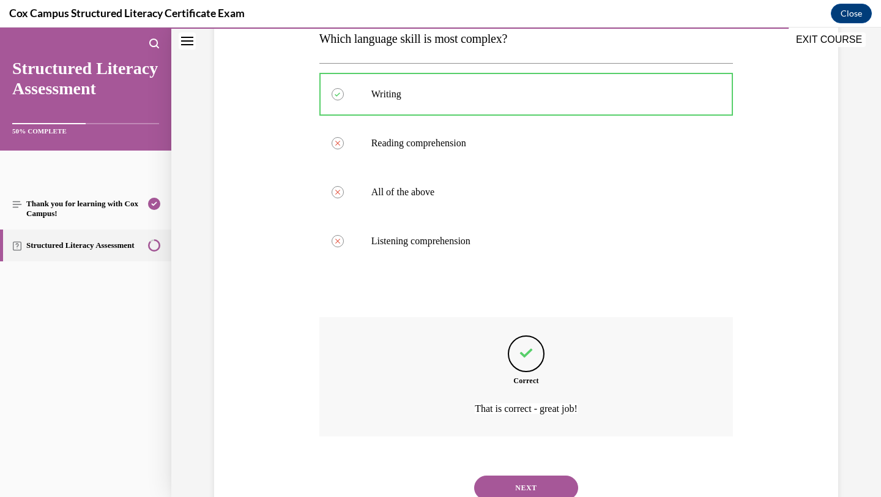
scroll to position [253, 0]
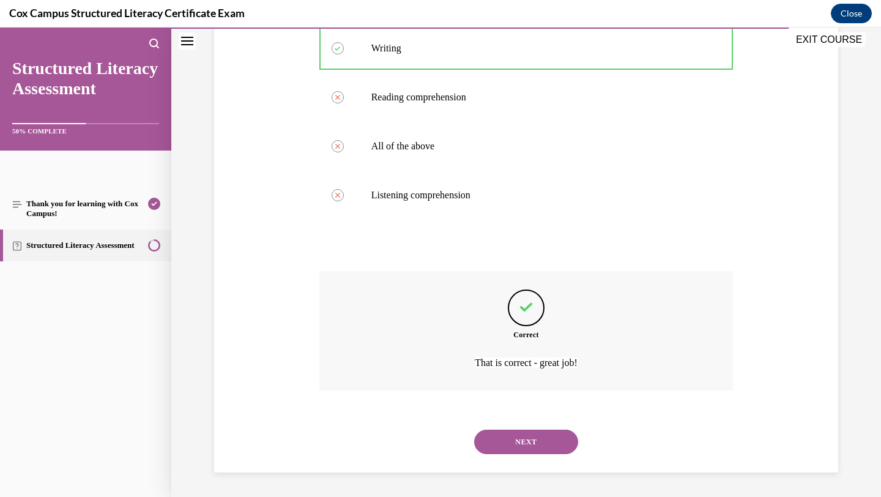
click at [542, 443] on button "NEXT" at bounding box center [526, 441] width 104 height 24
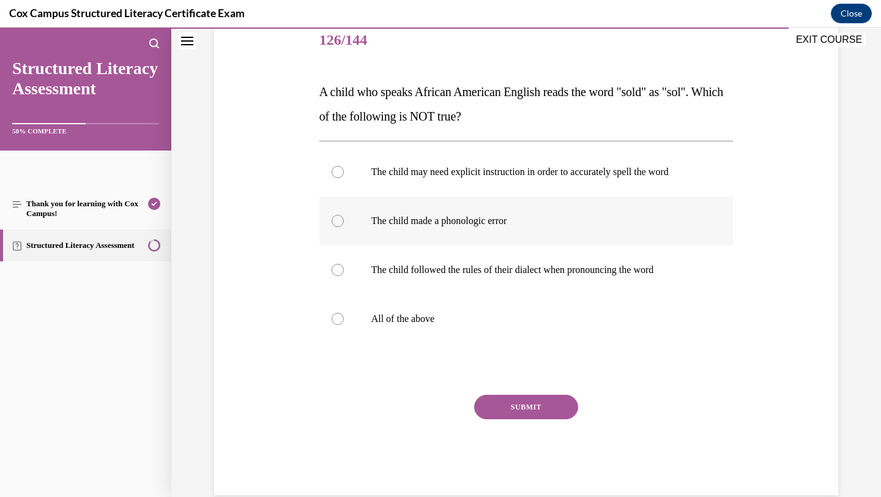
scroll to position [153, 0]
click at [514, 276] on p "The child followed the rules of their dialect when pronouncing the word" at bounding box center [536, 270] width 331 height 12
click at [344, 276] on input "The child followed the rules of their dialect when pronouncing the word" at bounding box center [337, 270] width 12 height 12
radio input "true"
click at [513, 310] on label "All of the above" at bounding box center [526, 319] width 414 height 49
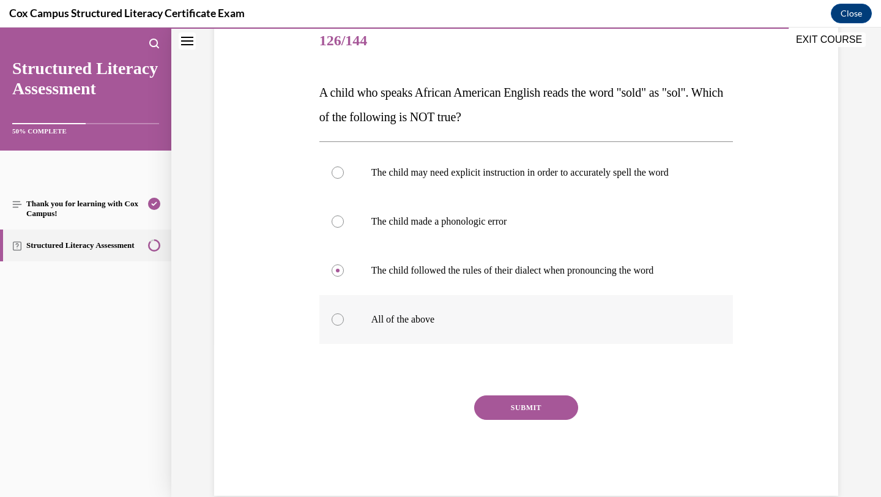
click at [344, 313] on input "All of the above" at bounding box center [337, 319] width 12 height 12
radio input "true"
click at [516, 183] on label "The child may need explicit instruction in order to accurately spell the word" at bounding box center [526, 172] width 414 height 49
click at [344, 179] on input "The child may need explicit instruction in order to accurately spell the word" at bounding box center [337, 172] width 12 height 12
radio input "true"
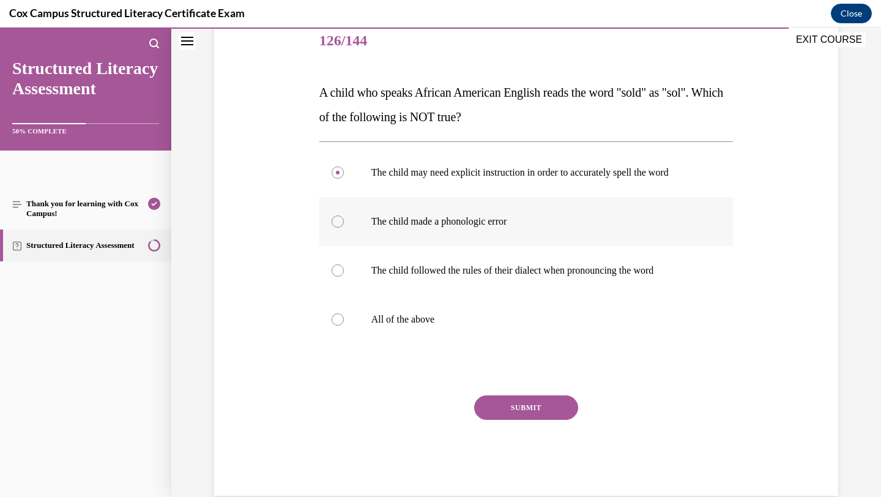
click at [507, 229] on label "The child made a phonologic error" at bounding box center [526, 221] width 414 height 49
click at [344, 228] on input "The child made a phonologic error" at bounding box center [337, 221] width 12 height 12
radio input "true"
click at [506, 406] on button "SUBMIT" at bounding box center [526, 407] width 104 height 24
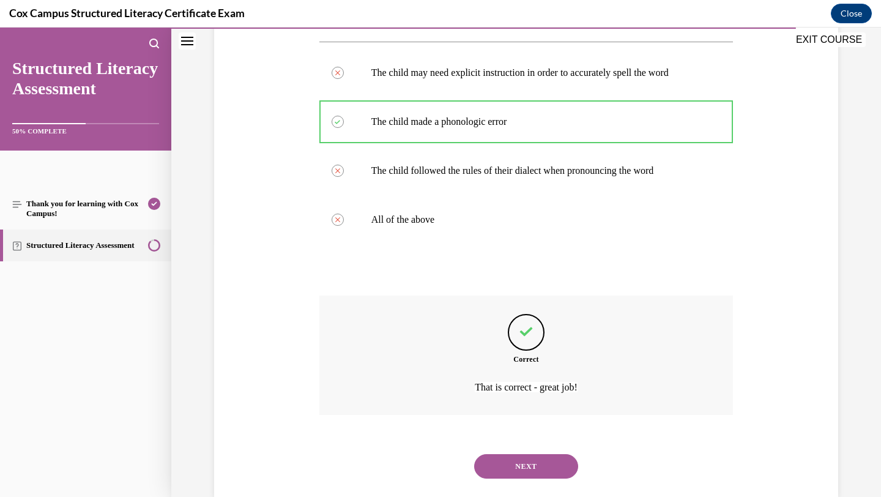
scroll to position [277, 0]
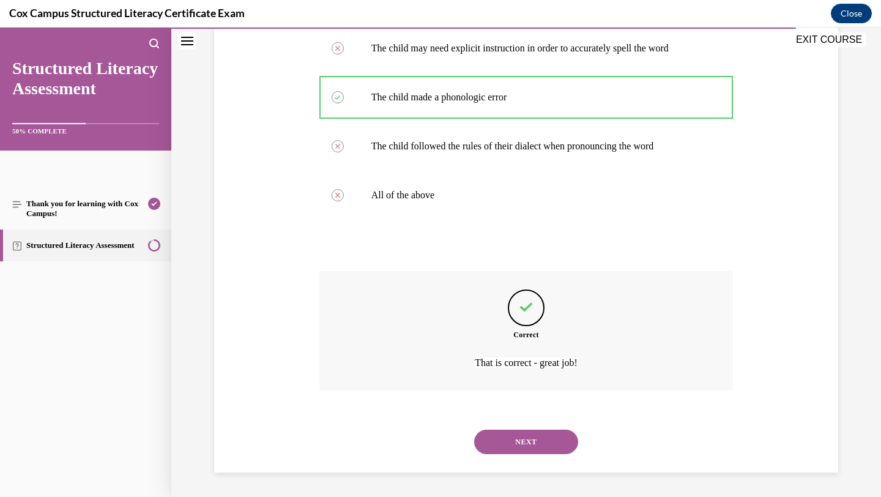
click at [530, 440] on button "NEXT" at bounding box center [526, 441] width 104 height 24
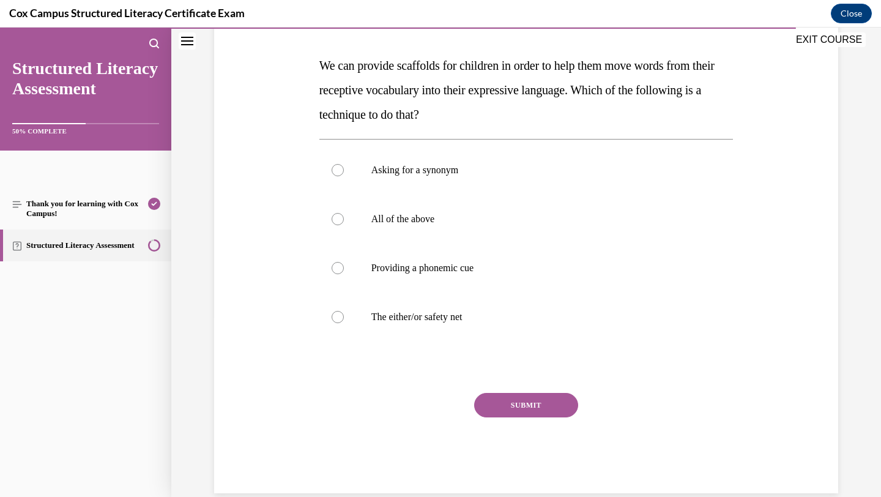
scroll to position [180, 0]
click at [445, 169] on p "Asking for a synonym" at bounding box center [536, 169] width 331 height 12
click at [344, 169] on input "Asking for a synonym" at bounding box center [337, 169] width 12 height 12
radio input "true"
click at [524, 405] on button "SUBMIT" at bounding box center [526, 404] width 104 height 24
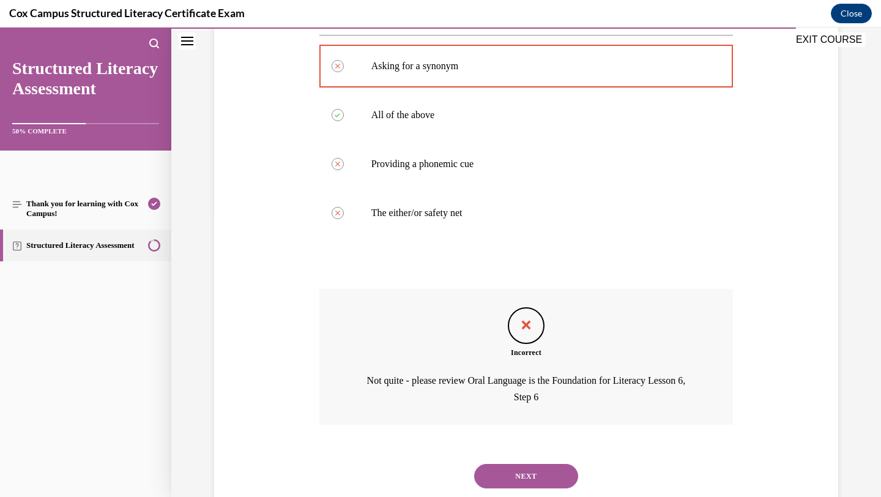
scroll to position [283, 0]
click at [543, 471] on button "NEXT" at bounding box center [526, 477] width 104 height 24
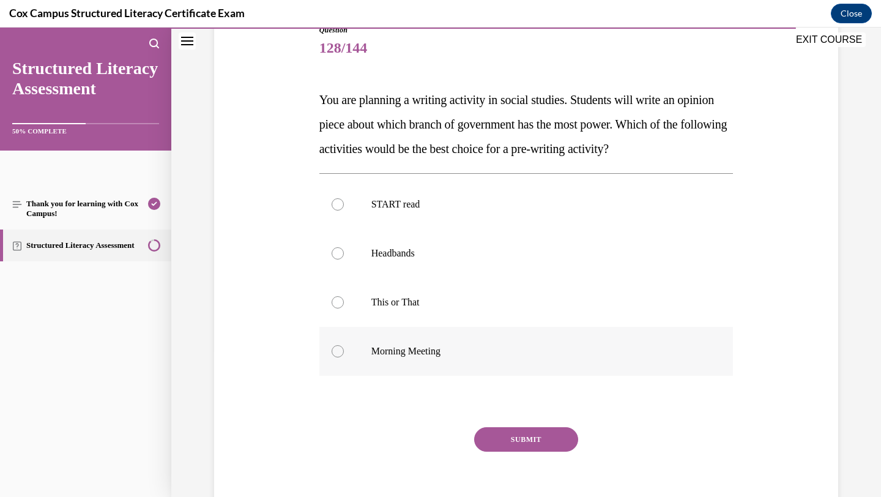
scroll to position [141, 0]
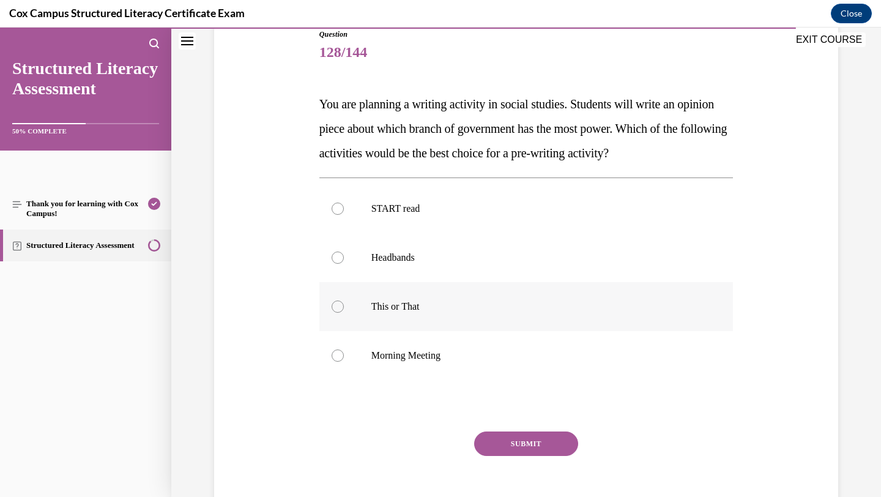
click at [575, 316] on label "This or That" at bounding box center [526, 306] width 414 height 49
click at [344, 313] on input "This or That" at bounding box center [337, 306] width 12 height 12
radio input "true"
click at [542, 450] on button "SUBMIT" at bounding box center [526, 443] width 104 height 24
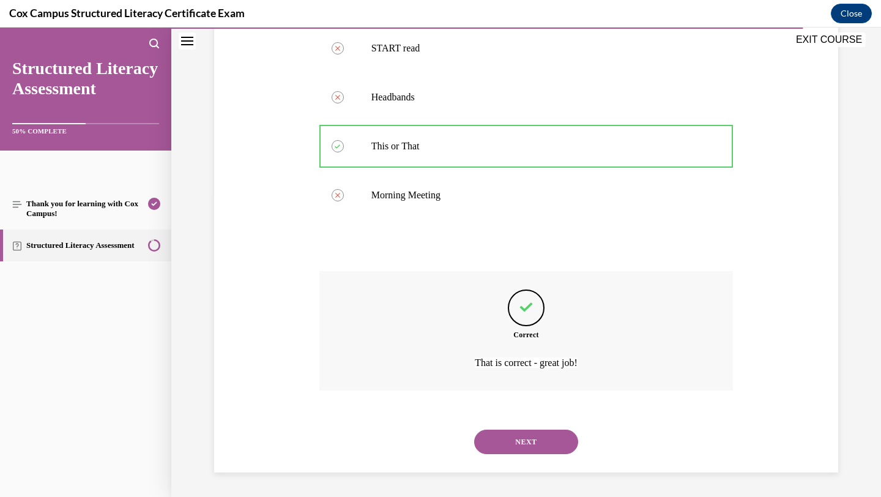
click at [542, 450] on button "NEXT" at bounding box center [526, 441] width 104 height 24
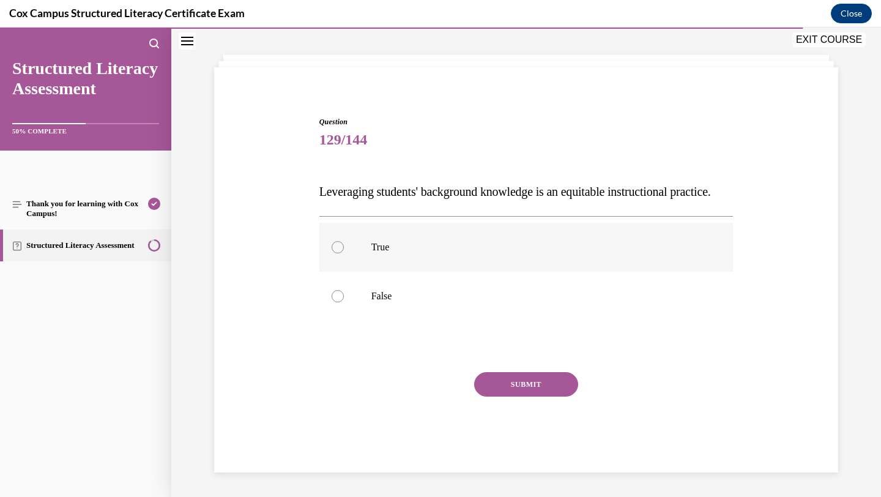
click at [420, 262] on label "True" at bounding box center [526, 247] width 414 height 49
click at [344, 253] on input "True" at bounding box center [337, 247] width 12 height 12
radio input "true"
click at [464, 284] on label "False" at bounding box center [526, 296] width 414 height 49
click at [344, 290] on input "False" at bounding box center [337, 296] width 12 height 12
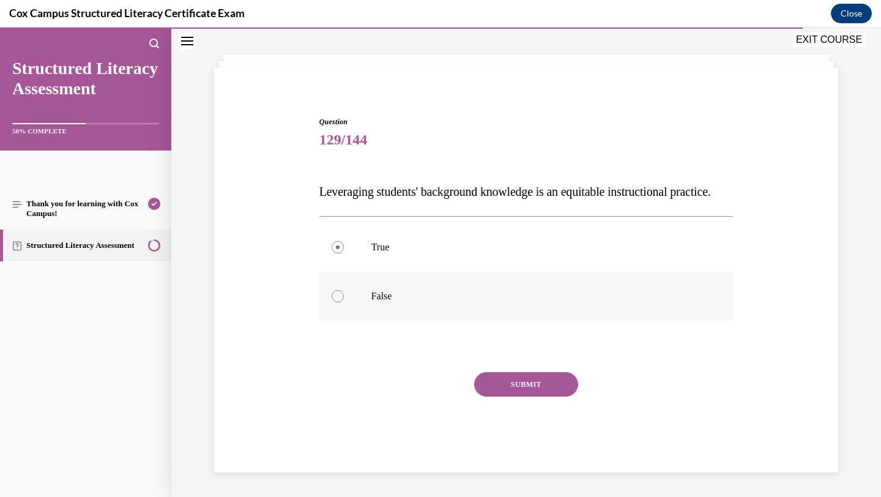
radio input "true"
click at [430, 261] on label "True" at bounding box center [526, 247] width 414 height 49
click at [344, 253] on input "True" at bounding box center [337, 247] width 12 height 12
radio input "true"
click at [511, 385] on button "SUBMIT" at bounding box center [526, 384] width 104 height 24
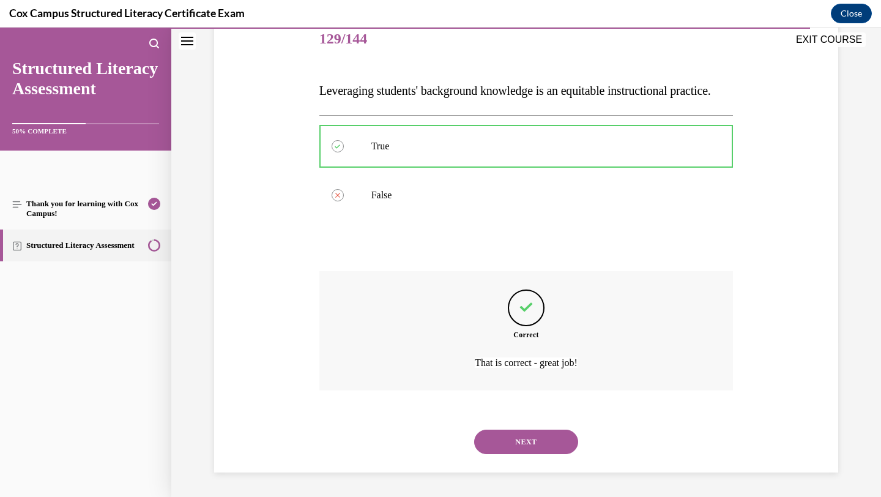
scroll to position [179, 0]
click at [517, 437] on button "NEXT" at bounding box center [526, 441] width 104 height 24
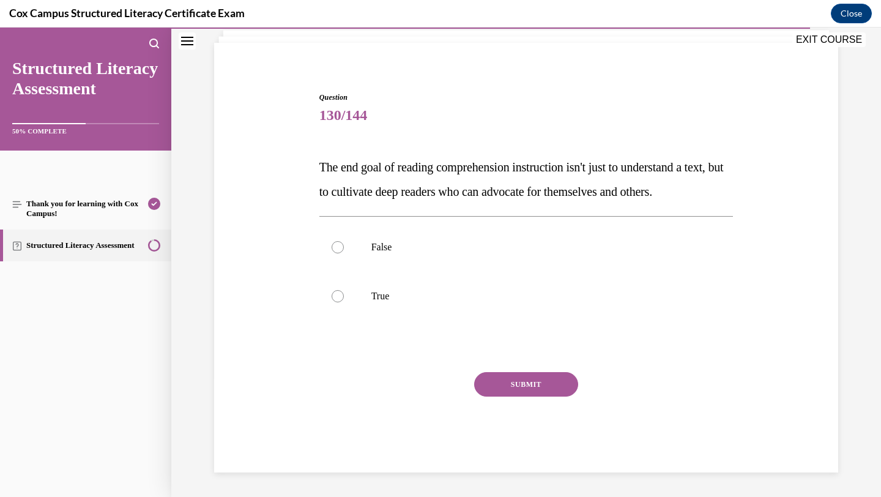
scroll to position [103, 0]
click at [563, 281] on label "True" at bounding box center [526, 296] width 414 height 49
click at [344, 290] on input "True" at bounding box center [337, 296] width 12 height 12
radio input "true"
click at [543, 389] on button "SUBMIT" at bounding box center [526, 384] width 104 height 24
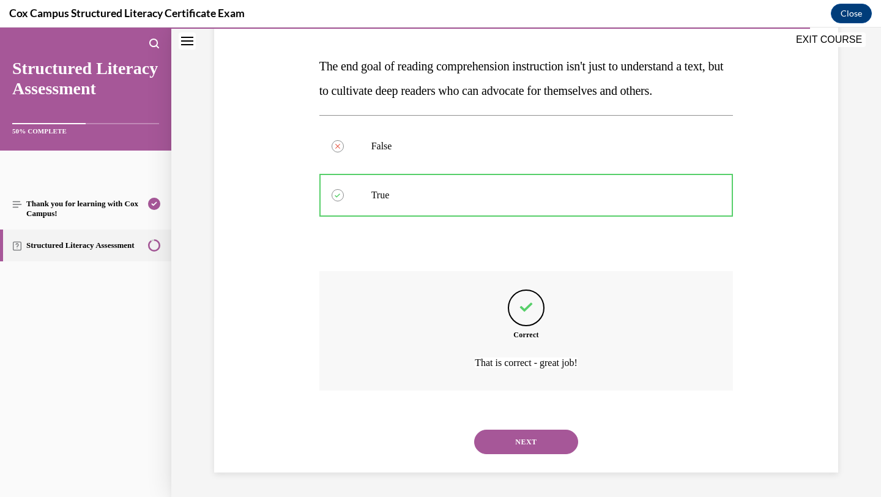
scroll to position [204, 0]
click at [537, 434] on button "NEXT" at bounding box center [526, 441] width 104 height 24
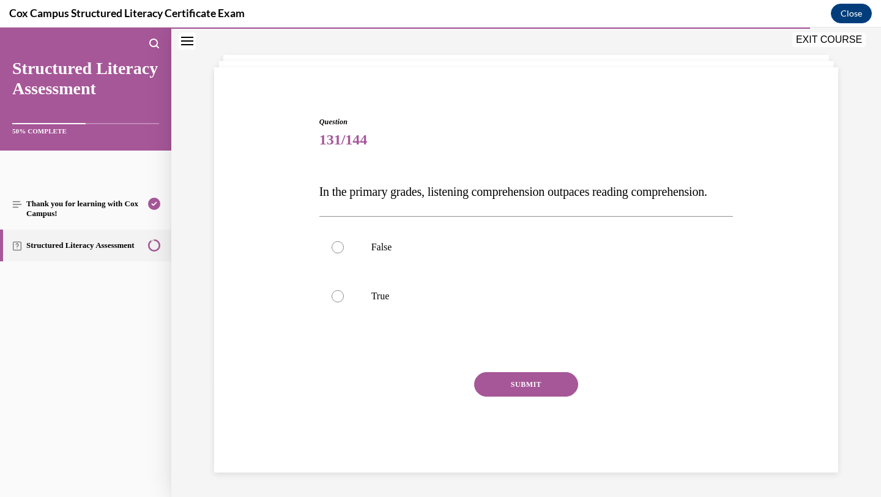
scroll to position [78, 0]
click at [508, 288] on label "True" at bounding box center [526, 296] width 414 height 49
click at [344, 290] on input "True" at bounding box center [337, 296] width 12 height 12
radio input "true"
click at [517, 390] on button "SUBMIT" at bounding box center [526, 384] width 104 height 24
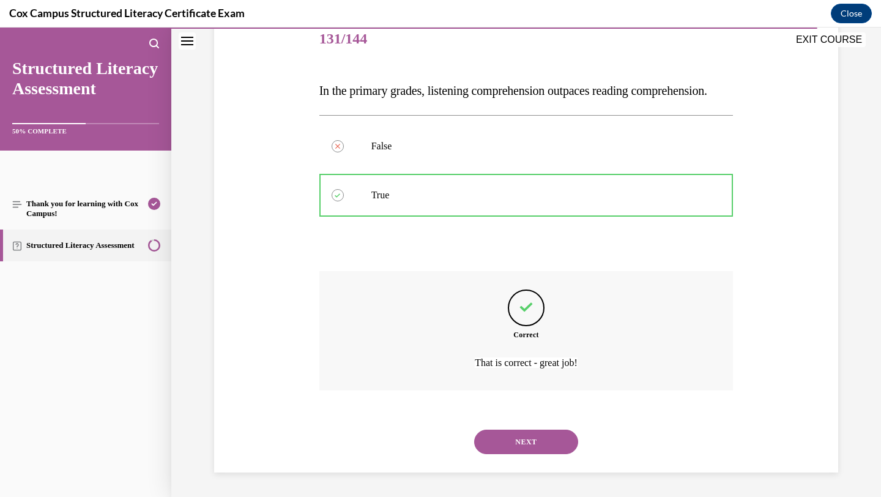
scroll to position [179, 0]
click at [524, 450] on button "NEXT" at bounding box center [526, 441] width 104 height 24
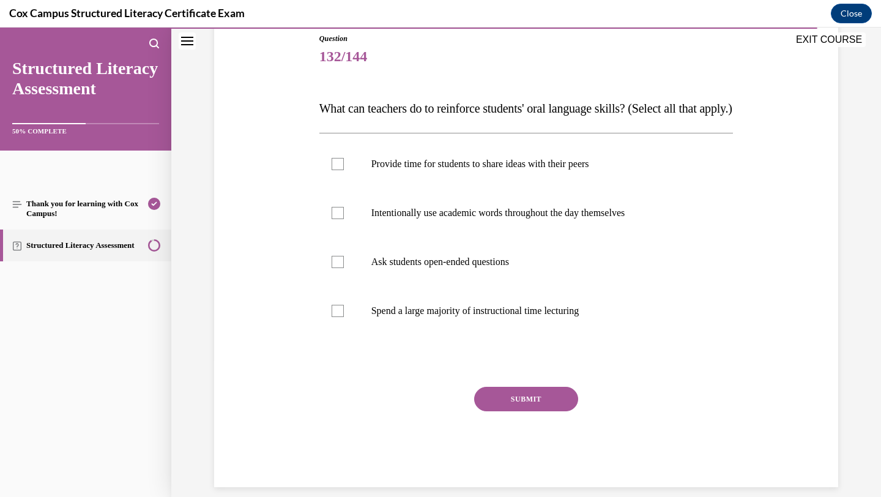
scroll to position [126, 0]
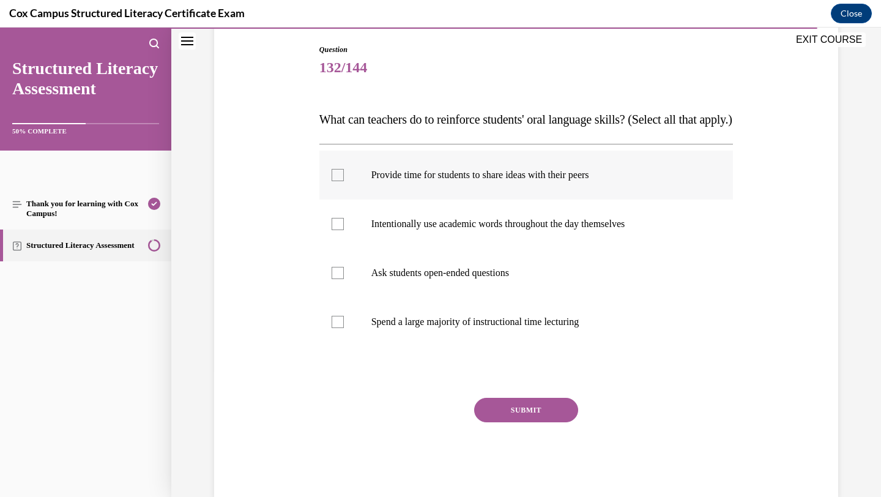
click at [454, 181] on p "Provide time for students to share ideas with their peers" at bounding box center [536, 175] width 331 height 12
click at [344, 181] on input "Provide time for students to share ideas with their peers" at bounding box center [337, 175] width 12 height 12
checkbox input "true"
click at [454, 279] on p "Ask students open-ended questions" at bounding box center [536, 273] width 331 height 12
click at [344, 279] on input "Ask students open-ended questions" at bounding box center [337, 273] width 12 height 12
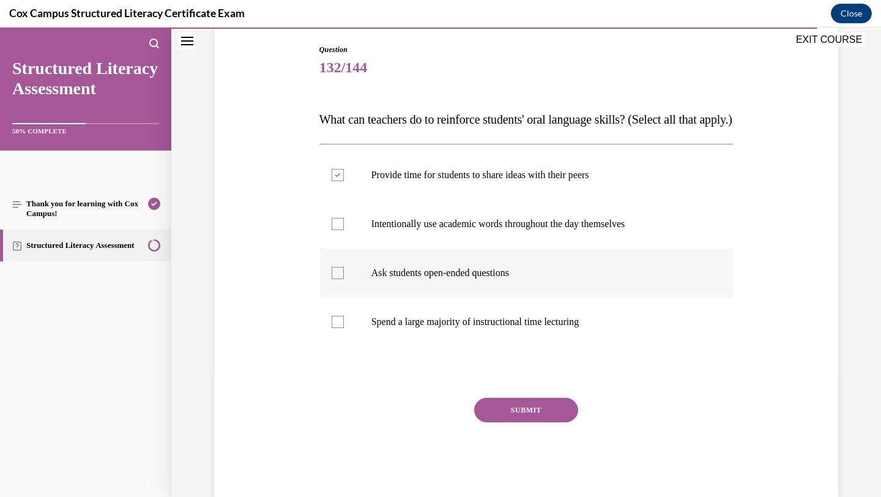
checkbox input "true"
click at [454, 248] on label "Intentionally use academic words throughout the day themselves" at bounding box center [526, 223] width 414 height 49
click at [344, 230] on input "Intentionally use academic words throughout the day themselves" at bounding box center [337, 224] width 12 height 12
checkbox input "true"
click at [494, 422] on button "SUBMIT" at bounding box center [526, 410] width 104 height 24
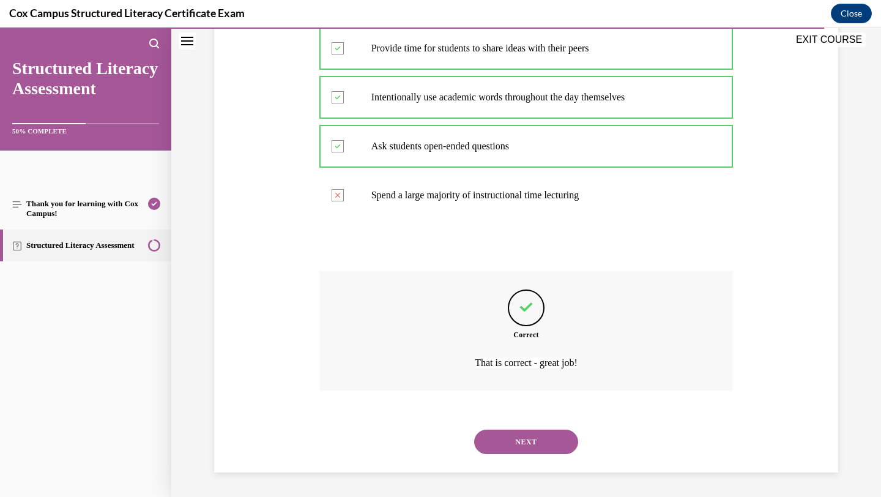
scroll to position [277, 0]
click at [529, 450] on button "NEXT" at bounding box center [526, 441] width 104 height 24
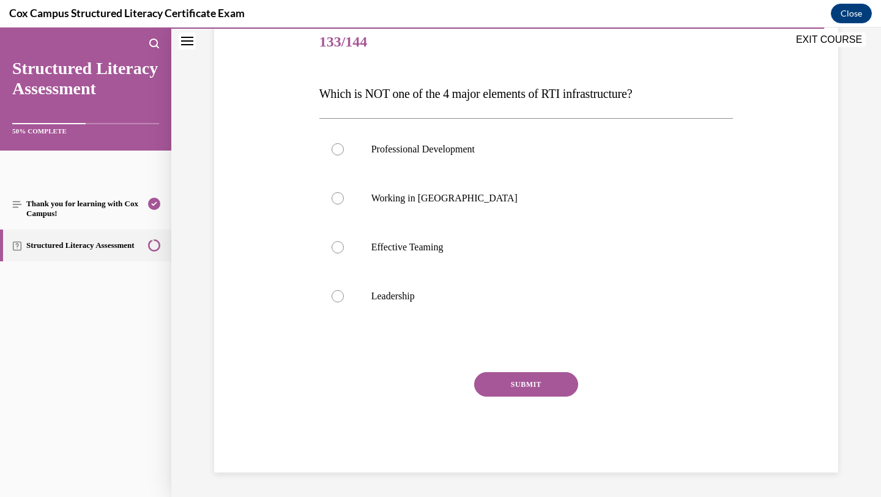
scroll to position [136, 0]
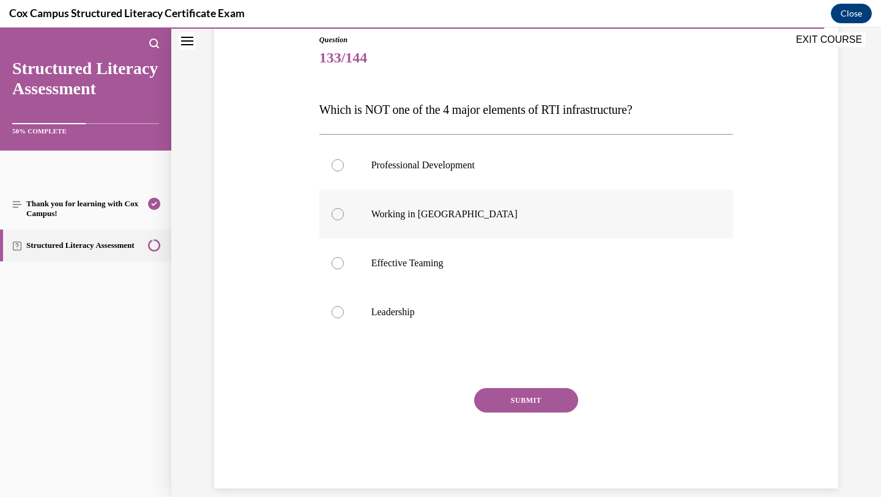
click at [475, 209] on p "Working in Silos" at bounding box center [536, 214] width 331 height 12
click at [344, 209] on input "Working in Silos" at bounding box center [337, 214] width 12 height 12
radio input "true"
click at [486, 393] on button "SUBMIT" at bounding box center [526, 400] width 104 height 24
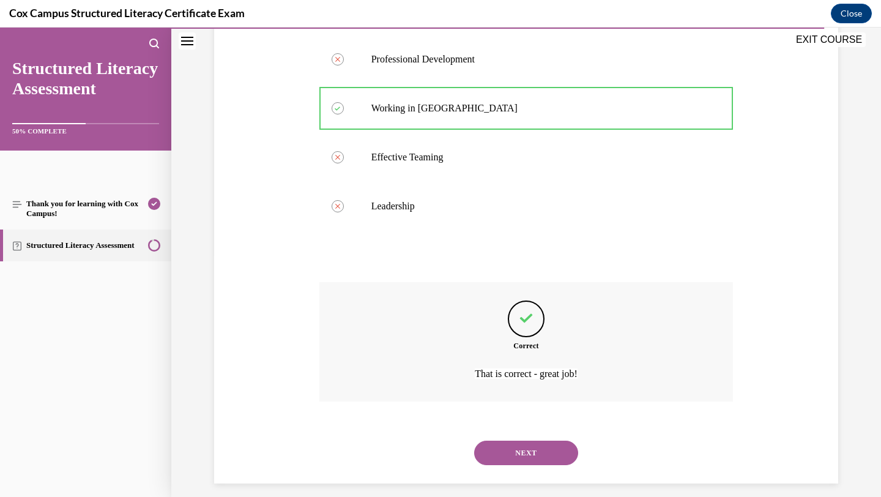
scroll to position [253, 0]
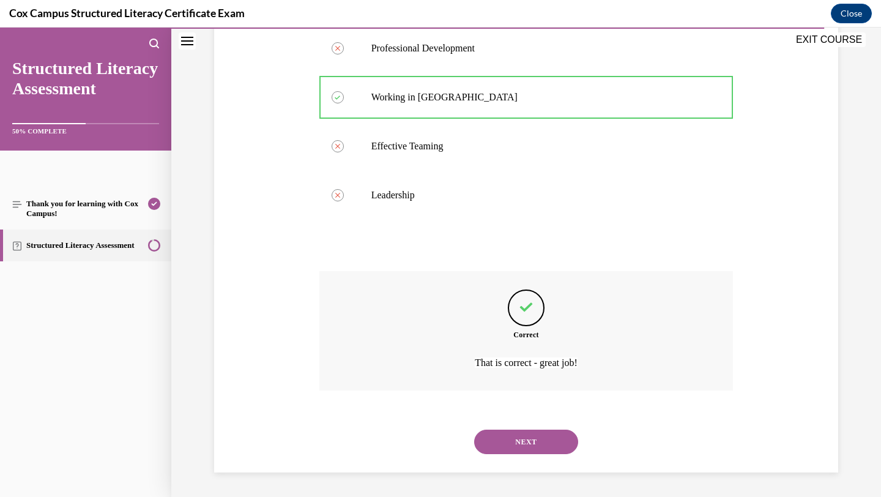
click at [530, 434] on button "NEXT" at bounding box center [526, 441] width 104 height 24
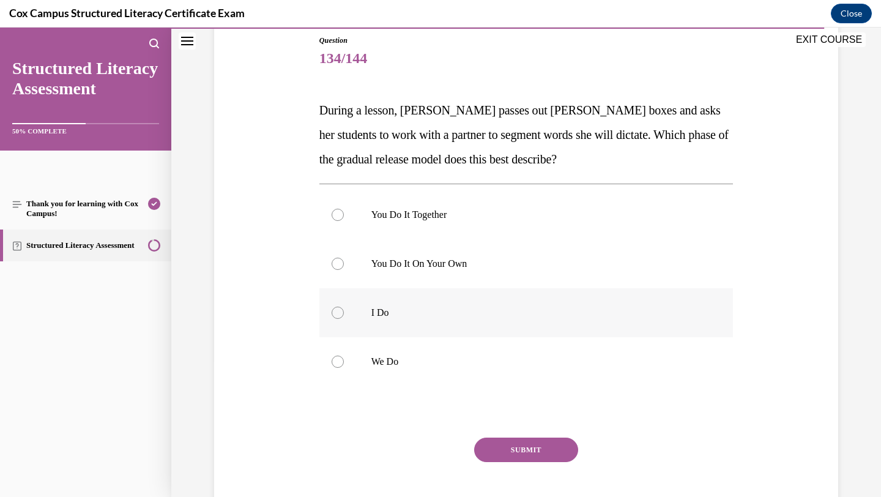
scroll to position [134, 0]
click at [588, 231] on label "You Do It Together" at bounding box center [526, 215] width 414 height 49
click at [344, 222] on input "You Do It Together" at bounding box center [337, 216] width 12 height 12
radio input "true"
click at [511, 456] on button "SUBMIT" at bounding box center [526, 451] width 104 height 24
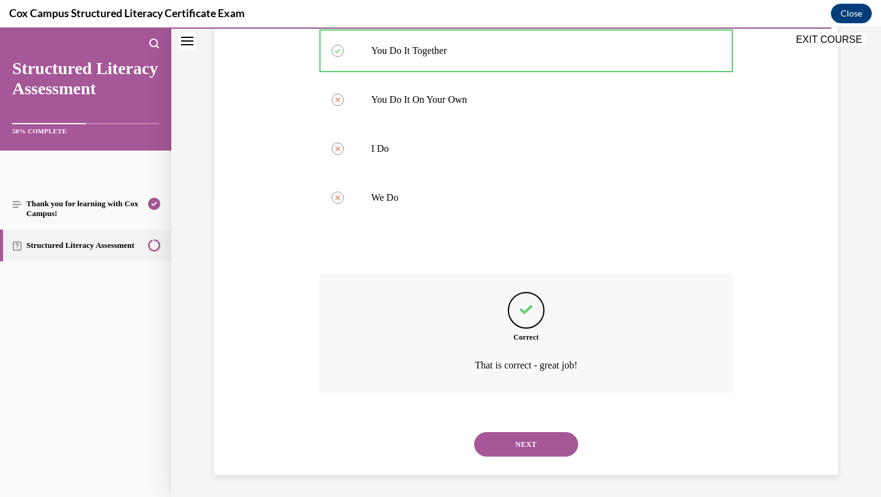
scroll to position [302, 0]
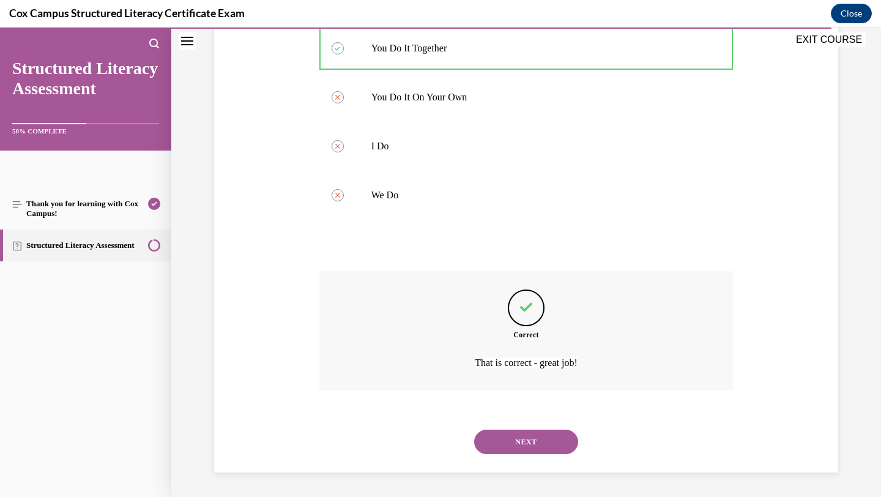
click at [511, 456] on div "NEXT" at bounding box center [526, 441] width 414 height 49
click at [511, 450] on button "NEXT" at bounding box center [526, 441] width 104 height 24
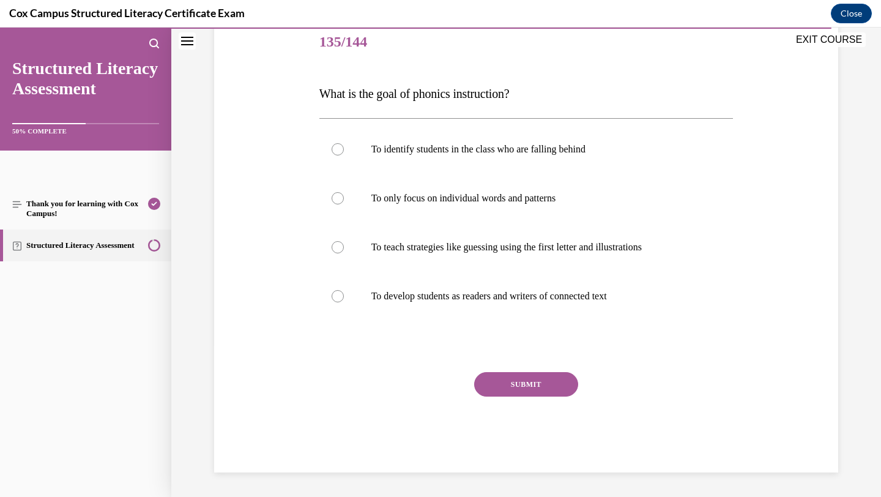
scroll to position [136, 0]
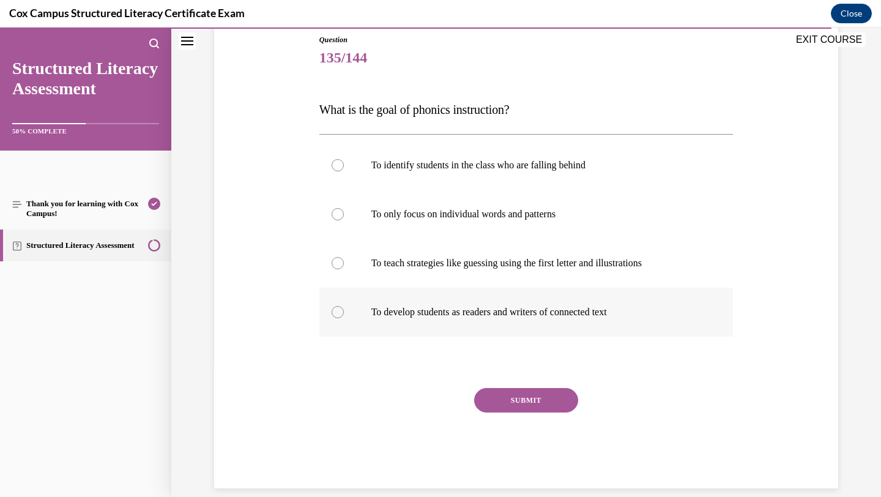
click at [500, 317] on p "To develop students as readers and writers of connected text" at bounding box center [536, 312] width 331 height 12
click at [344, 317] on input "To develop students as readers and writers of connected text" at bounding box center [337, 312] width 12 height 12
radio input "true"
click at [509, 400] on button "SUBMIT" at bounding box center [526, 400] width 104 height 24
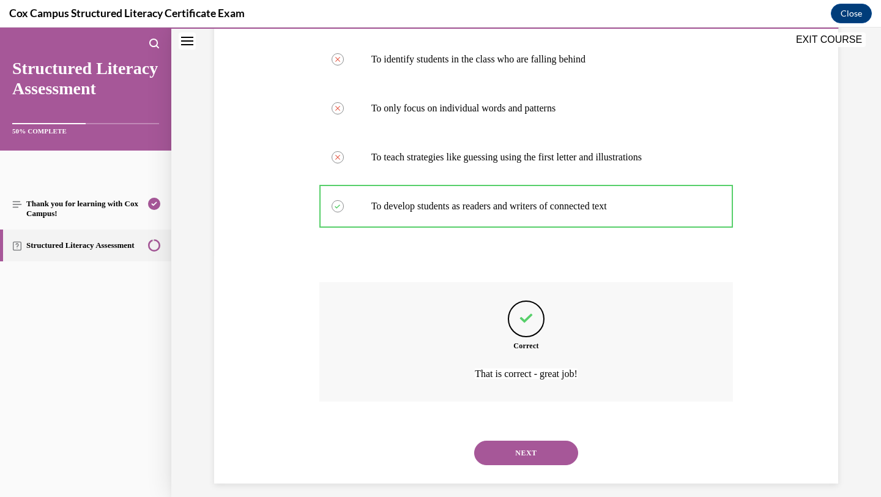
scroll to position [253, 0]
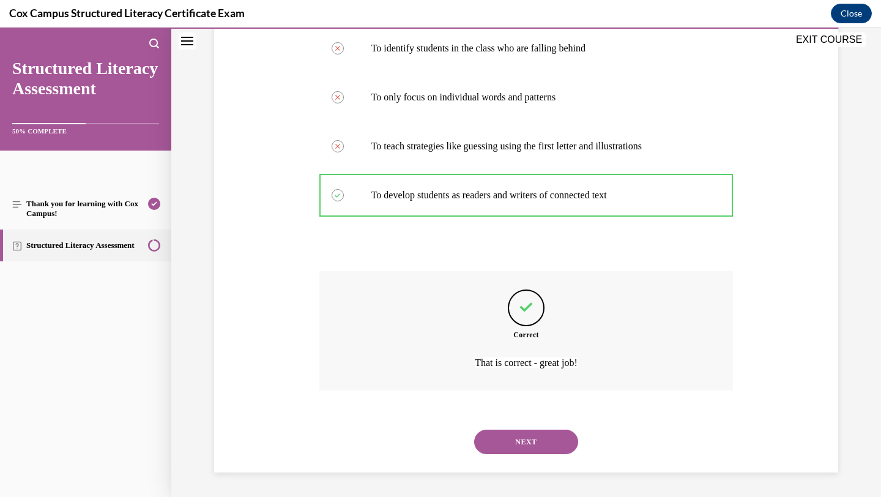
click at [511, 435] on button "NEXT" at bounding box center [526, 441] width 104 height 24
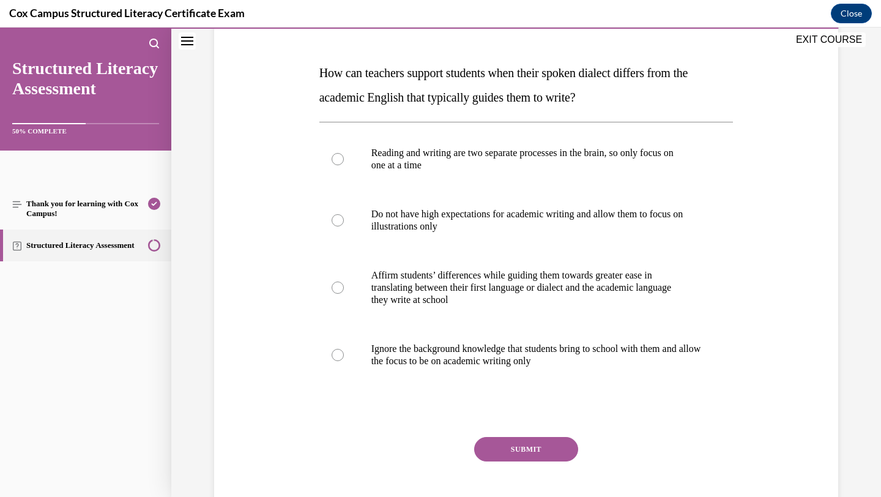
scroll to position [185, 0]
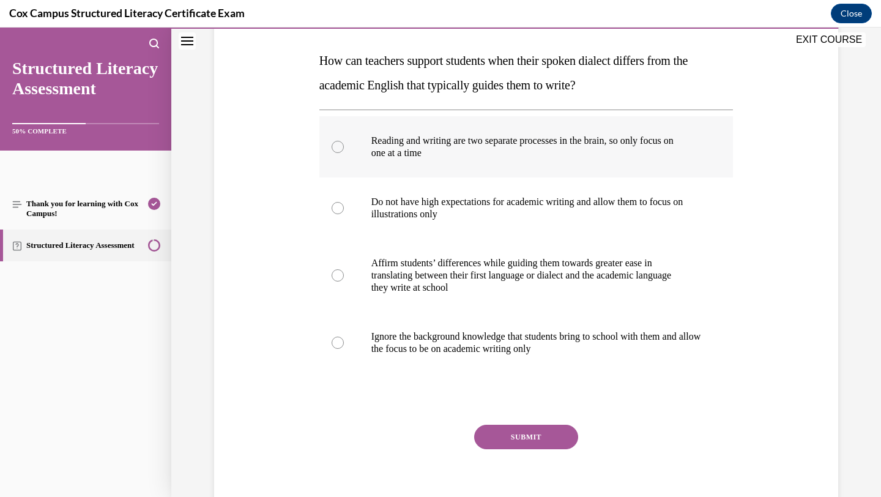
click at [478, 147] on p "one at a time" at bounding box center [536, 153] width 331 height 12
click at [344, 147] on input "Reading and writing are two separate processes in the brain, so only focus on o…" at bounding box center [337, 147] width 12 height 12
radio input "true"
click at [475, 213] on p "Do not have high expectations for academic writing and allow them to focus on i…" at bounding box center [536, 208] width 331 height 24
click at [344, 213] on input "Do not have high expectations for academic writing and allow them to focus on i…" at bounding box center [337, 208] width 12 height 12
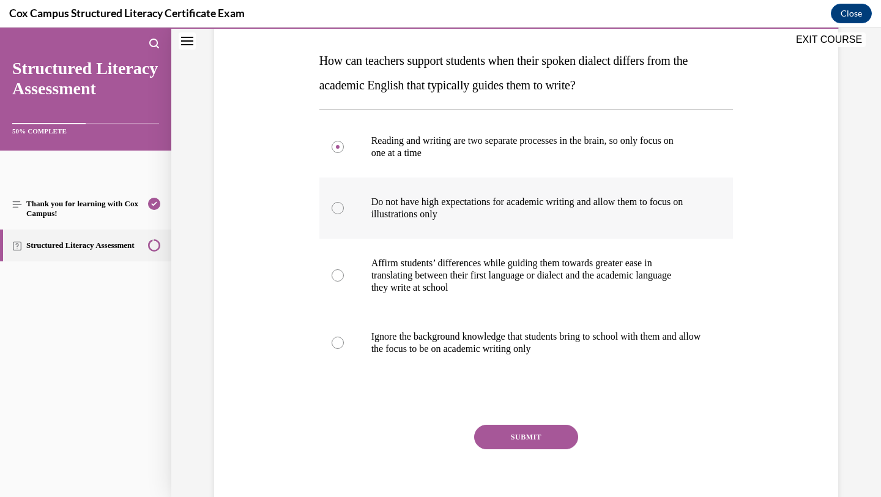
radio input "true"
click at [475, 261] on p "Affirm students’ differences while guiding them towards greater ease in" at bounding box center [536, 263] width 331 height 12
click at [344, 269] on input "Affirm students’ differences while guiding them towards greater ease in transla…" at bounding box center [337, 275] width 12 height 12
radio input "true"
click at [500, 430] on button "SUBMIT" at bounding box center [526, 436] width 104 height 24
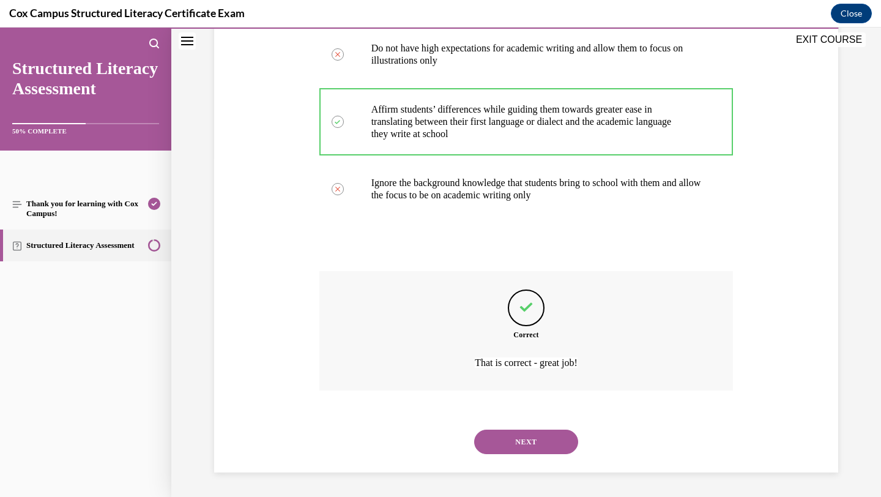
click at [505, 449] on button "NEXT" at bounding box center [526, 441] width 104 height 24
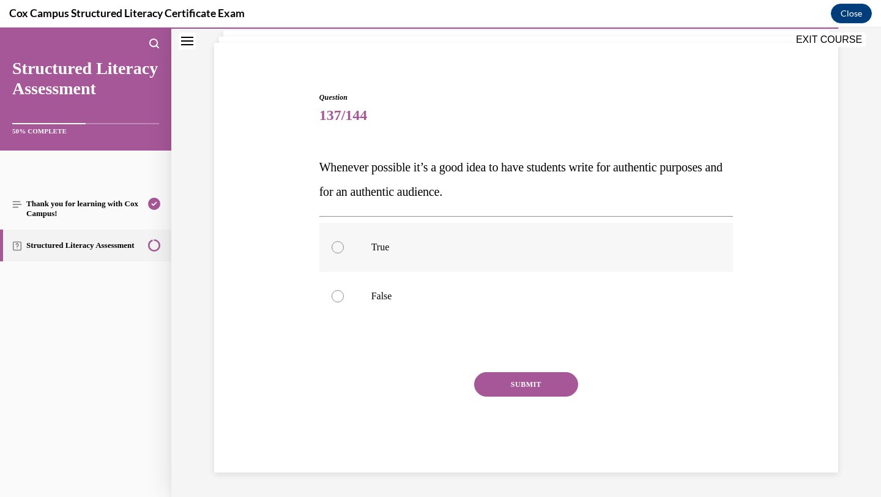
click at [469, 243] on p "True" at bounding box center [536, 247] width 331 height 12
click at [344, 243] on input "True" at bounding box center [337, 247] width 12 height 12
radio input "true"
click at [497, 375] on button "SUBMIT" at bounding box center [526, 384] width 104 height 24
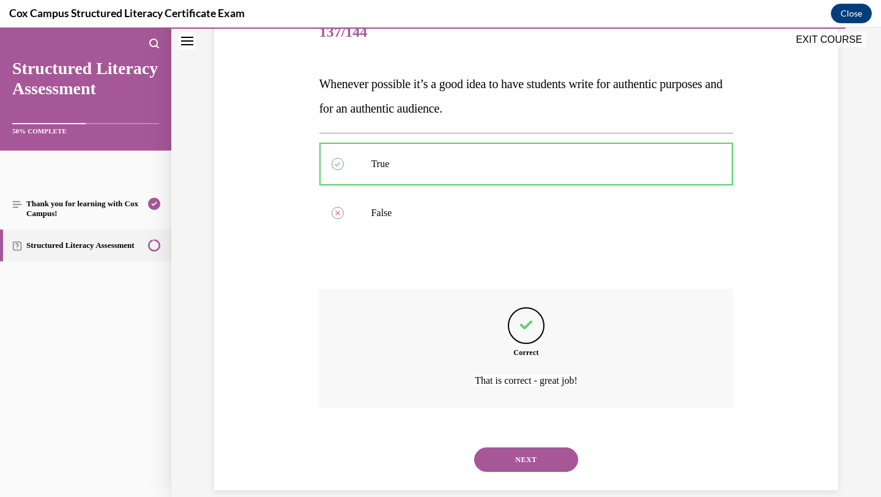
scroll to position [179, 0]
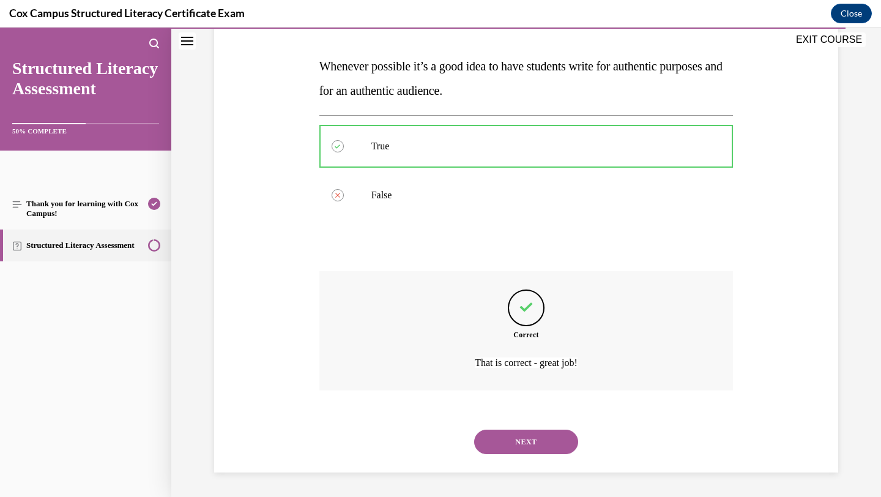
click at [508, 443] on button "NEXT" at bounding box center [526, 441] width 104 height 24
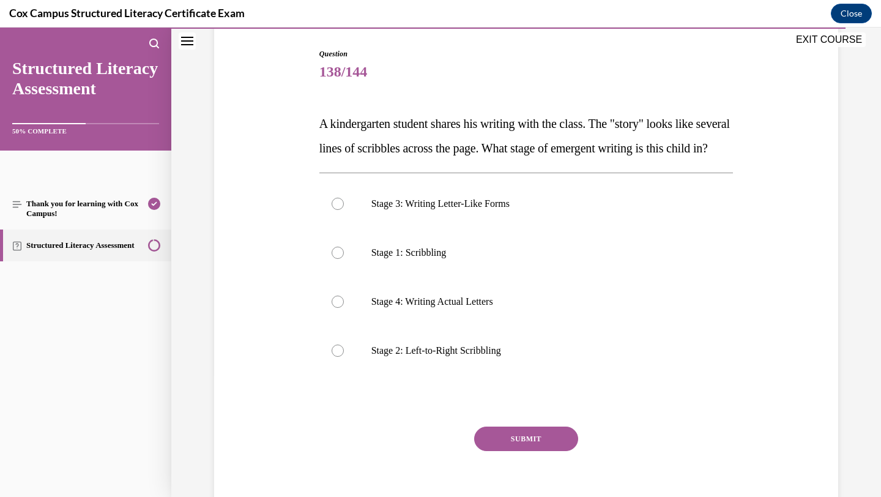
scroll to position [127, 0]
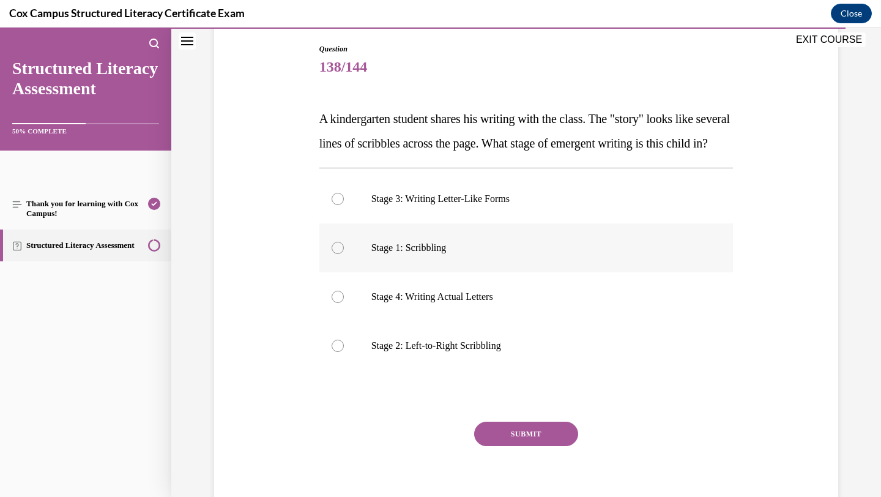
click at [486, 254] on p "Stage 1: Scribbling" at bounding box center [536, 248] width 331 height 12
click at [344, 254] on input "Stage 1: Scribbling" at bounding box center [337, 248] width 12 height 12
click at [472, 361] on label "Stage 2: Left-to-Right Scribbling" at bounding box center [526, 345] width 414 height 49
click at [344, 352] on input "Stage 2: Left-to-Right Scribbling" at bounding box center [337, 345] width 12 height 12
click at [487, 446] on button "SUBMIT" at bounding box center [526, 433] width 104 height 24
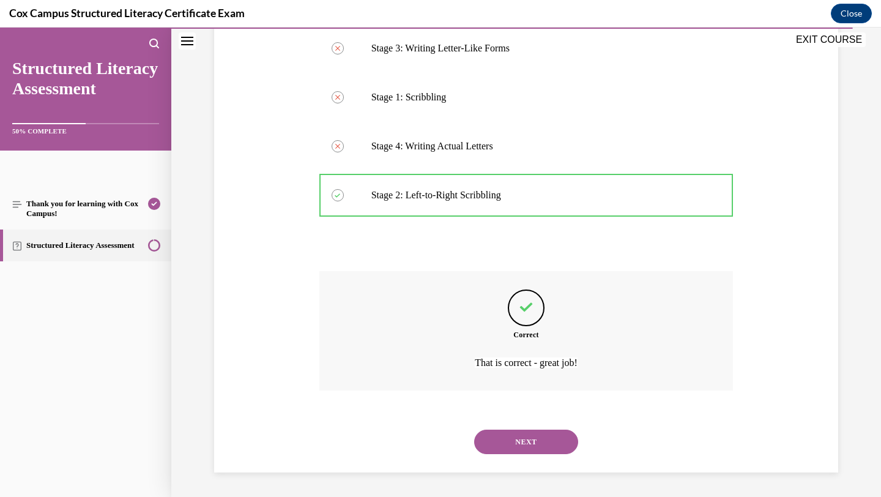
scroll to position [302, 0]
click at [517, 446] on button "NEXT" at bounding box center [526, 441] width 104 height 24
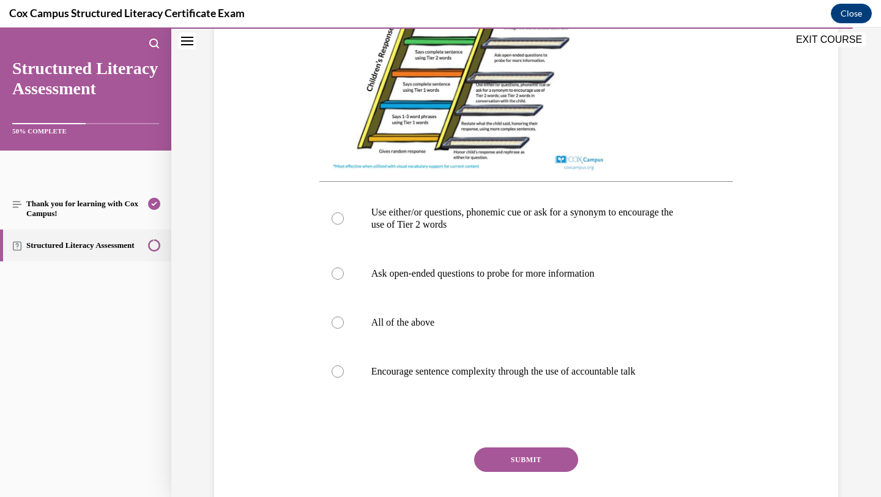
scroll to position [433, 0]
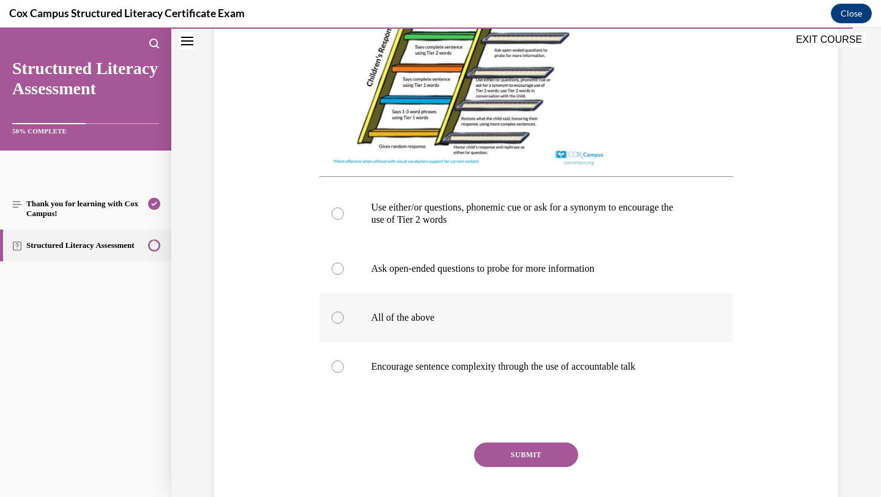
click at [467, 337] on label "All of the above" at bounding box center [526, 317] width 414 height 49
click at [344, 324] on input "All of the above" at bounding box center [337, 317] width 12 height 12
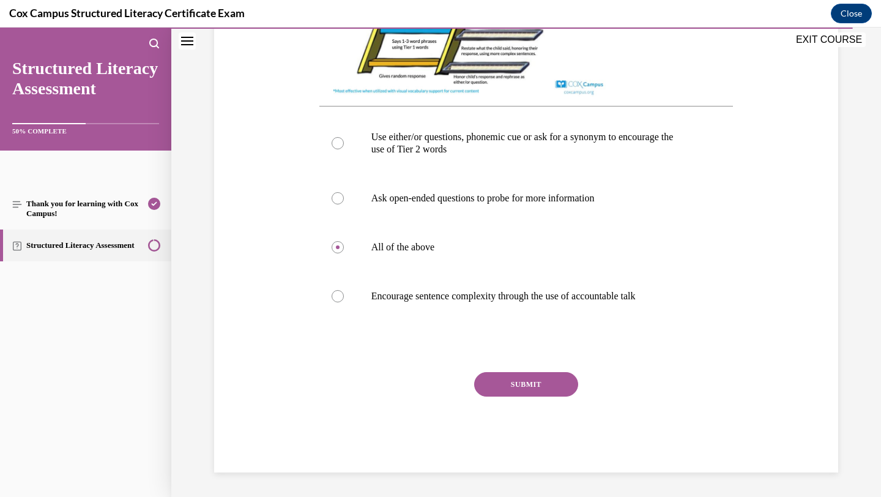
scroll to position [516, 0]
click at [485, 206] on label "Ask open-ended questions to probe for more information" at bounding box center [526, 198] width 414 height 49
click at [344, 204] on input "Ask open-ended questions to probe for more information" at bounding box center [337, 198] width 12 height 12
click at [489, 379] on button "SUBMIT" at bounding box center [526, 384] width 104 height 24
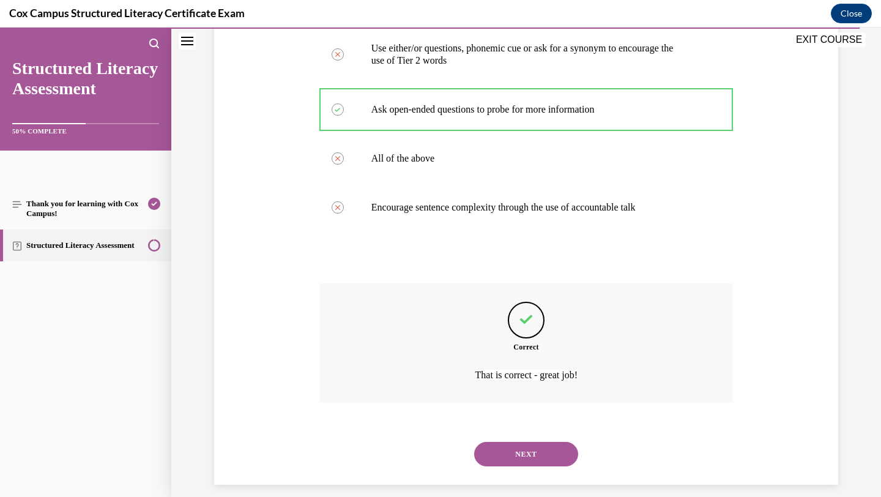
scroll to position [617, 0]
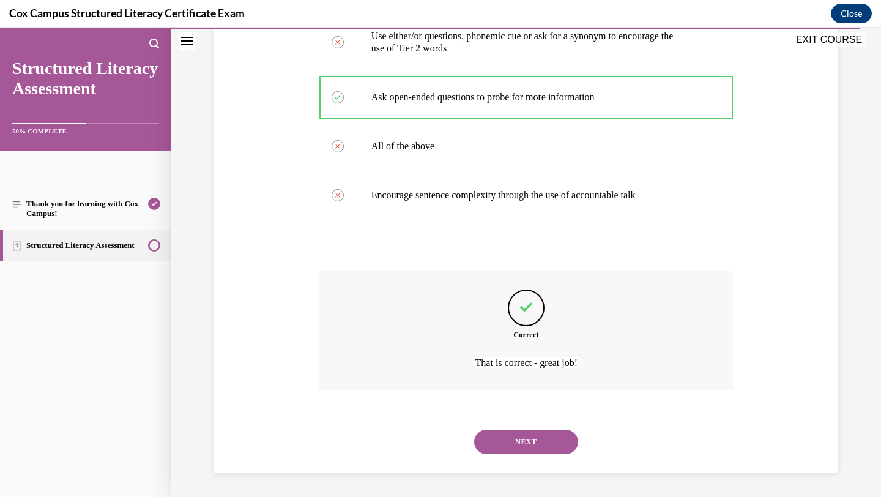
click at [496, 447] on button "NEXT" at bounding box center [526, 441] width 104 height 24
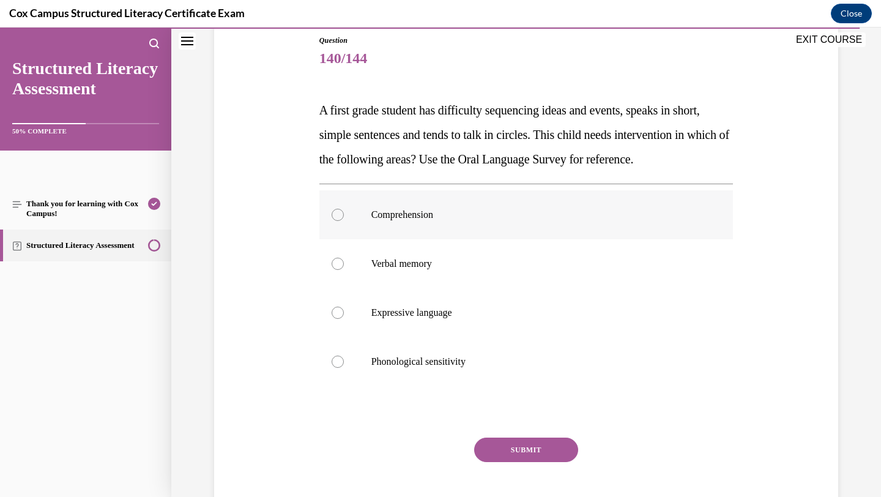
scroll to position [124, 0]
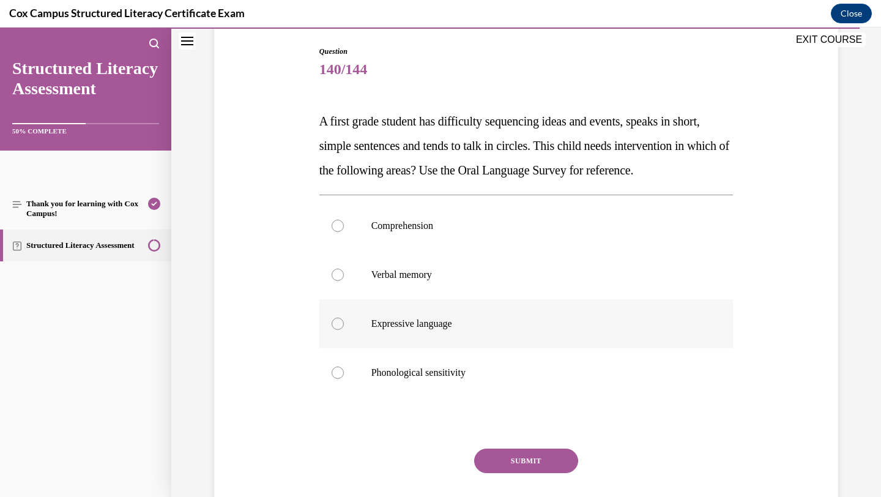
click at [398, 330] on p "Expressive language" at bounding box center [536, 323] width 331 height 12
click at [344, 330] on input "Expressive language" at bounding box center [337, 323] width 12 height 12
click at [497, 473] on button "SUBMIT" at bounding box center [526, 460] width 104 height 24
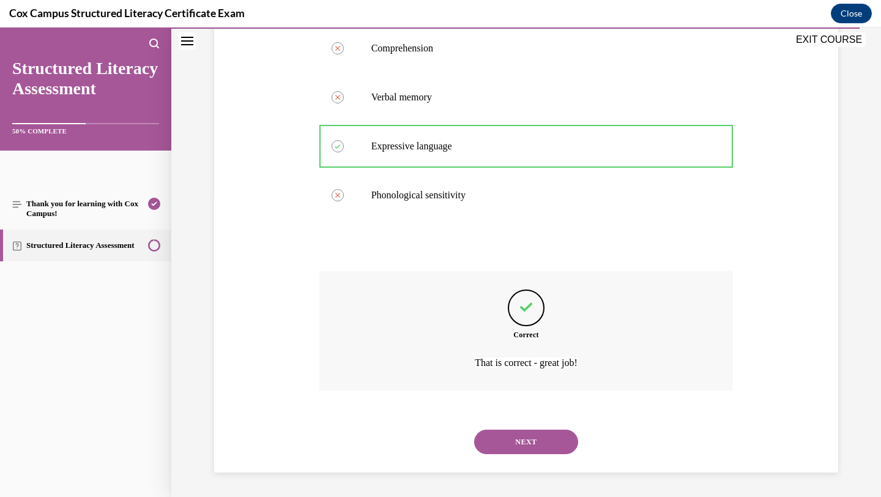
scroll to position [326, 0]
click at [527, 433] on button "NEXT" at bounding box center [526, 441] width 104 height 24
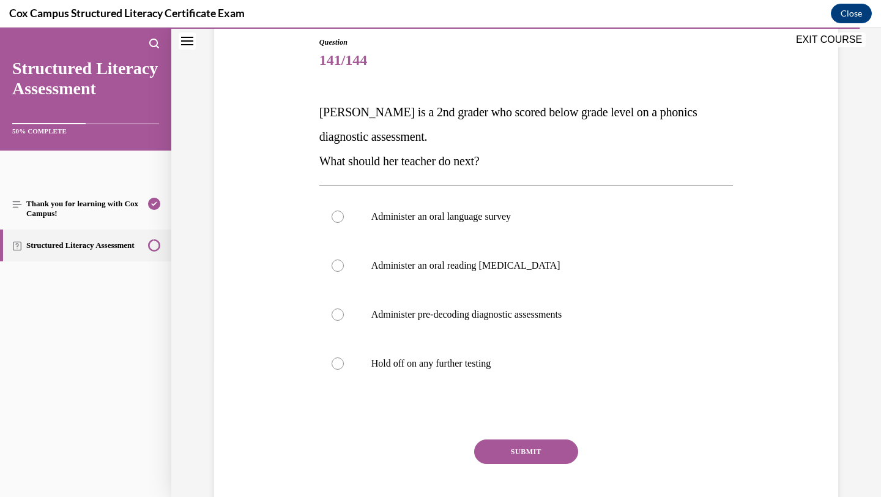
scroll to position [136, 0]
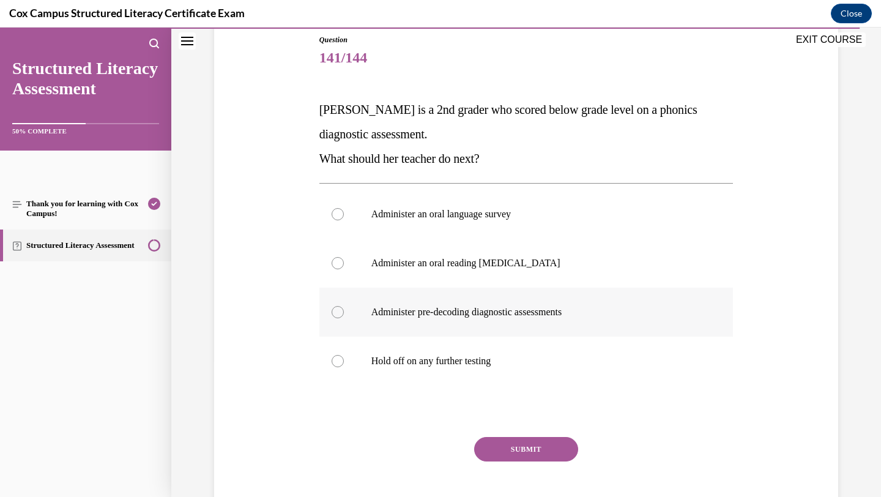
click at [464, 311] on p "Administer pre-decoding diagnostic assessments" at bounding box center [536, 312] width 331 height 12
click at [344, 311] on input "Administer pre-decoding diagnostic assessments" at bounding box center [337, 312] width 12 height 12
click at [503, 450] on button "SUBMIT" at bounding box center [526, 449] width 104 height 24
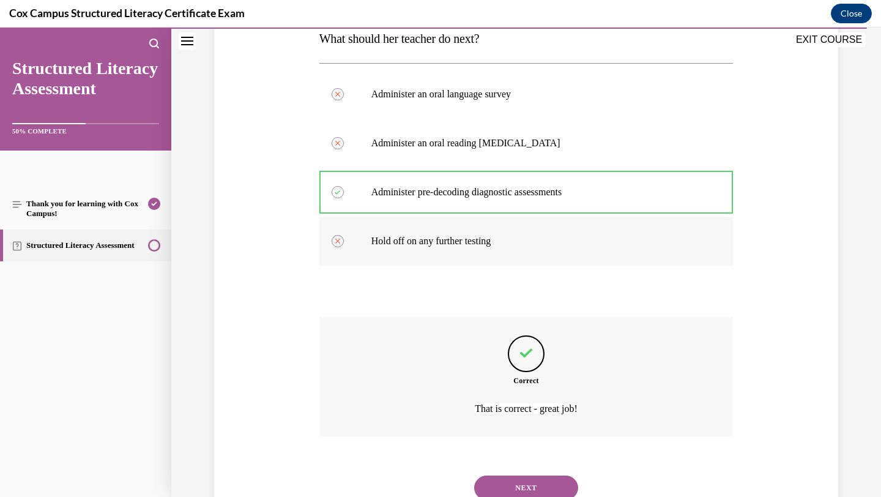
scroll to position [302, 0]
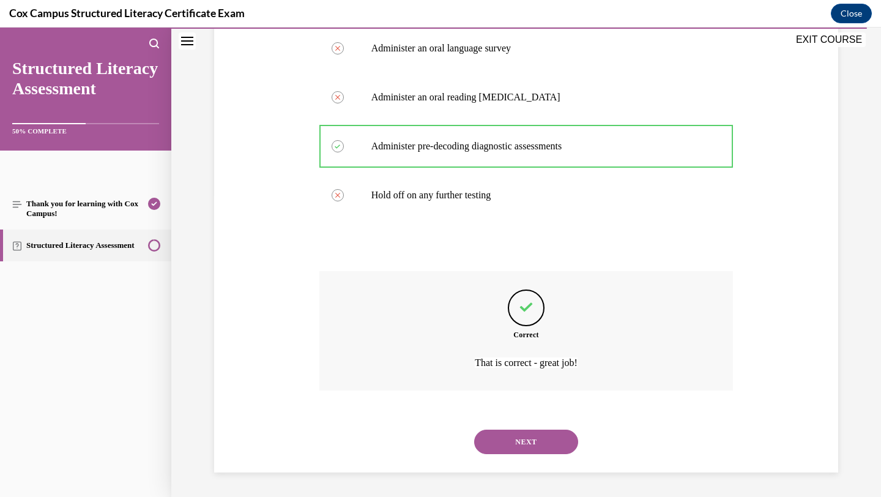
click at [517, 439] on button "NEXT" at bounding box center [526, 441] width 104 height 24
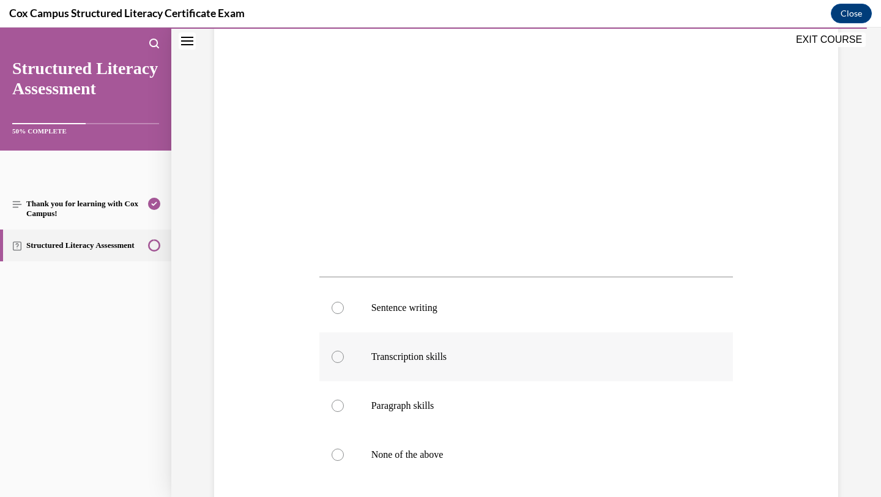
scroll to position [283, 0]
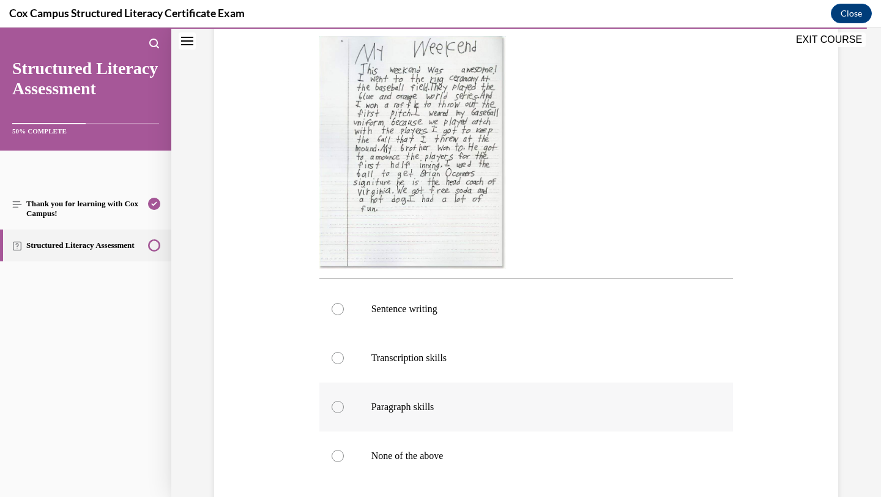
click at [428, 405] on p "Paragraph skills" at bounding box center [536, 407] width 331 height 12
click at [344, 405] on input "Paragraph skills" at bounding box center [337, 407] width 12 height 12
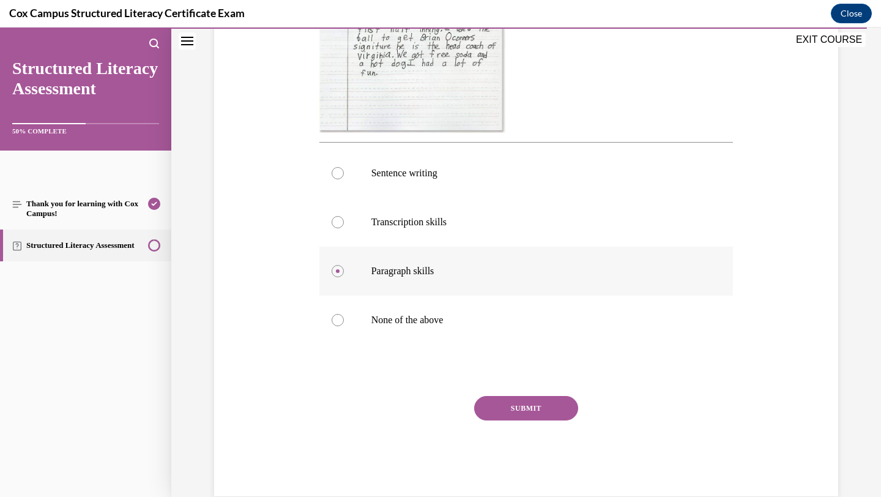
scroll to position [420, 0]
click at [515, 401] on button "SUBMIT" at bounding box center [526, 406] width 104 height 24
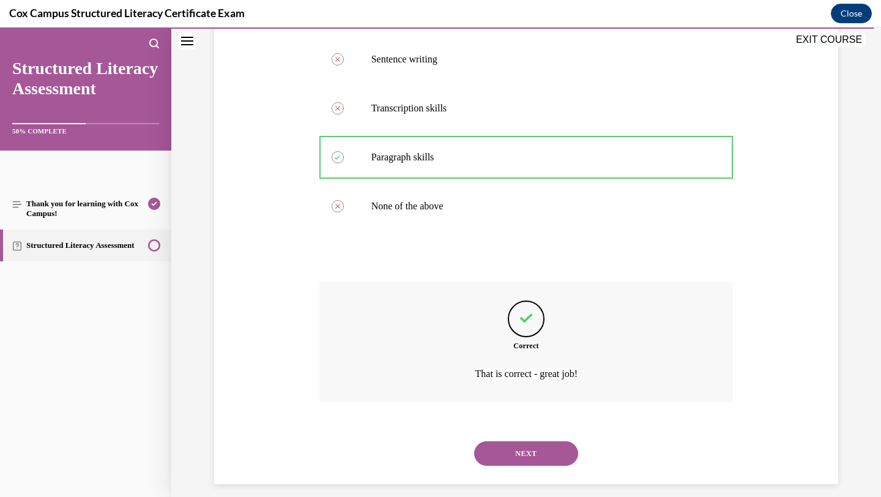
scroll to position [543, 0]
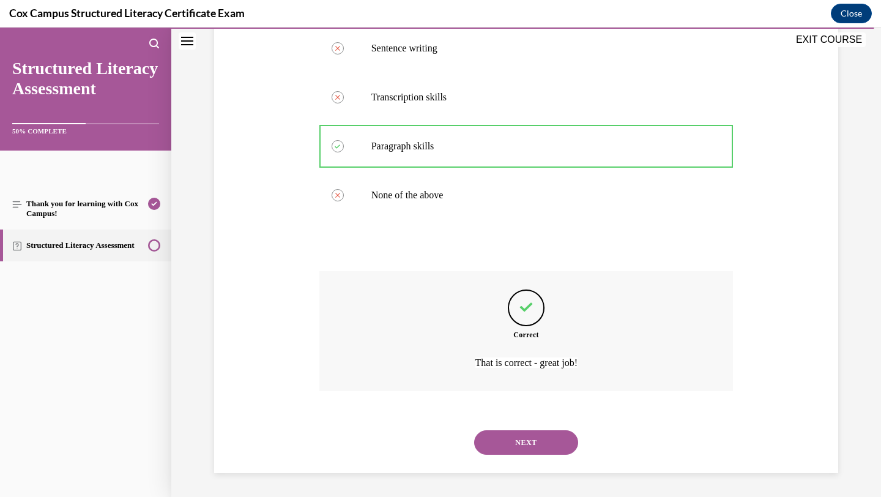
click at [517, 439] on button "NEXT" at bounding box center [526, 442] width 104 height 24
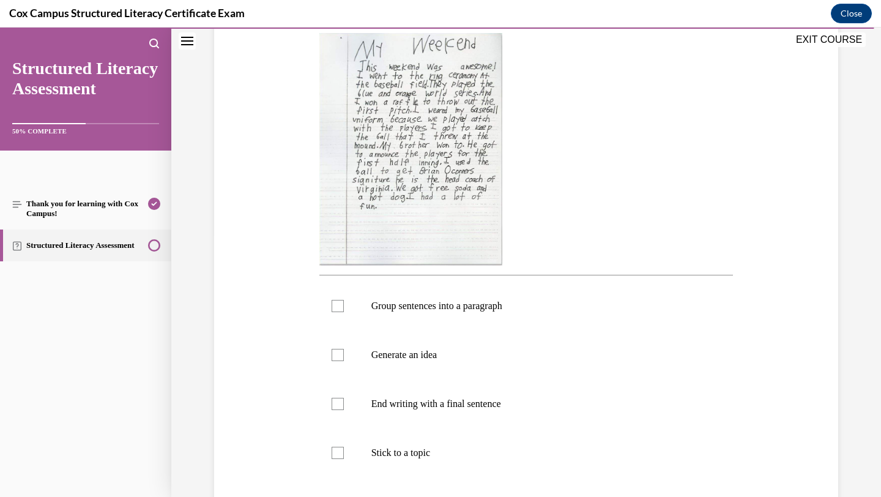
scroll to position [257, 0]
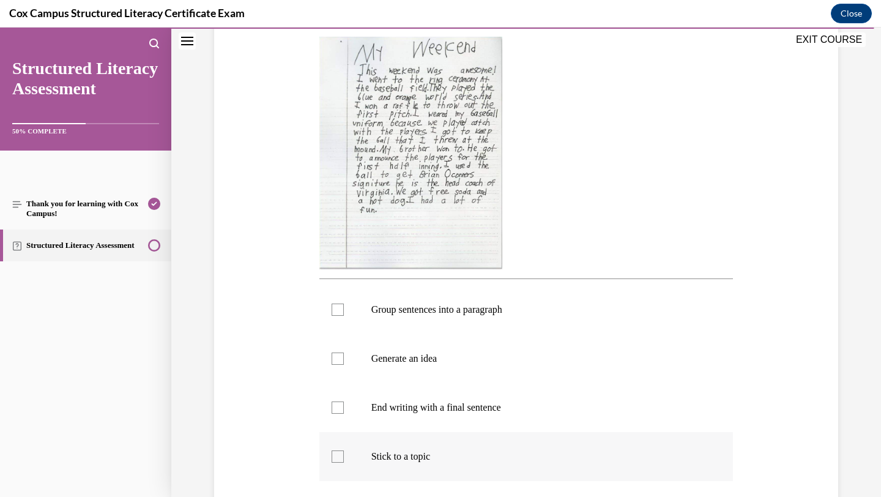
click at [381, 454] on p "Stick to a topic" at bounding box center [536, 456] width 331 height 12
click at [344, 454] on input "Stick to a topic" at bounding box center [337, 456] width 12 height 12
click at [392, 354] on p "Generate an idea" at bounding box center [536, 358] width 331 height 12
click at [344, 354] on input "Generate an idea" at bounding box center [337, 358] width 12 height 12
click at [394, 404] on p "End writing with a final sentence" at bounding box center [536, 407] width 331 height 12
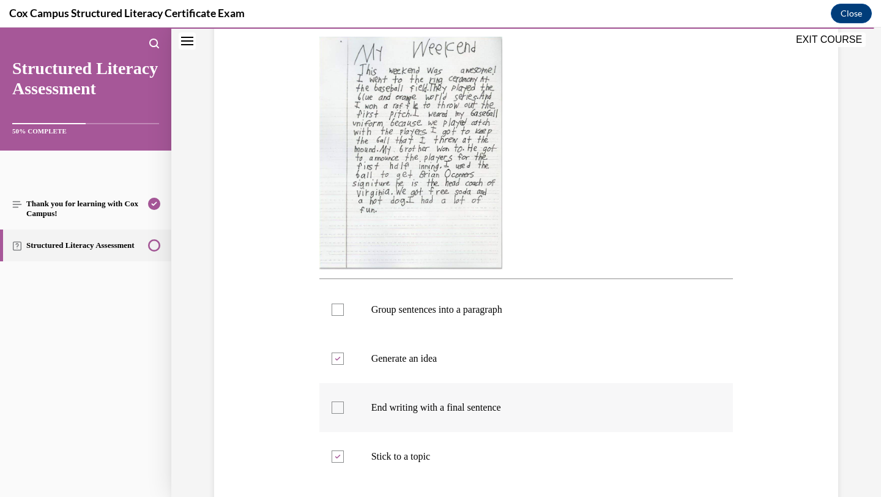
click at [344, 404] on input "End writing with a final sentence" at bounding box center [337, 407] width 12 height 12
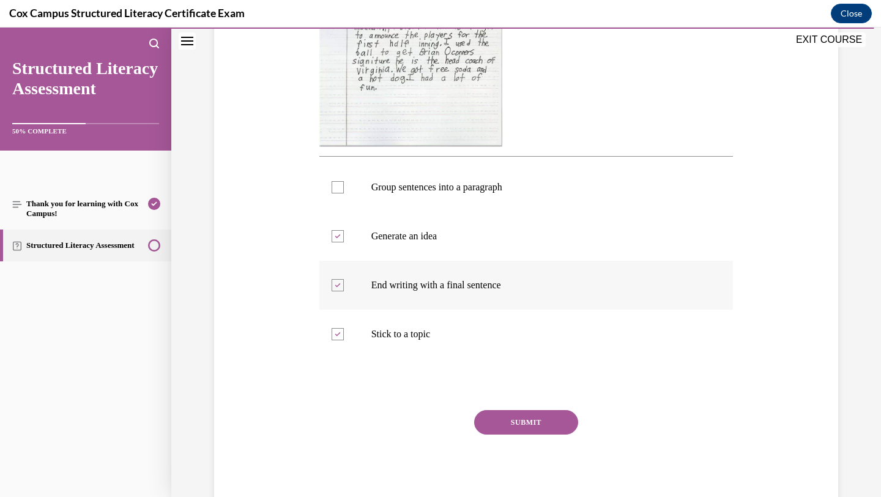
scroll to position [381, 0]
click at [341, 180] on div at bounding box center [337, 186] width 12 height 12
click at [341, 180] on input "Group sentences into a paragraph" at bounding box center [337, 186] width 12 height 12
click at [542, 418] on button "SUBMIT" at bounding box center [526, 421] width 104 height 24
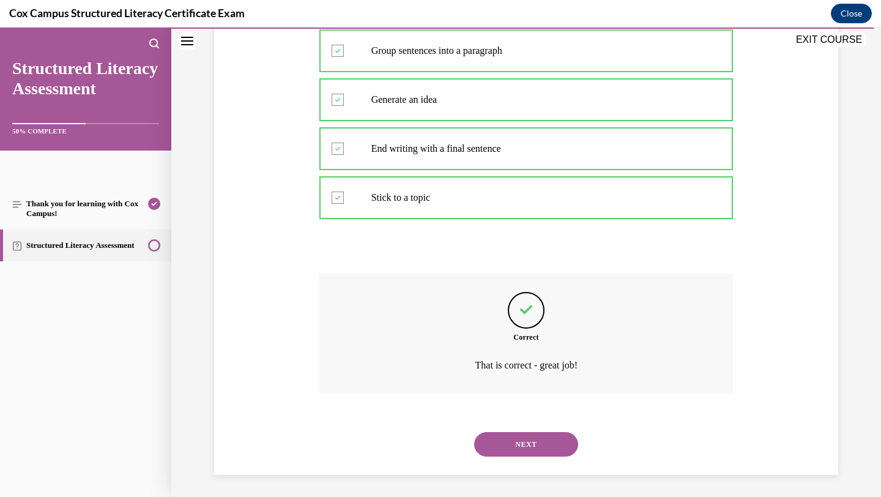
scroll to position [518, 0]
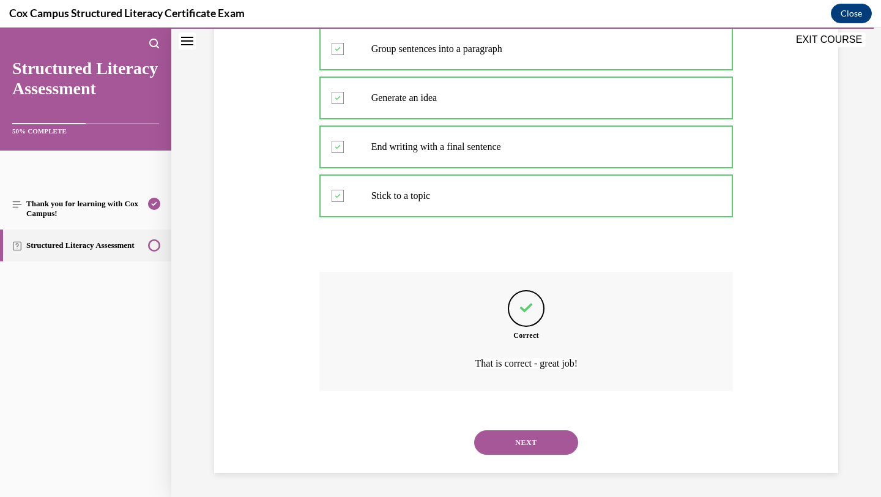
click at [537, 440] on button "NEXT" at bounding box center [526, 442] width 104 height 24
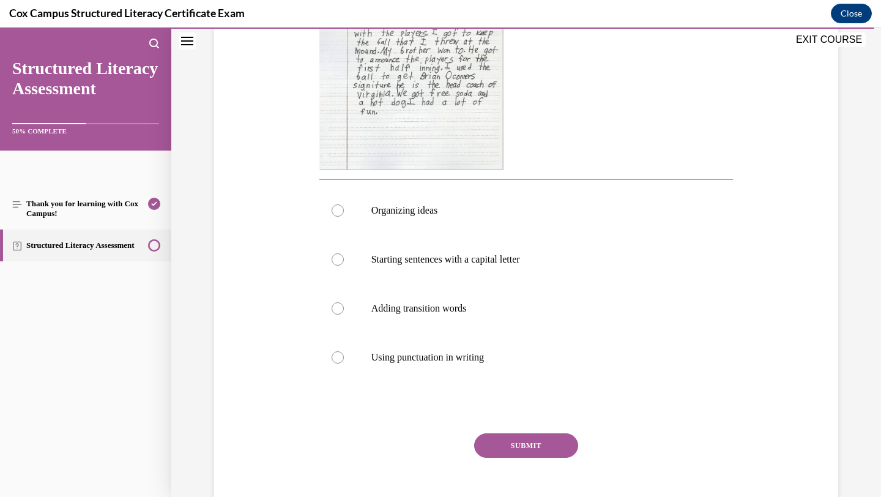
scroll to position [358, 0]
click at [446, 317] on label "Adding transition words" at bounding box center [526, 307] width 414 height 49
click at [344, 313] on input "Adding transition words" at bounding box center [337, 307] width 12 height 12
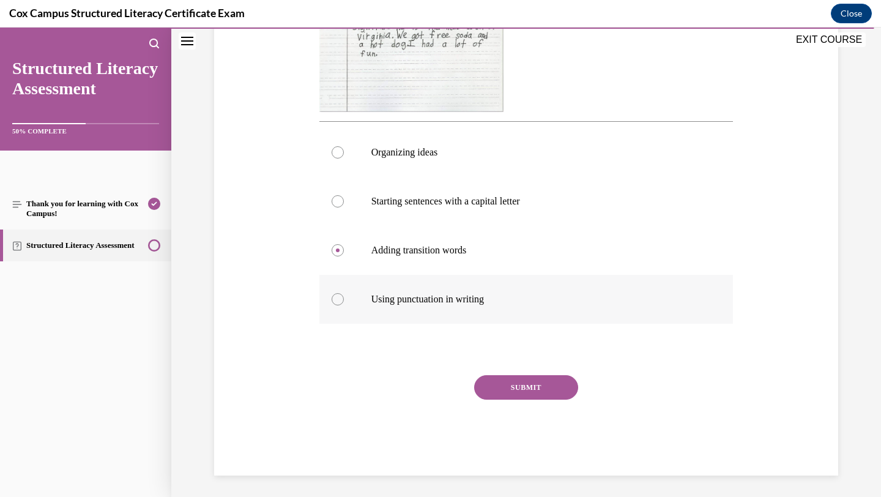
scroll to position [418, 0]
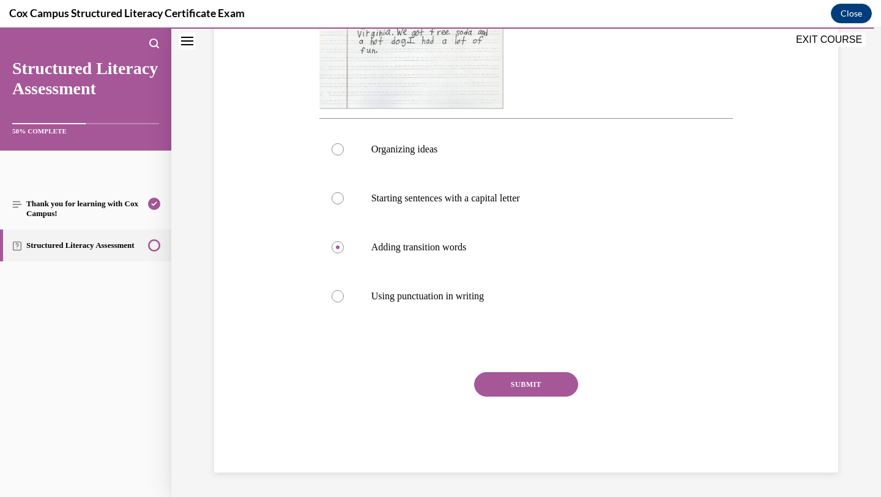
click at [506, 390] on button "SUBMIT" at bounding box center [526, 384] width 104 height 24
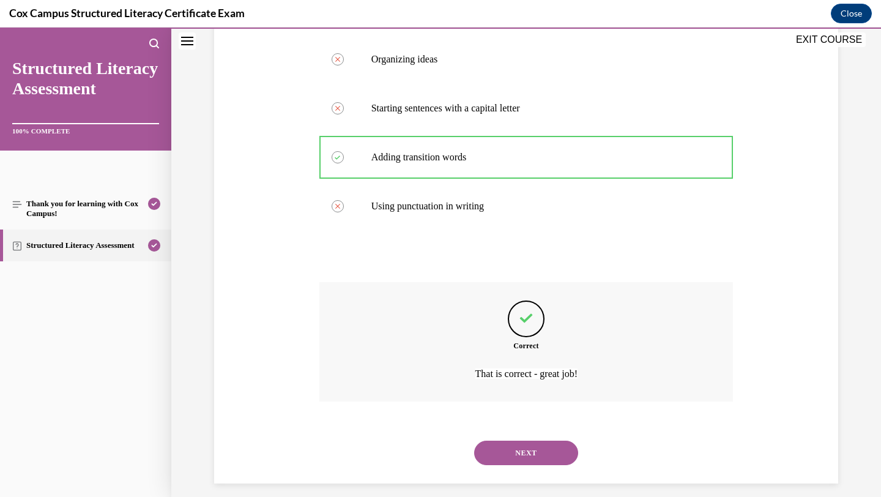
scroll to position [519, 0]
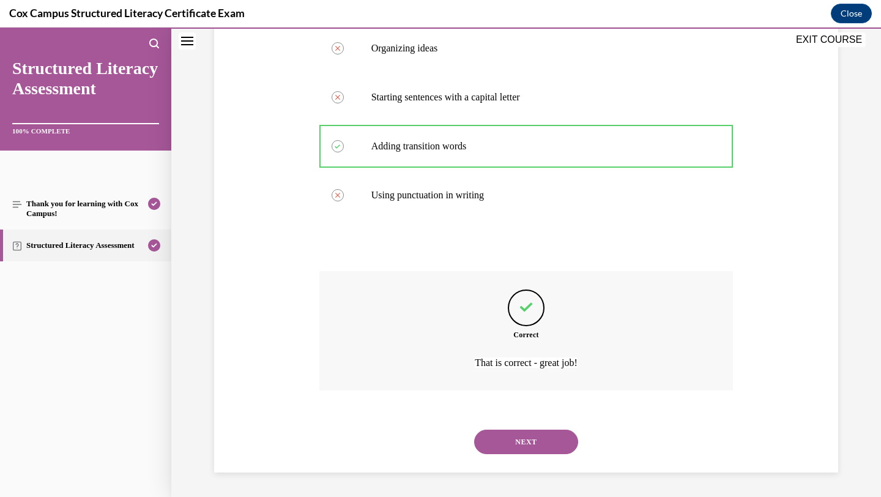
click at [525, 437] on button "NEXT" at bounding box center [526, 441] width 104 height 24
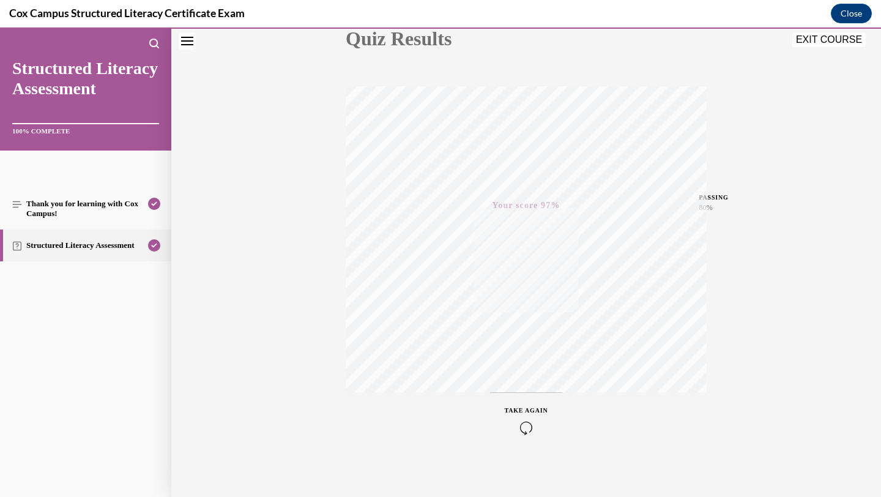
scroll to position [158, 0]
click at [802, 43] on button "EXIT COURSE" at bounding box center [828, 39] width 73 height 15
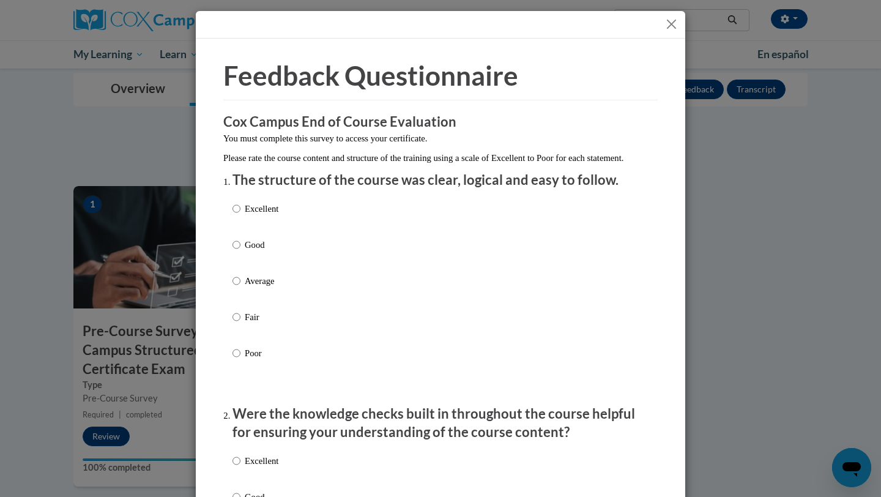
click at [253, 286] on div "Excellent Good Average Fair Poor" at bounding box center [255, 291] width 46 height 190
click at [253, 287] on p "Average" at bounding box center [262, 280] width 34 height 13
click at [240, 287] on input "Average" at bounding box center [236, 280] width 8 height 13
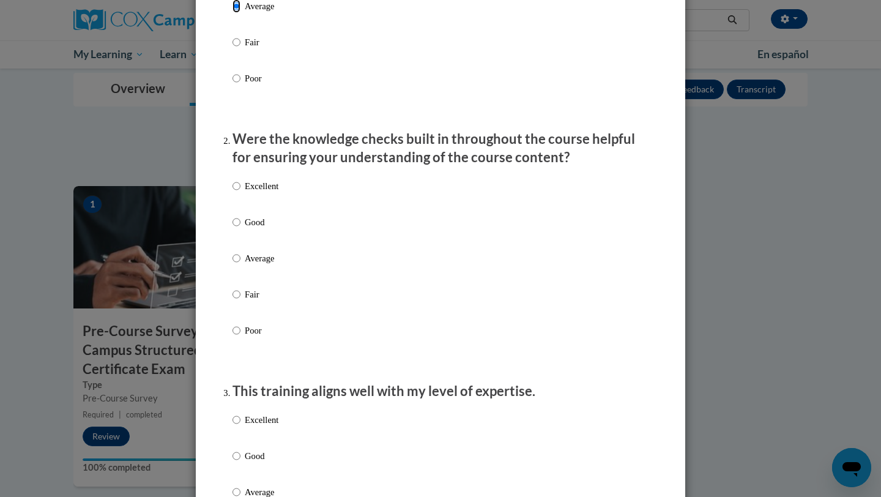
scroll to position [276, 0]
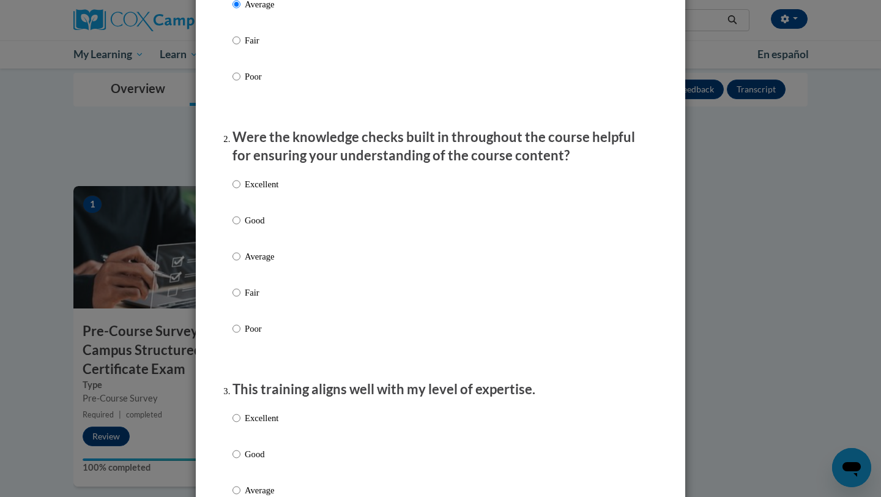
click at [254, 263] on p "Average" at bounding box center [262, 256] width 34 height 13
click at [240, 263] on input "Average" at bounding box center [236, 256] width 8 height 13
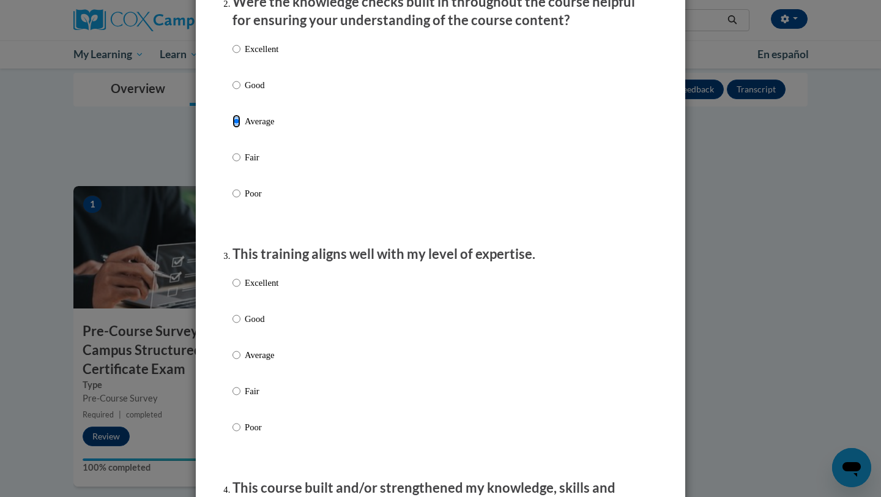
scroll to position [415, 0]
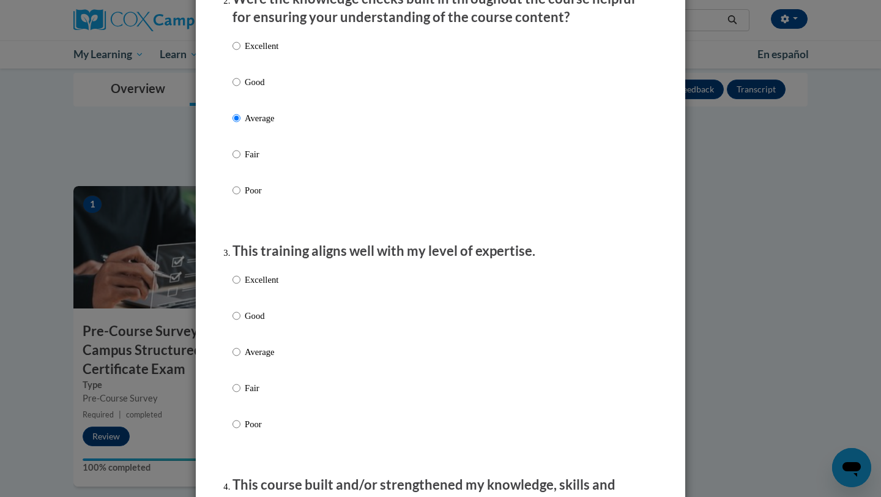
click at [259, 358] on p "Average" at bounding box center [262, 351] width 34 height 13
click at [240, 358] on input "Average" at bounding box center [236, 351] width 8 height 13
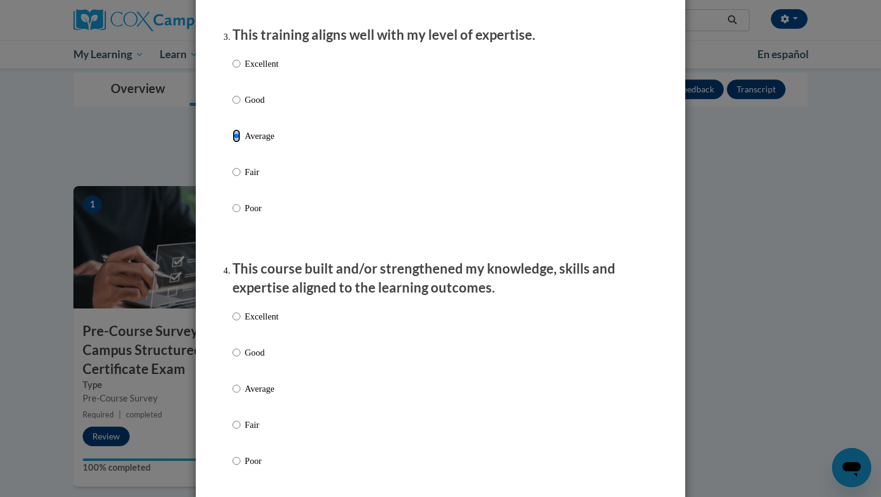
scroll to position [632, 0]
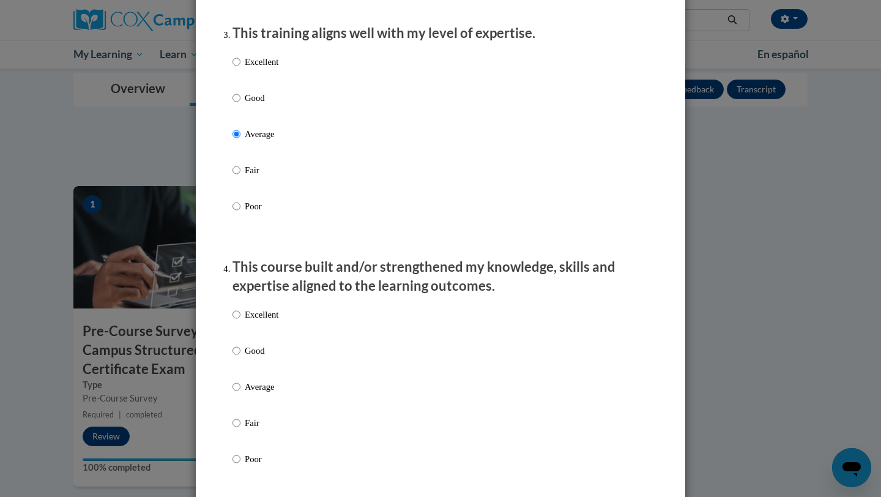
click at [254, 393] on p "Average" at bounding box center [262, 386] width 34 height 13
click at [240, 393] on input "Average" at bounding box center [236, 386] width 8 height 13
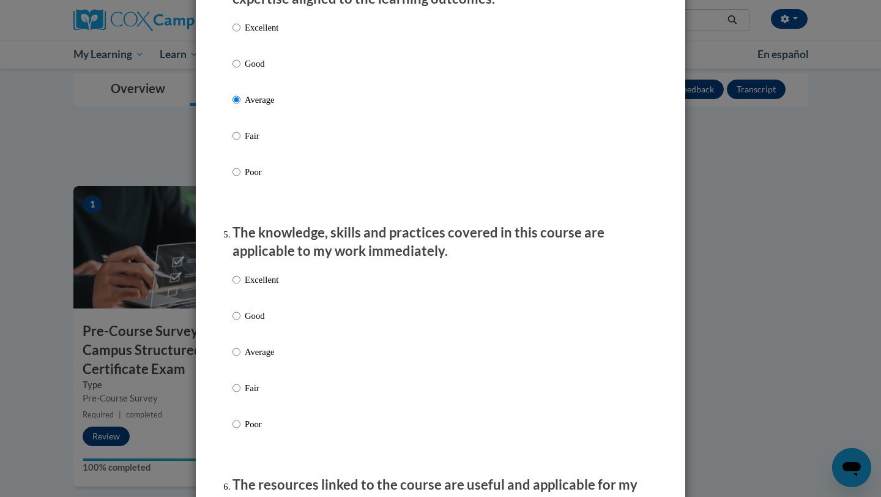
click at [255, 371] on label "Average" at bounding box center [255, 361] width 46 height 33
click at [240, 358] on input "Average" at bounding box center [236, 351] width 8 height 13
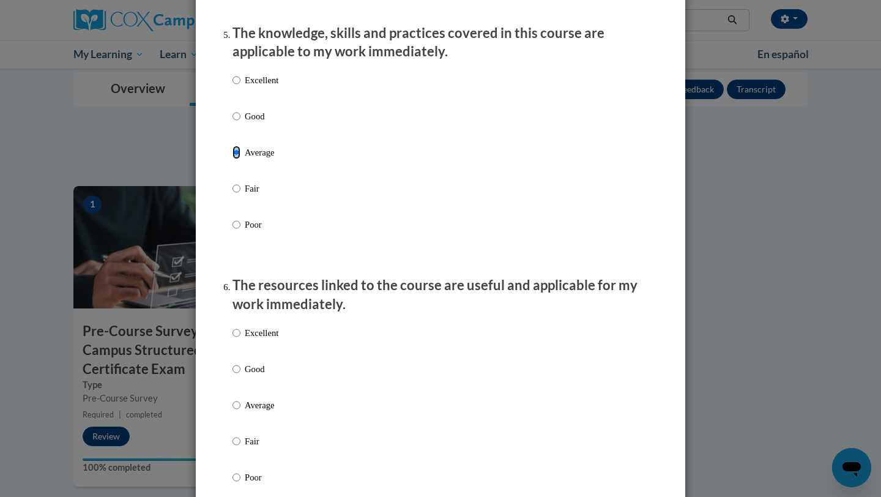
scroll to position [1124, 0]
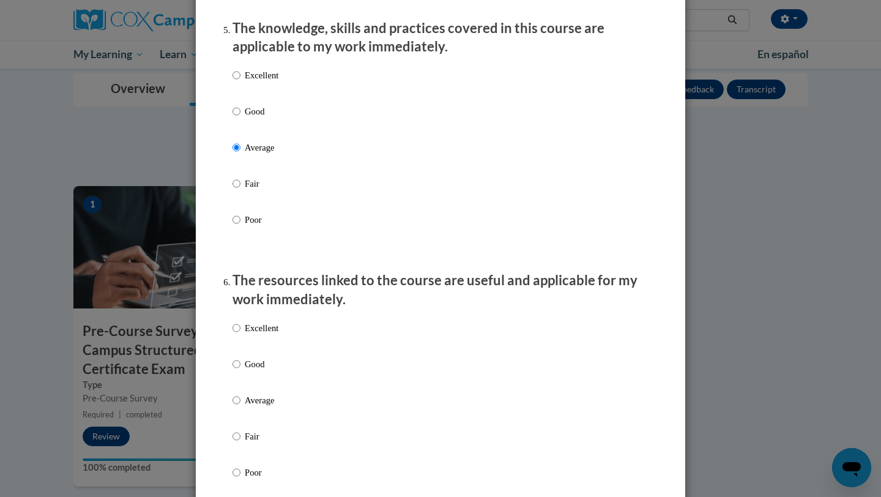
click at [262, 407] on p "Average" at bounding box center [262, 399] width 34 height 13
click at [240, 407] on input "Average" at bounding box center [236, 399] width 8 height 13
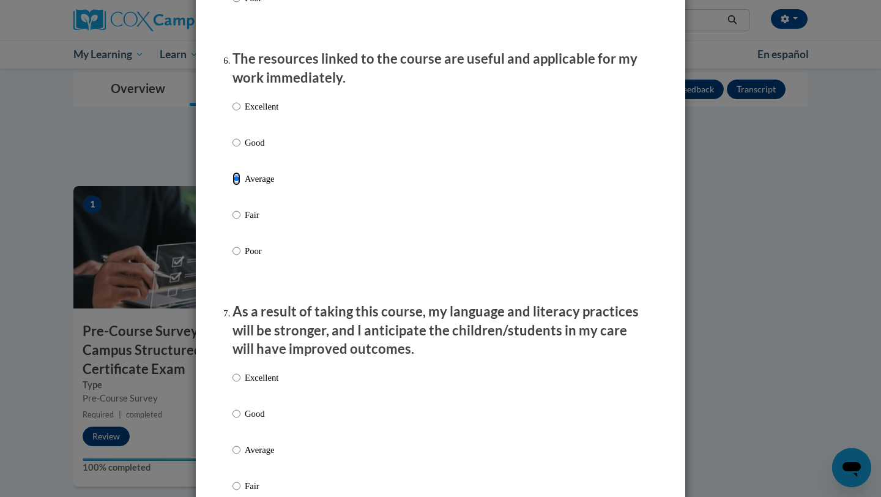
scroll to position [1347, 0]
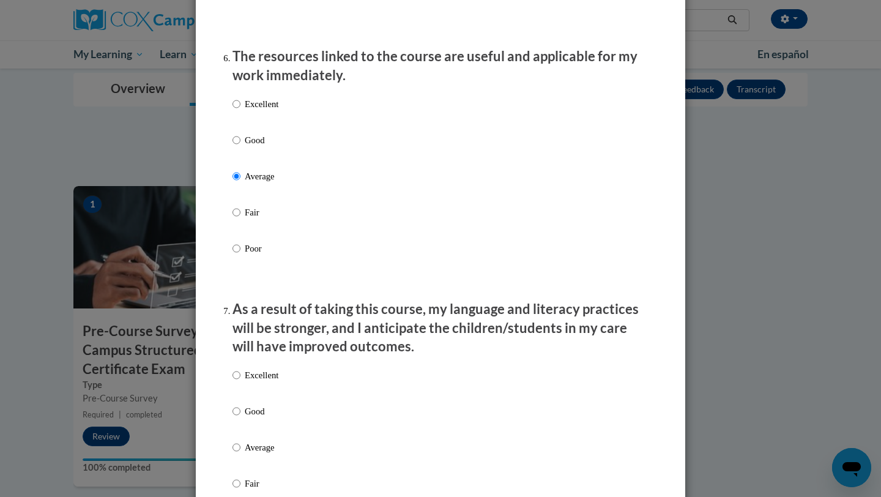
click at [261, 454] on p "Average" at bounding box center [262, 446] width 34 height 13
click at [240, 454] on input "Average" at bounding box center [236, 446] width 8 height 13
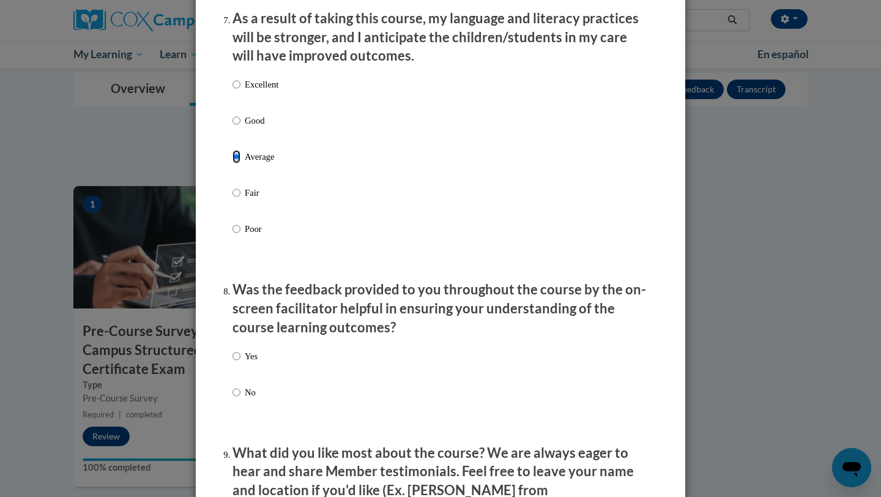
scroll to position [1641, 0]
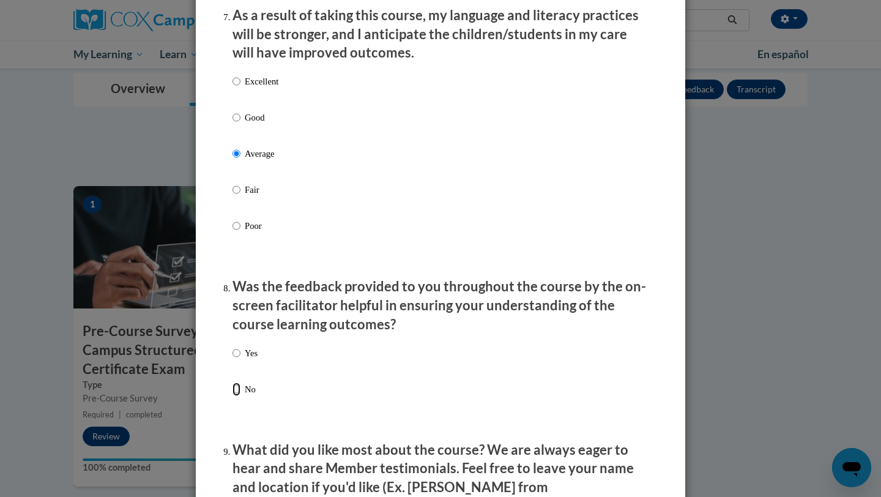
click at [238, 396] on input "No" at bounding box center [236, 388] width 8 height 13
click at [238, 360] on input "Yes" at bounding box center [236, 352] width 8 height 13
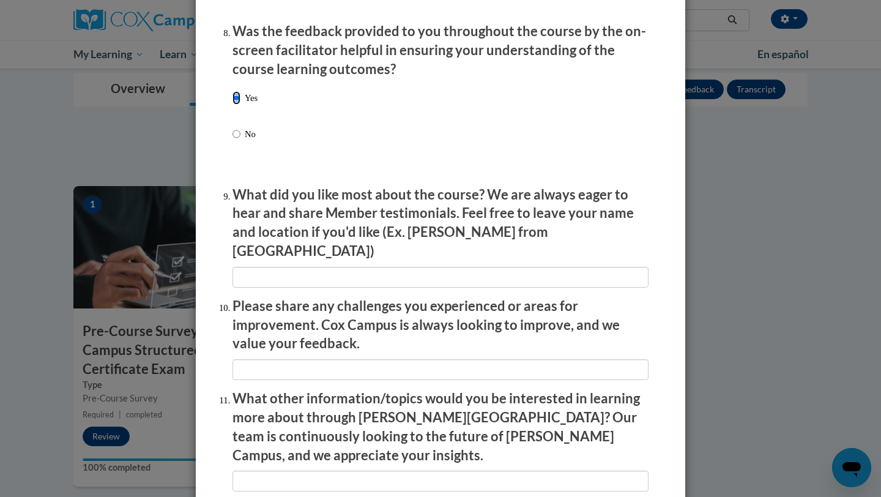
scroll to position [2048, 0]
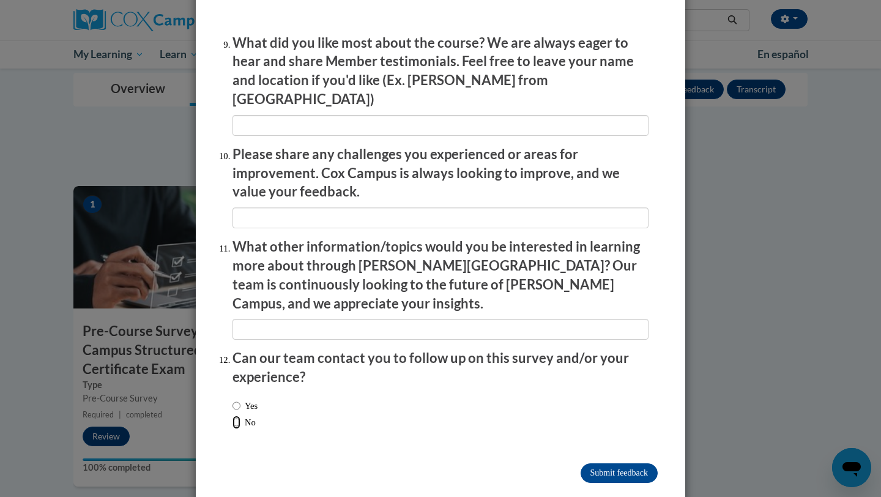
click at [235, 415] on input "No" at bounding box center [236, 421] width 8 height 13
click at [614, 463] on input "Submit feedback" at bounding box center [618, 473] width 77 height 20
